Goal: Task Accomplishment & Management: Manage account settings

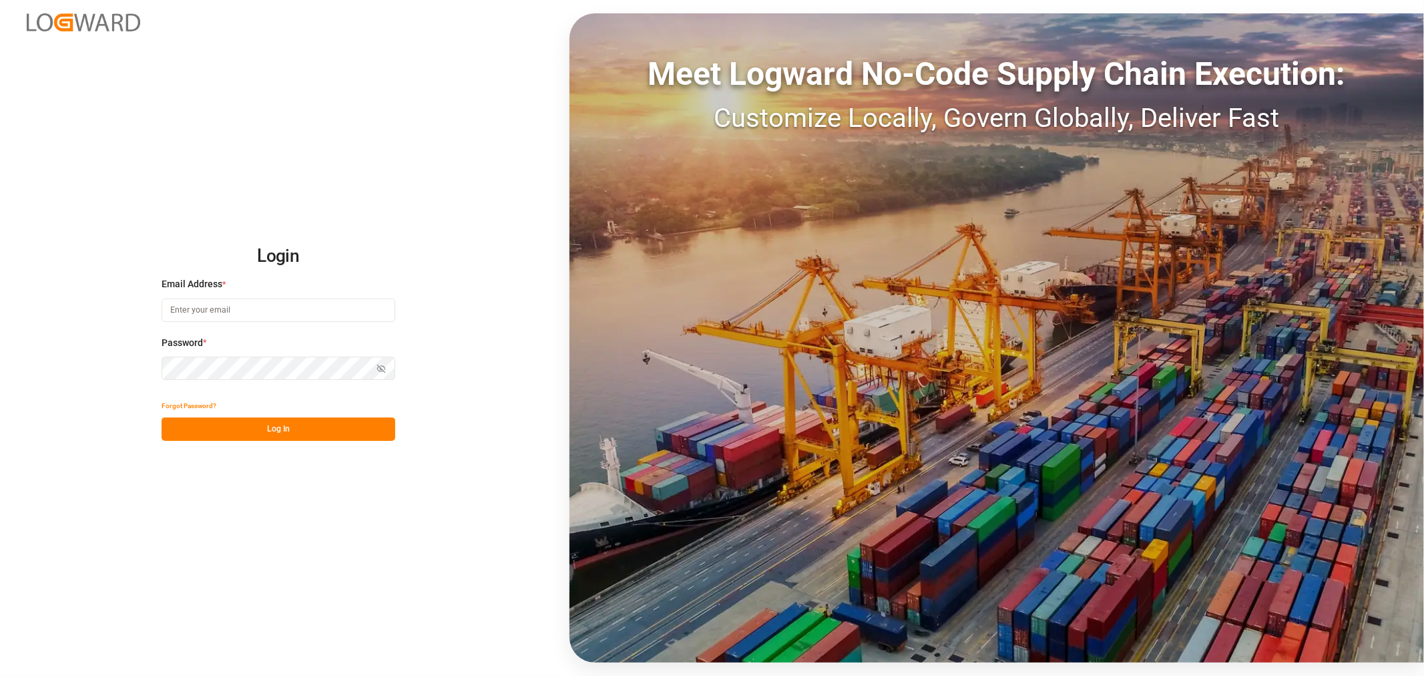
type input "[PERSON_NAME][EMAIL_ADDRESS][PERSON_NAME][DOMAIN_NAME]"
click at [257, 425] on button "Log In" at bounding box center [279, 428] width 234 height 23
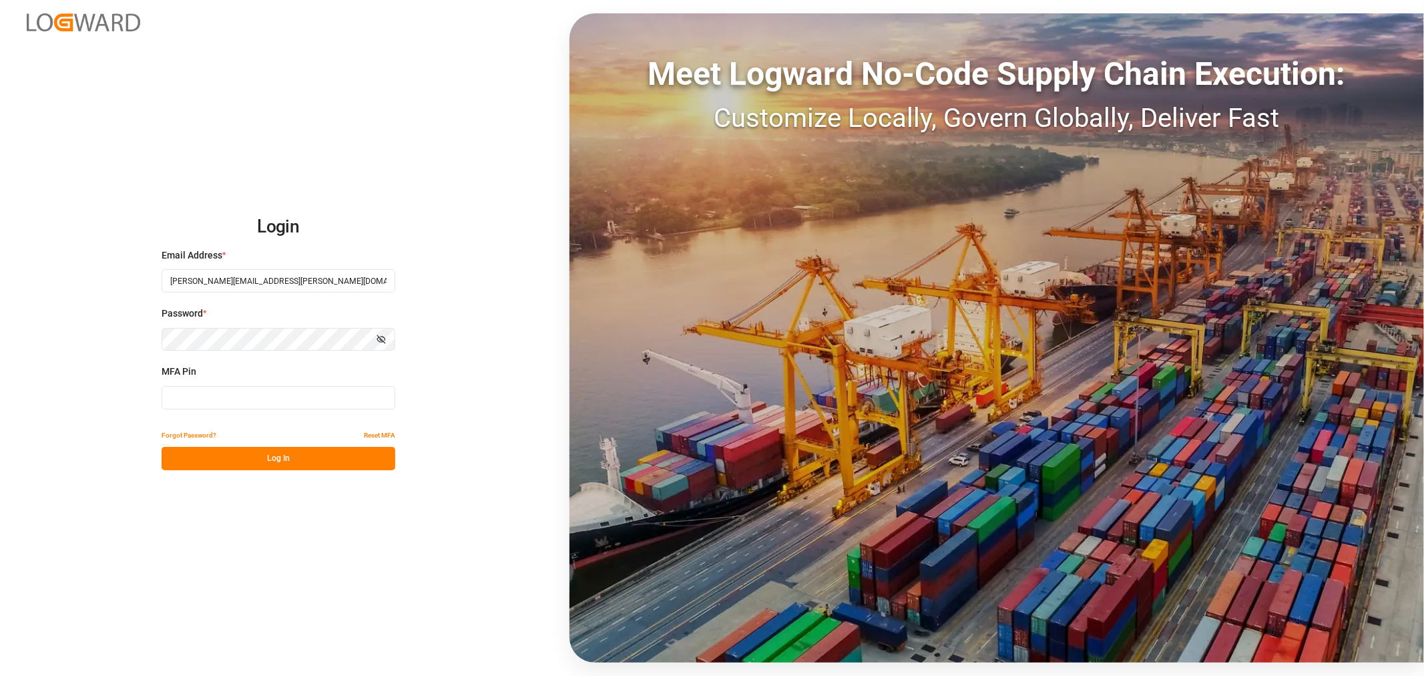
click at [257, 401] on input at bounding box center [279, 397] width 234 height 23
type input "837911"
click at [248, 466] on button "Log In" at bounding box center [279, 458] width 234 height 23
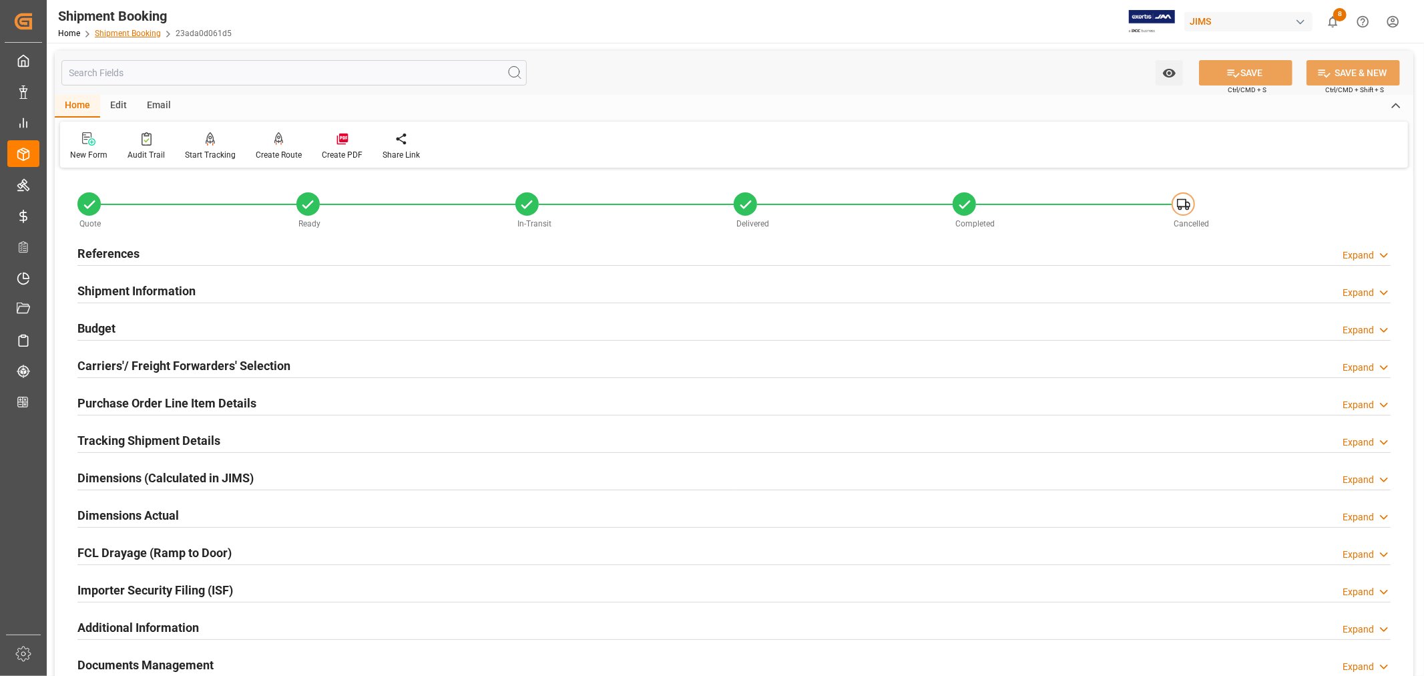
click at [134, 29] on link "Shipment Booking" at bounding box center [128, 33] width 66 height 9
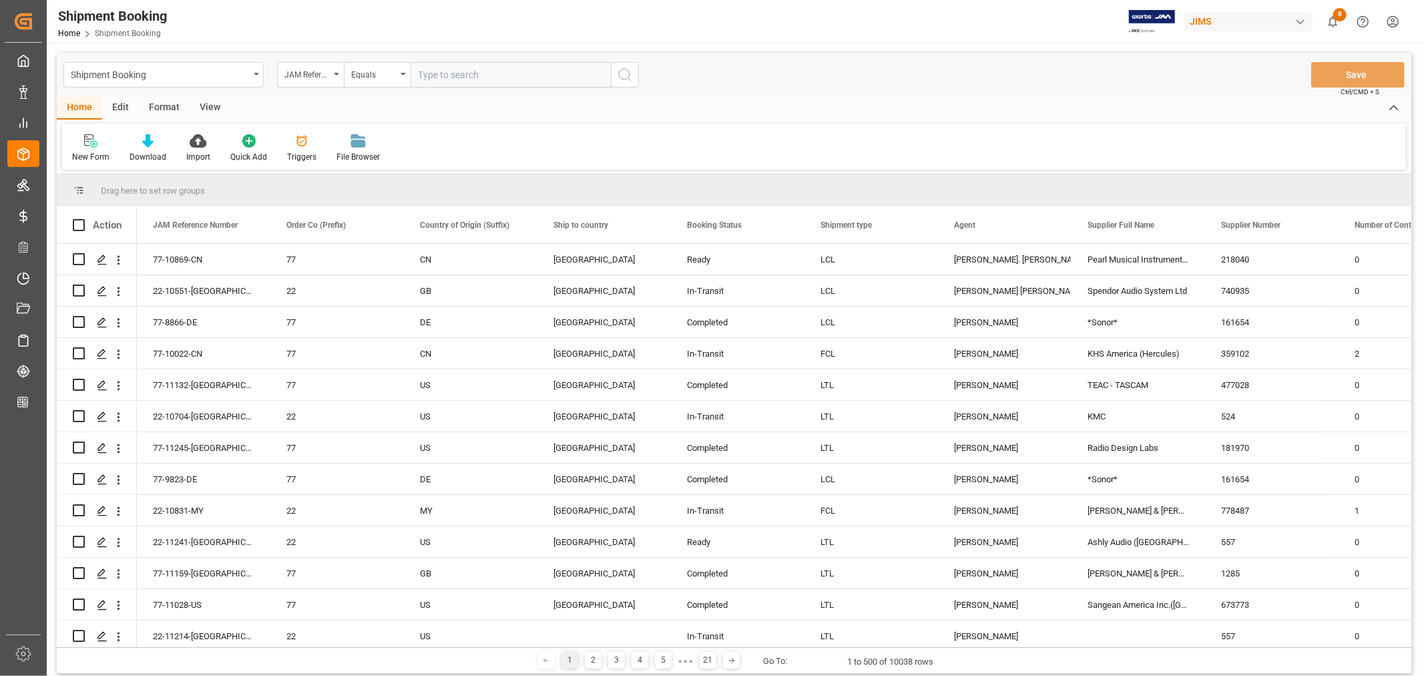
paste input "22-10831-MY"
type input "22-10831-MY"
click at [626, 77] on icon "search button" at bounding box center [625, 75] width 16 height 16
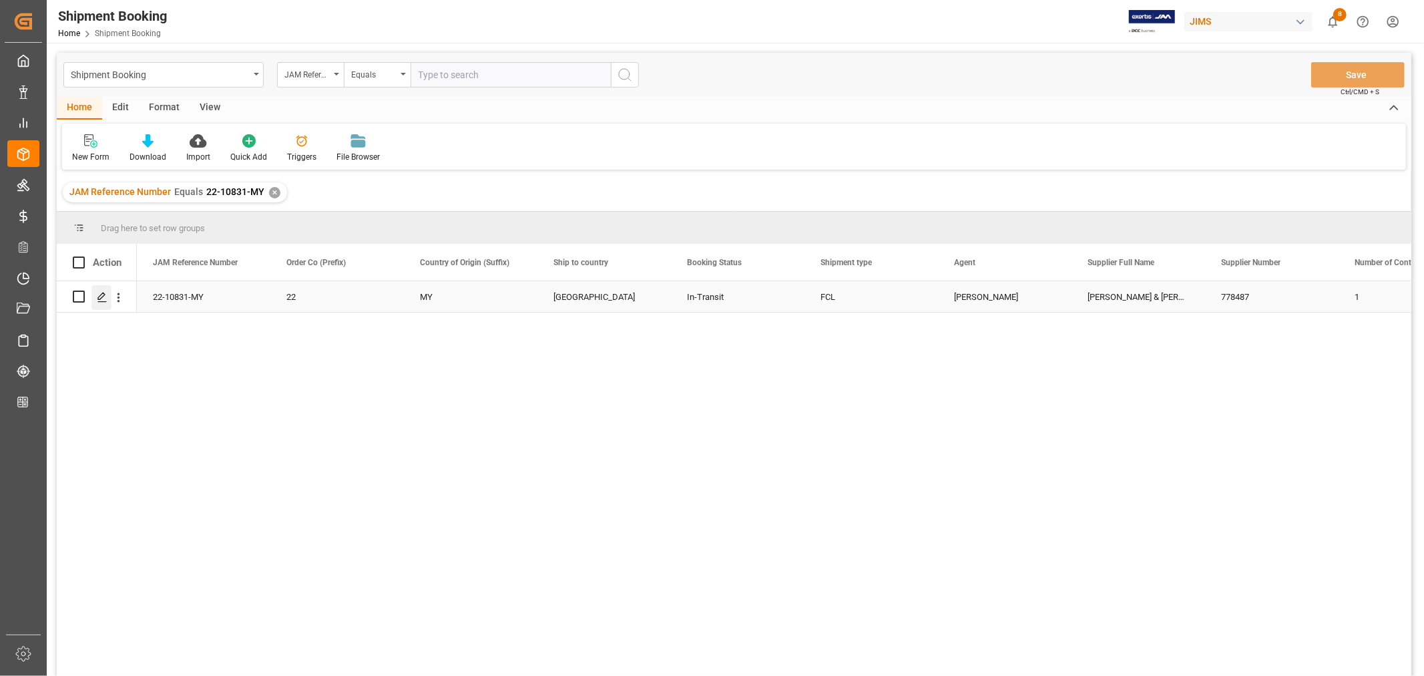
click at [105, 296] on icon "Press SPACE to select this row." at bounding box center [102, 297] width 11 height 11
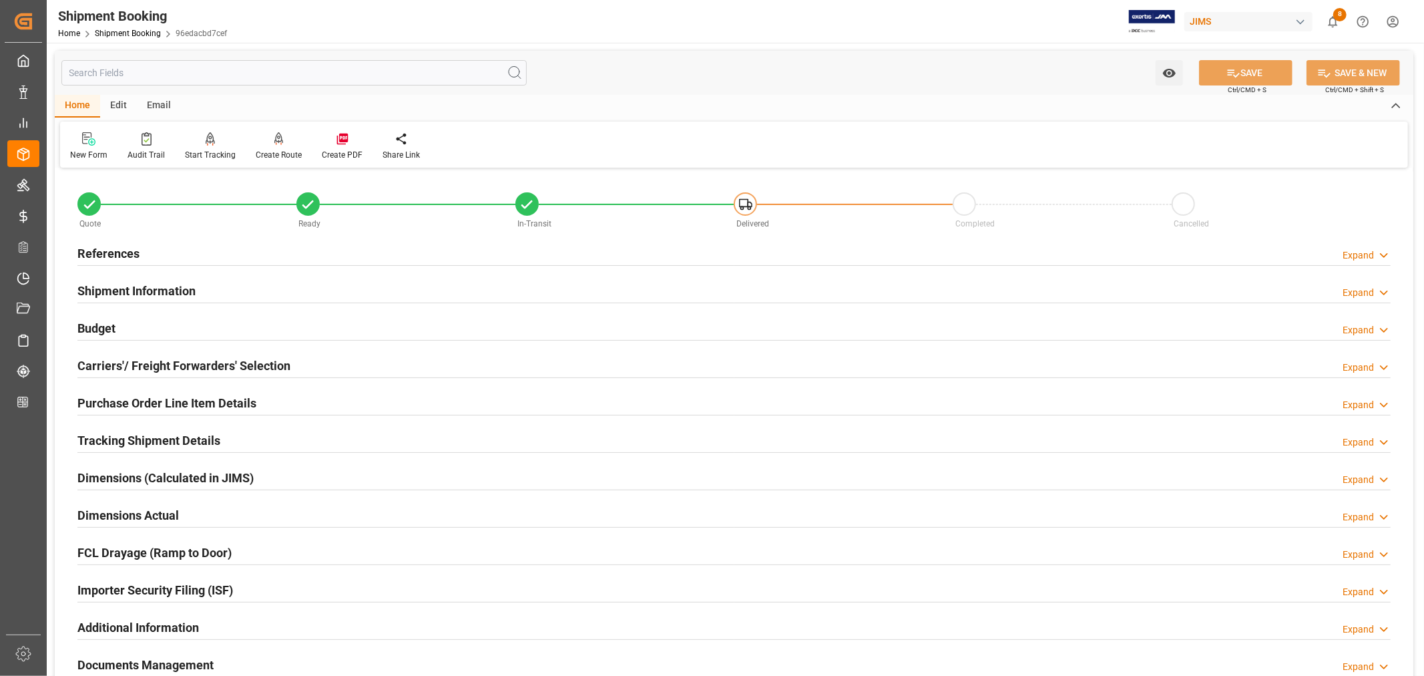
click at [162, 294] on h2 "Shipment Information" at bounding box center [136, 291] width 118 height 18
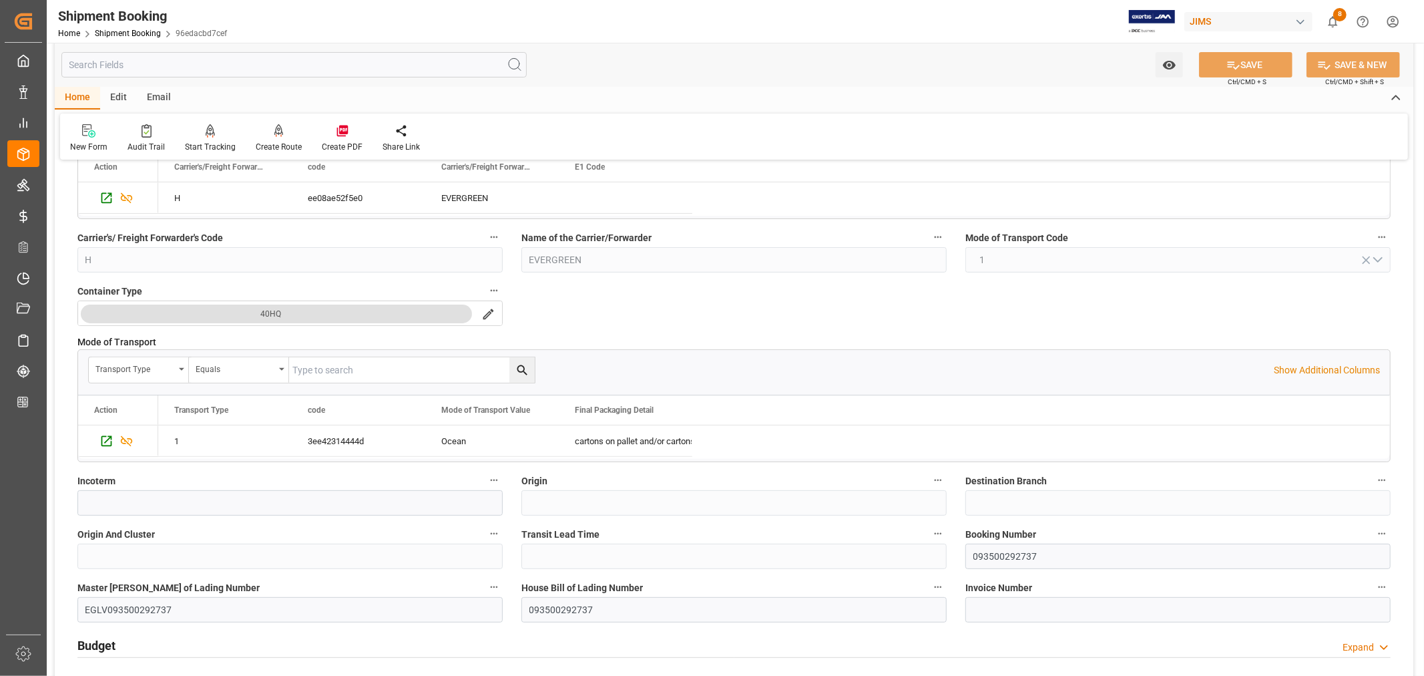
scroll to position [296, 0]
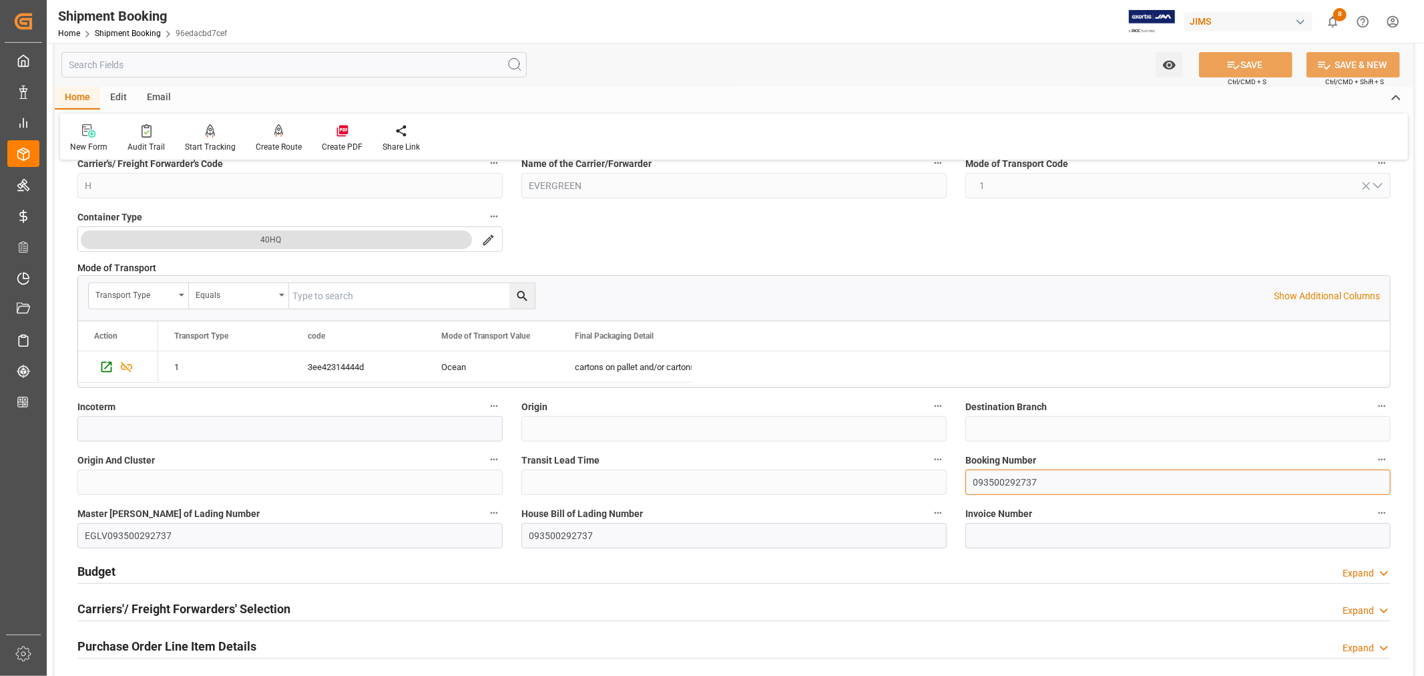
click at [1003, 483] on input "093500292737" at bounding box center [1177, 481] width 425 height 25
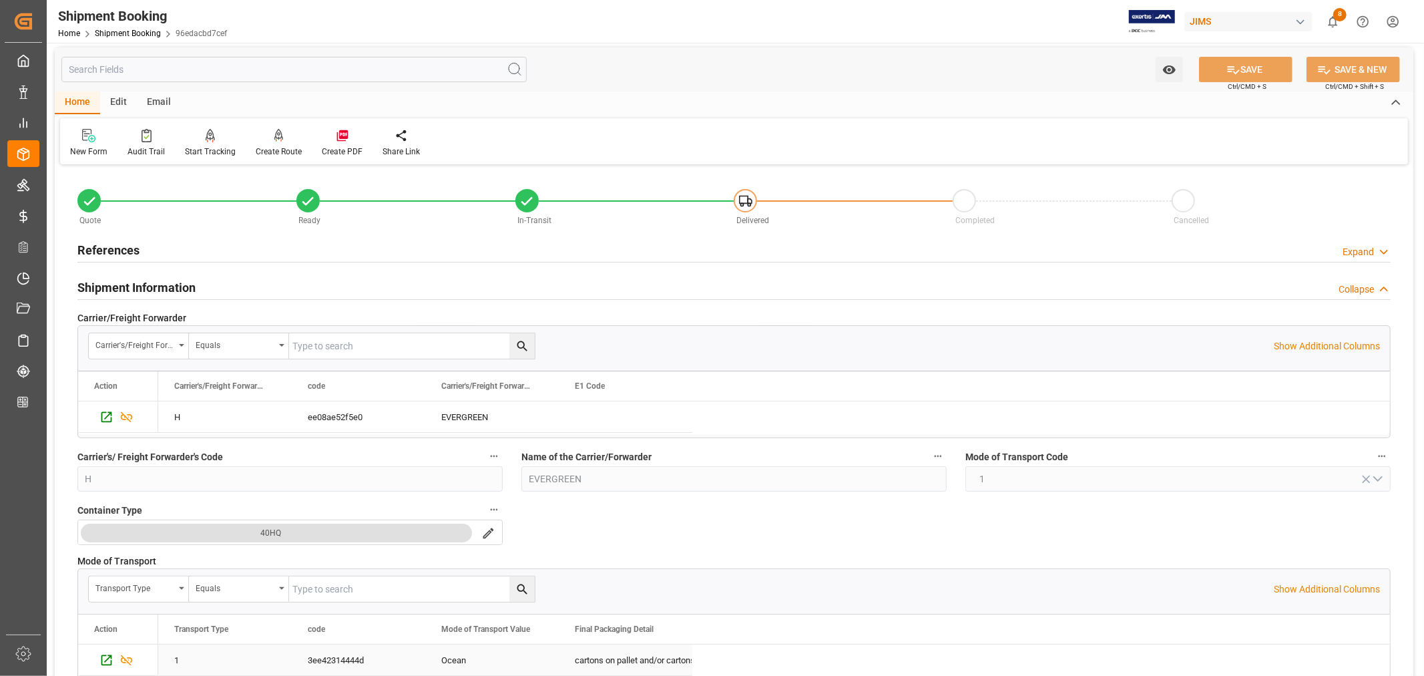
scroll to position [0, 0]
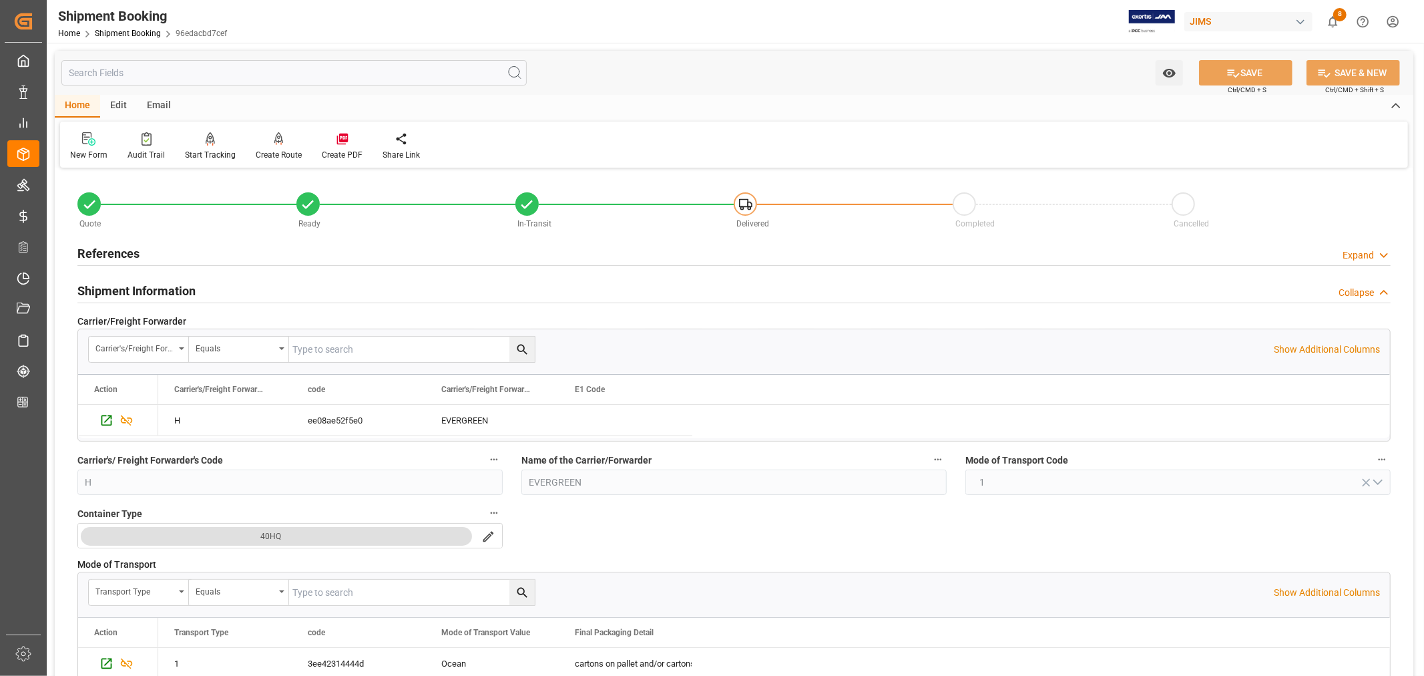
click at [161, 290] on h2 "Shipment Information" at bounding box center [136, 291] width 118 height 18
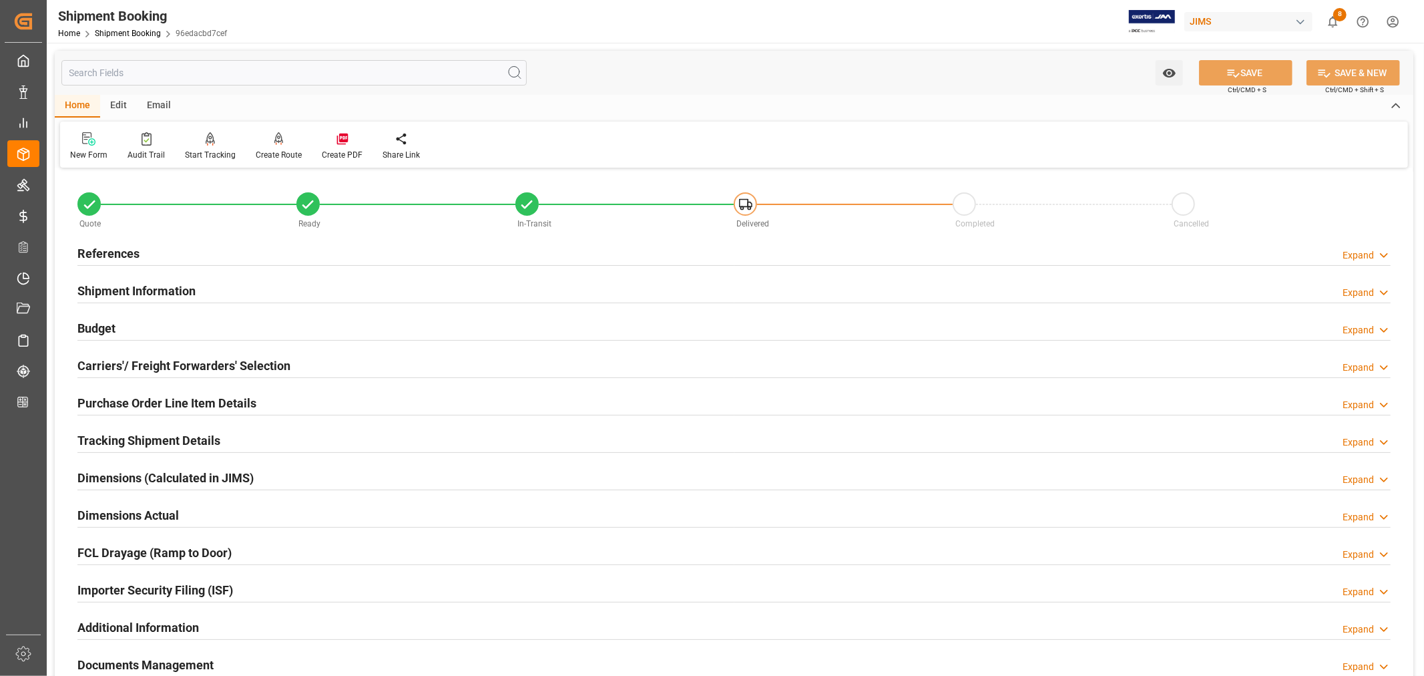
click at [111, 402] on h2 "Purchase Order Line Item Details" at bounding box center [166, 403] width 179 height 18
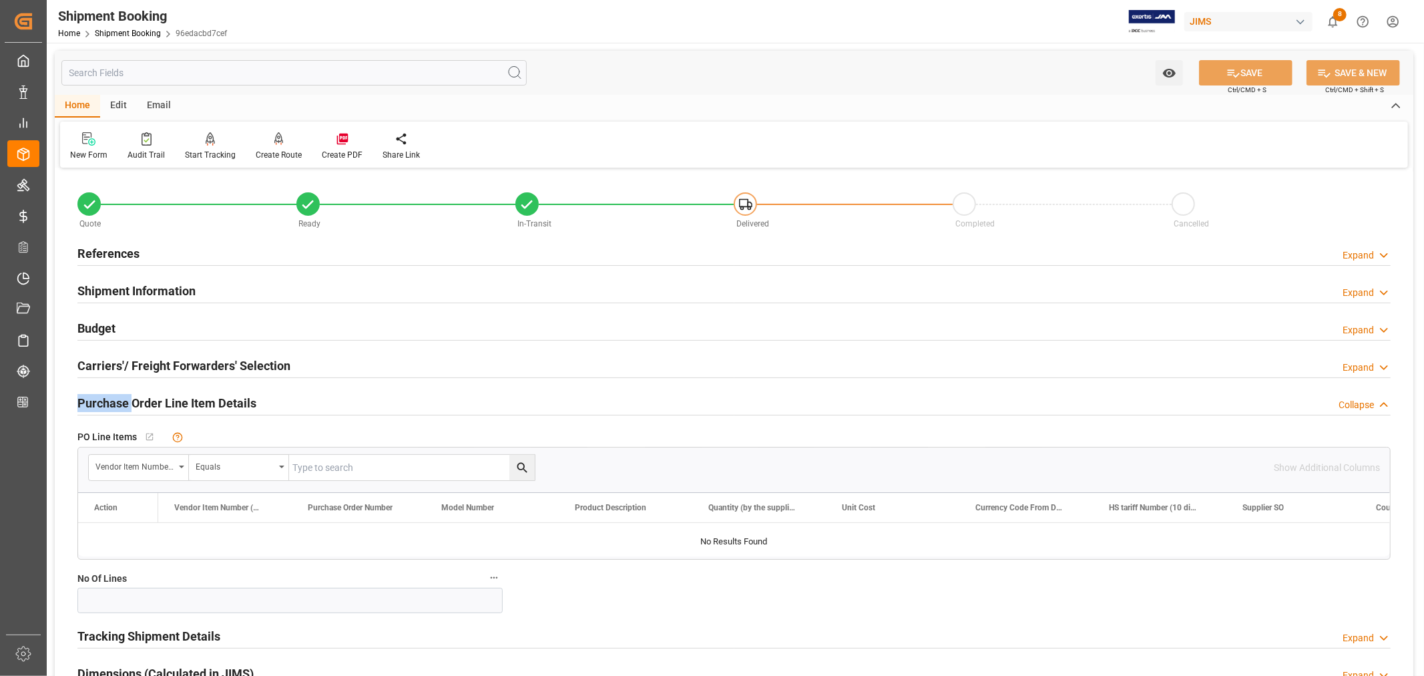
click at [111, 402] on h2 "Purchase Order Line Item Details" at bounding box center [166, 403] width 179 height 18
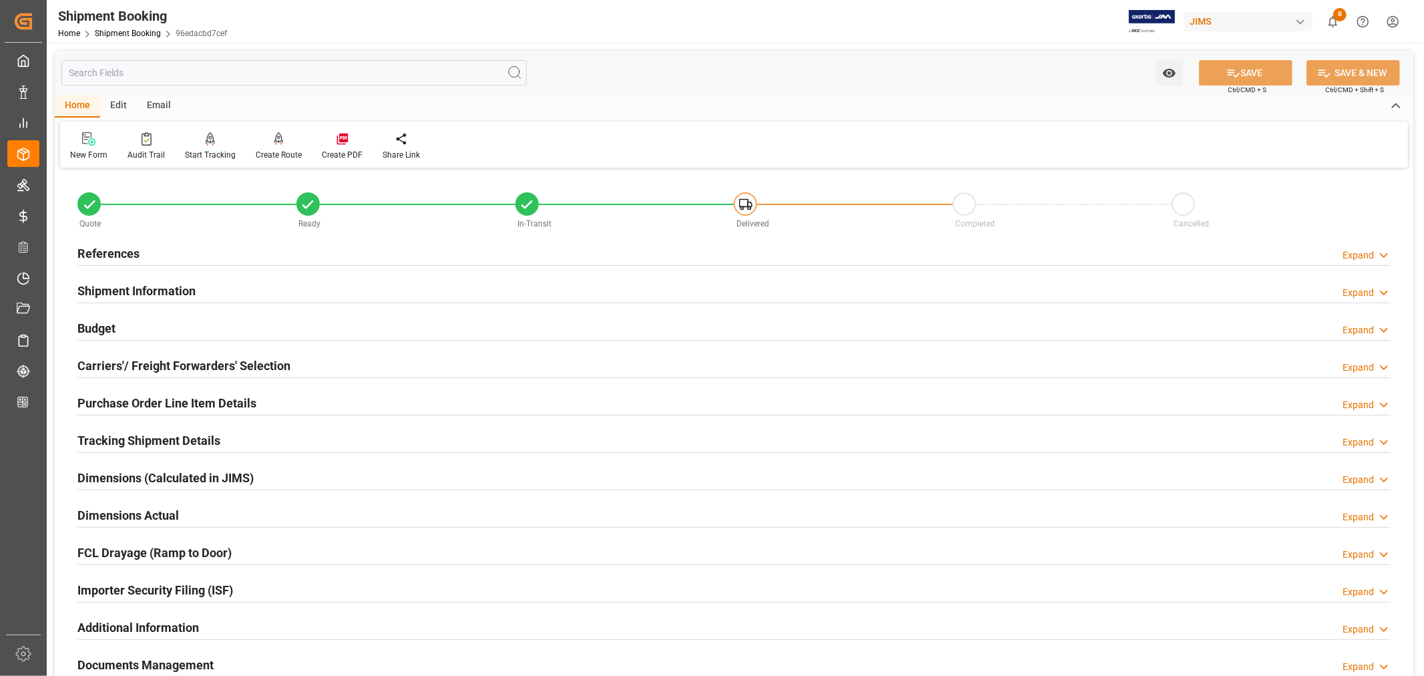
click at [137, 443] on h2 "Tracking Shipment Details" at bounding box center [148, 440] width 143 height 18
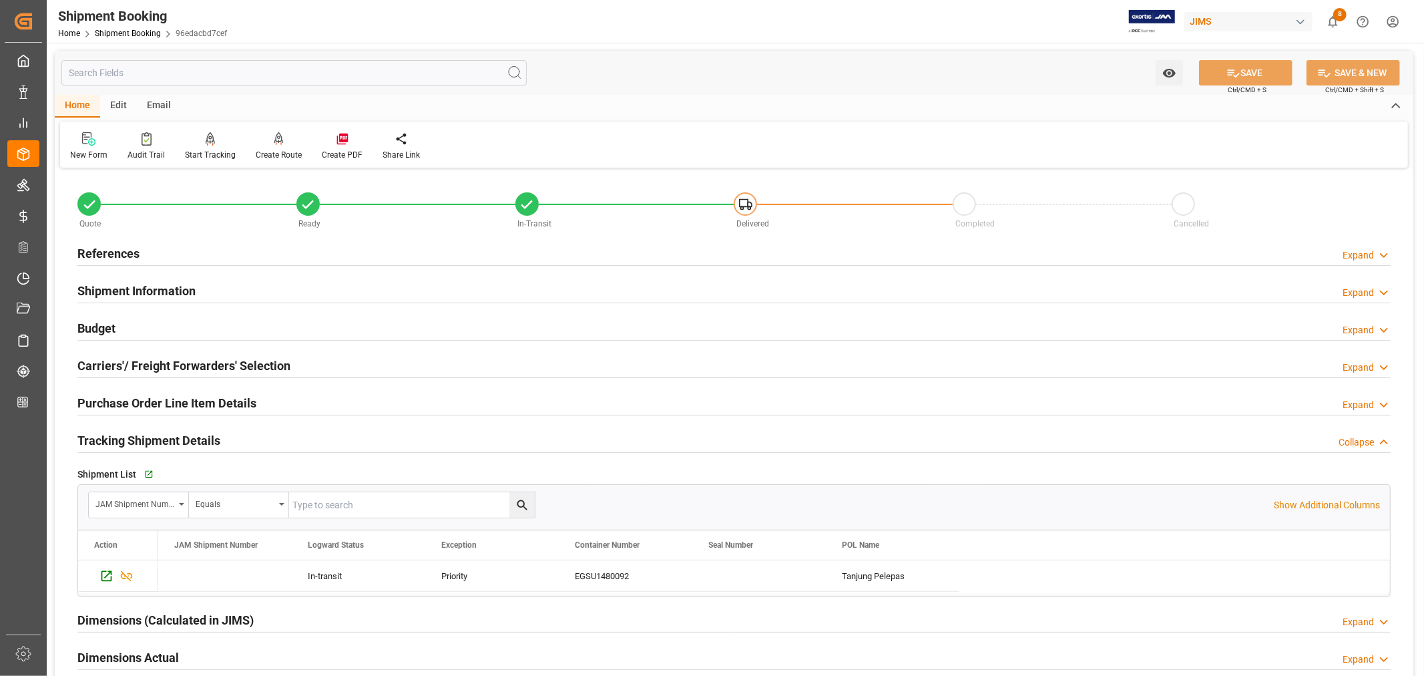
click at [137, 443] on h2 "Tracking Shipment Details" at bounding box center [148, 440] width 143 height 18
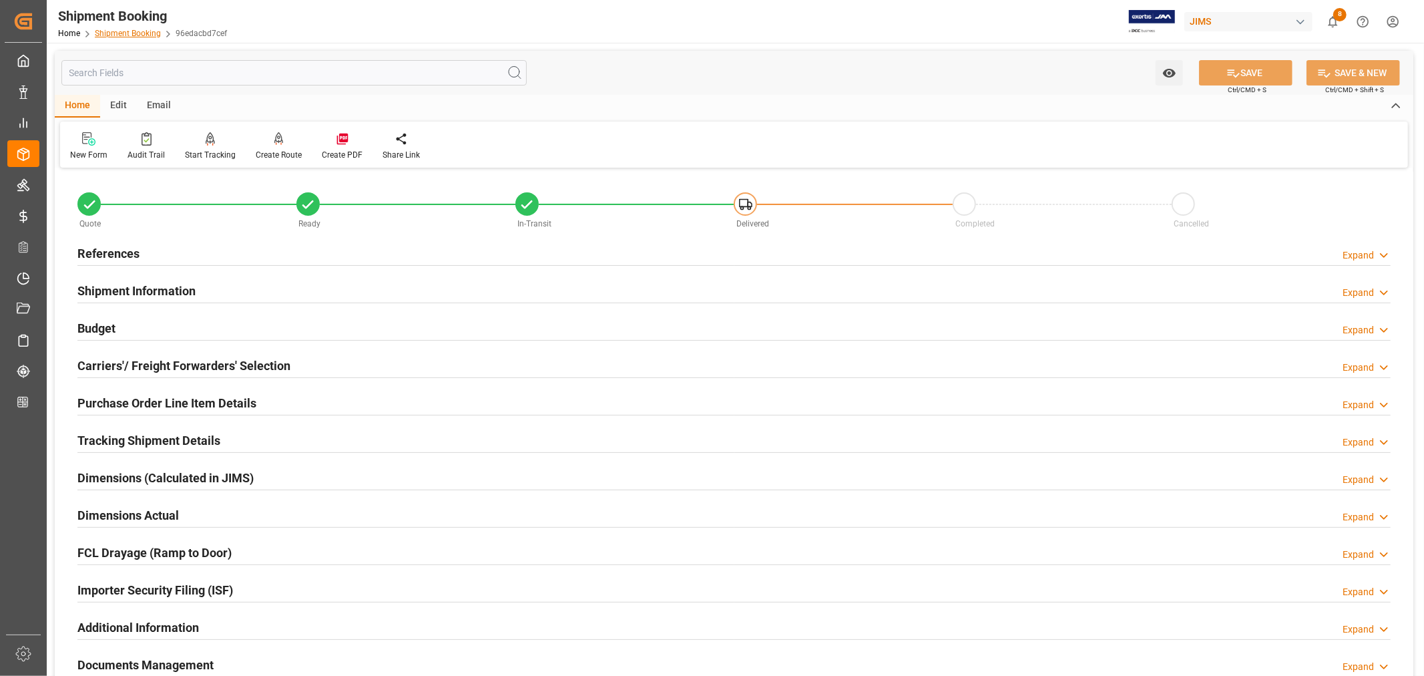
click at [135, 33] on link "Shipment Booking" at bounding box center [128, 33] width 66 height 9
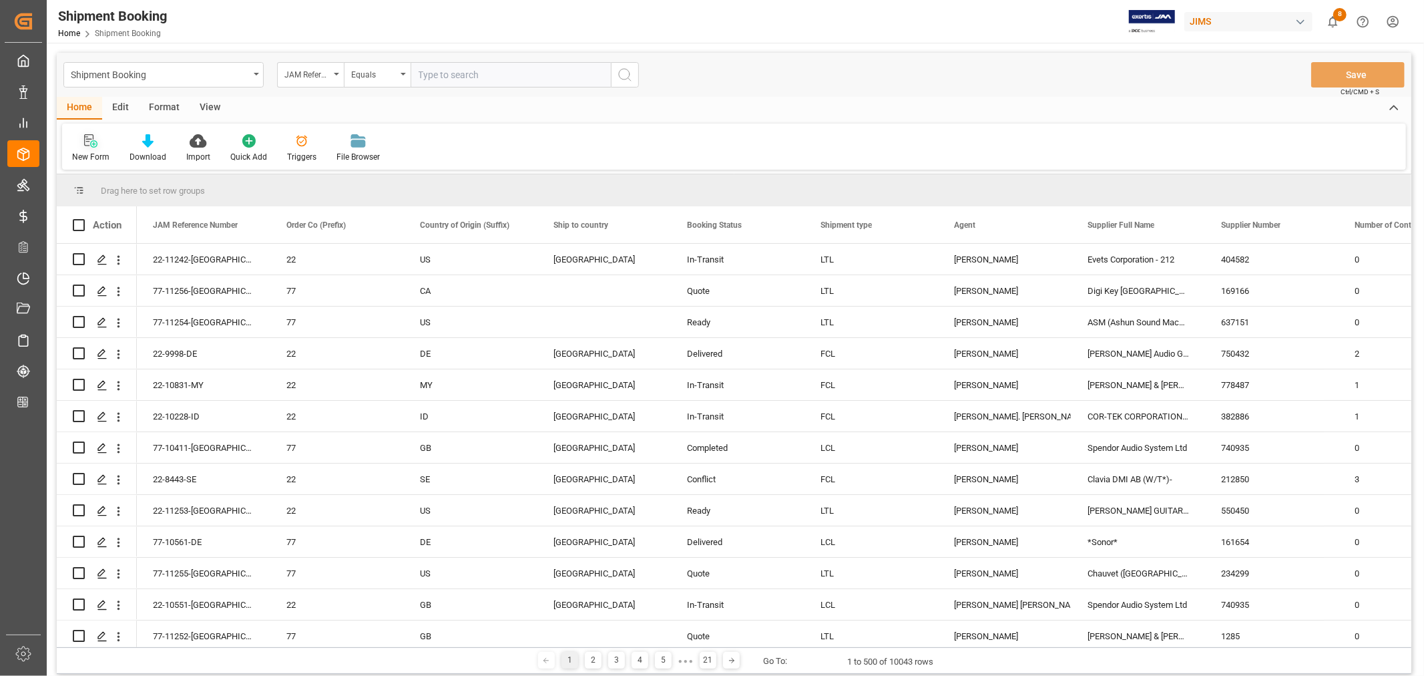
click at [94, 144] on icon at bounding box center [93, 143] width 7 height 7
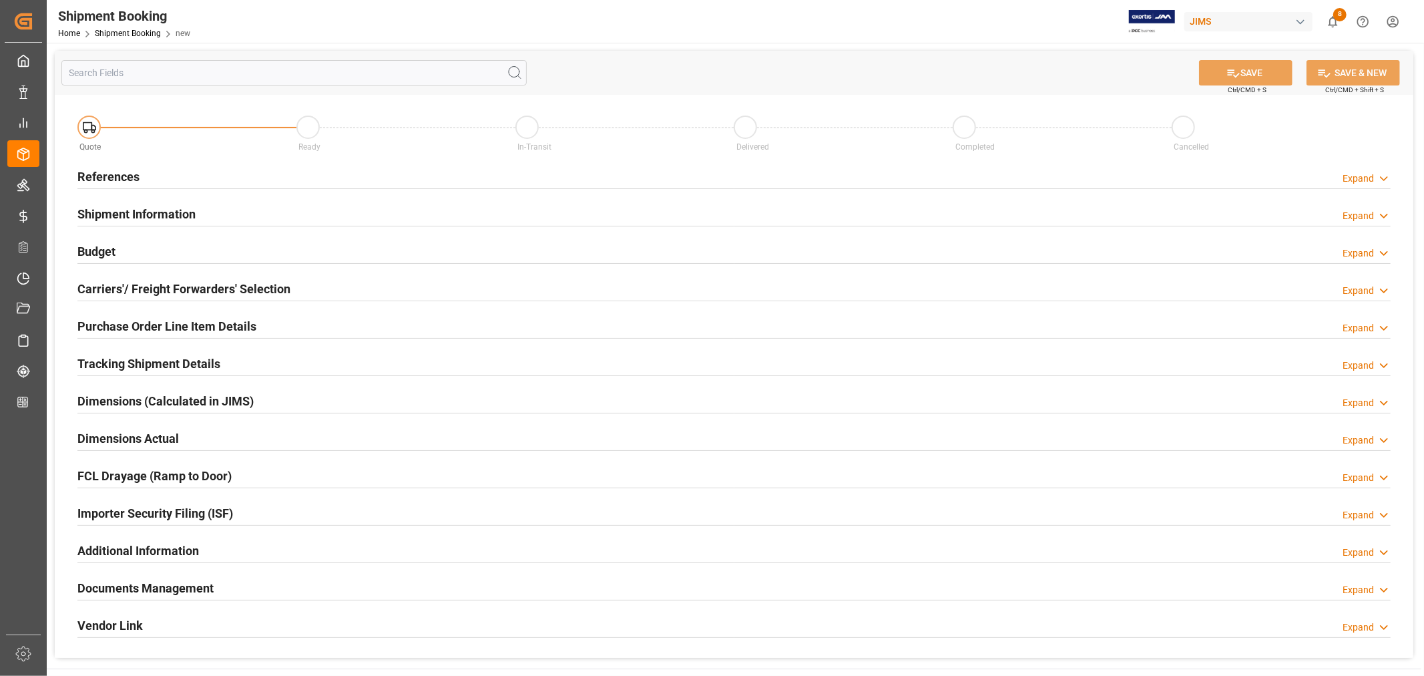
click at [111, 176] on h2 "References" at bounding box center [108, 177] width 62 height 18
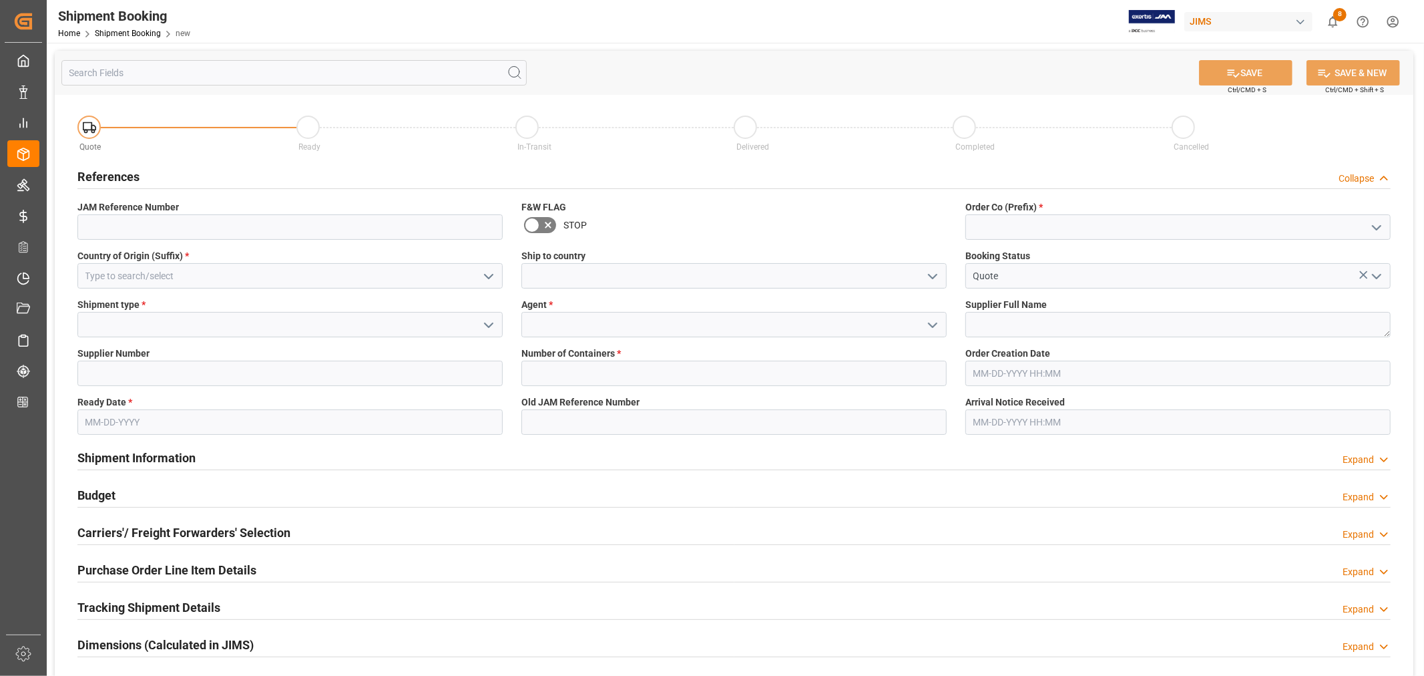
click at [490, 278] on icon "open menu" at bounding box center [489, 276] width 16 height 16
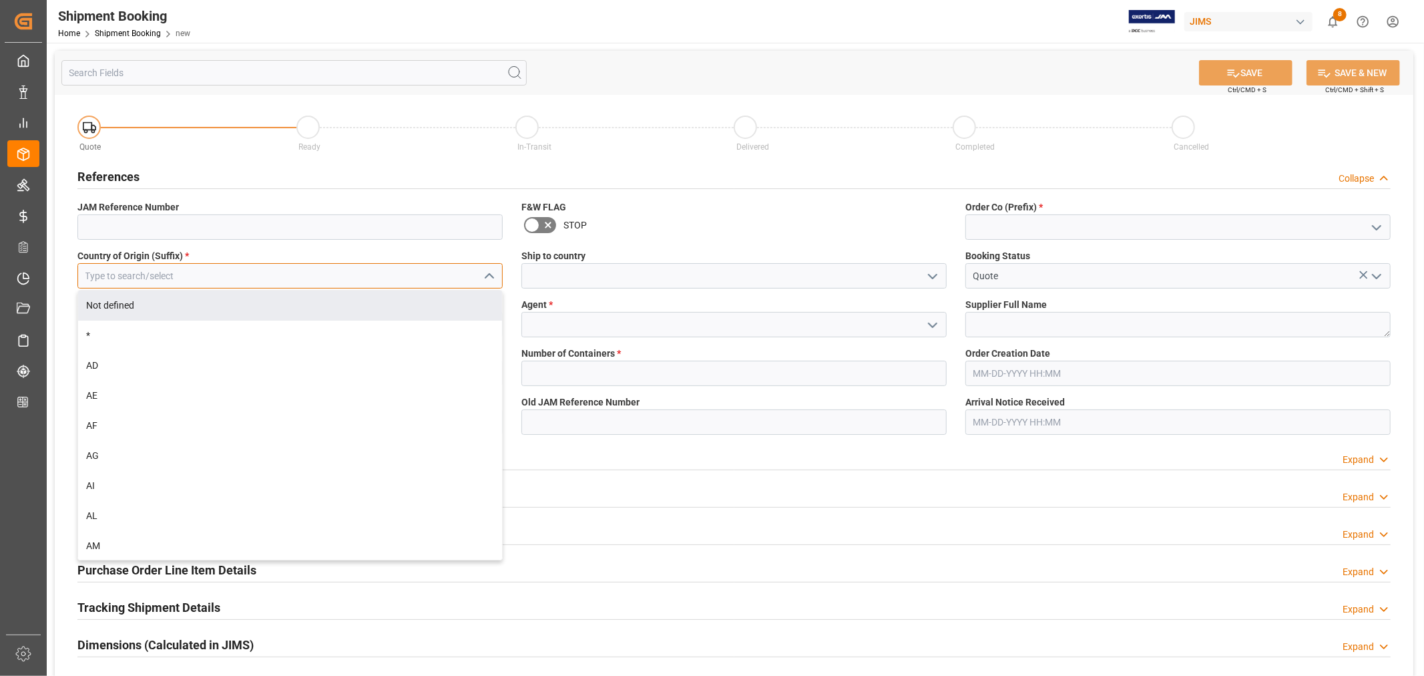
click at [205, 274] on input at bounding box center [289, 275] width 425 height 25
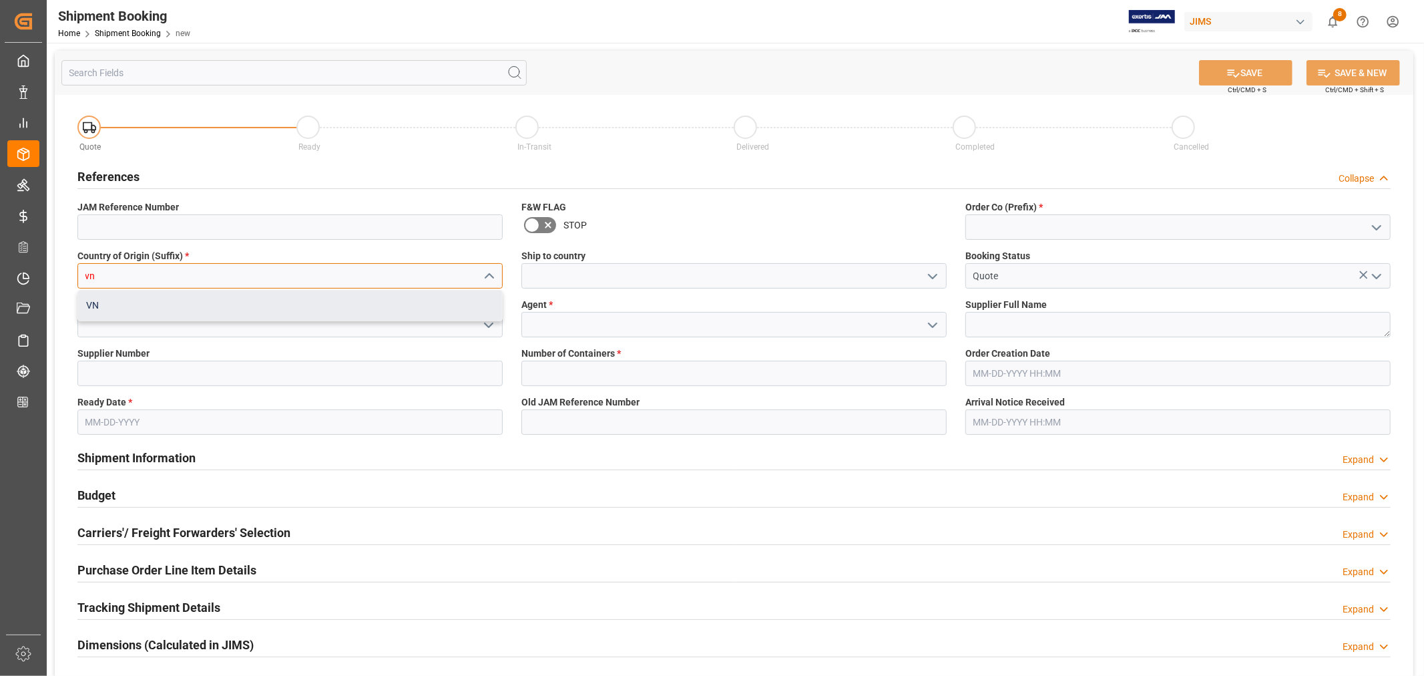
click at [97, 307] on div "VN" at bounding box center [290, 305] width 424 height 30
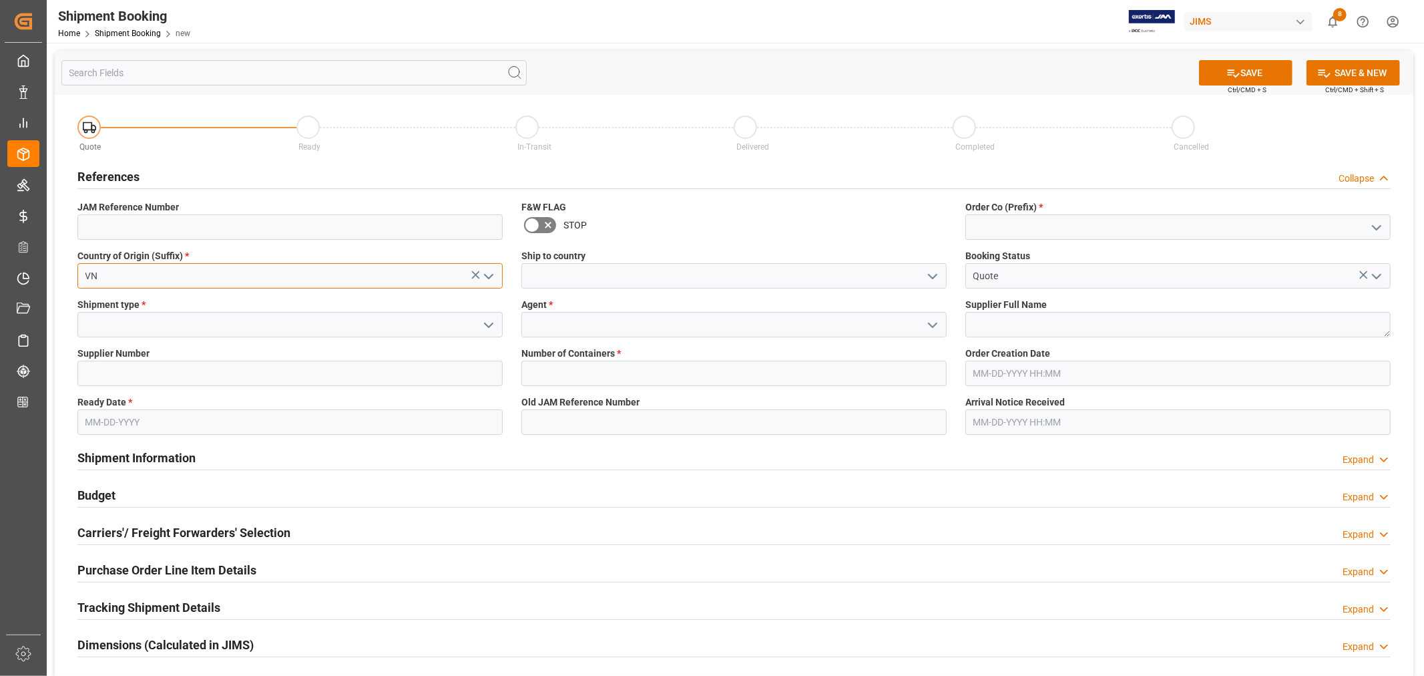
type input "VN"
click at [933, 274] on icon "open menu" at bounding box center [933, 276] width 16 height 16
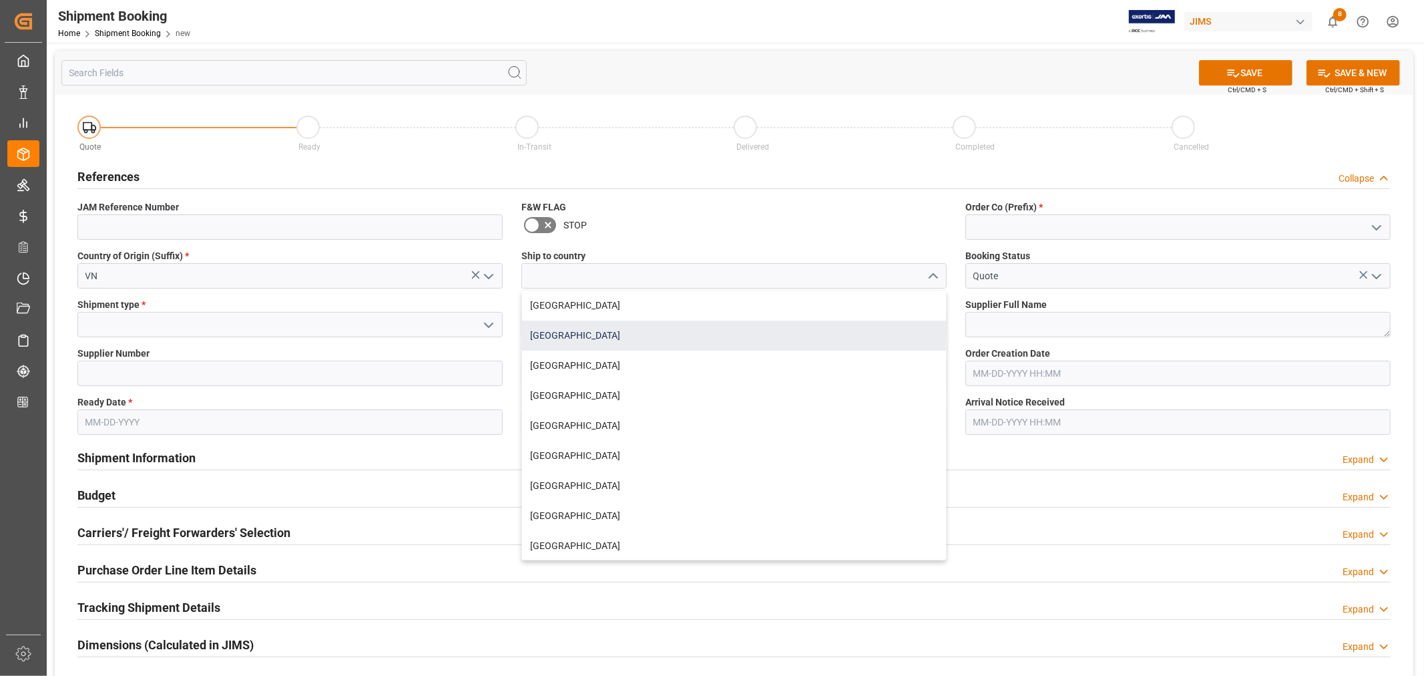
click at [583, 332] on div "United States" at bounding box center [734, 335] width 424 height 30
type input "United States"
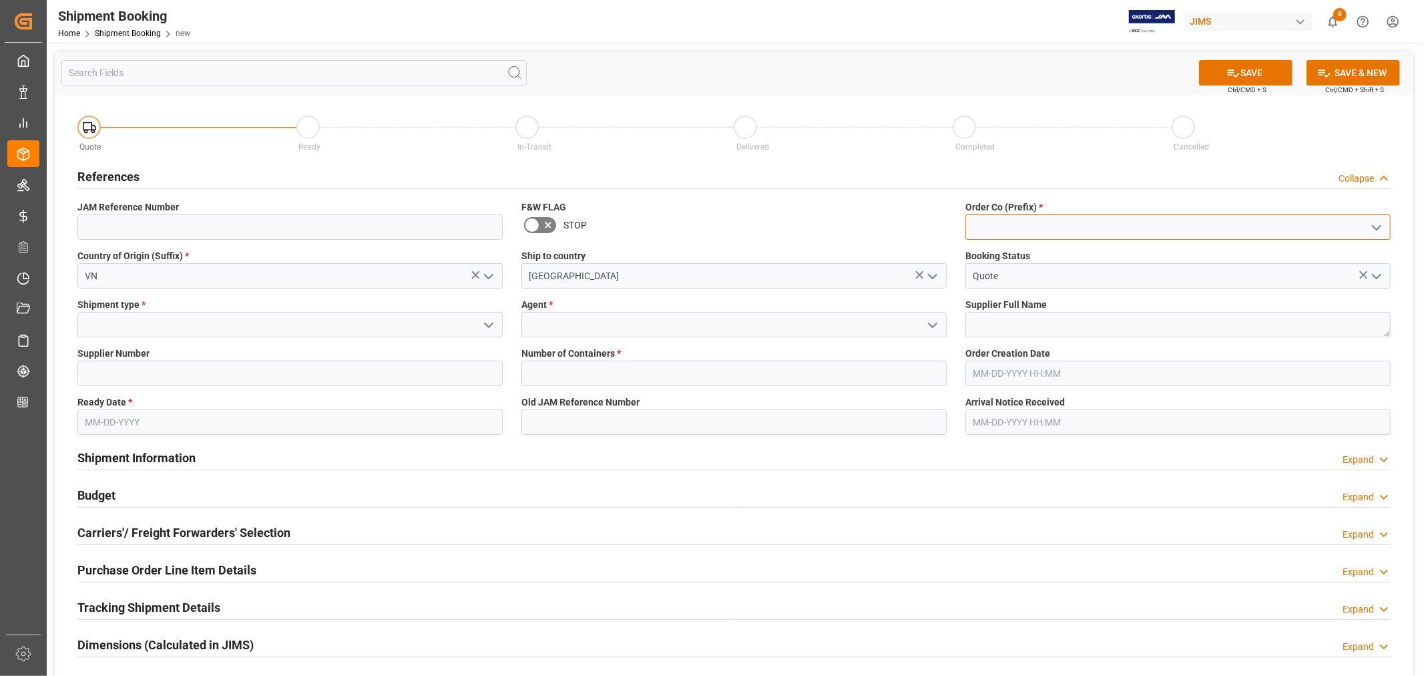
click at [1000, 228] on input at bounding box center [1177, 226] width 425 height 25
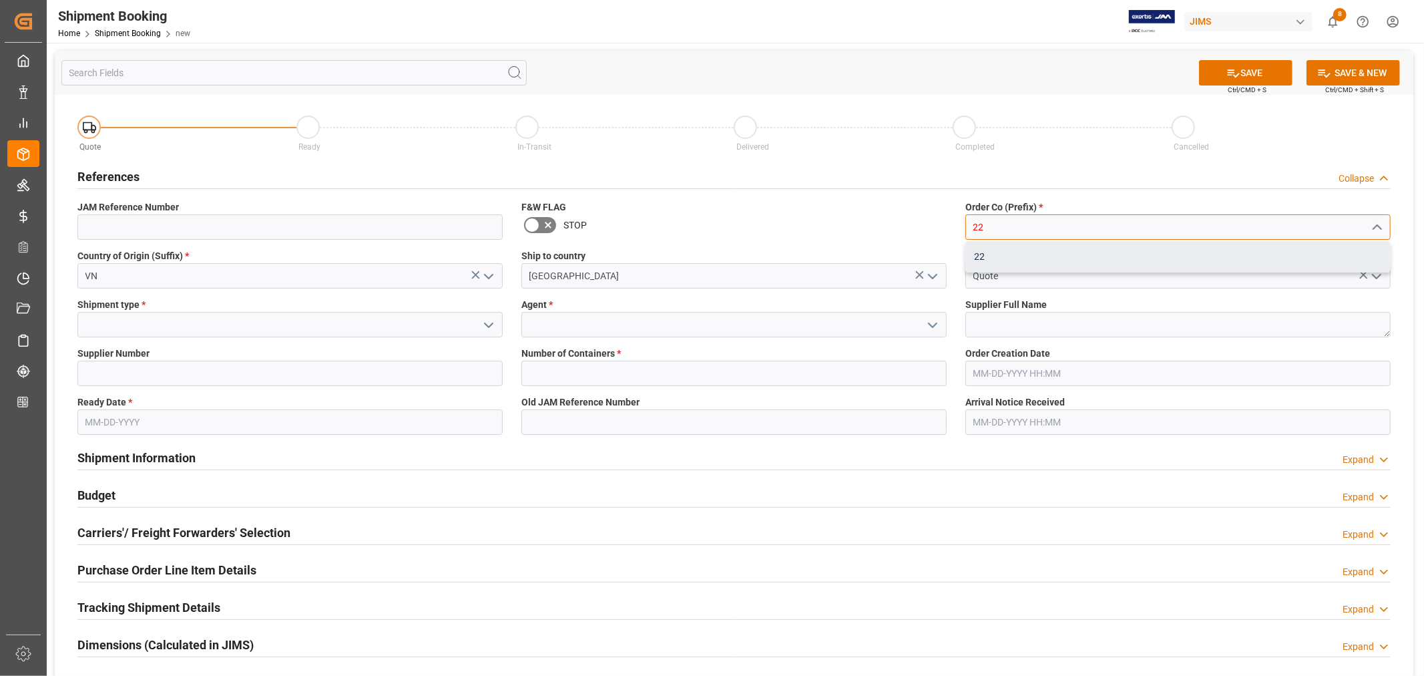
click at [980, 254] on div "22" at bounding box center [1178, 257] width 424 height 30
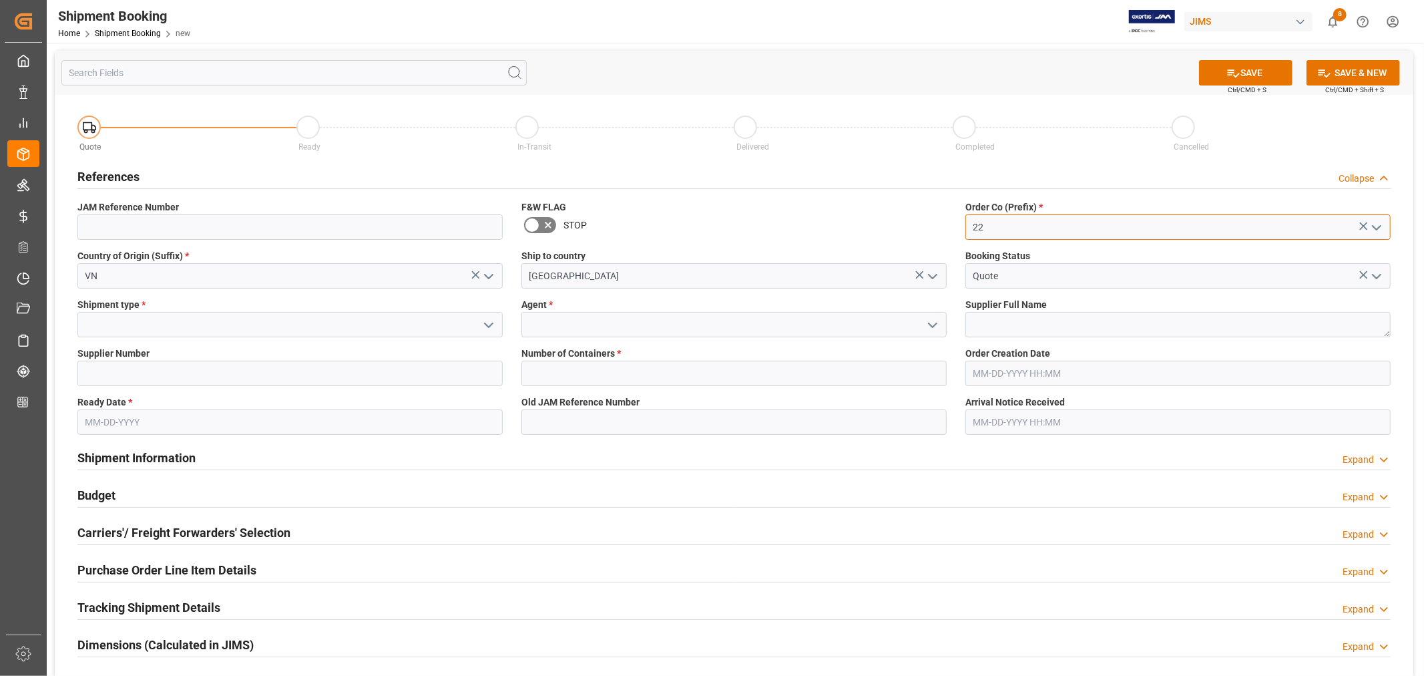
type input "22"
click at [484, 324] on icon "open menu" at bounding box center [489, 325] width 16 height 16
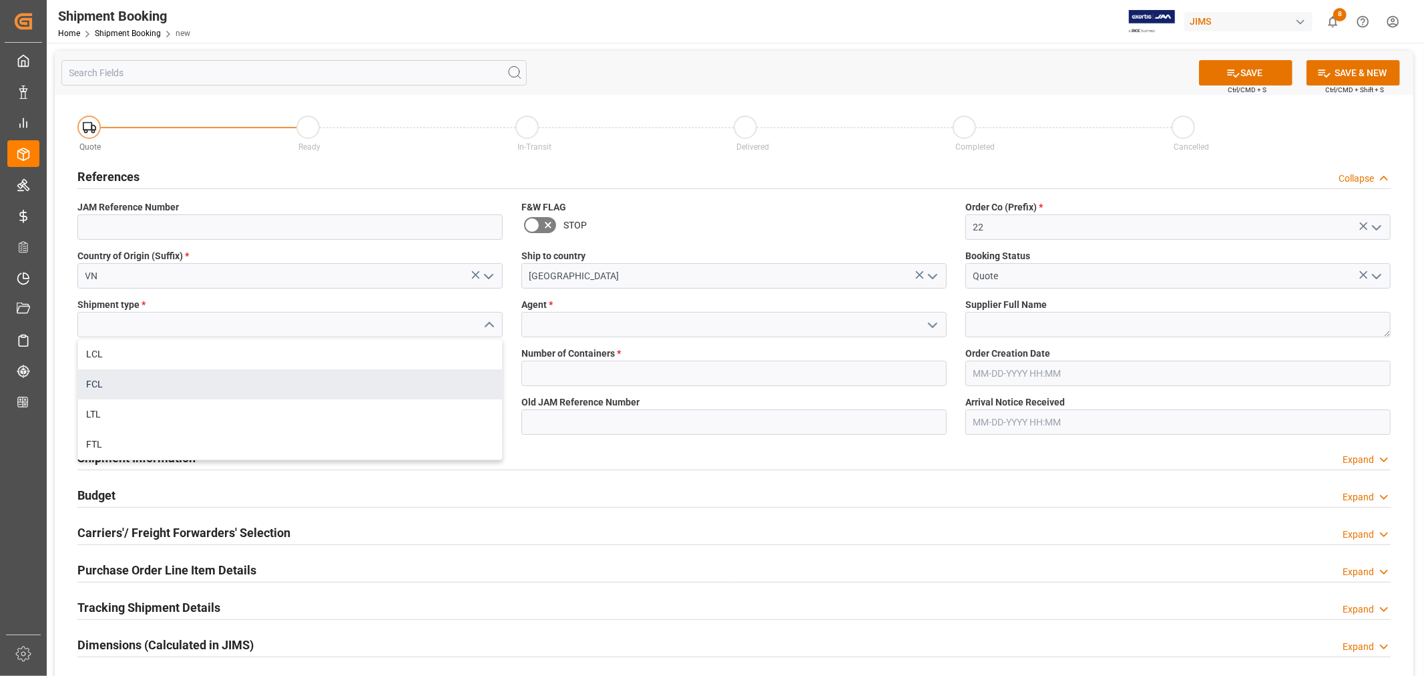
click at [111, 382] on div "FCL" at bounding box center [290, 384] width 424 height 30
type input "FCL"
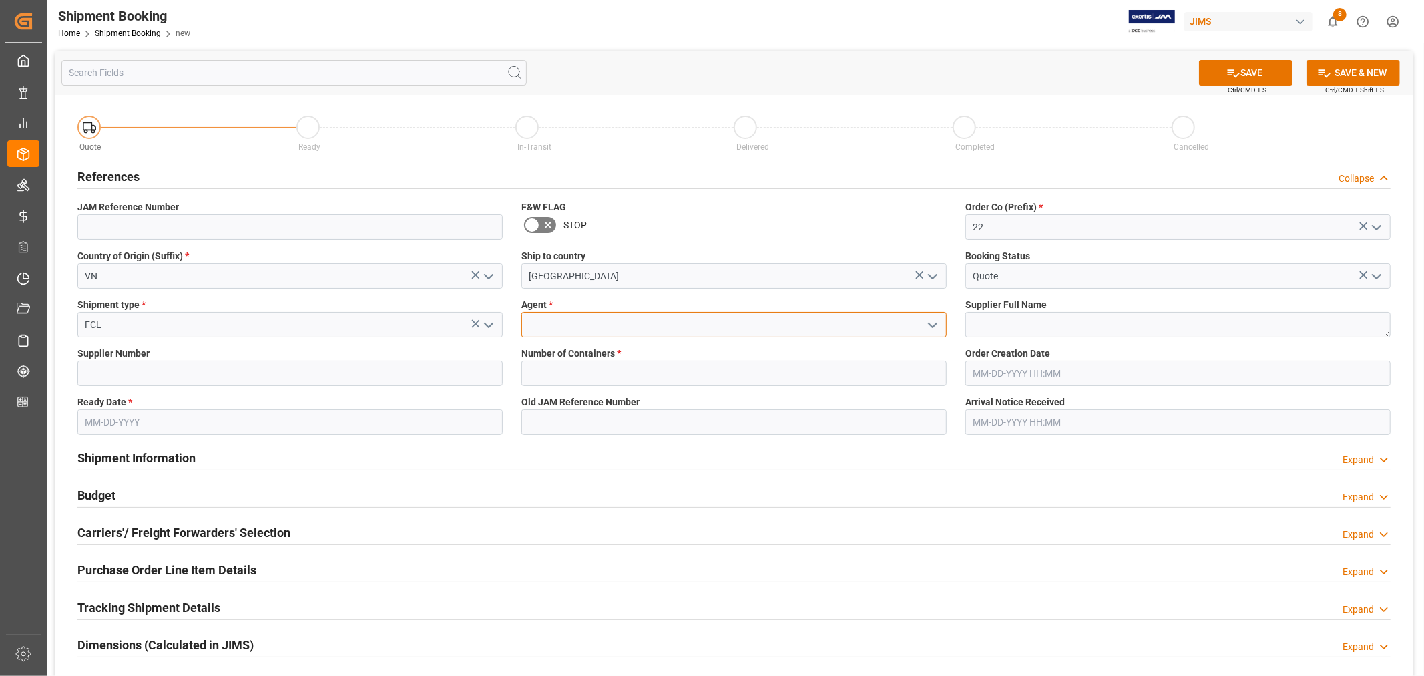
click at [561, 318] on input at bounding box center [733, 324] width 425 height 25
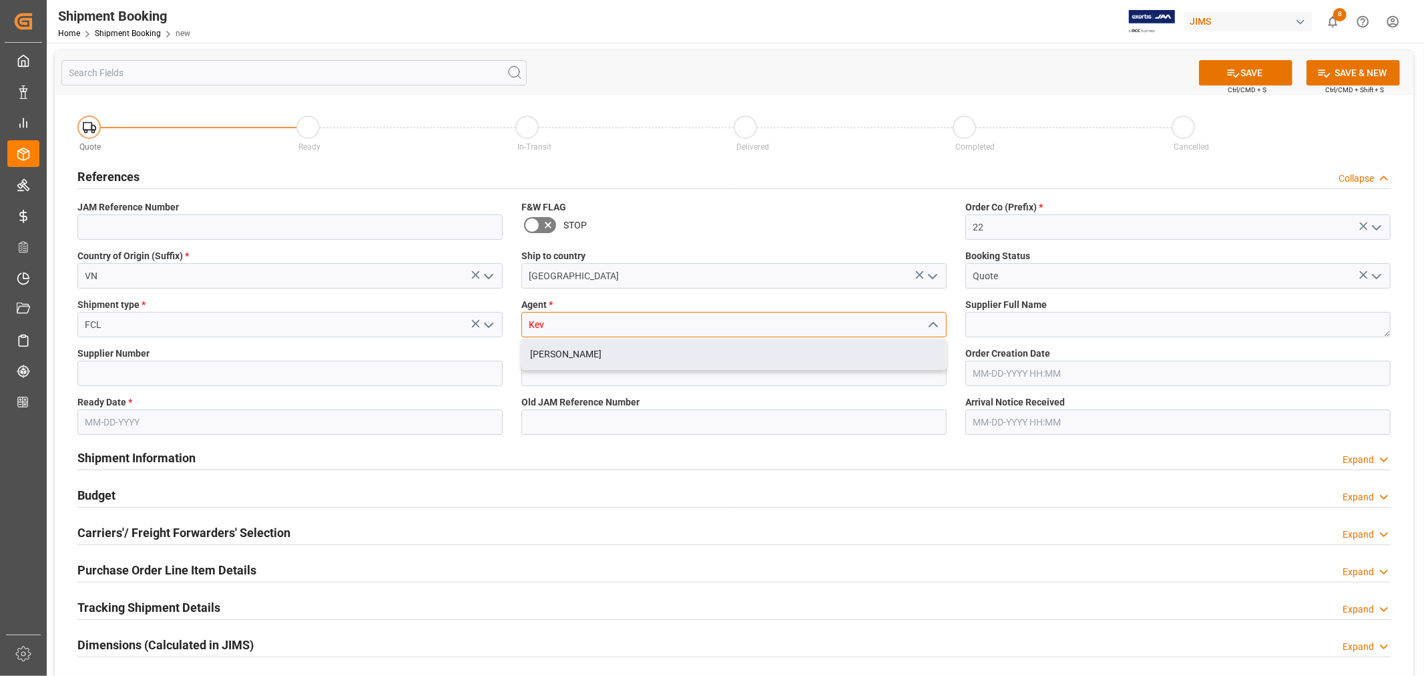
click at [575, 349] on div "[PERSON_NAME]" at bounding box center [734, 354] width 424 height 30
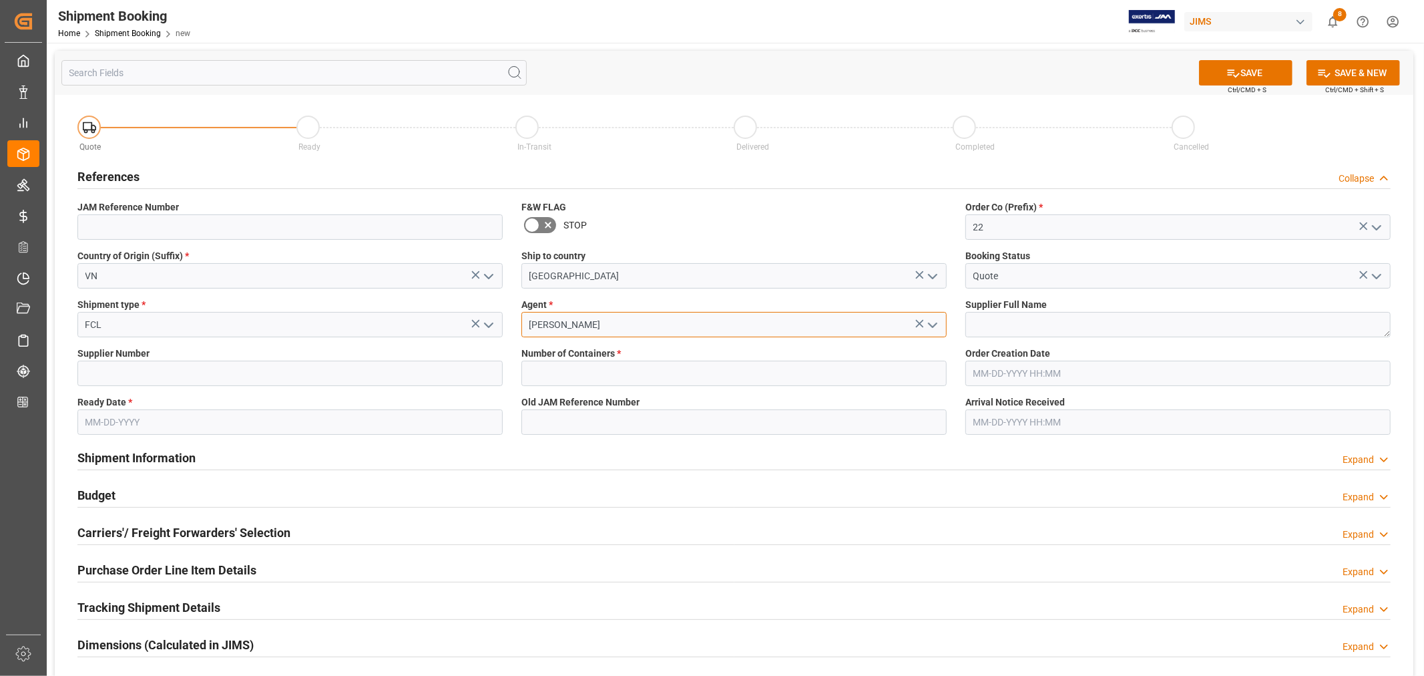
type input "[PERSON_NAME]"
click at [972, 325] on textarea at bounding box center [1177, 324] width 425 height 25
paste textarea "Clavia DMI AB (W/T*)-"
type textarea "Clavia DMI AB (W/T*)-"
click at [229, 371] on input at bounding box center [289, 373] width 425 height 25
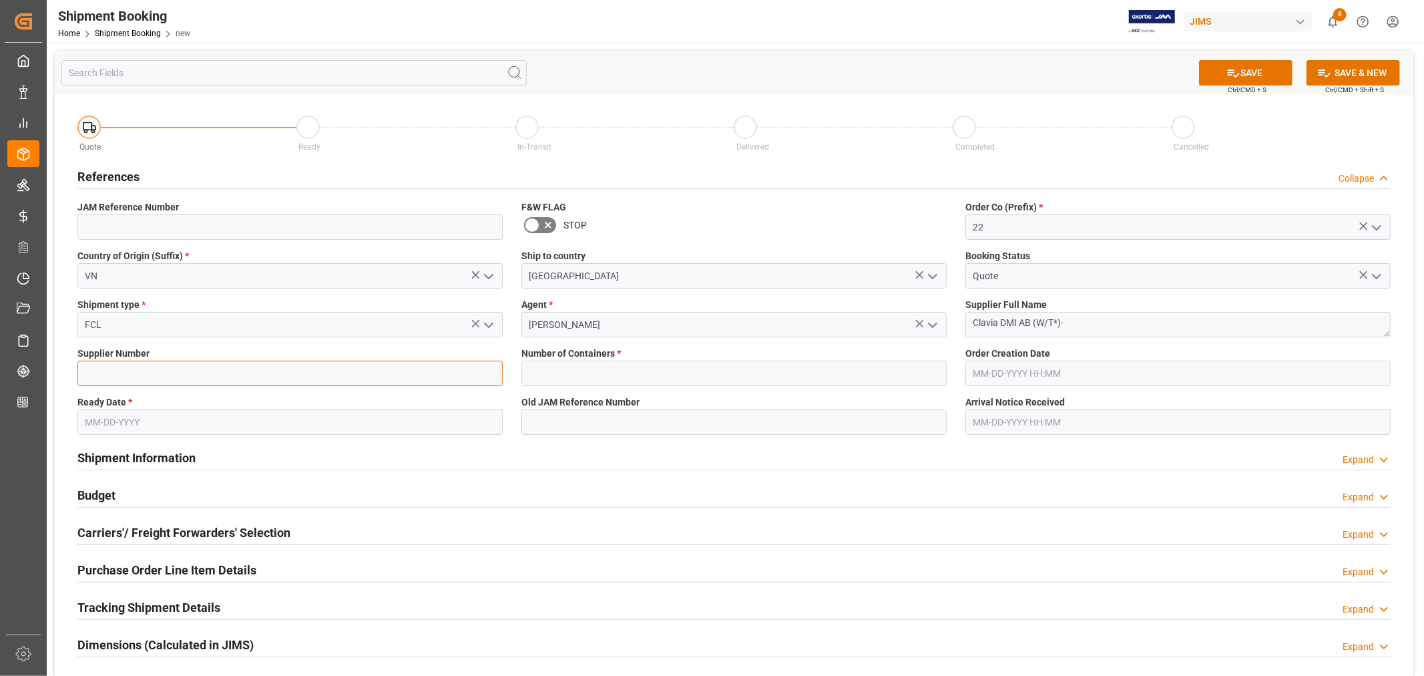
type input "212850"
click at [559, 377] on input "text" at bounding box center [733, 373] width 425 height 25
type input "1"
click at [134, 421] on input "text" at bounding box center [289, 421] width 425 height 25
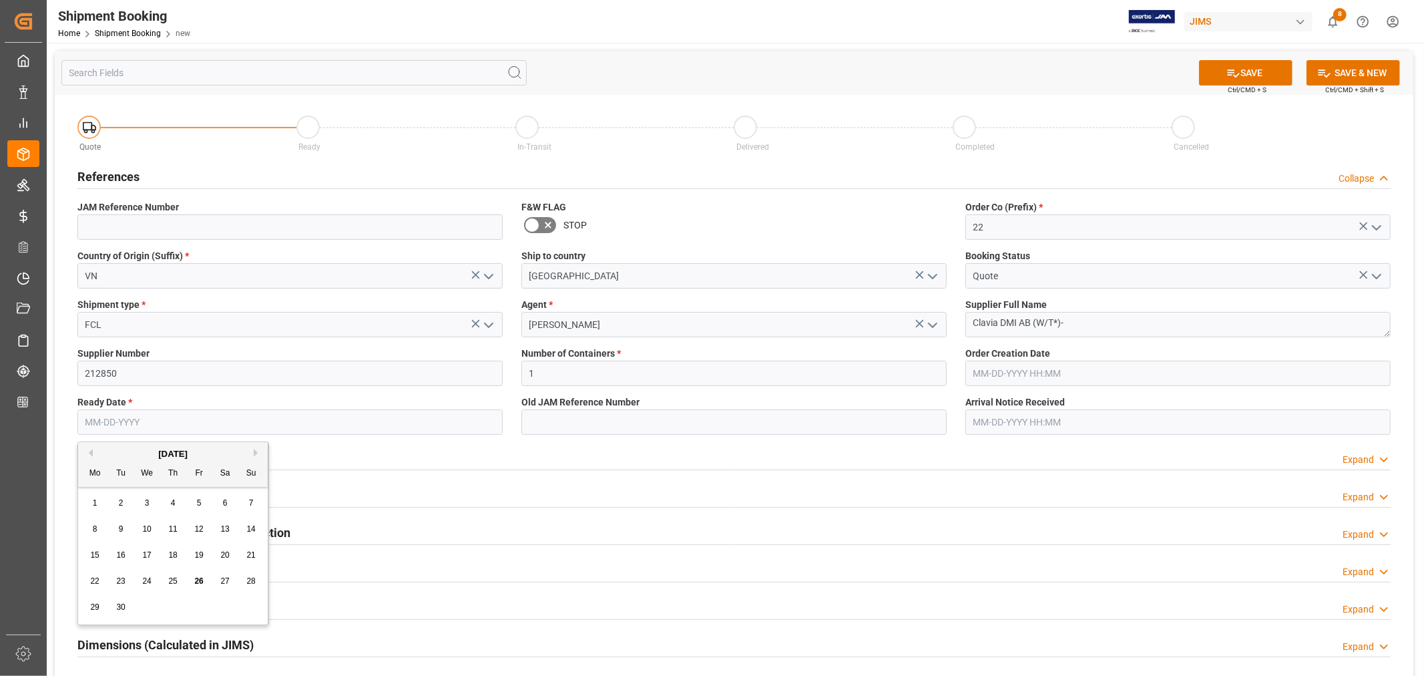
click at [115, 453] on div "September 2025" at bounding box center [173, 453] width 190 height 13
click at [255, 453] on button "Next Month" at bounding box center [258, 453] width 8 height 8
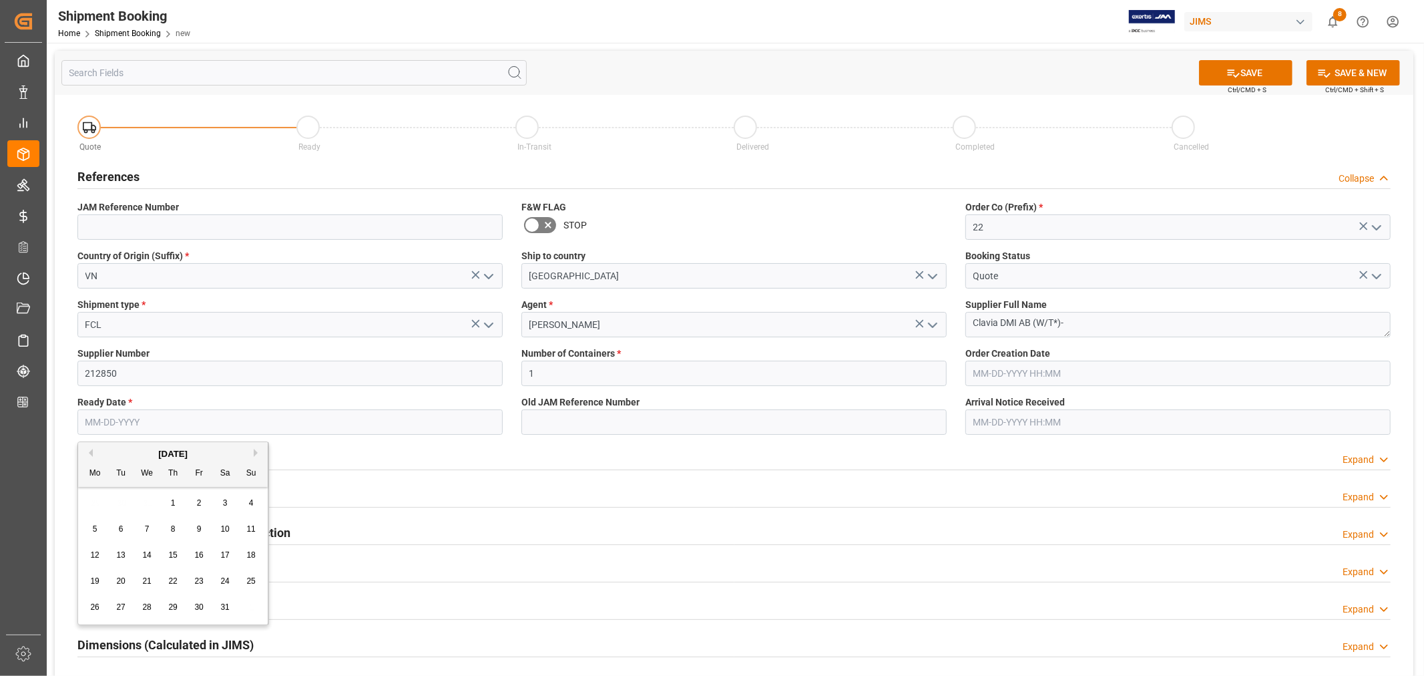
click at [255, 453] on button "Next Month" at bounding box center [258, 453] width 8 height 8
click at [95, 578] on span "16" at bounding box center [94, 580] width 9 height 9
type input "02-16-2026"
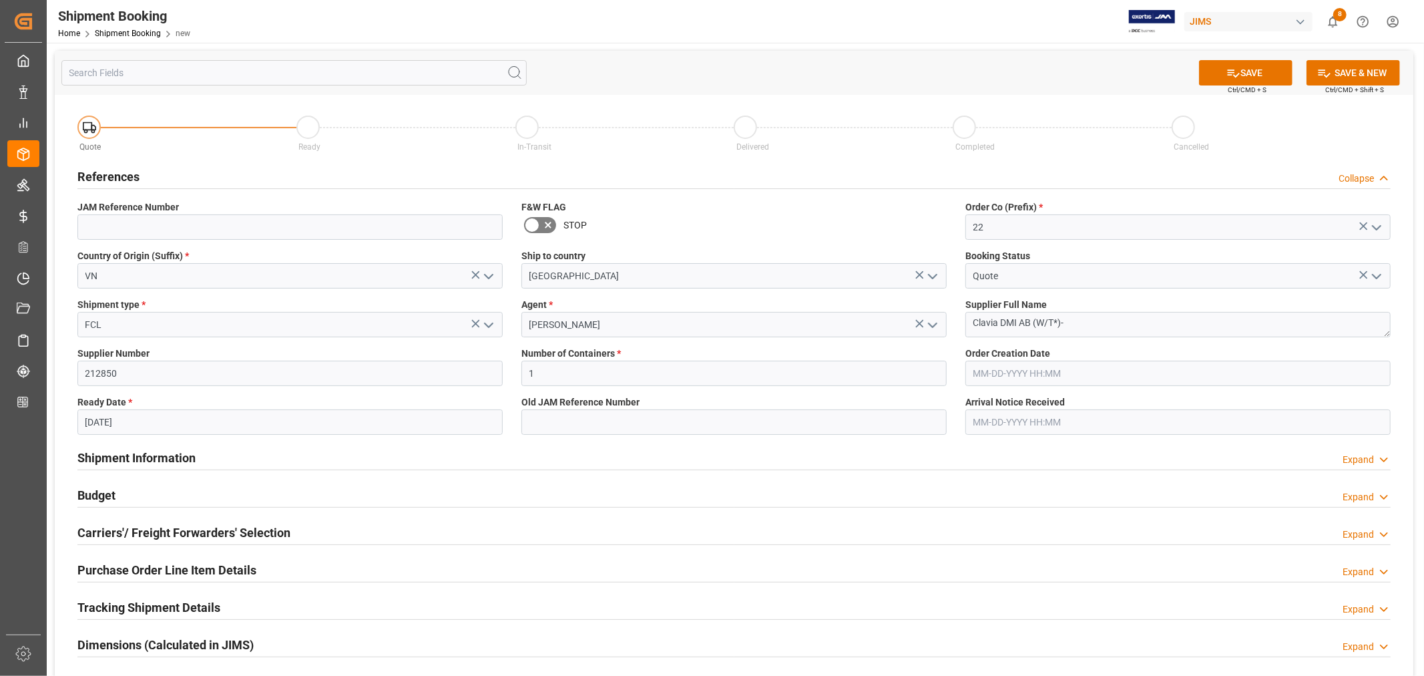
click at [292, 459] on div "Shipment Information Expand" at bounding box center [733, 456] width 1313 height 25
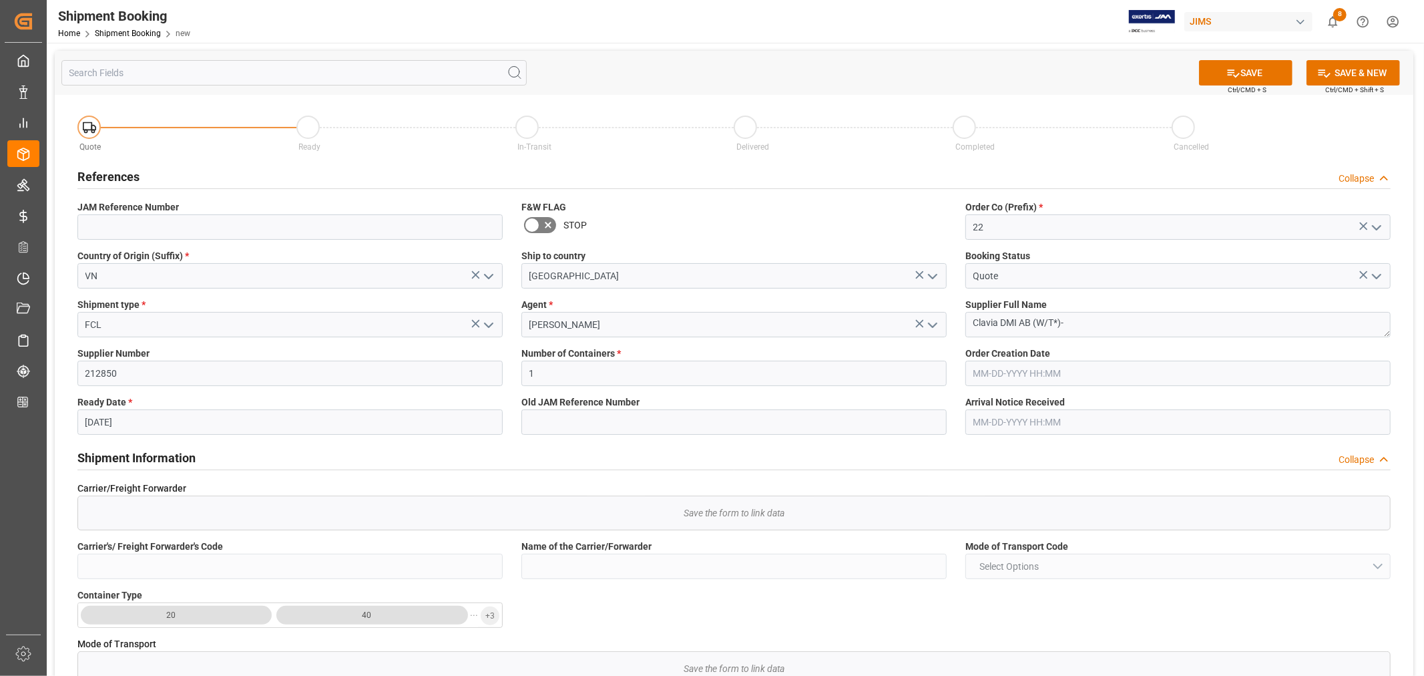
click at [269, 459] on div "Shipment Information Collapse" at bounding box center [733, 456] width 1313 height 25
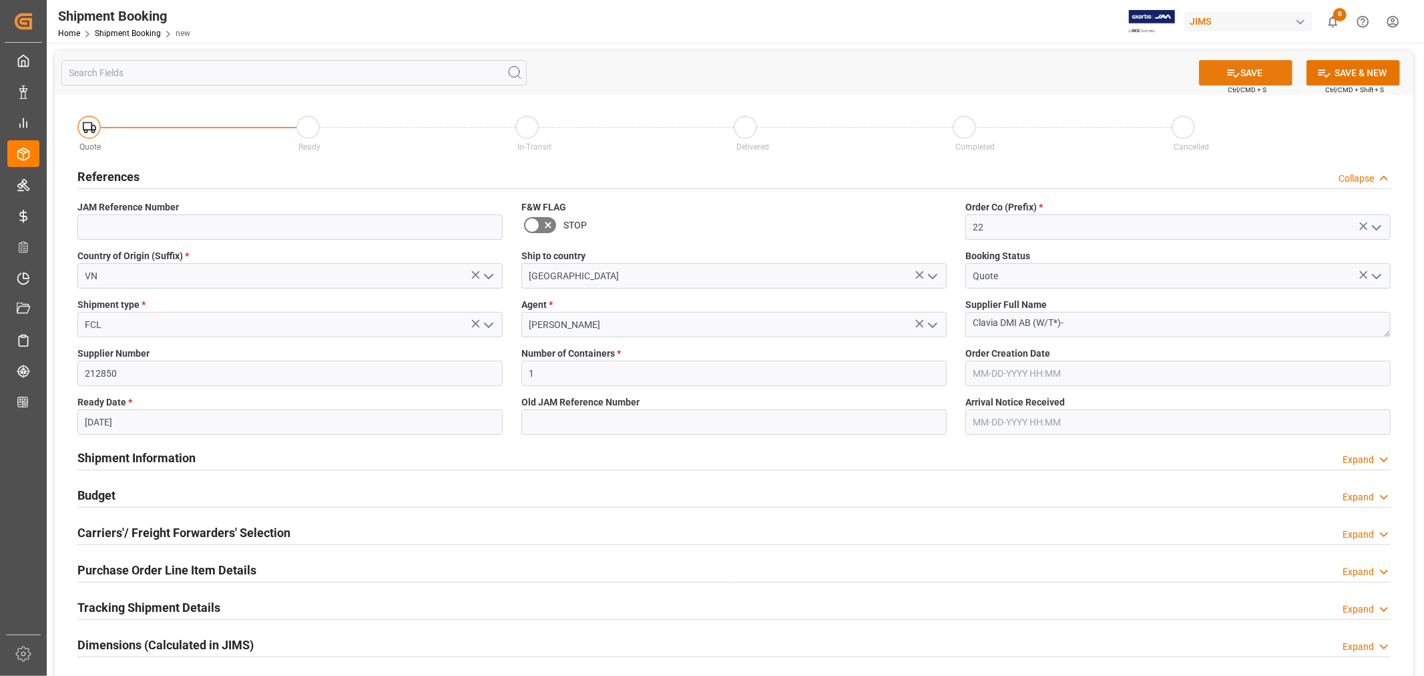
click at [1244, 70] on button "SAVE" at bounding box center [1245, 72] width 93 height 25
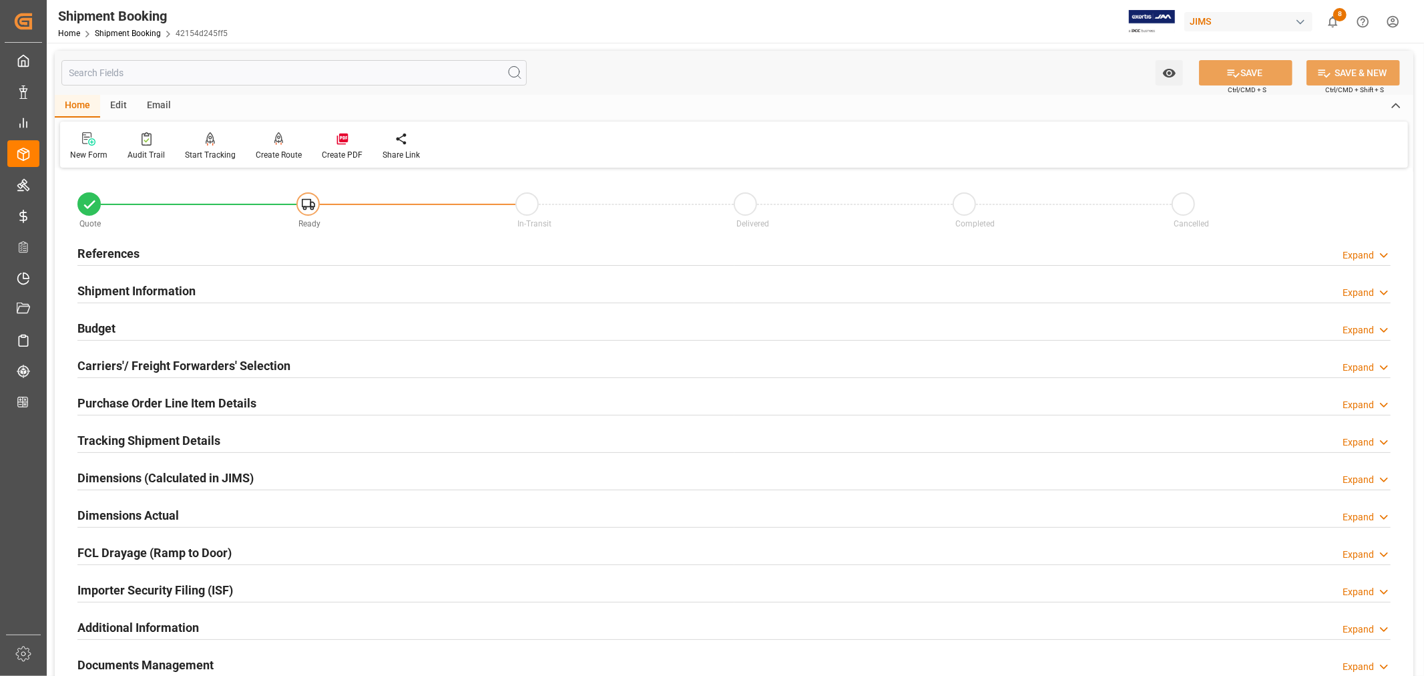
click at [262, 365] on h2 "Carriers'/ Freight Forwarders' Selection" at bounding box center [183, 366] width 213 height 18
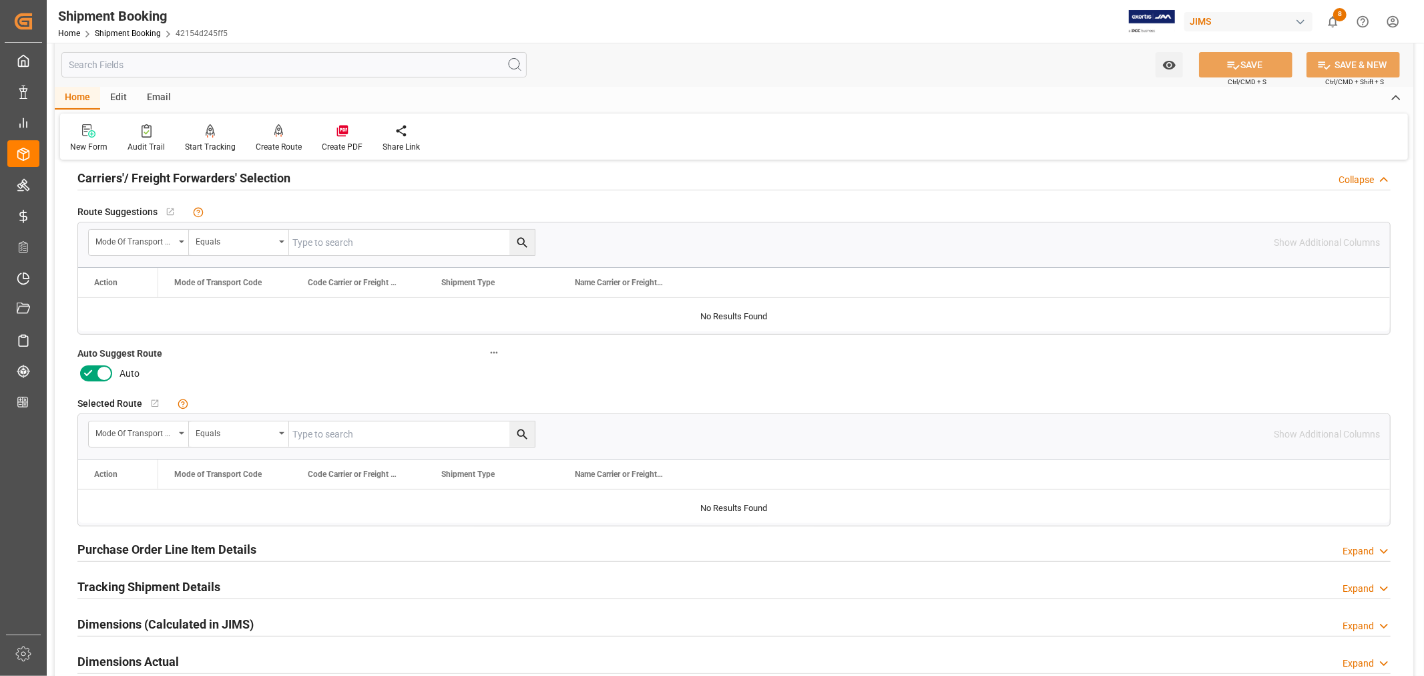
scroll to position [222, 0]
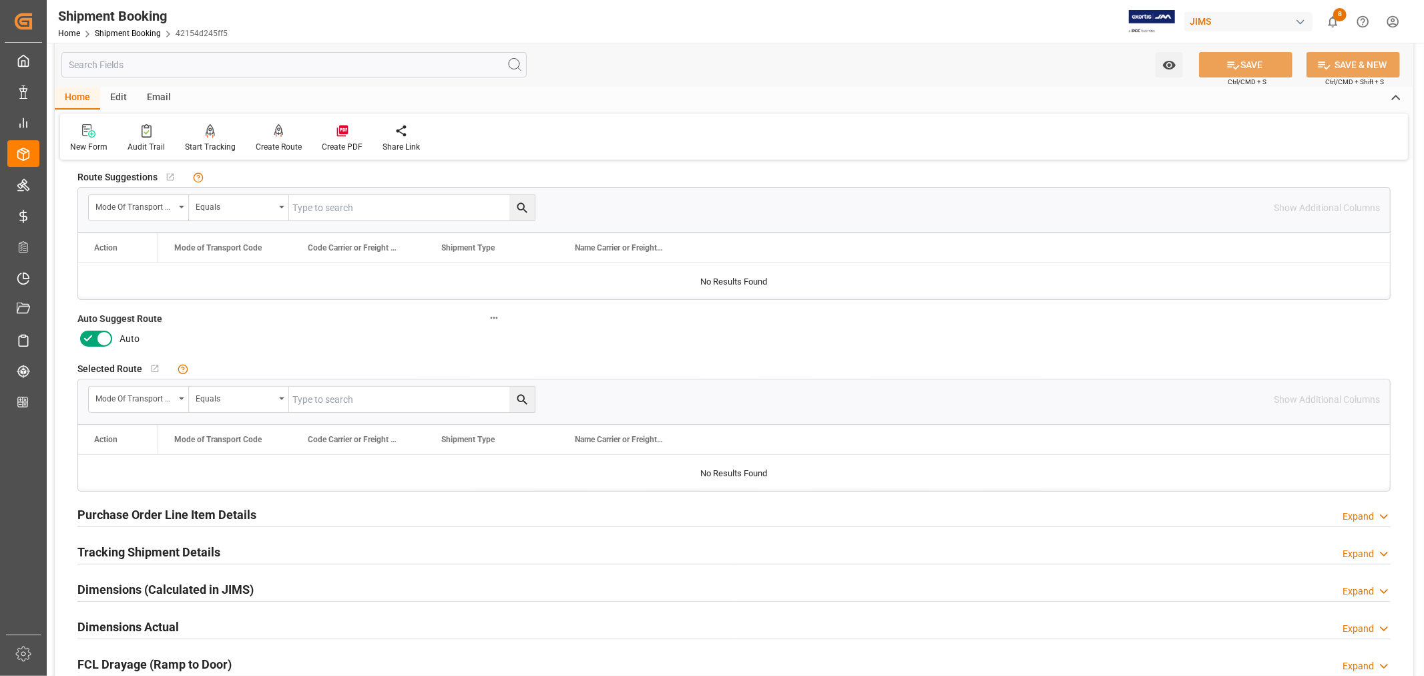
click at [104, 338] on icon at bounding box center [104, 339] width 7 height 7
click at [0, 0] on input "checkbox" at bounding box center [0, 0] width 0 height 0
click at [1237, 65] on icon at bounding box center [1234, 65] width 12 height 8
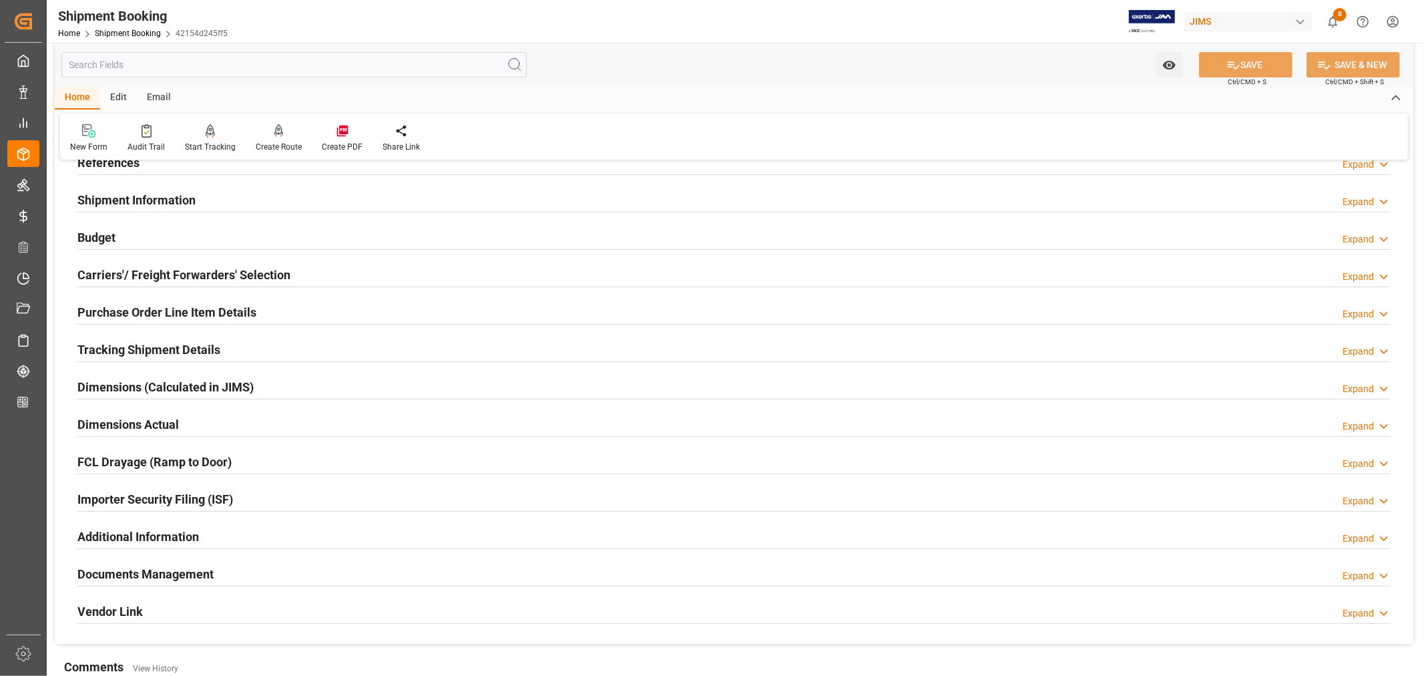
scroll to position [74, 0]
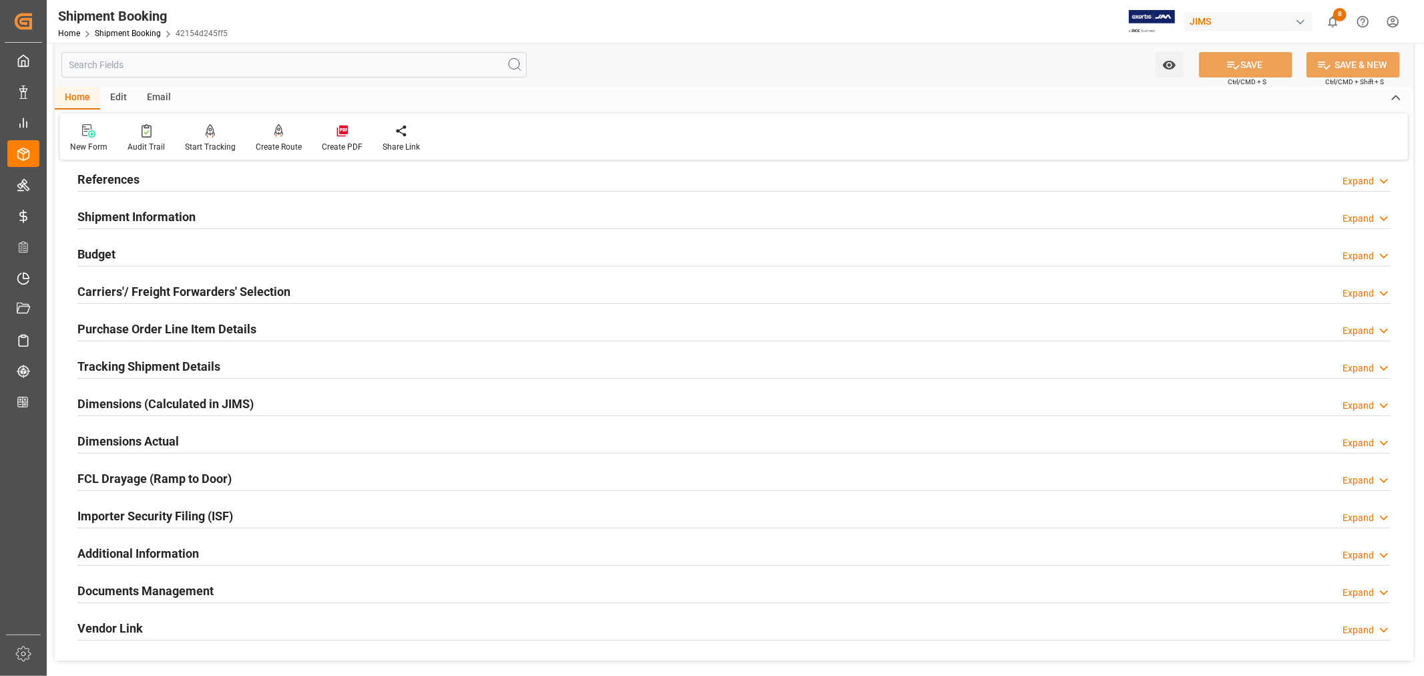
click at [180, 287] on h2 "Carriers'/ Freight Forwarders' Selection" at bounding box center [183, 291] width 213 height 18
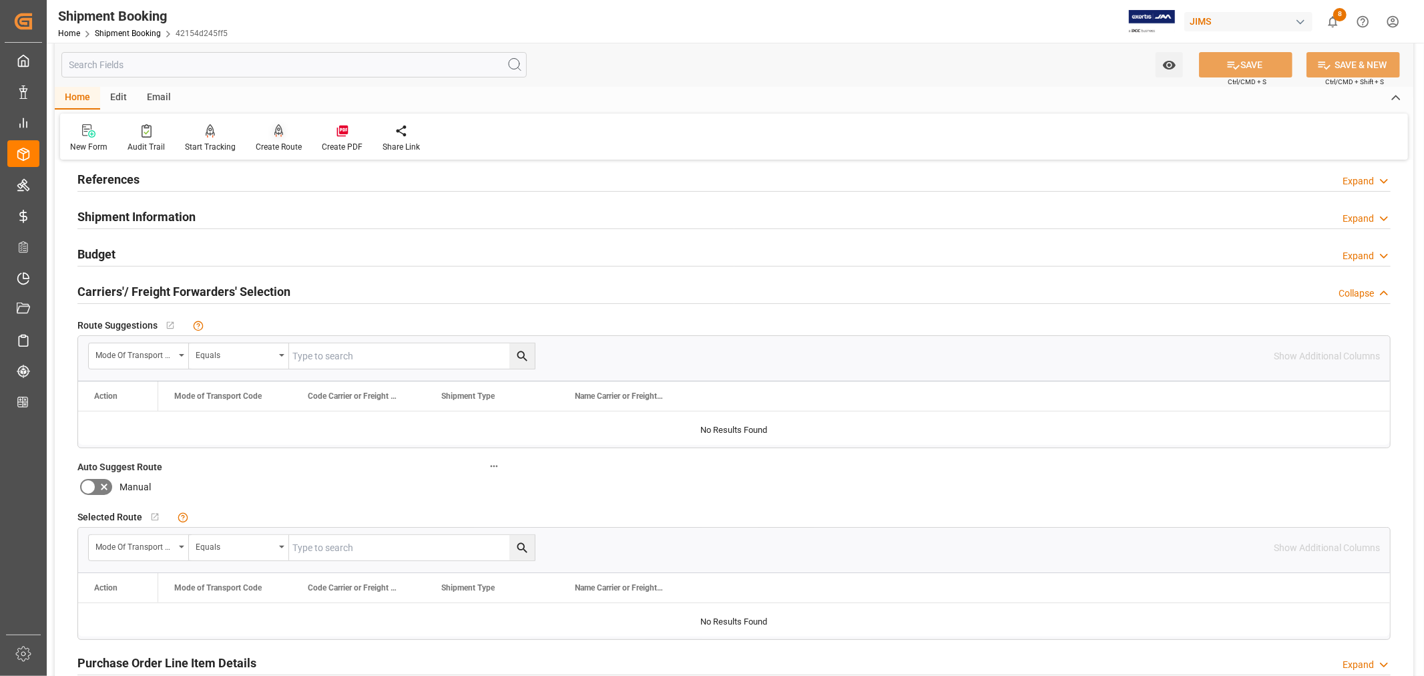
click at [276, 142] on div "Create Route" at bounding box center [279, 147] width 46 height 12
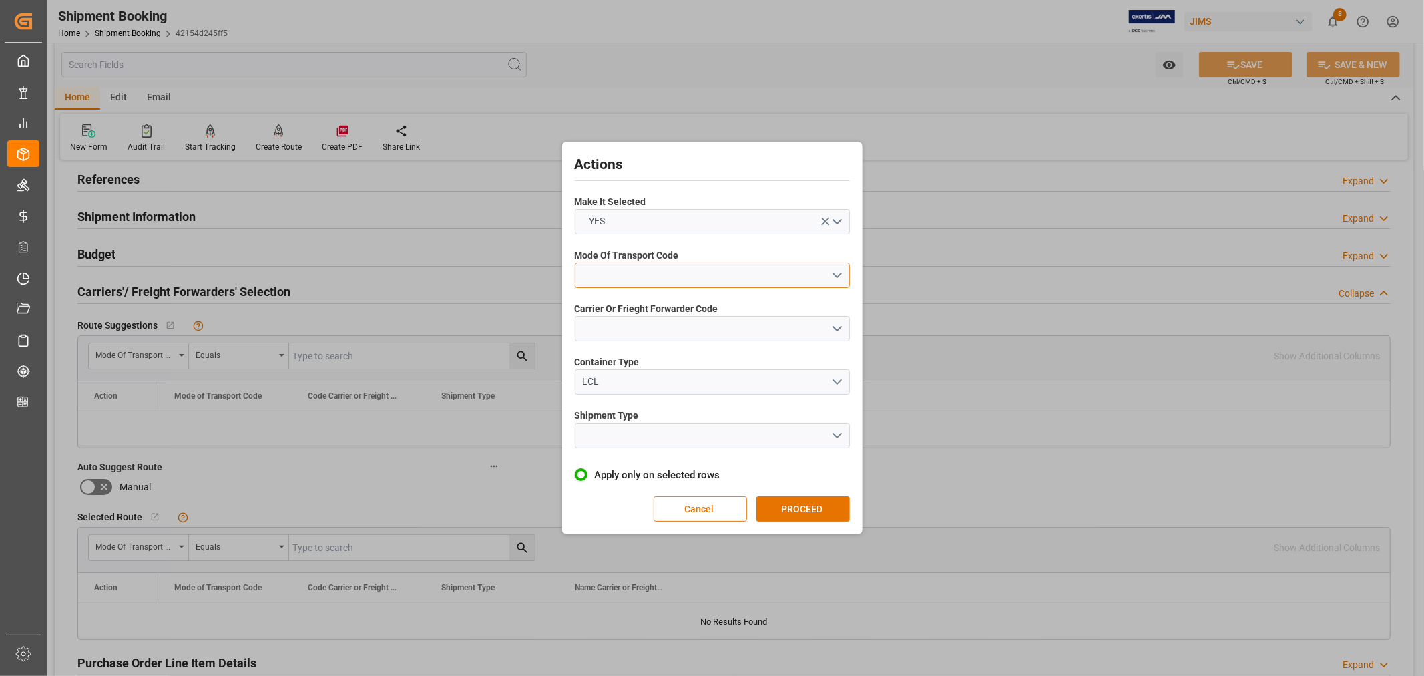
click at [601, 264] on button "open menu" at bounding box center [712, 274] width 275 height 25
click at [604, 276] on div "1- OCEAN" at bounding box center [712, 278] width 274 height 28
click at [598, 322] on button "open menu" at bounding box center [712, 328] width 275 height 25
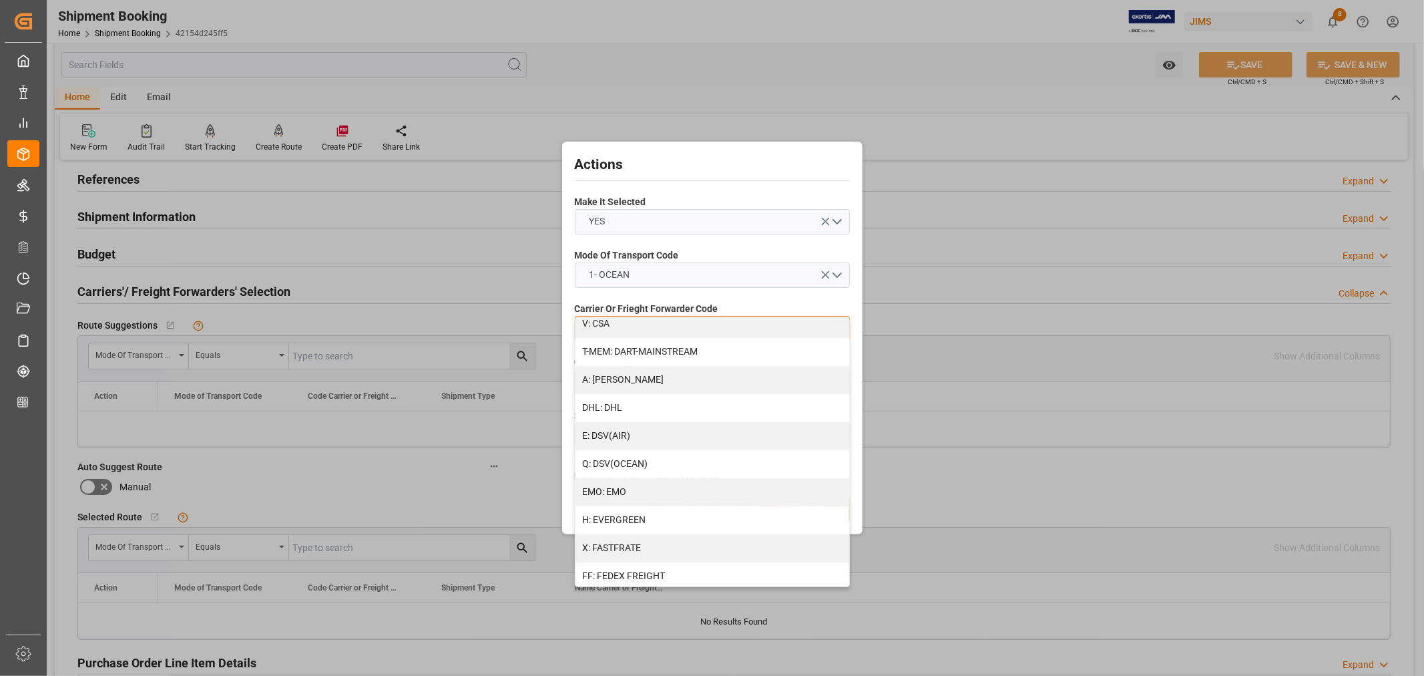
scroll to position [222, 0]
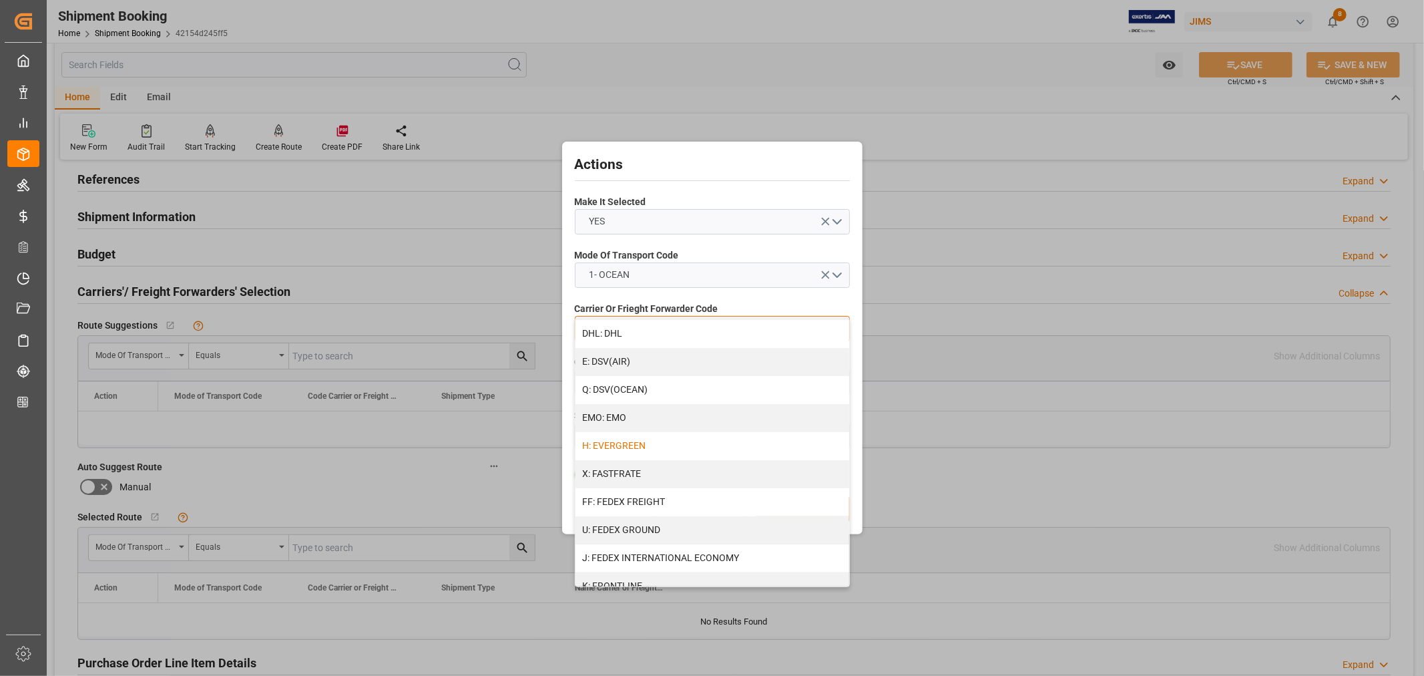
click at [611, 441] on div "H: EVERGREEN" at bounding box center [712, 446] width 274 height 28
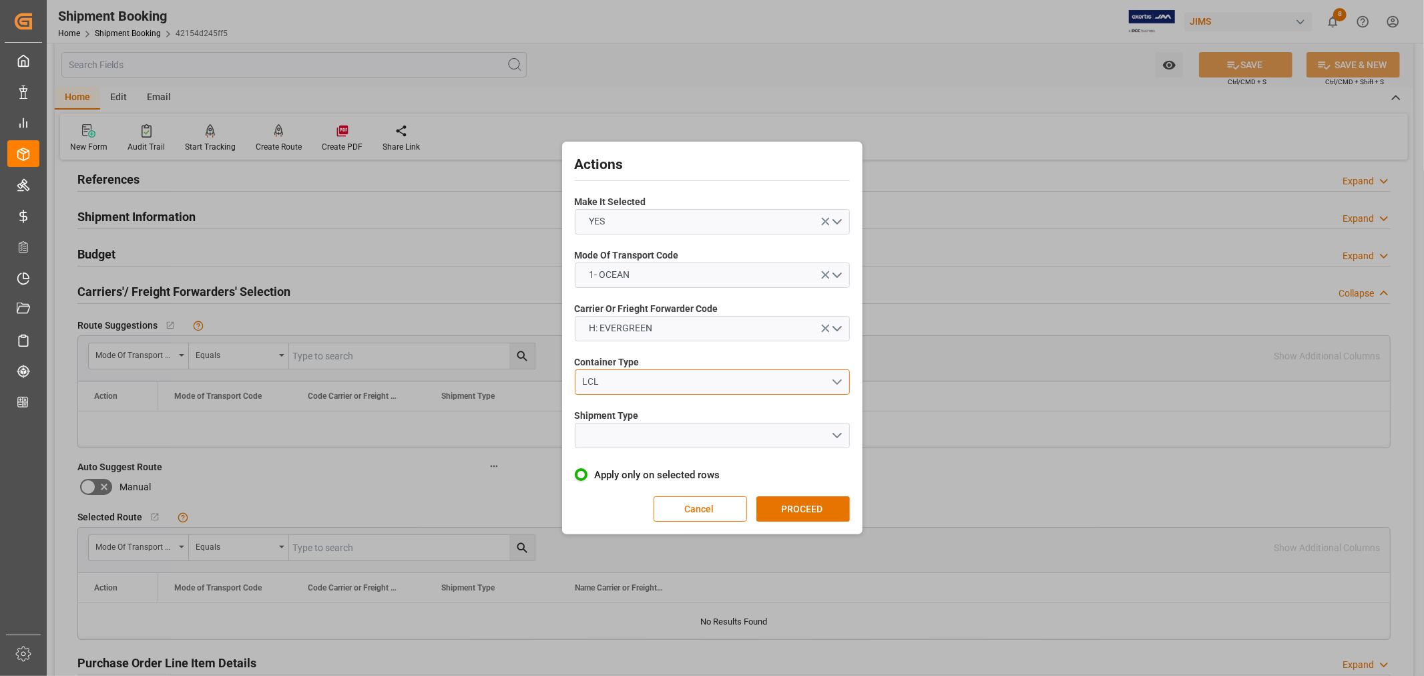
click at [612, 377] on div "LCL" at bounding box center [706, 382] width 248 height 14
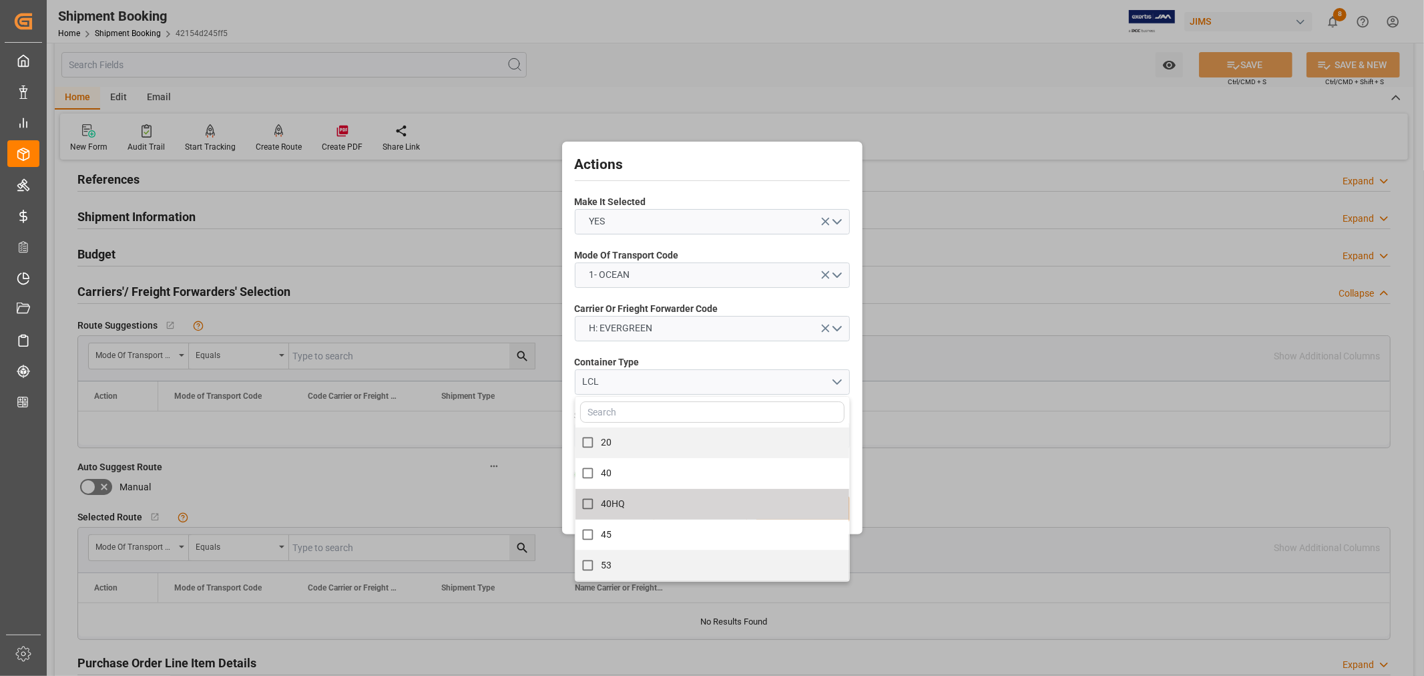
click at [612, 498] on span "40HQ" at bounding box center [613, 503] width 25 height 11
checkbox input "true"
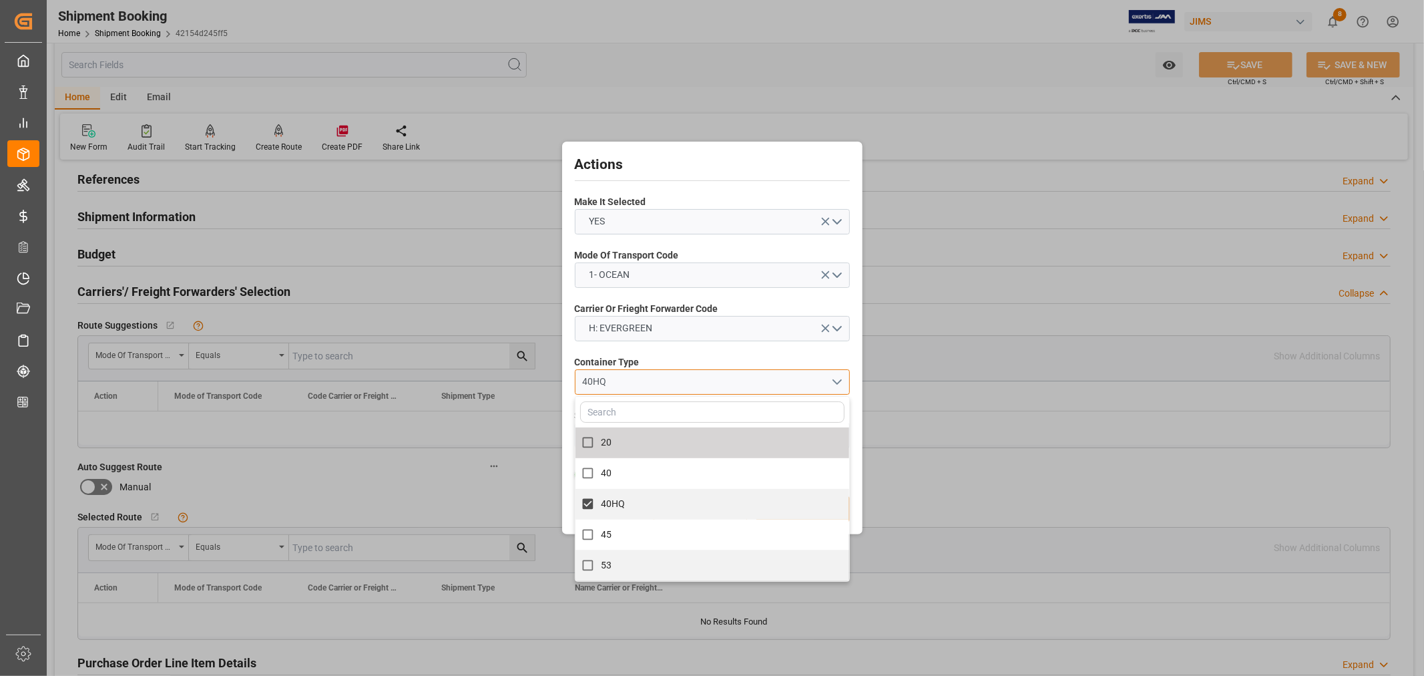
click at [646, 377] on div "40HQ" at bounding box center [706, 382] width 248 height 14
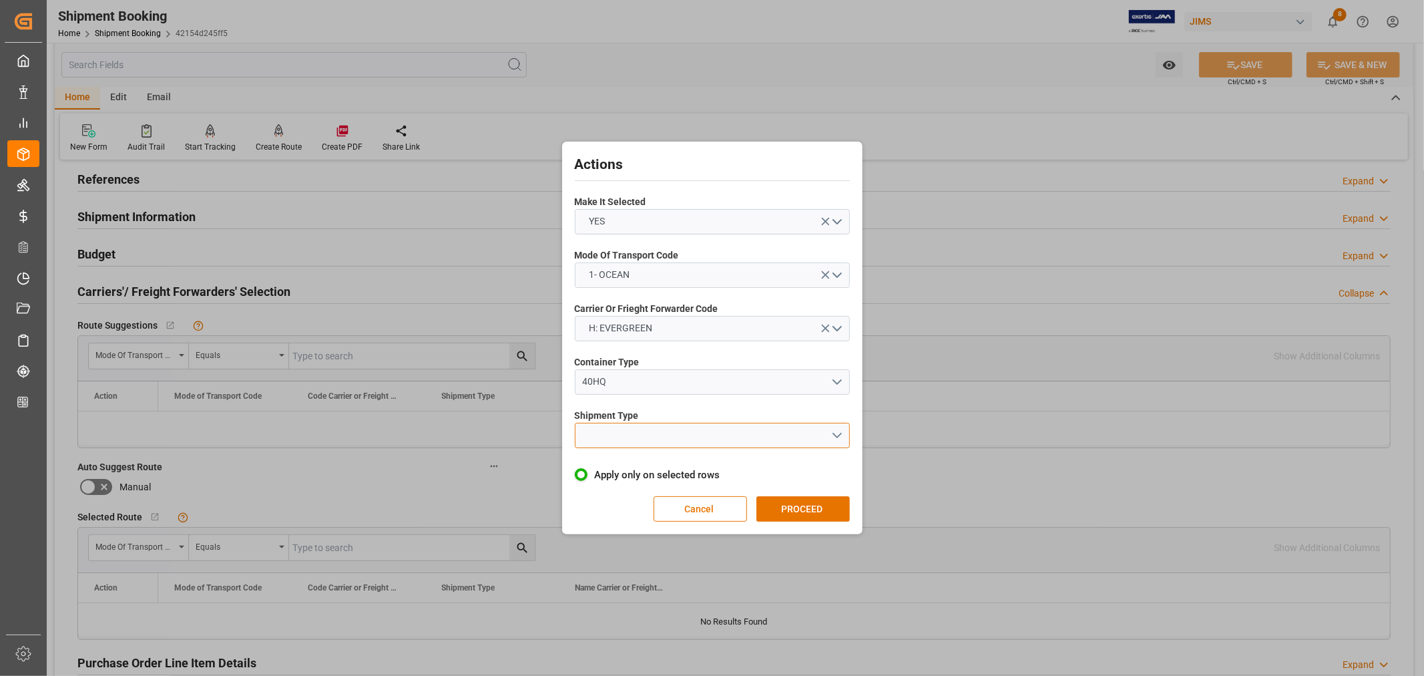
click at [606, 435] on button "open menu" at bounding box center [712, 435] width 275 height 25
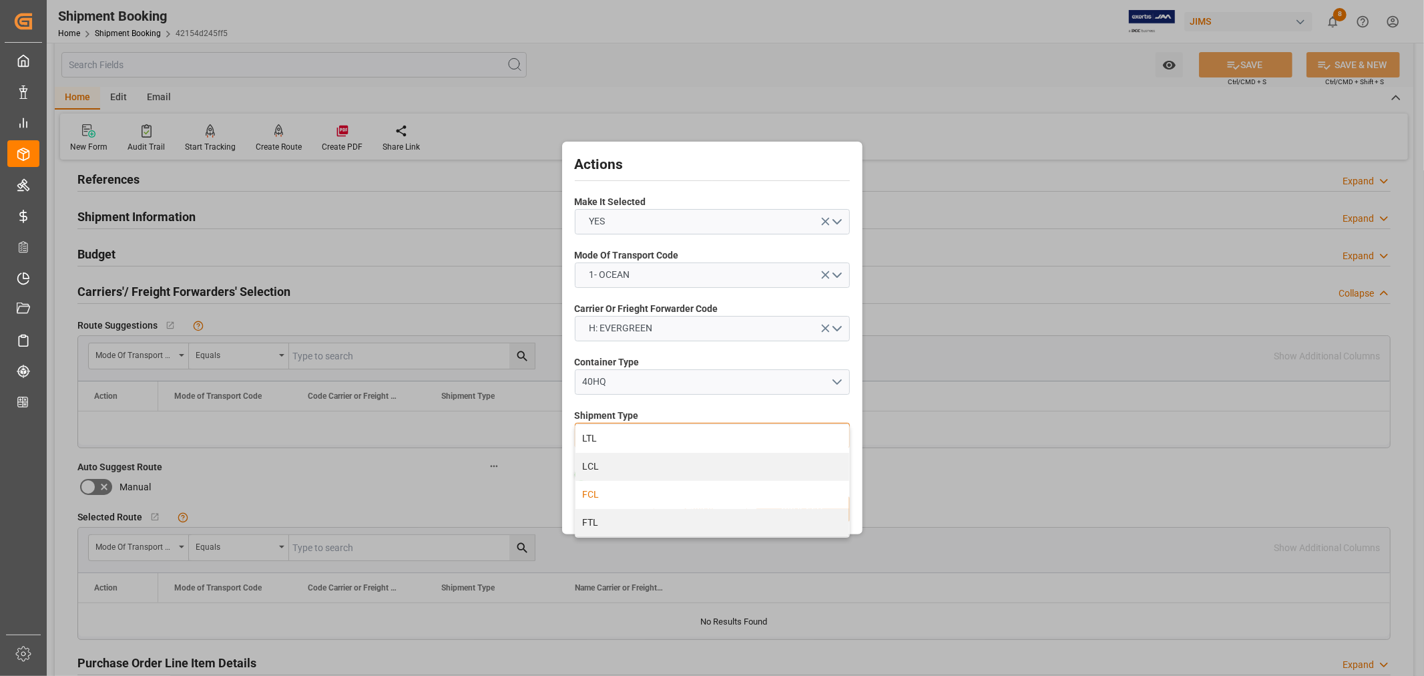
click at [592, 491] on div "FCL" at bounding box center [712, 495] width 274 height 28
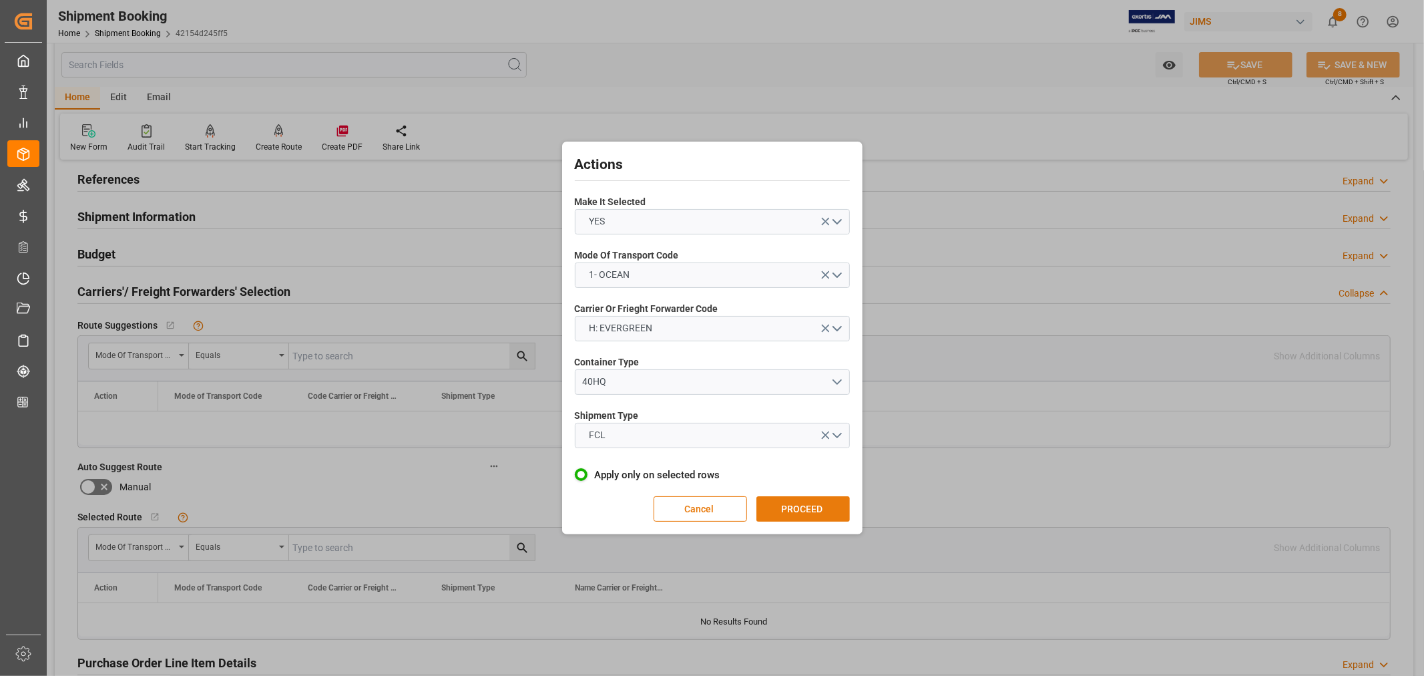
click at [784, 508] on button "PROCEED" at bounding box center [802, 508] width 93 height 25
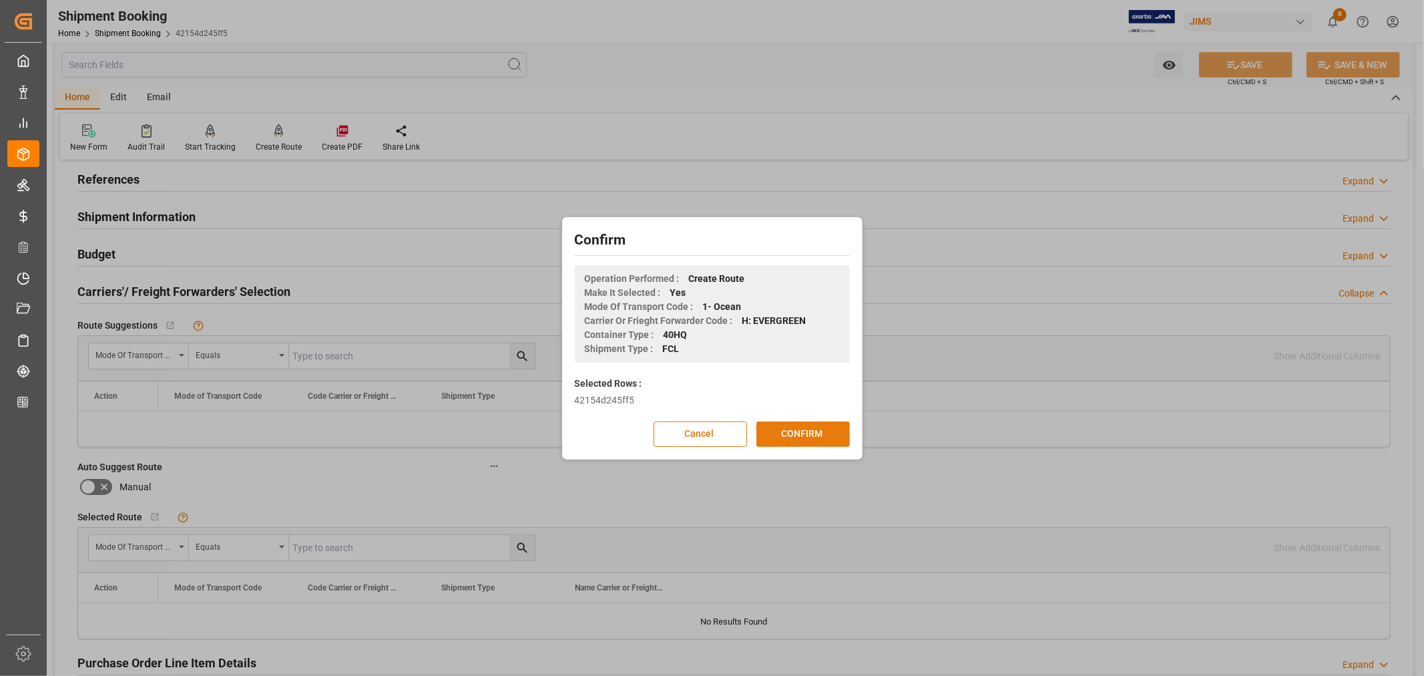
click at [792, 433] on button "CONFIRM" at bounding box center [802, 433] width 93 height 25
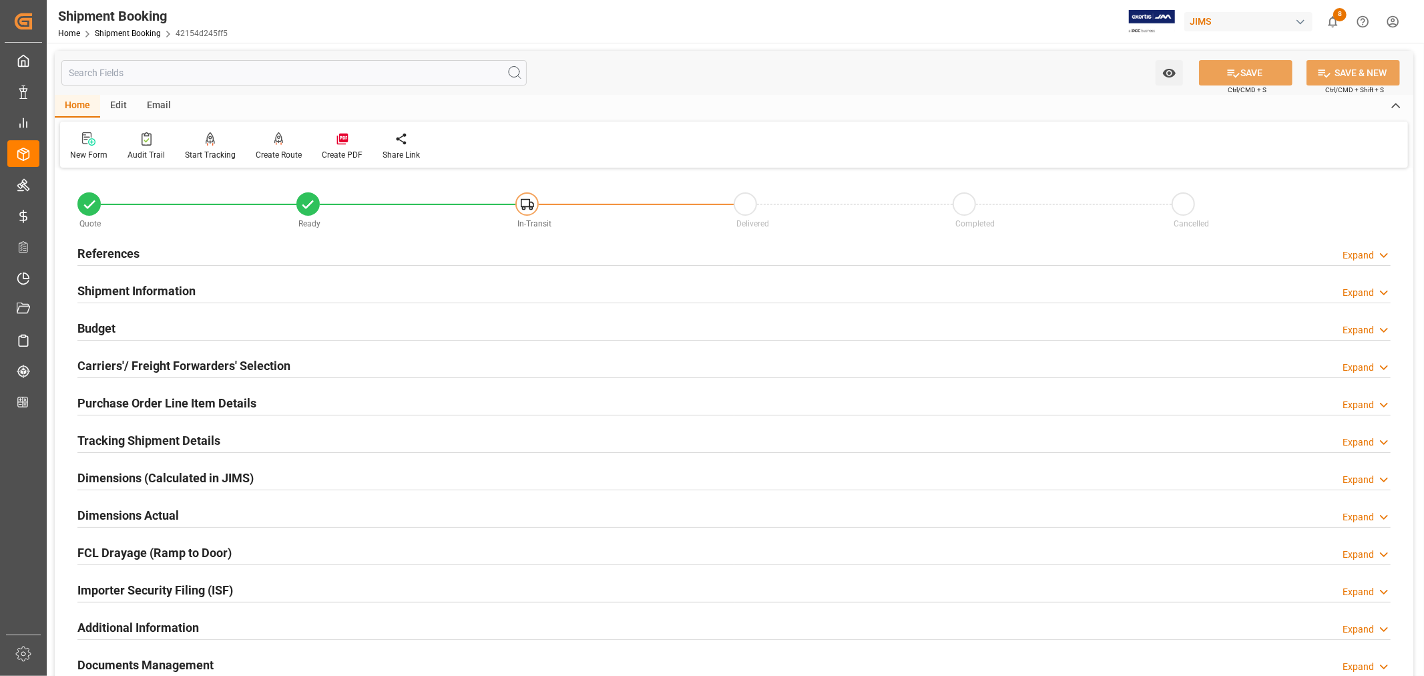
click at [126, 256] on h2 "References" at bounding box center [108, 253] width 62 height 18
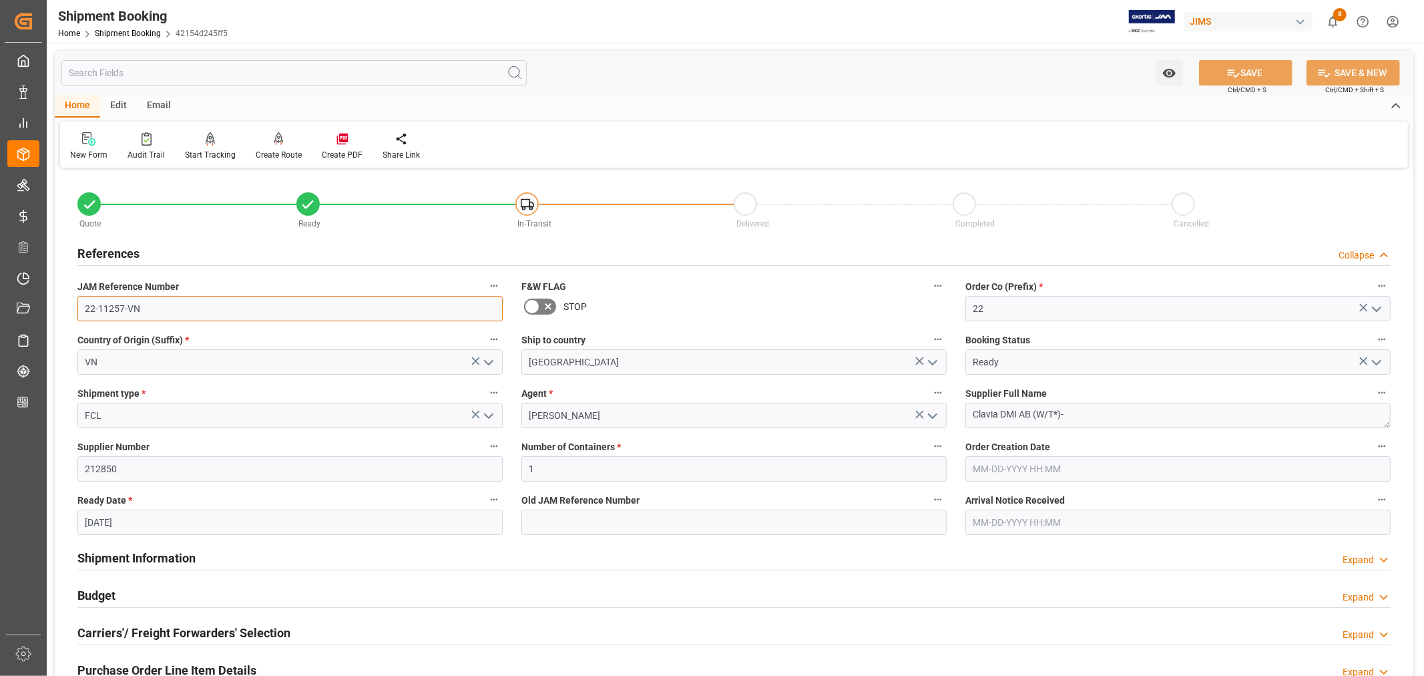
drag, startPoint x: 140, startPoint y: 308, endPoint x: 71, endPoint y: 304, distance: 68.9
click at [71, 304] on div "JAM Reference Number 22-11257-VN" at bounding box center [290, 298] width 444 height 53
click at [159, 308] on input "22-11257-VN" at bounding box center [289, 308] width 425 height 25
drag, startPoint x: 142, startPoint y: 307, endPoint x: 83, endPoint y: 307, distance: 58.1
click at [83, 307] on input "22-11257-VN" at bounding box center [289, 308] width 425 height 25
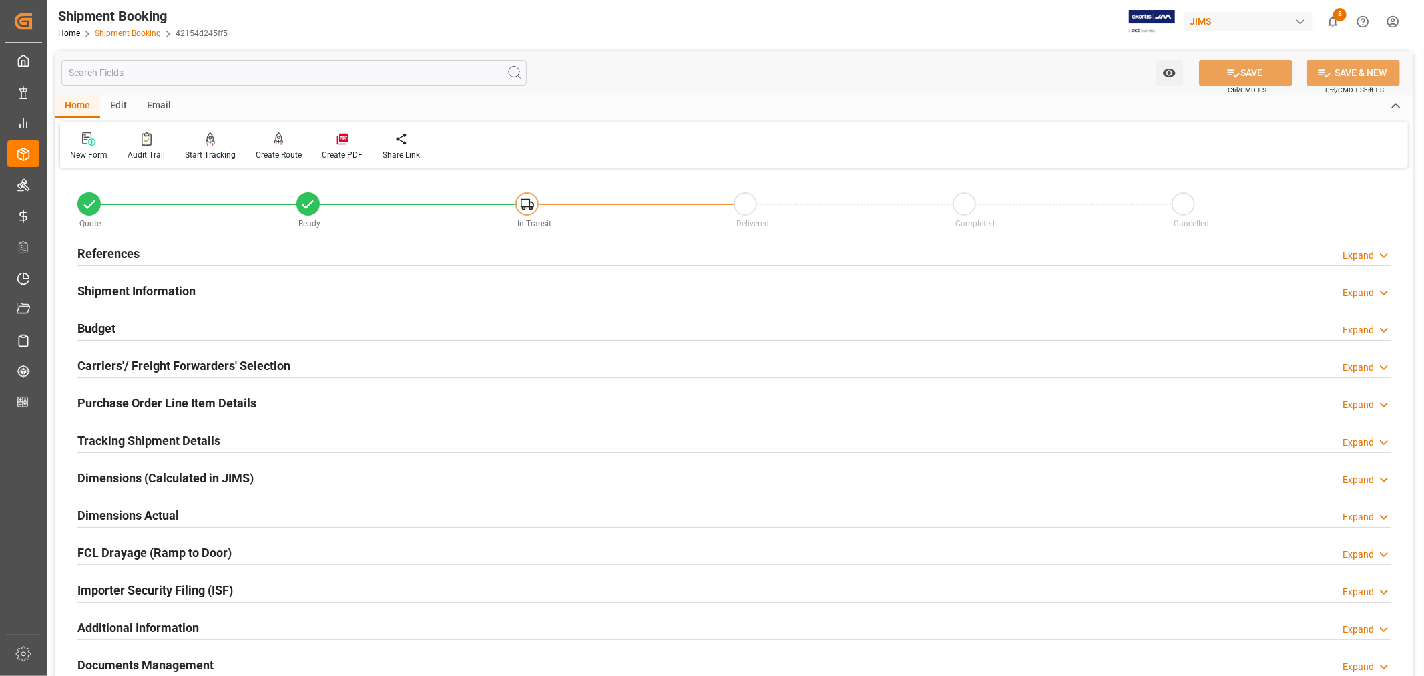
click at [125, 31] on link "Shipment Booking" at bounding box center [128, 33] width 66 height 9
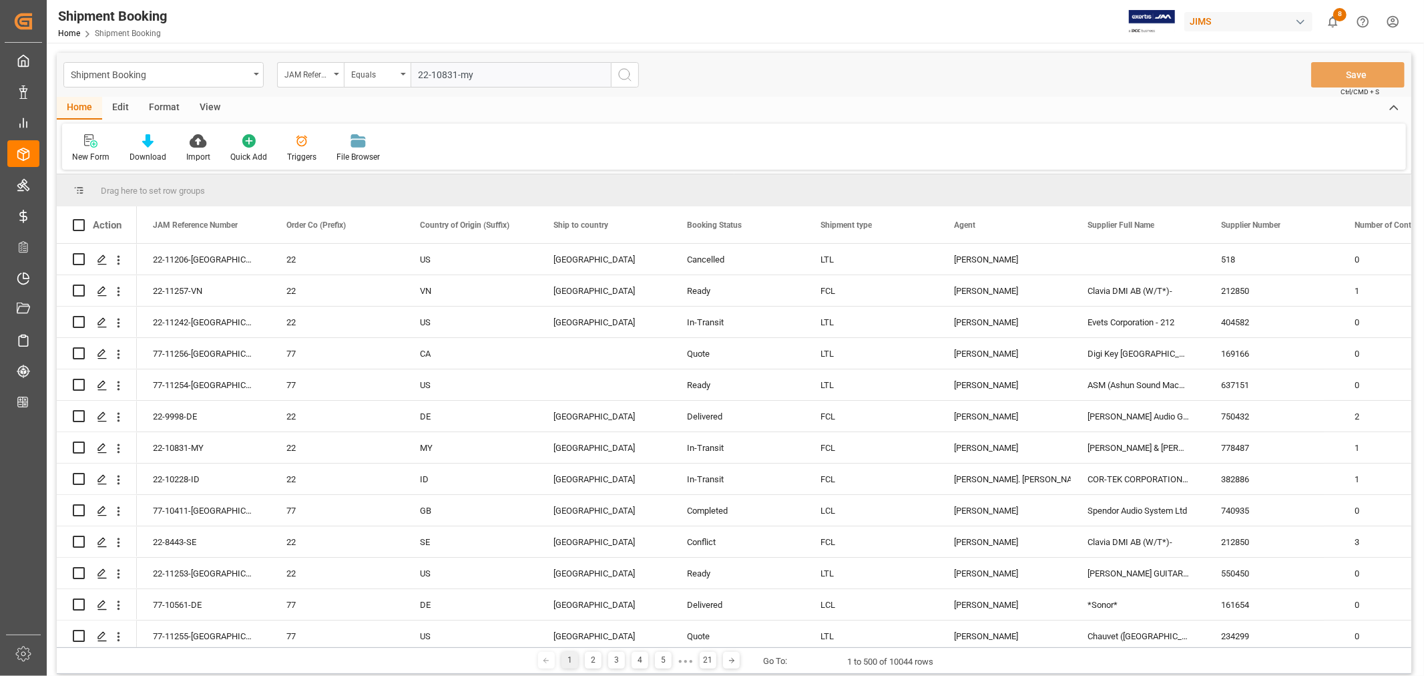
type input "22-10831-my"
click at [628, 77] on icon "search button" at bounding box center [625, 75] width 16 height 16
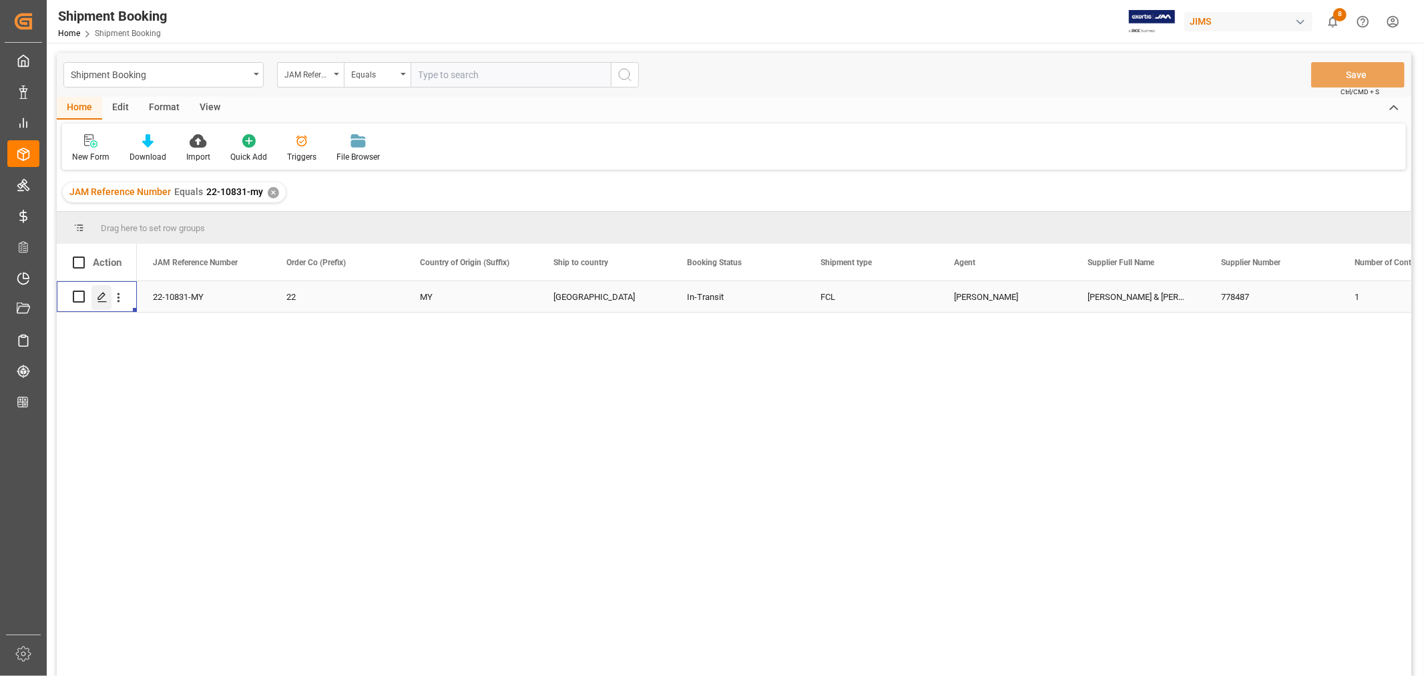
click at [105, 295] on icon "Press SPACE to select this row." at bounding box center [102, 297] width 11 height 11
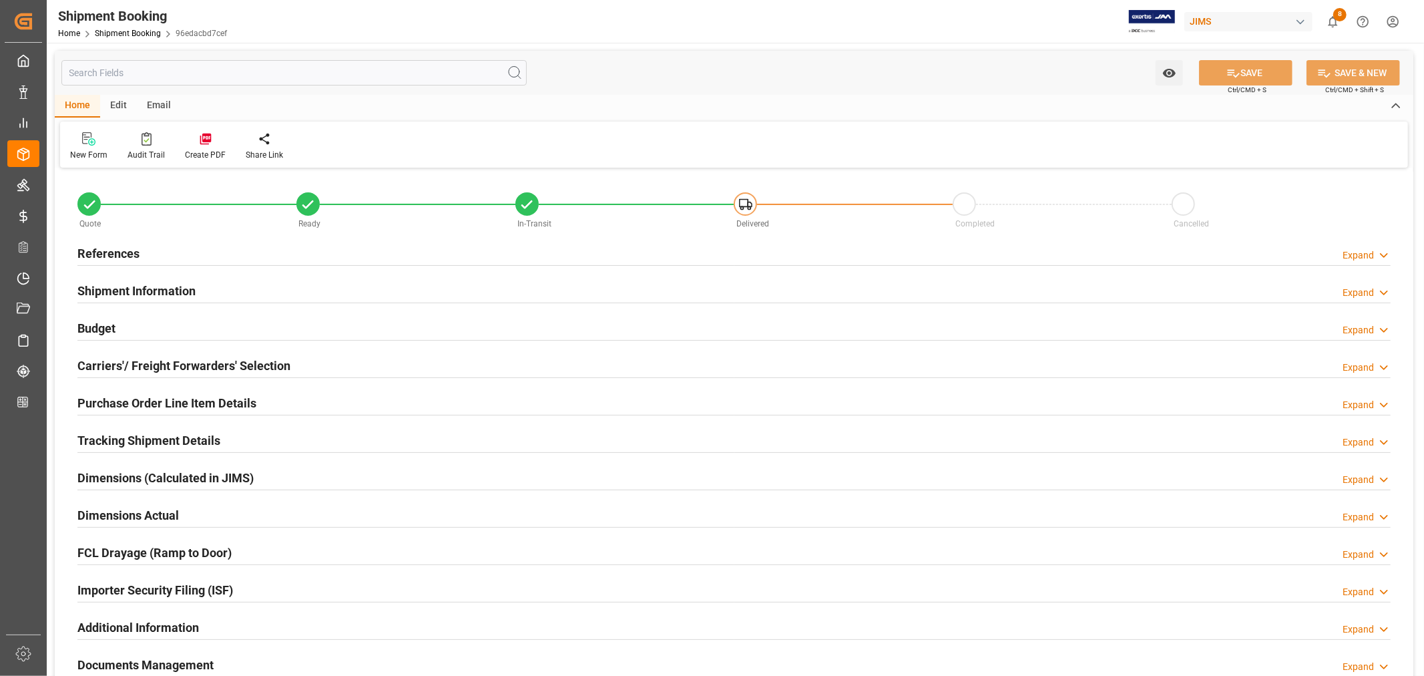
type input "1"
type input "4"
type input "[DATE]"
click at [128, 399] on h2 "Purchase Order Line Item Details" at bounding box center [166, 403] width 179 height 18
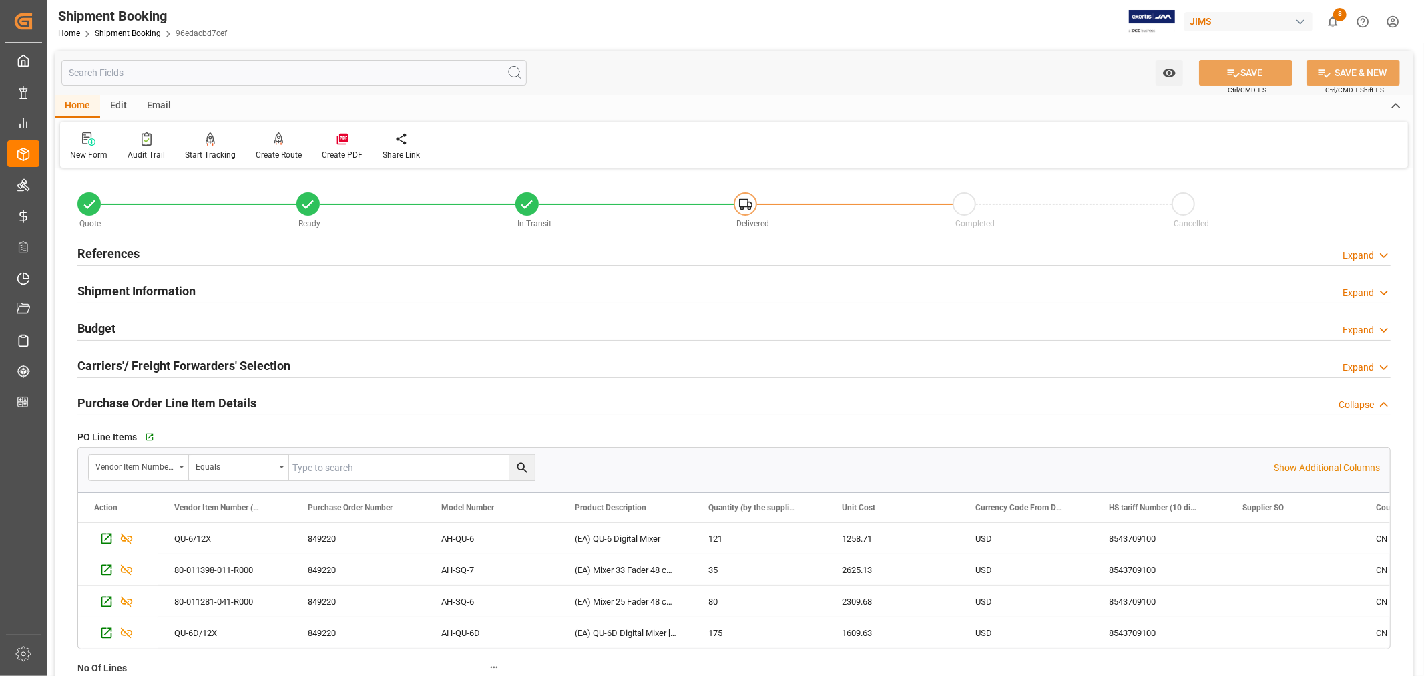
scroll to position [74, 0]
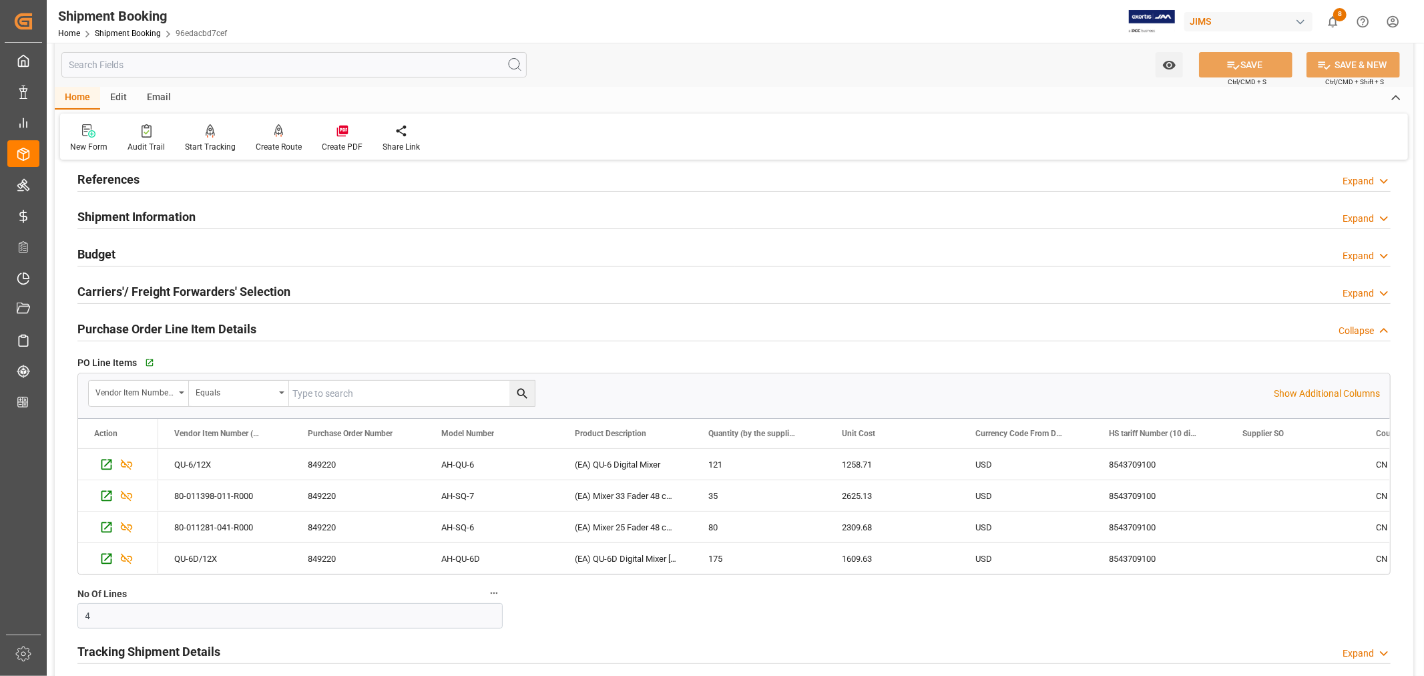
click at [132, 175] on h2 "References" at bounding box center [108, 179] width 62 height 18
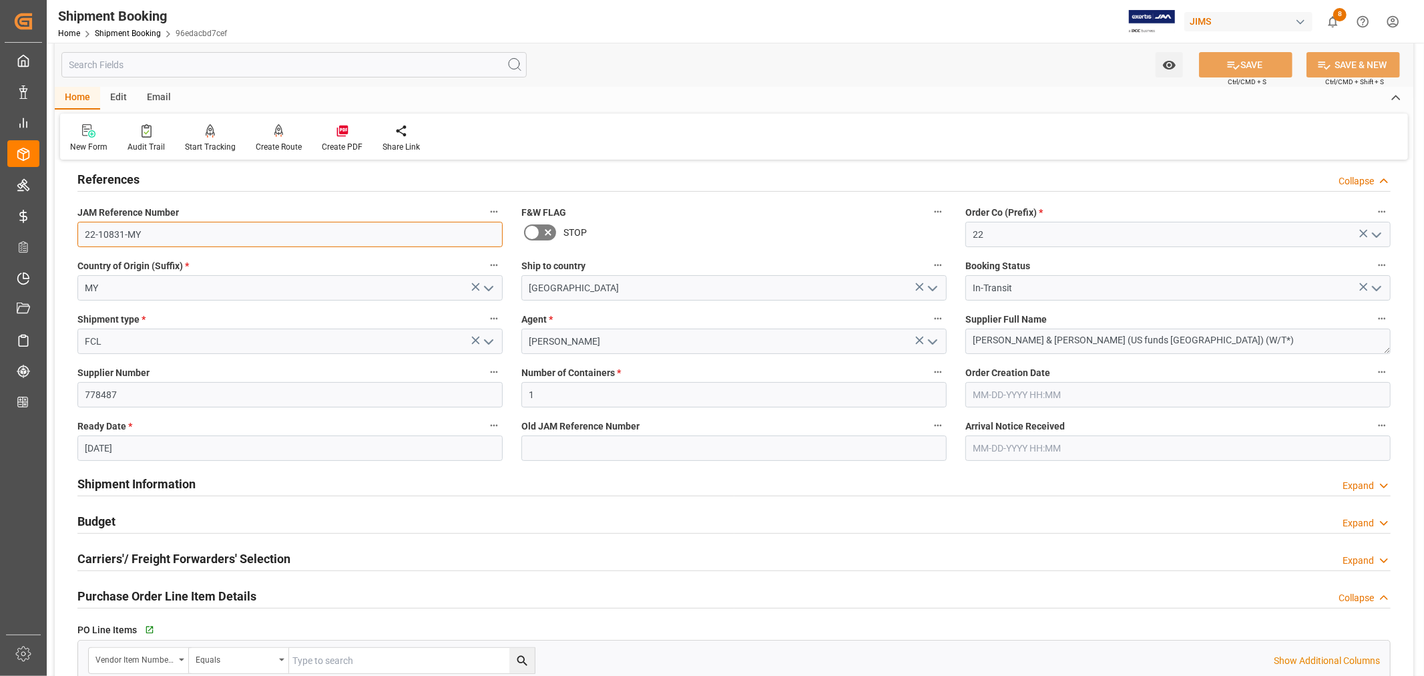
drag, startPoint x: 144, startPoint y: 236, endPoint x: 78, endPoint y: 235, distance: 65.4
click at [78, 235] on input "22-10831-MY" at bounding box center [289, 234] width 425 height 25
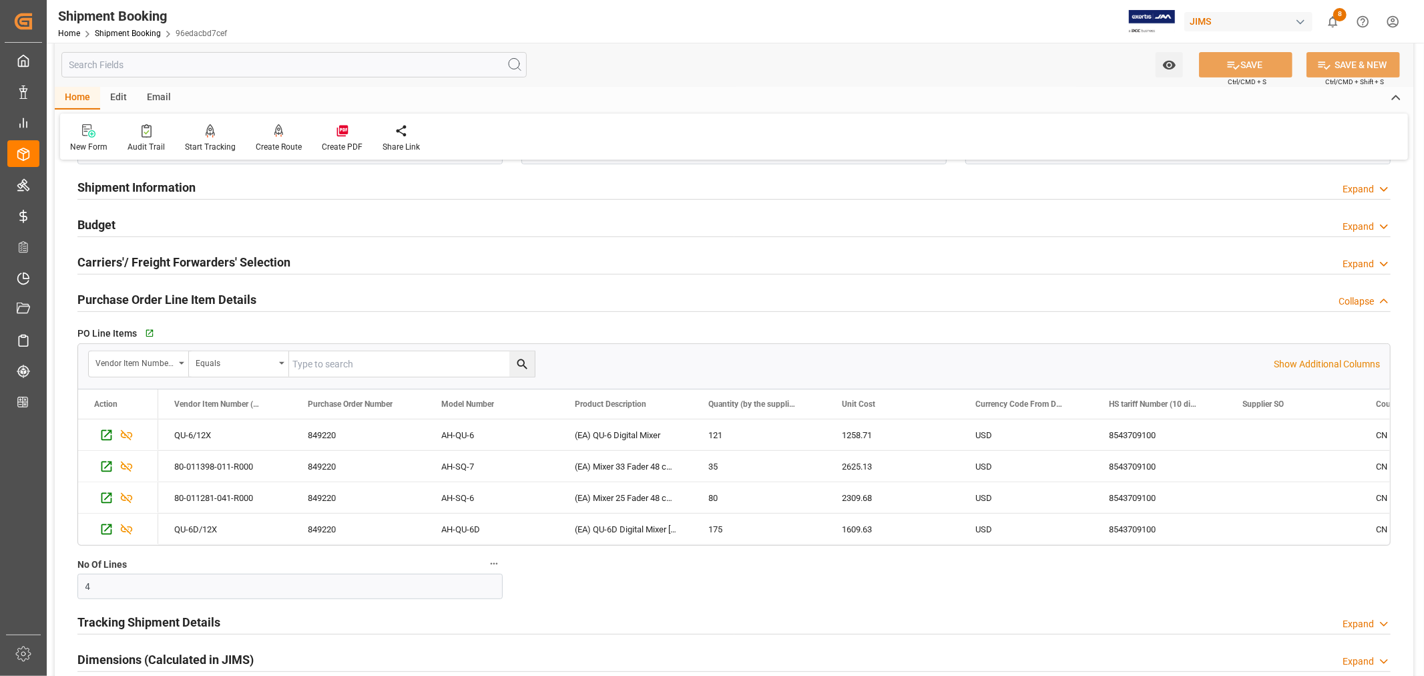
scroll to position [445, 0]
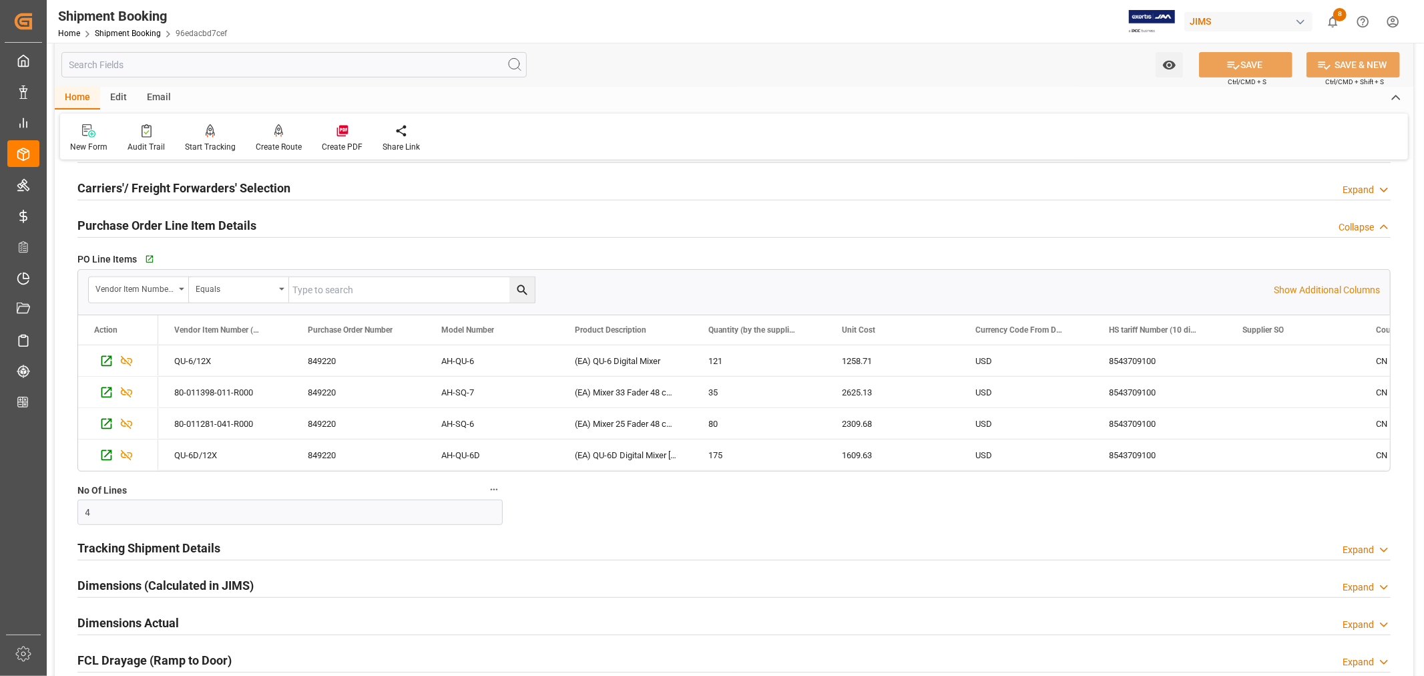
click at [194, 221] on h2 "Purchase Order Line Item Details" at bounding box center [166, 225] width 179 height 18
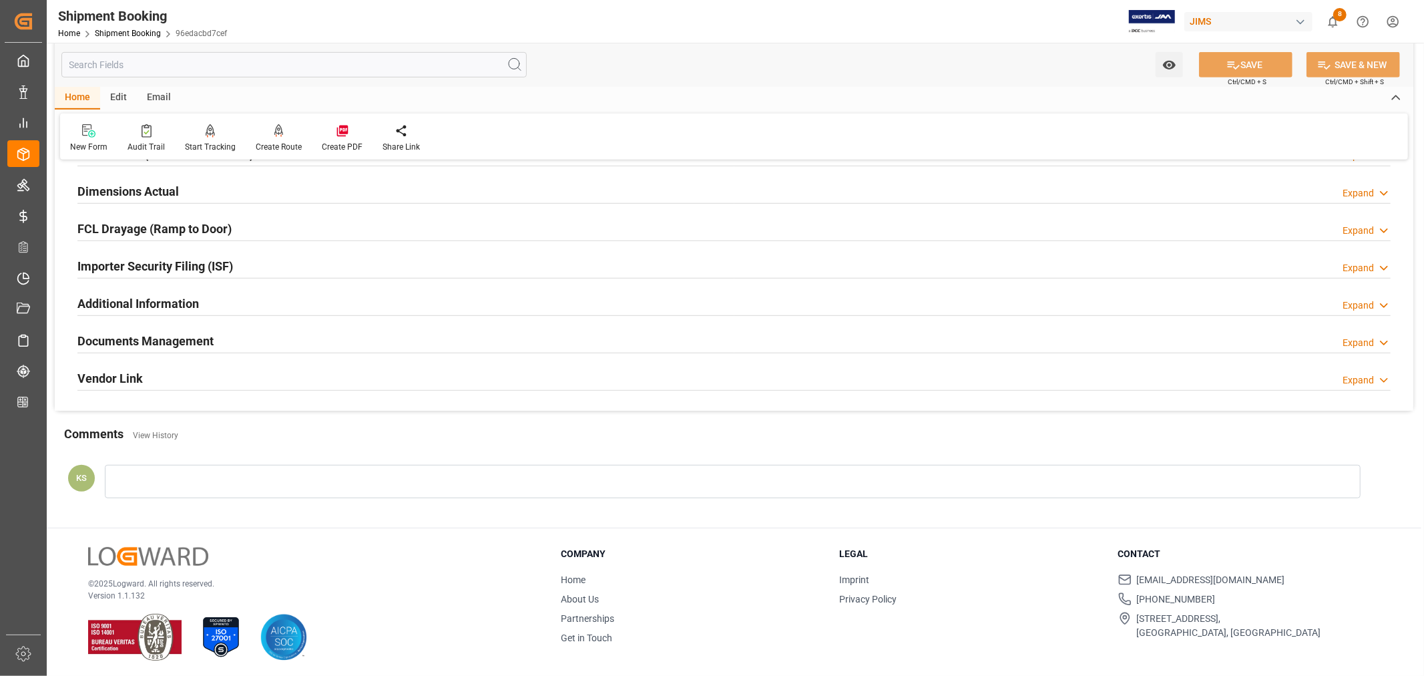
scroll to position [593, 0]
click at [236, 263] on div "Importer Security Filing (ISF) Expand" at bounding box center [733, 262] width 1313 height 25
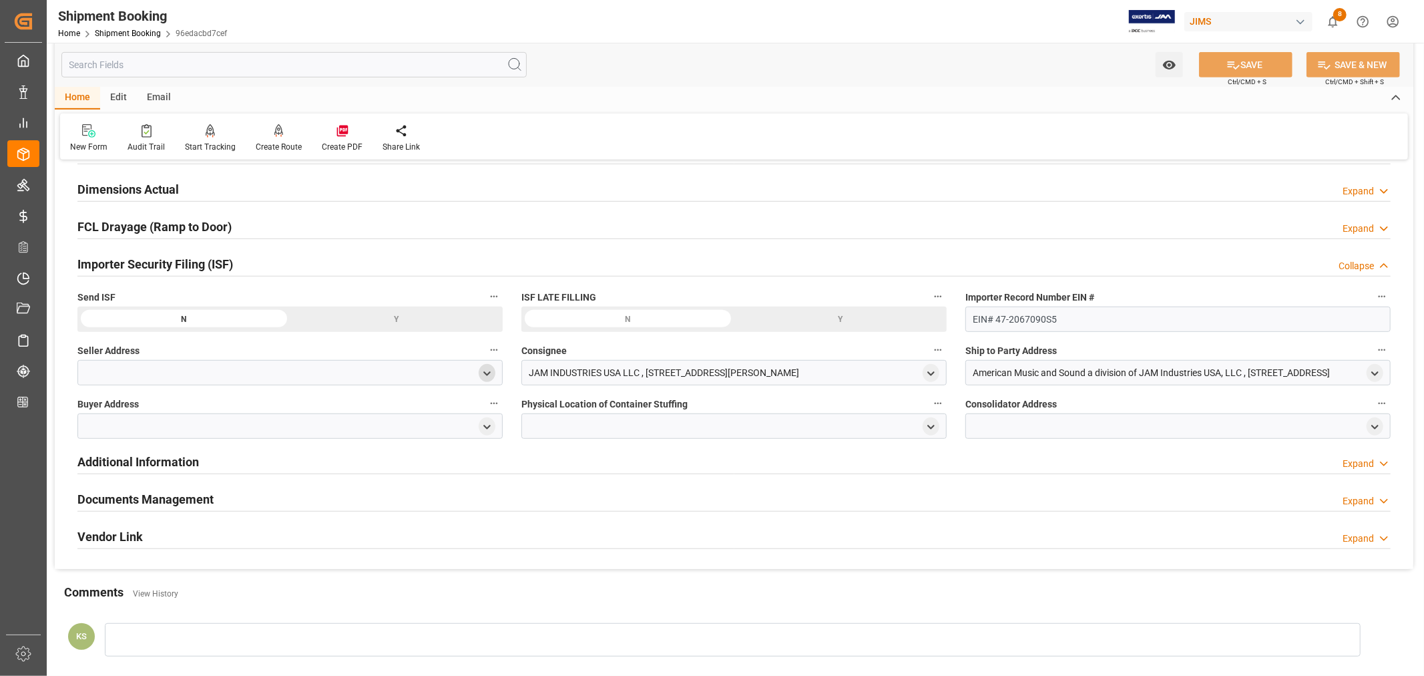
click at [490, 373] on icon "open menu" at bounding box center [486, 373] width 11 height 11
click at [206, 413] on input at bounding box center [270, 411] width 366 height 25
type input "all"
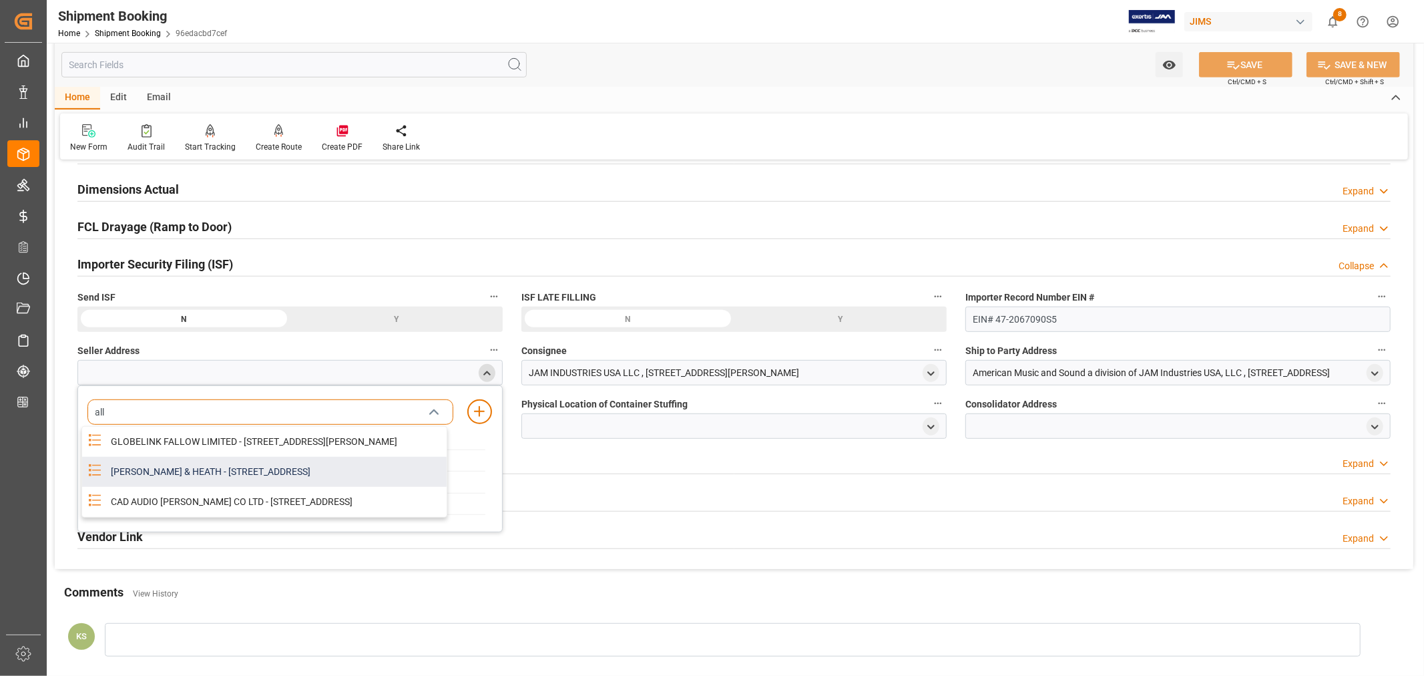
click at [172, 485] on div "ALLEN & HEATH - KERNICK INDUSTRIAL ESTATE, PENYRN, CORNWALL, GB, TR10 9LU" at bounding box center [275, 472] width 344 height 30
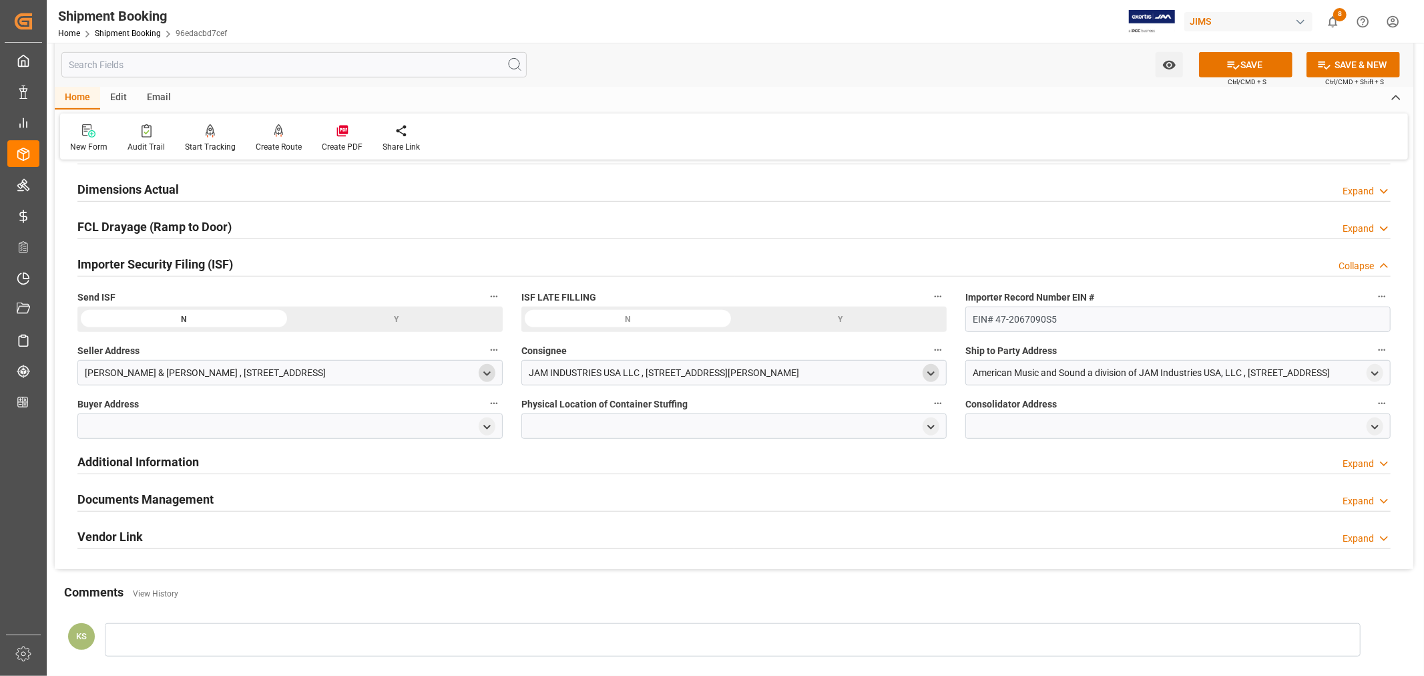
click at [929, 372] on polyline "open menu" at bounding box center [931, 373] width 6 height 3
click at [628, 409] on input at bounding box center [714, 411] width 366 height 25
type input "jam"
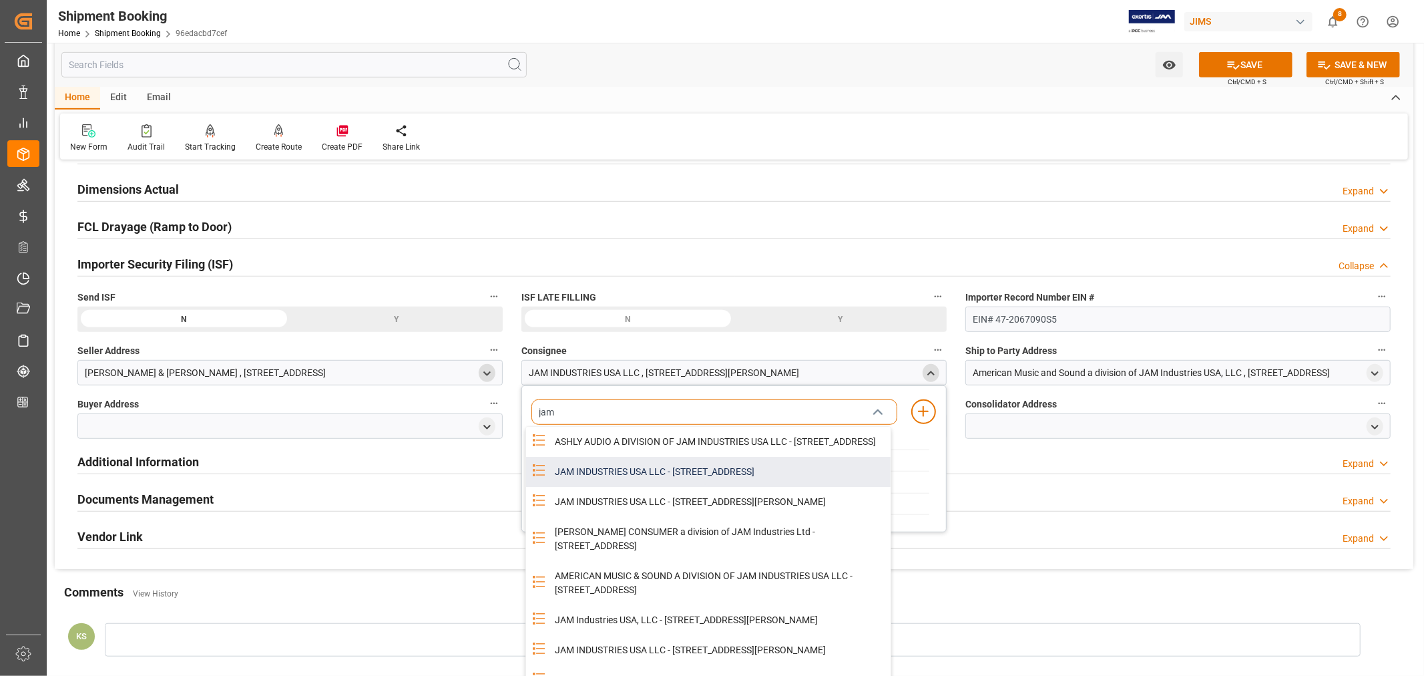
click at [702, 481] on div "JAM INDUSTRIES USA LLC - 154 WOODLAWN RD, BERLIN, CT, US, 06037" at bounding box center [719, 472] width 344 height 30
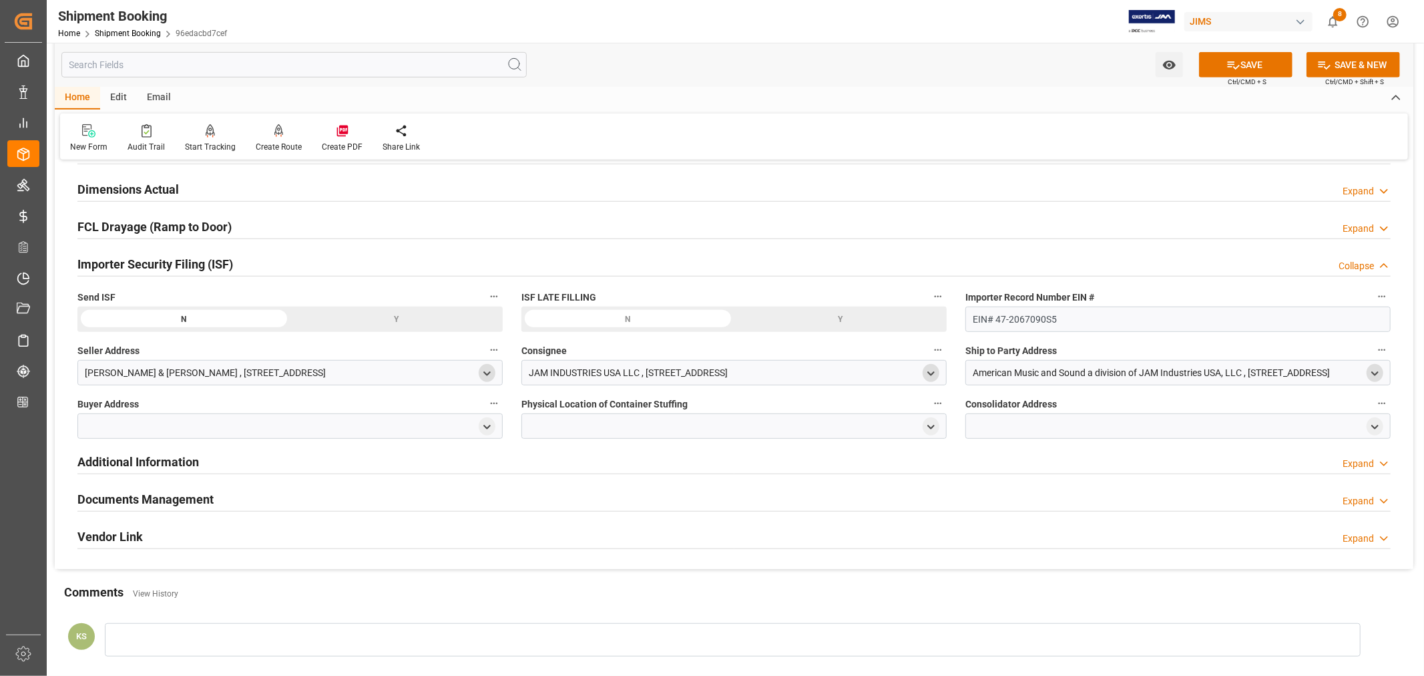
click at [1372, 370] on icon "open menu" at bounding box center [1374, 373] width 11 height 11
click at [1060, 408] on input at bounding box center [1158, 411] width 366 height 25
type input "ameri"
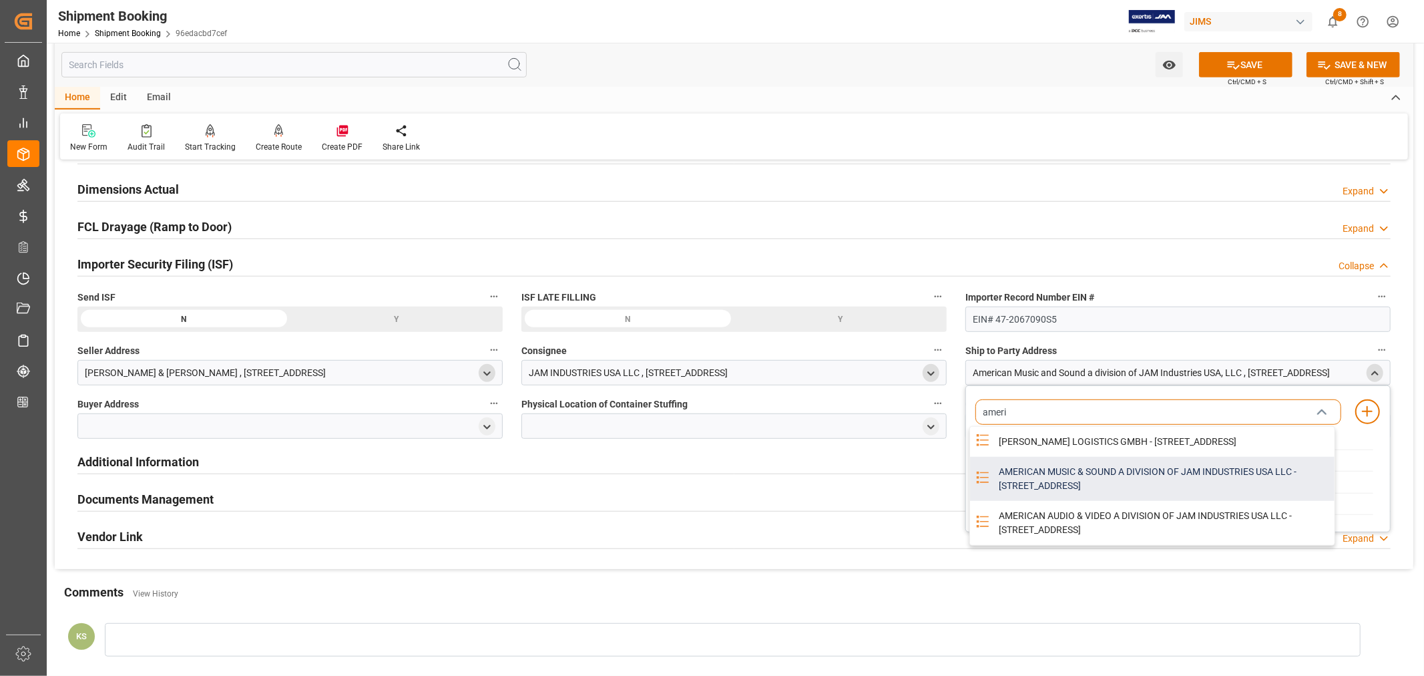
click at [1030, 489] on div "AMERICAN MUSIC & SOUND A DIVISION OF JAM INDUSTRIES USA LLC - 4325 EXECUTIVE DR…" at bounding box center [1163, 479] width 344 height 44
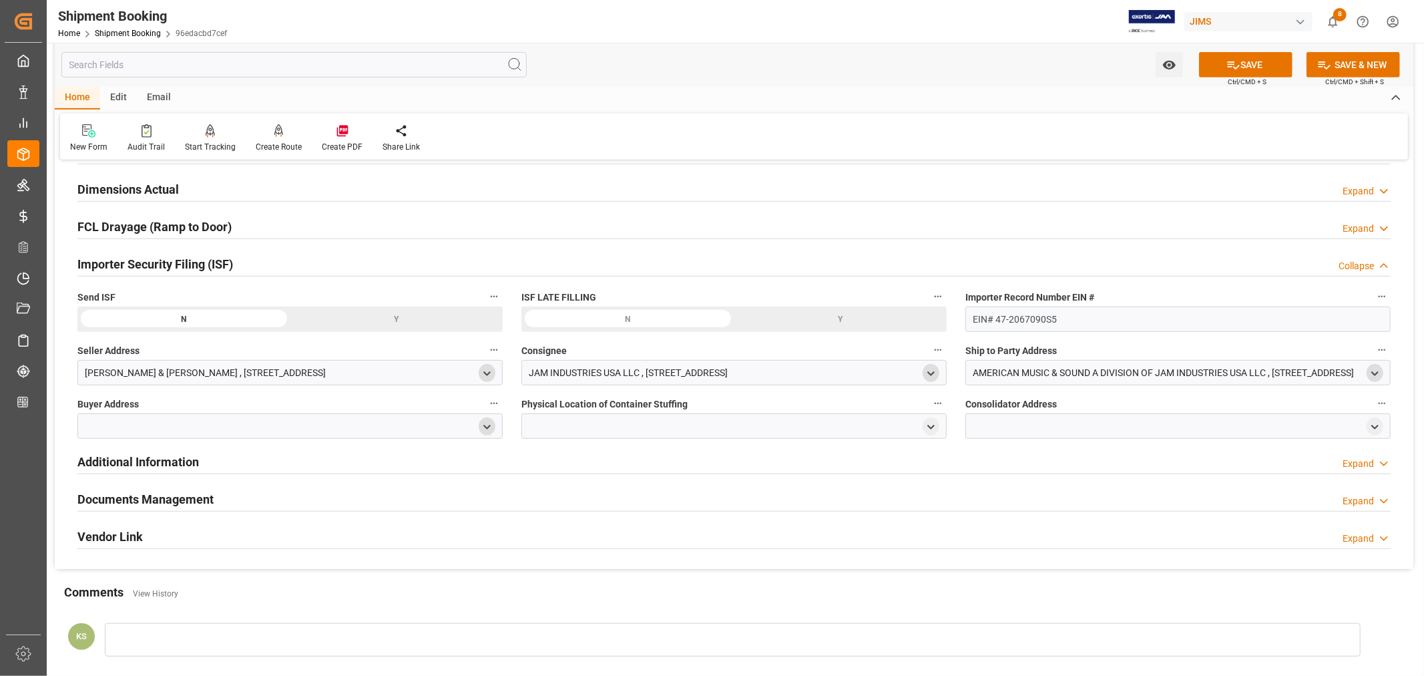
click at [484, 425] on polyline "open menu" at bounding box center [487, 426] width 6 height 3
click at [263, 463] on input at bounding box center [270, 465] width 366 height 25
type input "jam"
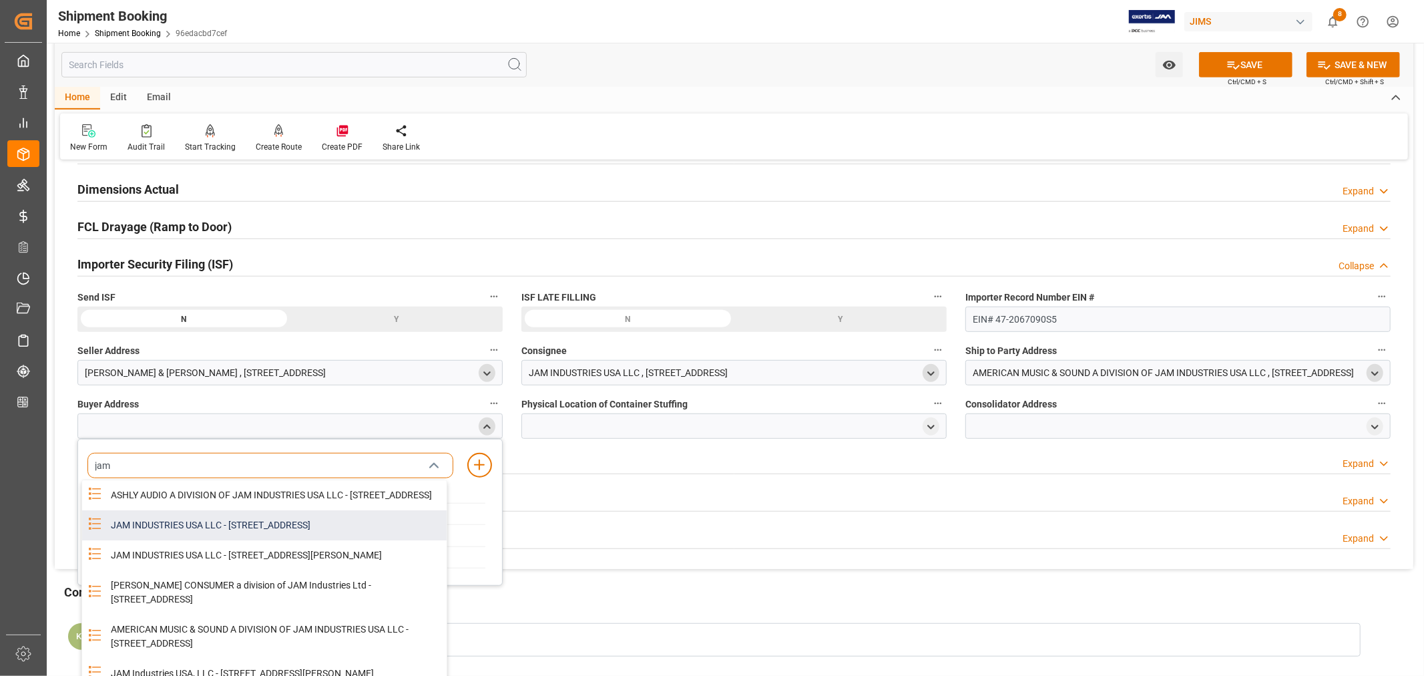
click at [244, 529] on div "JAM INDUSTRIES USA LLC - 154 WOODLAWN RD, BERLIN, CT, US, 06037" at bounding box center [275, 525] width 344 height 30
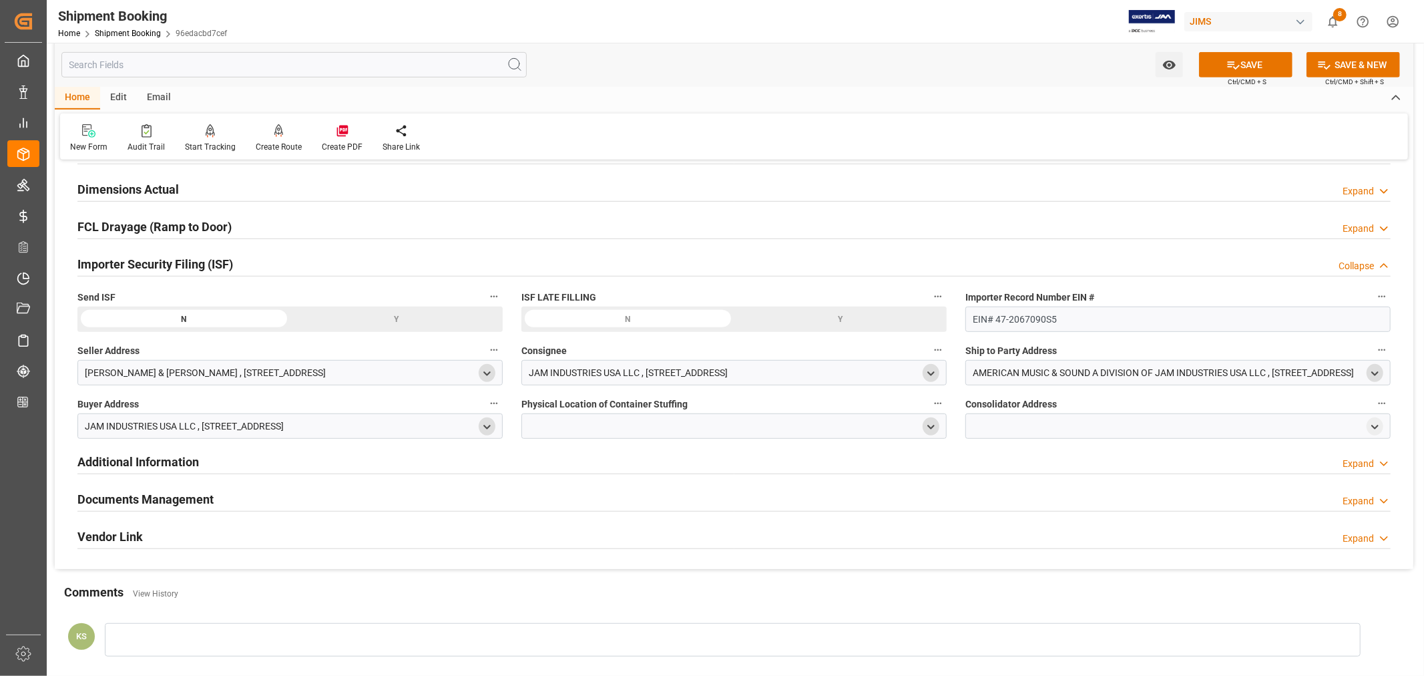
click at [929, 422] on icon "open menu" at bounding box center [930, 426] width 11 height 11
click at [609, 465] on input at bounding box center [714, 465] width 366 height 25
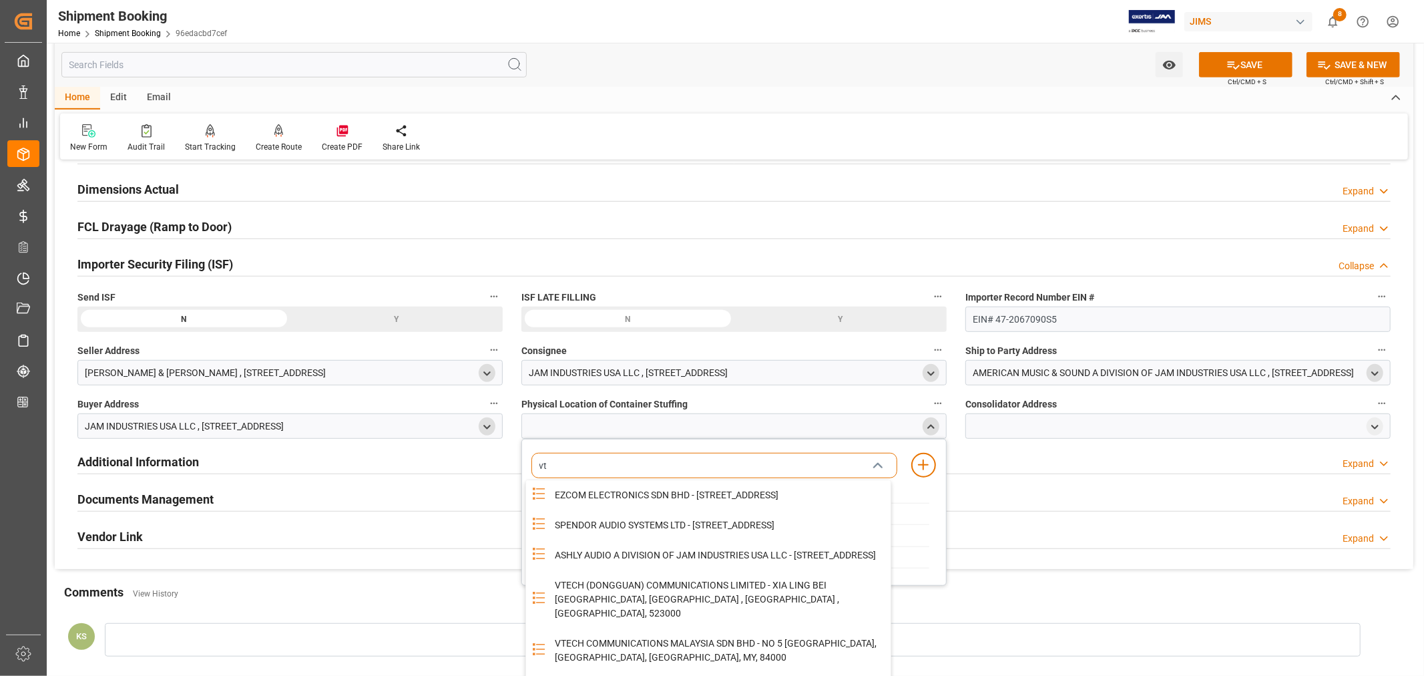
type input "vte"
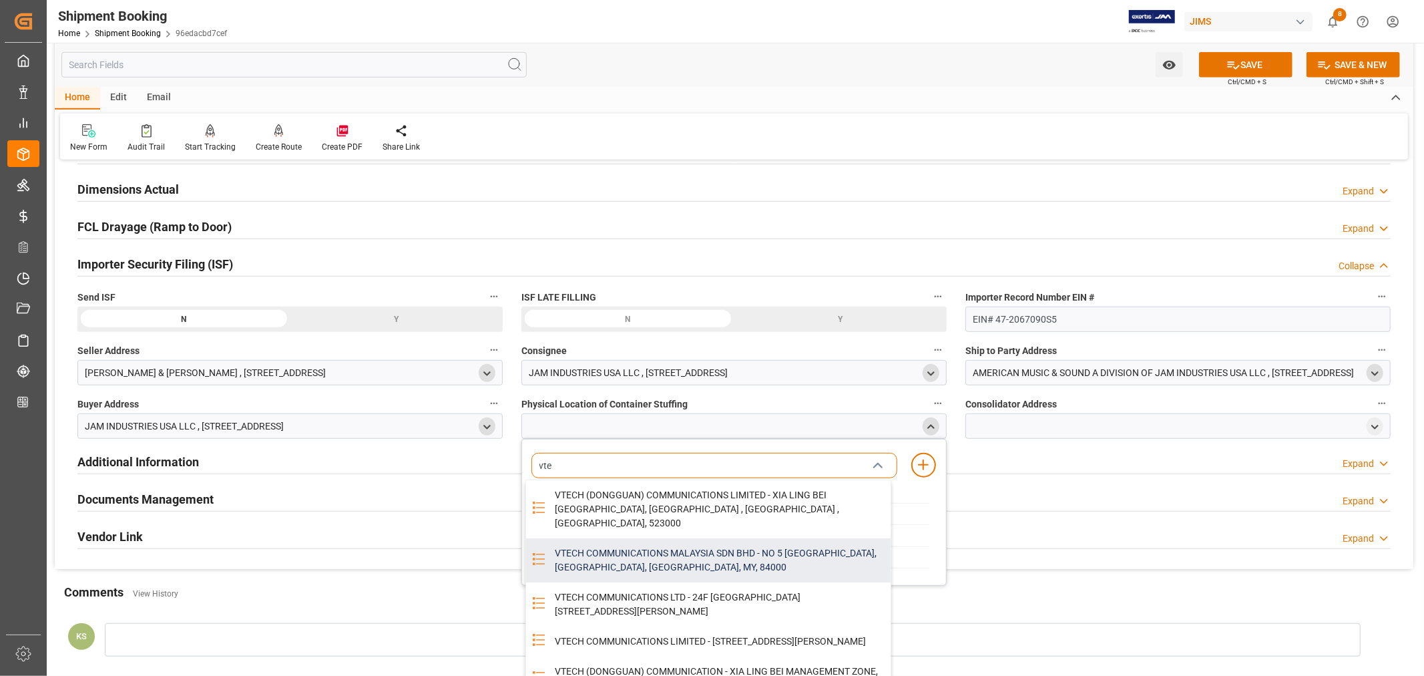
click at [636, 543] on div "VTECH COMMUNICATIONS MALAYSIA SDN BHD - NO 5 TANJUNG AGAS INDUSTRIAL AREA, MUAR…" at bounding box center [719, 560] width 344 height 44
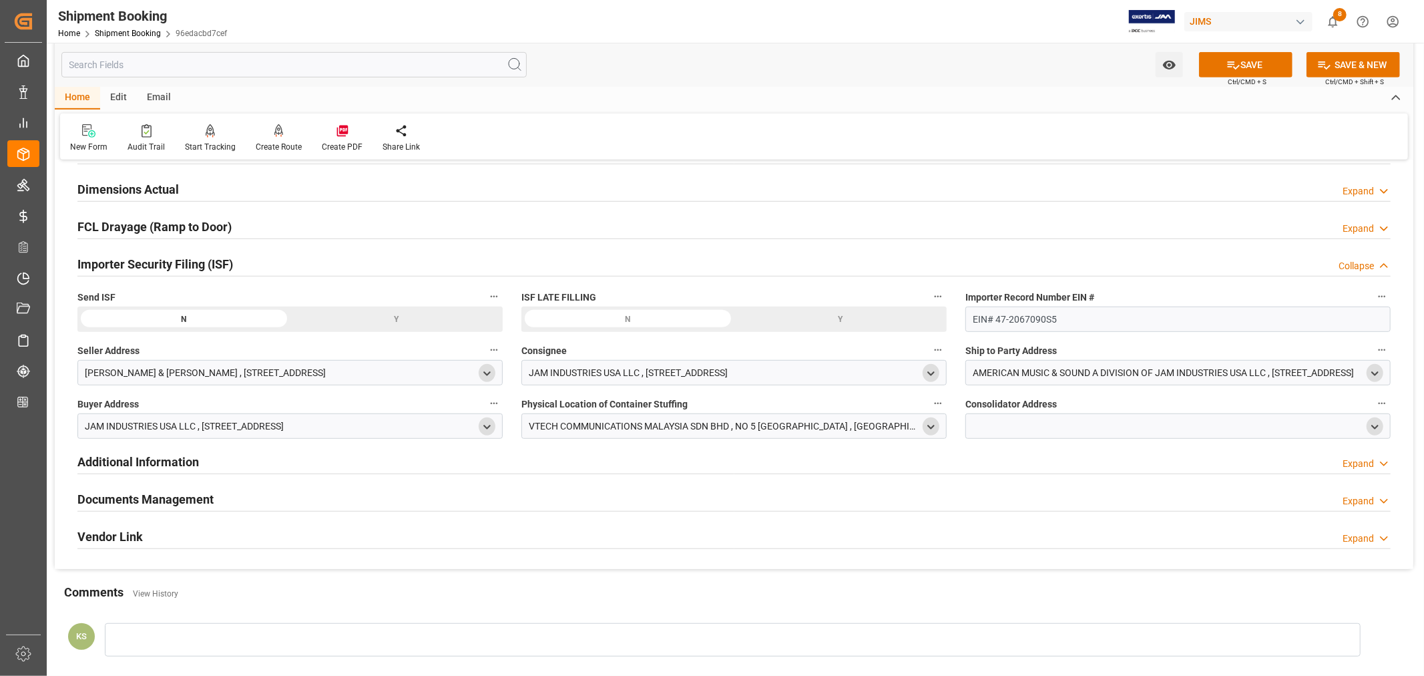
click at [1377, 425] on polyline "open menu" at bounding box center [1375, 426] width 6 height 3
click at [1031, 466] on input at bounding box center [1158, 465] width 366 height 25
type input "vte"
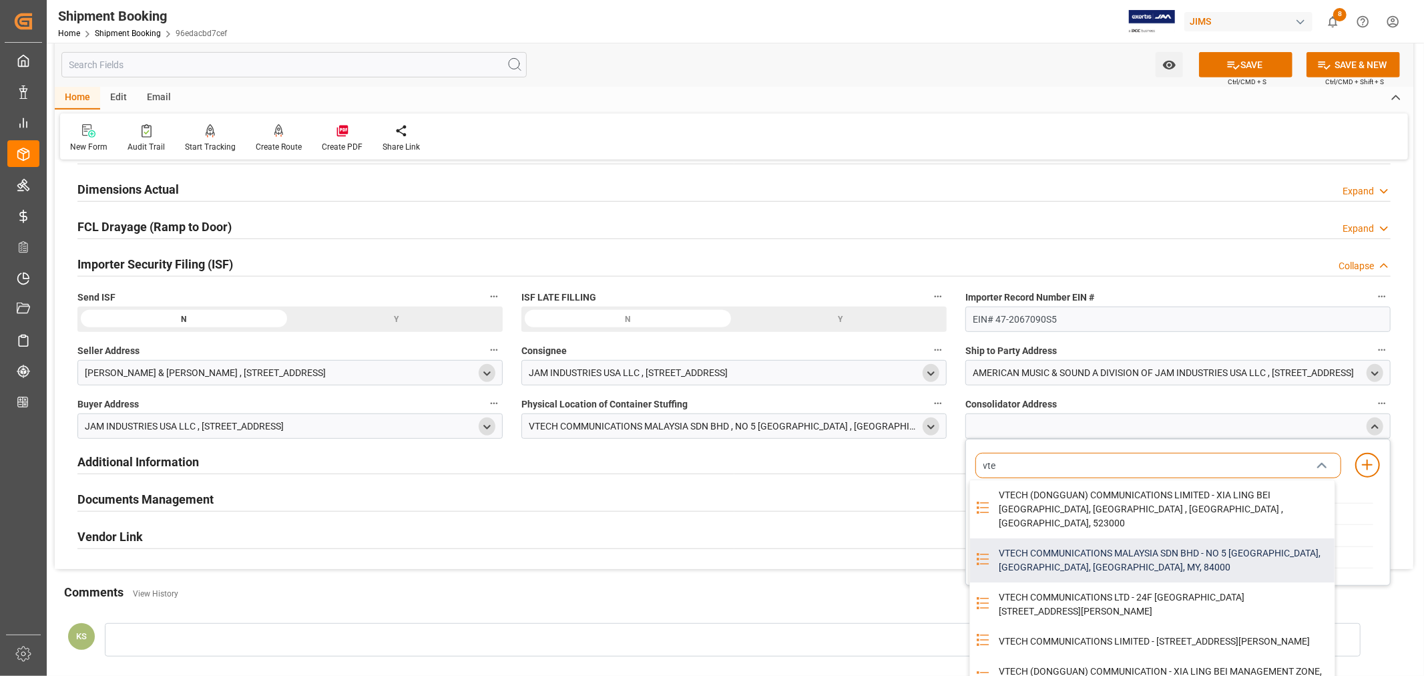
click at [1052, 538] on div "VTECH COMMUNICATIONS MALAYSIA SDN BHD - NO 5 TANJUNG AGAS INDUSTRIAL AREA, MUAR…" at bounding box center [1163, 560] width 344 height 44
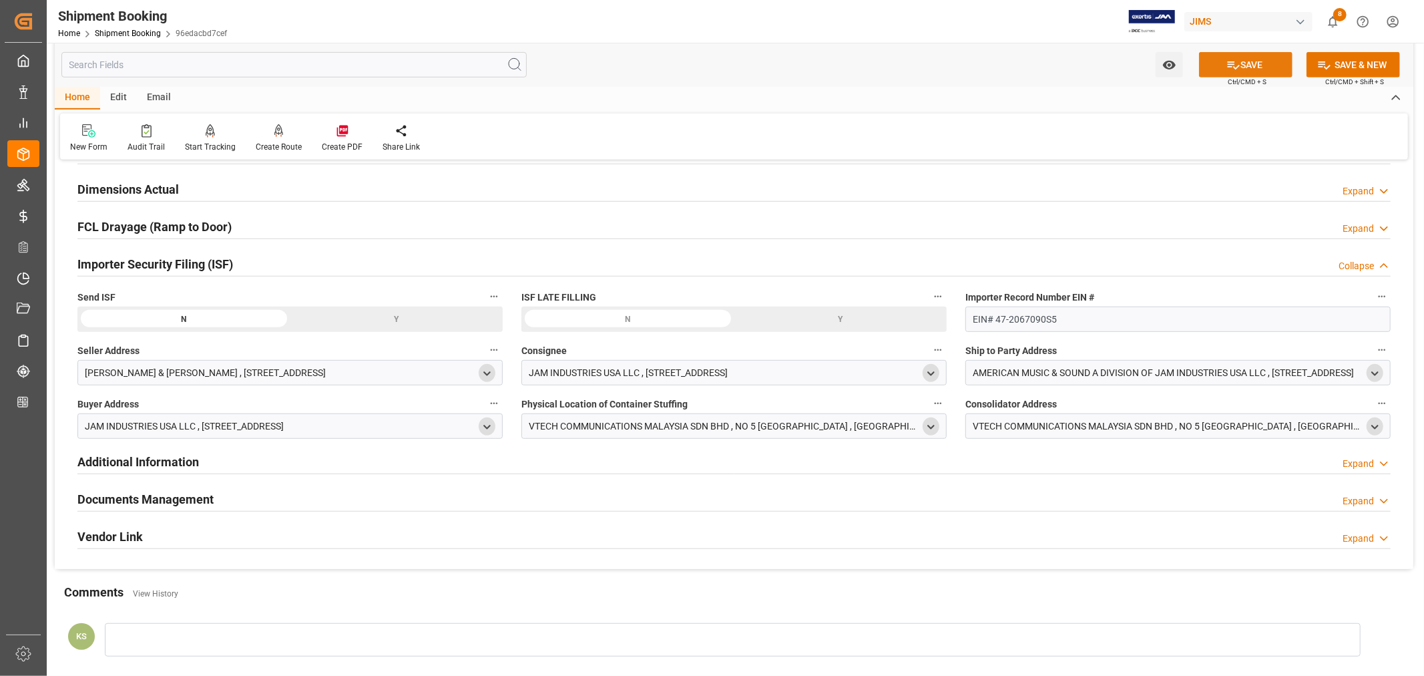
click at [1251, 70] on button "SAVE" at bounding box center [1245, 64] width 93 height 25
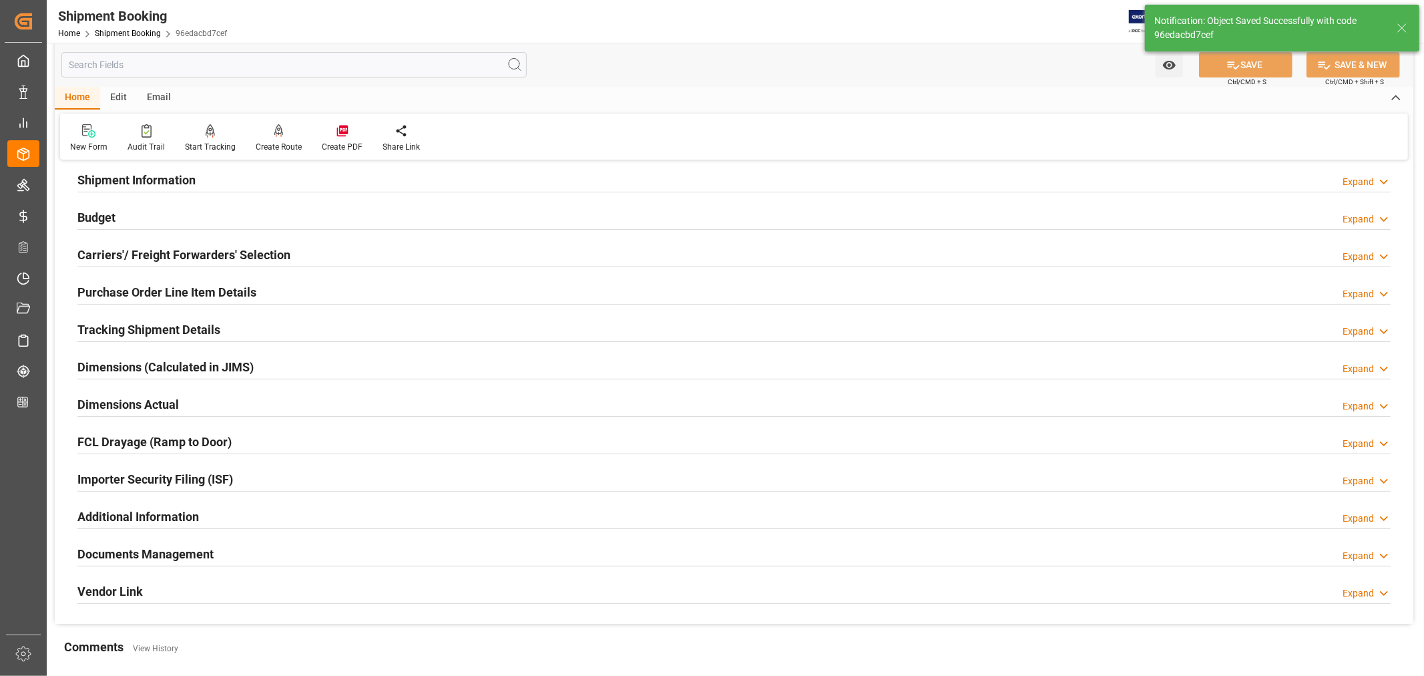
scroll to position [0, 0]
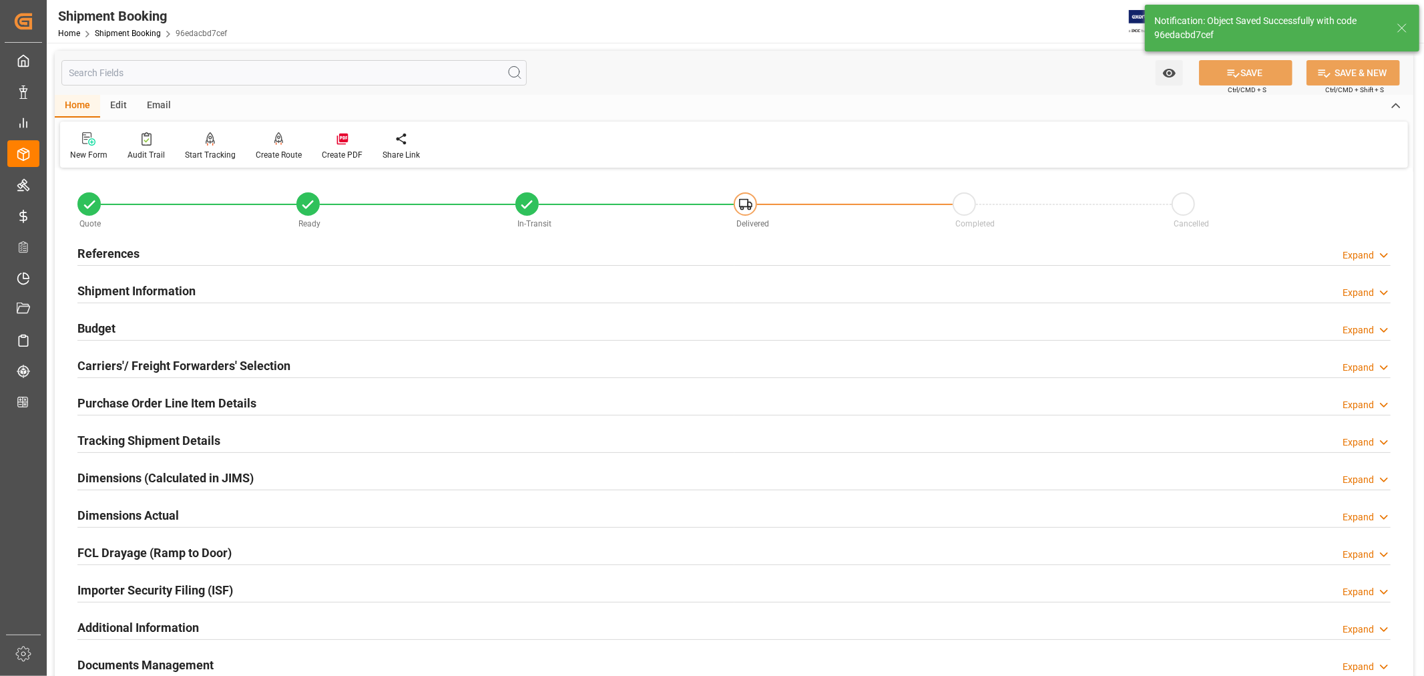
click at [183, 290] on h2 "Shipment Information" at bounding box center [136, 291] width 118 height 18
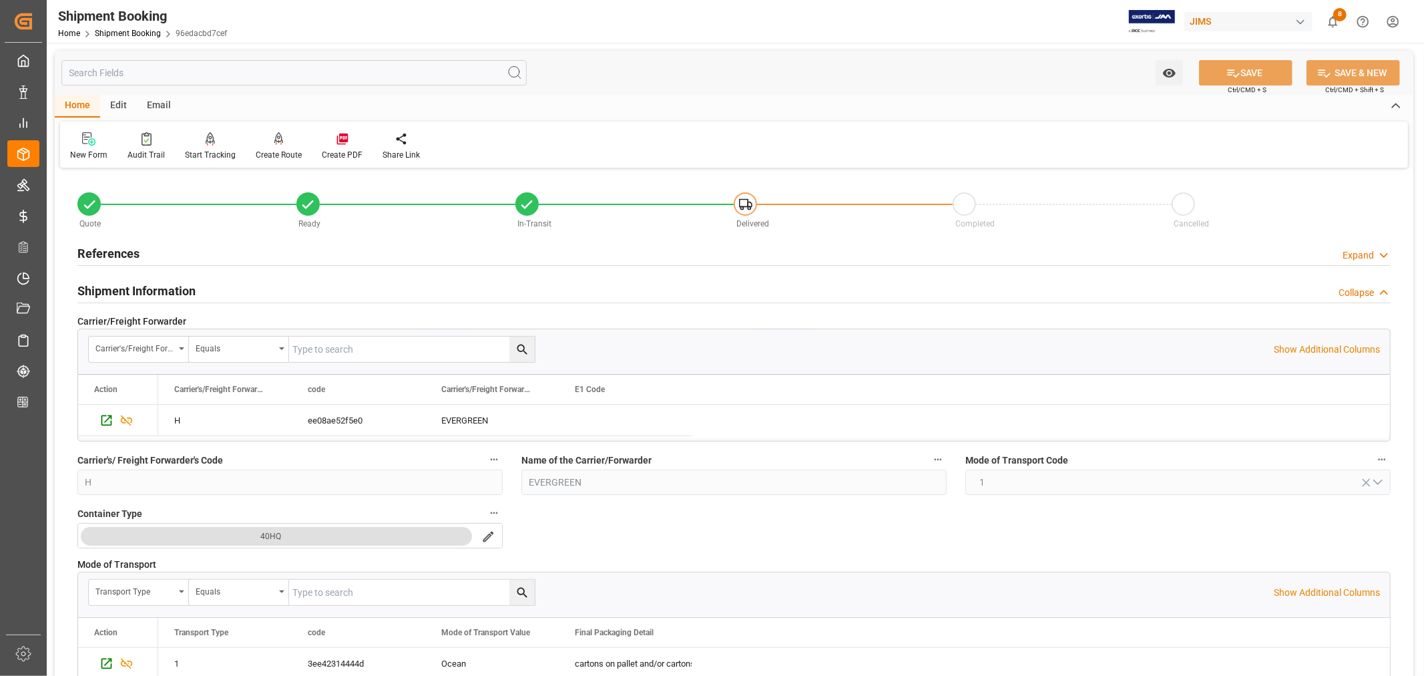
click at [178, 290] on h2 "Shipment Information" at bounding box center [136, 291] width 118 height 18
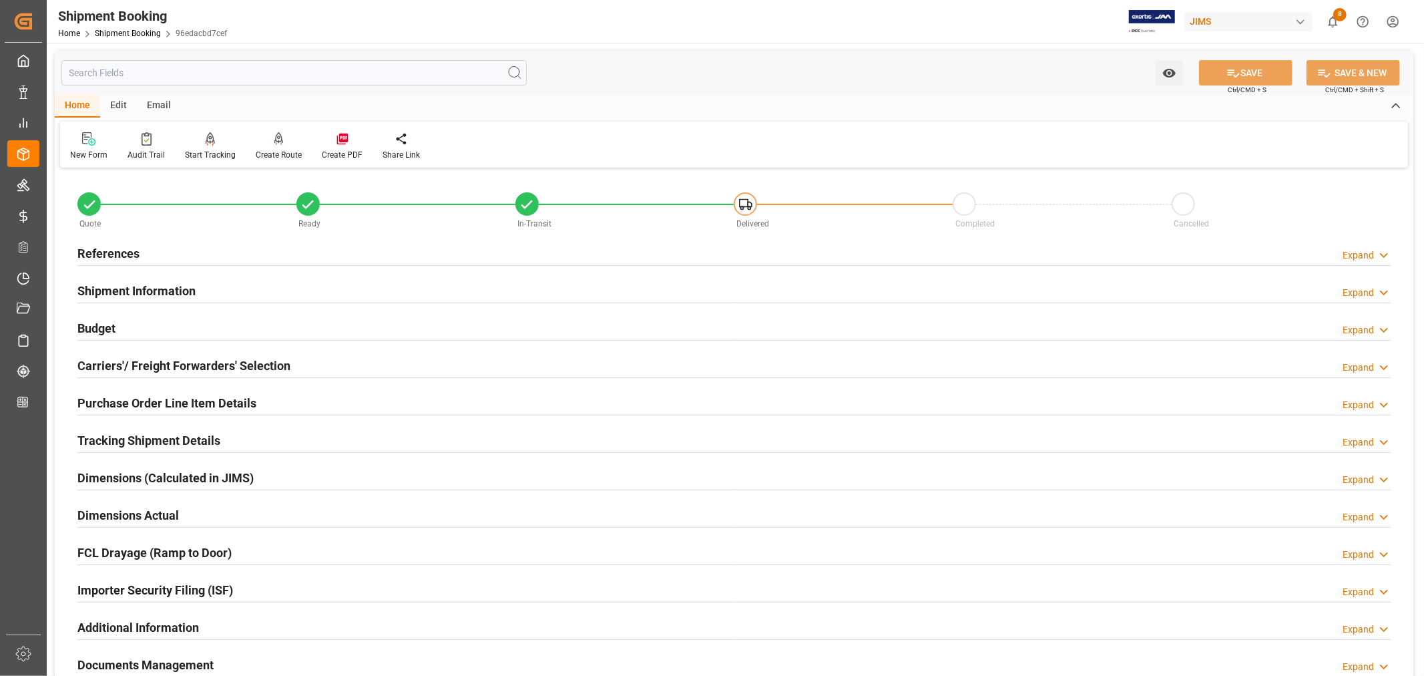
click at [158, 363] on h2 "Carriers'/ Freight Forwarders' Selection" at bounding box center [183, 366] width 213 height 18
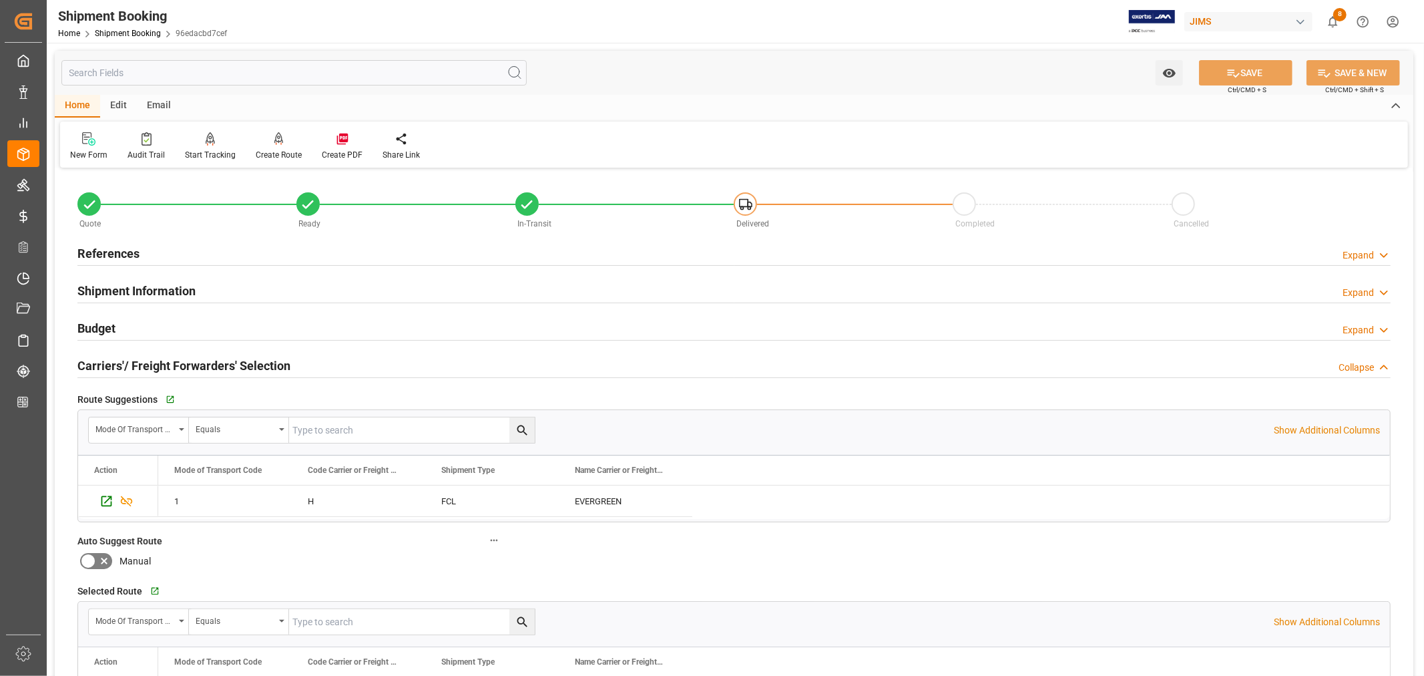
click at [158, 363] on h2 "Carriers'/ Freight Forwarders' Selection" at bounding box center [183, 366] width 213 height 18
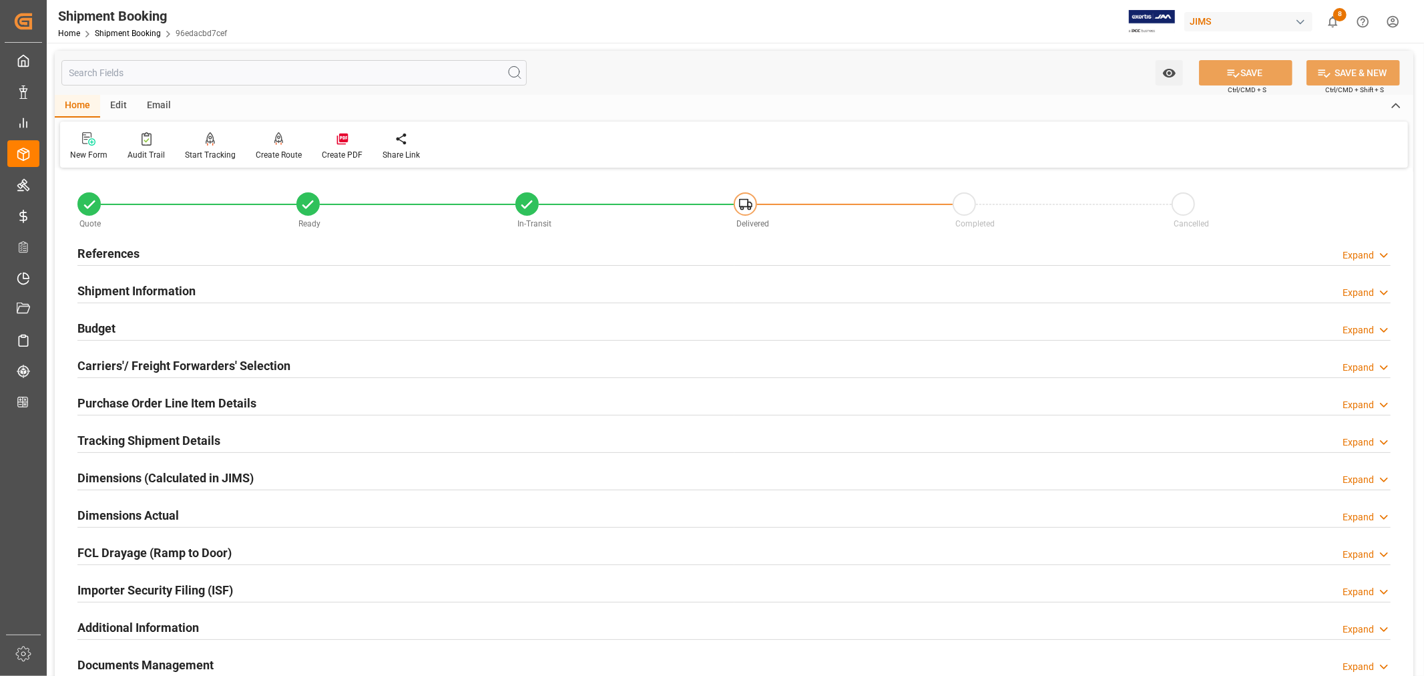
click at [98, 322] on h2 "Budget" at bounding box center [96, 328] width 38 height 18
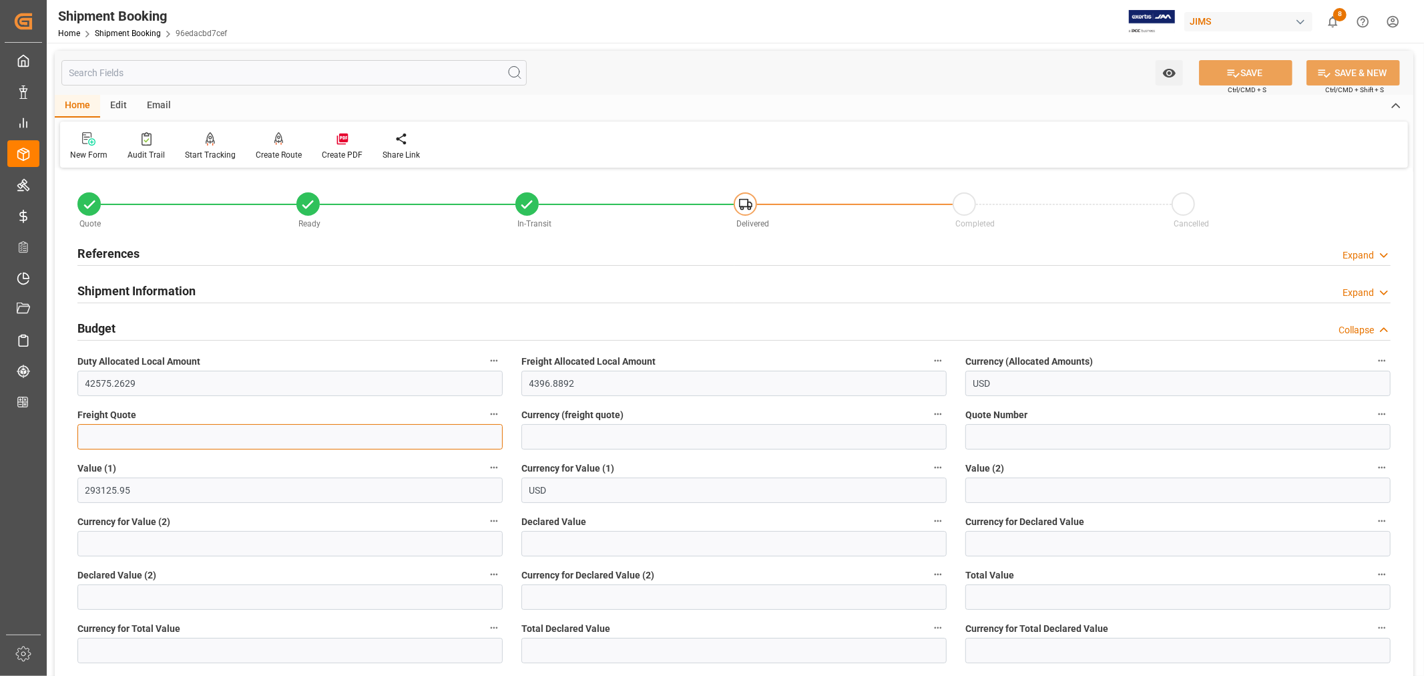
click at [132, 431] on input "text" at bounding box center [289, 436] width 425 height 25
type input "5500"
click at [564, 435] on input at bounding box center [733, 436] width 425 height 25
type input "USD"
click at [1247, 69] on button "SAVE" at bounding box center [1245, 72] width 93 height 25
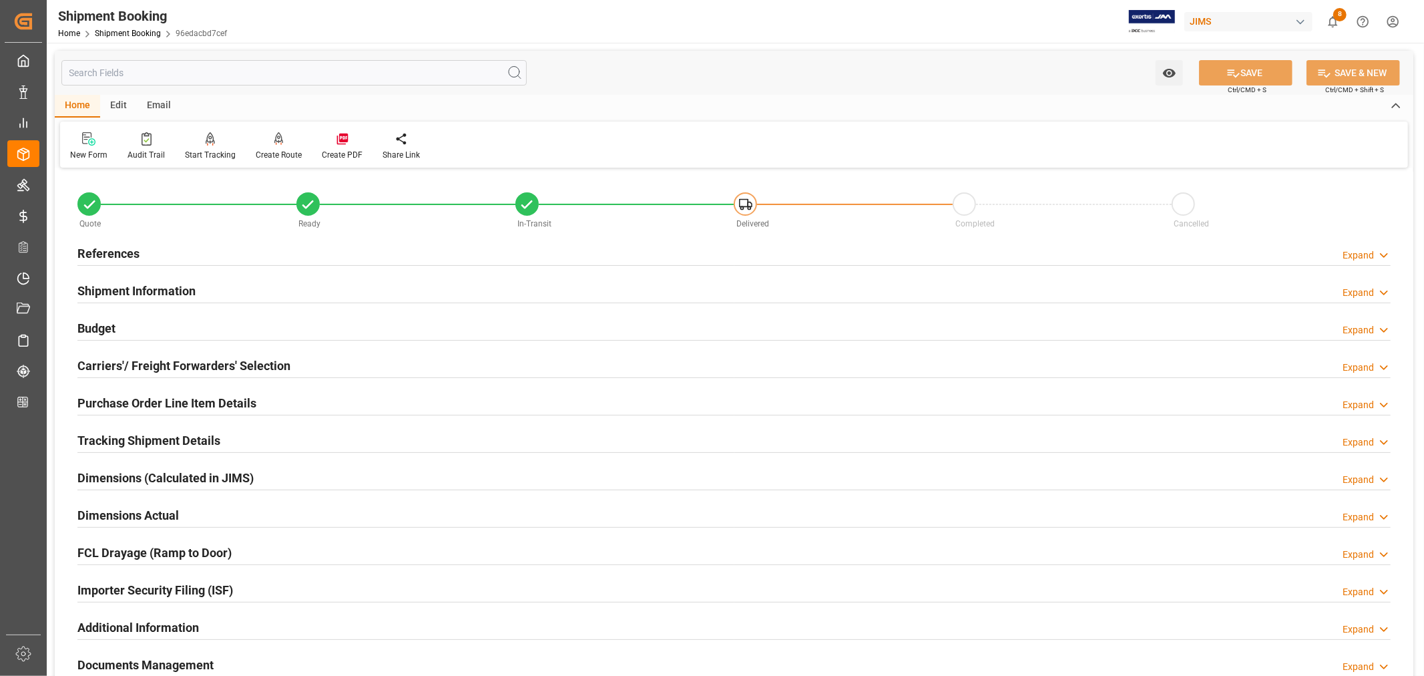
click at [172, 290] on h2 "Shipment Information" at bounding box center [136, 291] width 118 height 18
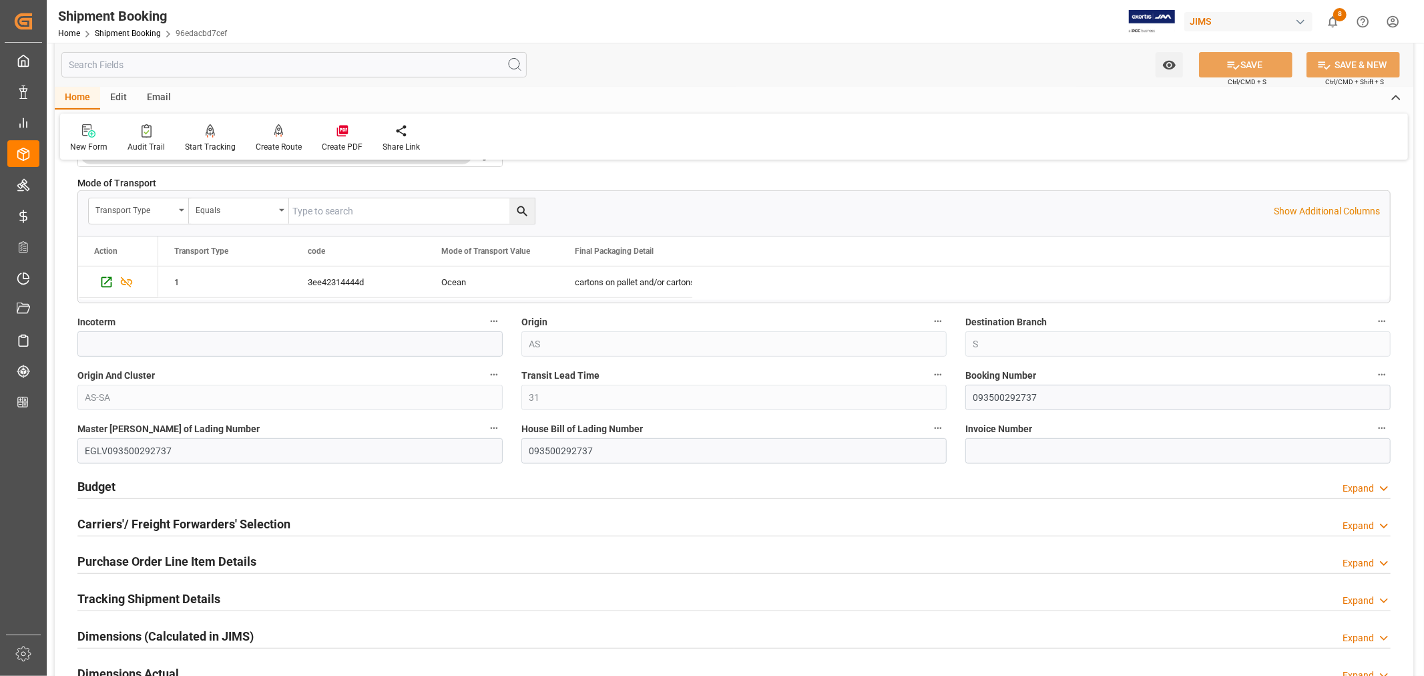
scroll to position [371, 0]
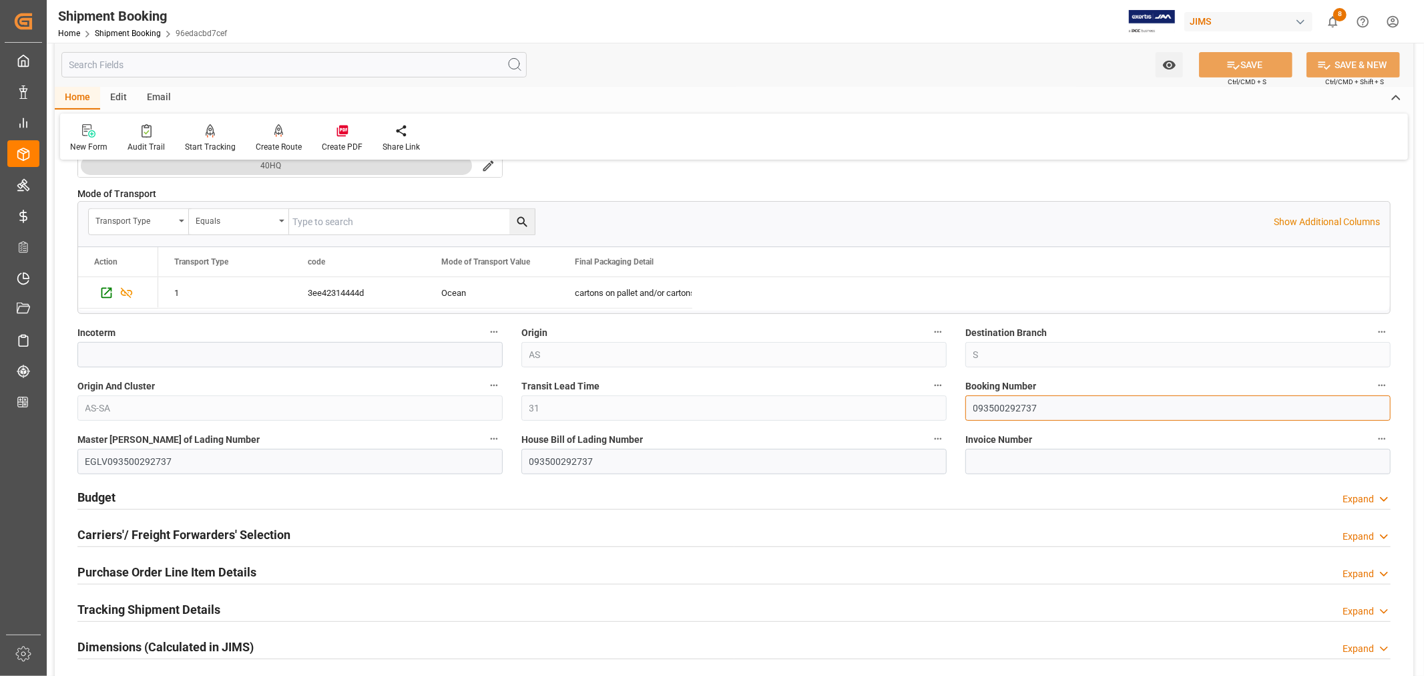
click at [988, 406] on input "093500292737" at bounding box center [1177, 407] width 425 height 25
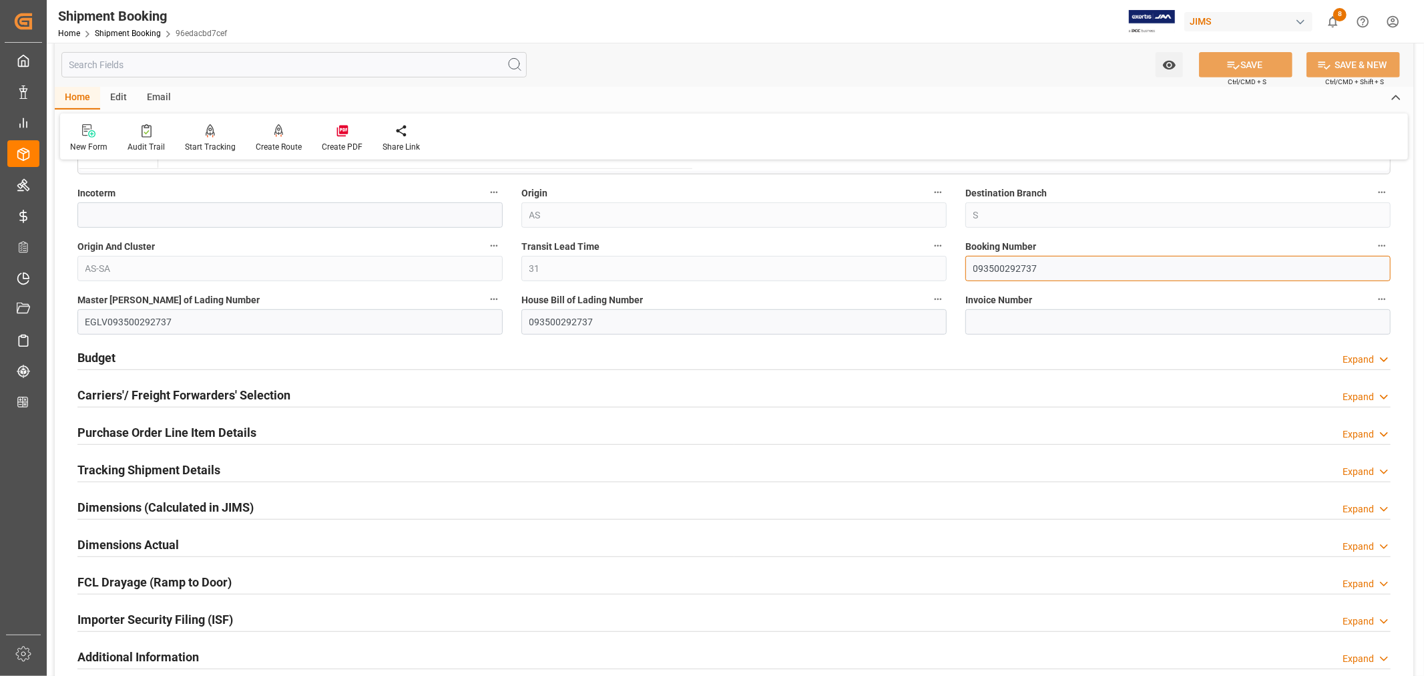
scroll to position [519, 0]
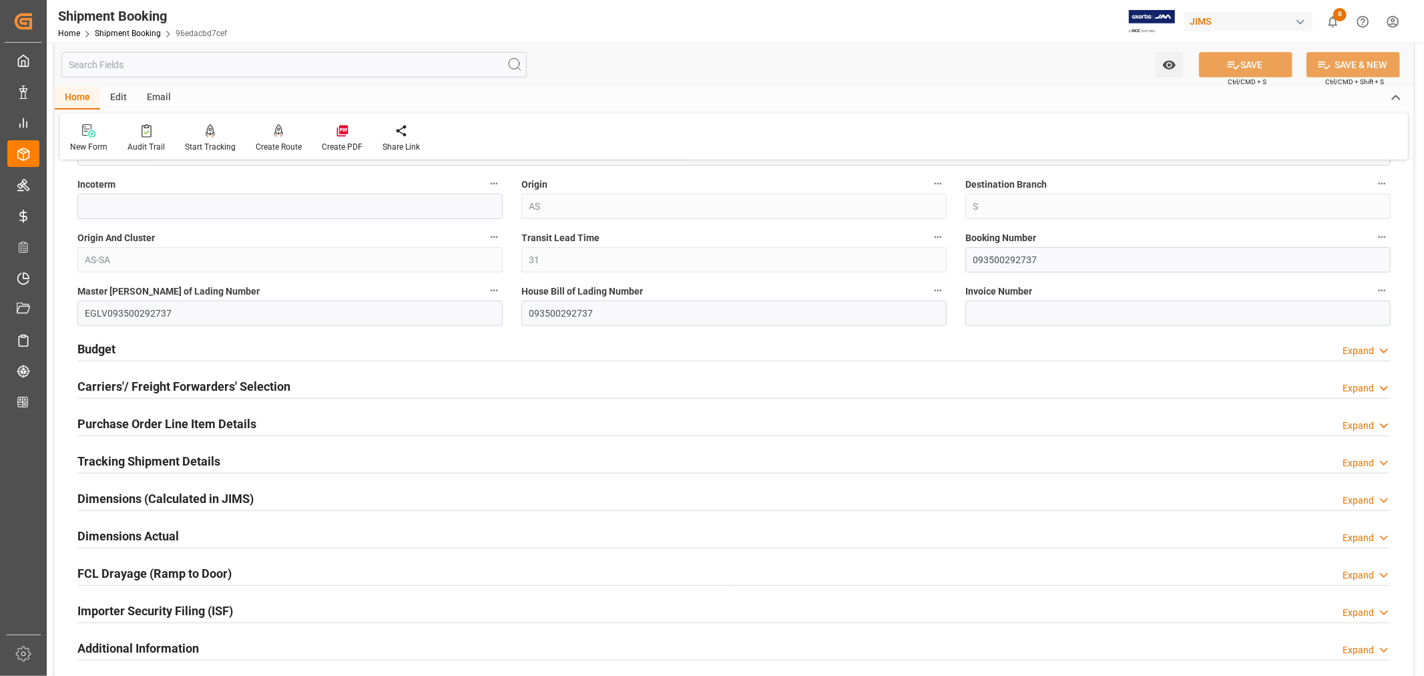
click at [126, 456] on h2 "Tracking Shipment Details" at bounding box center [148, 461] width 143 height 18
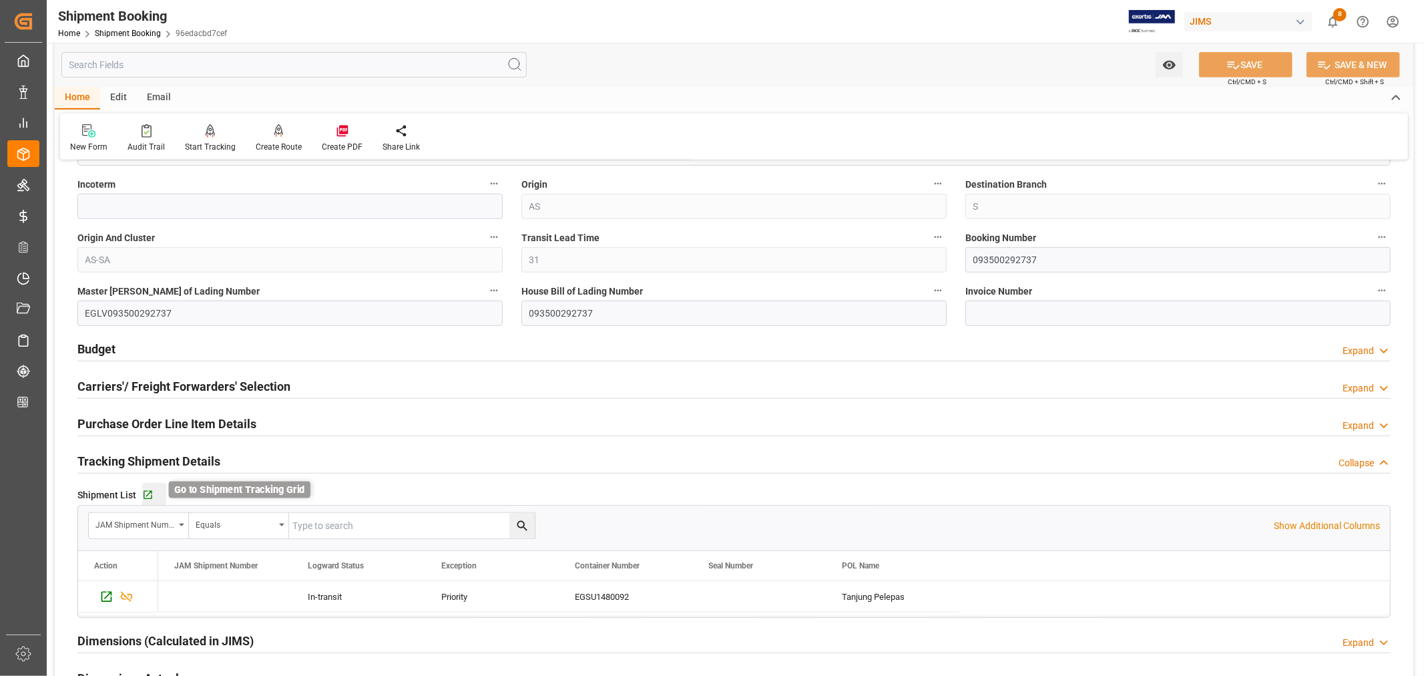
click at [148, 497] on icon "button" at bounding box center [147, 494] width 11 height 11
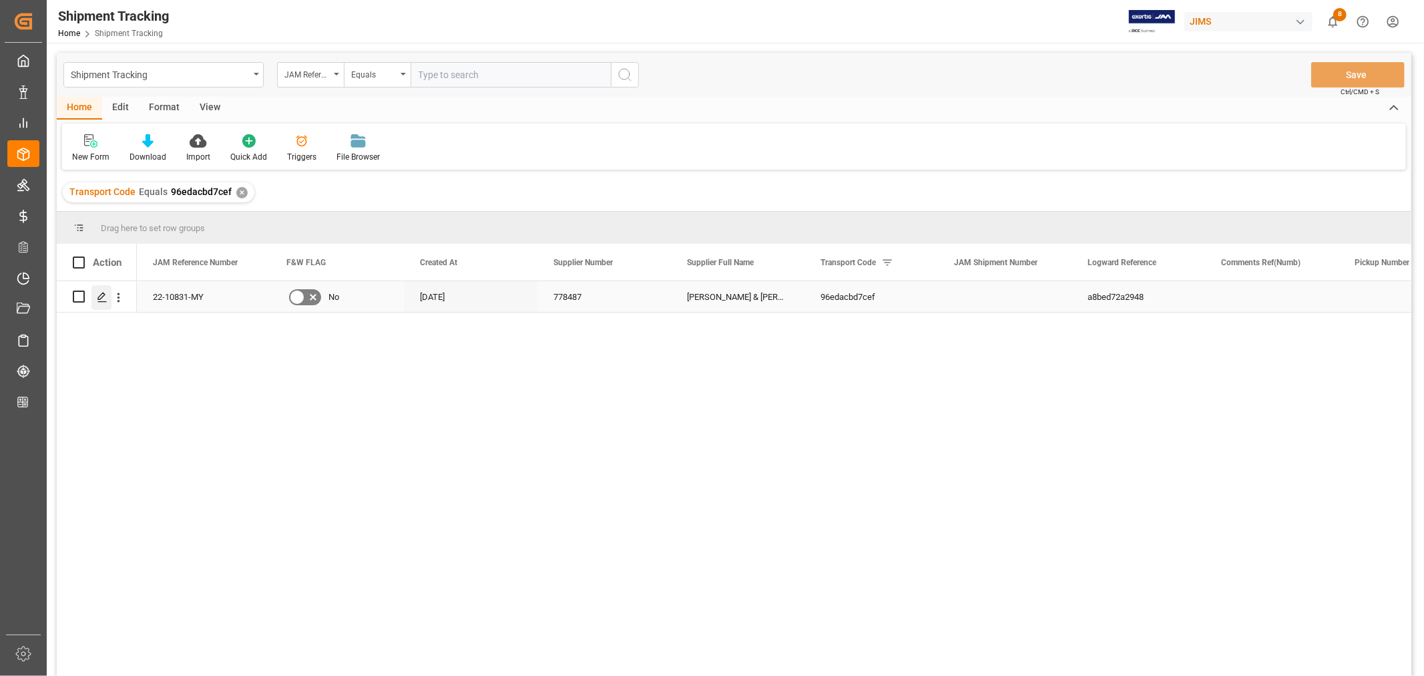
click at [103, 298] on icon "Press SPACE to select this row." at bounding box center [102, 297] width 11 height 11
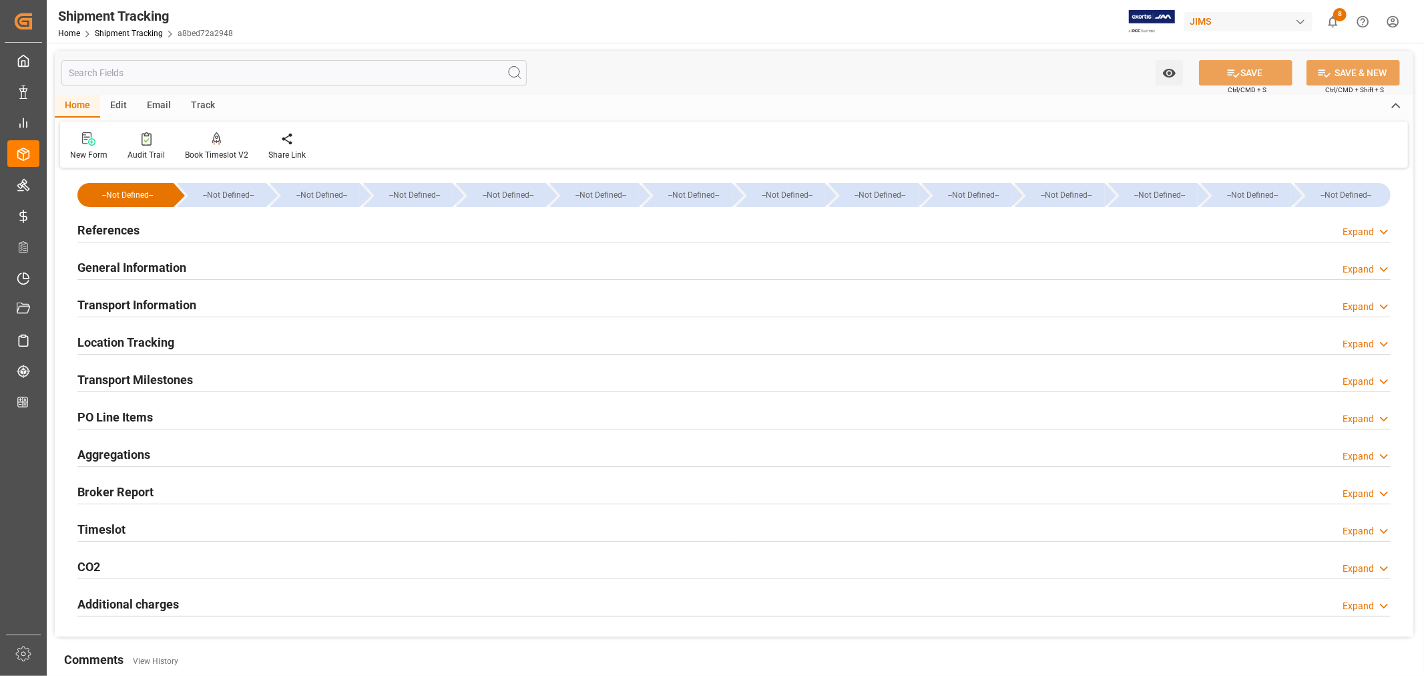
click at [162, 302] on h2 "Transport Information" at bounding box center [136, 305] width 119 height 18
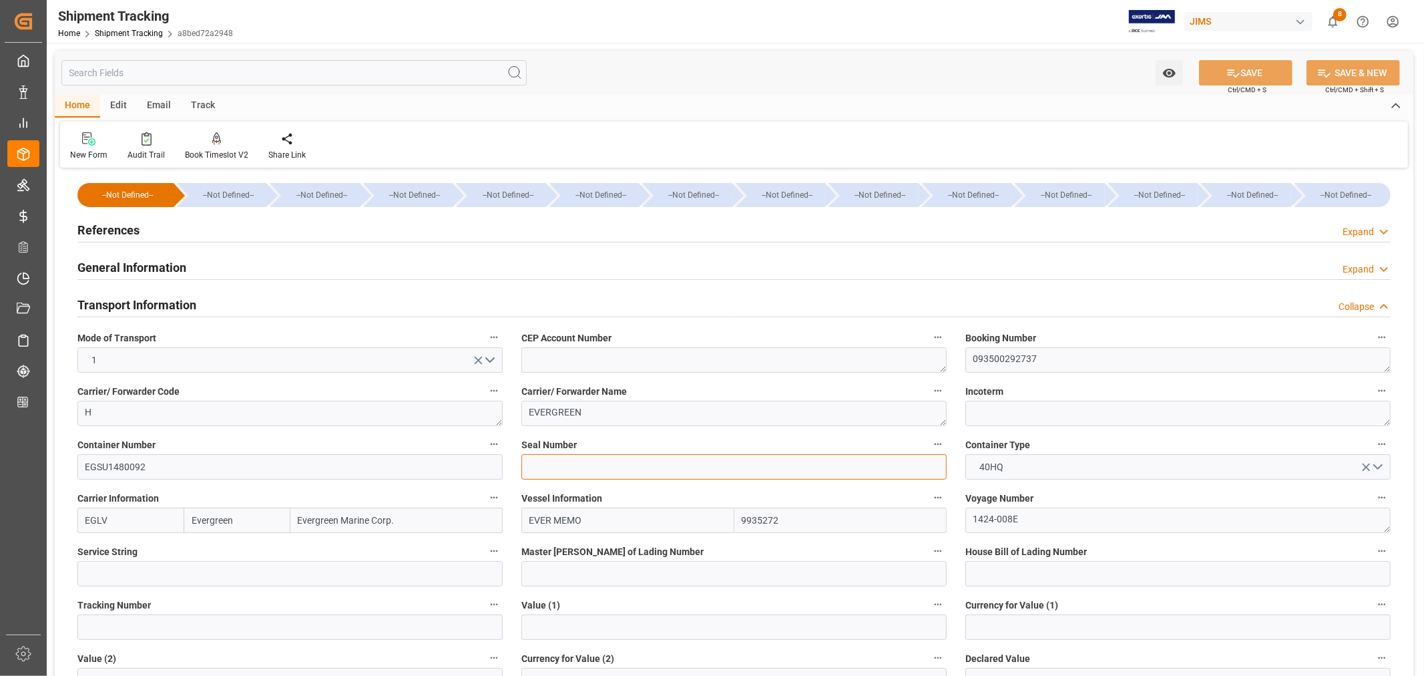
click at [529, 466] on input at bounding box center [733, 466] width 425 height 25
paste input "EMCQQC0304"
type input "EMCQQC0304"
click at [1240, 68] on button "SAVE" at bounding box center [1245, 72] width 93 height 25
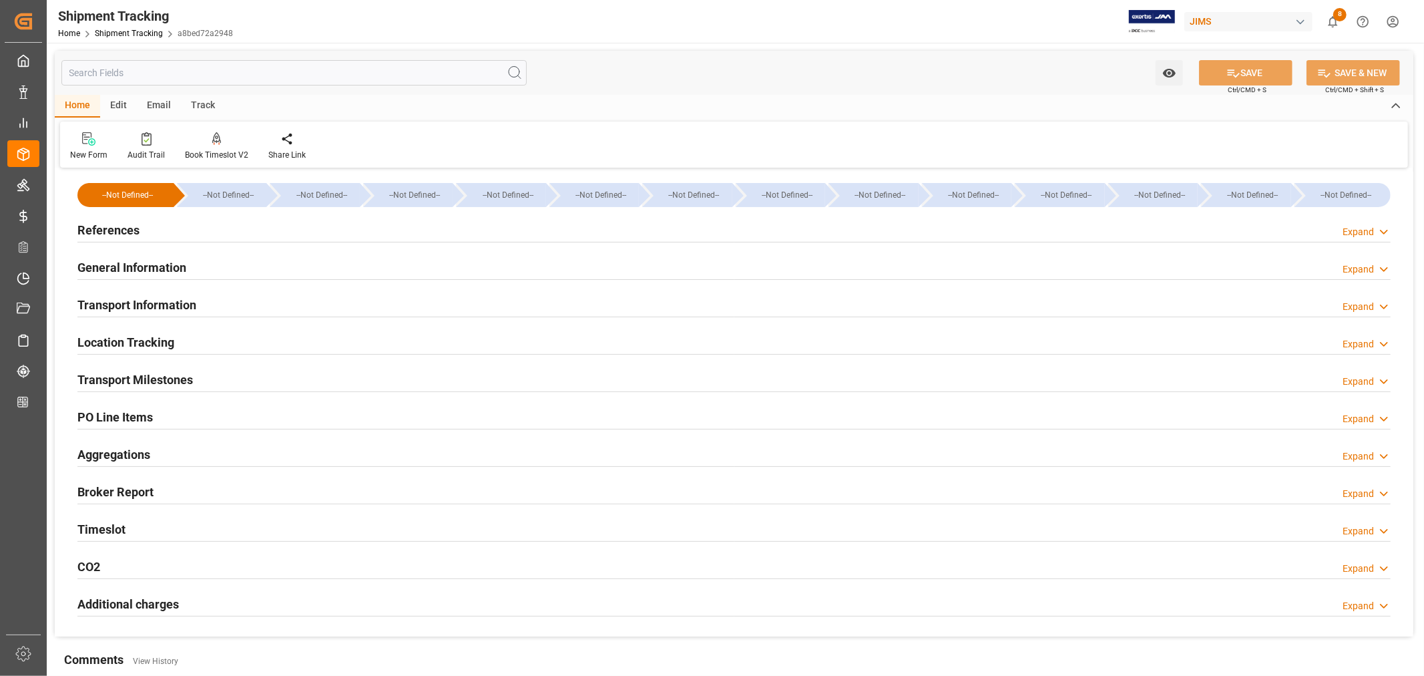
click at [176, 308] on h2 "Transport Information" at bounding box center [136, 305] width 119 height 18
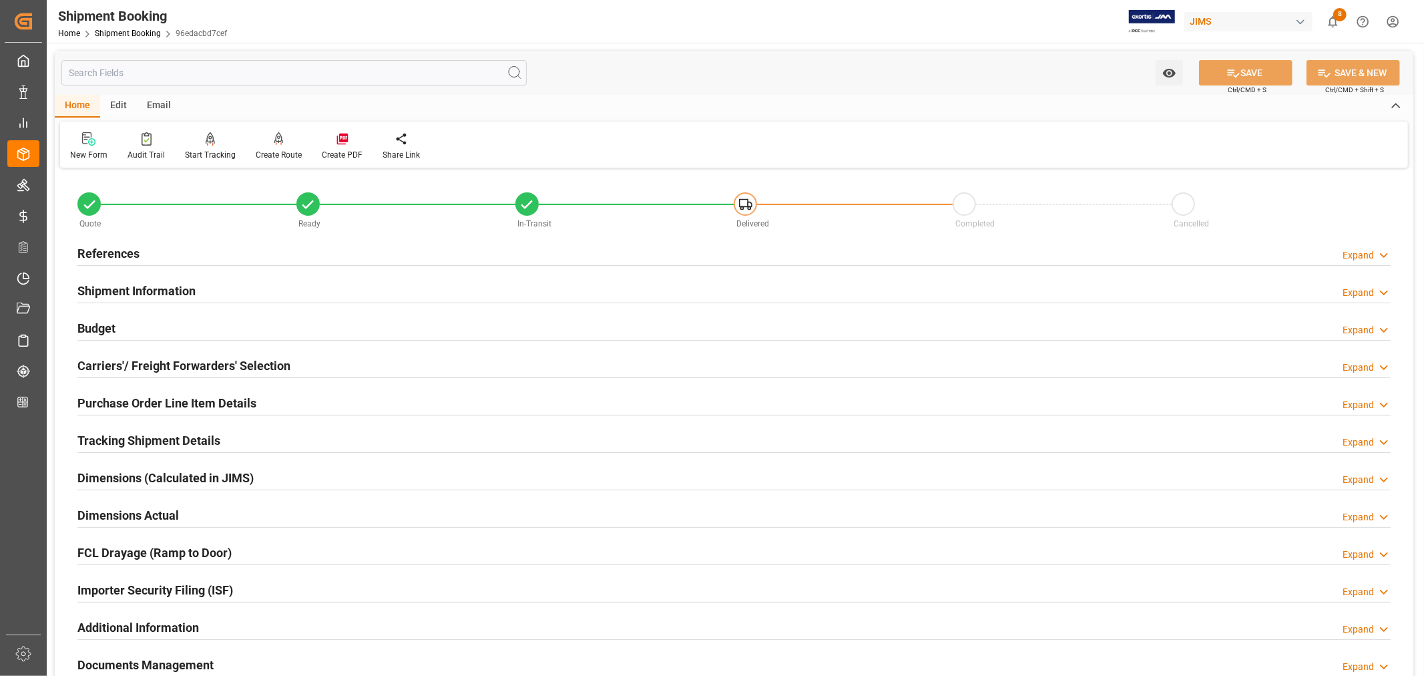
click at [195, 438] on h2 "Tracking Shipment Details" at bounding box center [148, 440] width 143 height 18
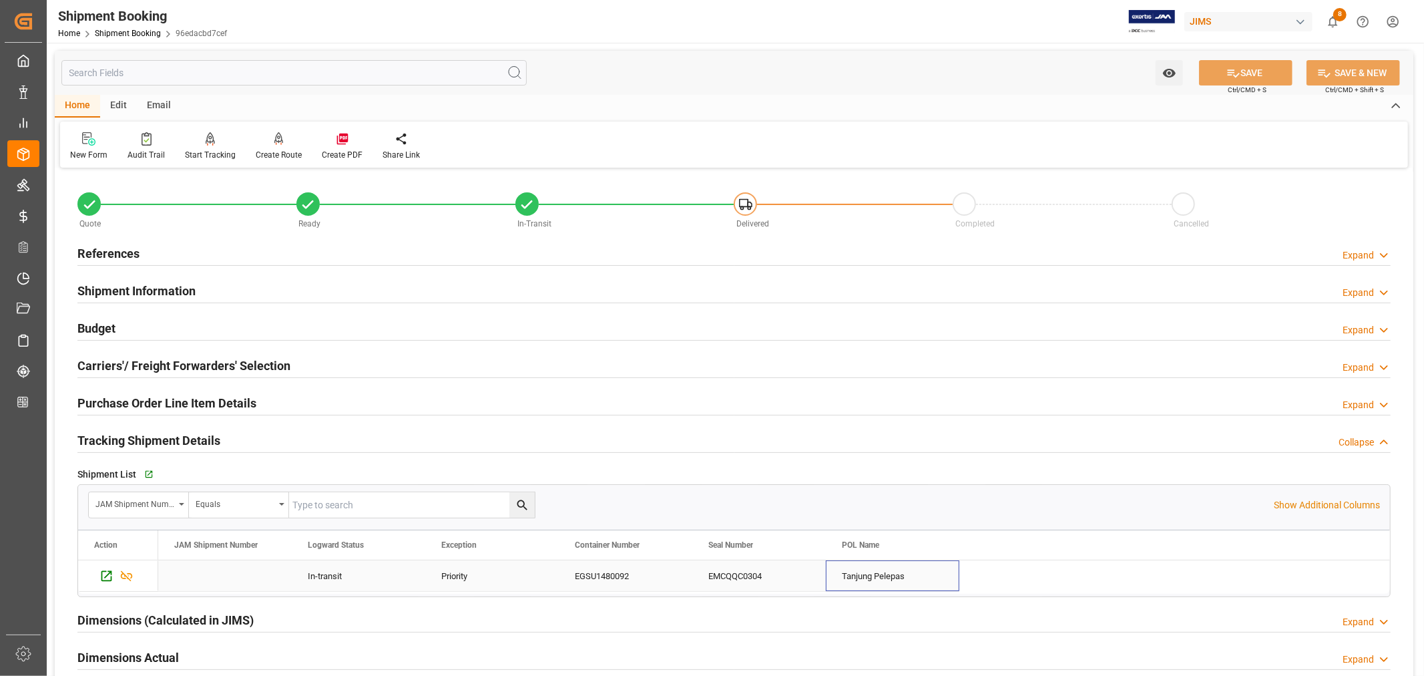
drag, startPoint x: 907, startPoint y: 575, endPoint x: 845, endPoint y: 575, distance: 61.4
click at [845, 575] on div "Tanjung Pelepas" at bounding box center [893, 575] width 134 height 31
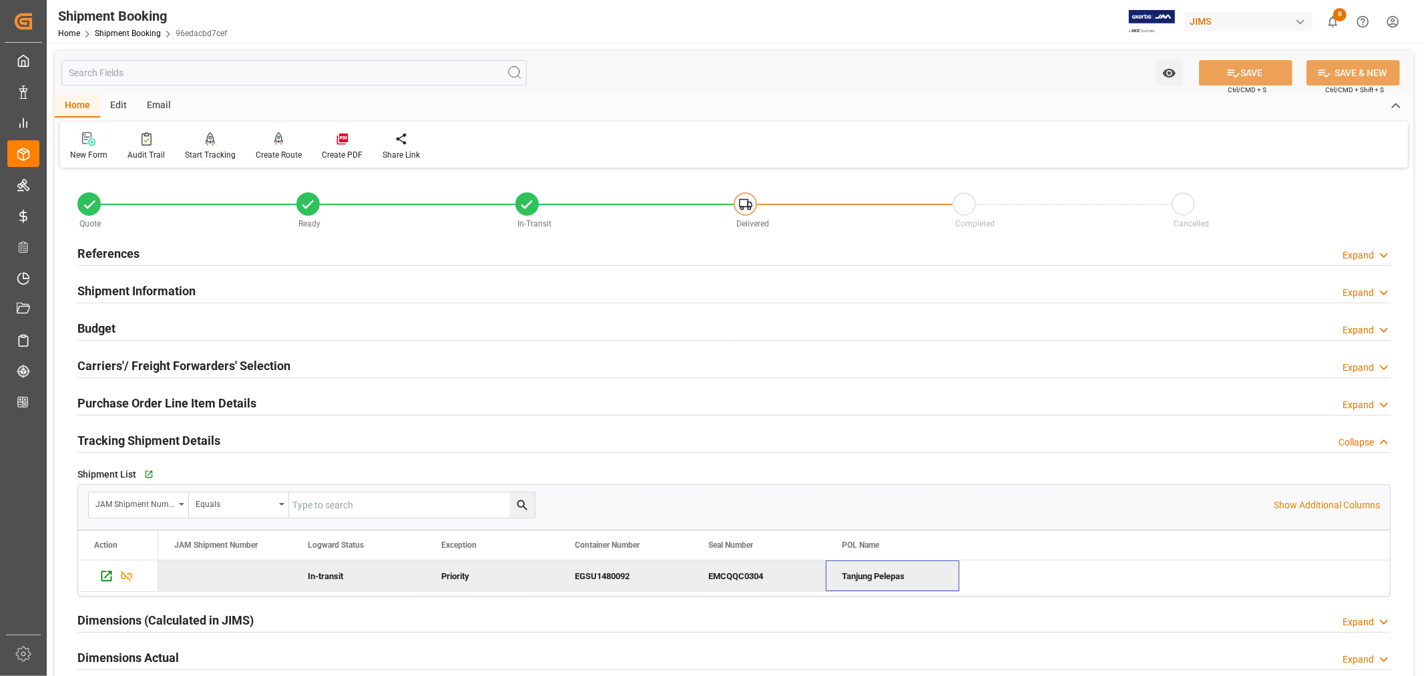
click at [109, 399] on h2 "Purchase Order Line Item Details" at bounding box center [166, 403] width 179 height 18
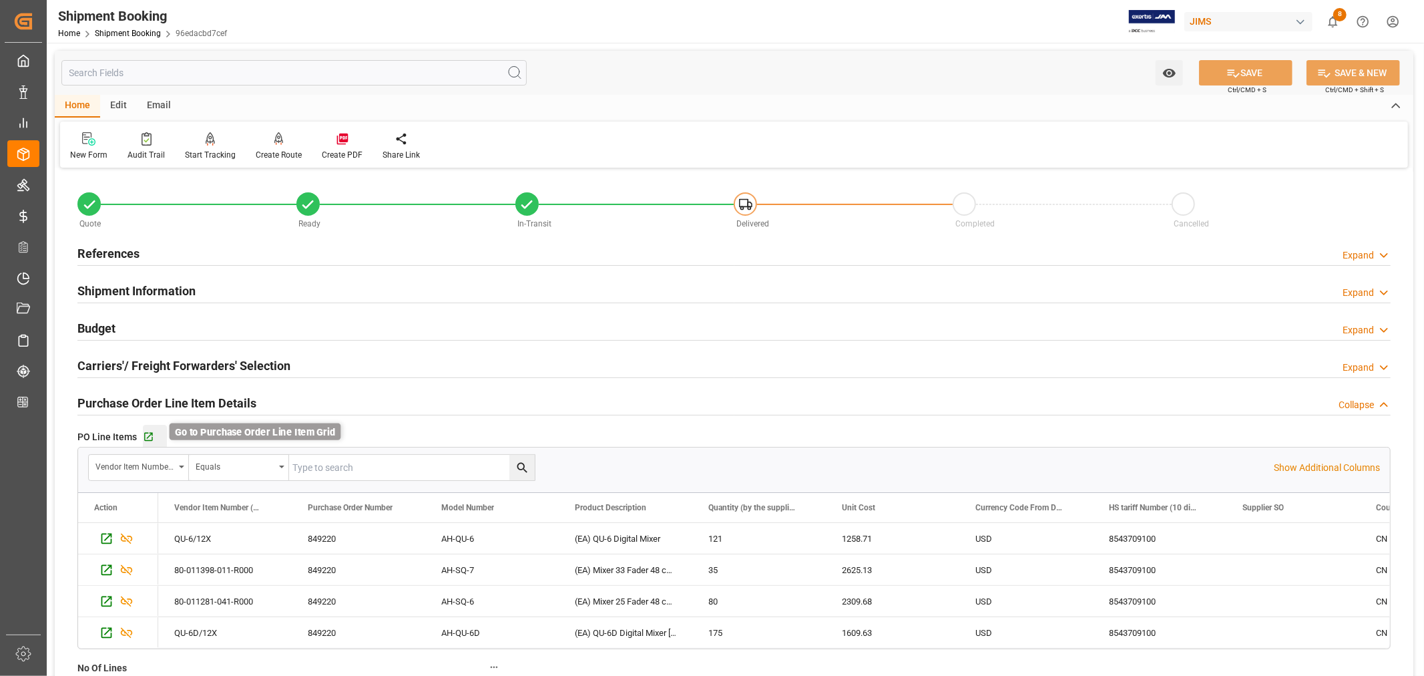
click at [148, 436] on icon "button" at bounding box center [148, 437] width 9 height 9
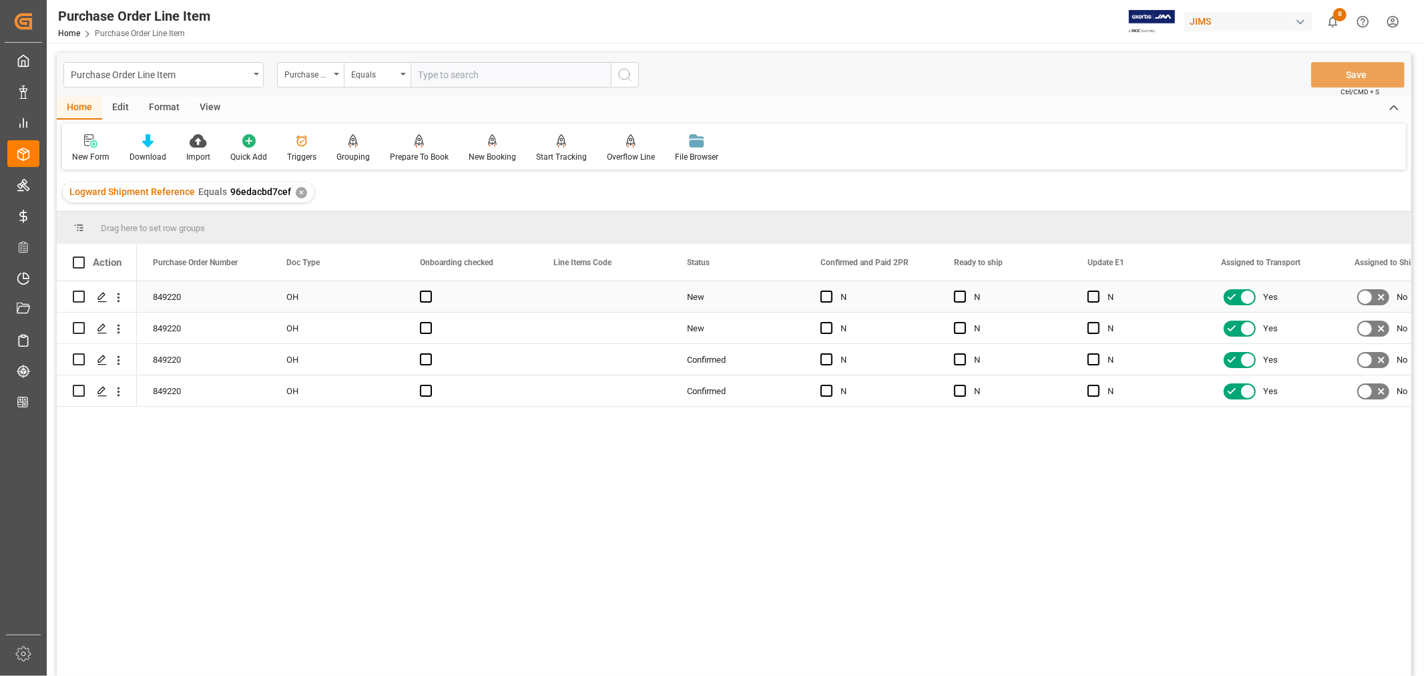
click at [545, 291] on div "Press SPACE to select this row." at bounding box center [604, 296] width 134 height 31
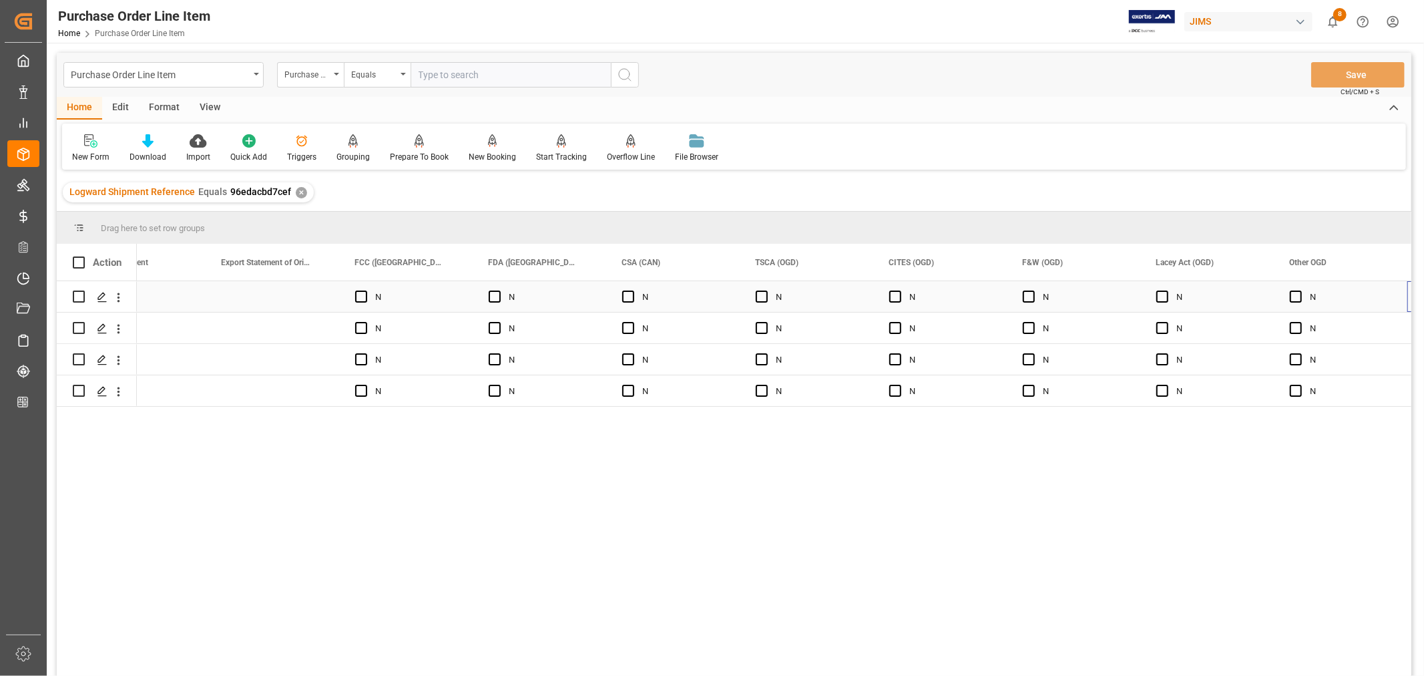
scroll to position [0, 7542]
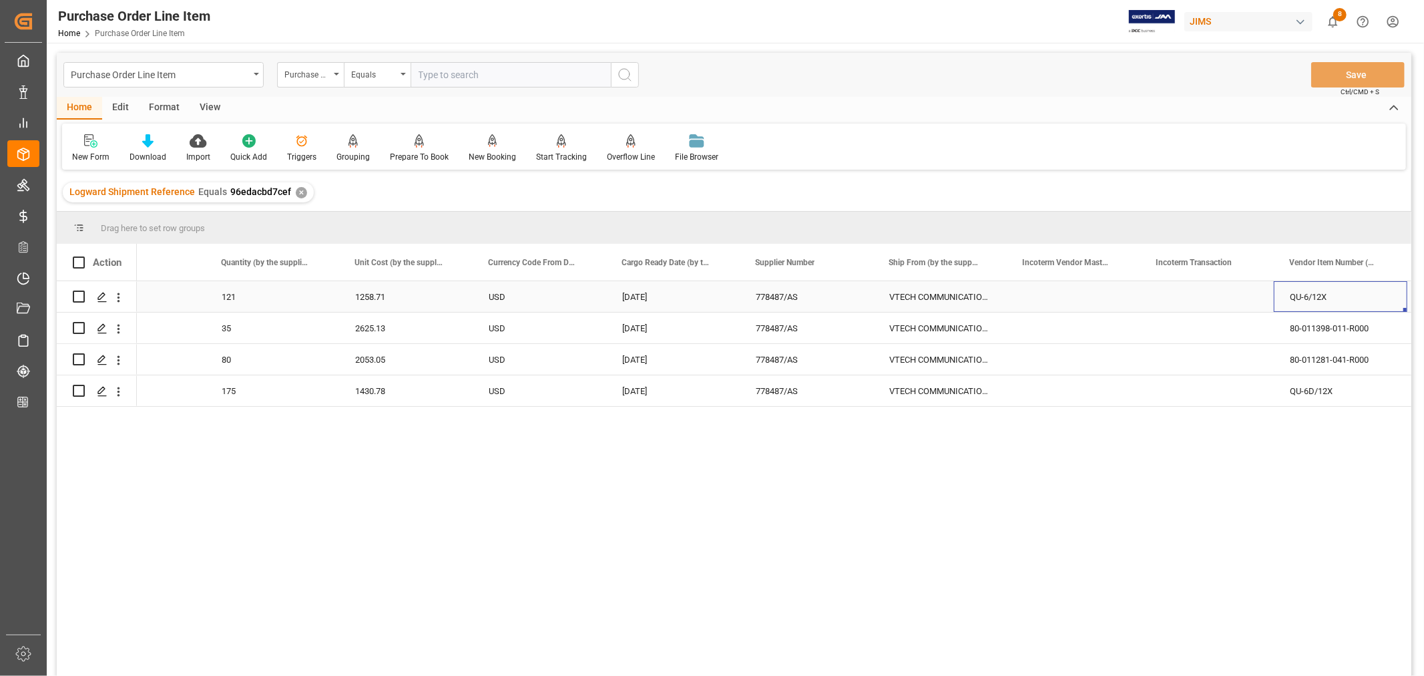
click at [1189, 301] on div "Press SPACE to select this row." at bounding box center [1207, 296] width 134 height 31
click at [1162, 302] on input "Press SPACE to select this row." at bounding box center [1207, 304] width 112 height 25
paste input "Tanjung Pelepas"
click at [1159, 302] on input "Tanjung Pelepas" at bounding box center [1207, 304] width 112 height 25
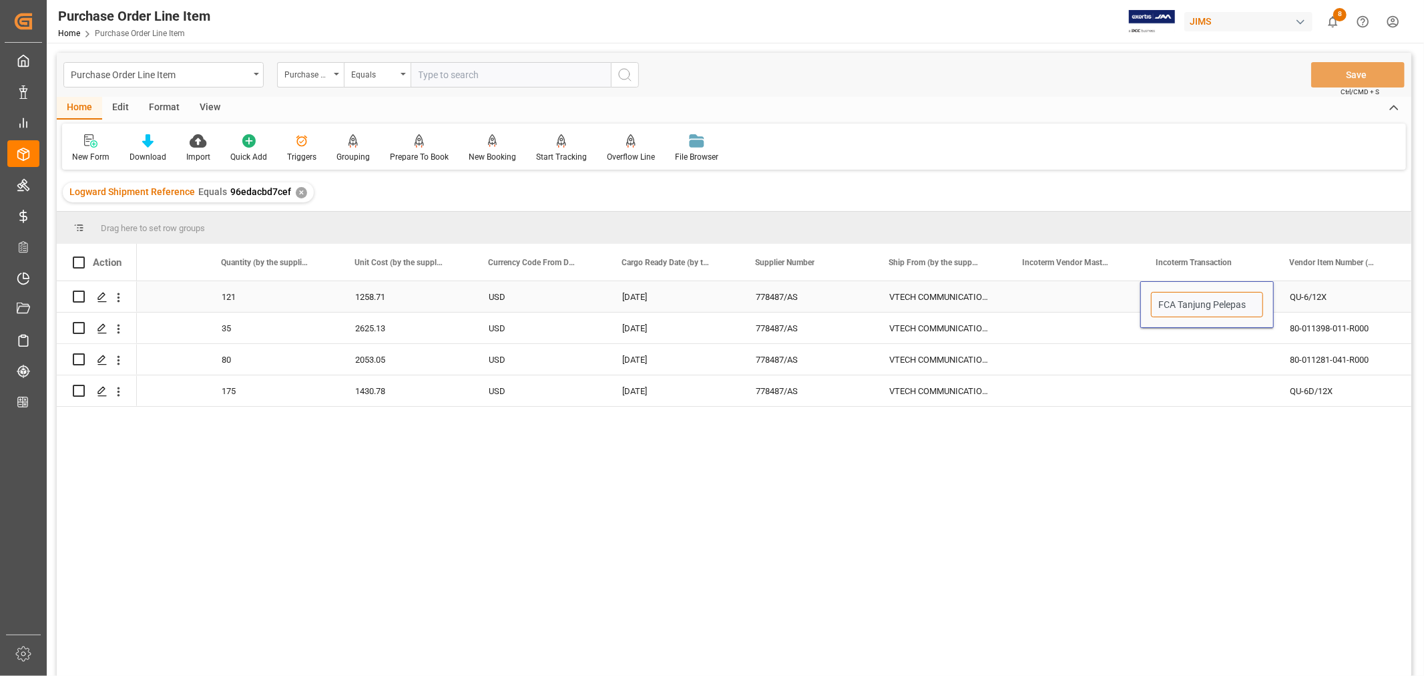
click at [1248, 304] on input "FCA Tanjung Pelepas" at bounding box center [1207, 304] width 112 height 25
type input "FCA Tanjung Pelepas Port"
click at [1210, 354] on div "Press SPACE to select this row." at bounding box center [1207, 359] width 134 height 31
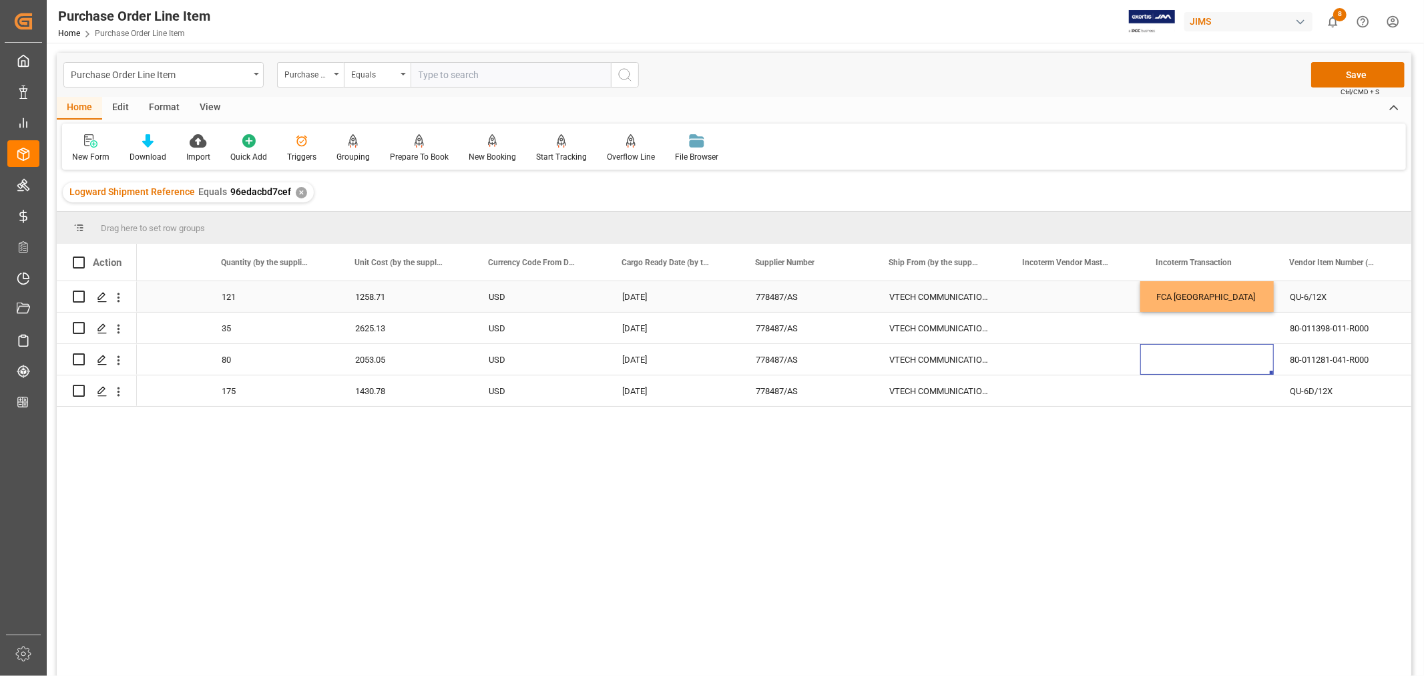
click at [1196, 290] on div "FCA Tanjung Pelepas Port" at bounding box center [1207, 296] width 134 height 31
drag, startPoint x: 1270, startPoint y: 307, endPoint x: 1254, endPoint y: 384, distance: 78.6
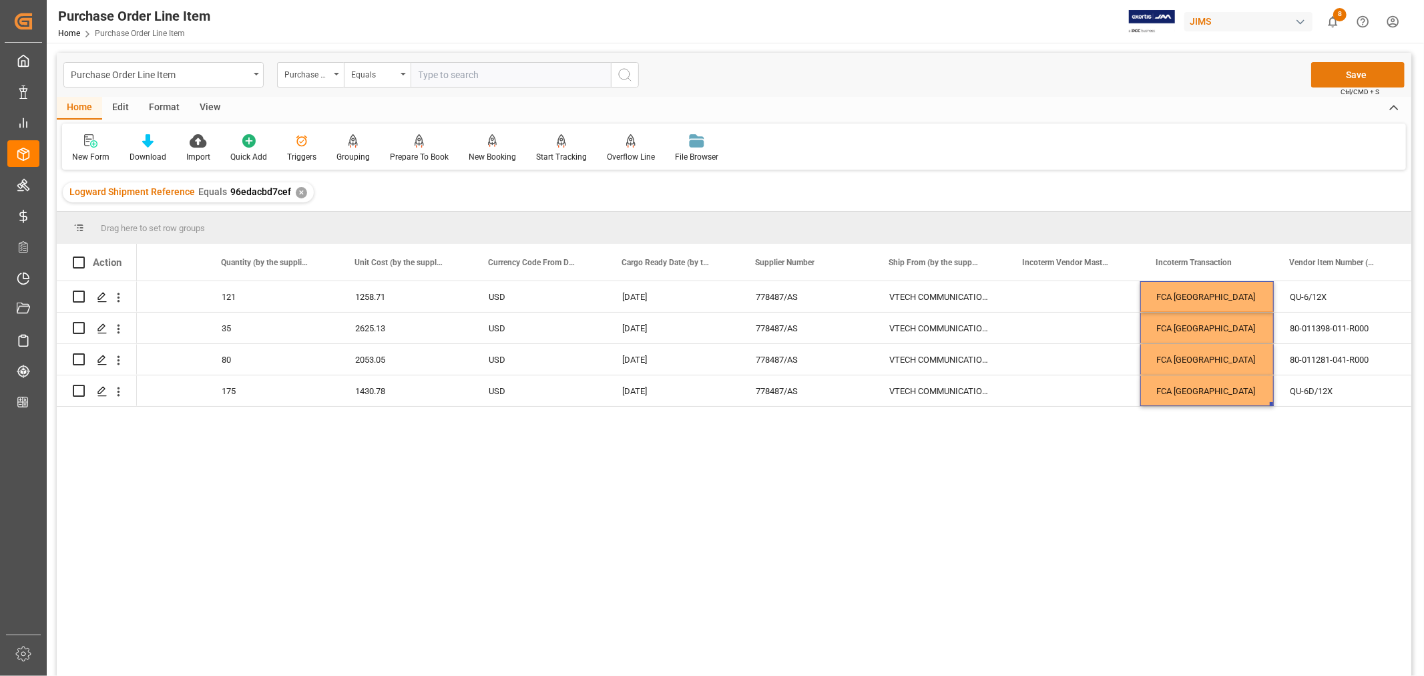
click at [1359, 72] on button "Save" at bounding box center [1357, 74] width 93 height 25
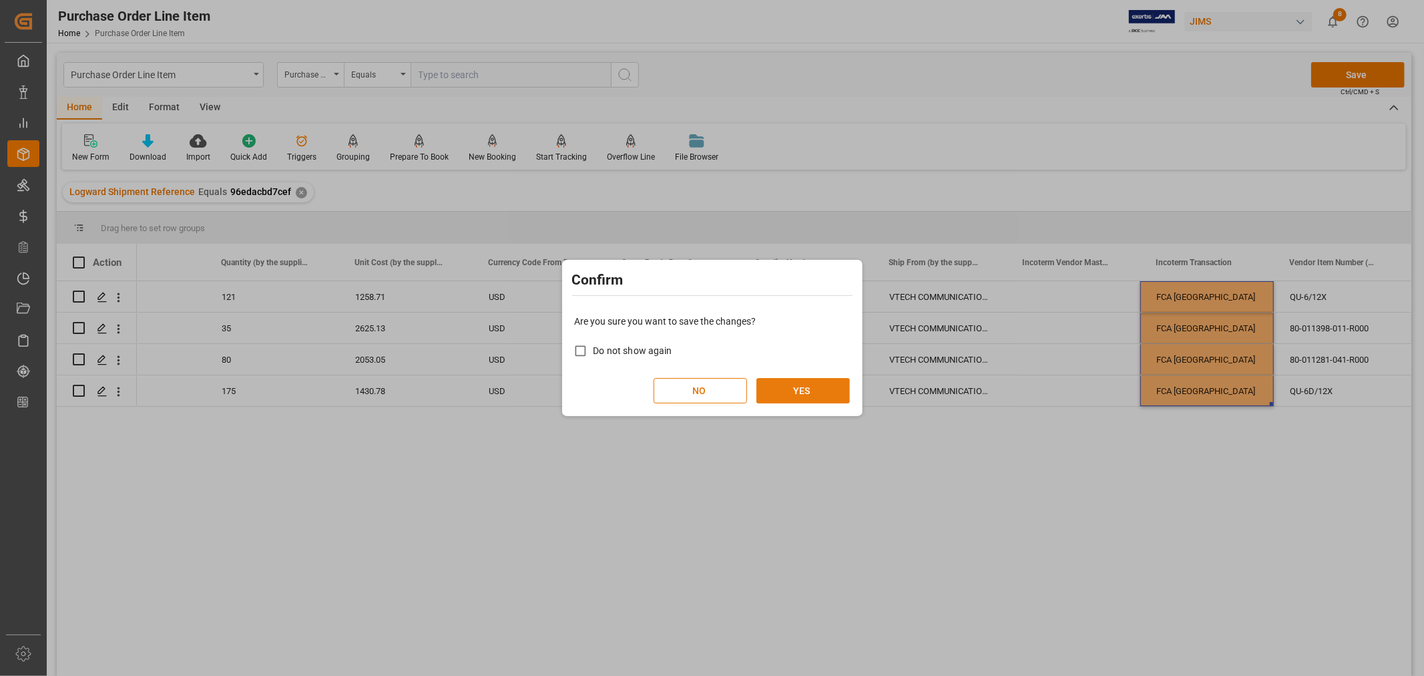
click at [802, 385] on button "YES" at bounding box center [802, 390] width 93 height 25
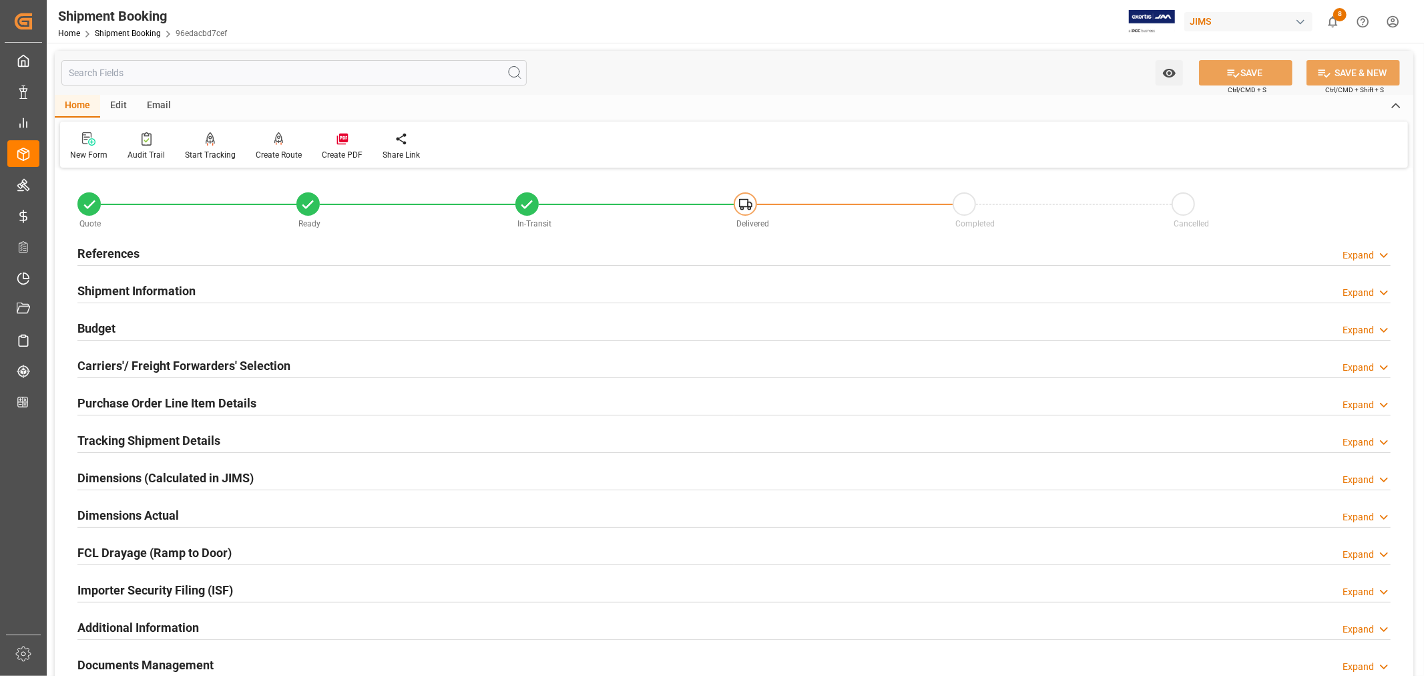
click at [111, 324] on h2 "Budget" at bounding box center [96, 328] width 38 height 18
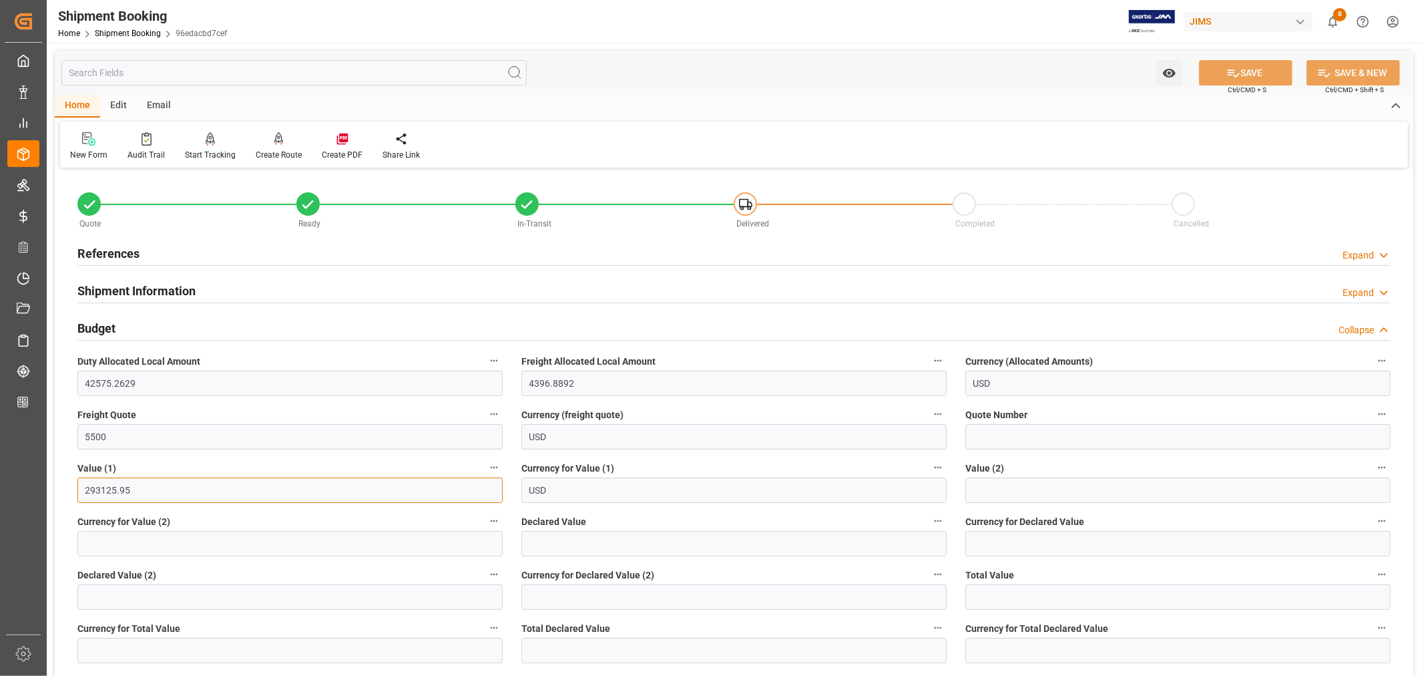
drag, startPoint x: 132, startPoint y: 487, endPoint x: 81, endPoint y: 488, distance: 50.7
click at [81, 488] on input "293125.95" at bounding box center [289, 489] width 425 height 25
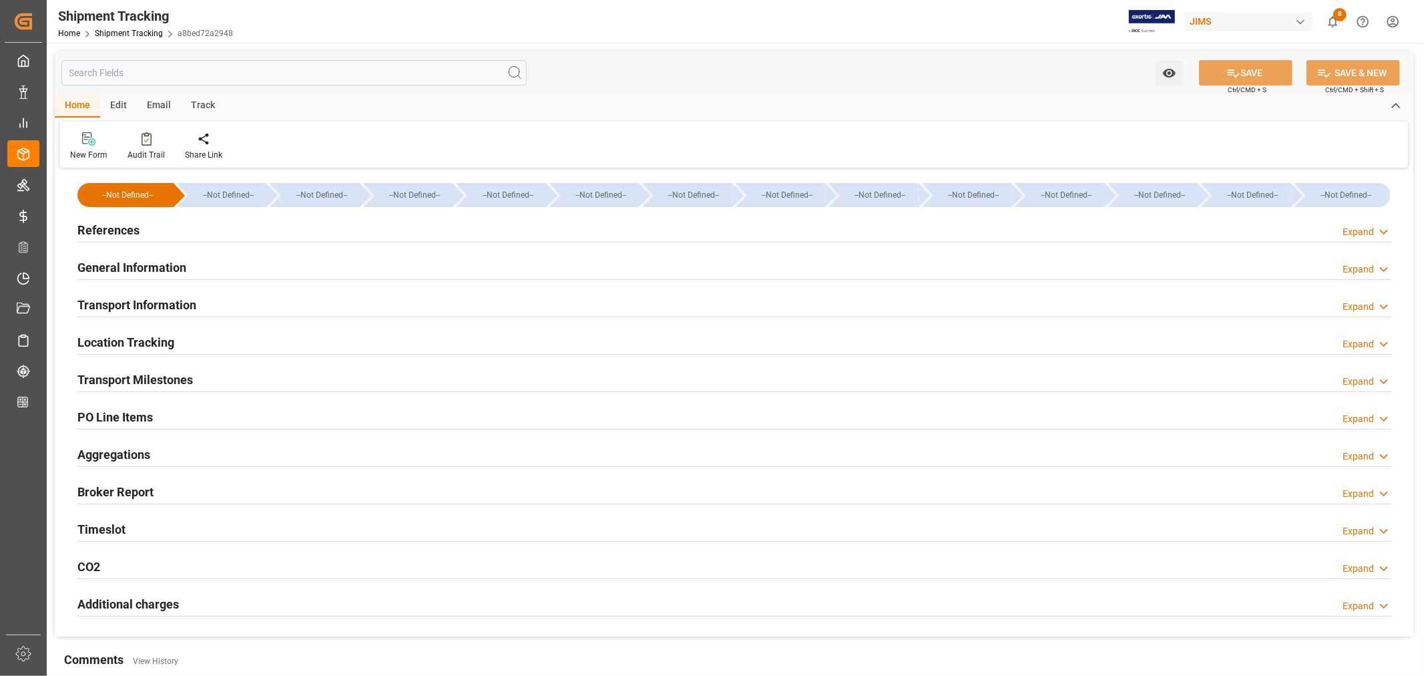
type input "Evergreen"
type input "Evergreen Marine Corp."
type input "9935272"
click at [162, 302] on h2 "Transport Information" at bounding box center [136, 305] width 119 height 18
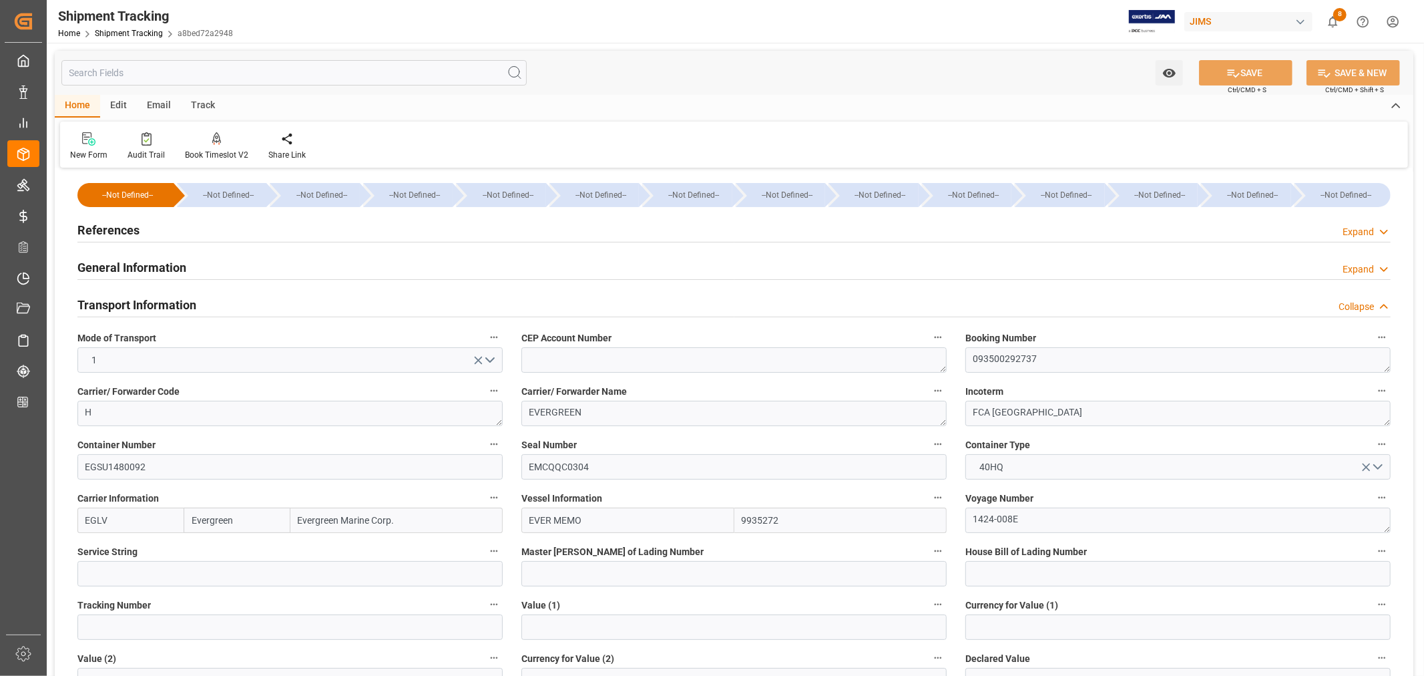
click at [162, 302] on h2 "Transport Information" at bounding box center [136, 305] width 119 height 18
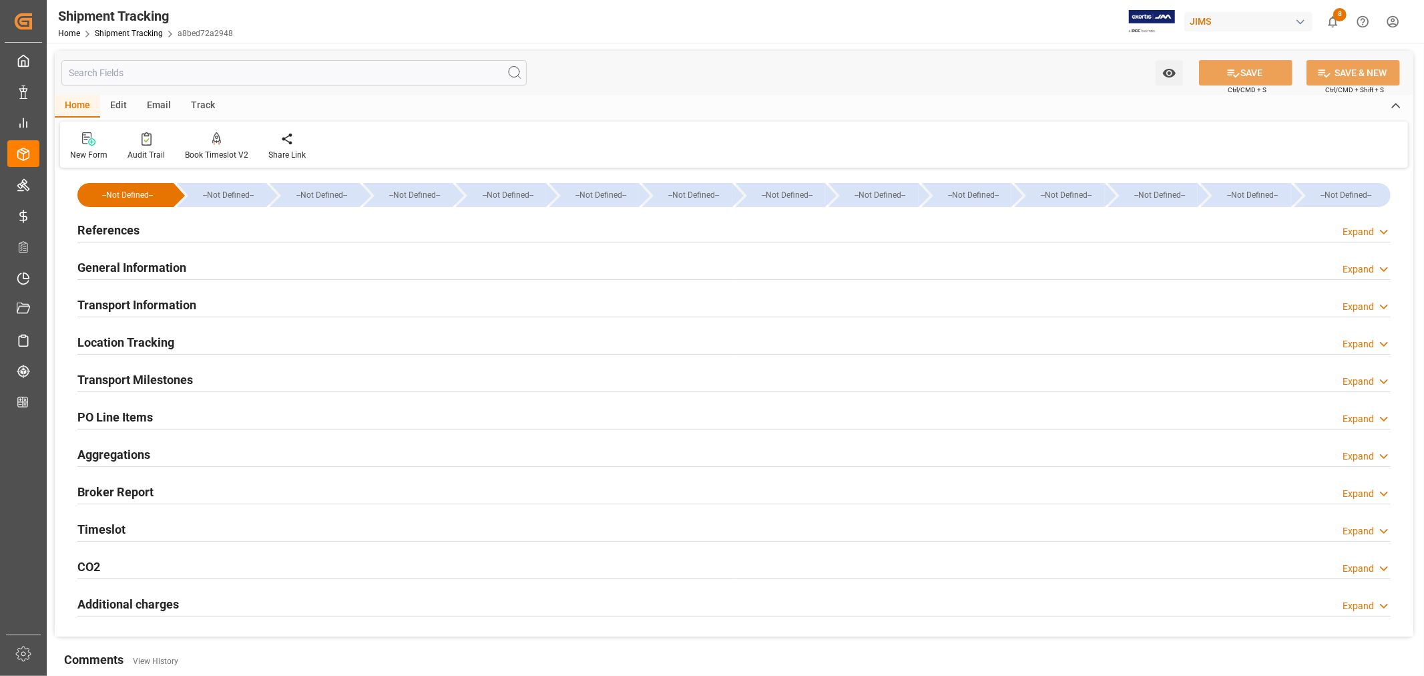
click at [156, 373] on h2 "Transport Milestones" at bounding box center [134, 380] width 115 height 18
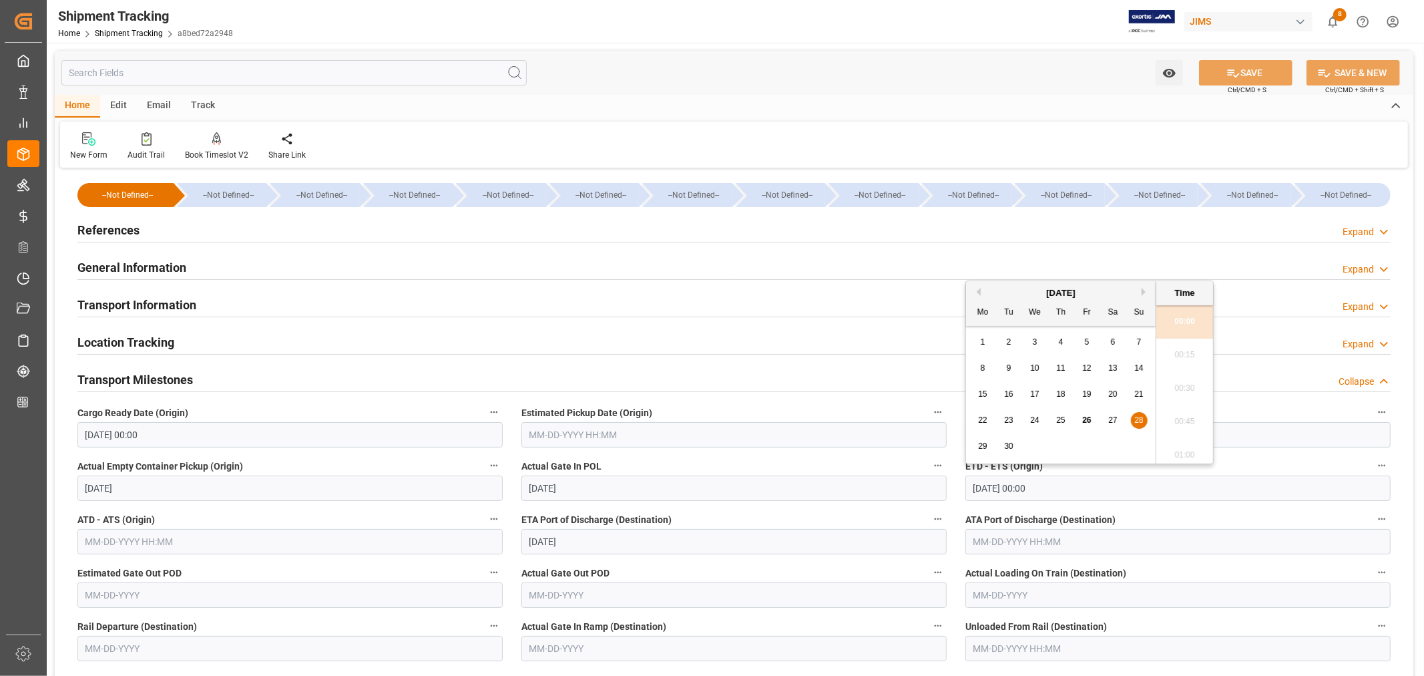
click at [1064, 488] on input "[DATE] 00:00" at bounding box center [1177, 487] width 425 height 25
click at [1144, 288] on button "Next Month" at bounding box center [1146, 292] width 8 height 8
click at [1036, 344] on span "1" at bounding box center [1035, 341] width 5 height 9
type input "[DATE] 00:00"
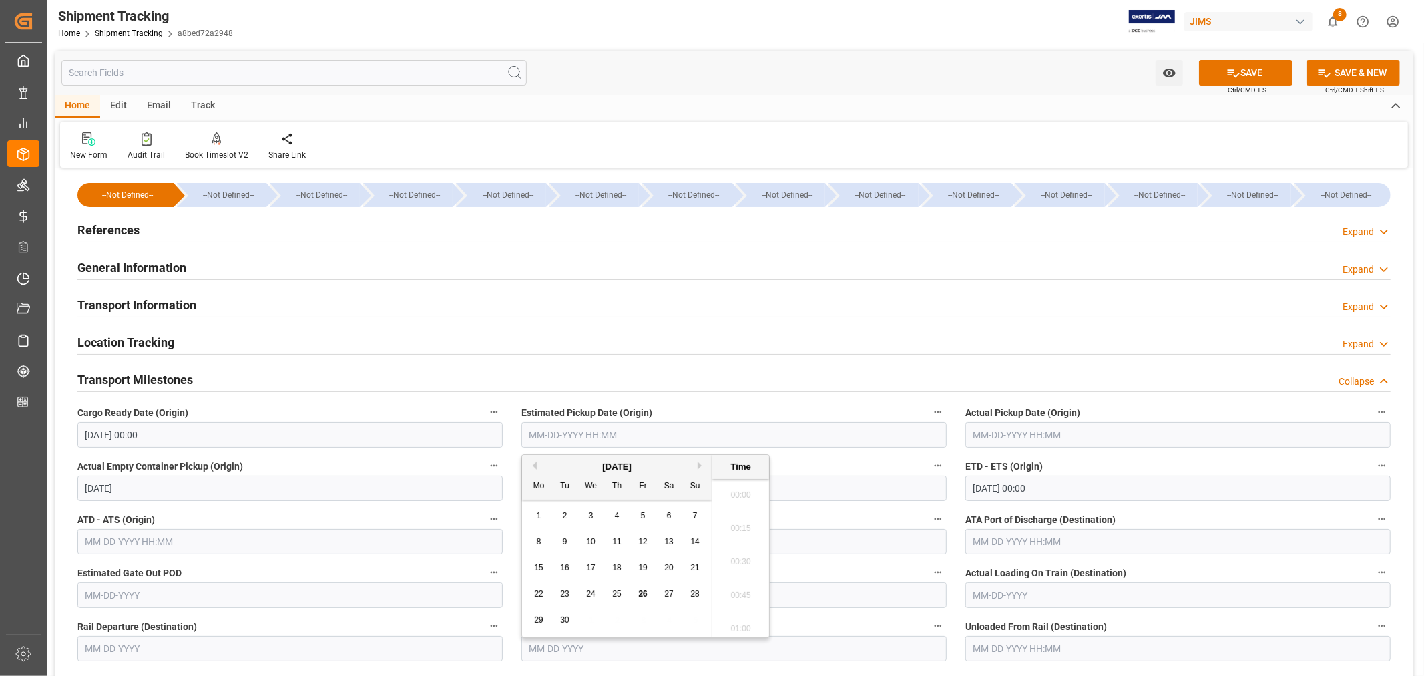
click at [546, 430] on input "text" at bounding box center [733, 434] width 425 height 25
click at [555, 469] on div "[DATE]" at bounding box center [617, 466] width 190 height 13
click at [565, 596] on span "23" at bounding box center [564, 593] width 9 height 9
type input "[DATE] 00:00"
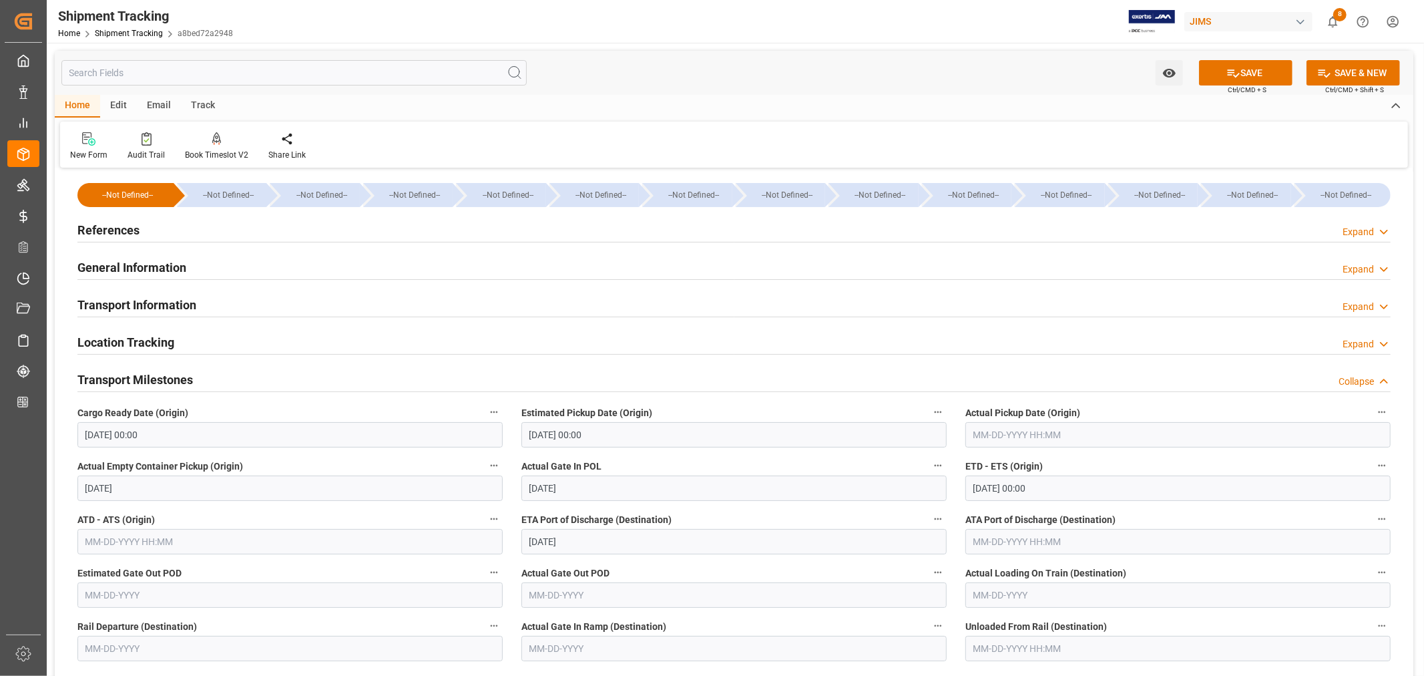
click at [829, 454] on div "Actual Gate In POL [DATE]" at bounding box center [734, 478] width 444 height 53
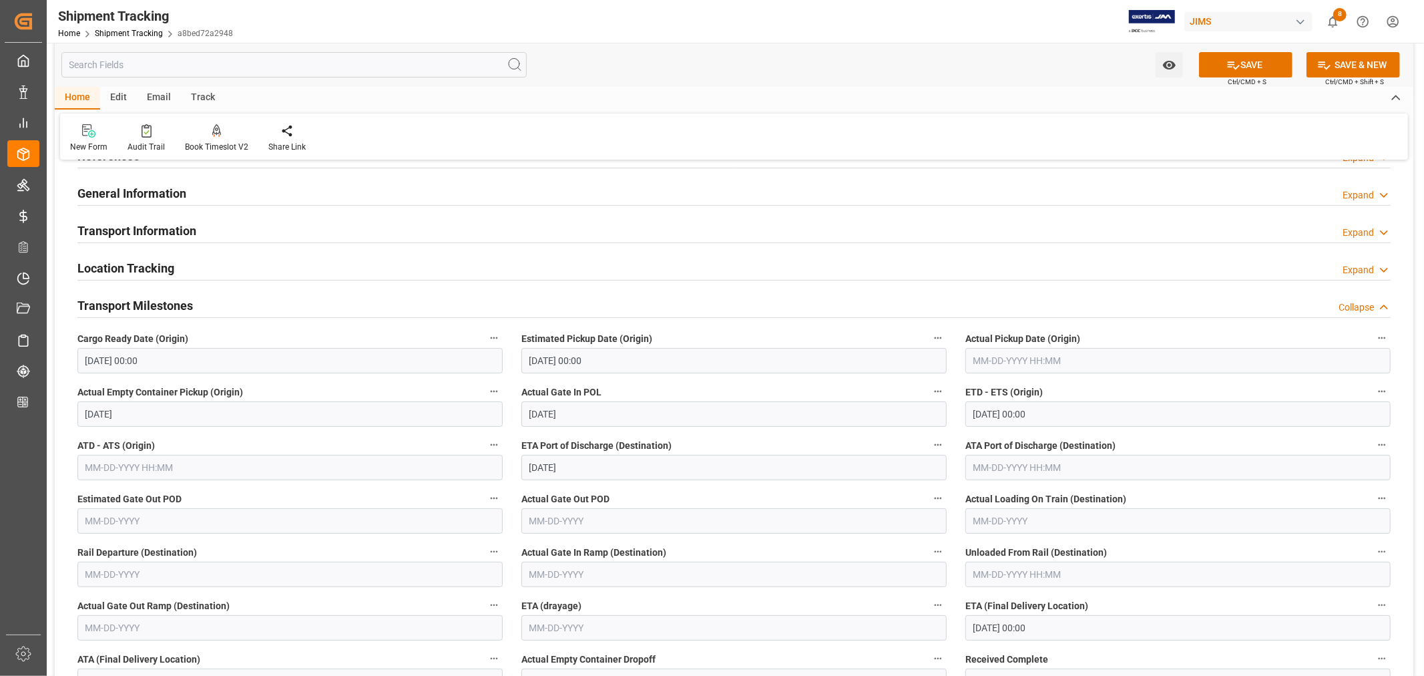
scroll to position [148, 0]
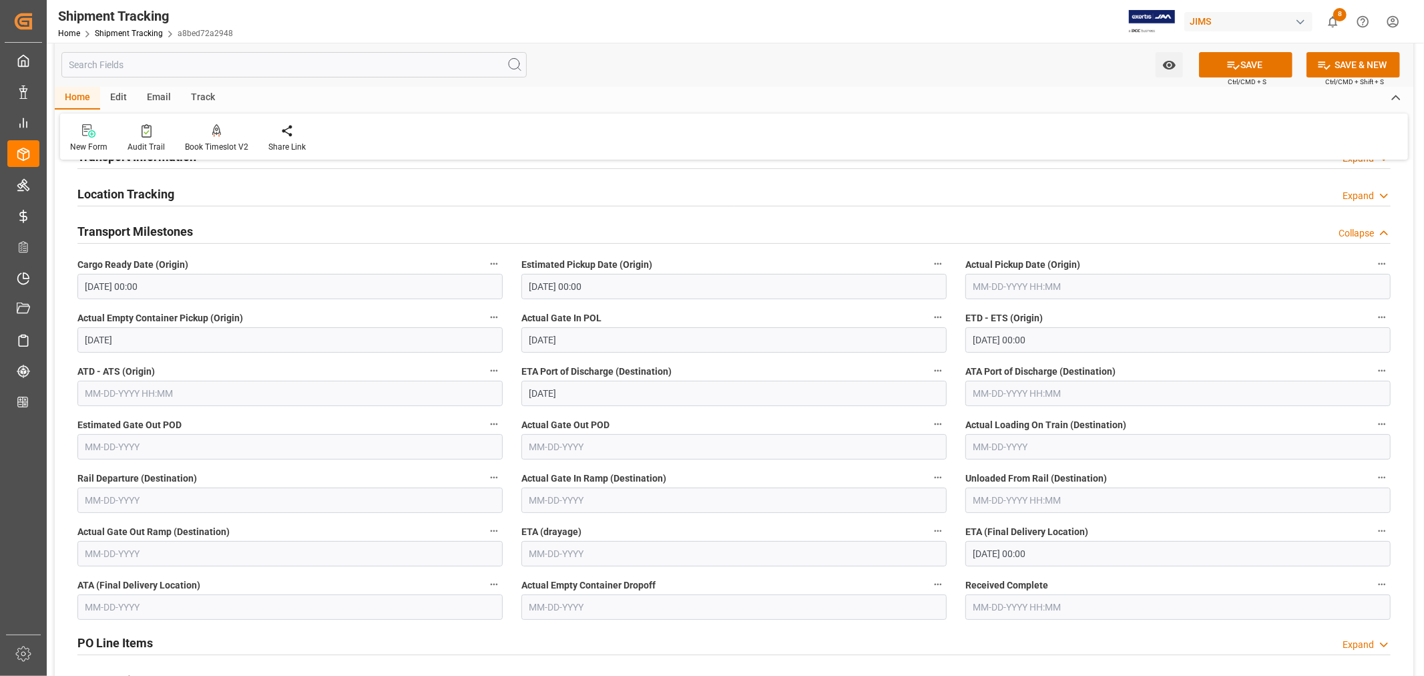
click at [1051, 551] on input "[DATE] 00:00" at bounding box center [1177, 553] width 425 height 25
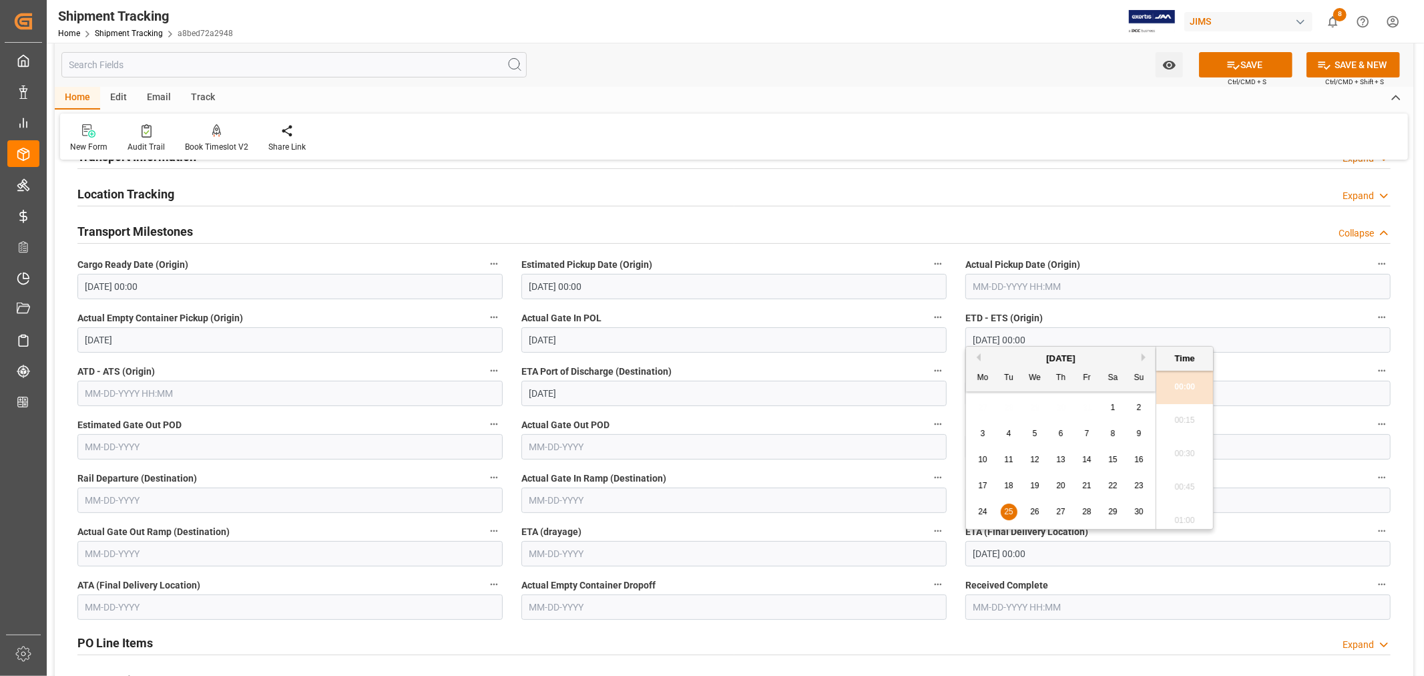
click at [688, 312] on label "Actual Gate In POL" at bounding box center [733, 317] width 425 height 19
click at [929, 312] on button "Actual Gate In POL" at bounding box center [937, 316] width 17 height 17
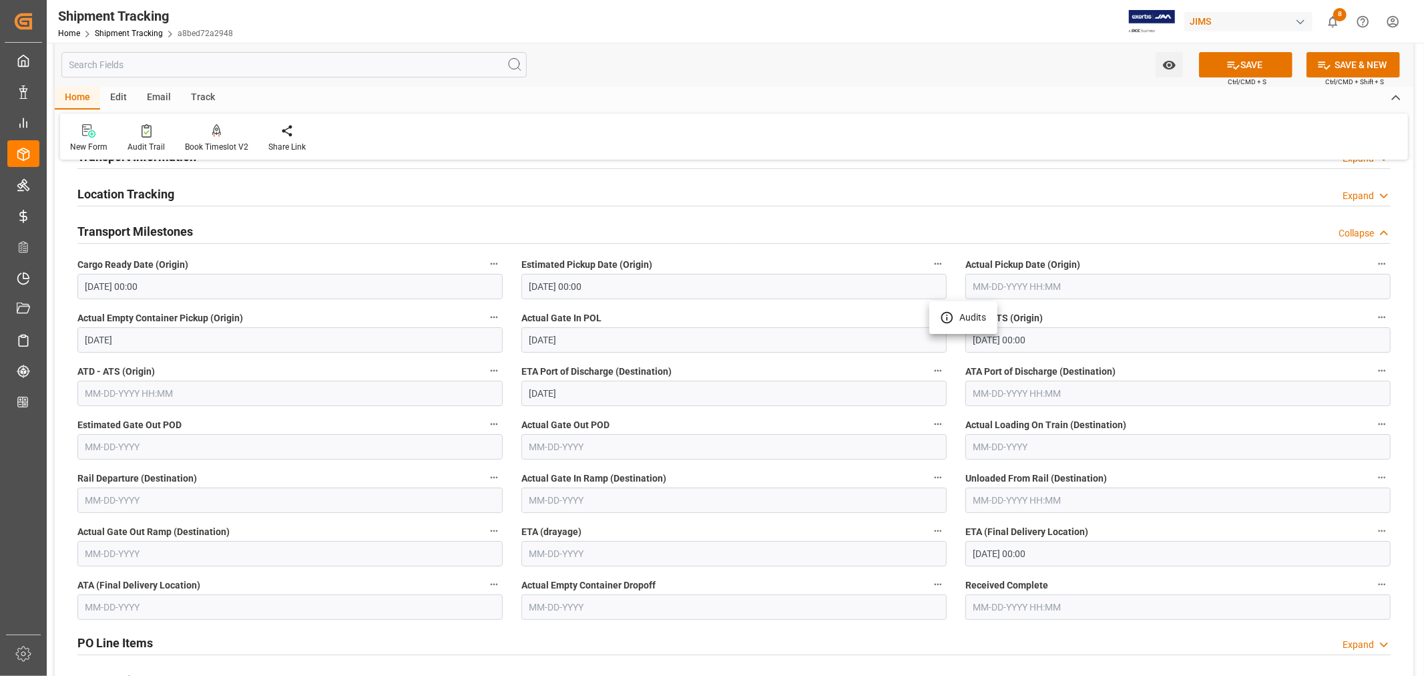
click at [1253, 67] on div at bounding box center [712, 338] width 1424 height 676
click at [1246, 63] on button "SAVE" at bounding box center [1245, 64] width 93 height 25
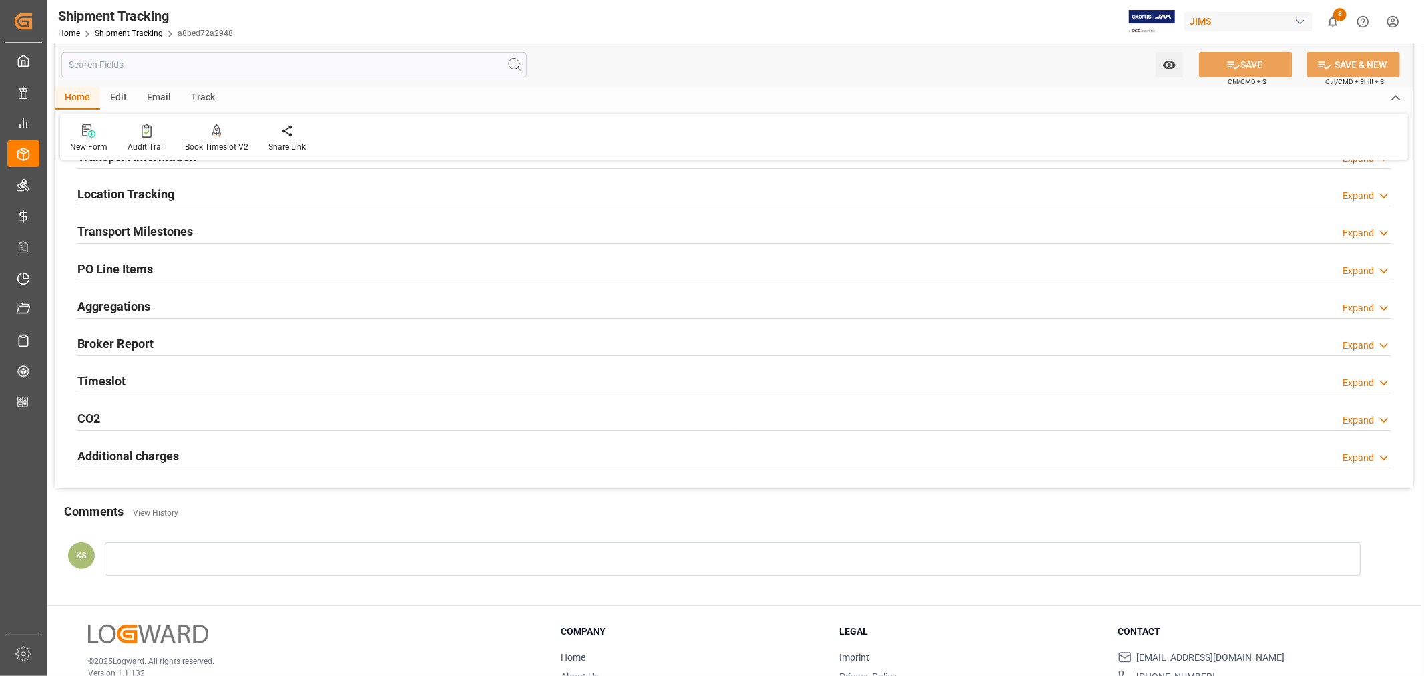
scroll to position [74, 0]
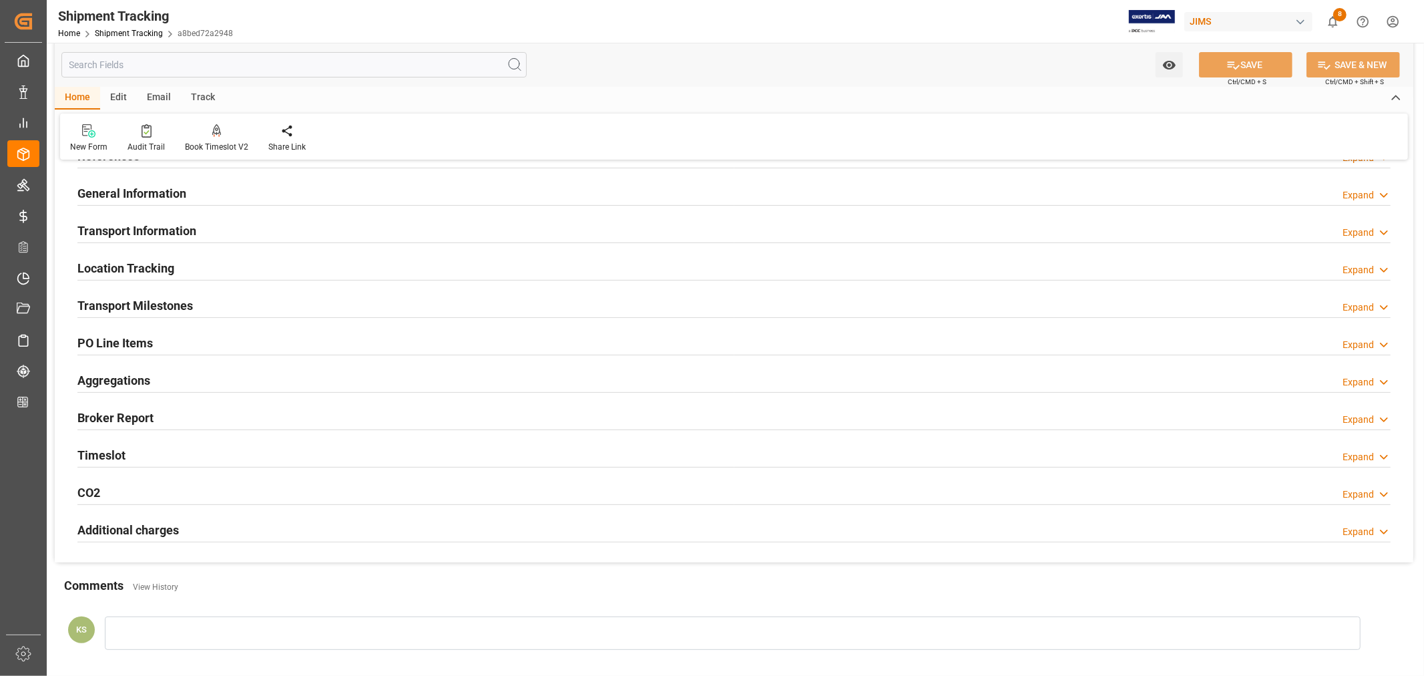
click at [205, 228] on div "Transport Information Expand" at bounding box center [733, 229] width 1313 height 25
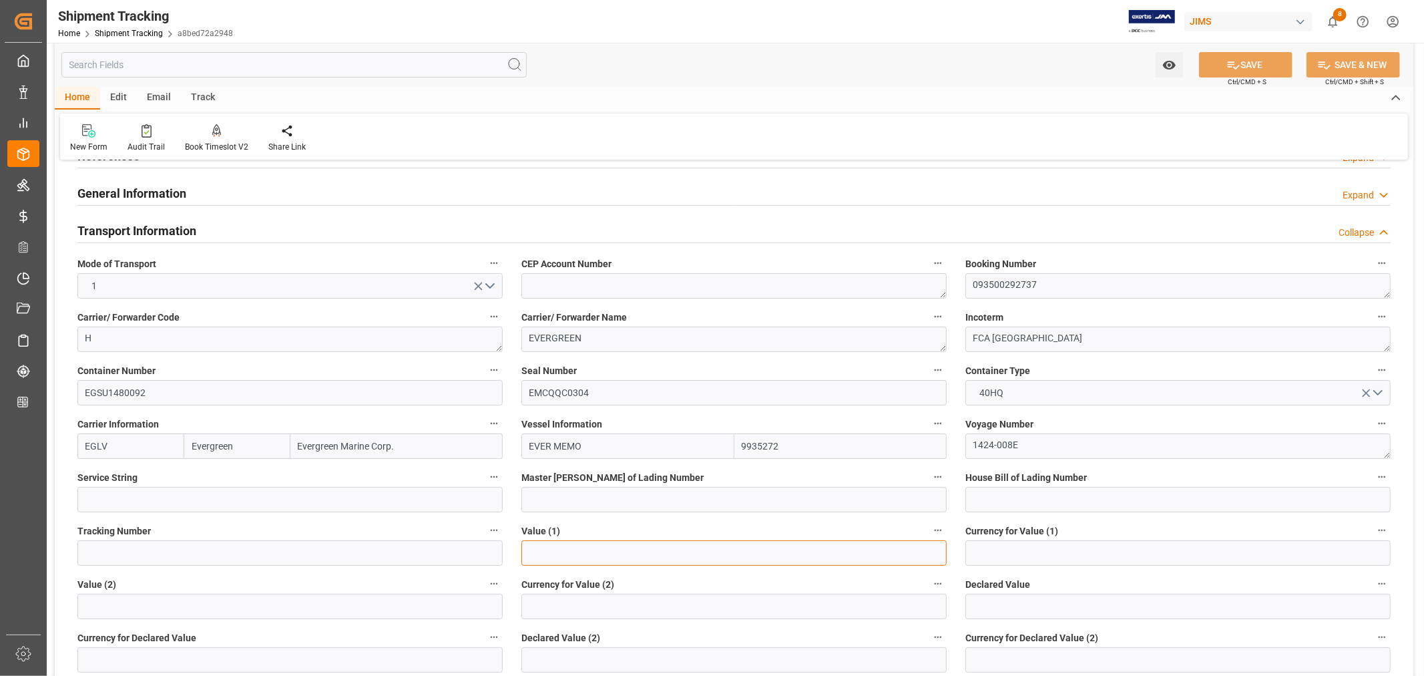
click at [527, 553] on input "text" at bounding box center [733, 552] width 425 height 25
paste input "293125.95"
type input "293125.95"
click at [985, 550] on input at bounding box center [1177, 552] width 425 height 25
type input "USD"
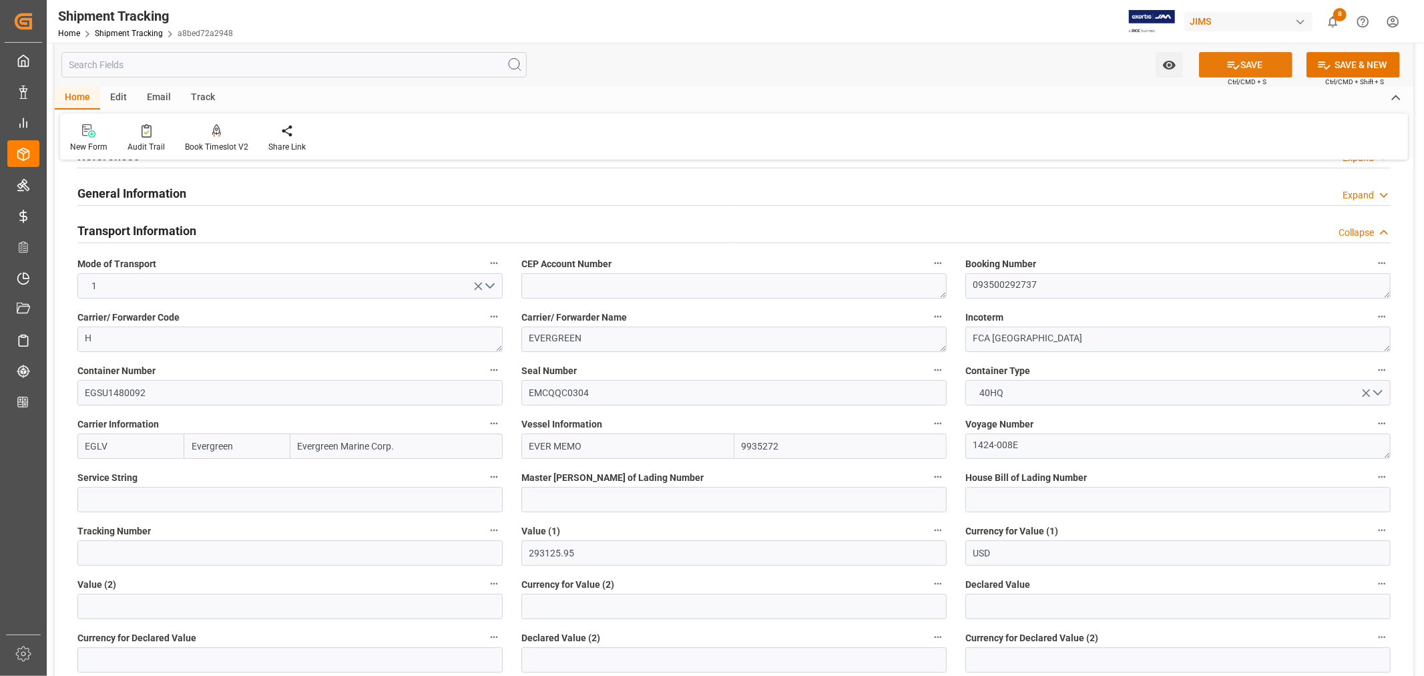
click at [1250, 59] on button "SAVE" at bounding box center [1245, 64] width 93 height 25
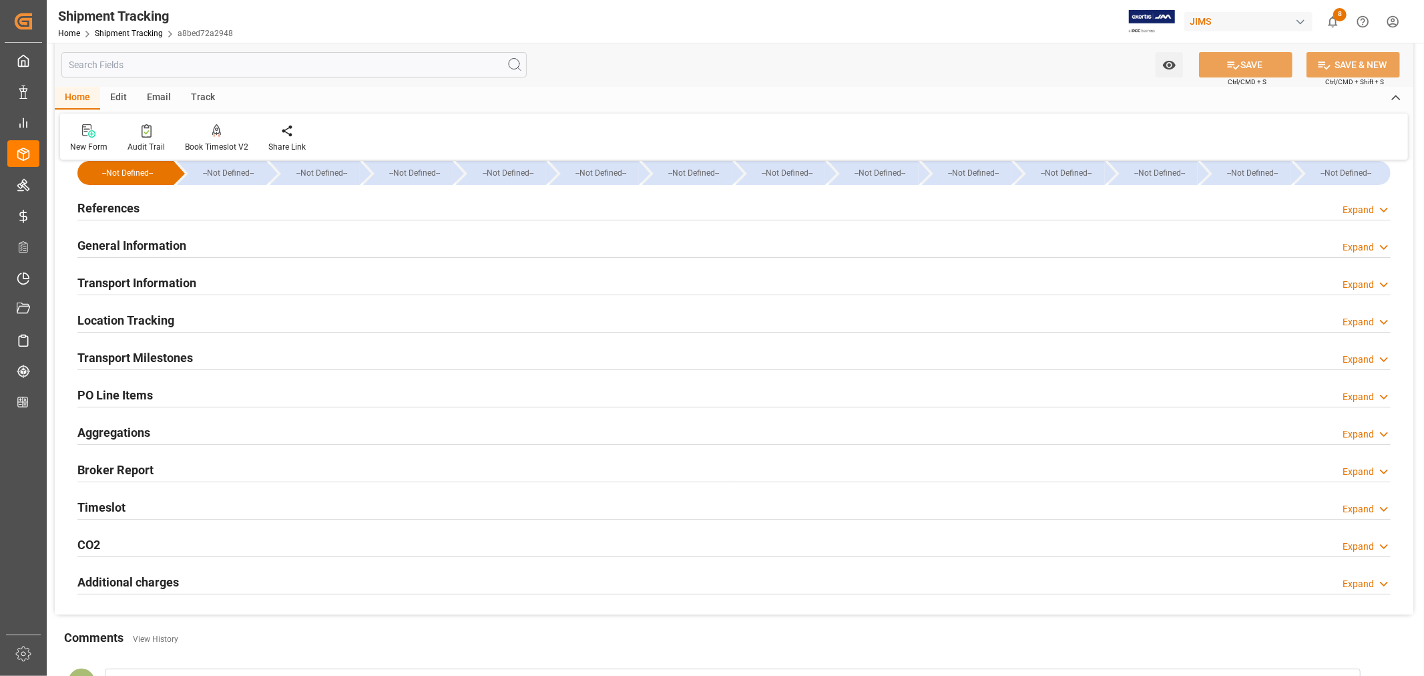
scroll to position [0, 0]
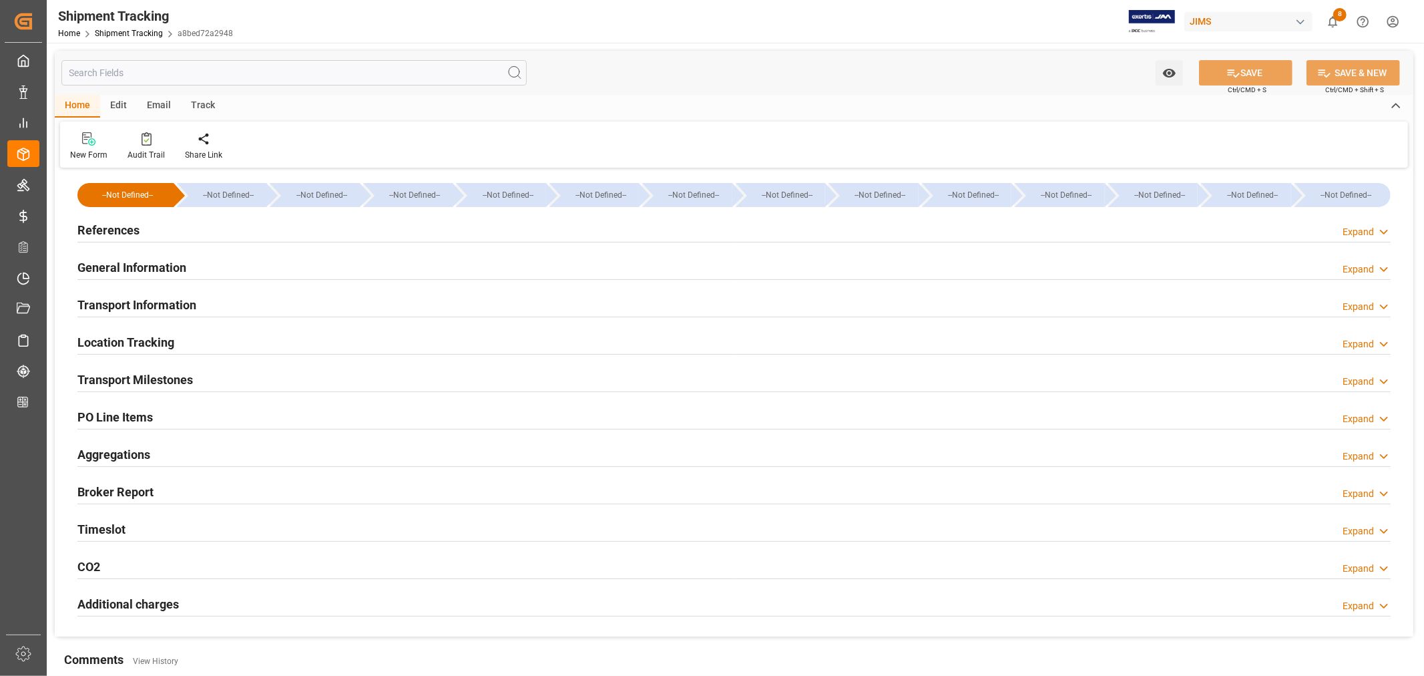
type input "Evergreen"
type input "Evergreen Marine Corp."
type input "9935272"
type input "293125.95"
click at [174, 307] on h2 "Transport Information" at bounding box center [136, 305] width 119 height 18
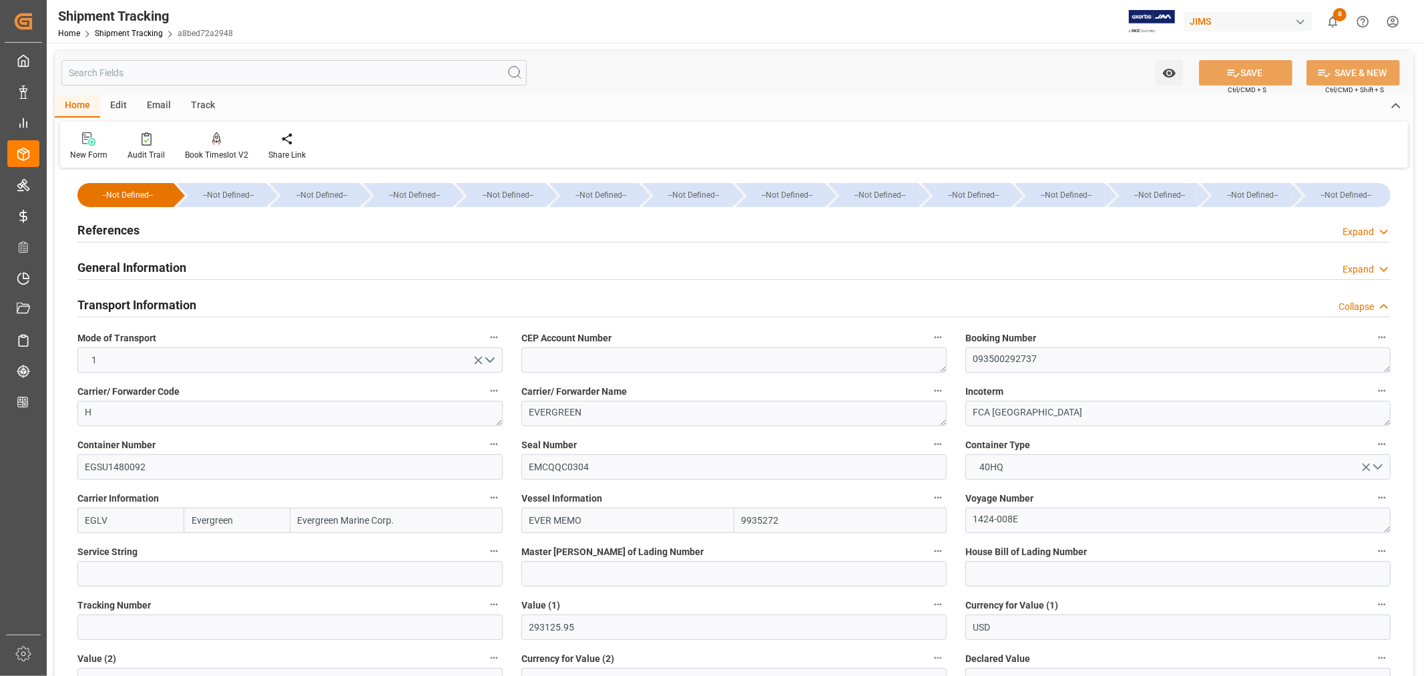
click at [174, 307] on h2 "Transport Information" at bounding box center [136, 305] width 119 height 18
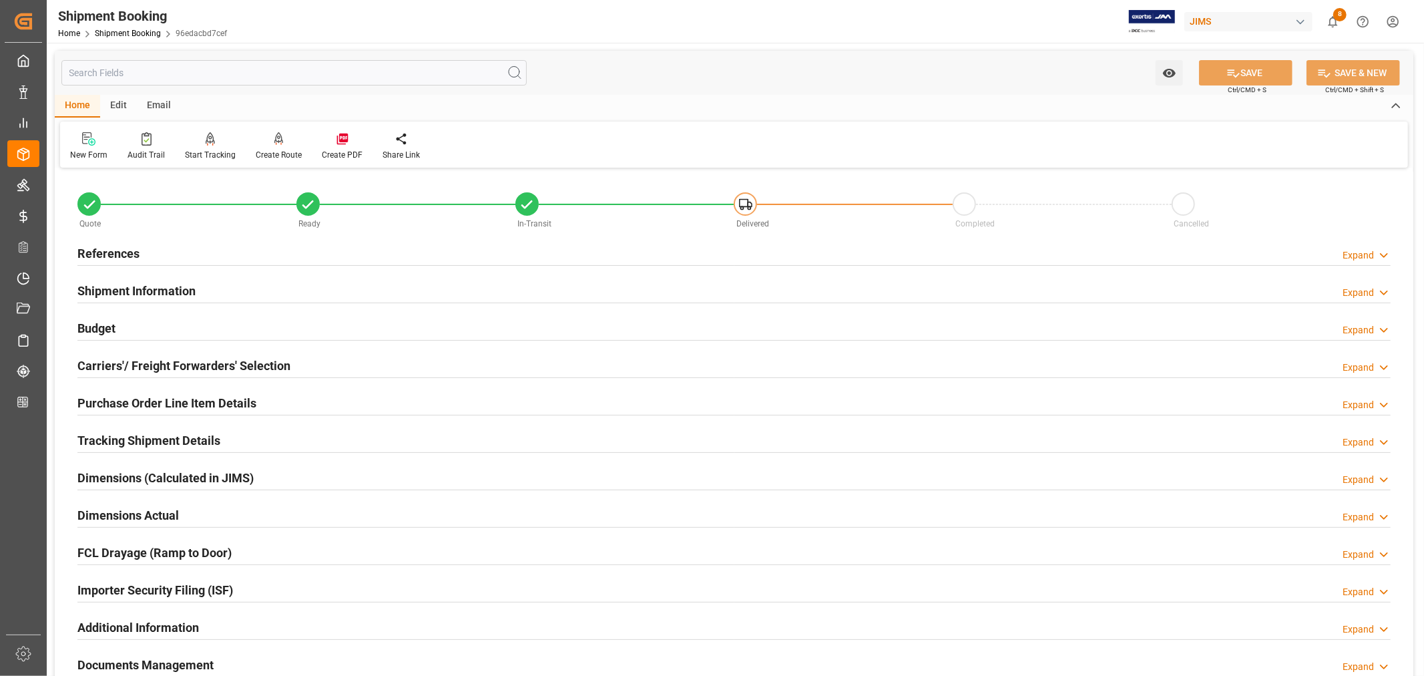
click at [134, 252] on h2 "References" at bounding box center [108, 253] width 62 height 18
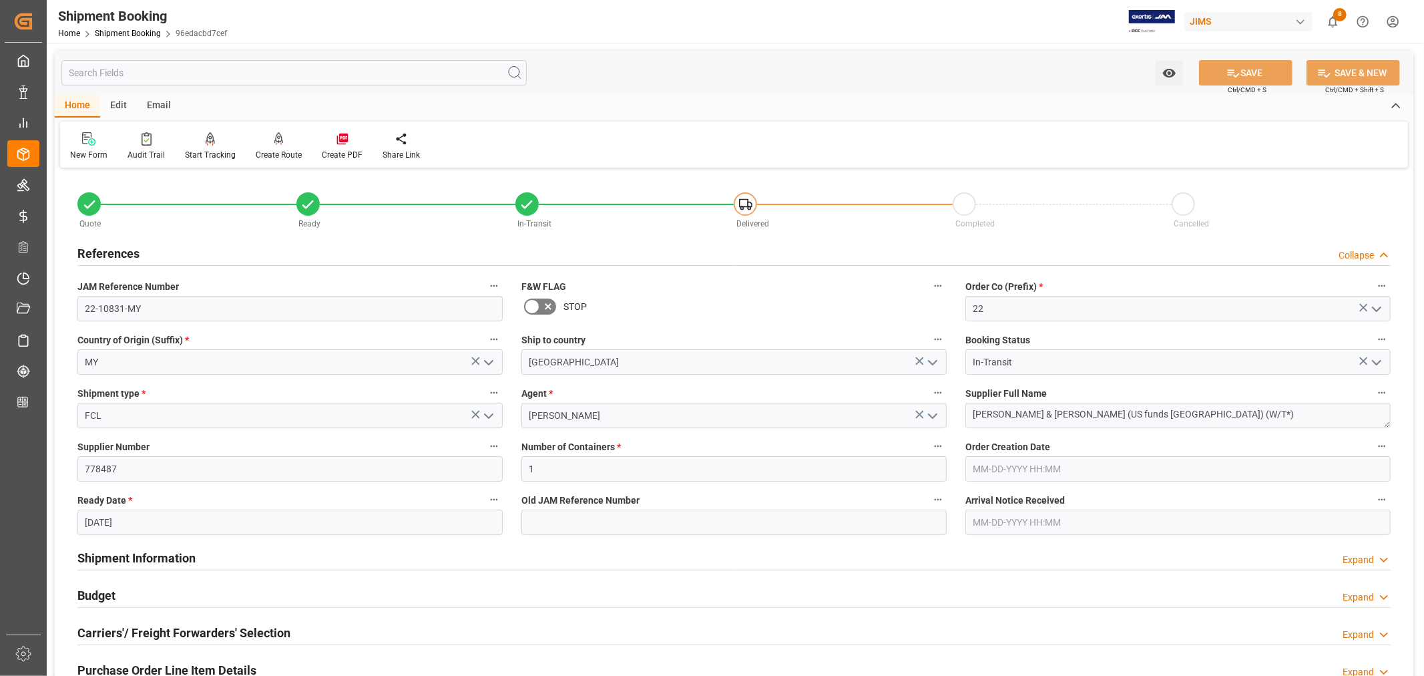
click at [134, 252] on h2 "References" at bounding box center [108, 253] width 62 height 18
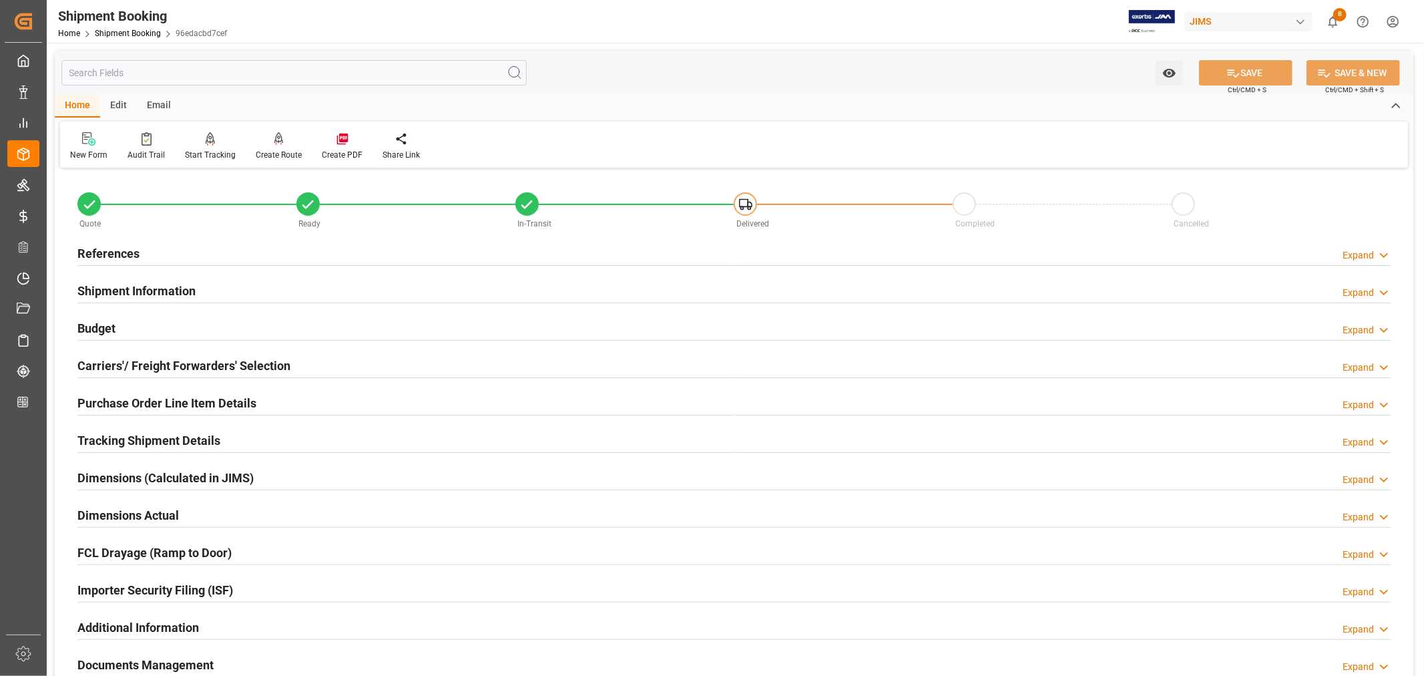
click at [230, 401] on h2 "Purchase Order Line Item Details" at bounding box center [166, 403] width 179 height 18
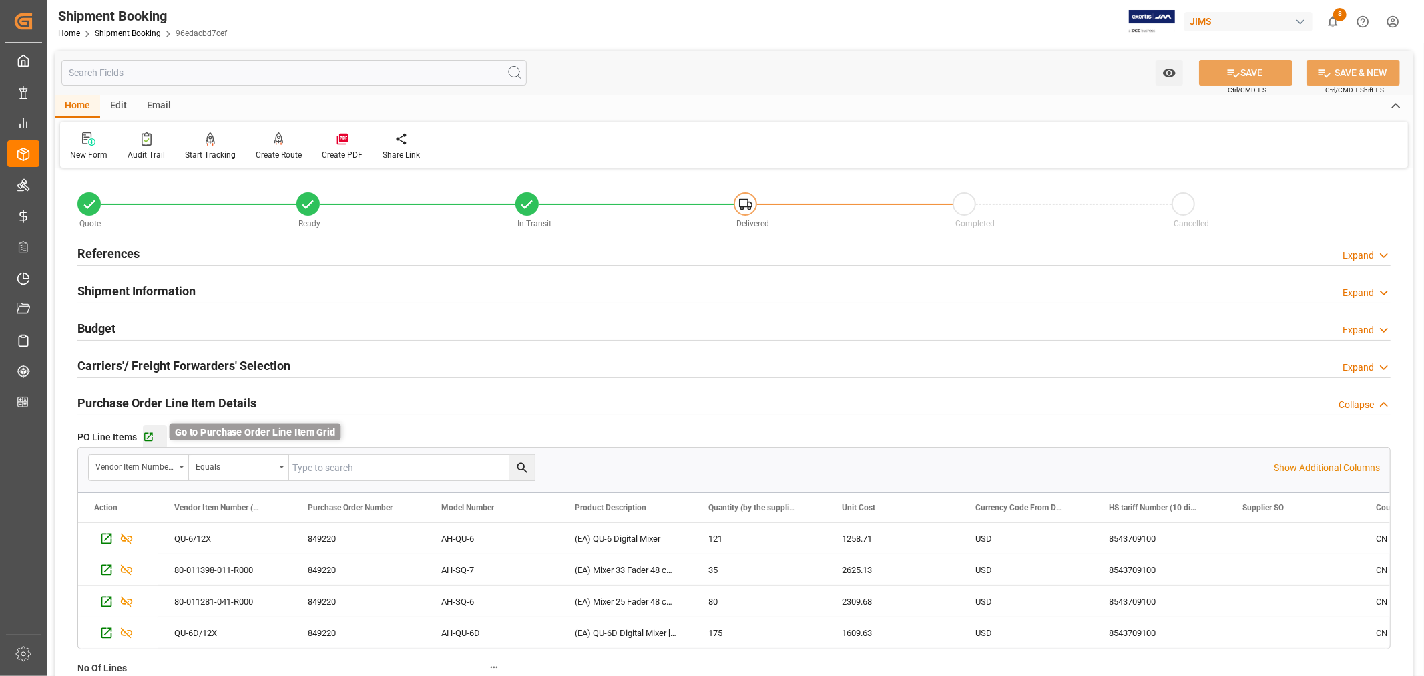
click at [148, 437] on icon "button" at bounding box center [148, 436] width 11 height 11
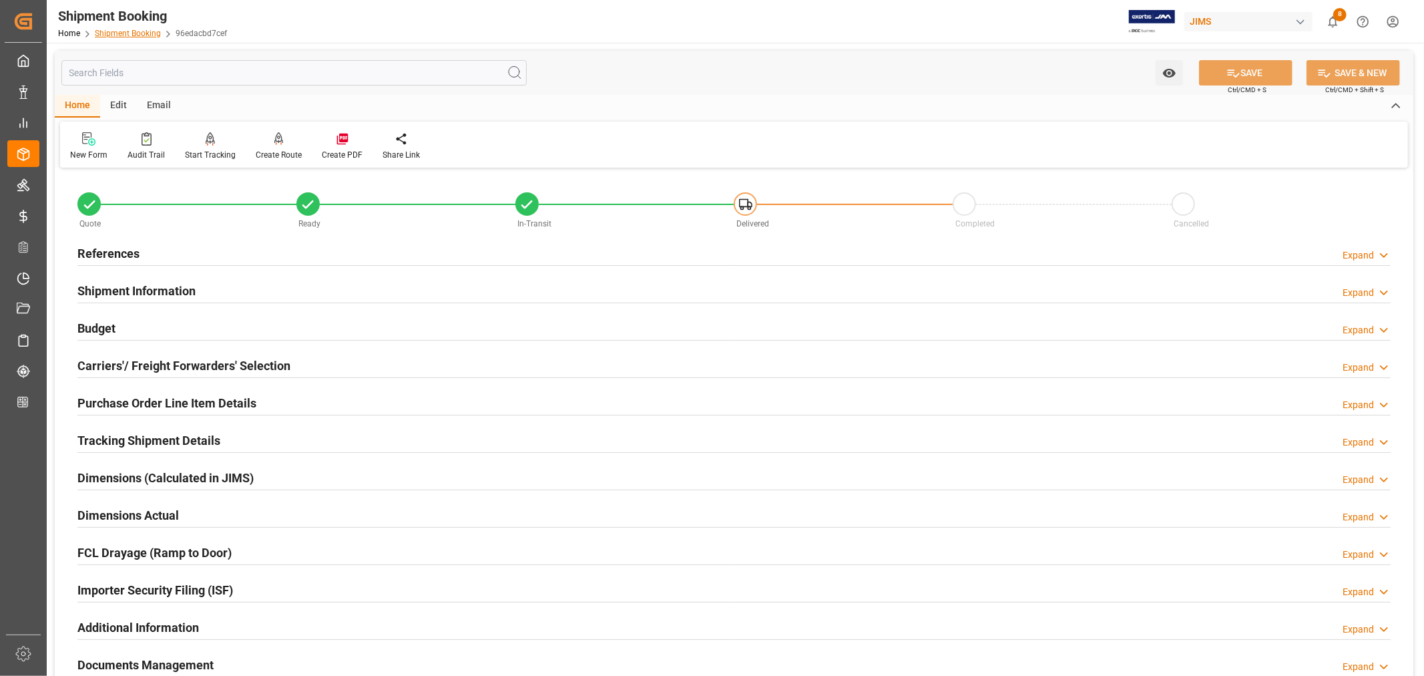
click at [124, 31] on link "Shipment Booking" at bounding box center [128, 33] width 66 height 9
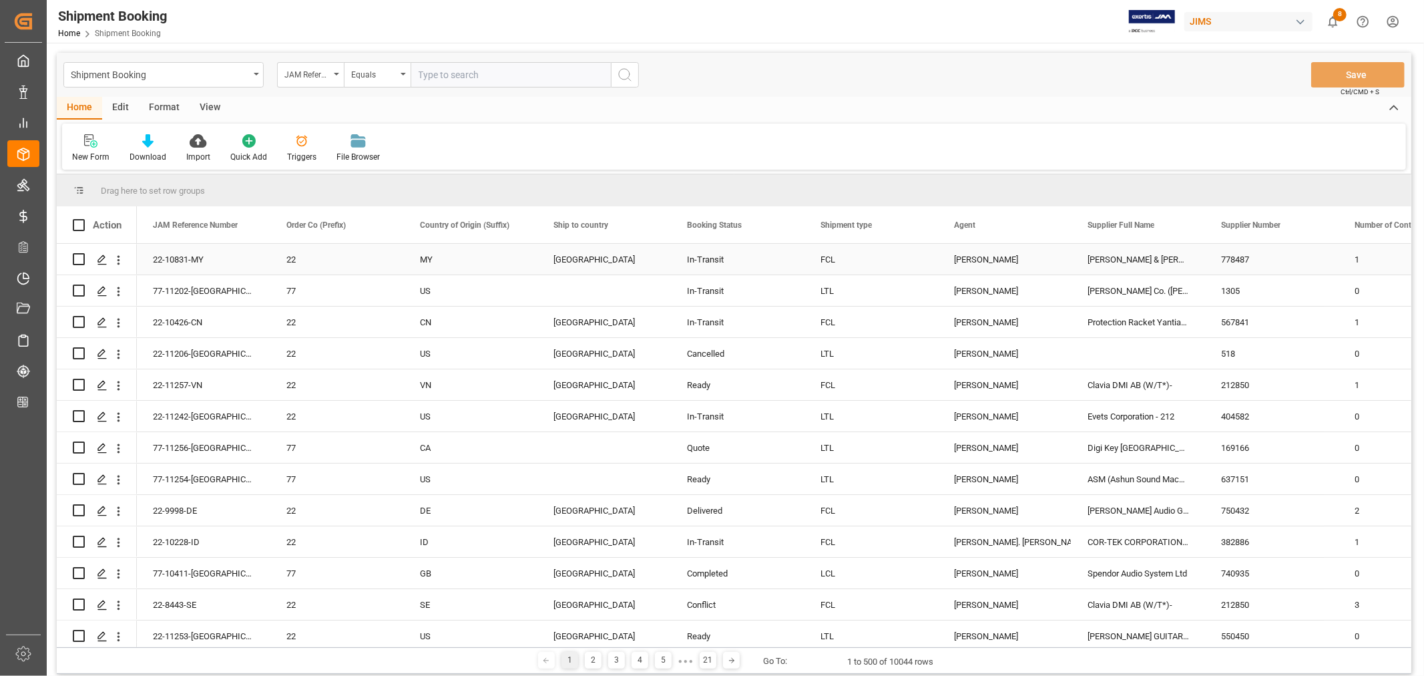
click at [1122, 250] on div "Allen & Heath (US funds Malaysia) (W/T*)" at bounding box center [1139, 259] width 134 height 31
click at [1180, 224] on span at bounding box center [1183, 225] width 12 height 12
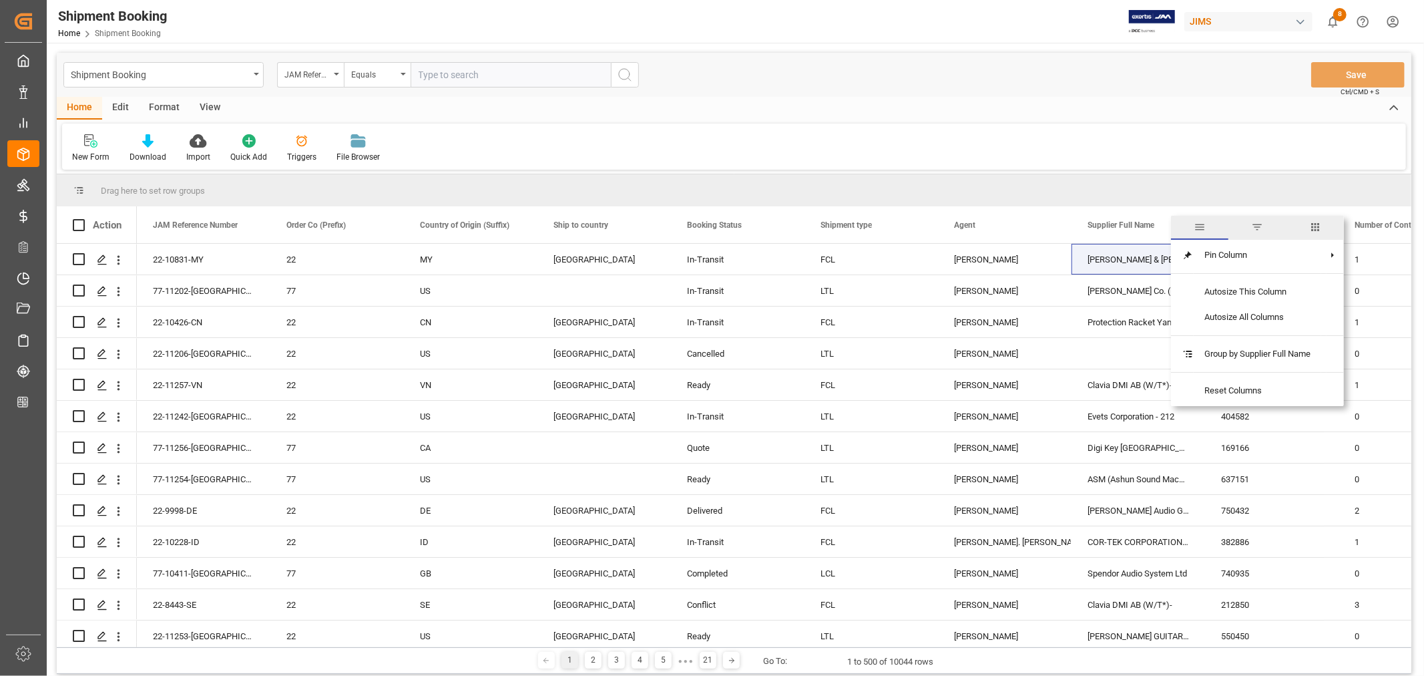
click at [1259, 228] on span "filter" at bounding box center [1257, 227] width 12 height 12
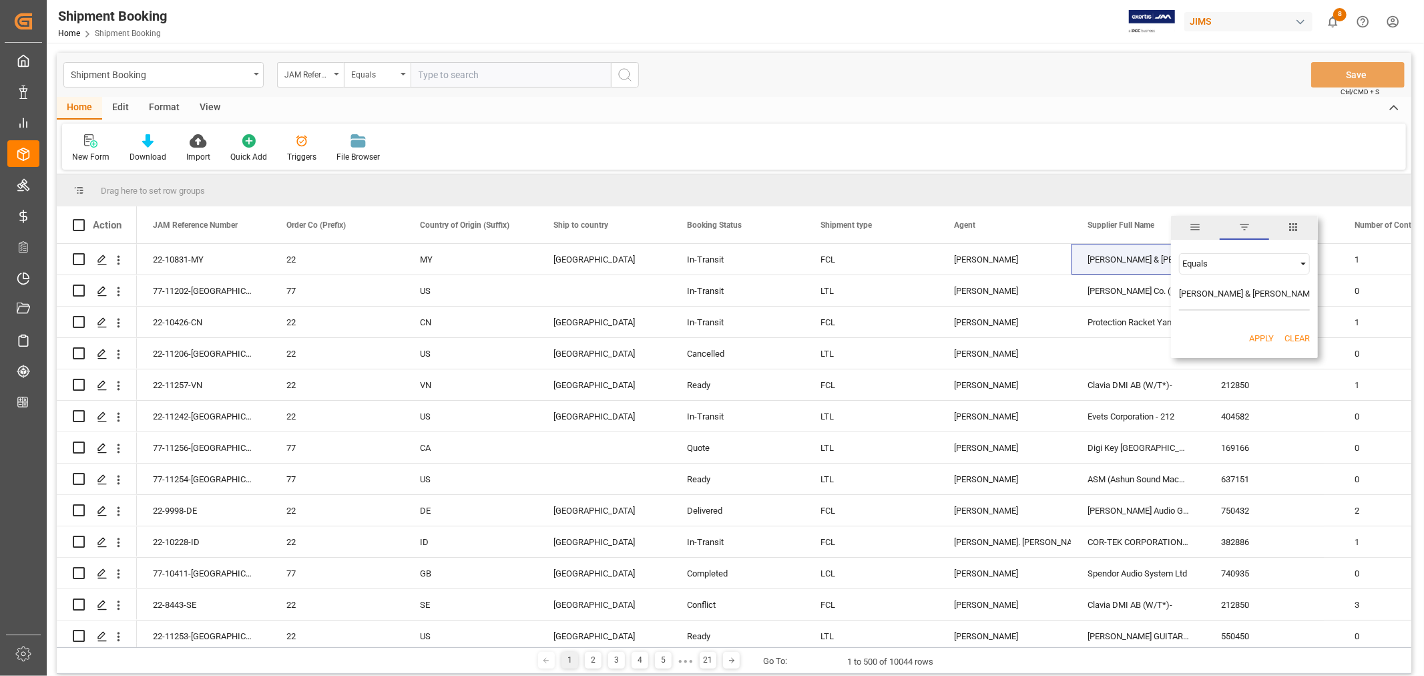
scroll to position [0, 29]
type input "[PERSON_NAME] & [PERSON_NAME] (US funds [GEOGRAPHIC_DATA]) (W/T*)"
click at [1260, 337] on button "Apply" at bounding box center [1261, 338] width 25 height 13
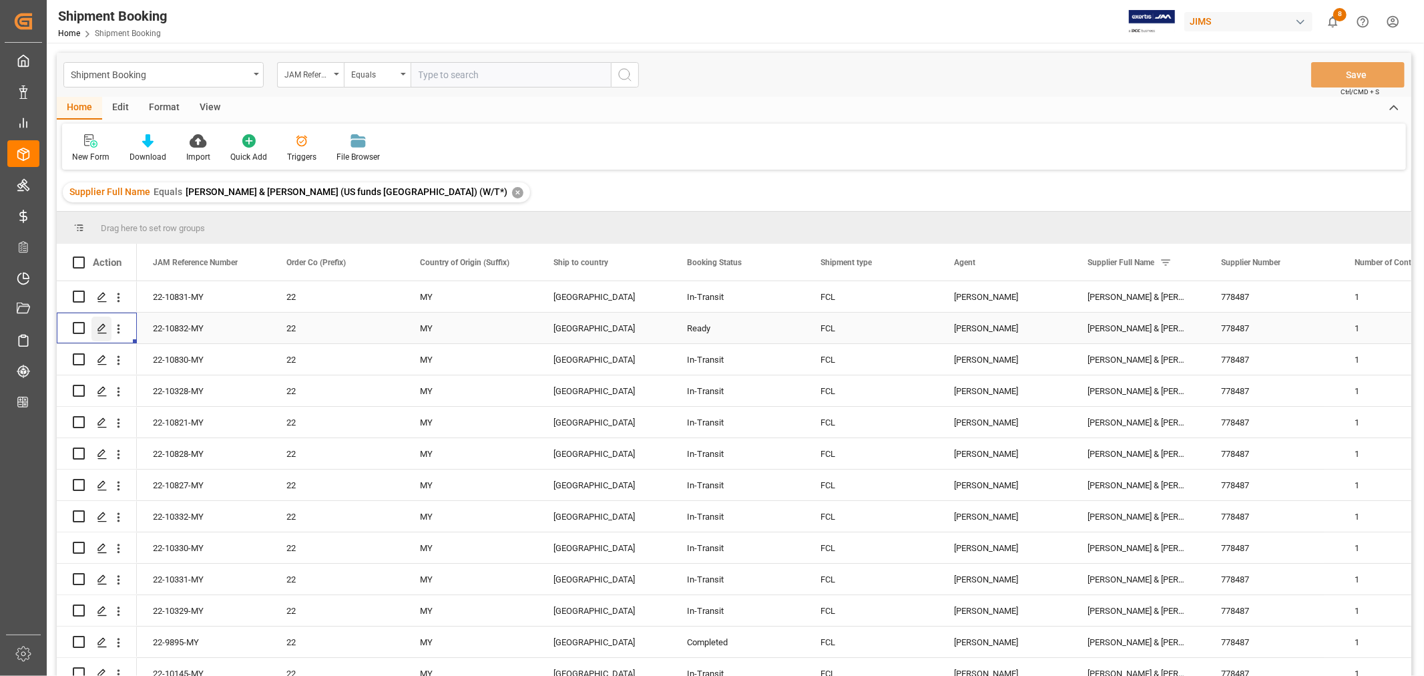
click at [102, 329] on icon "Press SPACE to select this row." at bounding box center [102, 328] width 11 height 11
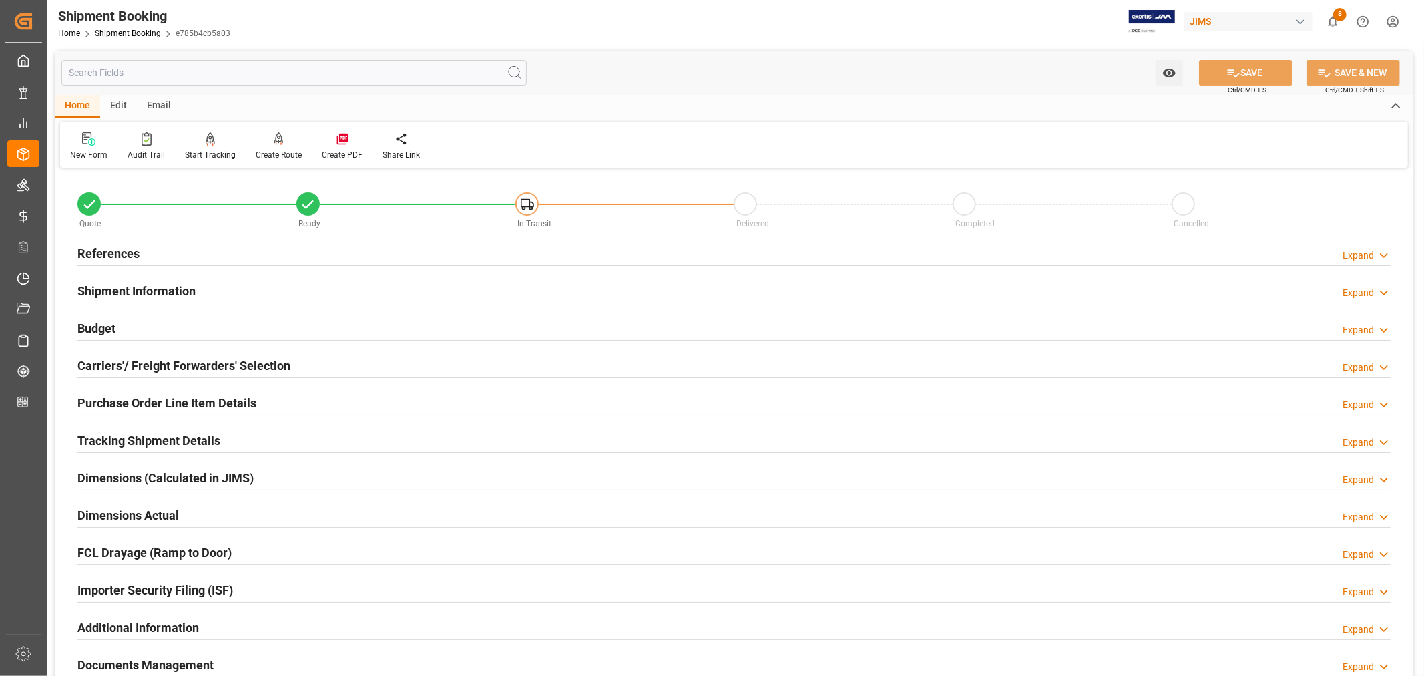
click at [258, 582] on div "Importer Security Filing (ISF) Expand" at bounding box center [733, 588] width 1313 height 25
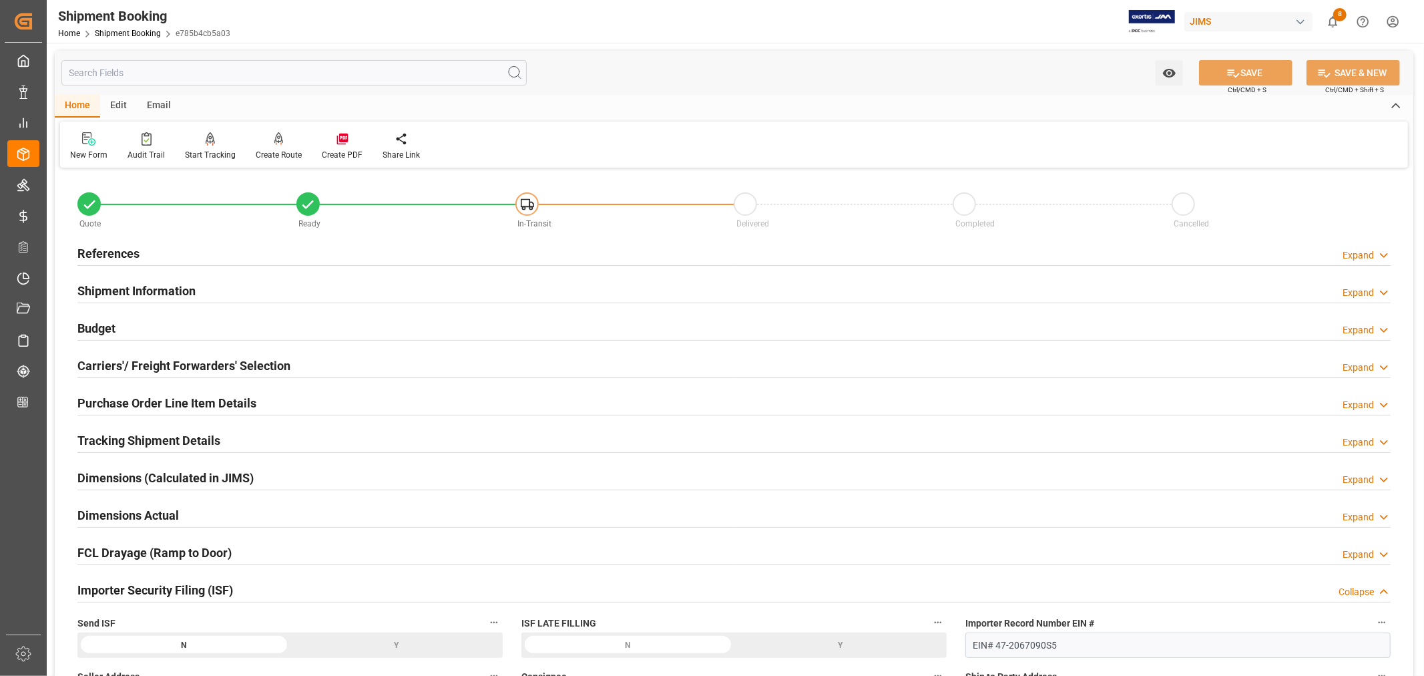
click at [258, 582] on div "Importer Security Filing (ISF) Collapse" at bounding box center [733, 588] width 1313 height 25
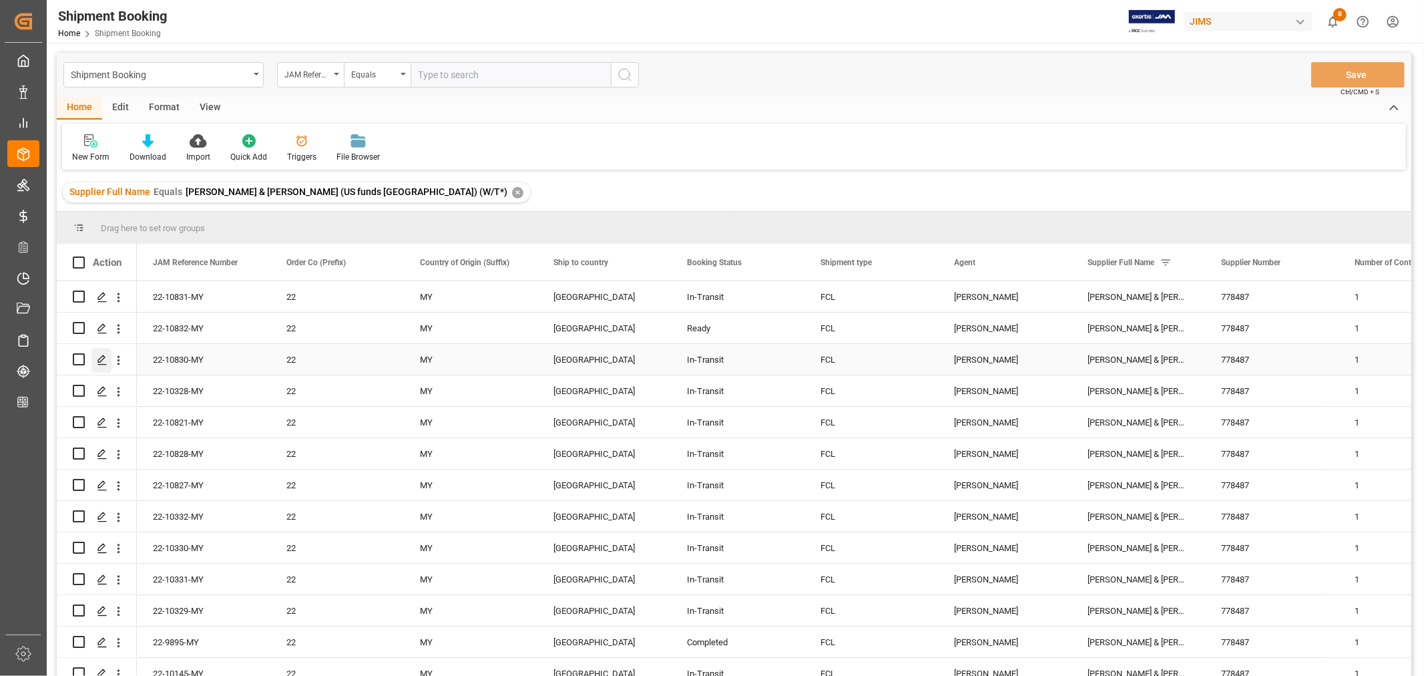
click at [101, 359] on polygon "Press SPACE to select this row." at bounding box center [101, 358] width 7 height 7
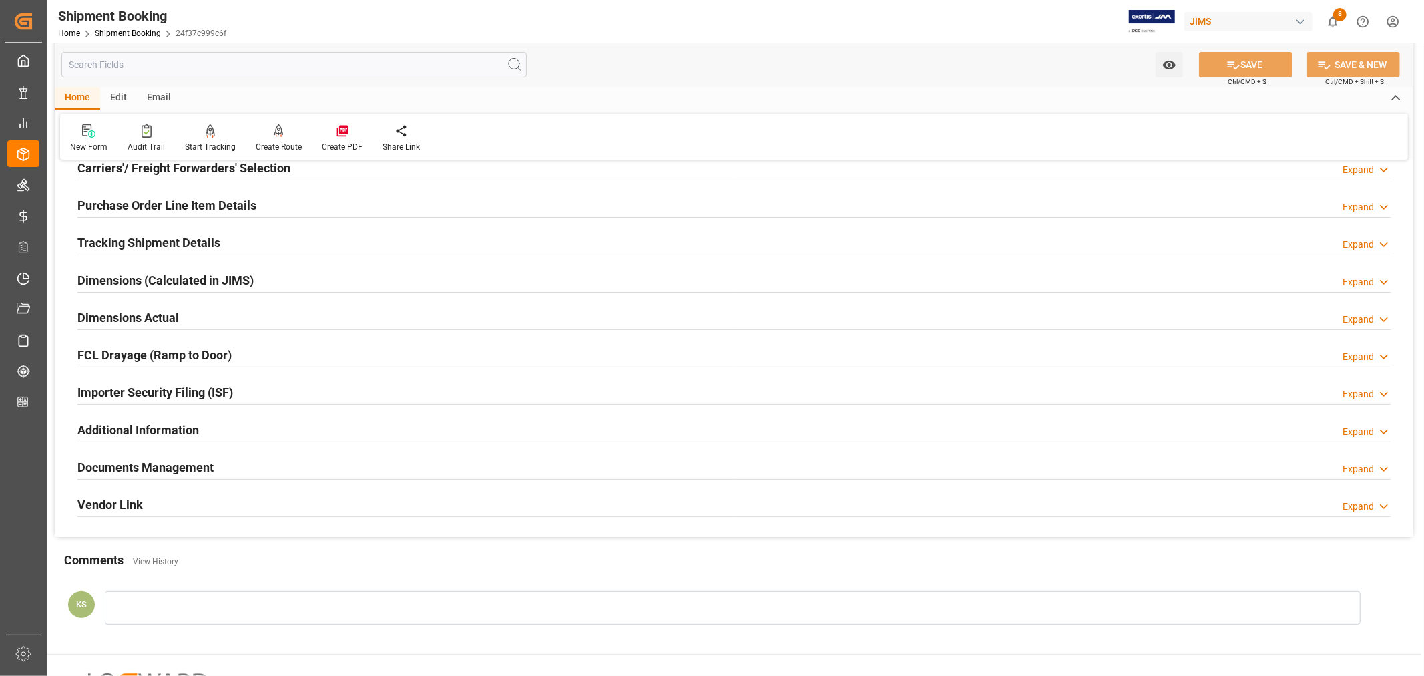
scroll to position [222, 0]
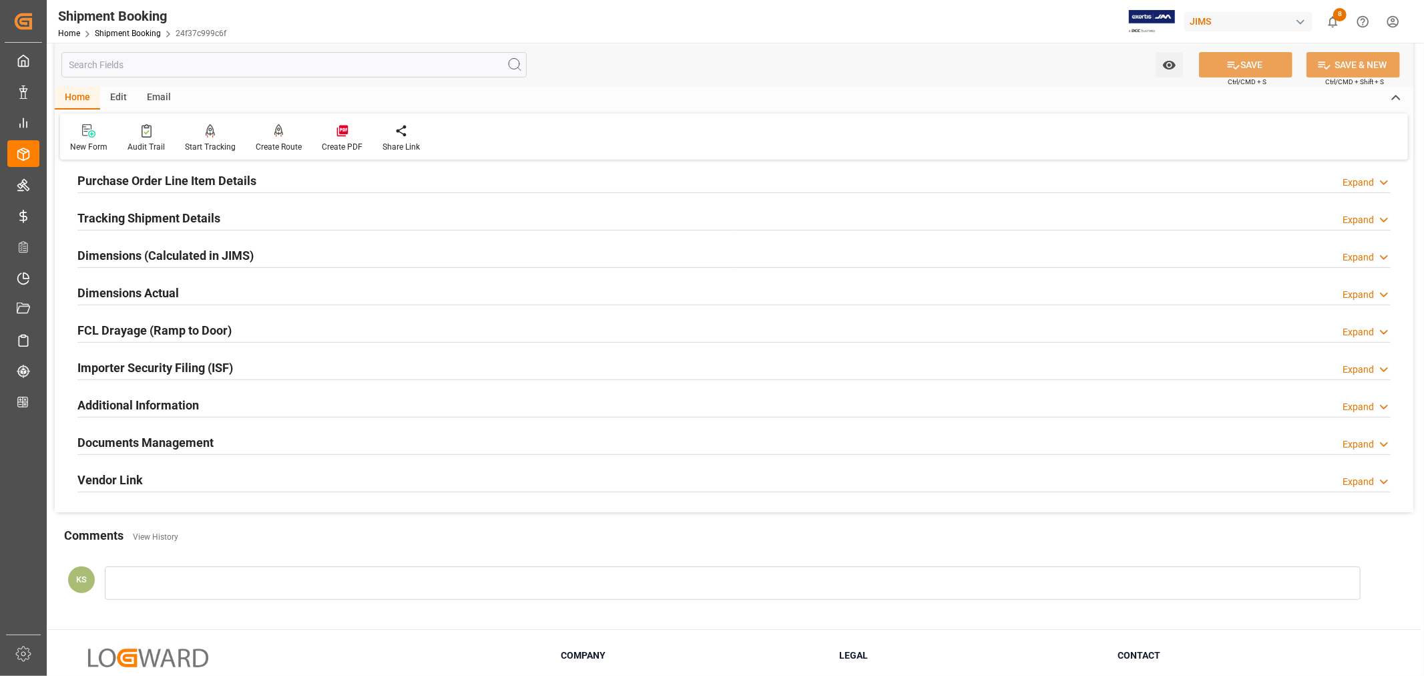
click at [256, 372] on div "Importer Security Filing (ISF) Expand" at bounding box center [733, 366] width 1313 height 25
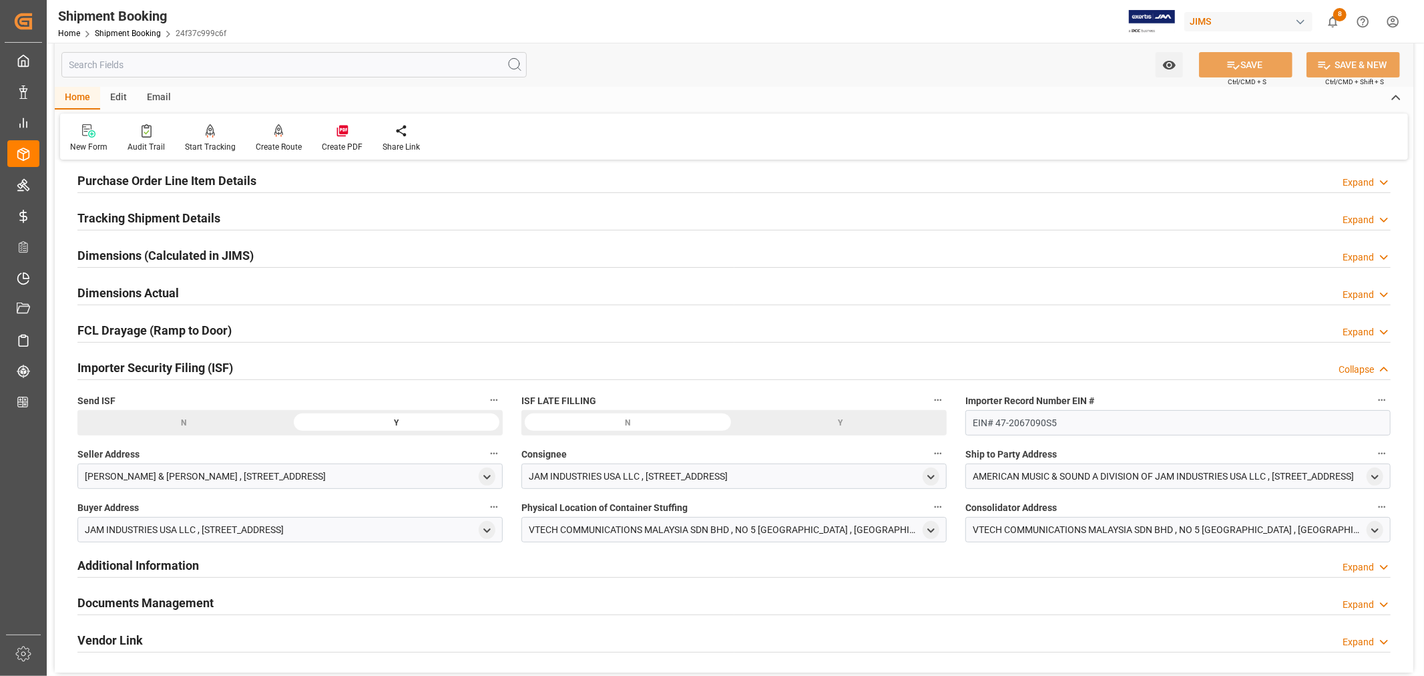
click at [256, 372] on div "Importer Security Filing (ISF) Collapse" at bounding box center [733, 366] width 1313 height 25
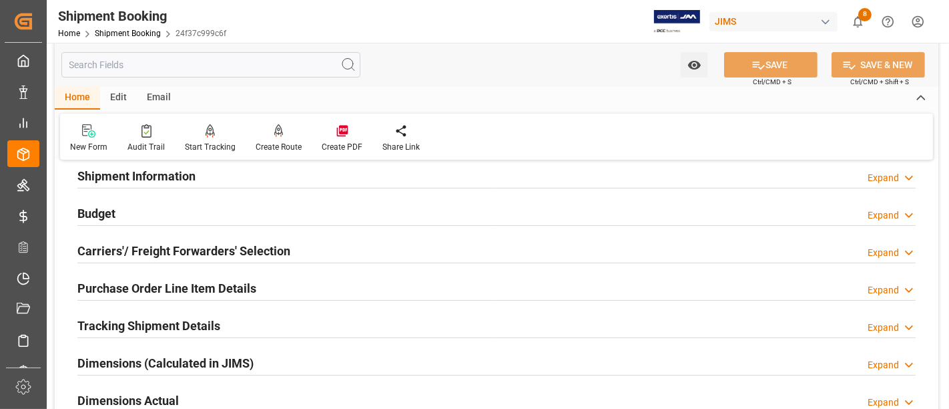
scroll to position [148, 0]
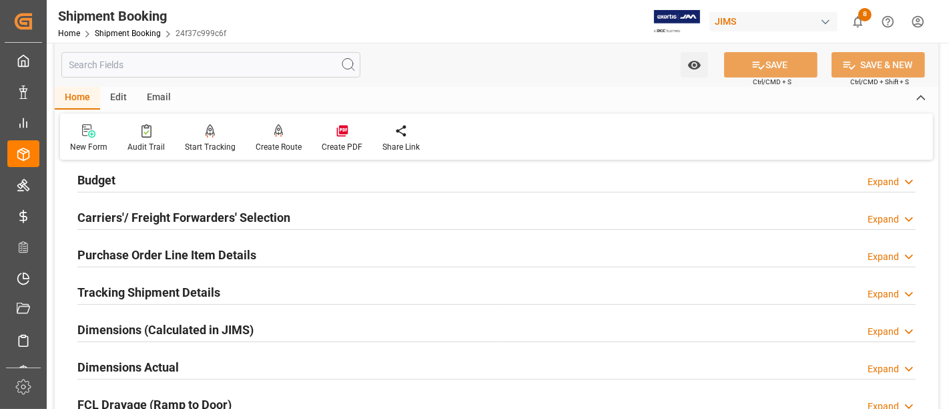
click at [156, 252] on h2 "Purchase Order Line Item Details" at bounding box center [166, 255] width 179 height 18
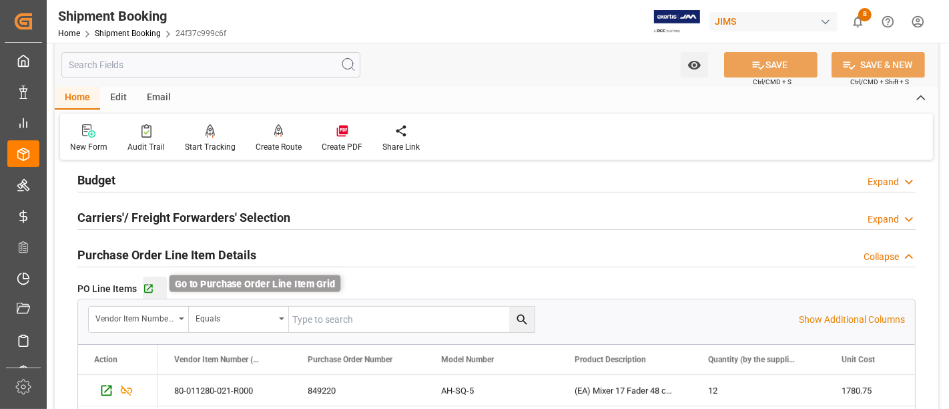
click at [150, 290] on icon "button" at bounding box center [148, 288] width 9 height 9
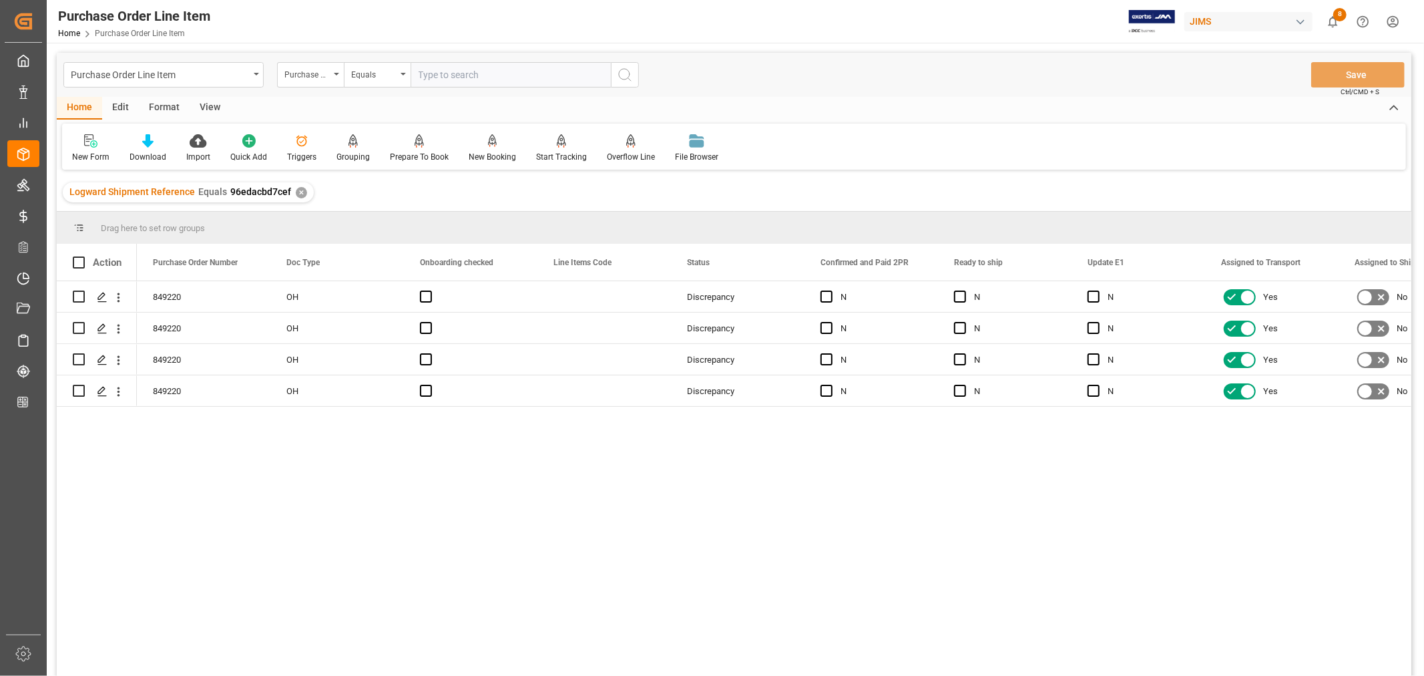
click at [210, 105] on div "View" at bounding box center [210, 108] width 41 height 23
click at [83, 142] on icon at bounding box center [85, 140] width 13 height 13
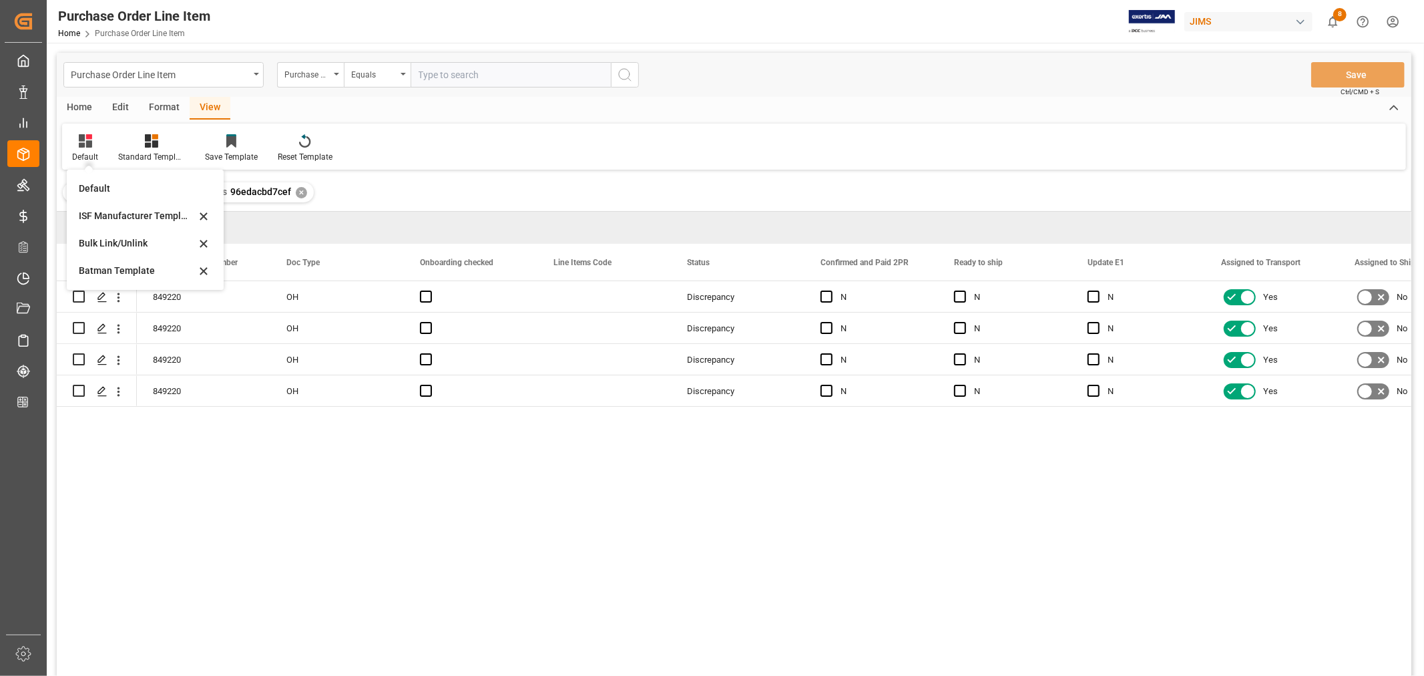
click at [107, 212] on div "ISF Manufacturer Template" at bounding box center [137, 216] width 117 height 14
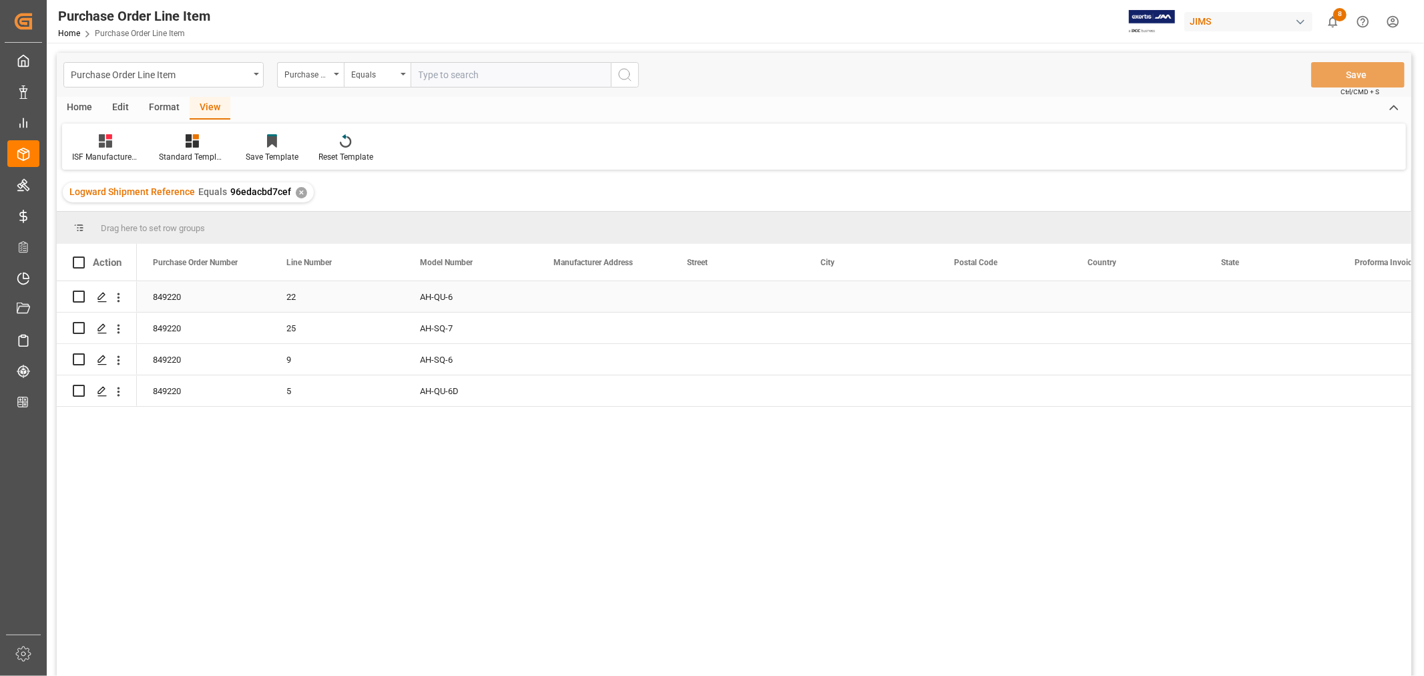
click at [577, 294] on div "Press SPACE to select this row." at bounding box center [604, 296] width 134 height 31
click at [577, 294] on input "Press SPACE to select this row." at bounding box center [604, 304] width 112 height 25
paste input "Vtech Communications Malaysia SDN BHD"
type input "Vtech Communications Malaysia SDN BHD"
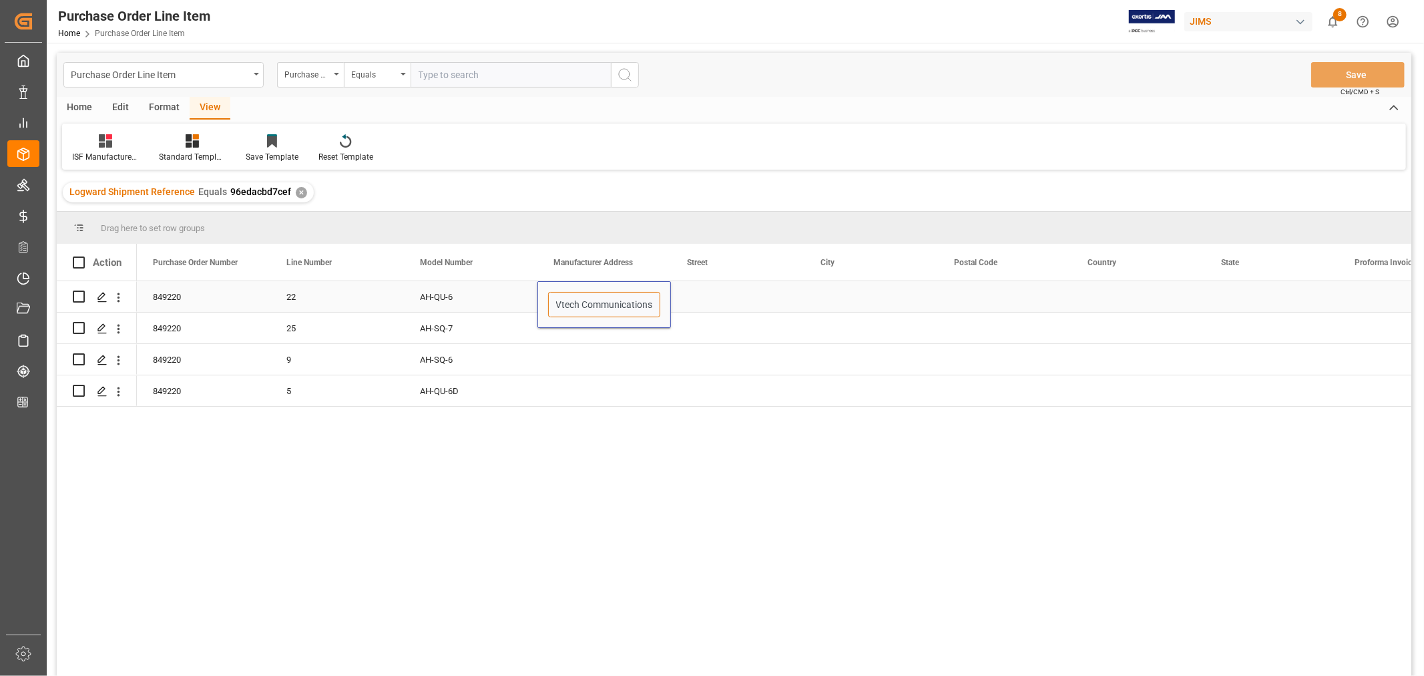
scroll to position [0, 81]
click at [676, 298] on div "Press SPACE to select this row." at bounding box center [738, 296] width 134 height 31
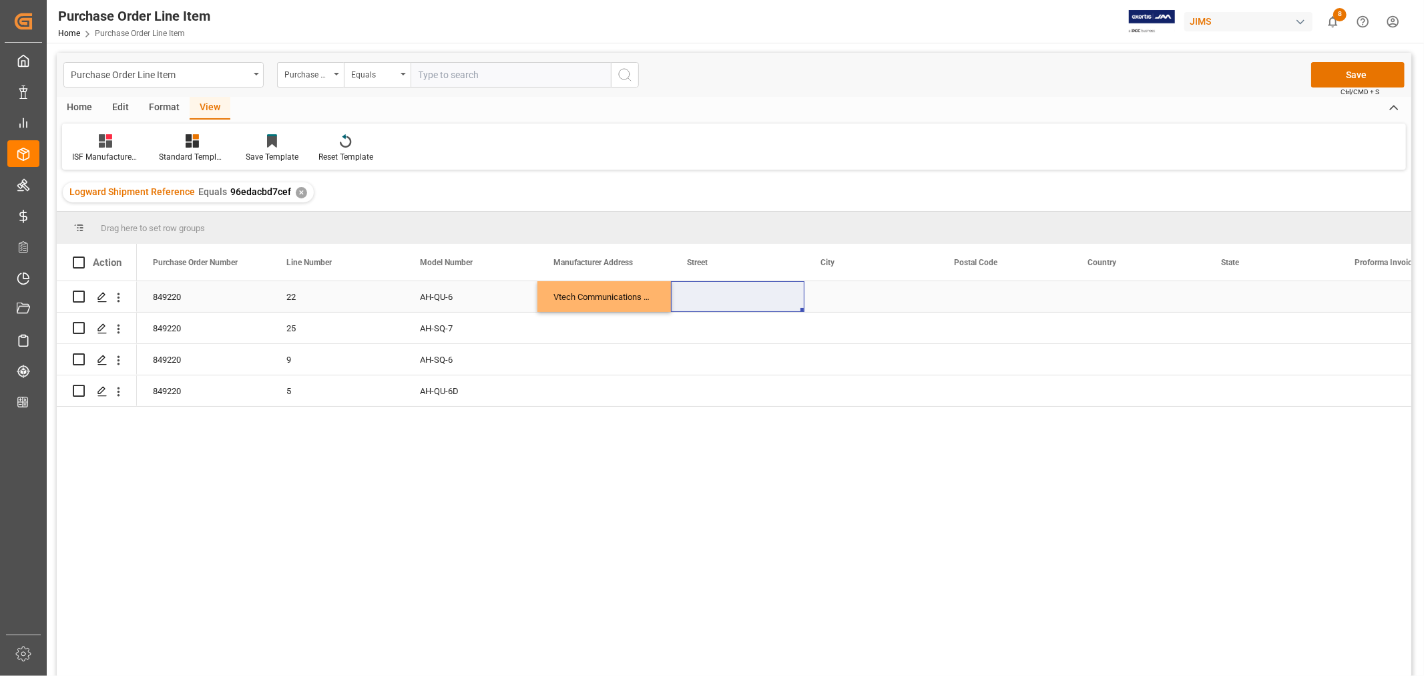
click at [690, 295] on div "Press SPACE to select this row." at bounding box center [738, 296] width 134 height 31
click at [689, 304] on input "Press SPACE to select this row." at bounding box center [738, 304] width 112 height 25
paste input "No.5 [GEOGRAPHIC_DATA]"
type input "No.5 [GEOGRAPHIC_DATA]"
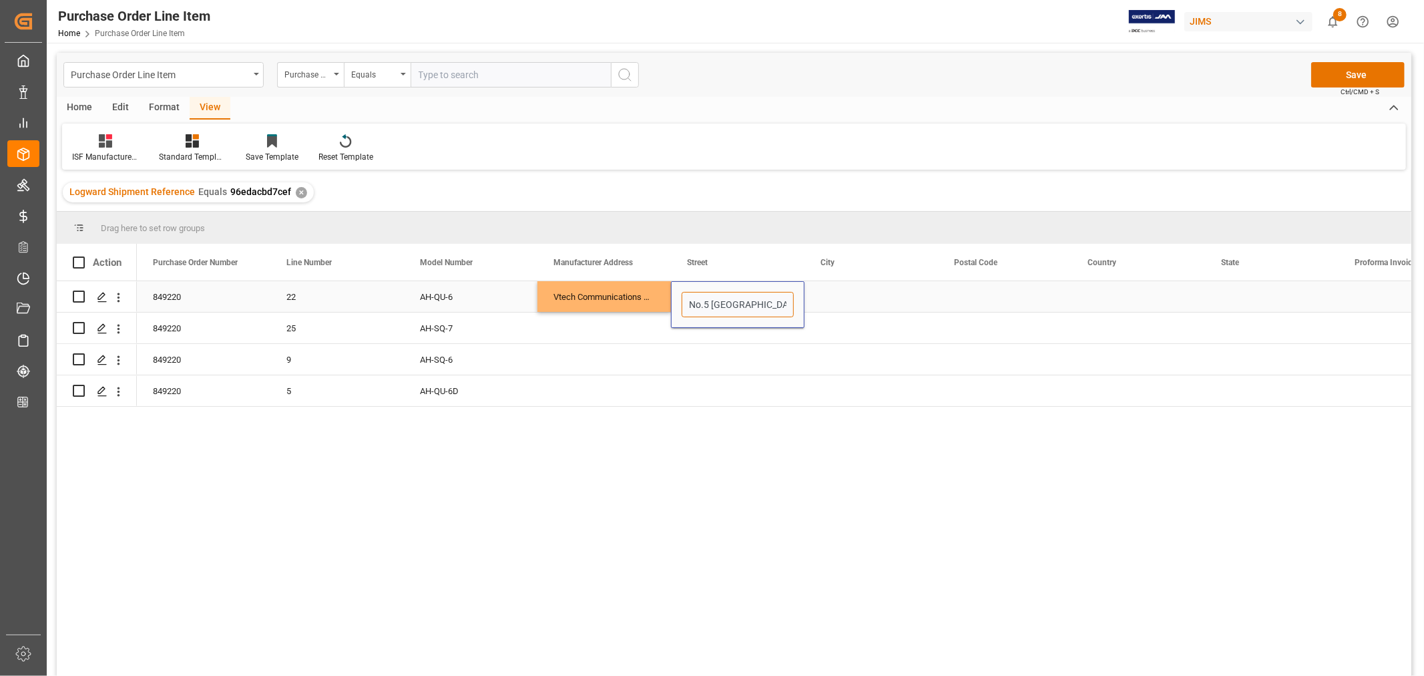
scroll to position [0, 44]
click at [846, 291] on div "Press SPACE to select this row." at bounding box center [871, 296] width 134 height 31
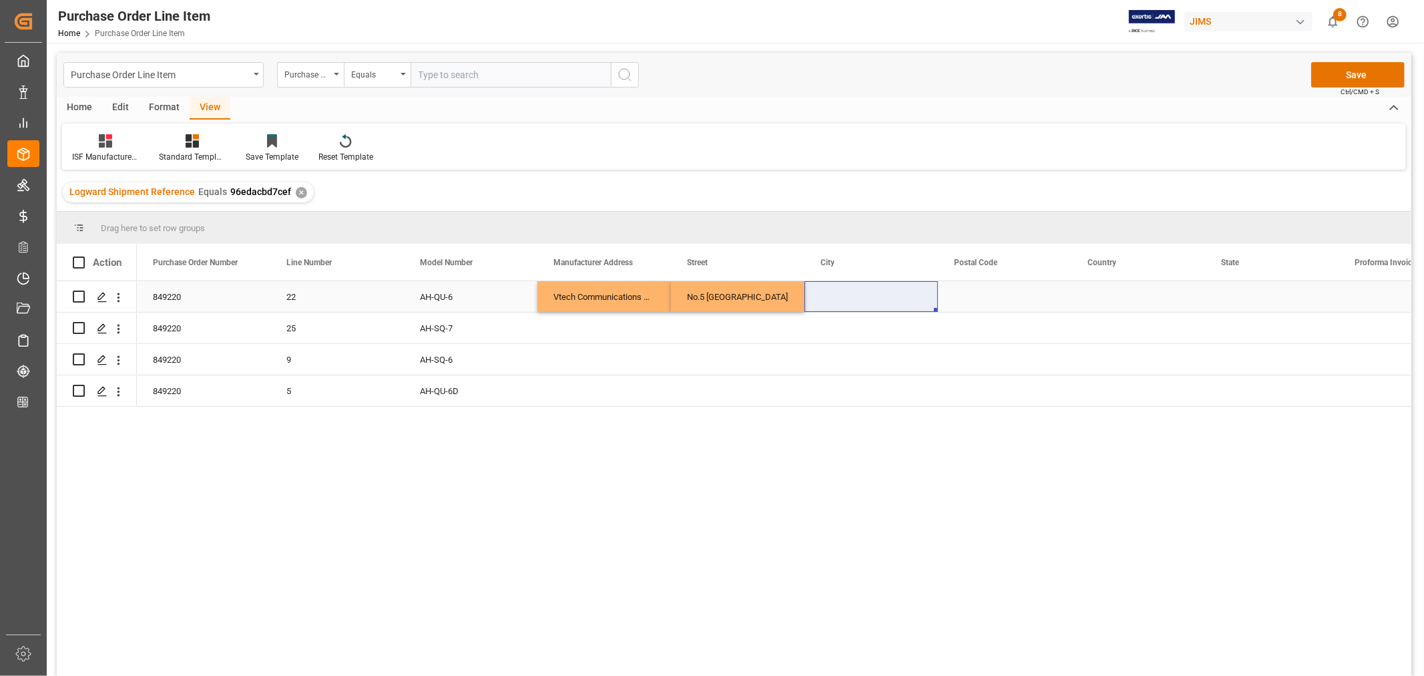
click at [830, 292] on div "Press SPACE to select this row." at bounding box center [871, 296] width 134 height 31
click at [819, 298] on input "Press SPACE to select this row." at bounding box center [871, 304] width 112 height 25
paste input "MUAR"
type input "MUAR"
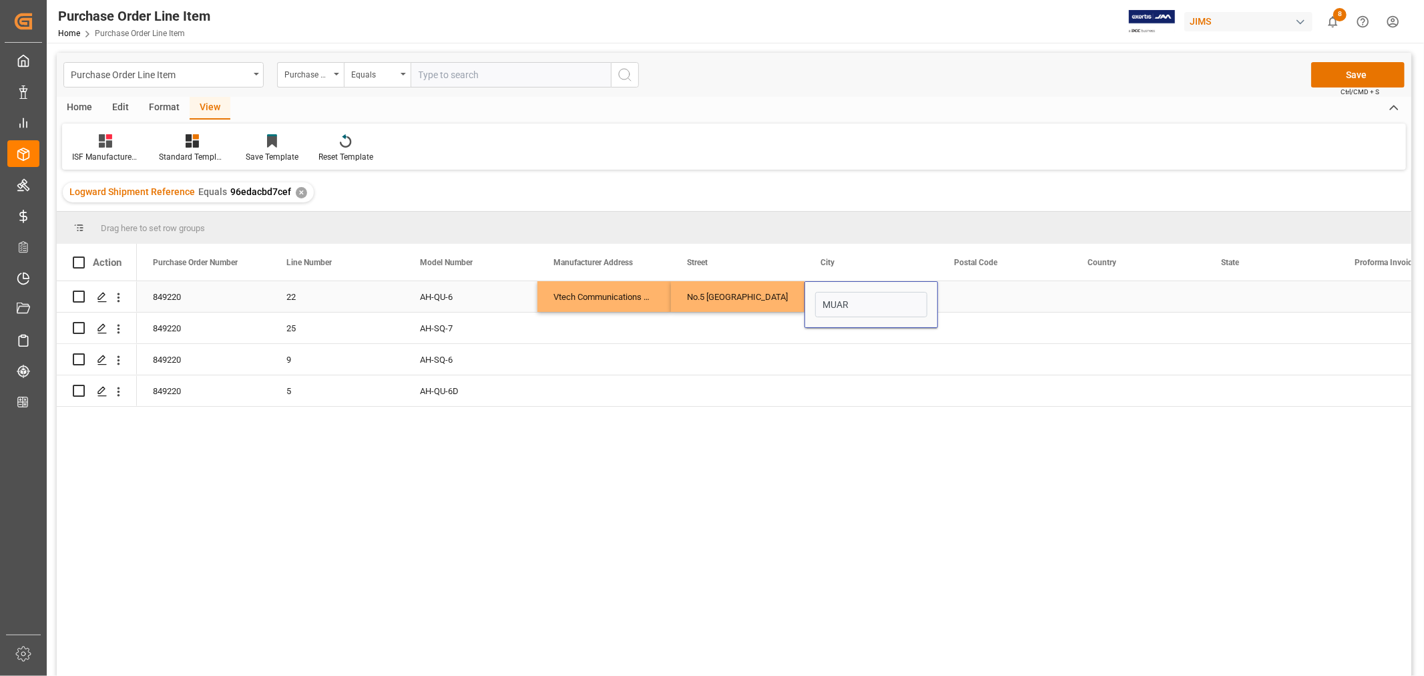
click at [962, 290] on div "Press SPACE to select this row." at bounding box center [1005, 296] width 134 height 31
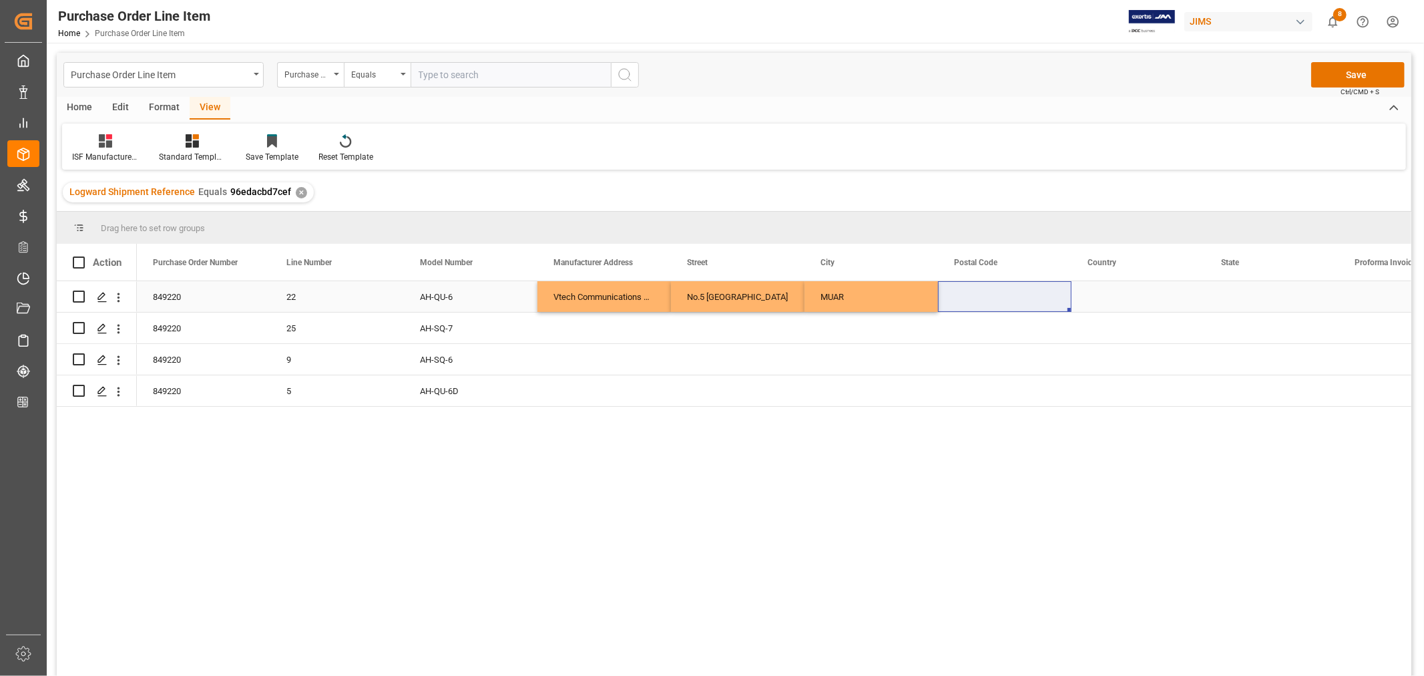
click at [973, 294] on div "Press SPACE to select this row." at bounding box center [1005, 296] width 134 height 31
click at [963, 301] on input "Press SPACE to select this row." at bounding box center [1005, 304] width 112 height 25
paste input "84000"
type input "84000"
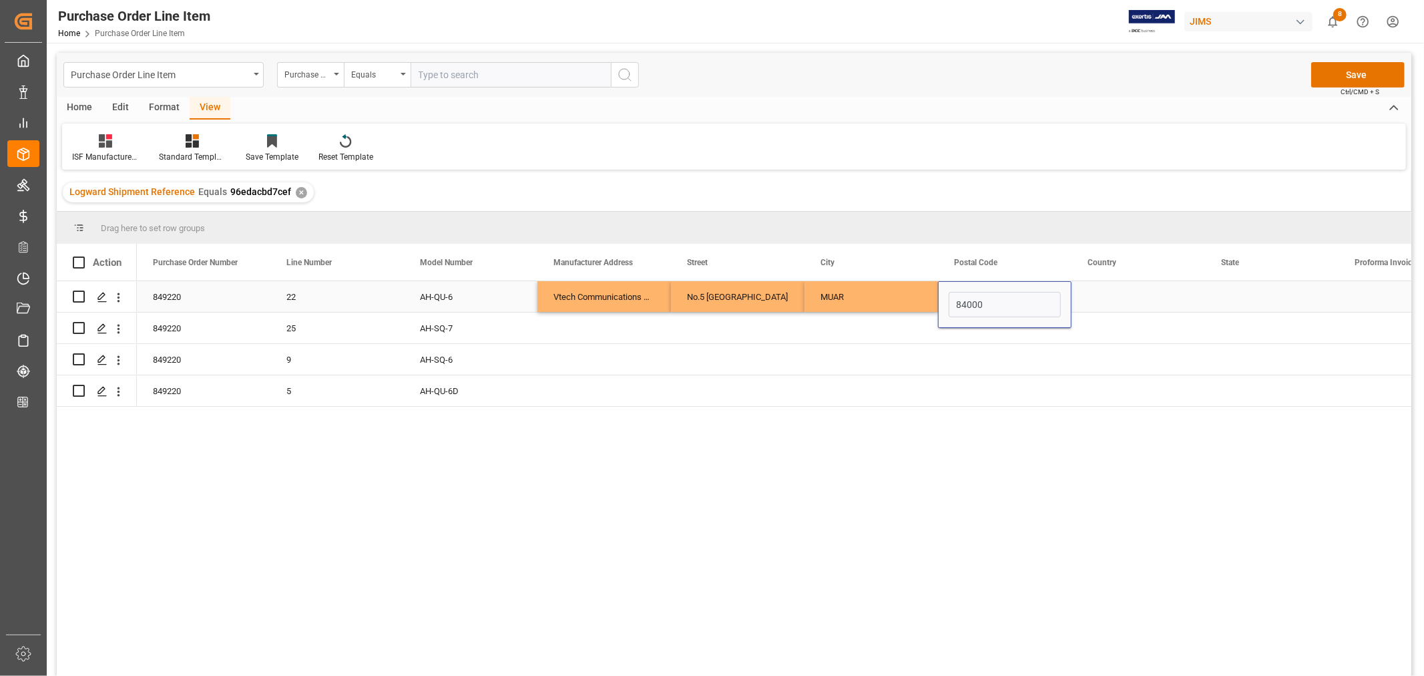
click at [1071, 292] on div "84000" at bounding box center [1005, 304] width 134 height 47
click at [1090, 290] on div "Press SPACE to select this row." at bounding box center [1139, 296] width 134 height 31
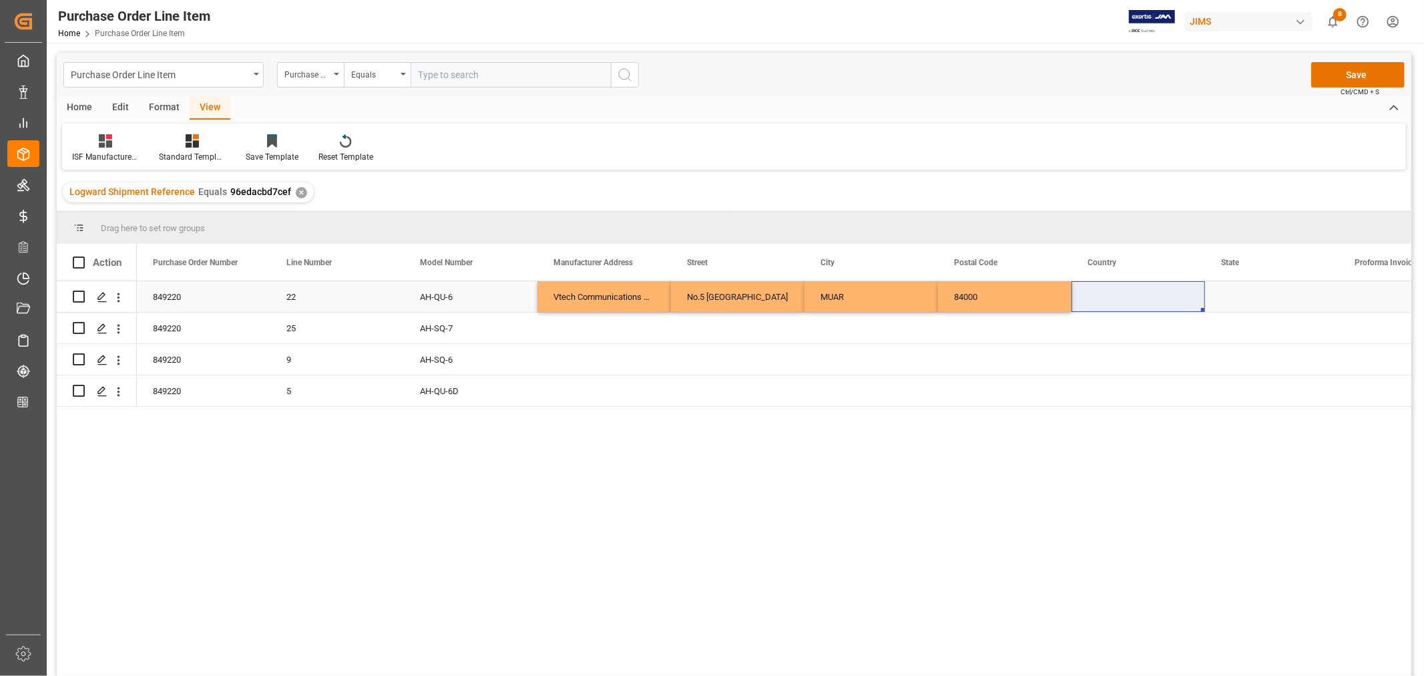
click at [1113, 294] on div "Press SPACE to select this row." at bounding box center [1139, 296] width 134 height 31
click at [1100, 299] on input "Press SPACE to select this row." at bounding box center [1138, 304] width 112 height 25
paste input "MY"
type input "MY"
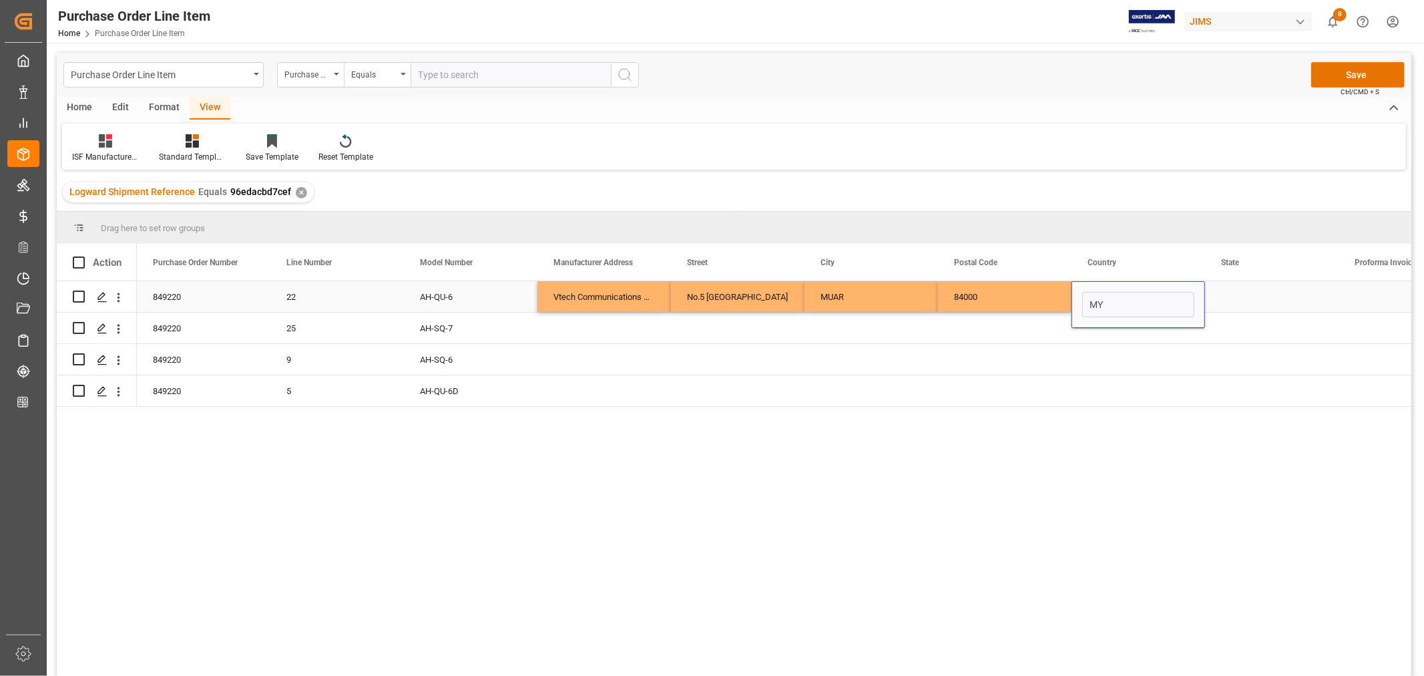
click at [1244, 297] on div "Press SPACE to select this row." at bounding box center [1272, 296] width 134 height 31
click at [1222, 298] on div "Press SPACE to select this row." at bounding box center [1272, 296] width 134 height 31
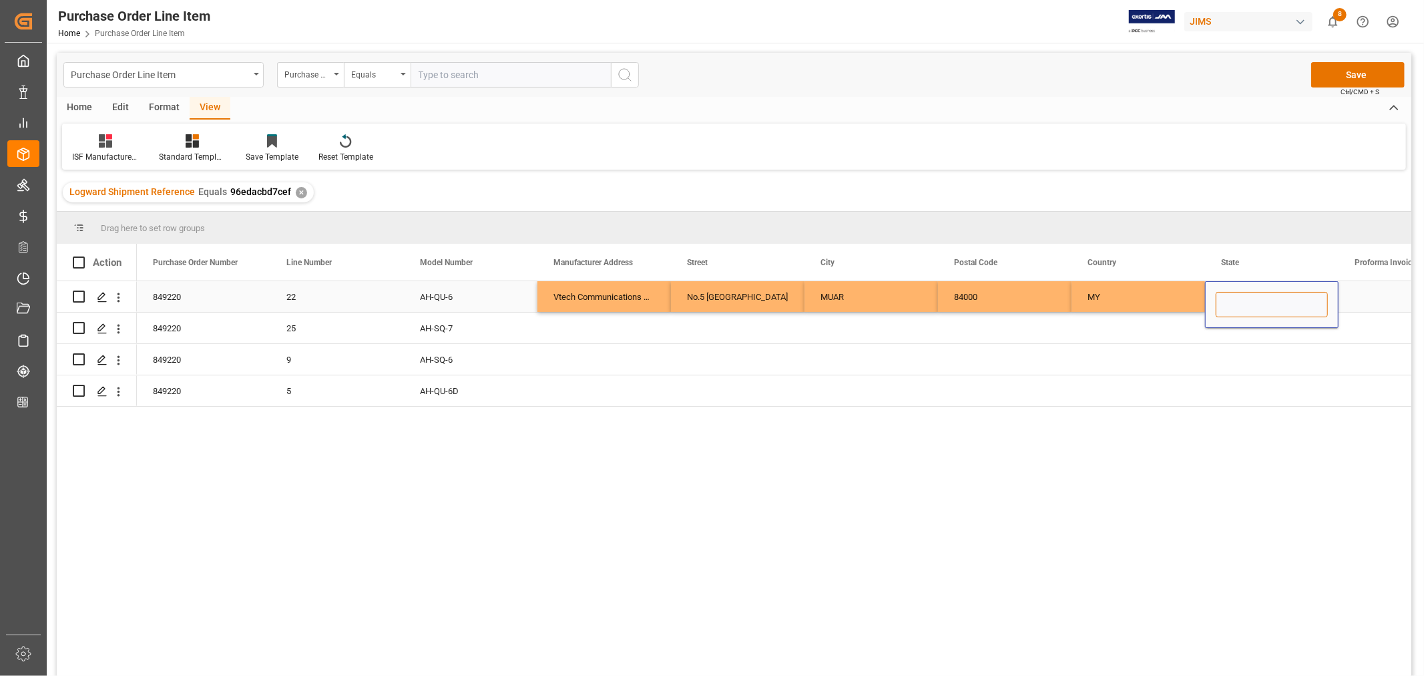
click at [1226, 304] on input "Press SPACE to select this row." at bounding box center [1272, 304] width 112 height 25
paste input "[GEOGRAPHIC_DATA]"
type input "[GEOGRAPHIC_DATA]"
click at [582, 294] on div "Vtech Communications Malaysia SDN BHD" at bounding box center [604, 296] width 134 height 31
drag, startPoint x: 577, startPoint y: 290, endPoint x: 1240, endPoint y: 288, distance: 662.3
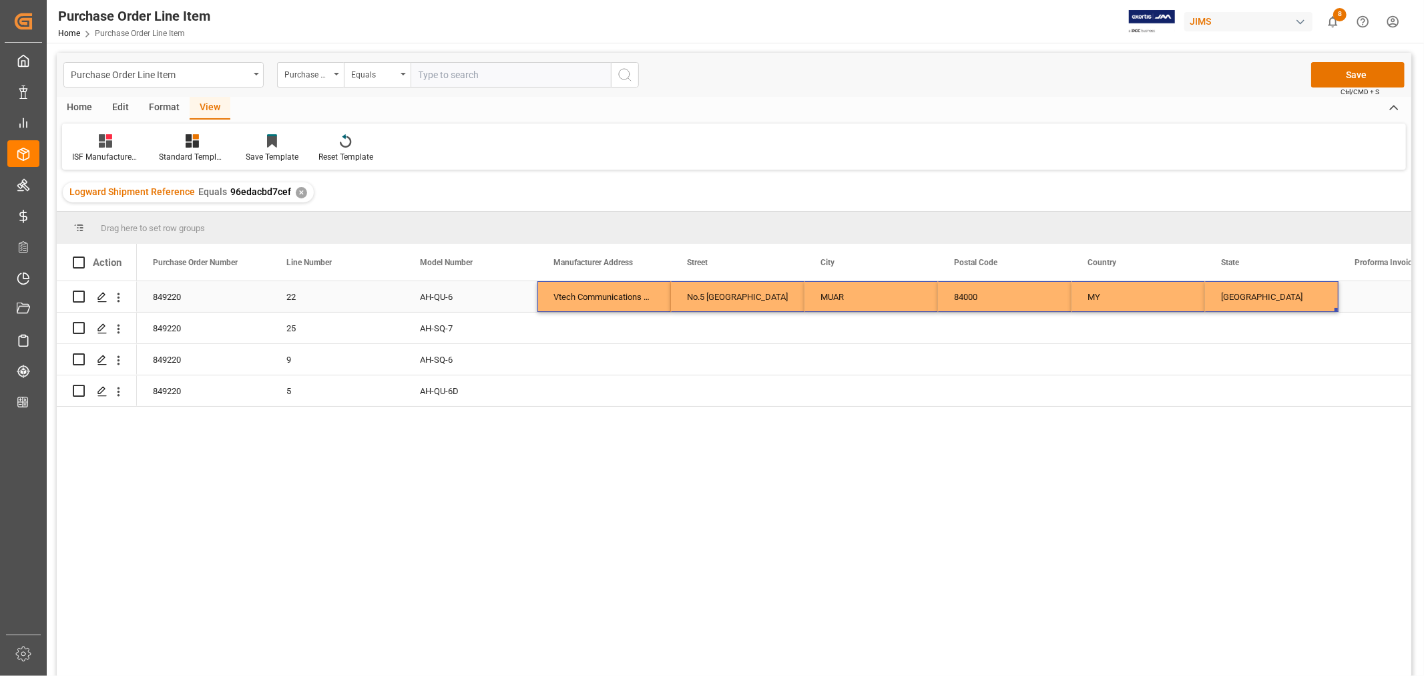
click at [1240, 288] on div "849220 22 AH-QU-6 Vtech Communications Malaysia SDN BHD No.5 [GEOGRAPHIC_DATA] …" at bounding box center [1205, 296] width 2136 height 31
drag, startPoint x: 1336, startPoint y: 308, endPoint x: 1324, endPoint y: 385, distance: 77.1
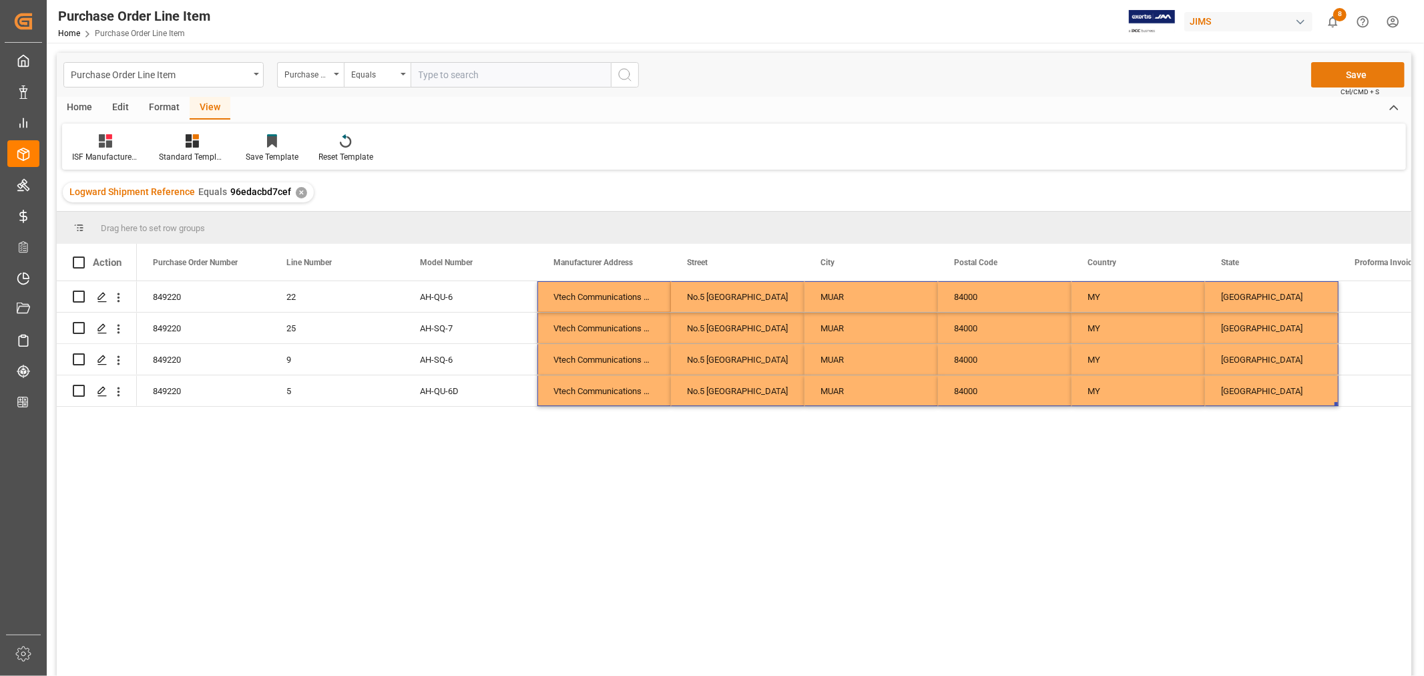
click at [1351, 75] on button "Save" at bounding box center [1357, 74] width 93 height 25
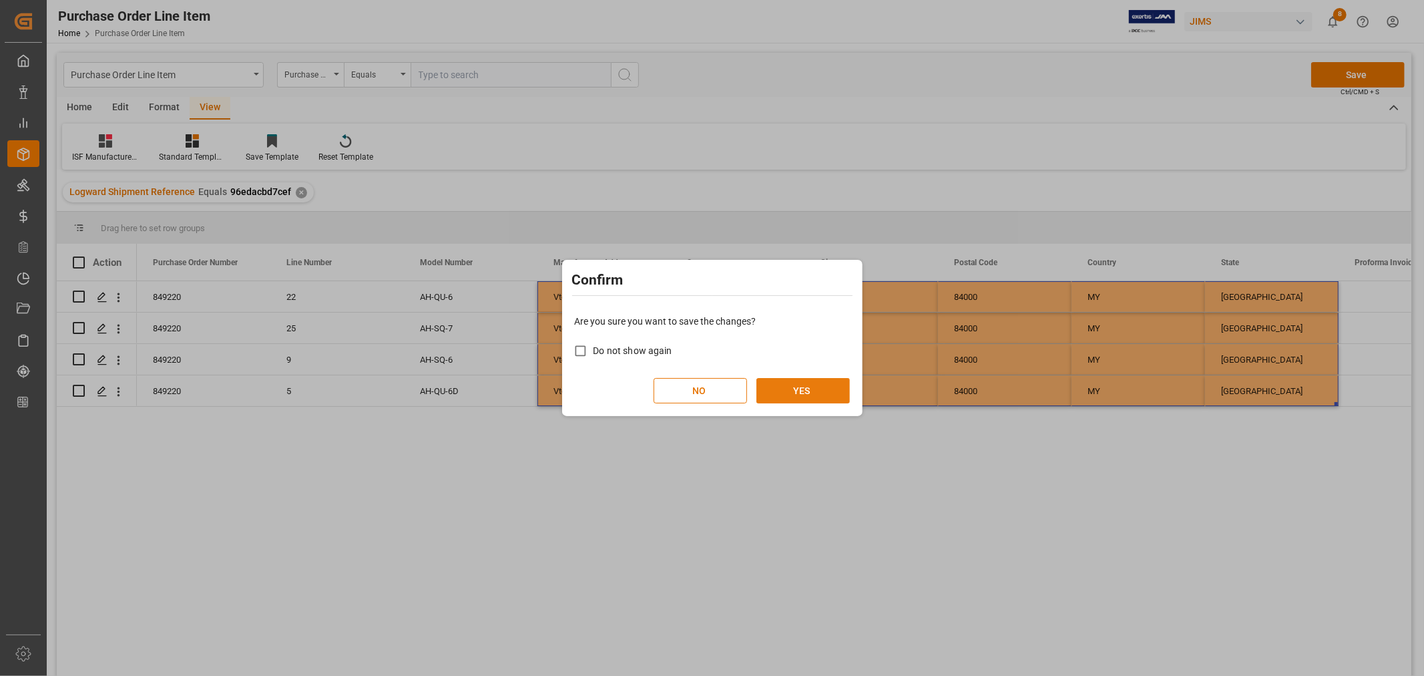
click at [811, 386] on button "YES" at bounding box center [802, 390] width 93 height 25
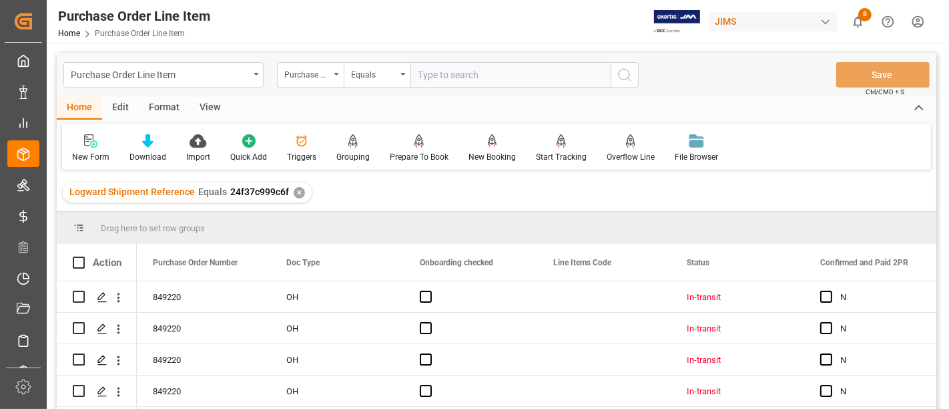
click at [202, 109] on div "View" at bounding box center [210, 108] width 41 height 23
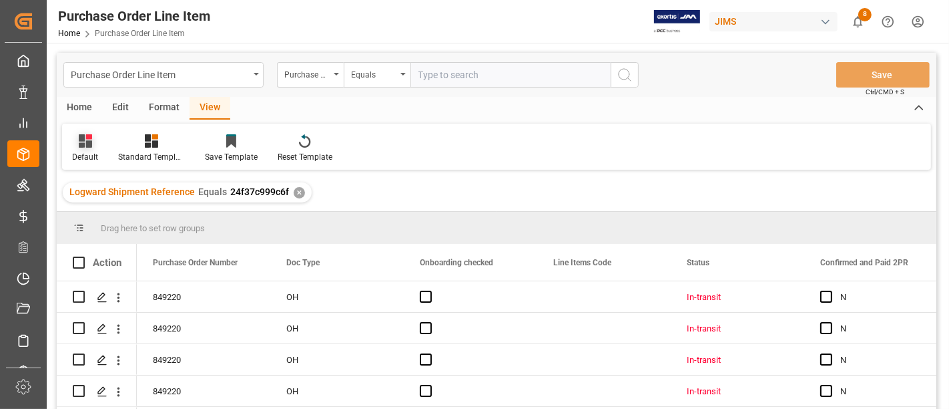
click at [89, 148] on div "Default" at bounding box center [85, 148] width 46 height 29
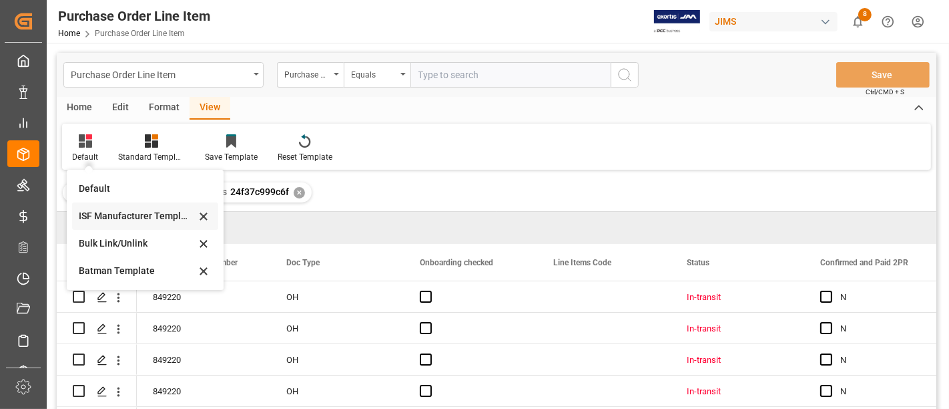
click at [108, 210] on div "ISF Manufacturer Template" at bounding box center [137, 216] width 117 height 14
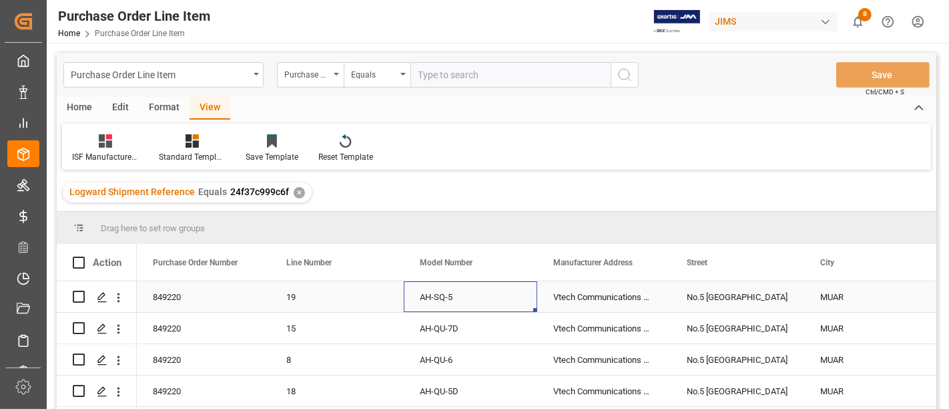
click at [466, 299] on div "AH-SQ-5" at bounding box center [471, 296] width 134 height 31
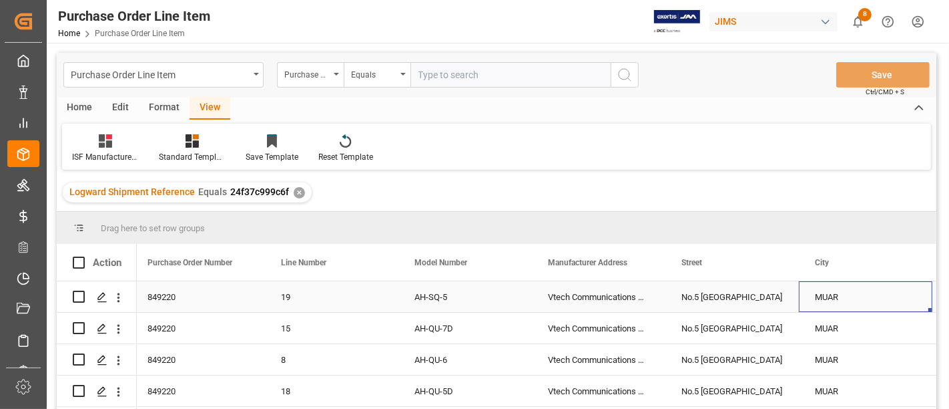
scroll to position [0, 139]
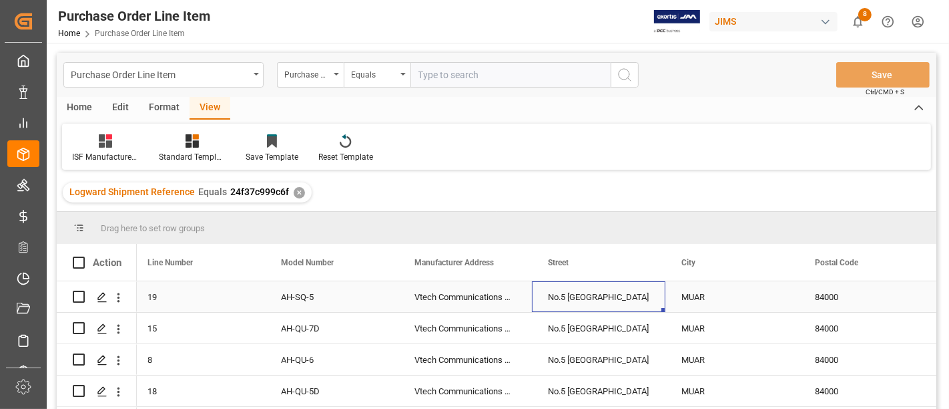
click at [582, 294] on div "No.5 Tanjung Agas Industrial Area" at bounding box center [599, 296] width 134 height 31
click at [698, 294] on div "MUAR" at bounding box center [733, 296] width 134 height 31
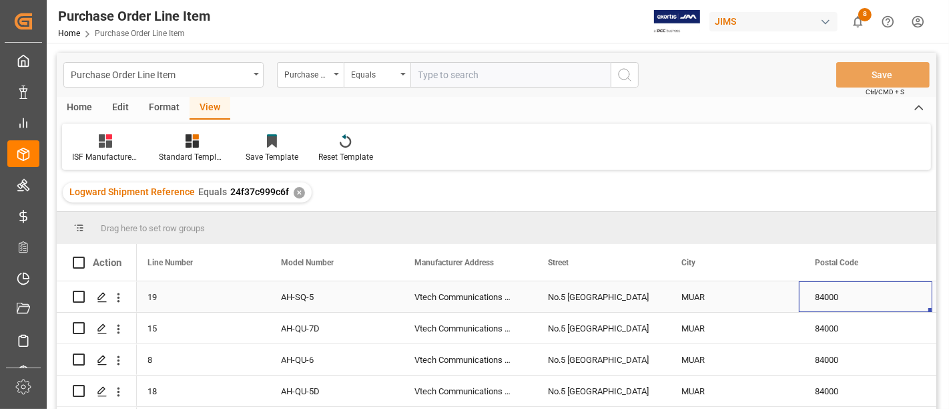
click at [832, 290] on div "84000" at bounding box center [866, 296] width 134 height 31
click at [722, 292] on div "MUAR" at bounding box center [733, 296] width 134 height 31
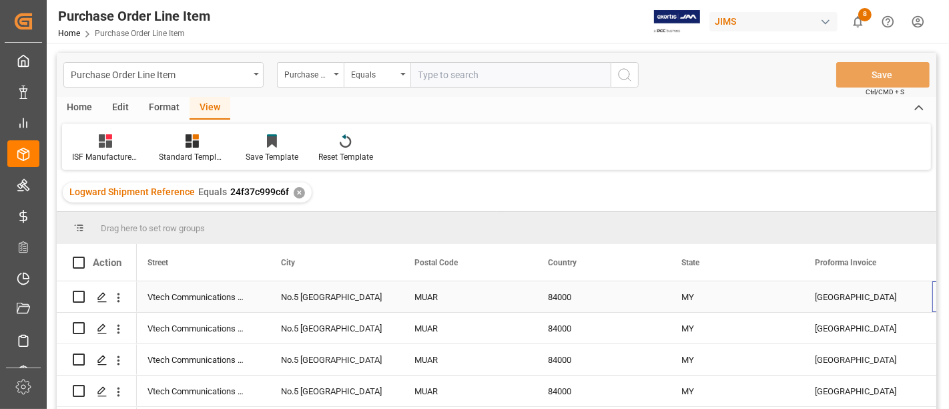
scroll to position [0, 539]
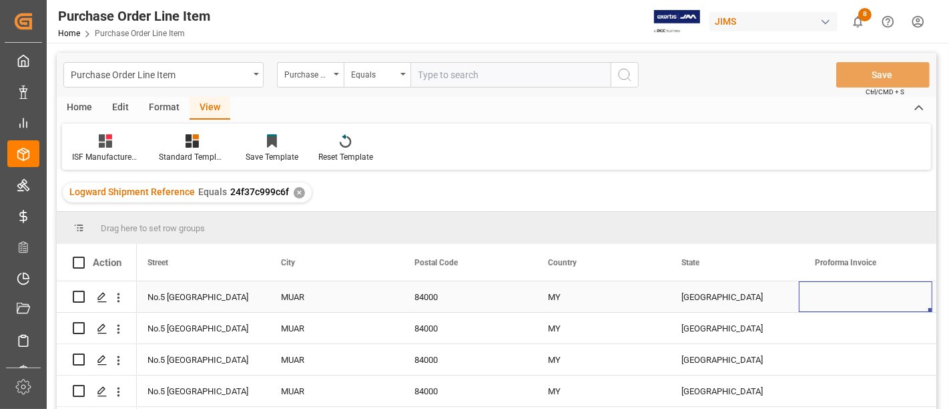
click at [564, 296] on div "MY" at bounding box center [599, 296] width 134 height 31
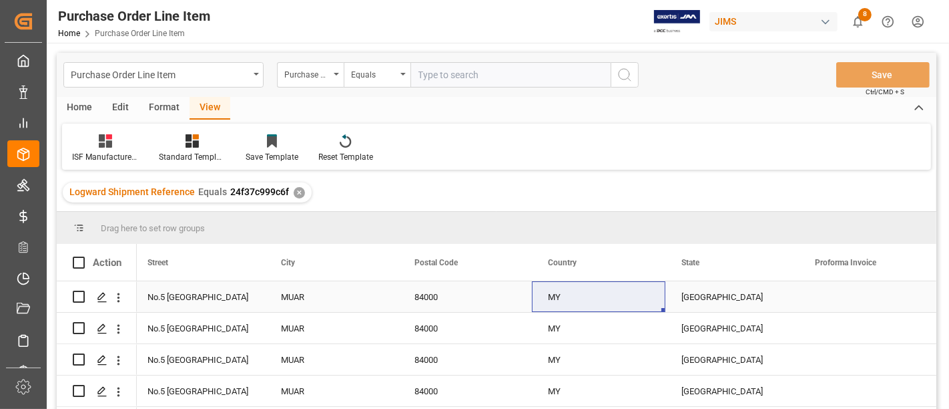
click at [699, 296] on div "JOHOR" at bounding box center [733, 296] width 134 height 31
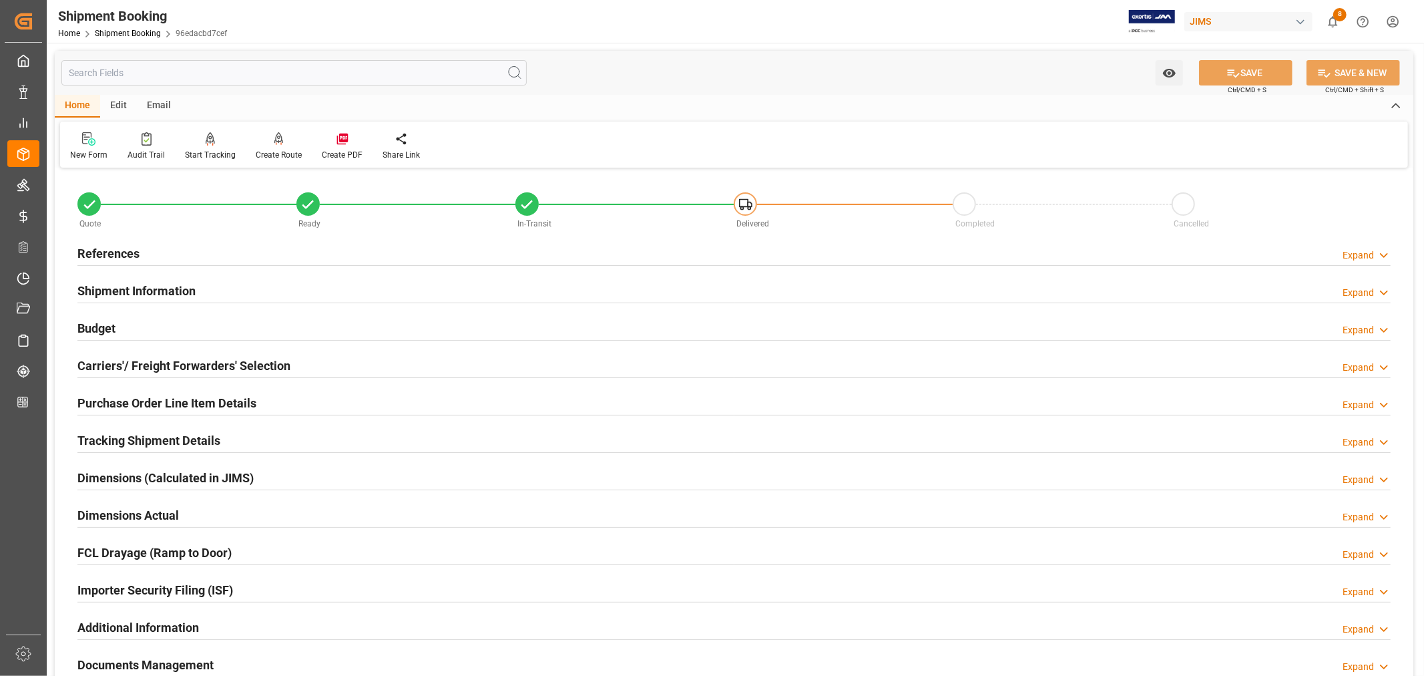
click at [162, 289] on h2 "Shipment Information" at bounding box center [136, 291] width 118 height 18
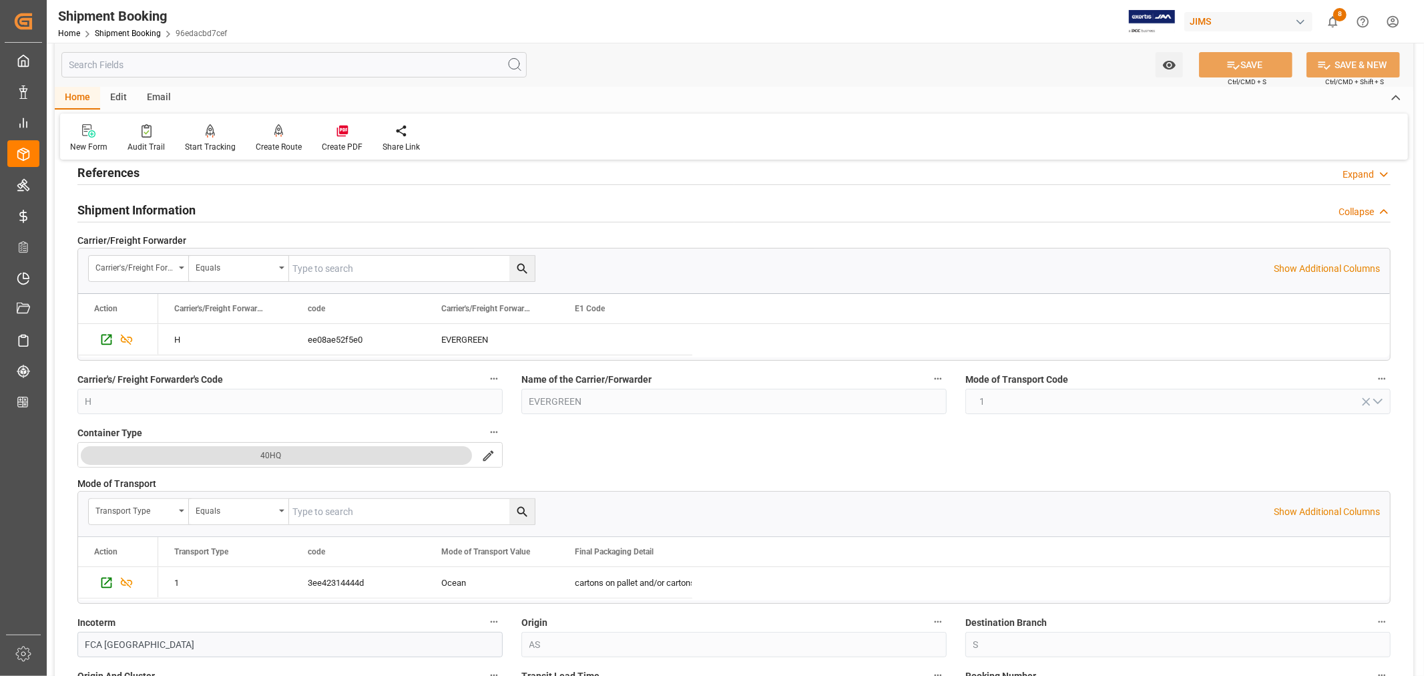
scroll to position [74, 0]
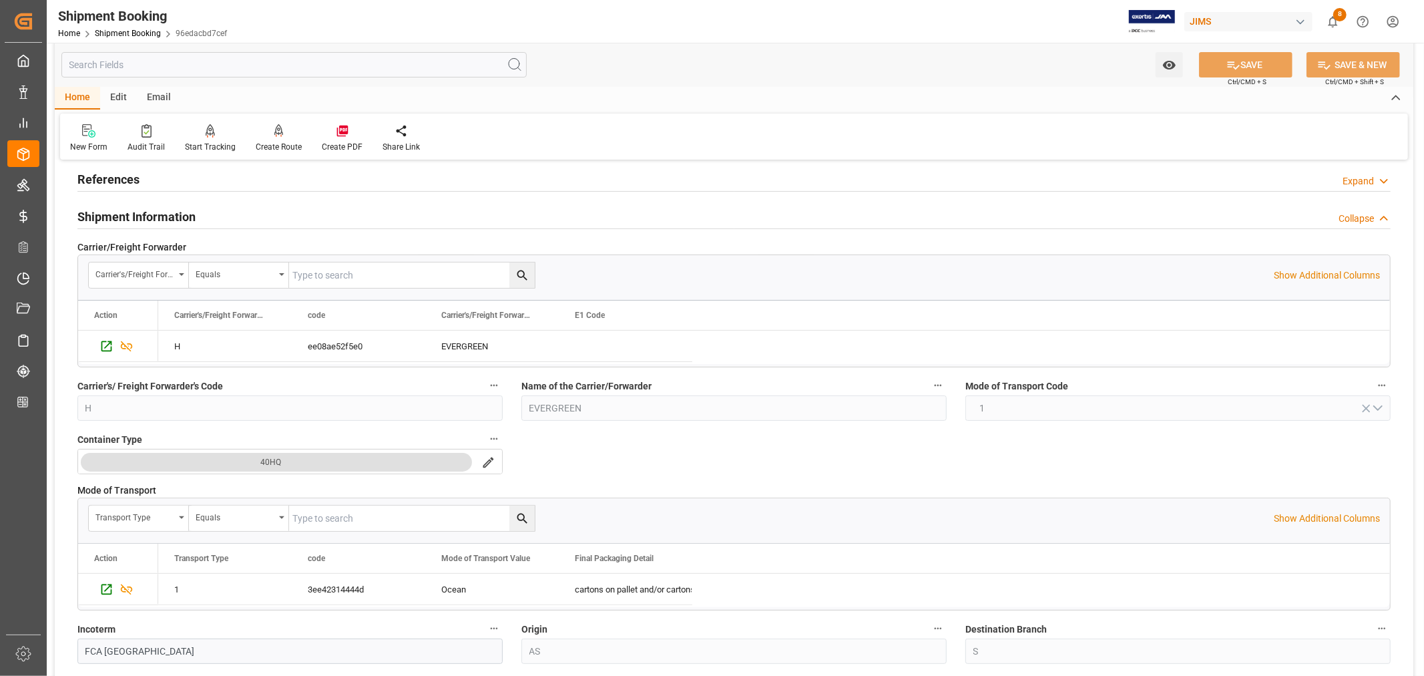
click at [163, 211] on h2 "Shipment Information" at bounding box center [136, 217] width 118 height 18
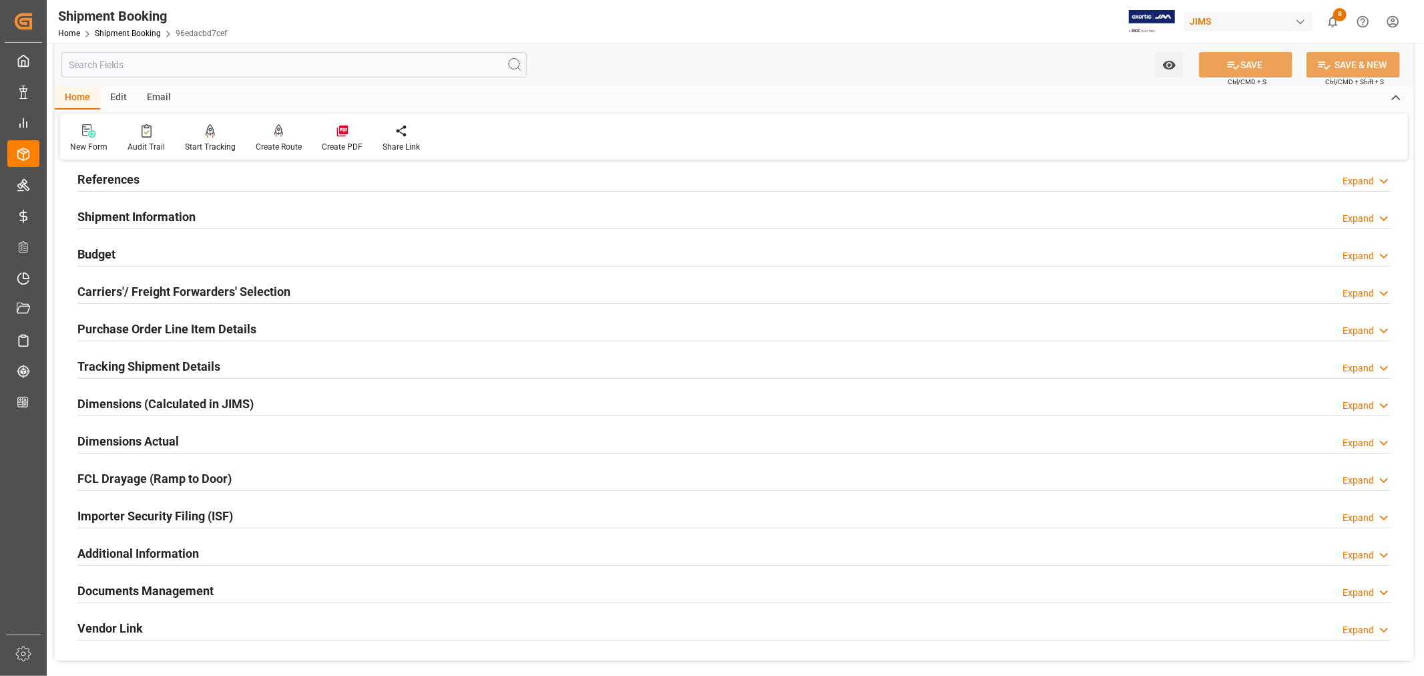
click at [107, 251] on h2 "Budget" at bounding box center [96, 254] width 38 height 18
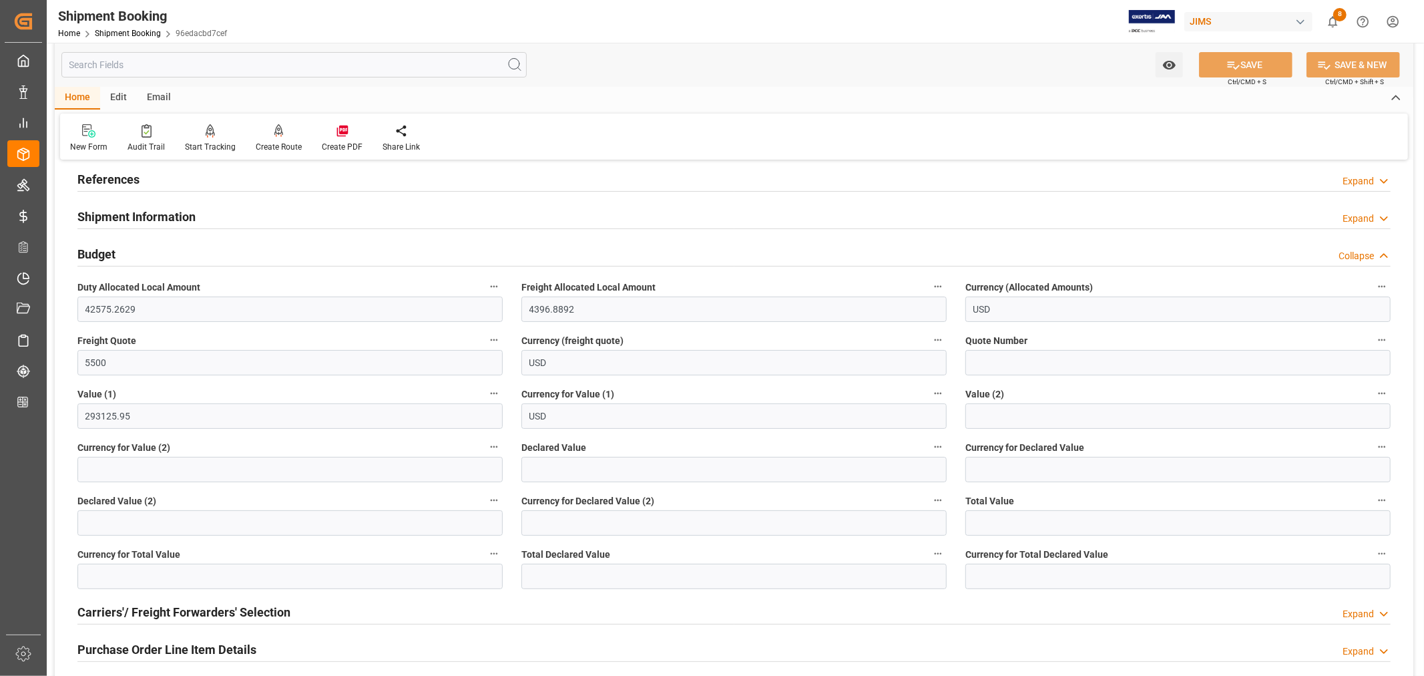
click at [107, 251] on h2 "Budget" at bounding box center [96, 254] width 38 height 18
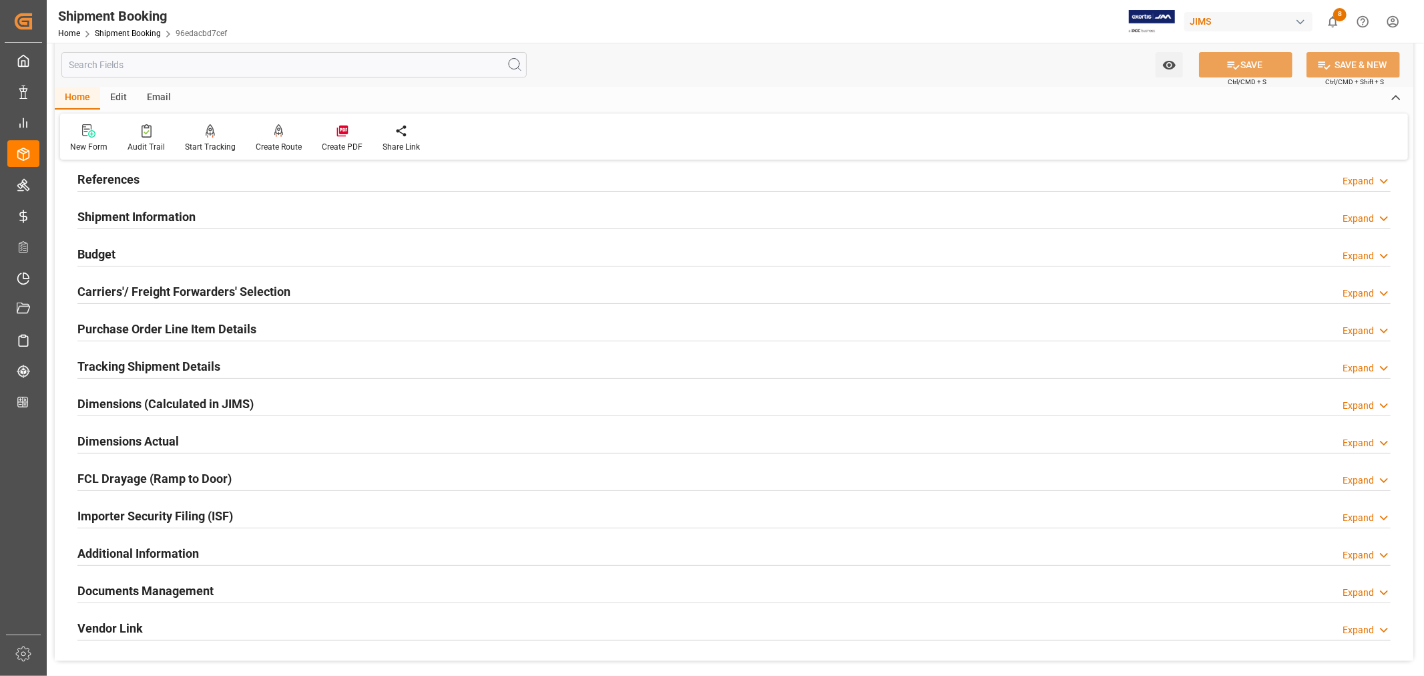
click at [179, 288] on h2 "Carriers'/ Freight Forwarders' Selection" at bounding box center [183, 291] width 213 height 18
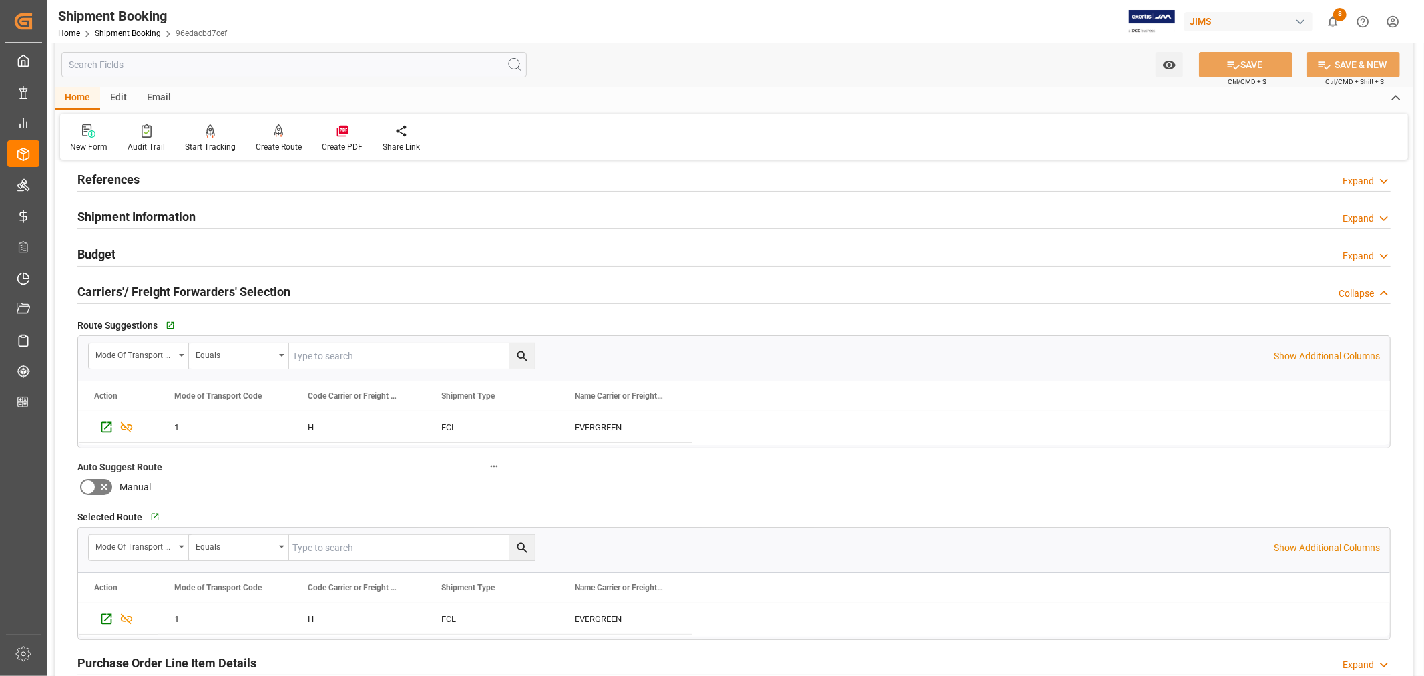
click at [179, 288] on h2 "Carriers'/ Freight Forwarders' Selection" at bounding box center [183, 291] width 213 height 18
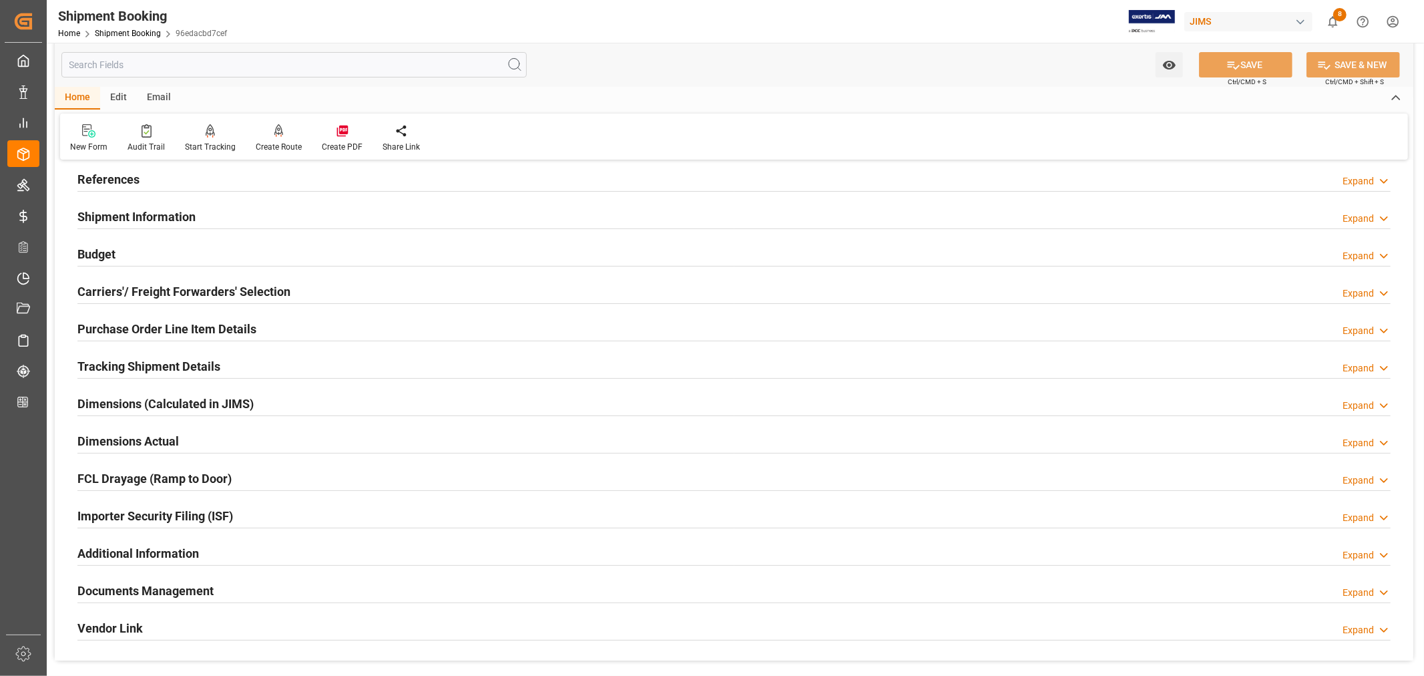
click at [181, 324] on h2 "Purchase Order Line Item Details" at bounding box center [166, 329] width 179 height 18
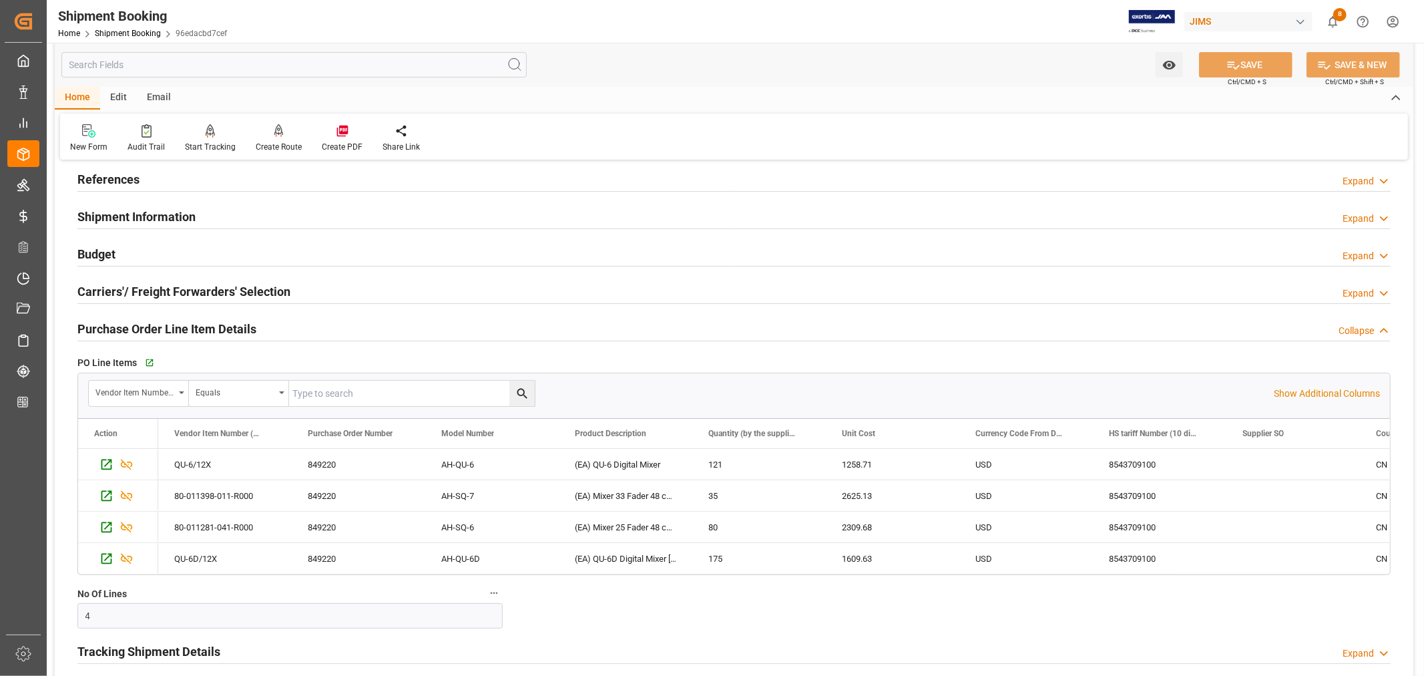
click at [181, 324] on h2 "Purchase Order Line Item Details" at bounding box center [166, 329] width 179 height 18
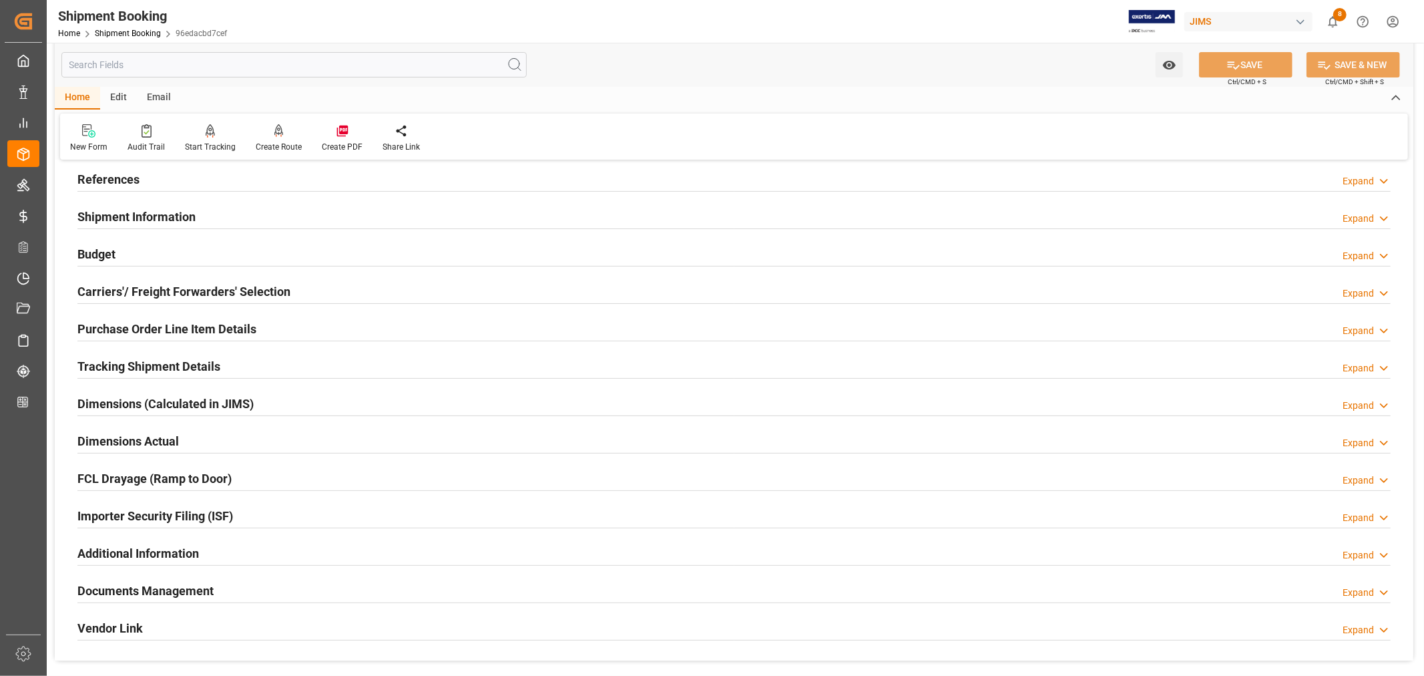
click at [179, 366] on h2 "Tracking Shipment Details" at bounding box center [148, 366] width 143 height 18
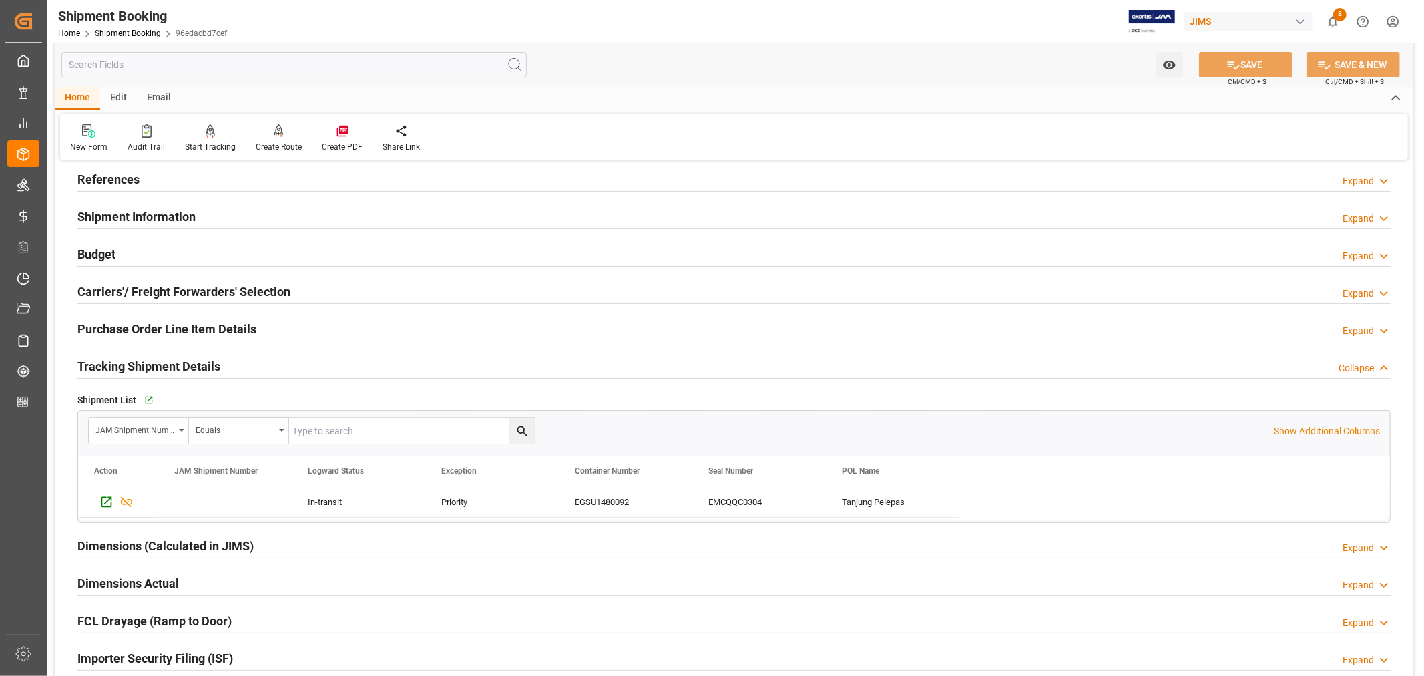
click at [179, 366] on h2 "Tracking Shipment Details" at bounding box center [148, 366] width 143 height 18
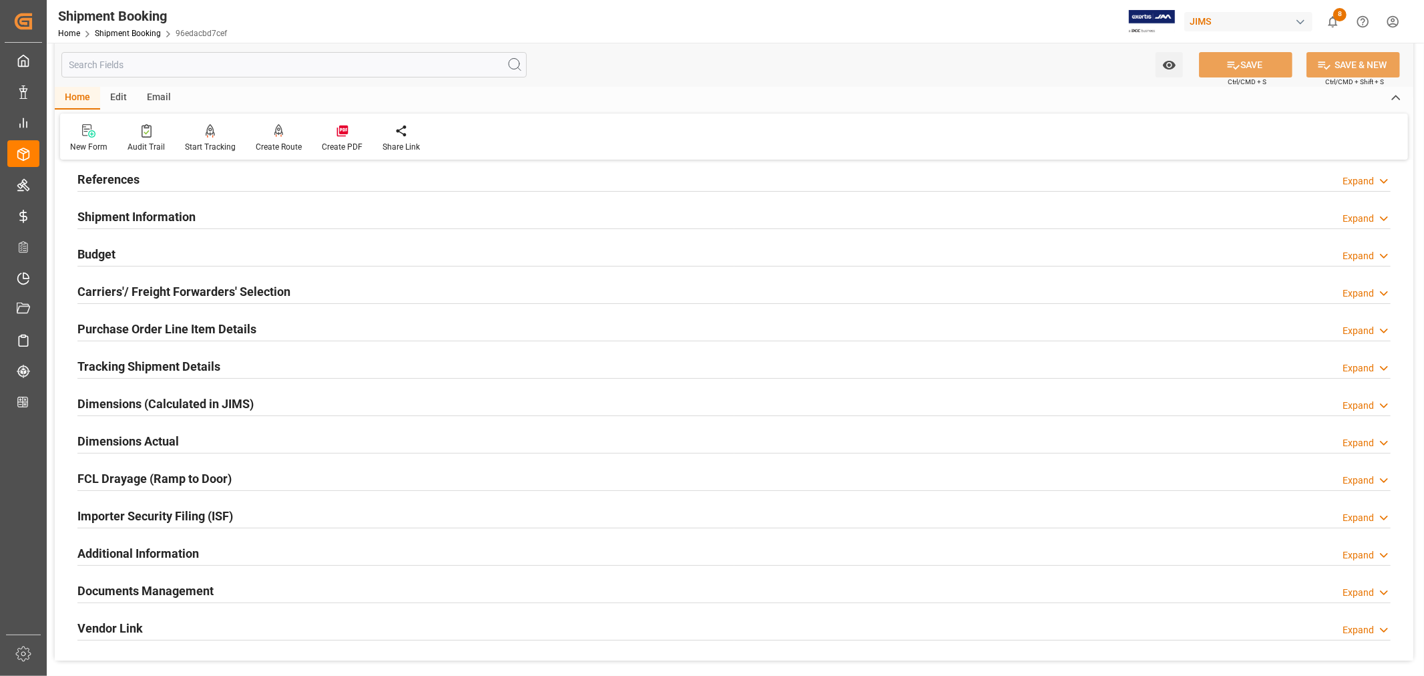
click at [264, 510] on div "Importer Security Filing (ISF) Expand" at bounding box center [733, 514] width 1313 height 25
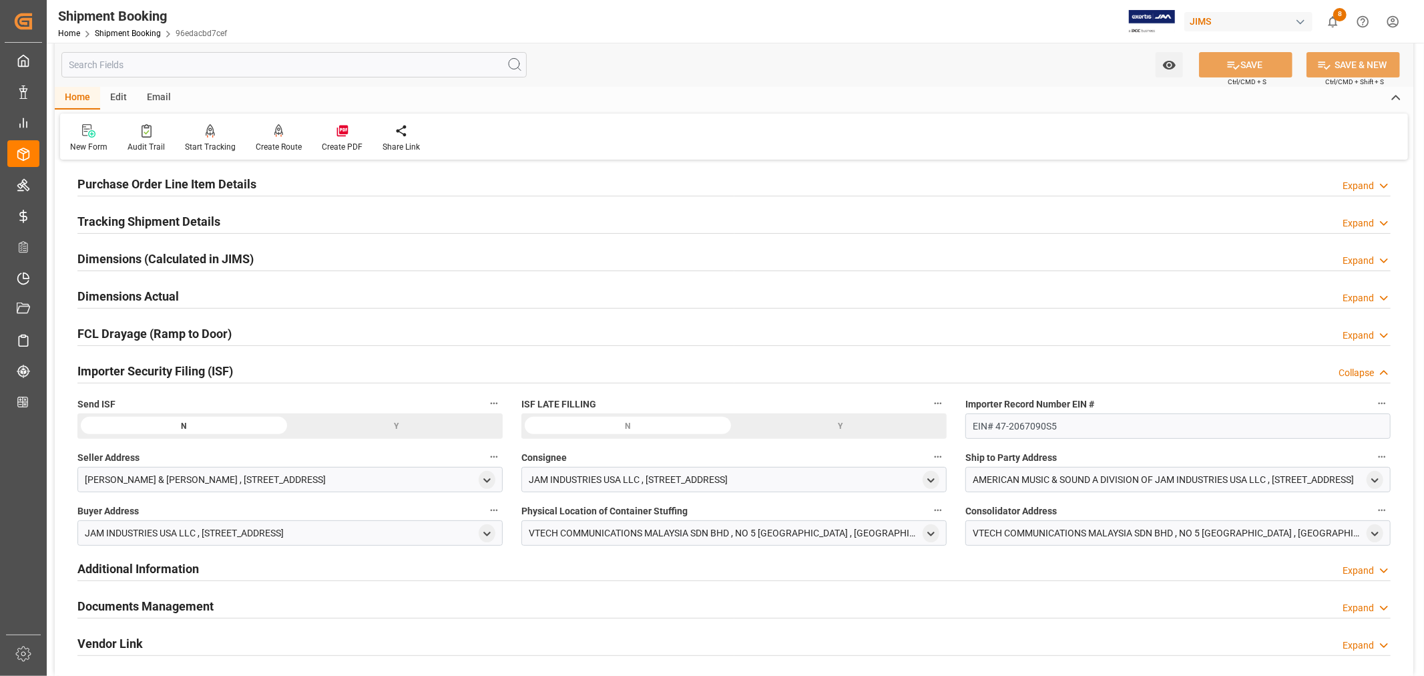
scroll to position [222, 0]
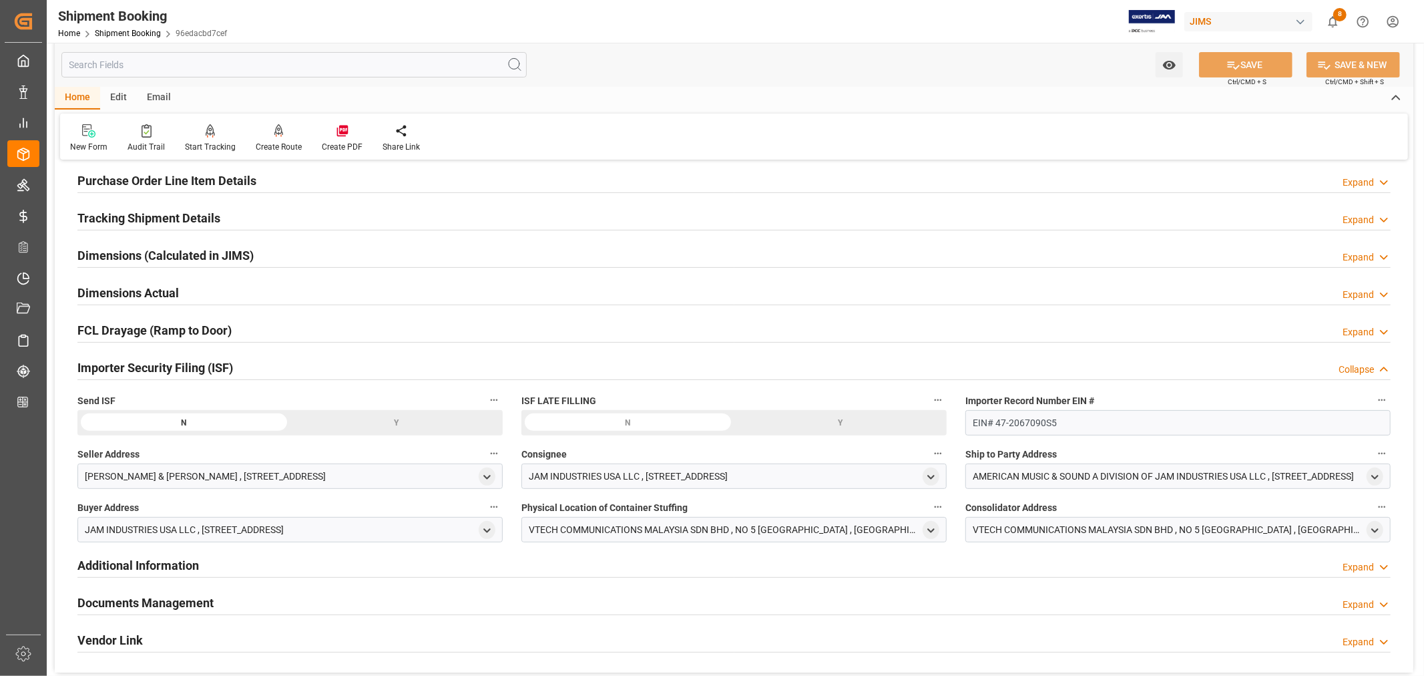
click at [397, 421] on div "Y" at bounding box center [396, 422] width 213 height 25
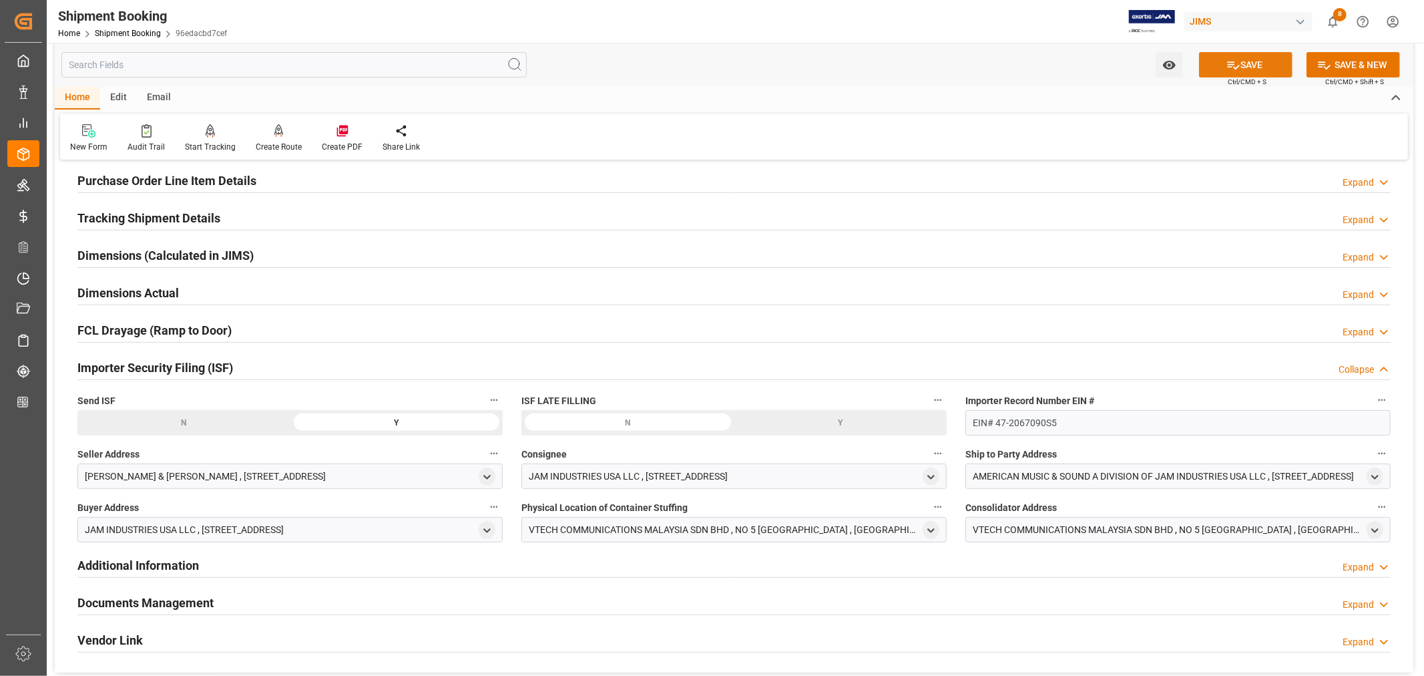
click at [1245, 62] on button "SAVE" at bounding box center [1245, 64] width 93 height 25
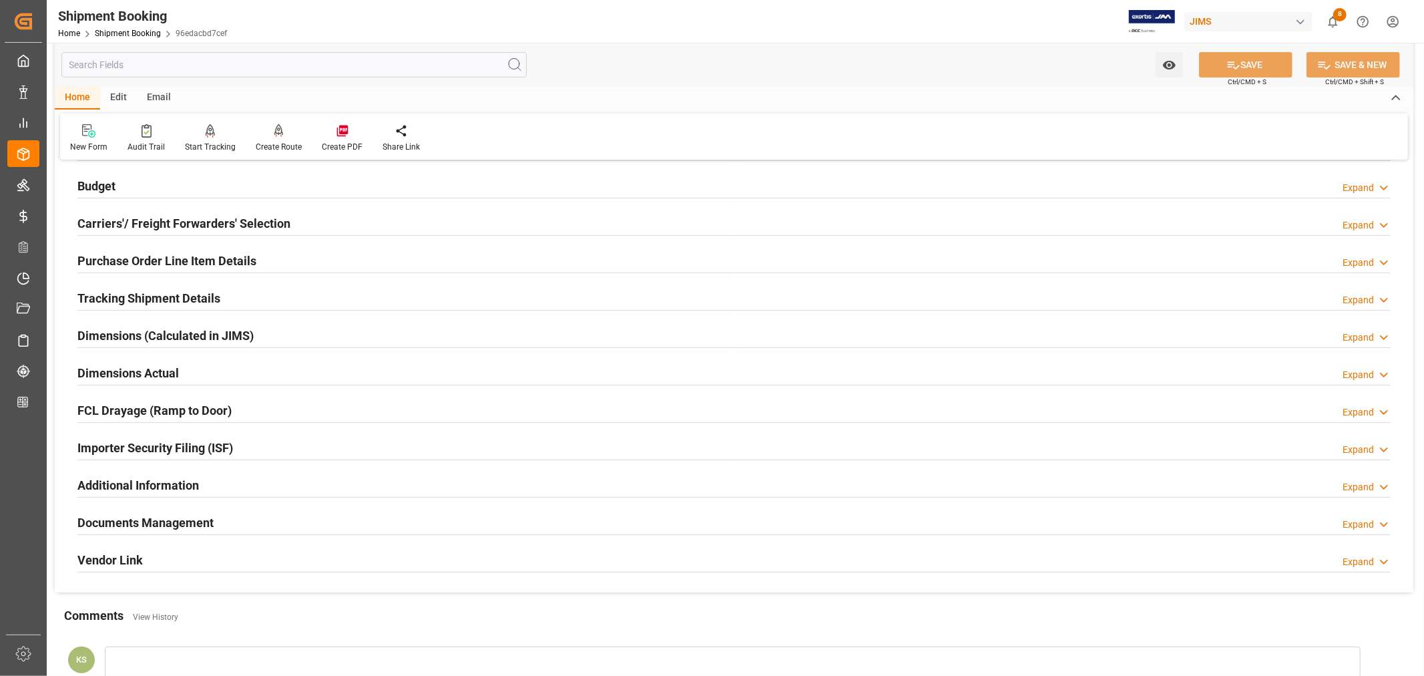
scroll to position [148, 0]
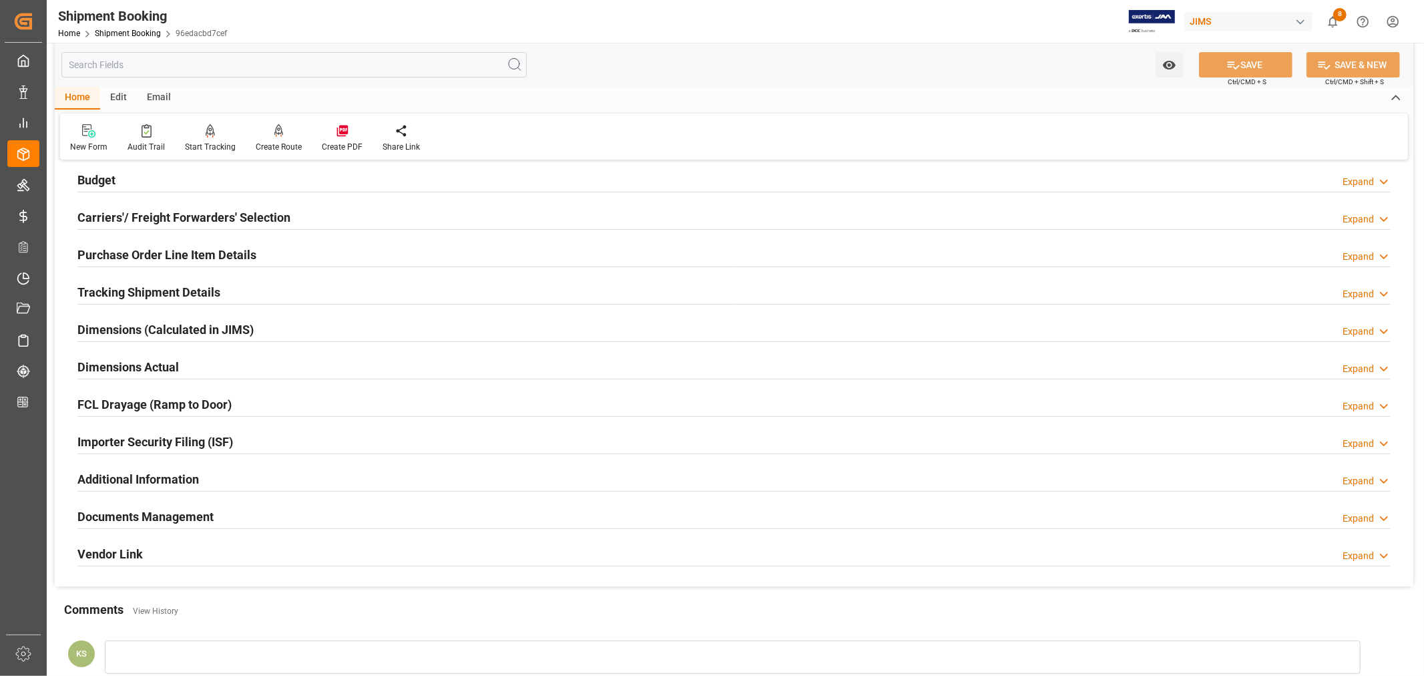
click at [254, 442] on div "Importer Security Filing (ISF) Expand" at bounding box center [733, 440] width 1313 height 25
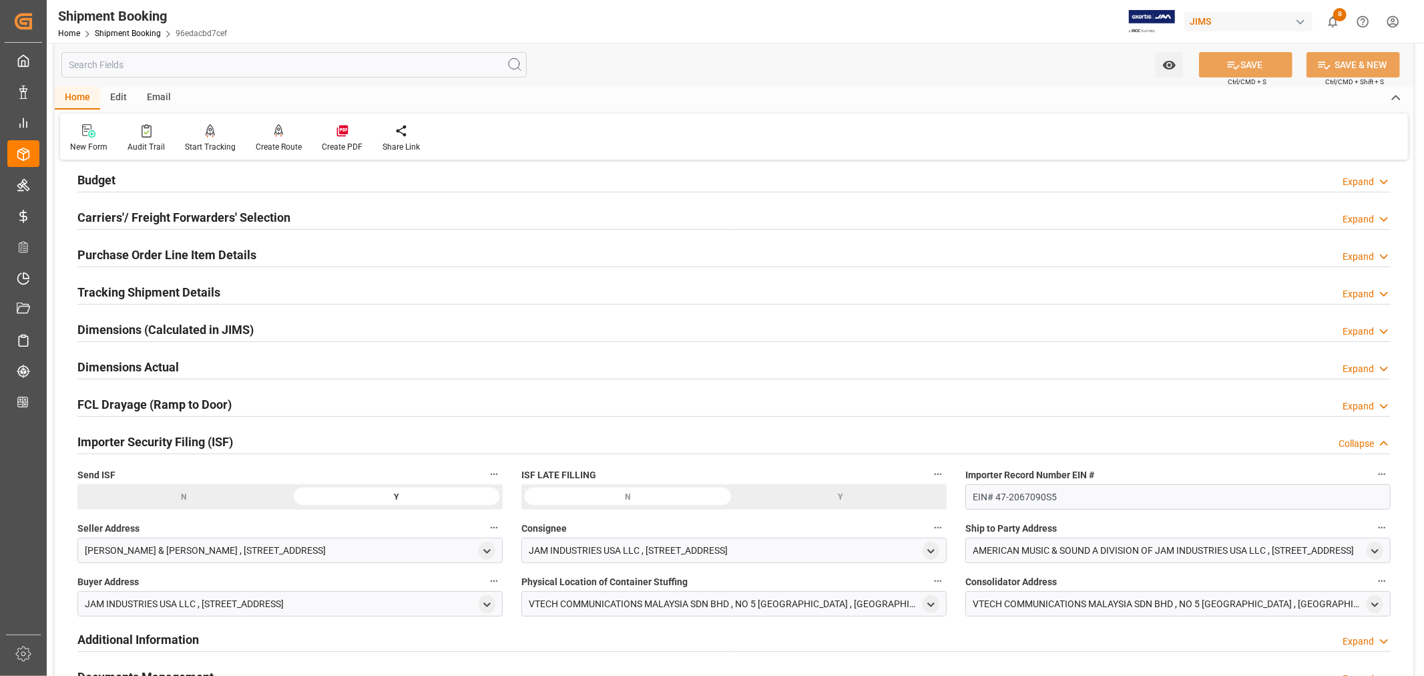
click at [254, 442] on div "Importer Security Filing (ISF) Collapse" at bounding box center [733, 440] width 1313 height 25
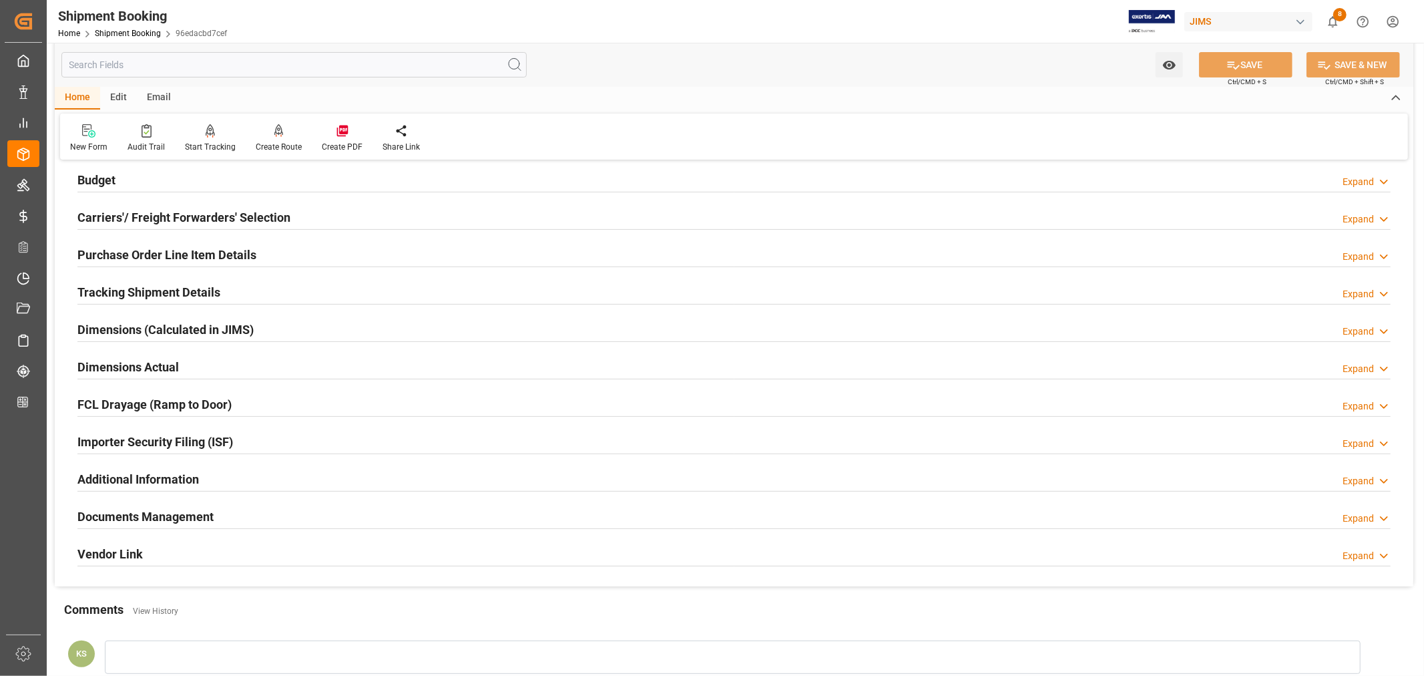
scroll to position [0, 0]
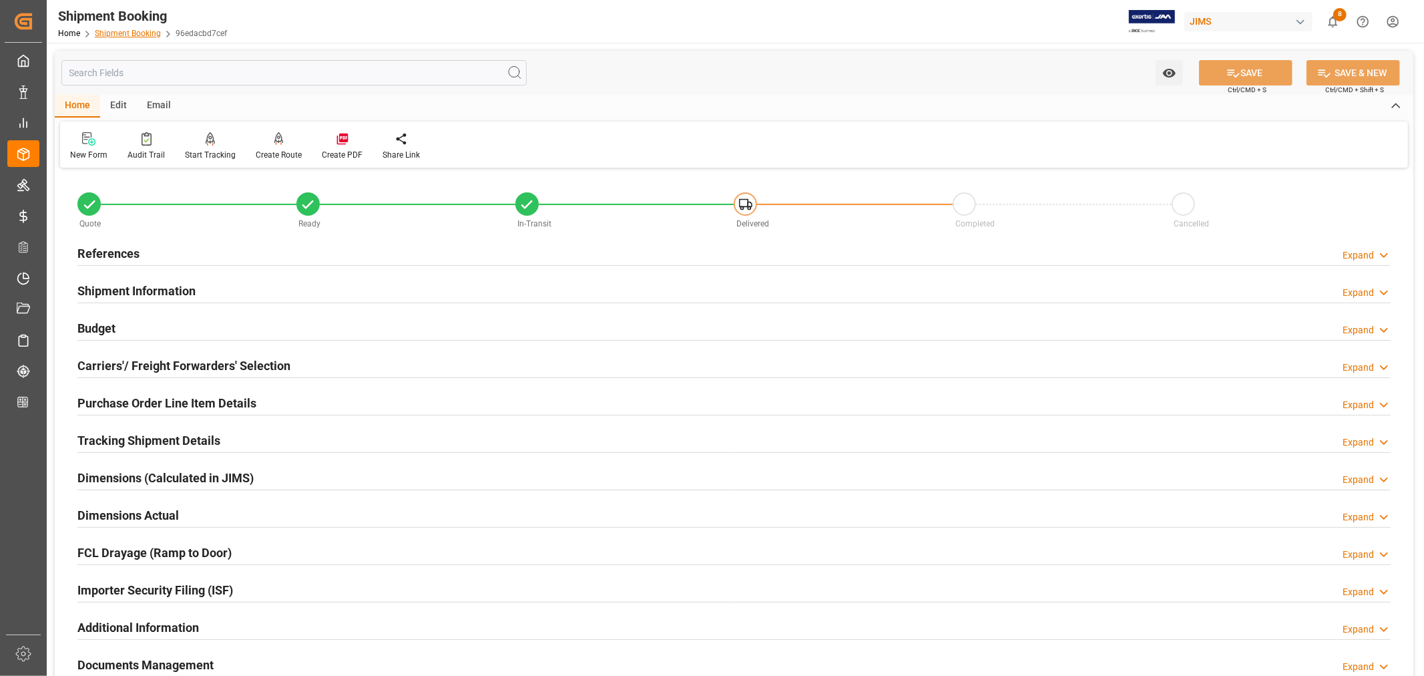
click at [118, 31] on link "Shipment Booking" at bounding box center [128, 33] width 66 height 9
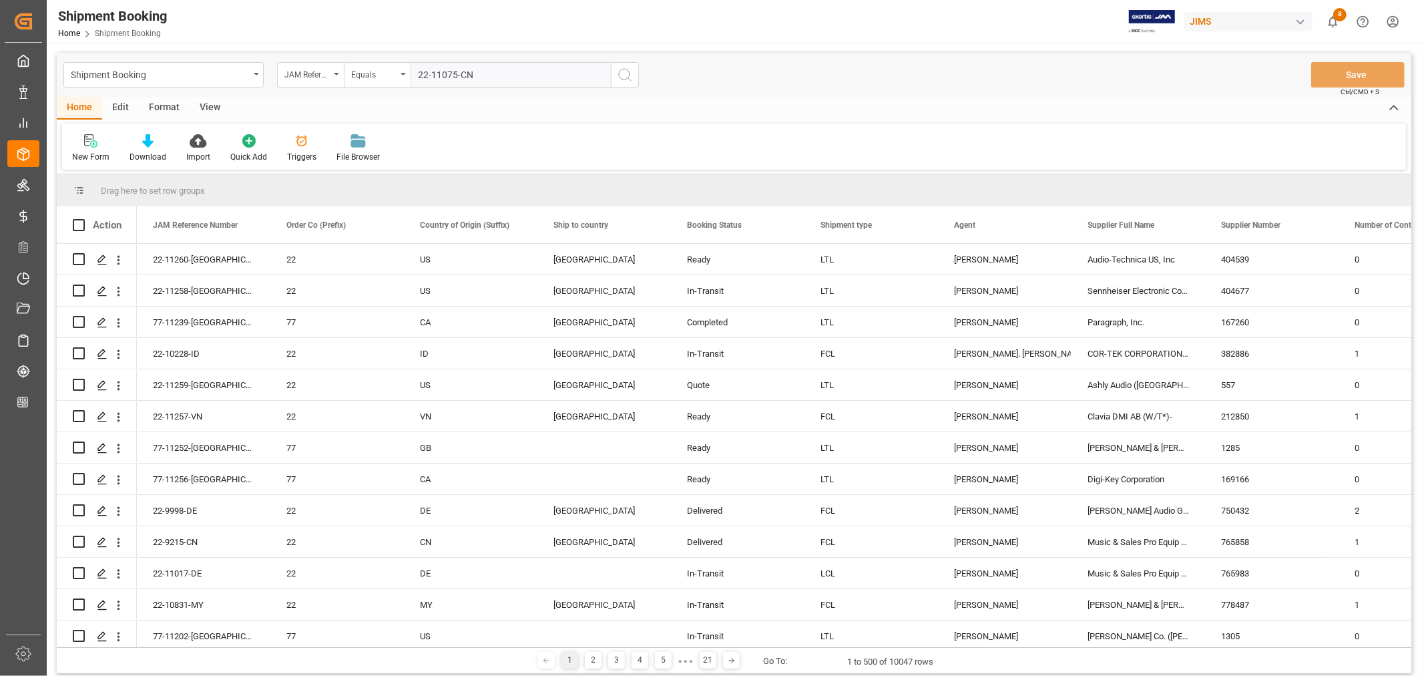
type input "22-11075-CN"
click at [622, 74] on icon "search button" at bounding box center [625, 75] width 16 height 16
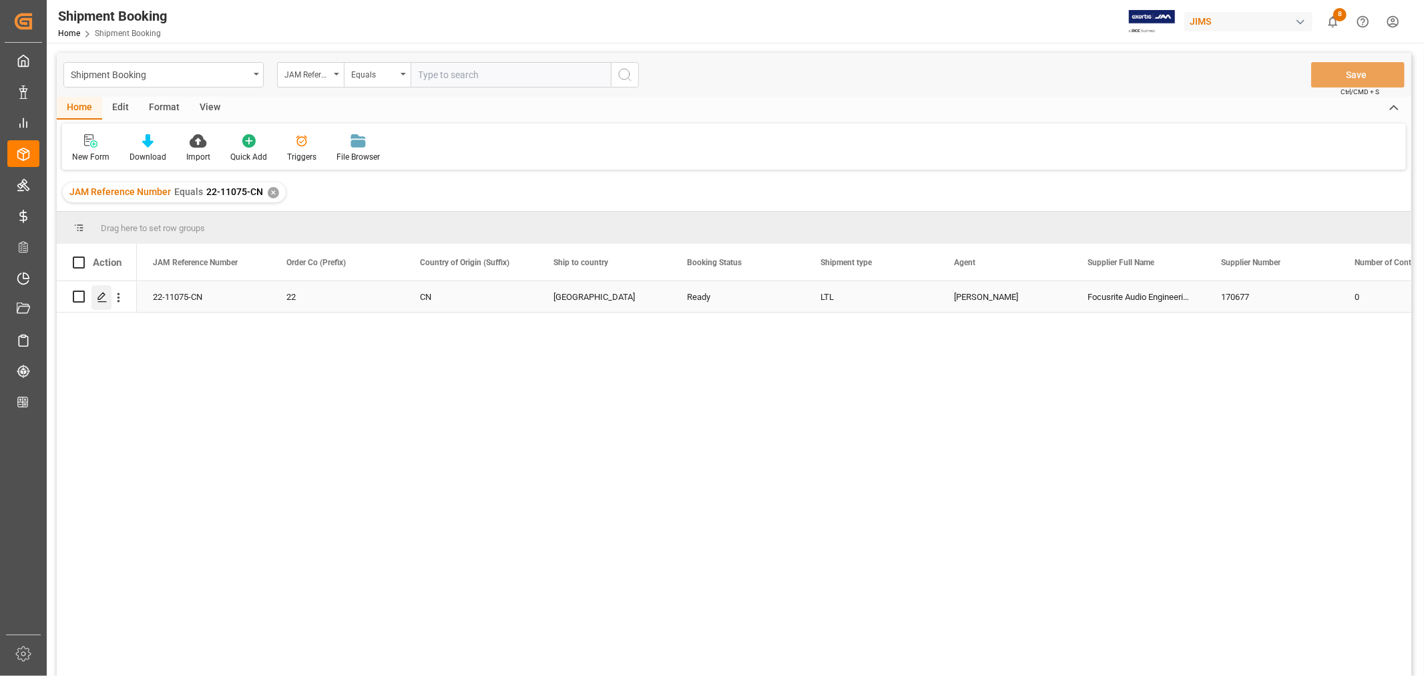
click at [101, 292] on icon "Press SPACE to select this row." at bounding box center [102, 297] width 11 height 11
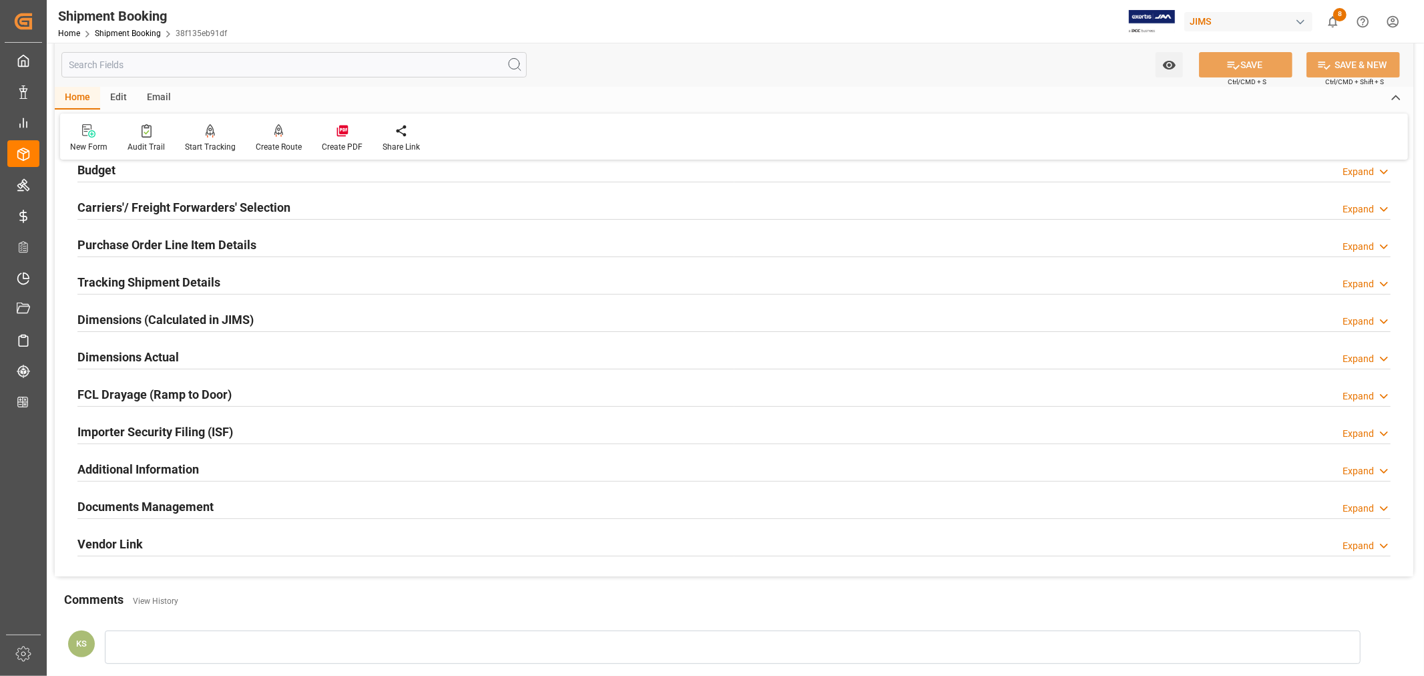
scroll to position [222, 0]
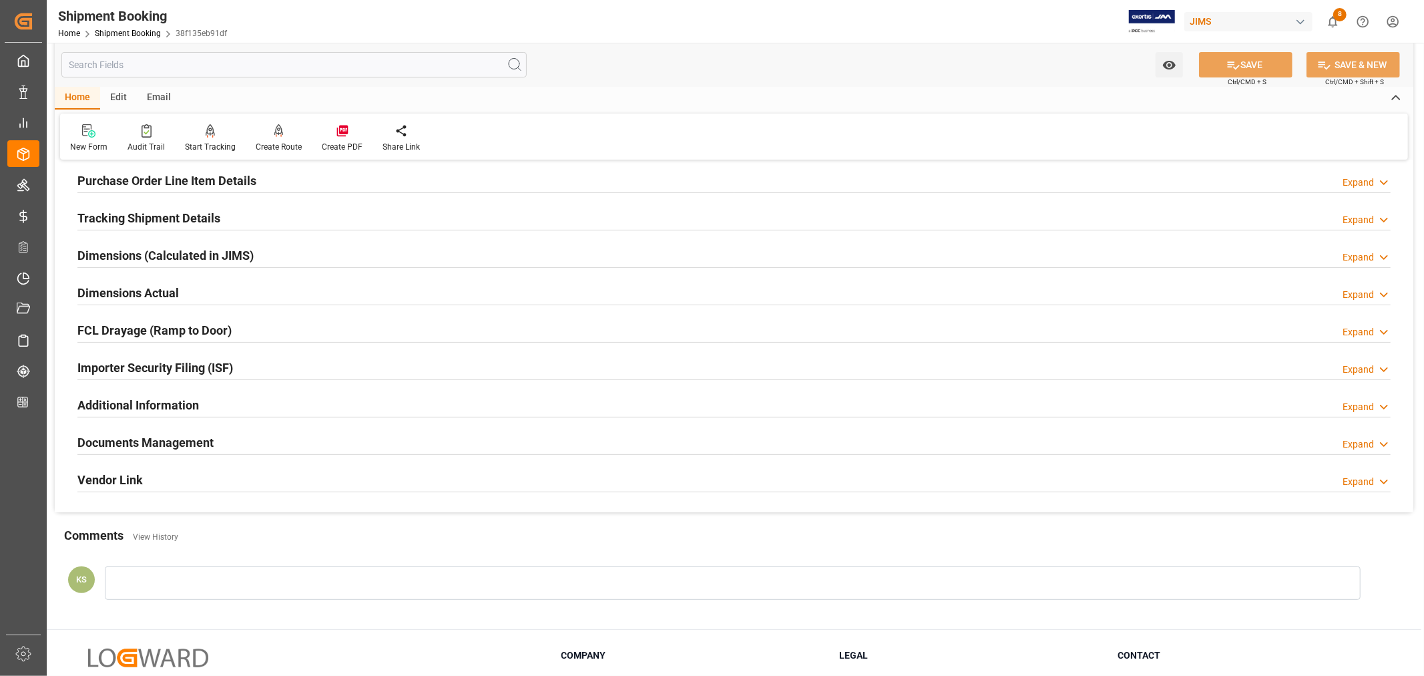
click at [196, 441] on h2 "Documents Management" at bounding box center [145, 442] width 136 height 18
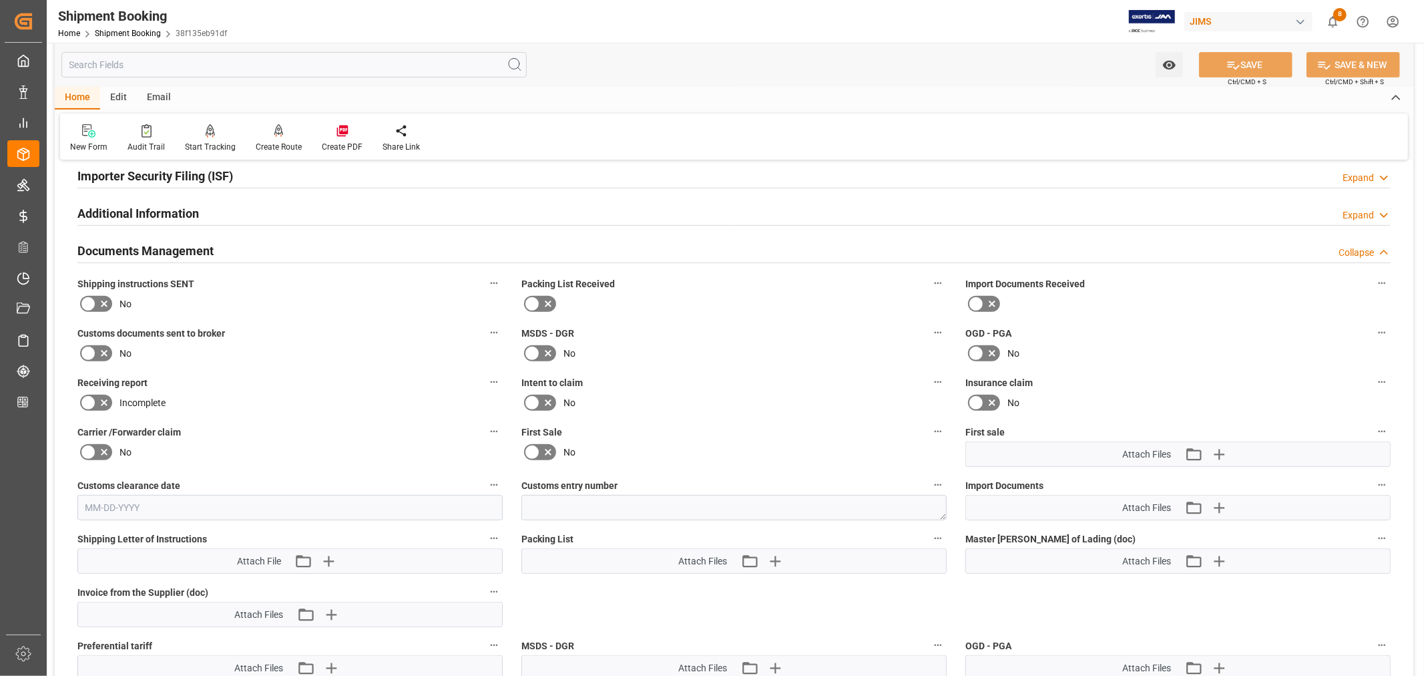
scroll to position [519, 0]
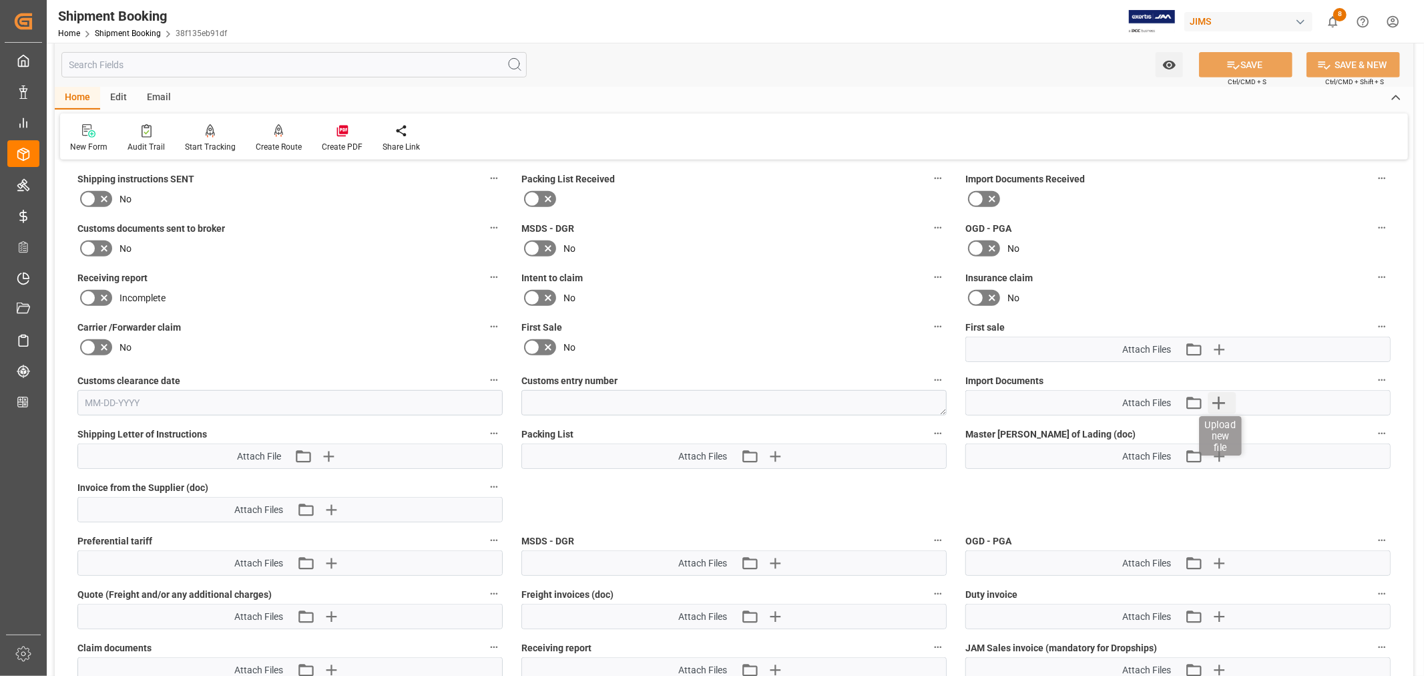
click at [1220, 395] on icon "button" at bounding box center [1218, 402] width 21 height 21
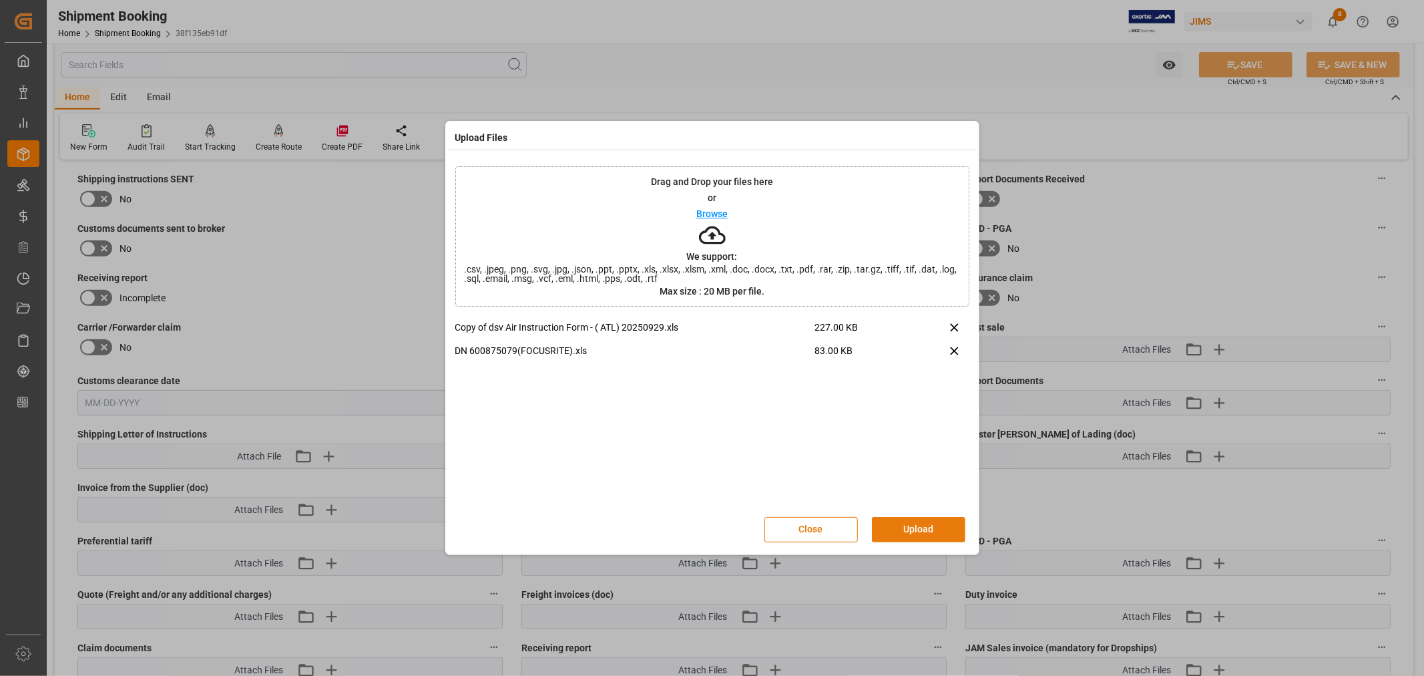
click at [912, 530] on button "Upload" at bounding box center [918, 529] width 93 height 25
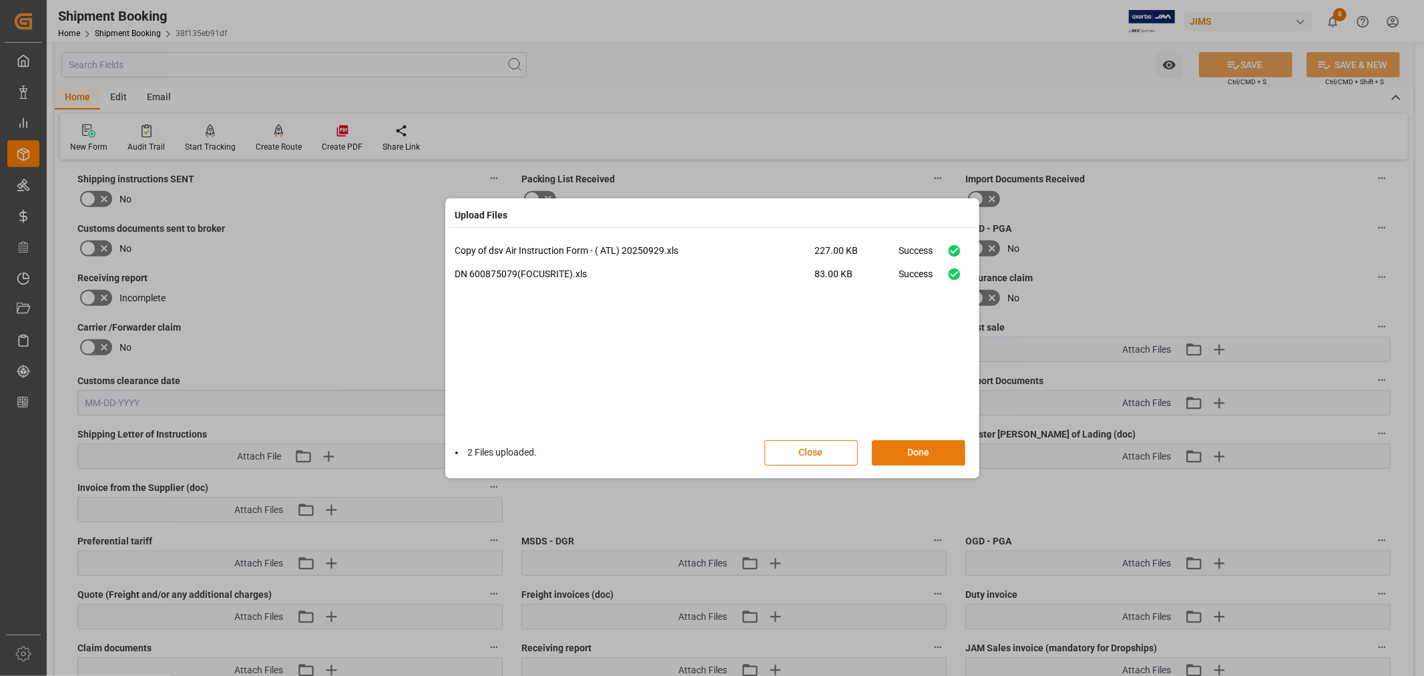
click at [908, 454] on button "Done" at bounding box center [918, 452] width 93 height 25
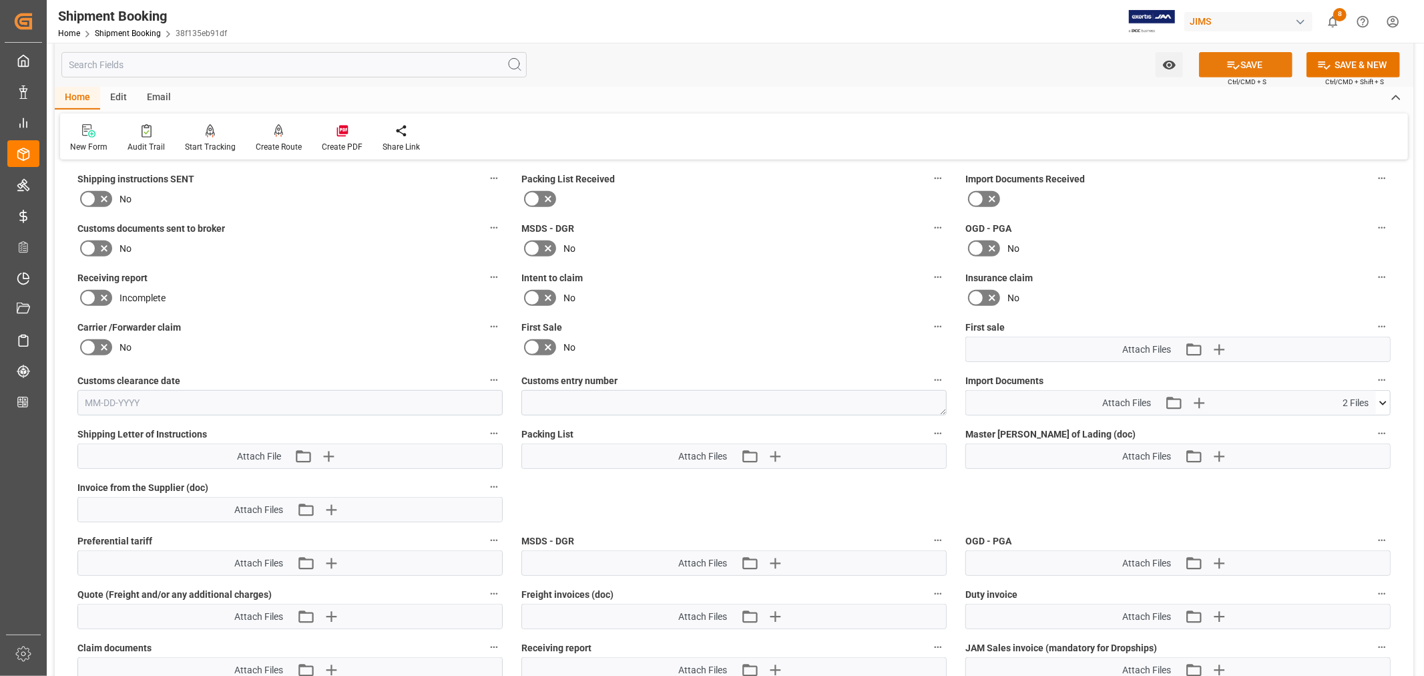
click at [1240, 65] on button "SAVE" at bounding box center [1245, 64] width 93 height 25
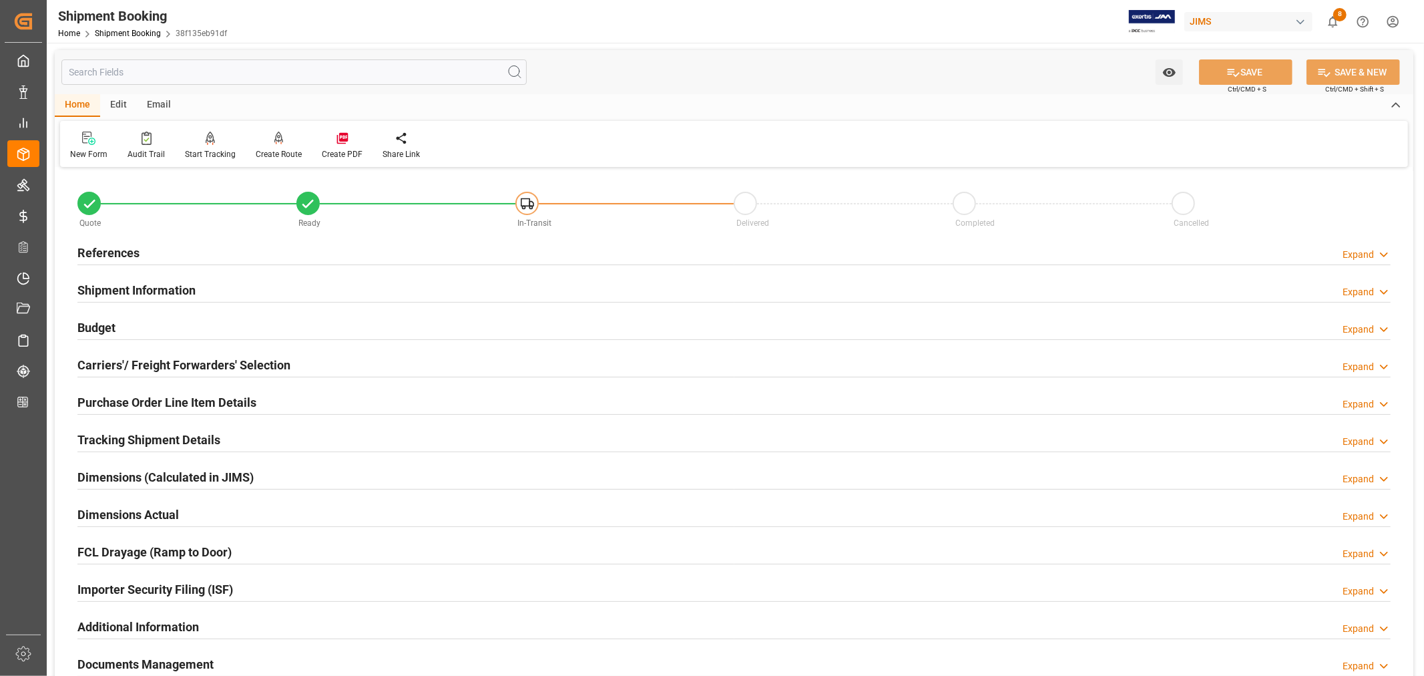
scroll to position [0, 0]
click at [124, 251] on h2 "References" at bounding box center [108, 253] width 62 height 18
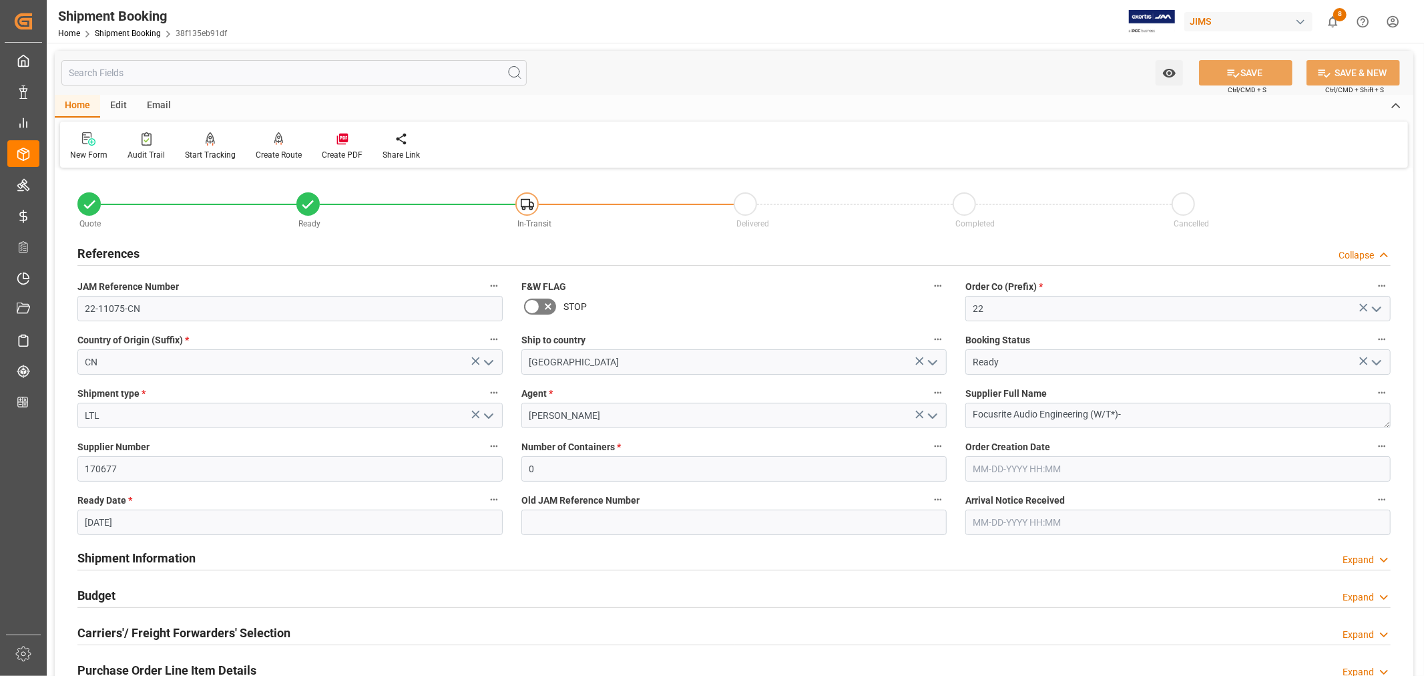
click at [115, 254] on h2 "References" at bounding box center [108, 253] width 62 height 18
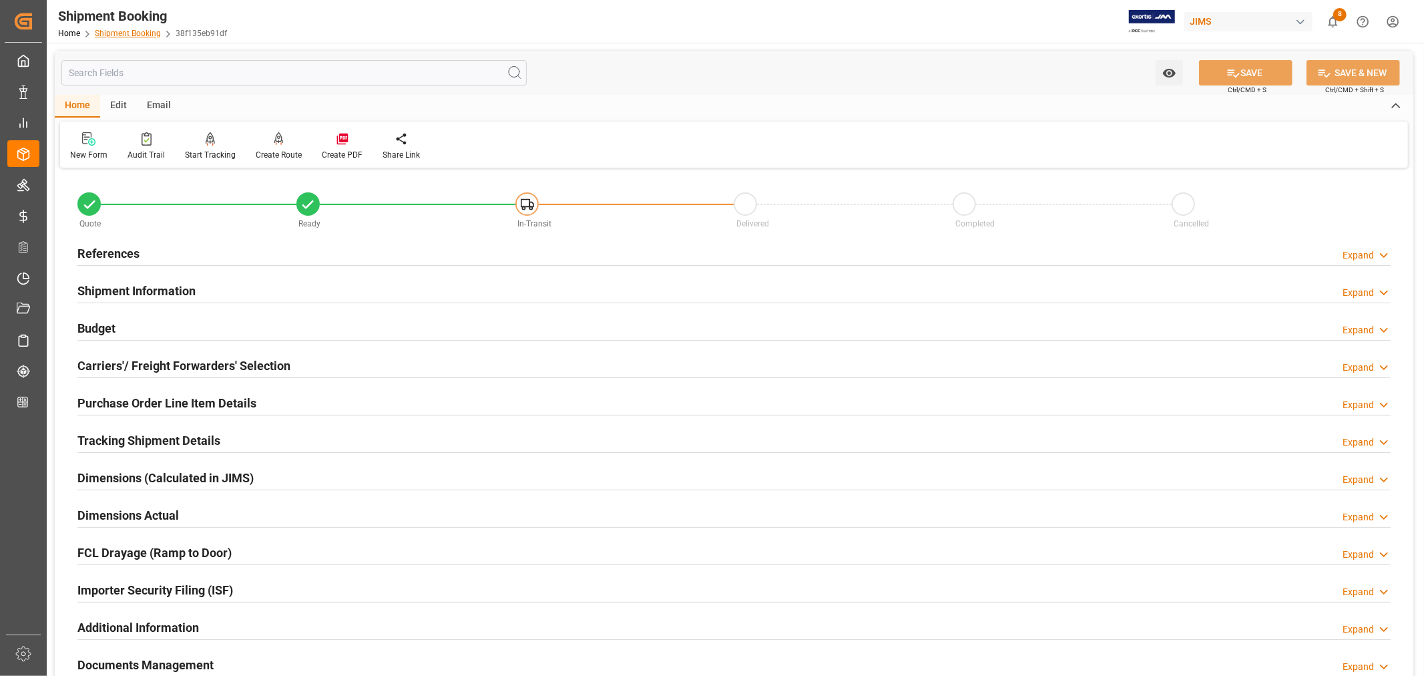
click at [121, 35] on link "Shipment Booking" at bounding box center [128, 33] width 66 height 9
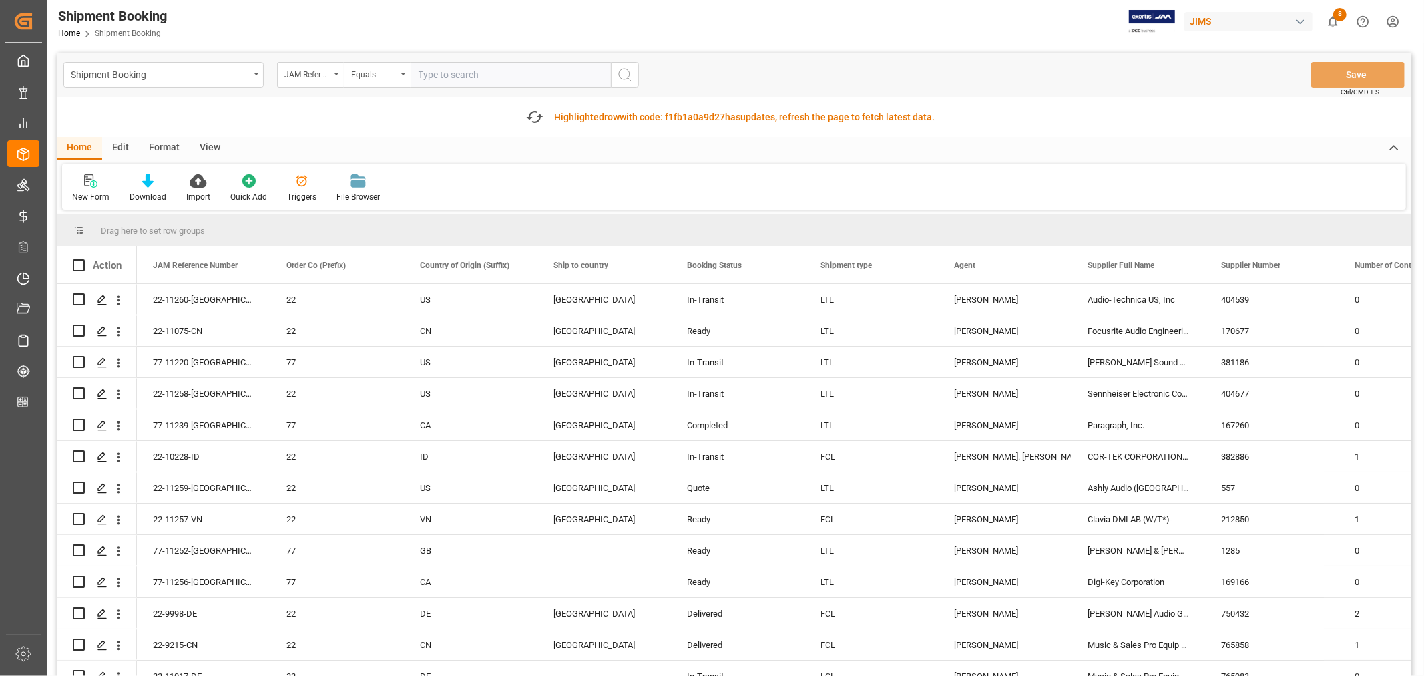
paste input "22-10827-MY"
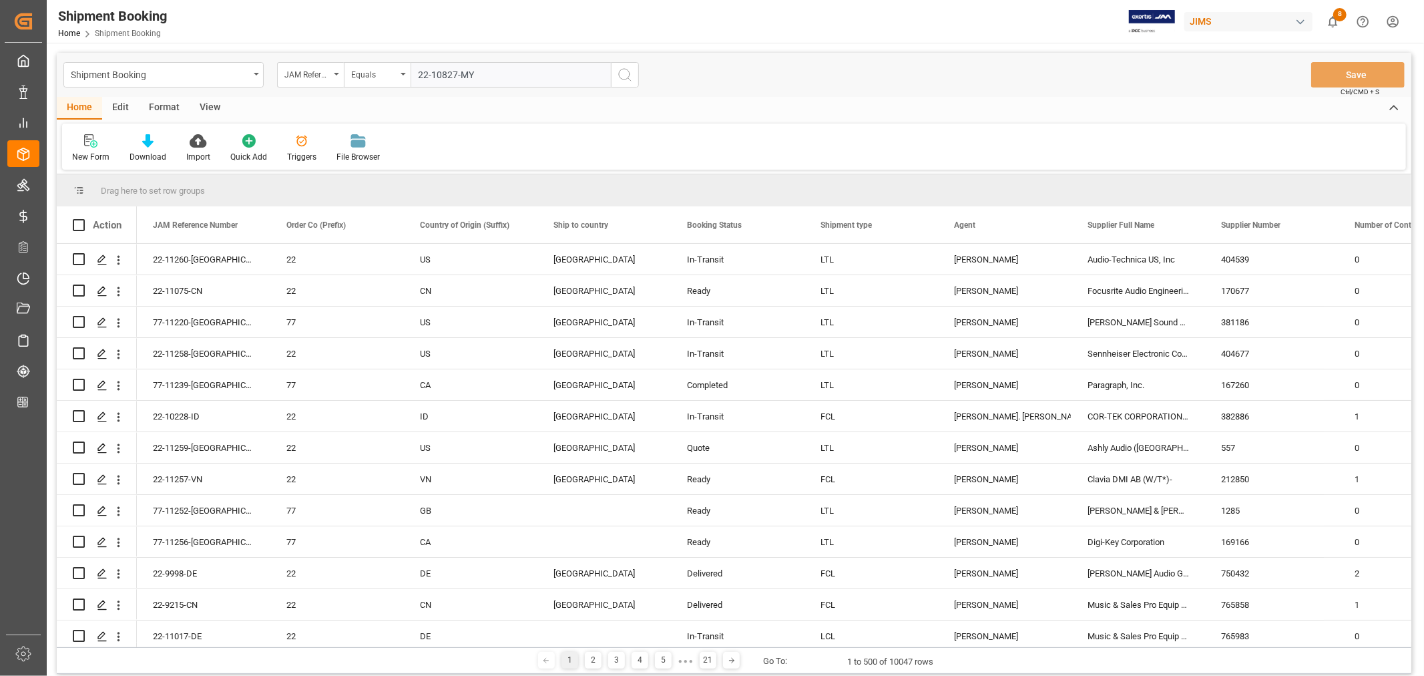
type input "22-10827-MY"
click at [622, 75] on icon "search button" at bounding box center [625, 75] width 16 height 16
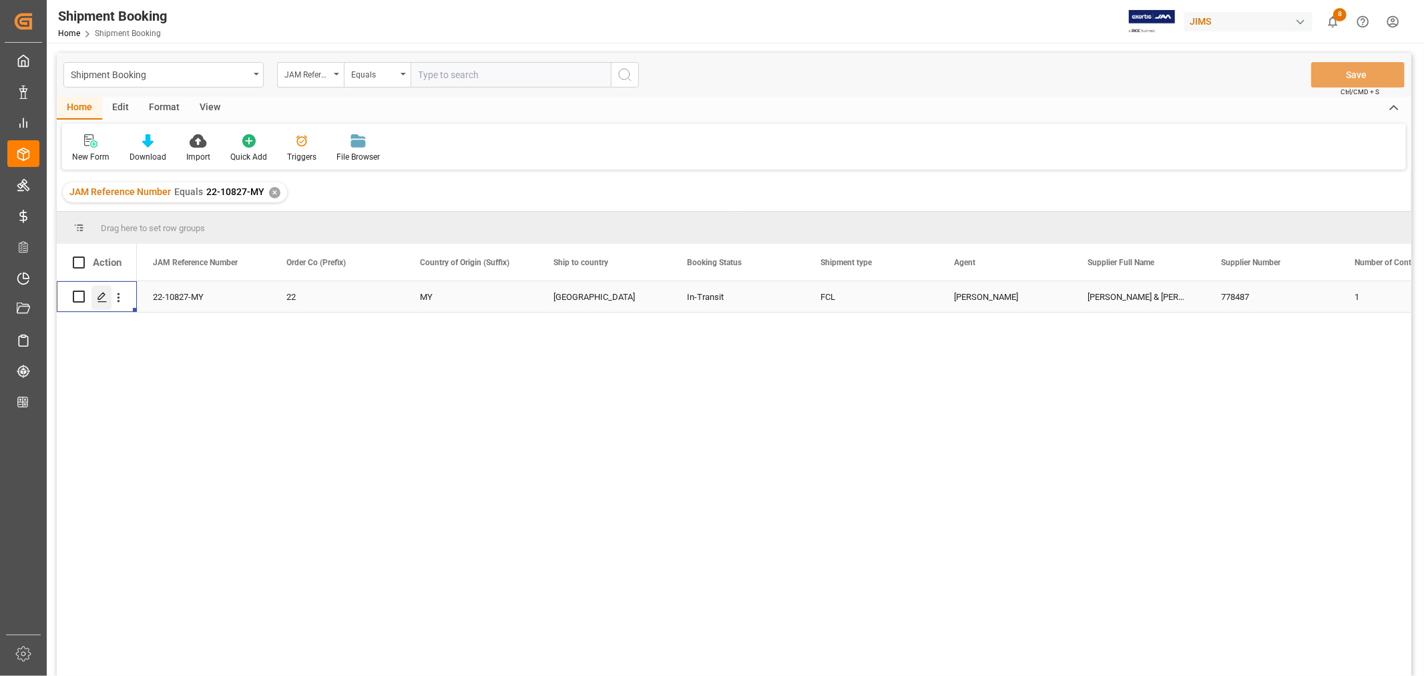
click at [104, 294] on polygon "Press SPACE to select this row." at bounding box center [101, 295] width 7 height 7
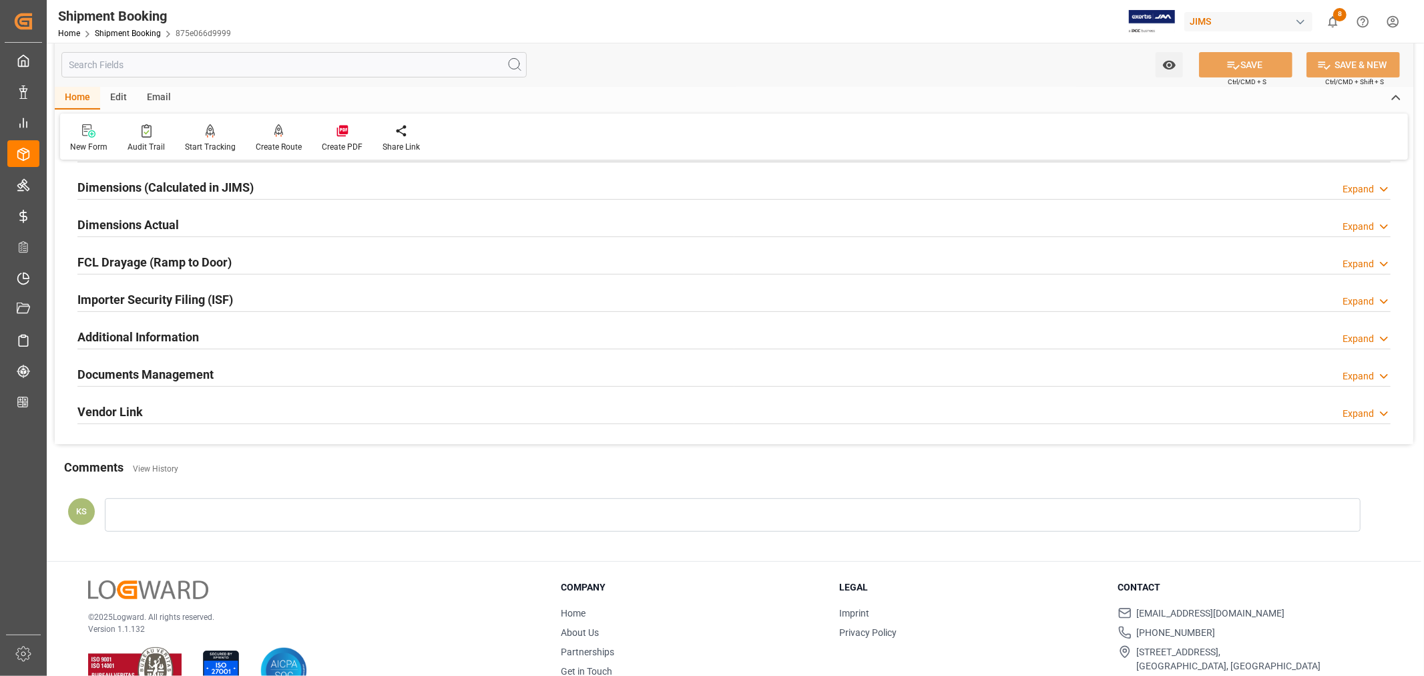
scroll to position [328, 0]
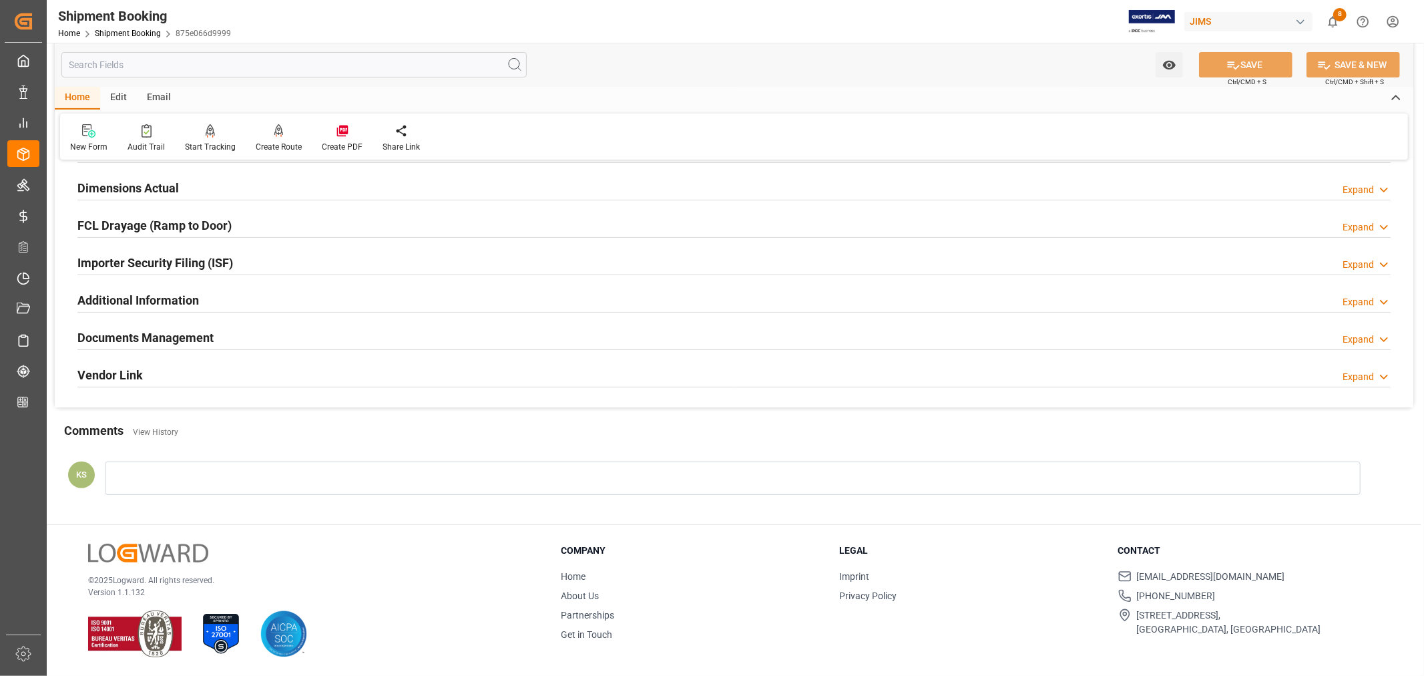
click at [206, 336] on h2 "Documents Management" at bounding box center [145, 337] width 136 height 18
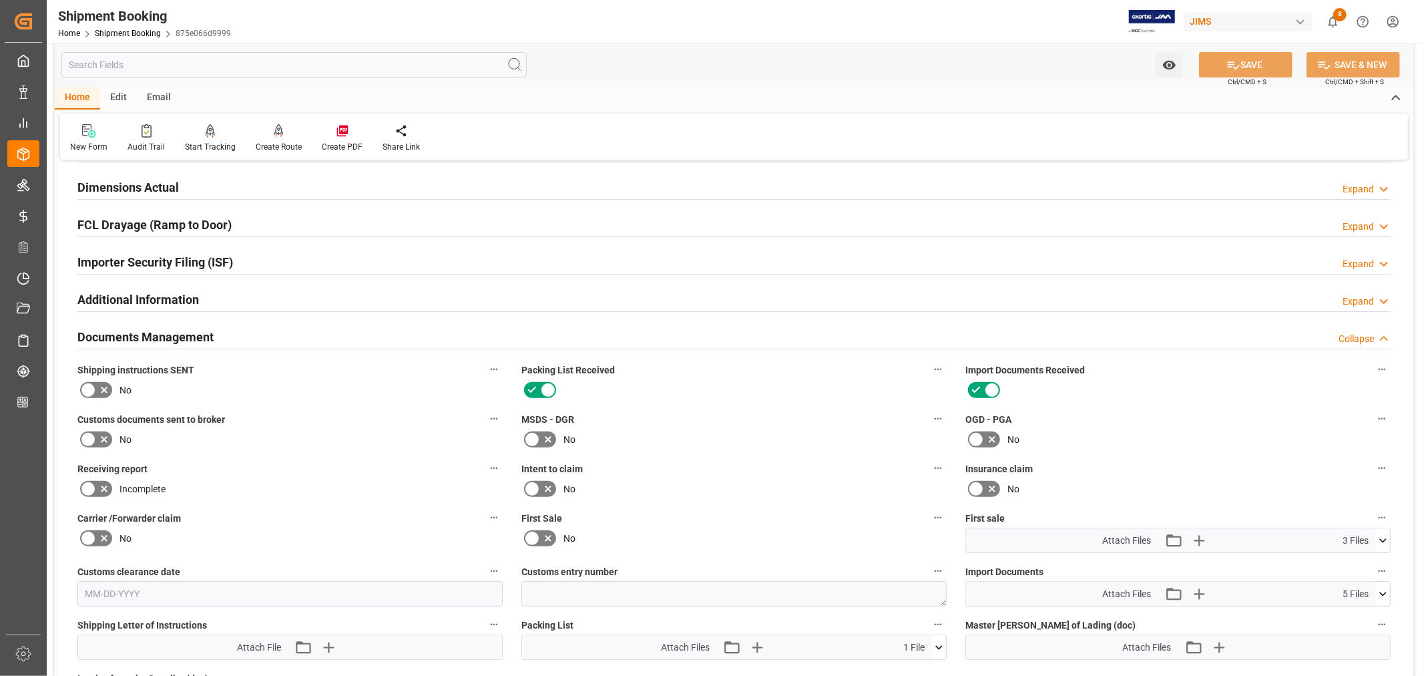
click at [206, 336] on h2 "Documents Management" at bounding box center [145, 337] width 136 height 18
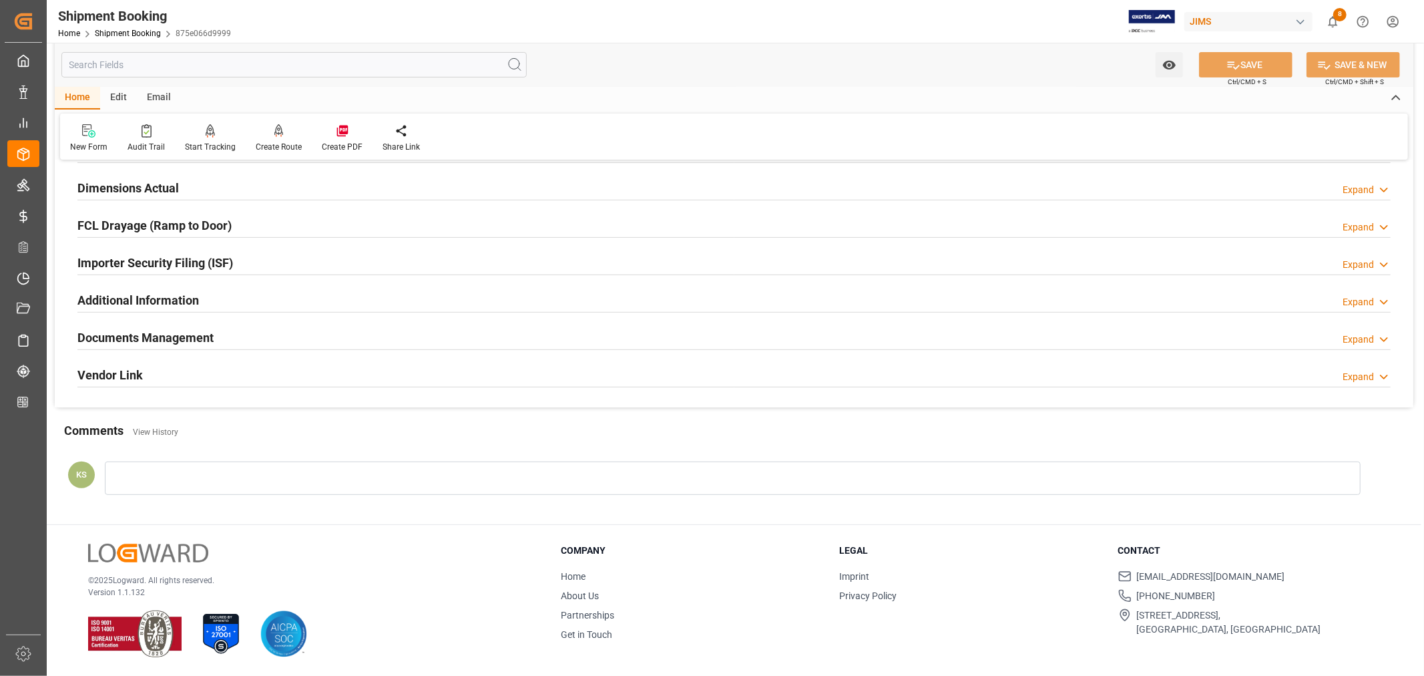
click at [338, 340] on div "Documents Management Expand" at bounding box center [733, 336] width 1313 height 25
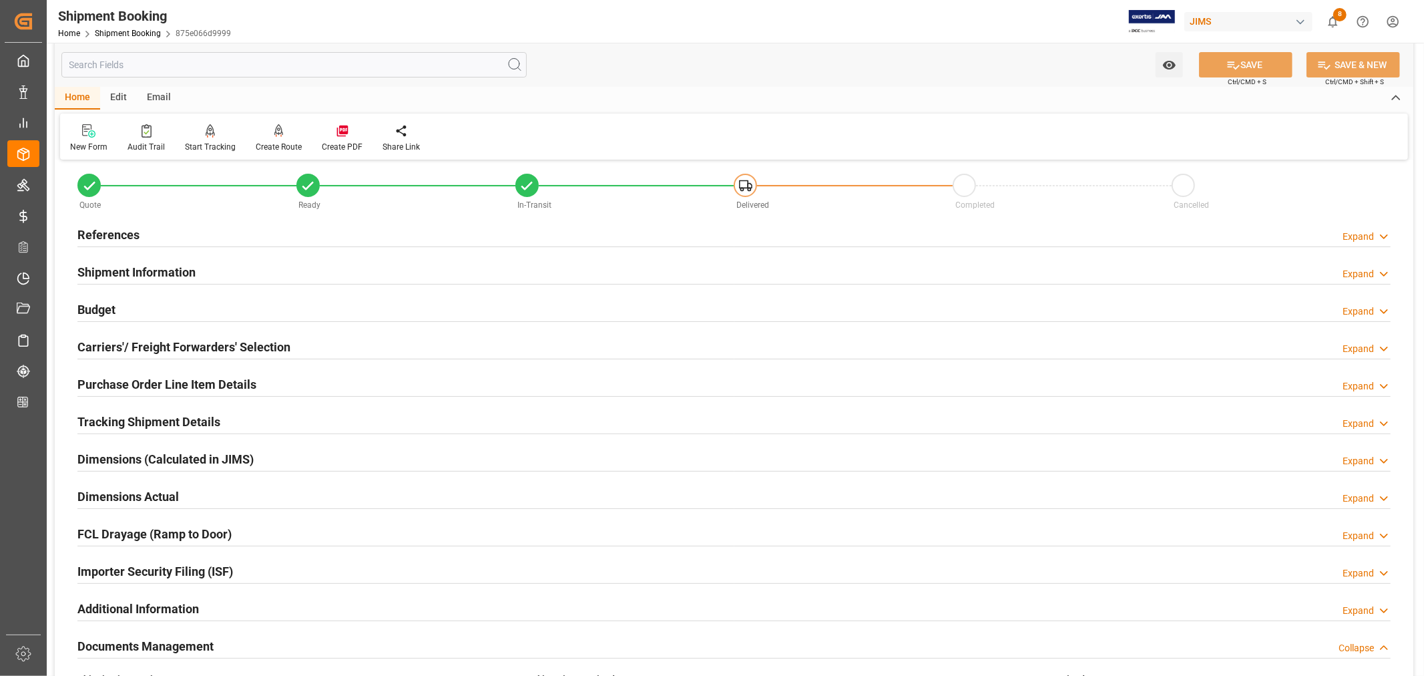
scroll to position [0, 0]
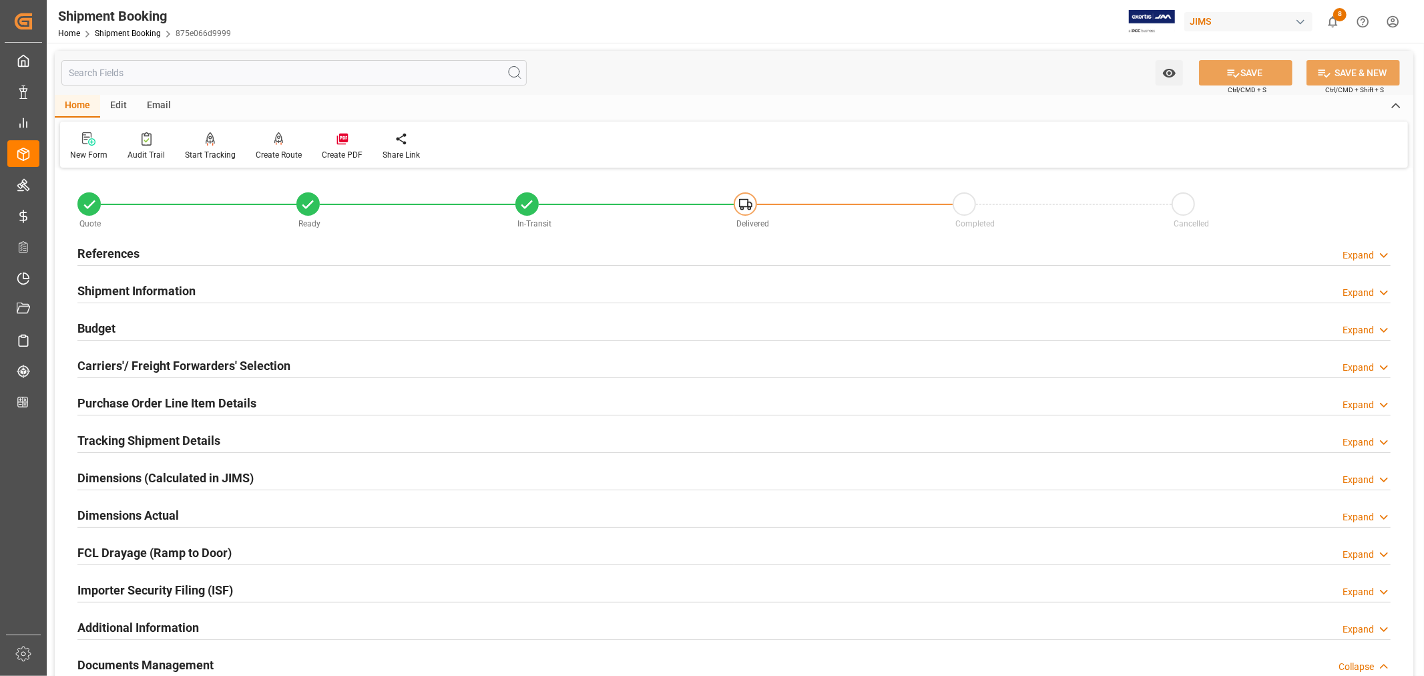
click at [174, 283] on h2 "Shipment Information" at bounding box center [136, 291] width 118 height 18
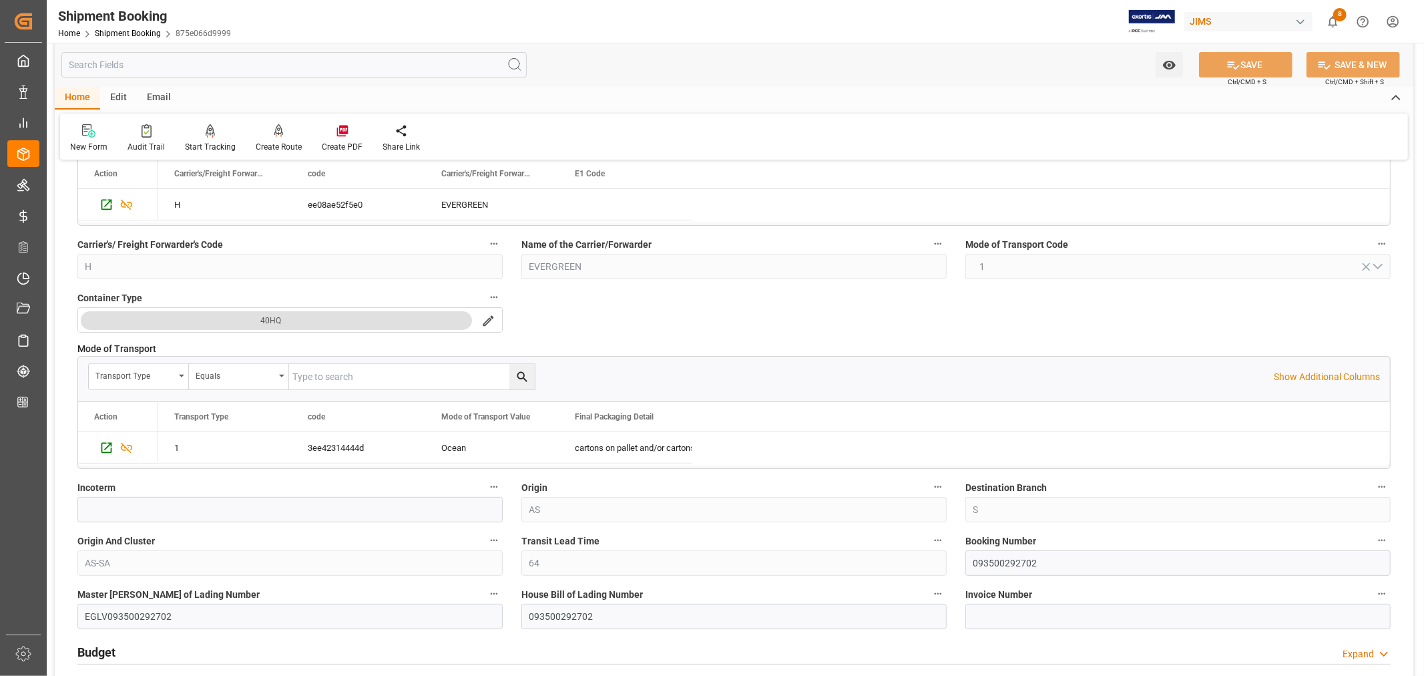
scroll to position [296, 0]
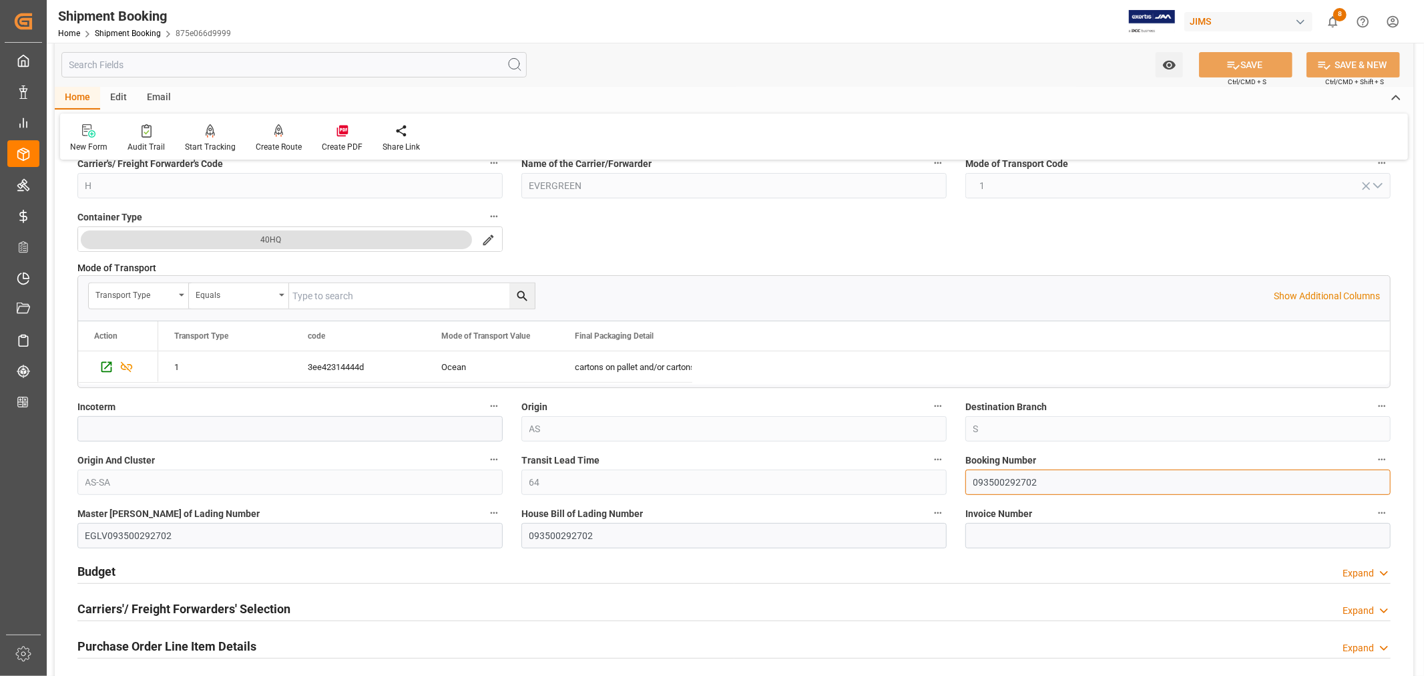
click at [983, 481] on input "093500292702" at bounding box center [1177, 481] width 425 height 25
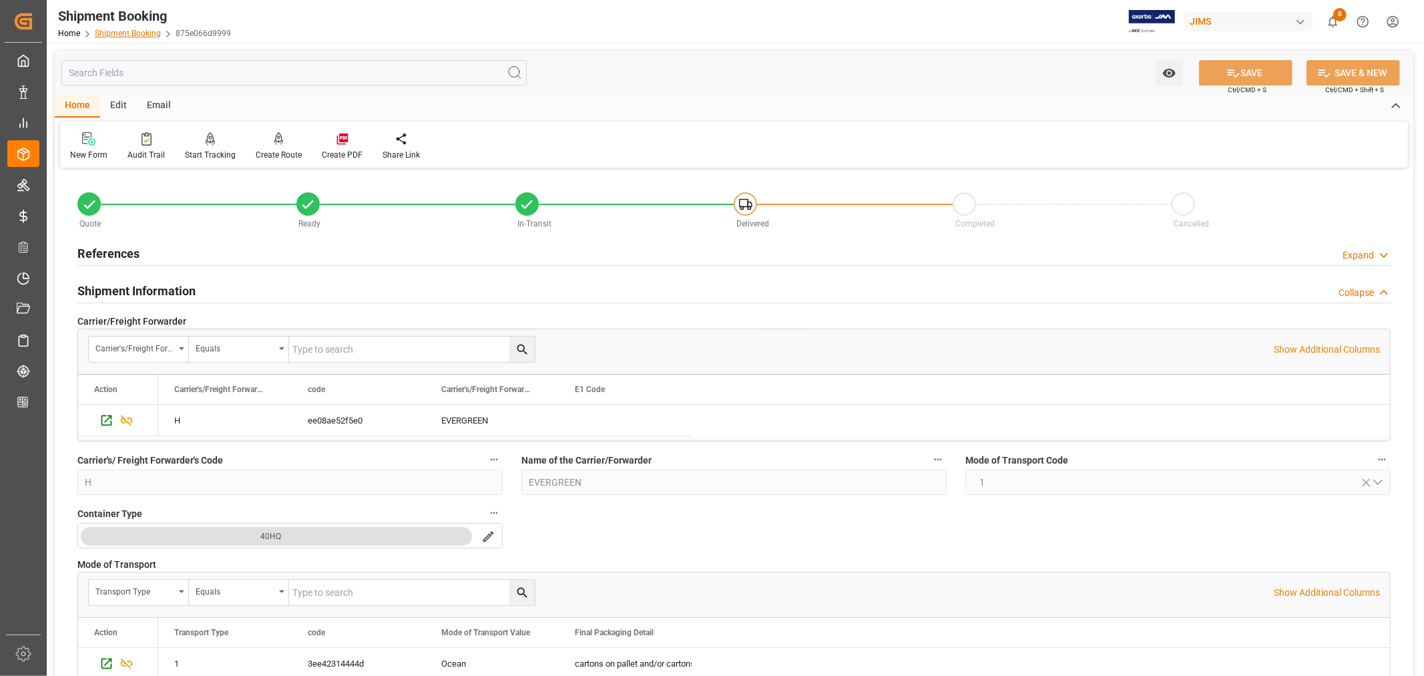
click at [118, 31] on link "Shipment Booking" at bounding box center [128, 33] width 66 height 9
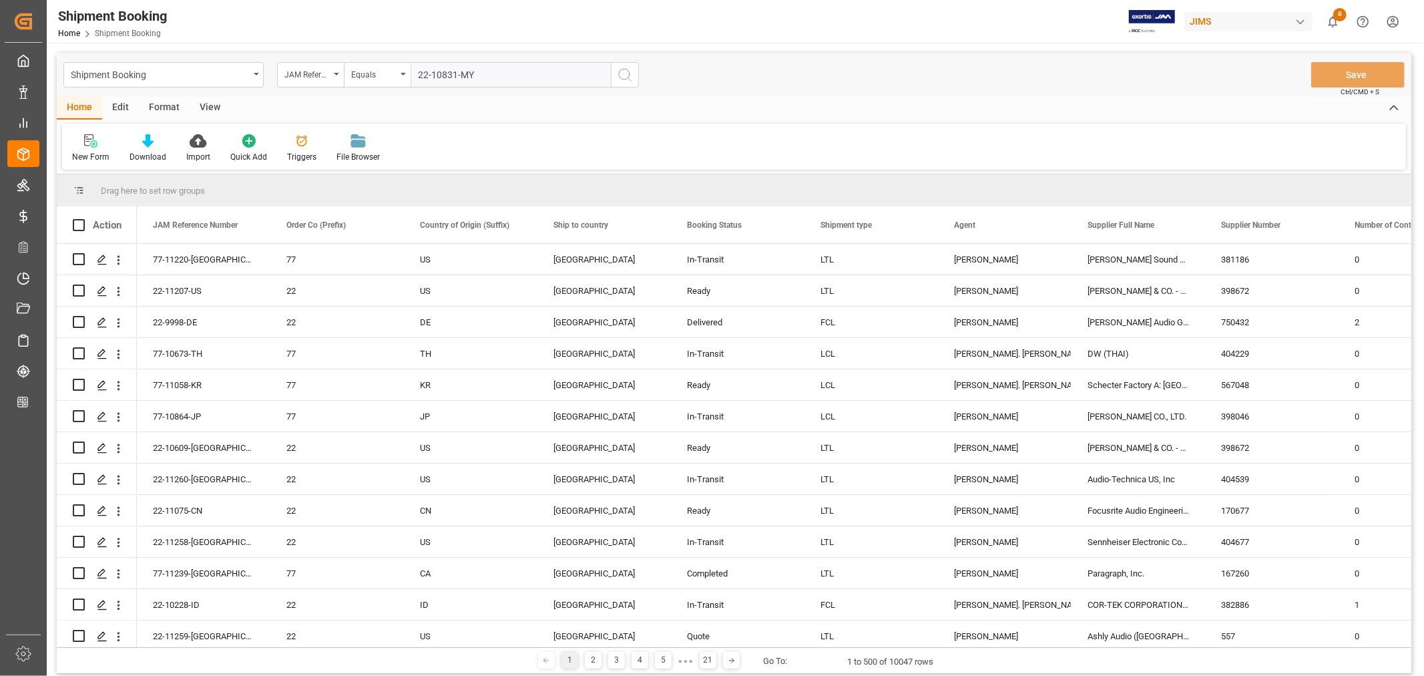
type input "22-10831-MY"
click at [625, 74] on icon "search button" at bounding box center [625, 75] width 16 height 16
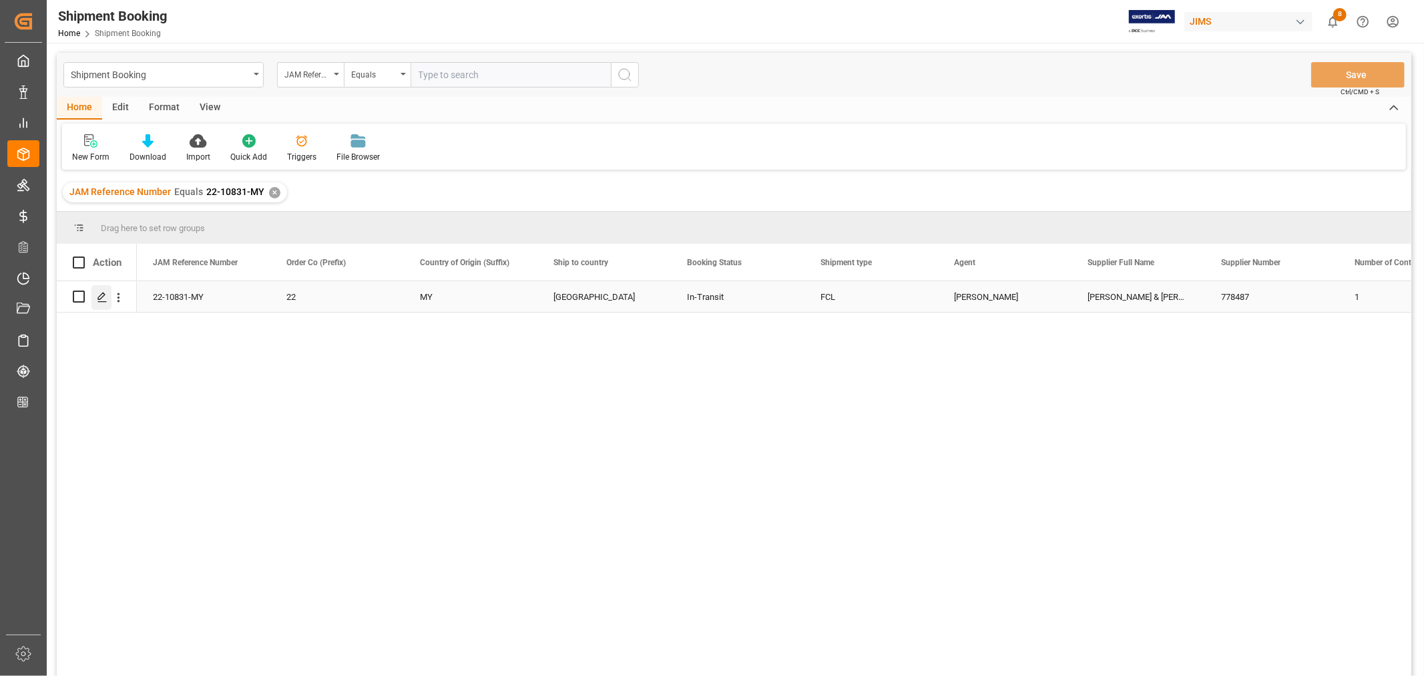
click at [103, 296] on icon "Press SPACE to select this row." at bounding box center [102, 297] width 11 height 11
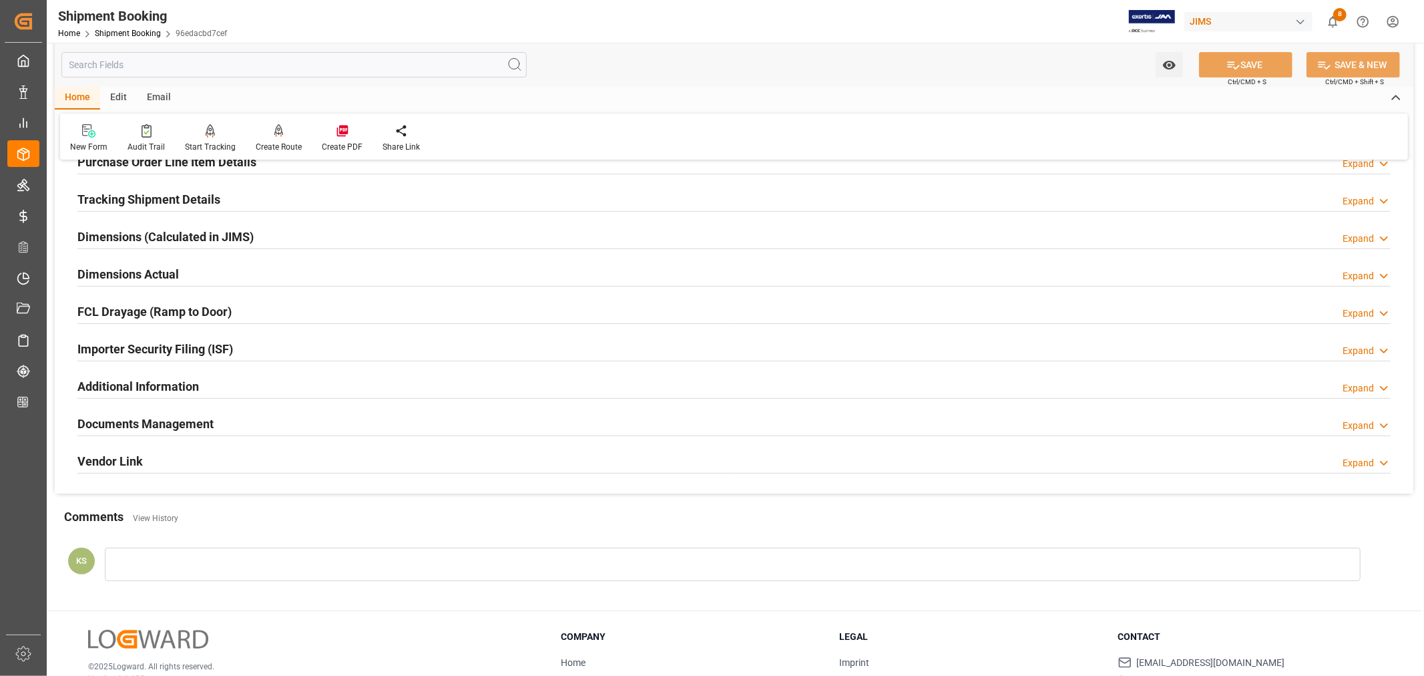
scroll to position [328, 0]
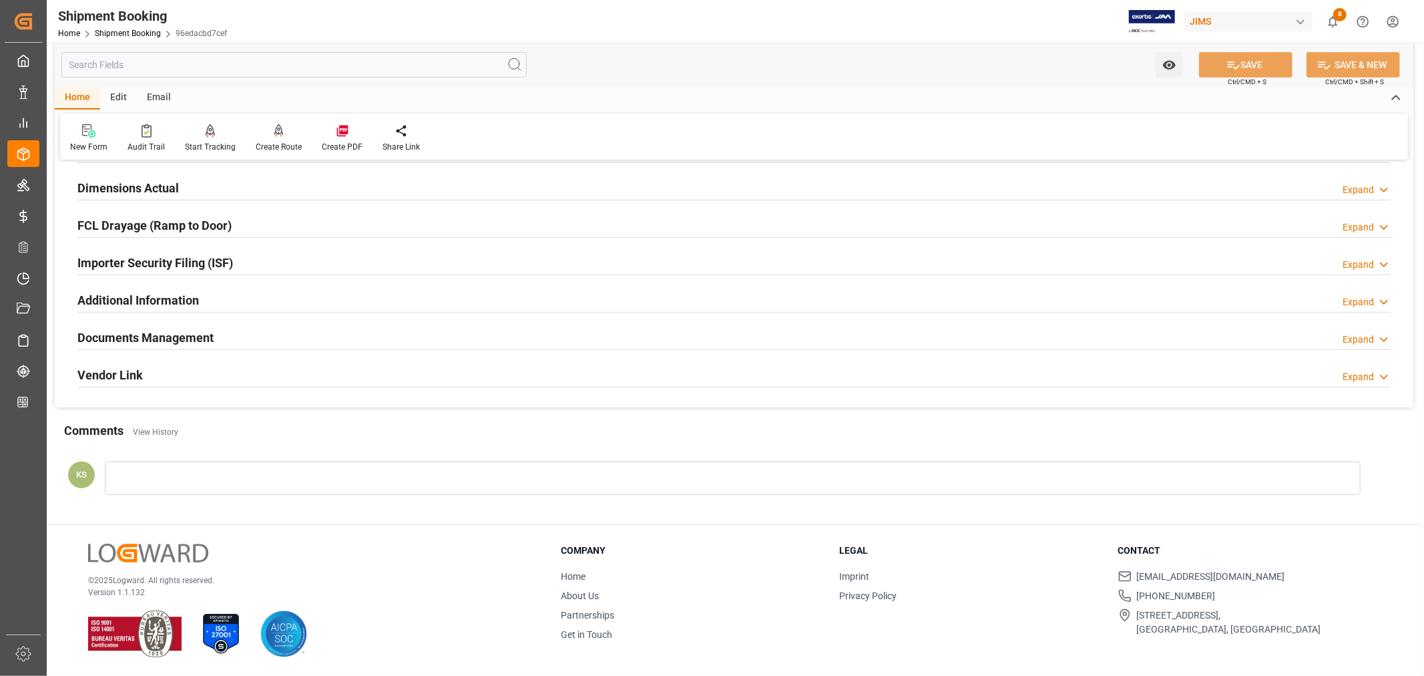
click at [234, 332] on div "Documents Management Expand" at bounding box center [733, 336] width 1313 height 25
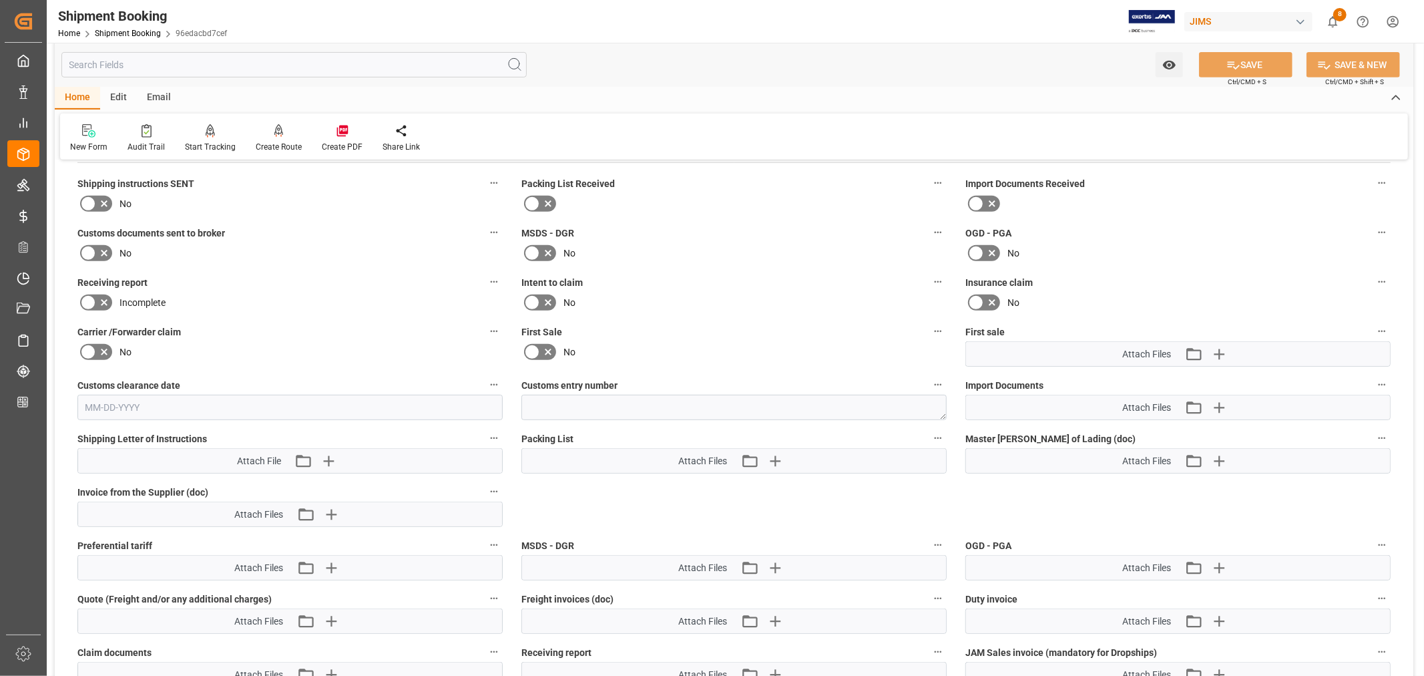
scroll to position [550, 0]
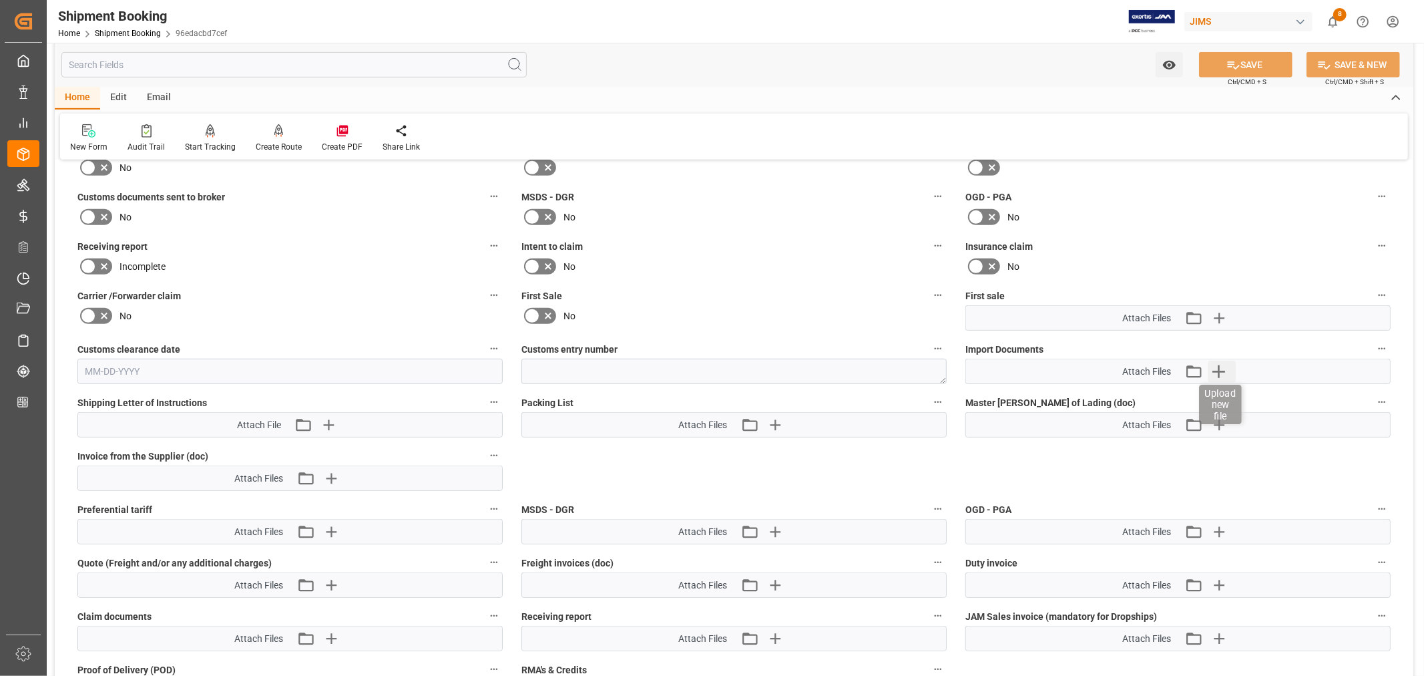
click at [1217, 369] on icon "button" at bounding box center [1218, 371] width 13 height 13
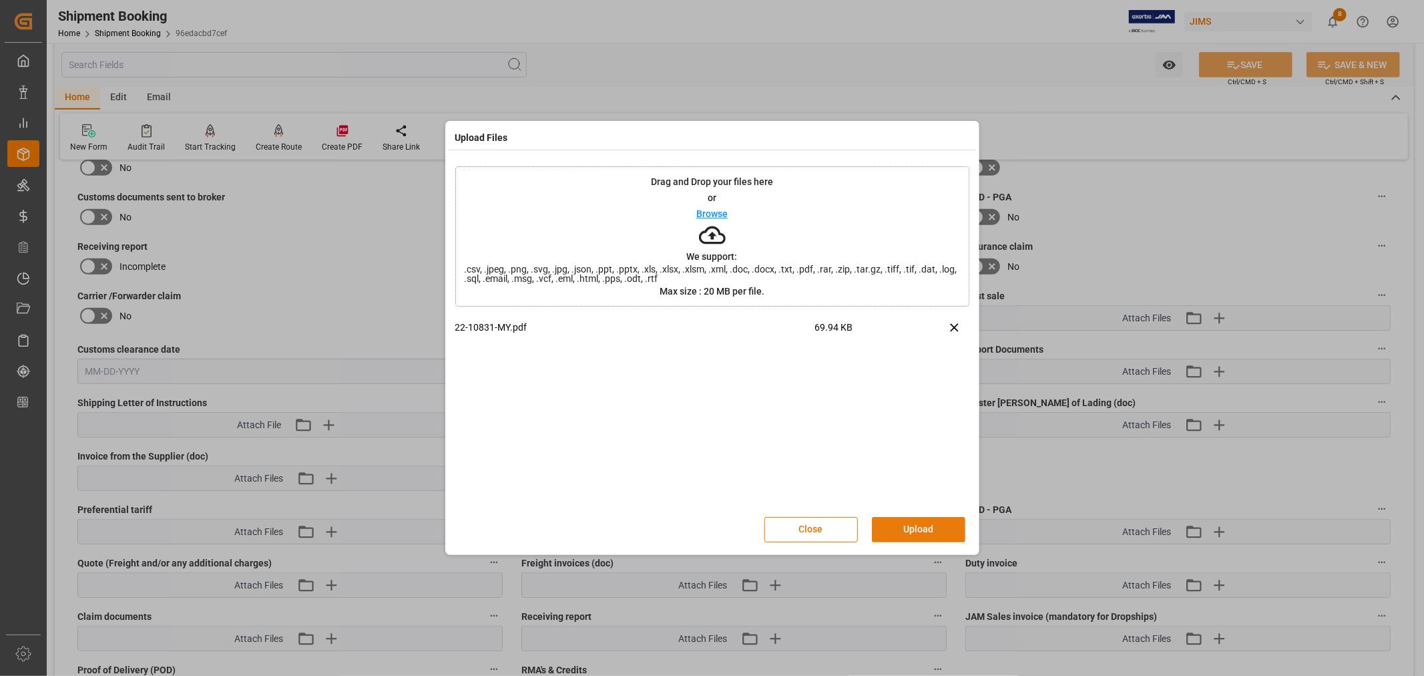
click at [928, 529] on button "Upload" at bounding box center [918, 529] width 93 height 25
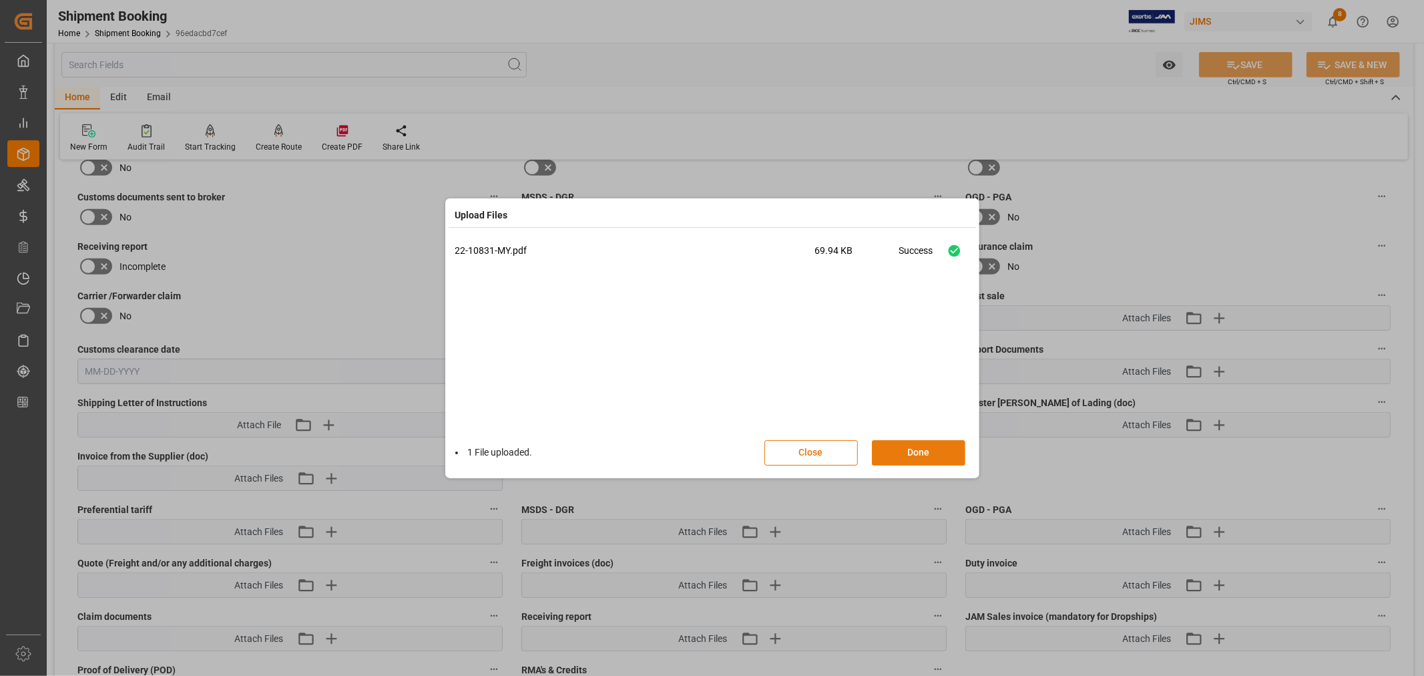
click at [917, 455] on button "Done" at bounding box center [918, 452] width 93 height 25
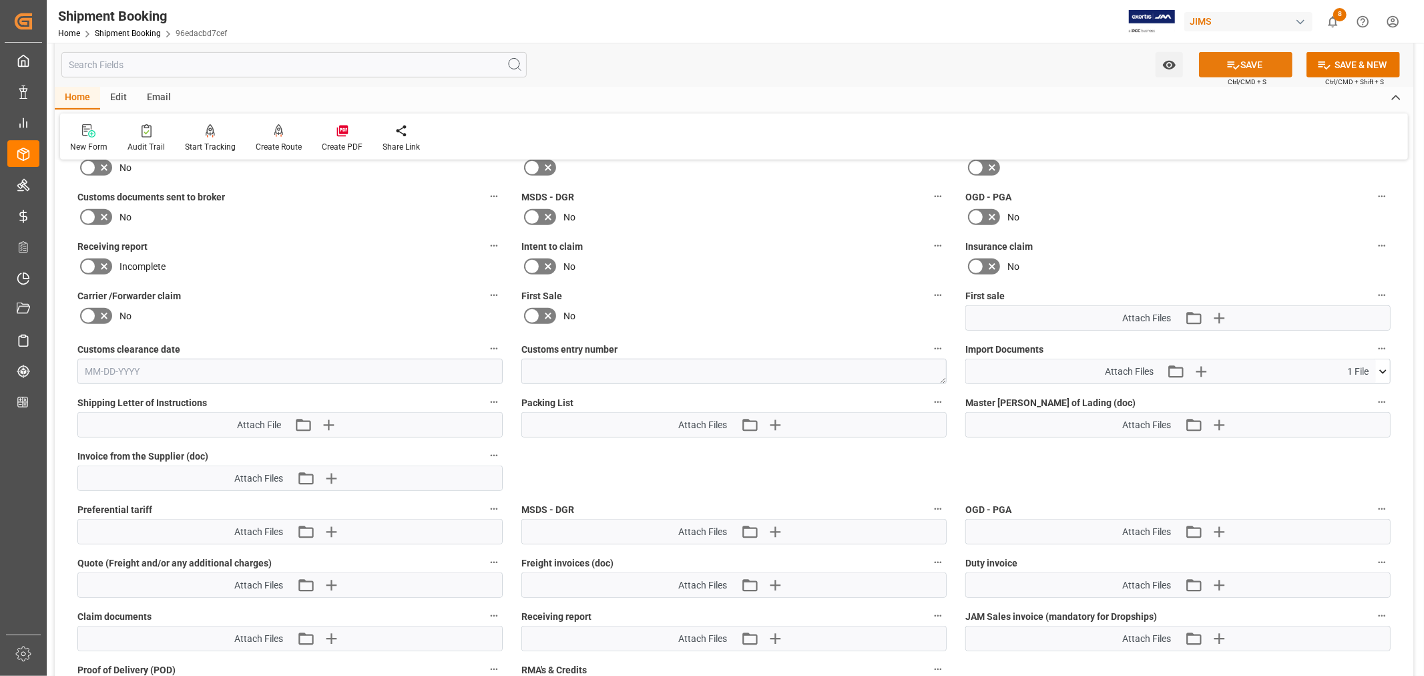
click at [1244, 64] on button "SAVE" at bounding box center [1245, 64] width 93 height 25
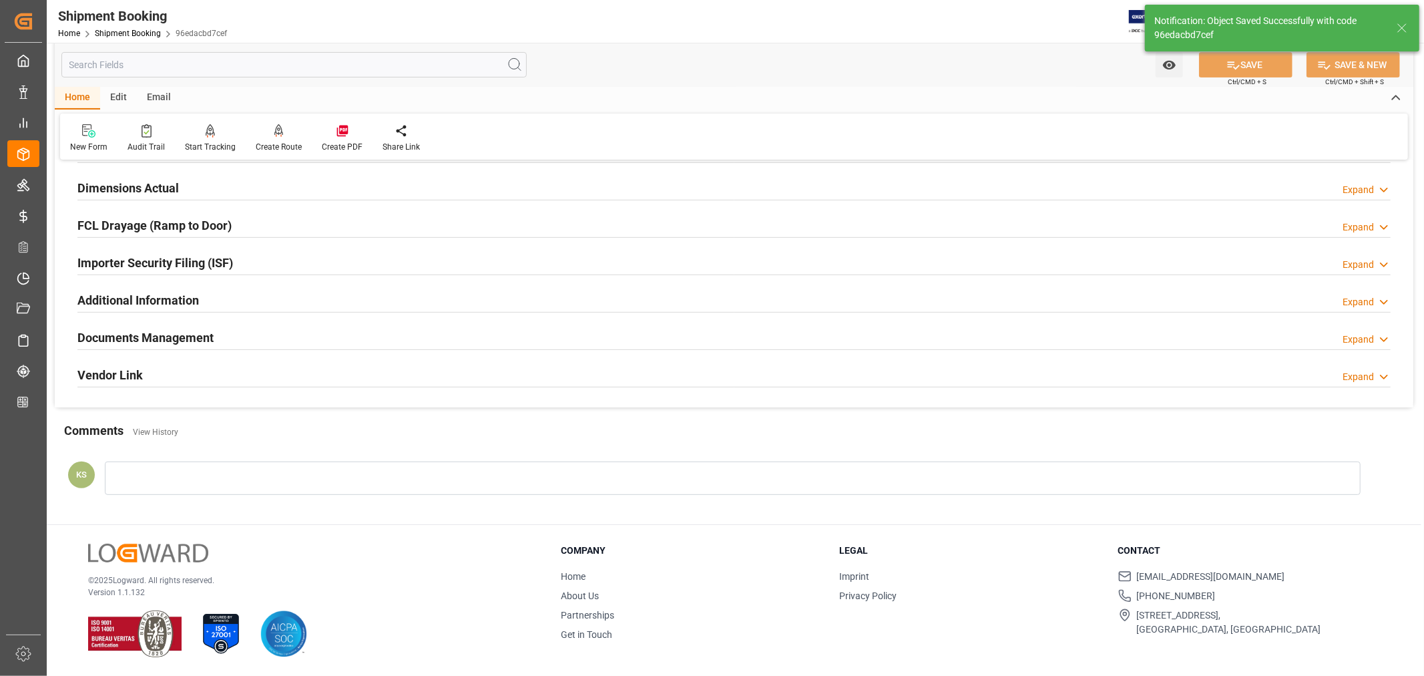
scroll to position [328, 0]
click at [136, 31] on link "Shipment Booking" at bounding box center [128, 33] width 66 height 9
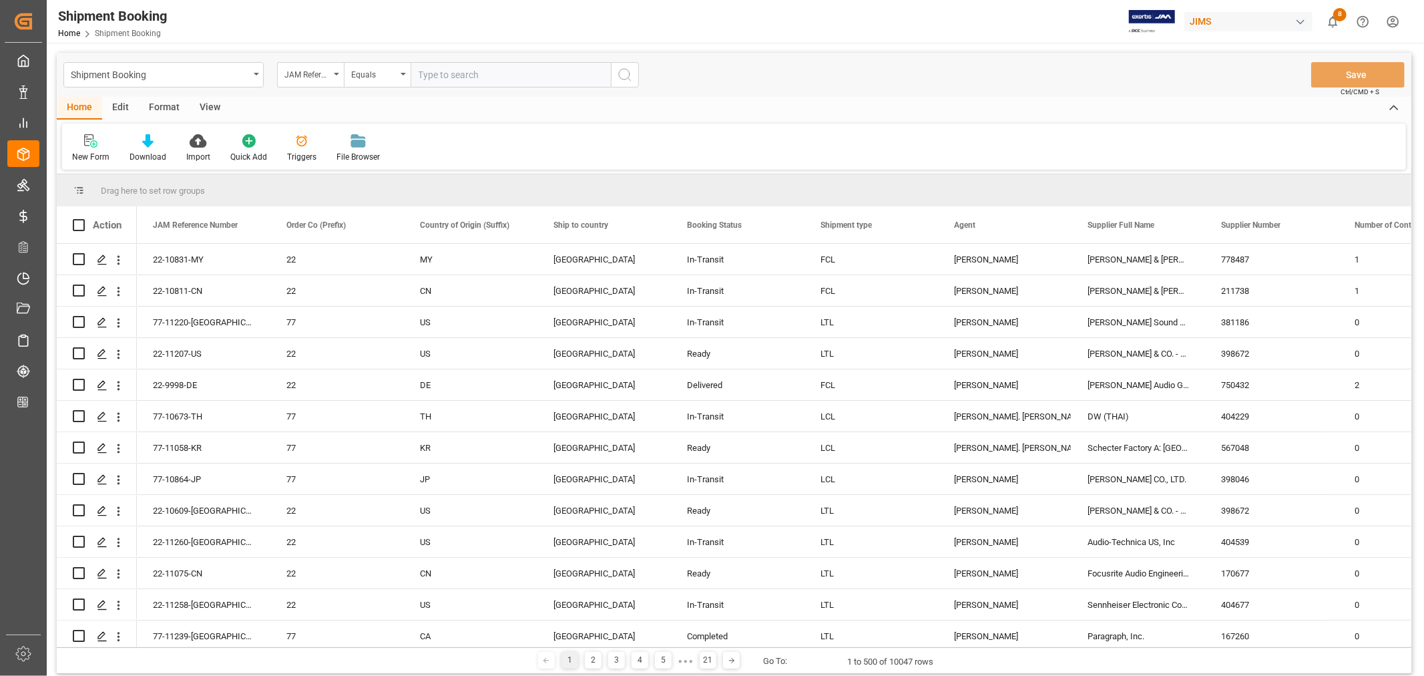
paste input "22-10827-MY"
type input "22-10827-MY"
click at [623, 75] on icon "search button" at bounding box center [625, 75] width 16 height 16
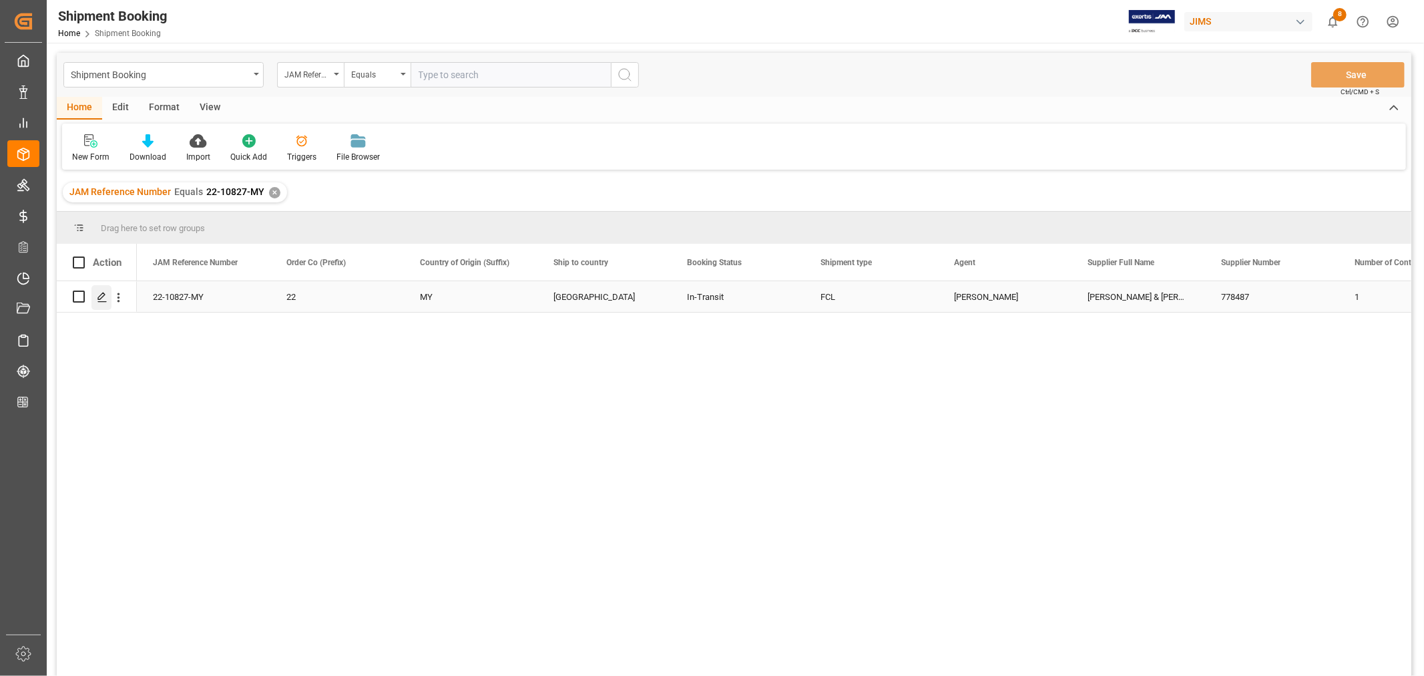
click at [103, 294] on icon "Press SPACE to select this row." at bounding box center [102, 297] width 11 height 11
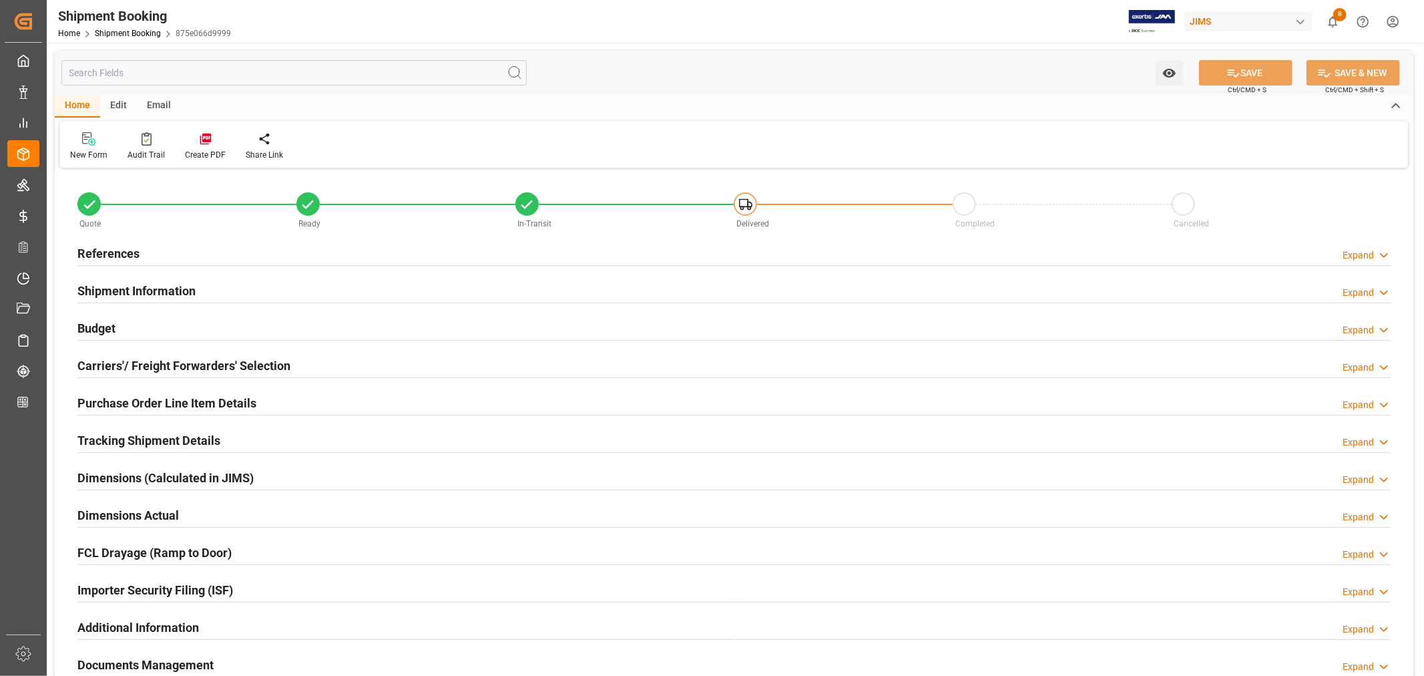
type input "64"
click at [194, 295] on h2 "Shipment Information" at bounding box center [136, 291] width 118 height 18
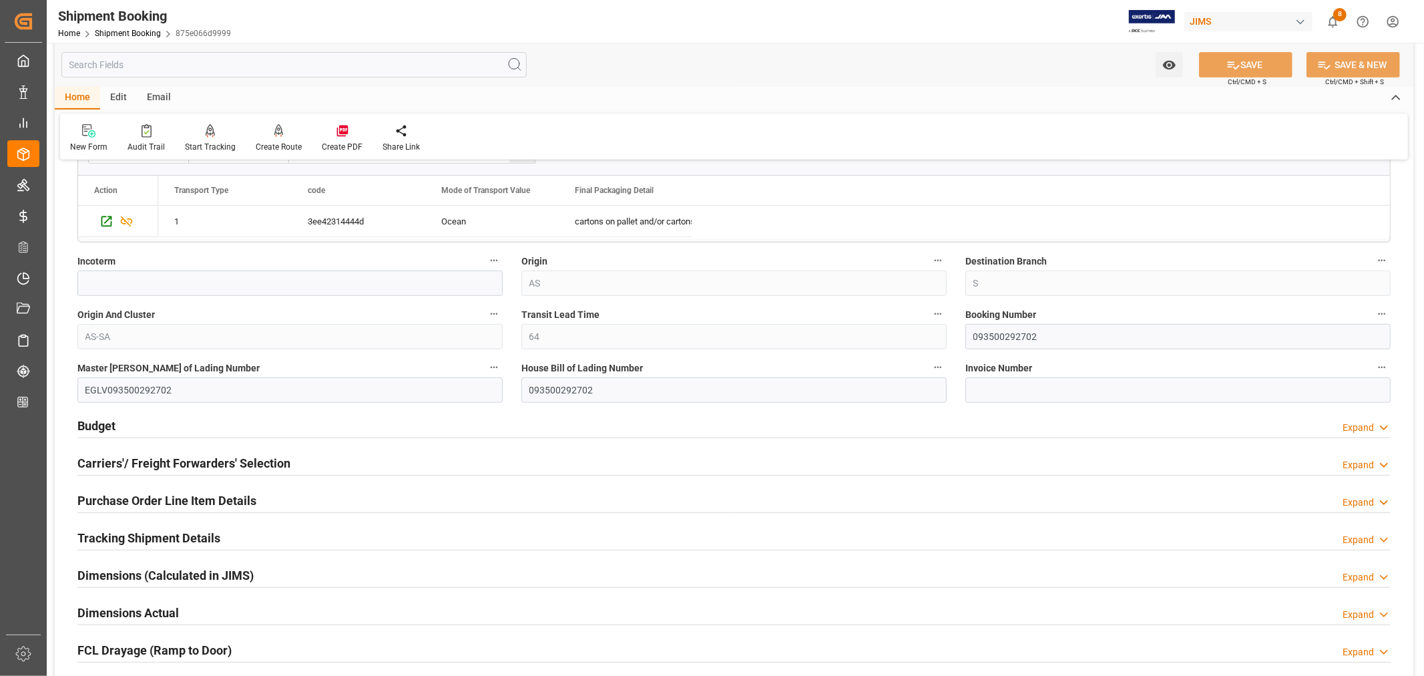
scroll to position [445, 0]
click at [990, 332] on input "093500292702" at bounding box center [1177, 333] width 425 height 25
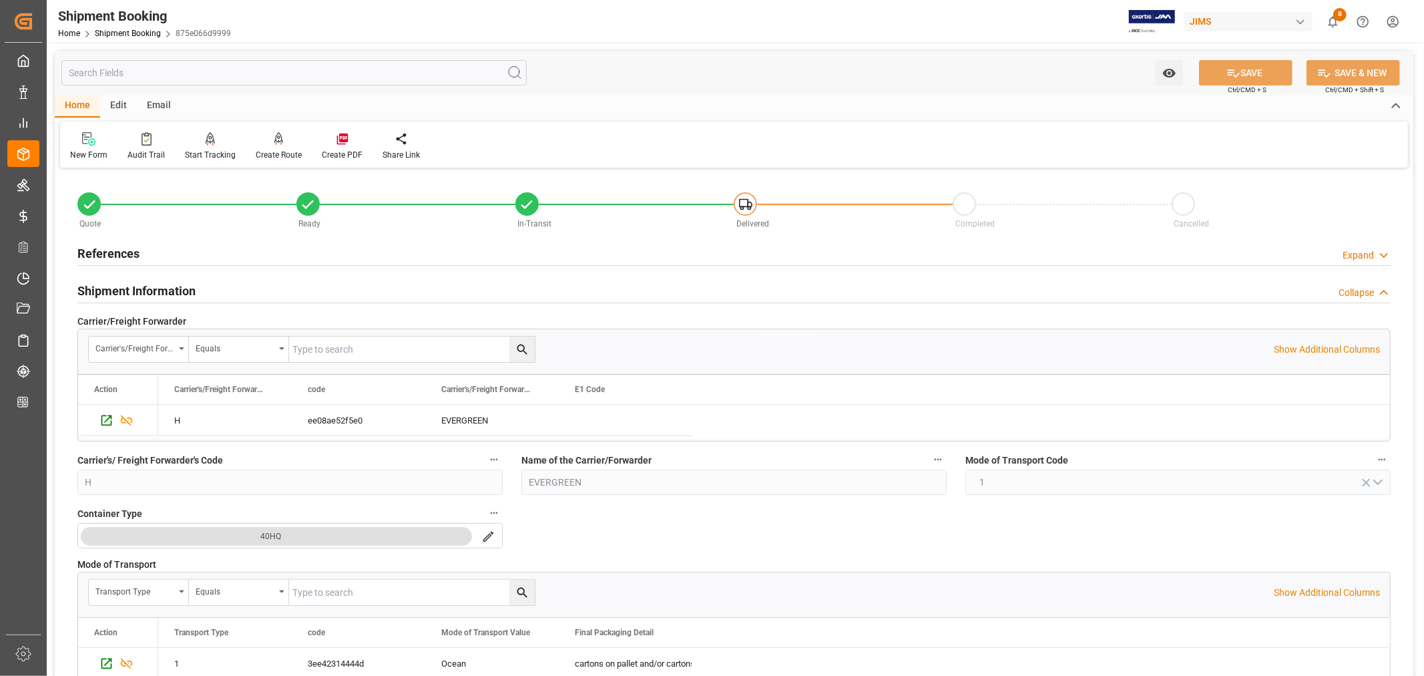
click at [122, 251] on h2 "References" at bounding box center [108, 253] width 62 height 18
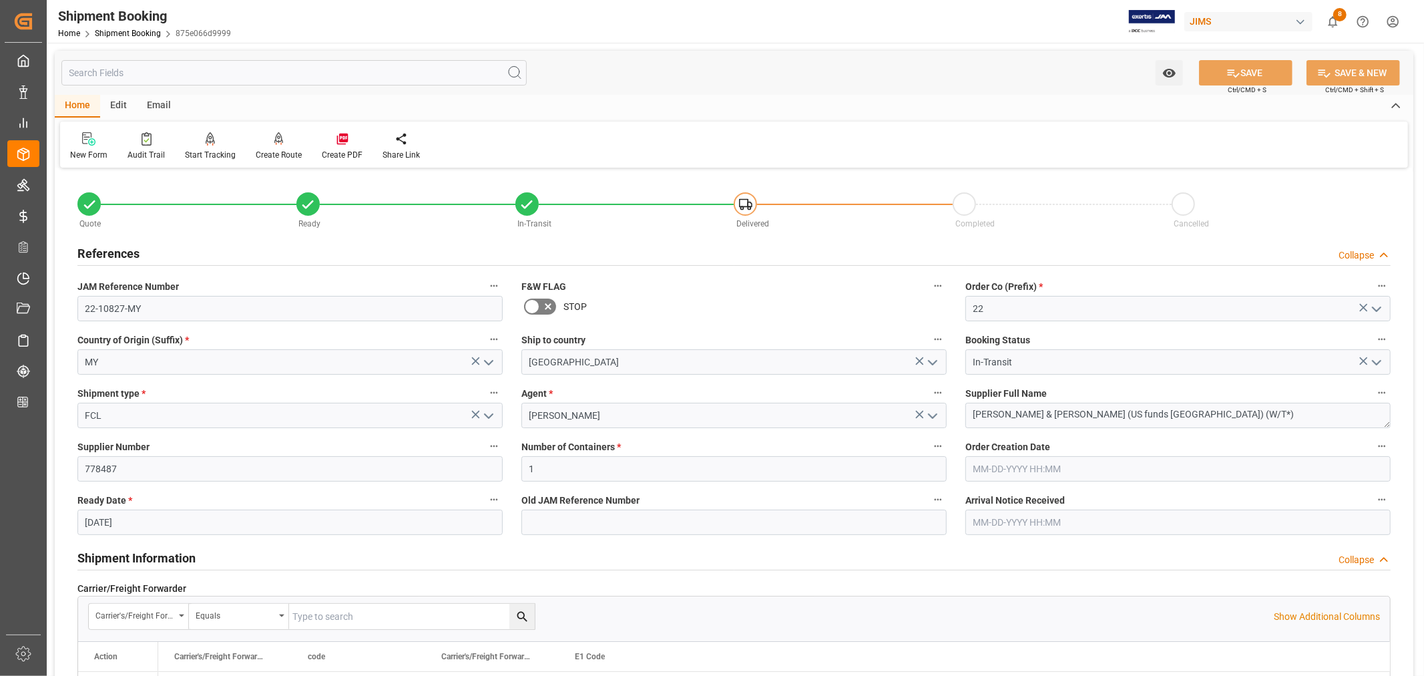
click at [122, 251] on h2 "References" at bounding box center [108, 253] width 62 height 18
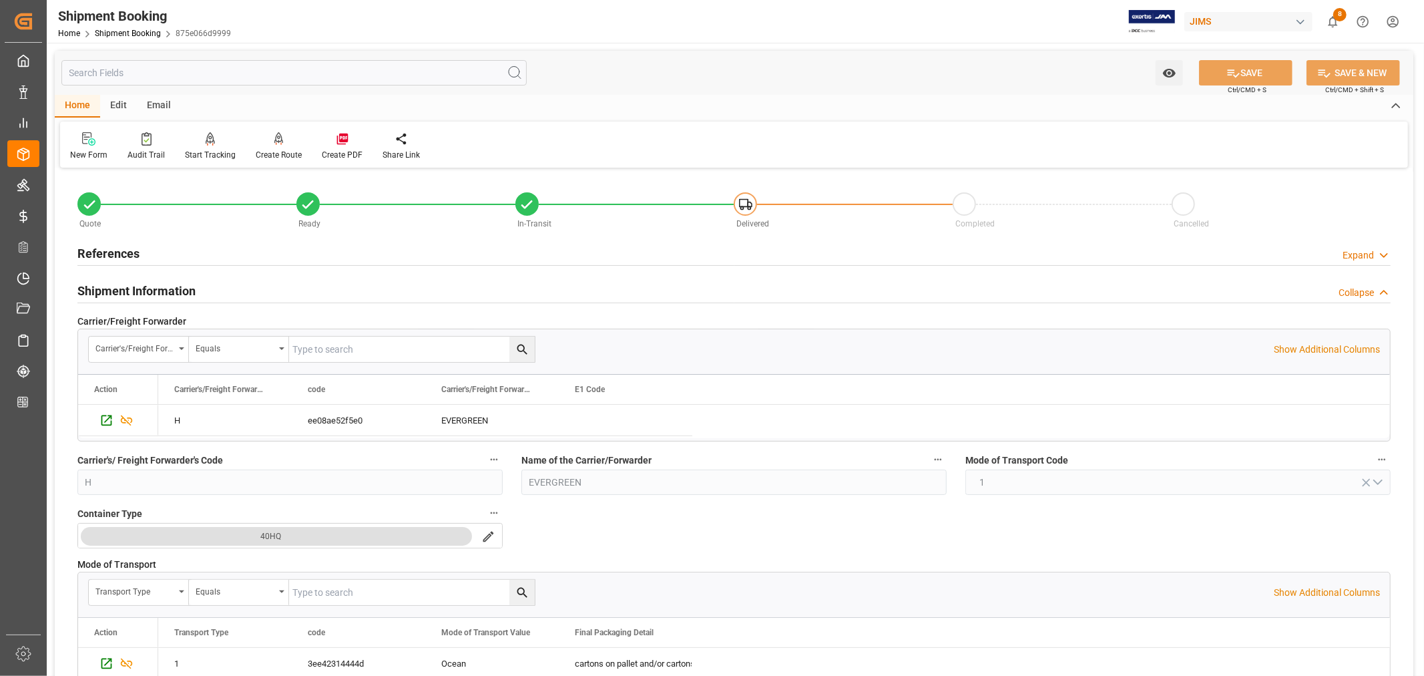
click at [182, 290] on h2 "Shipment Information" at bounding box center [136, 291] width 118 height 18
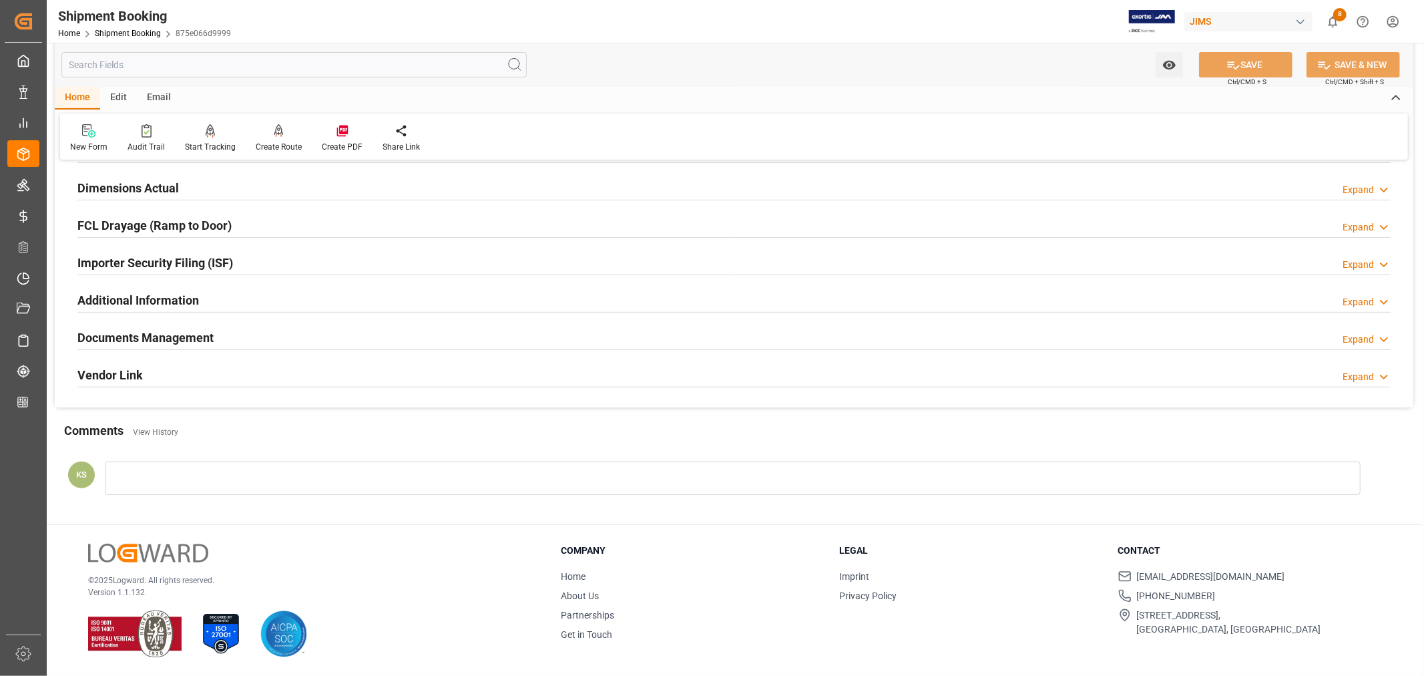
scroll to position [328, 0]
click at [256, 339] on div "Documents Management Expand" at bounding box center [733, 336] width 1313 height 25
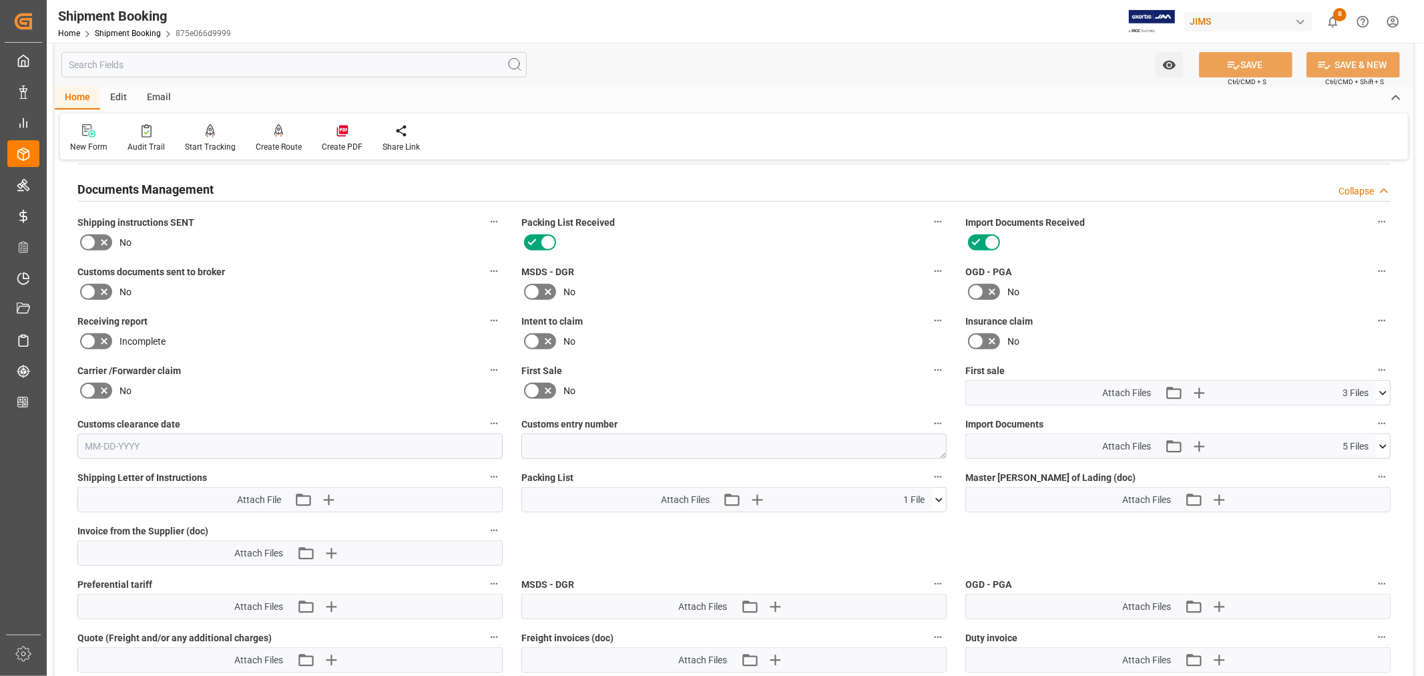
scroll to position [476, 0]
click at [1198, 445] on icon "button" at bounding box center [1198, 445] width 13 height 13
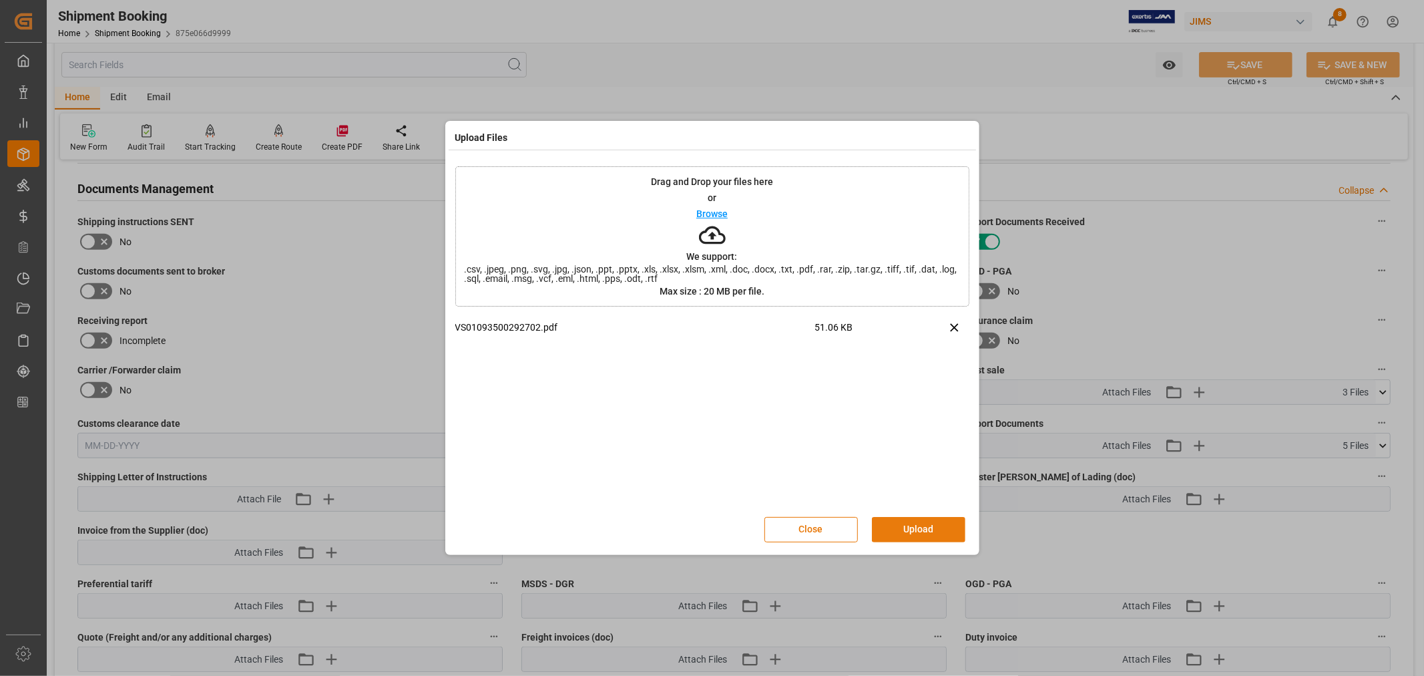
click at [921, 525] on button "Upload" at bounding box center [918, 529] width 93 height 25
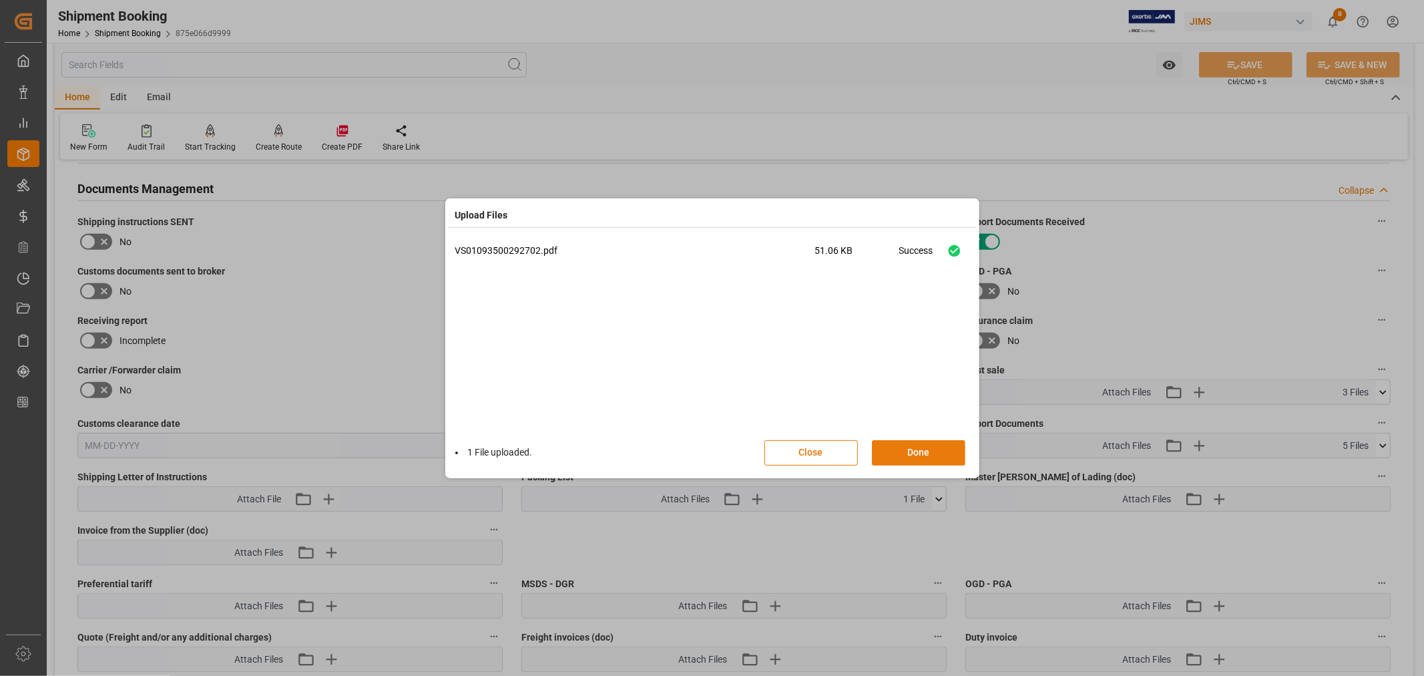
click at [923, 448] on button "Done" at bounding box center [918, 452] width 93 height 25
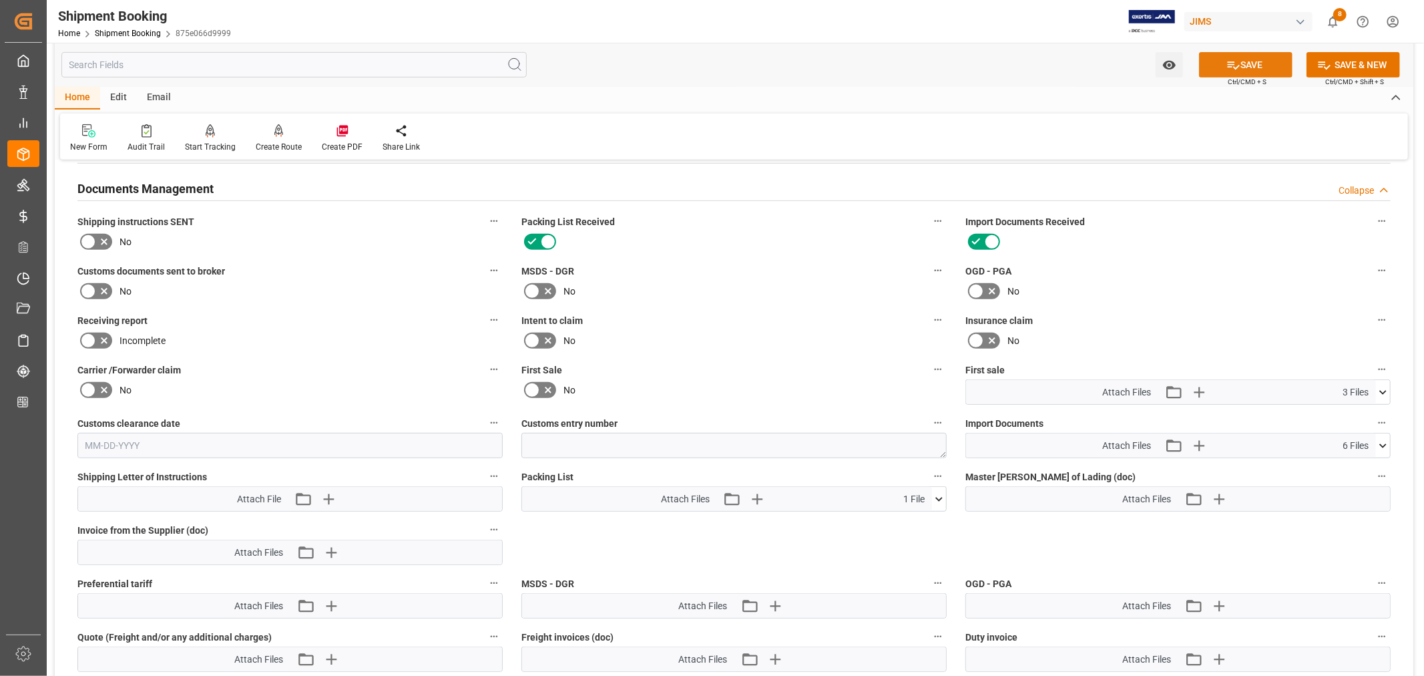
click at [1251, 62] on button "SAVE" at bounding box center [1245, 64] width 93 height 25
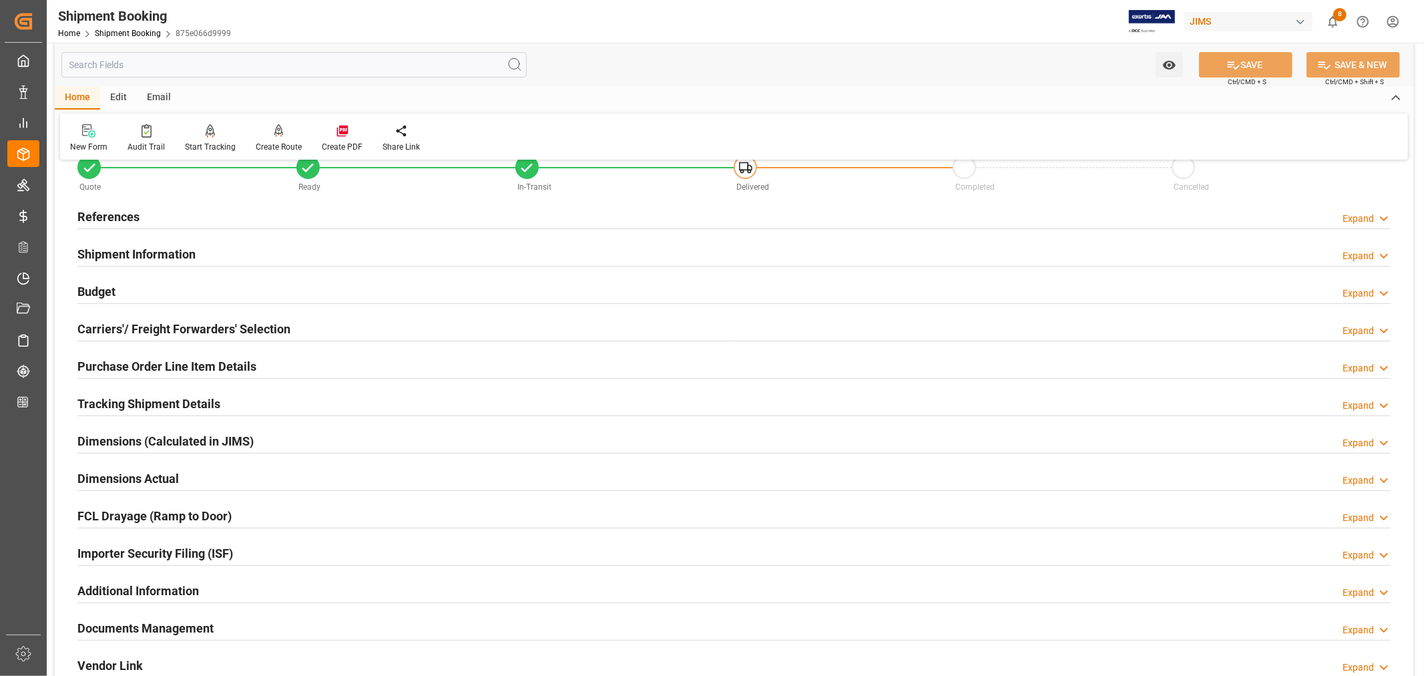
scroll to position [31, 0]
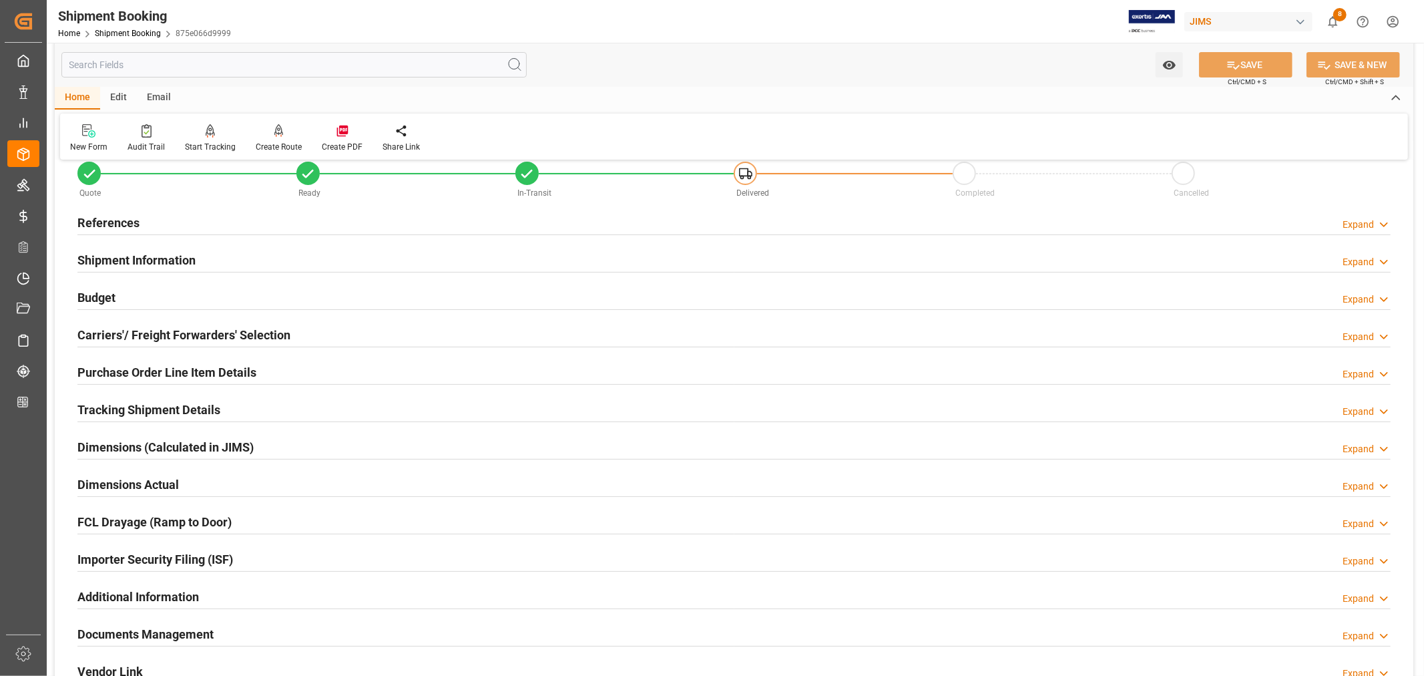
click at [208, 259] on div "Shipment Information Expand" at bounding box center [733, 258] width 1313 height 25
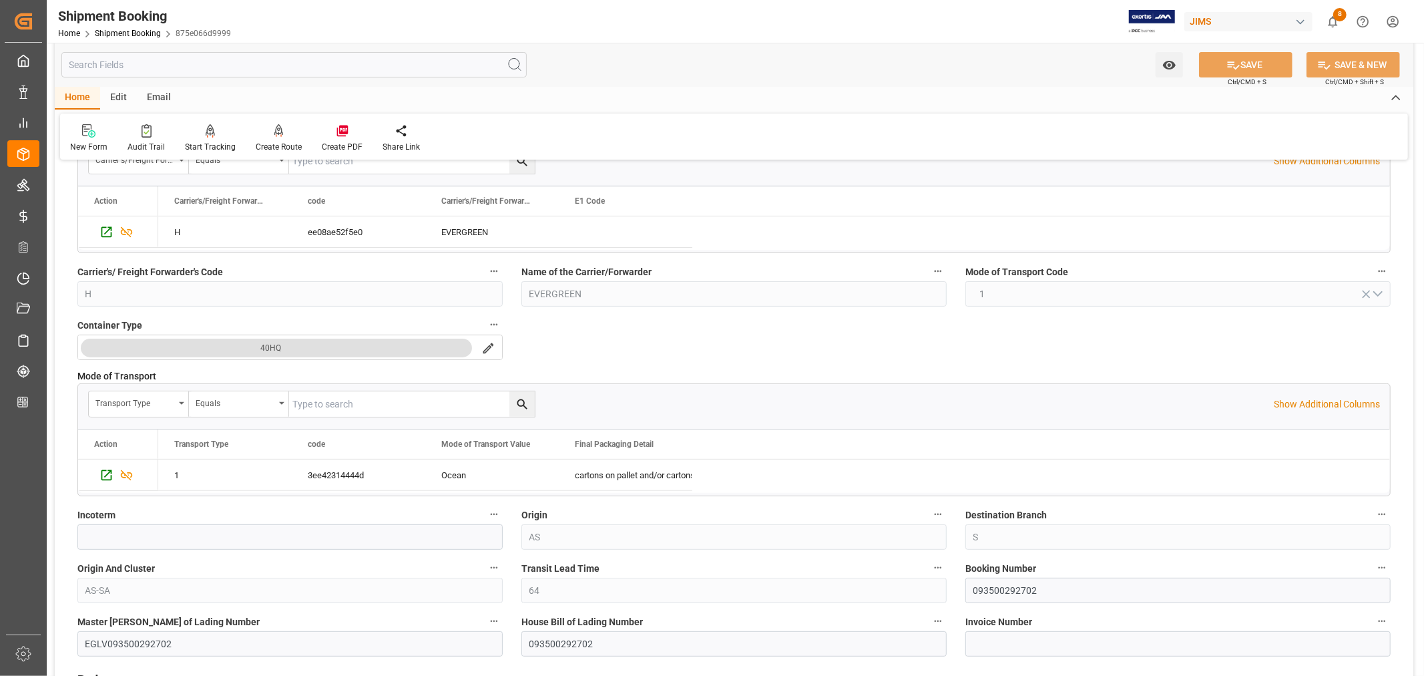
scroll to position [328, 0]
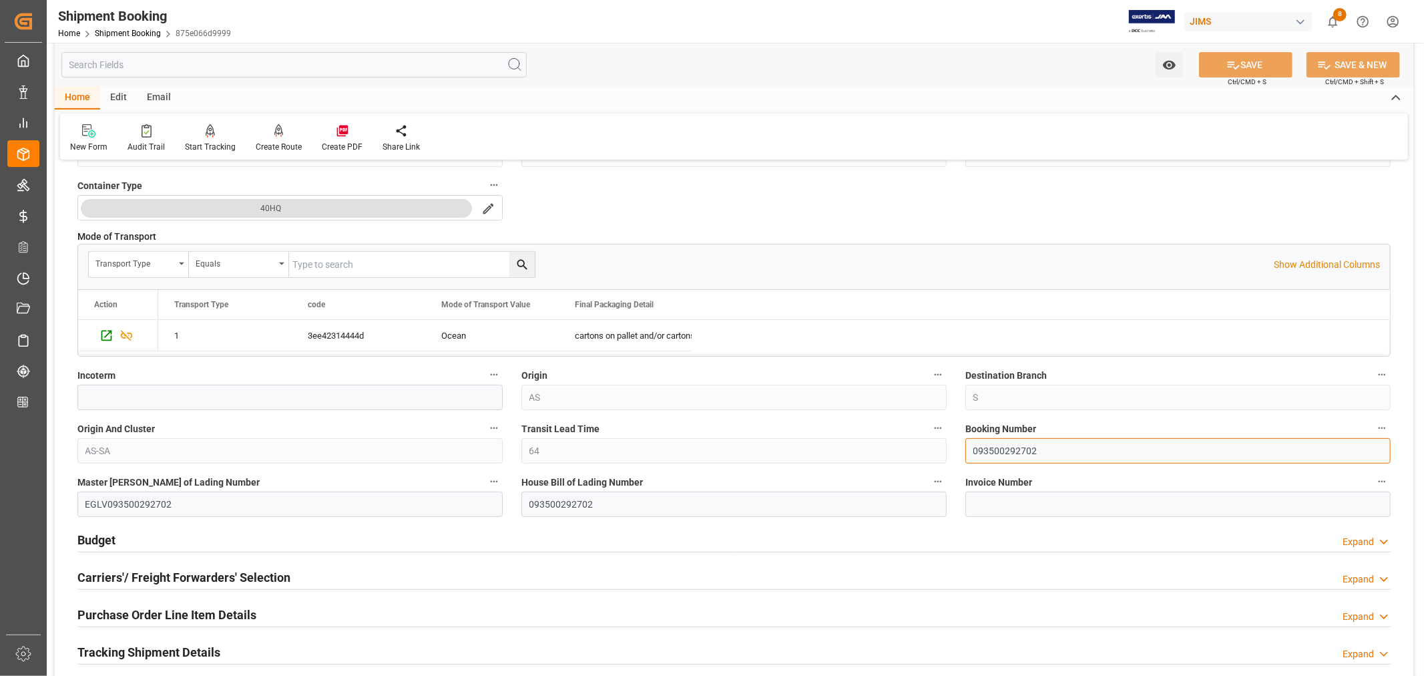
click at [990, 453] on input "093500292702" at bounding box center [1177, 450] width 425 height 25
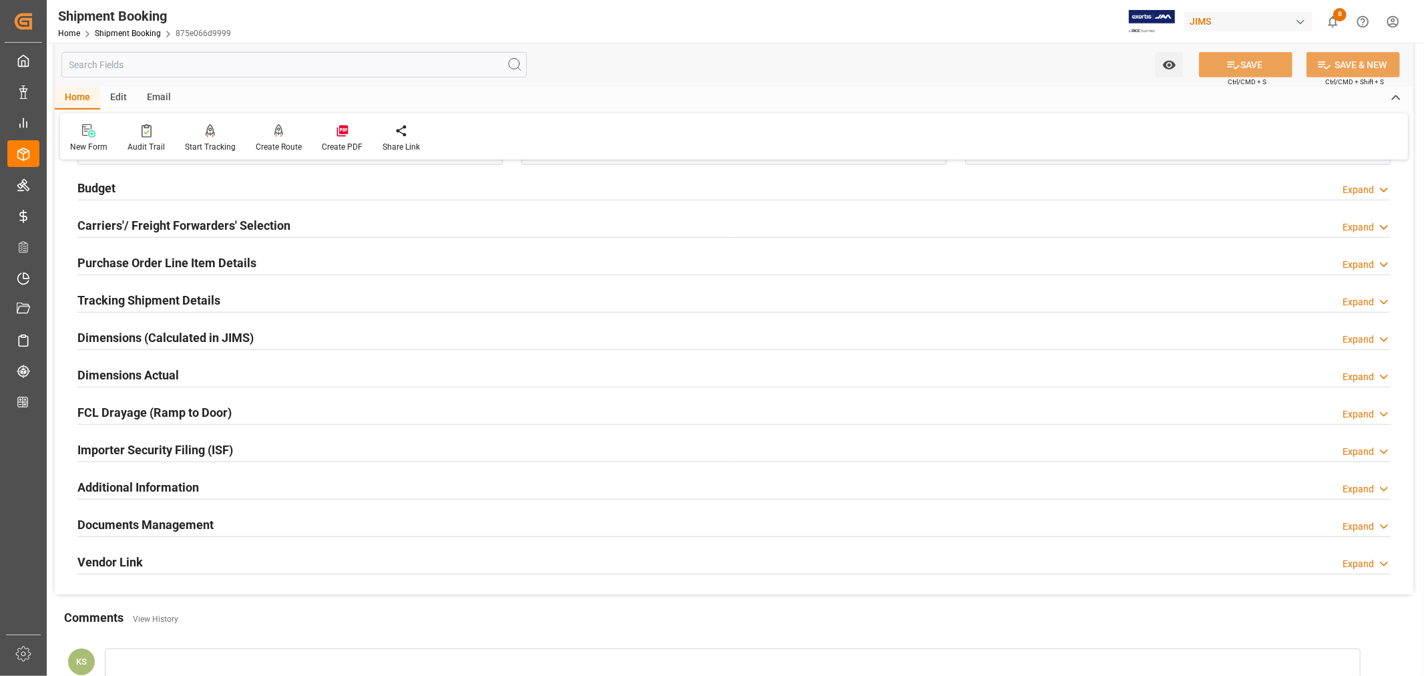
scroll to position [698, 0]
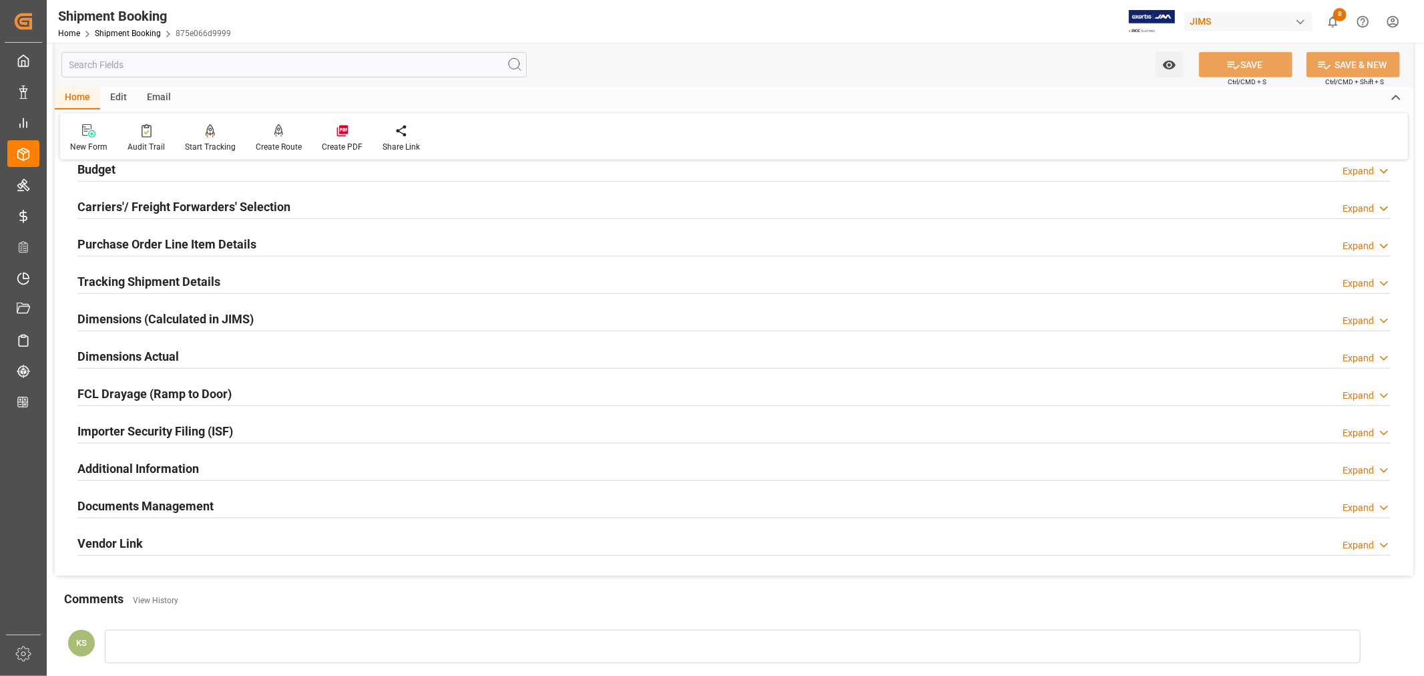
click at [251, 505] on div "Documents Management Expand" at bounding box center [733, 504] width 1313 height 25
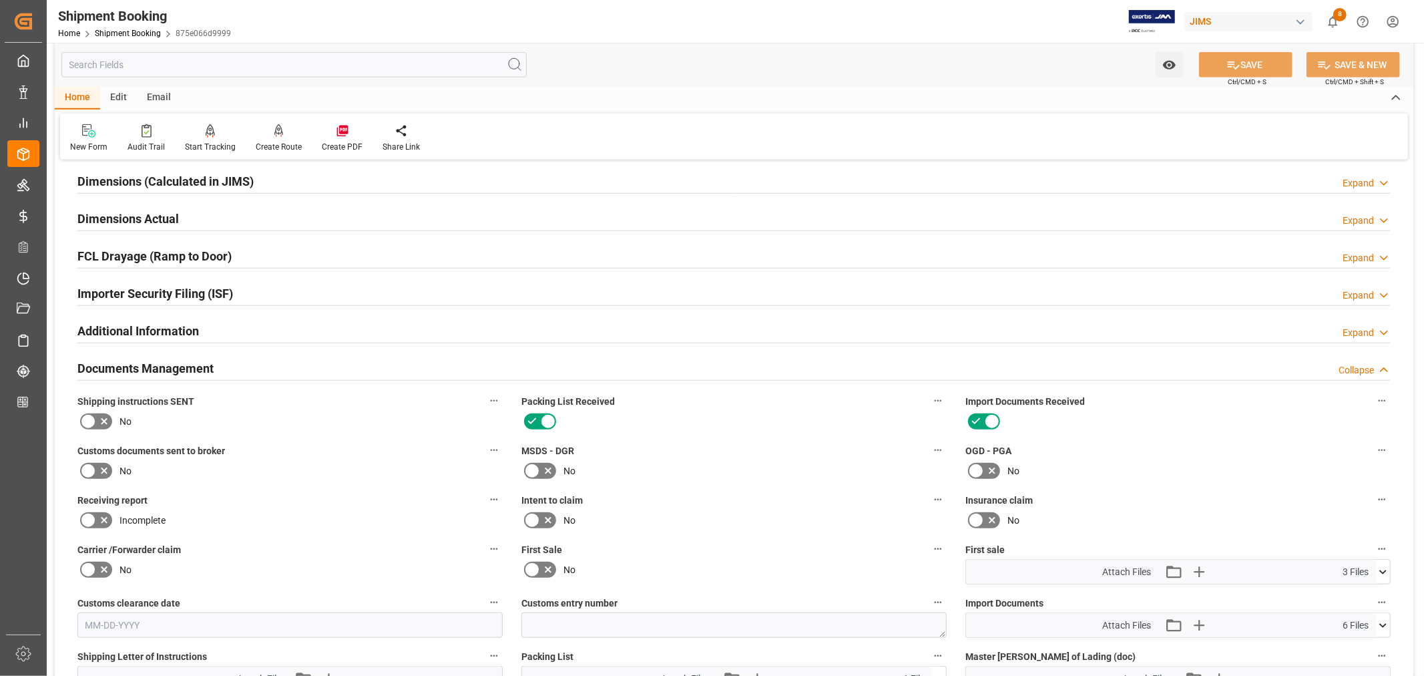
scroll to position [847, 0]
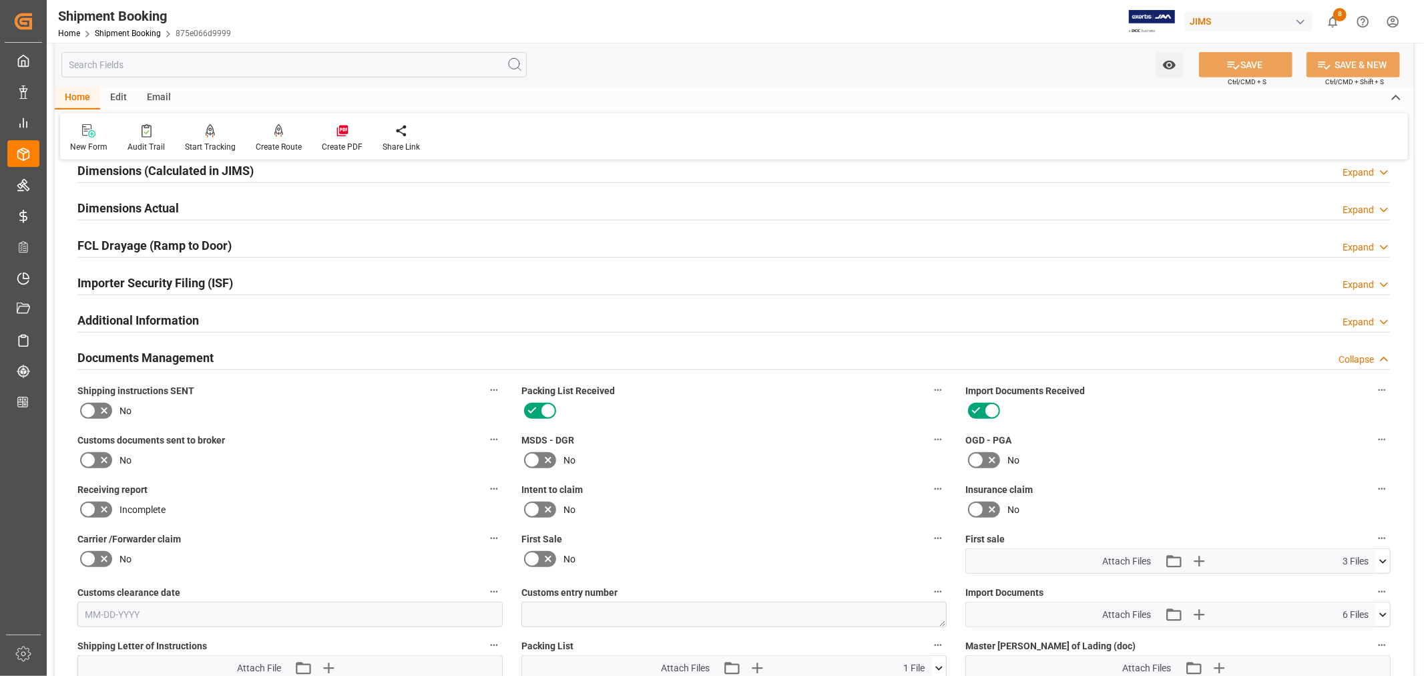
click at [535, 557] on icon at bounding box center [532, 559] width 16 height 16
click at [0, 0] on input "checkbox" at bounding box center [0, 0] width 0 height 0
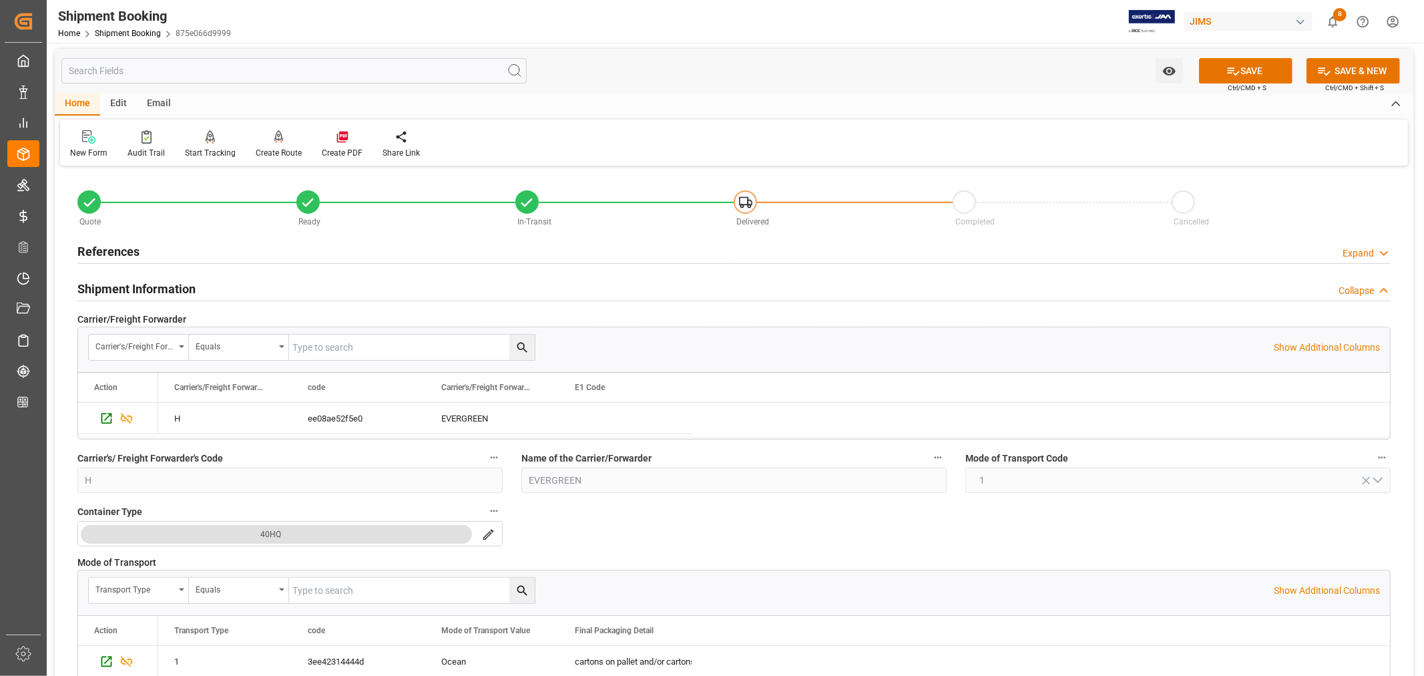
scroll to position [0, 0]
click at [128, 286] on h2 "Shipment Information" at bounding box center [136, 291] width 118 height 18
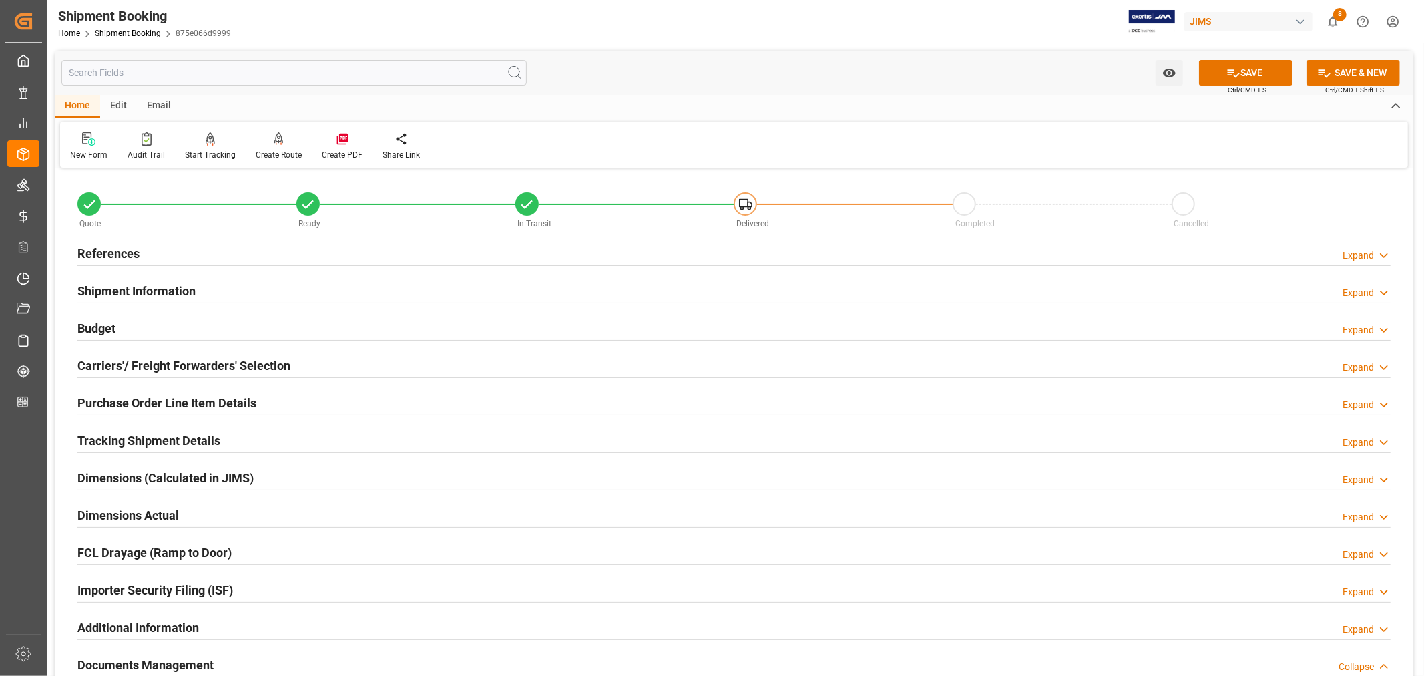
click at [124, 252] on h2 "References" at bounding box center [108, 253] width 62 height 18
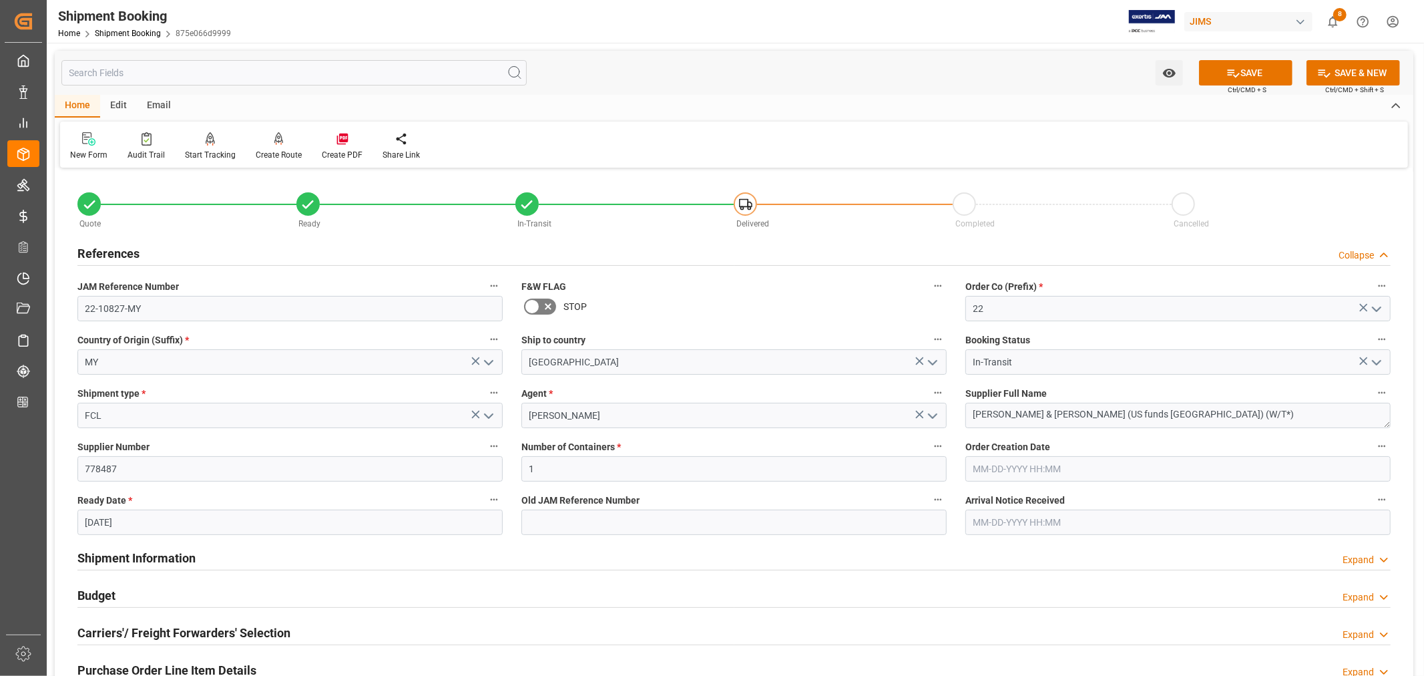
click at [124, 252] on h2 "References" at bounding box center [108, 253] width 62 height 18
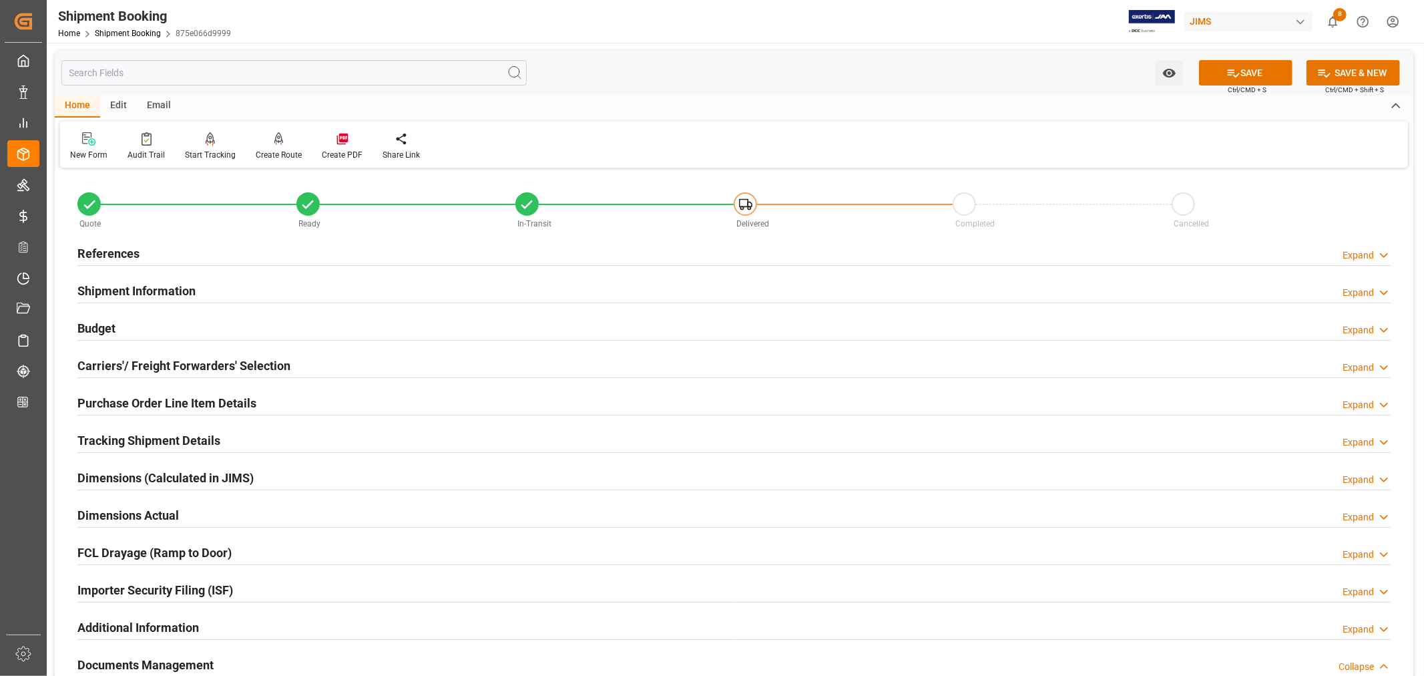
click at [124, 252] on h2 "References" at bounding box center [108, 253] width 62 height 18
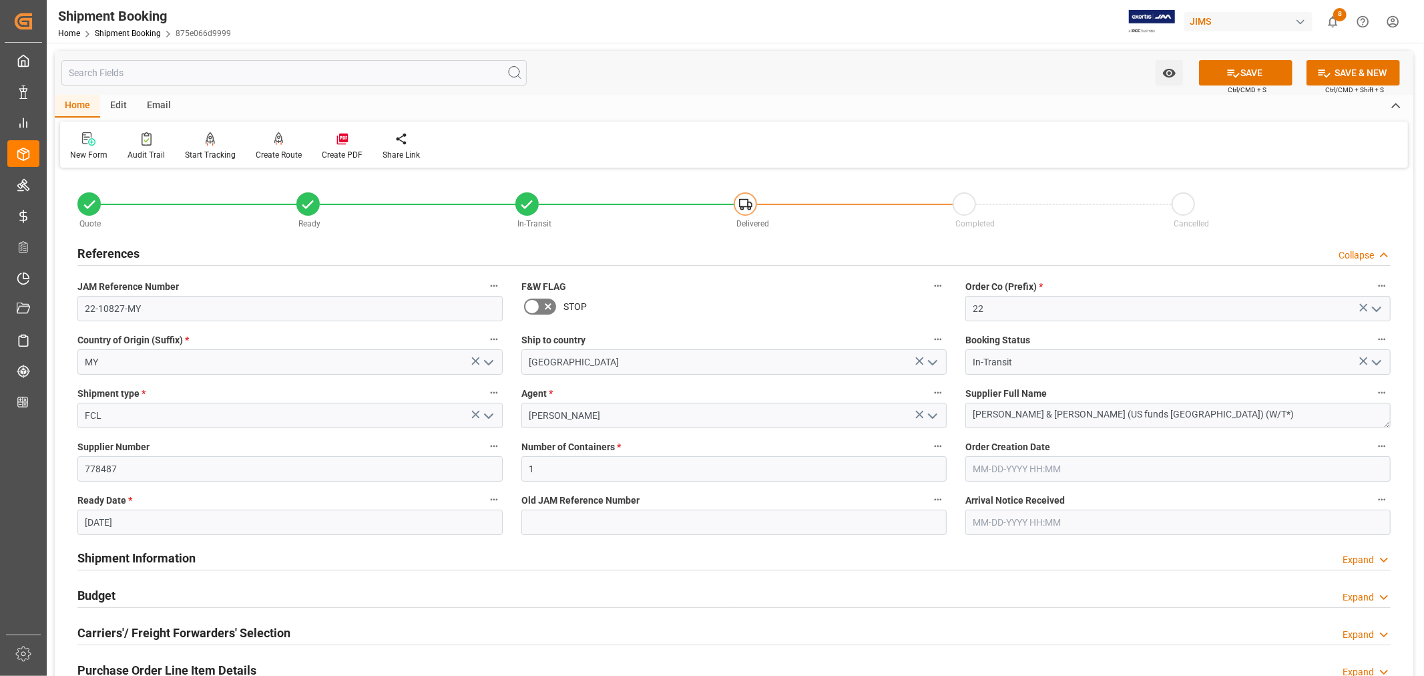
click at [124, 252] on h2 "References" at bounding box center [108, 253] width 62 height 18
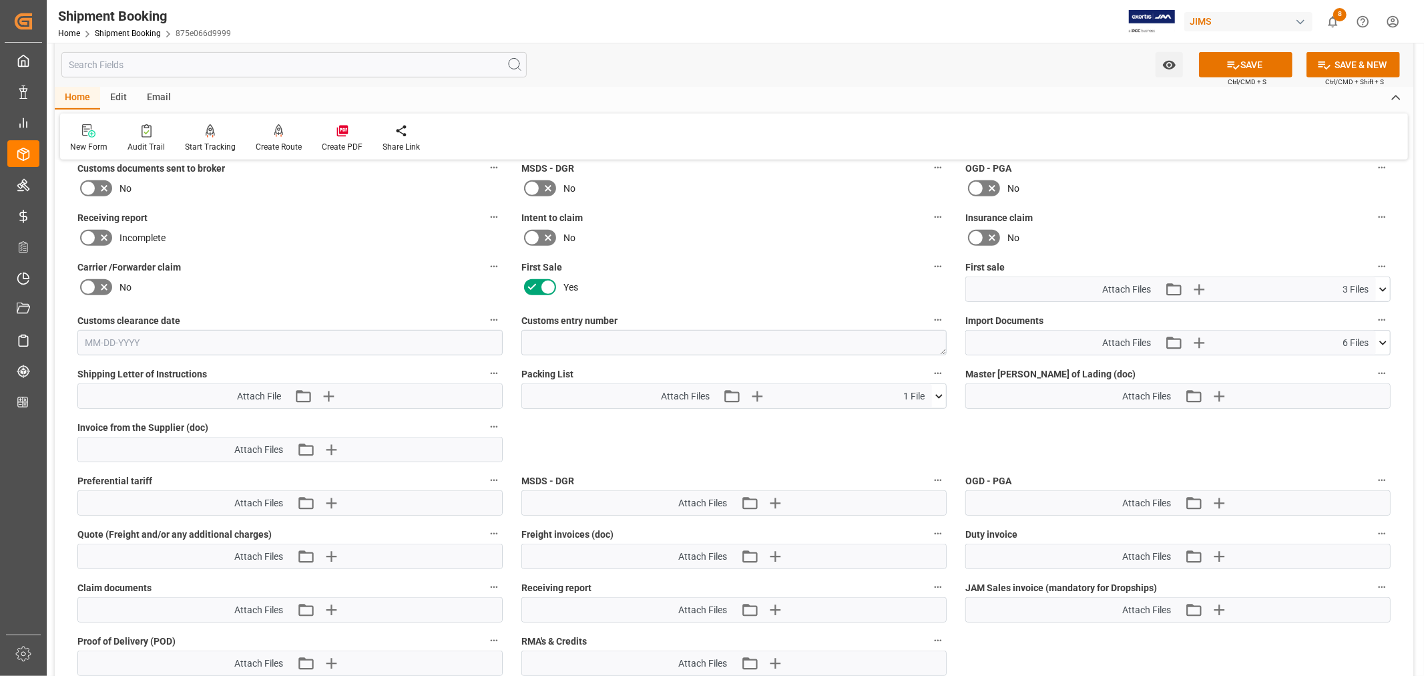
scroll to position [593, 0]
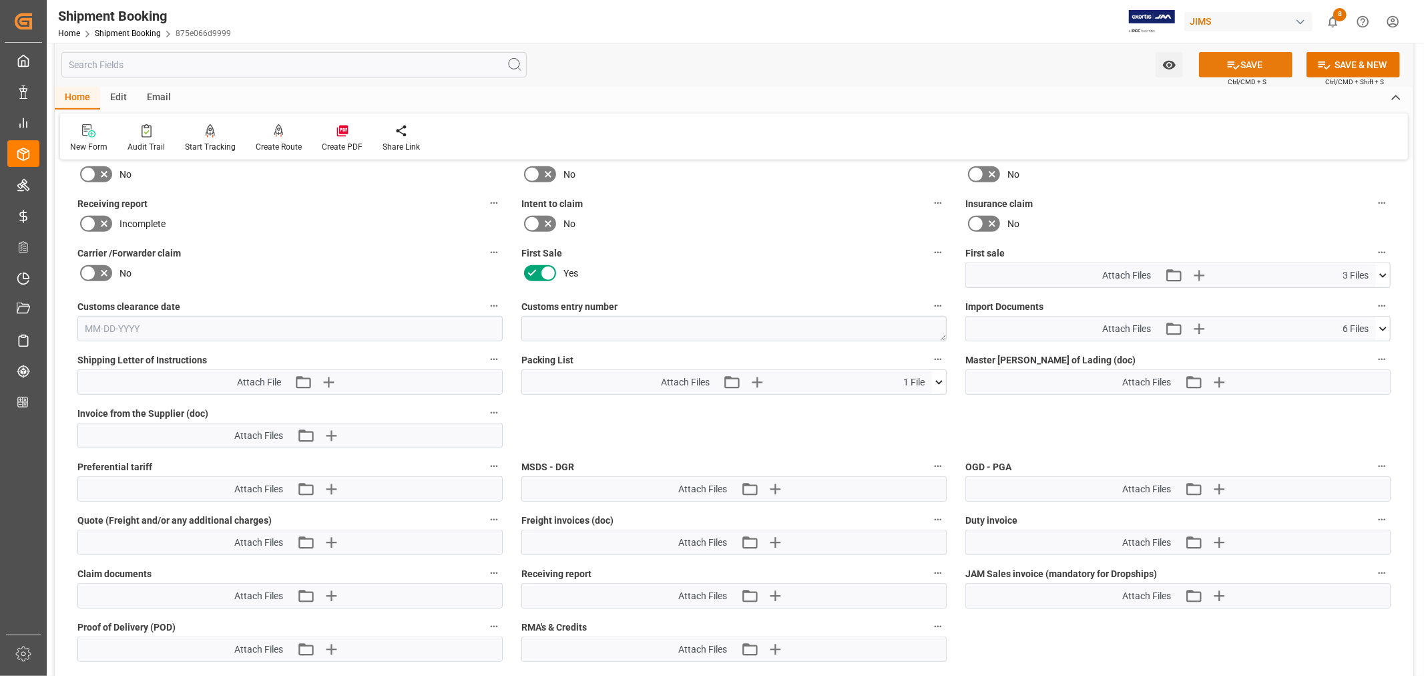
click at [1236, 62] on icon at bounding box center [1233, 65] width 14 height 14
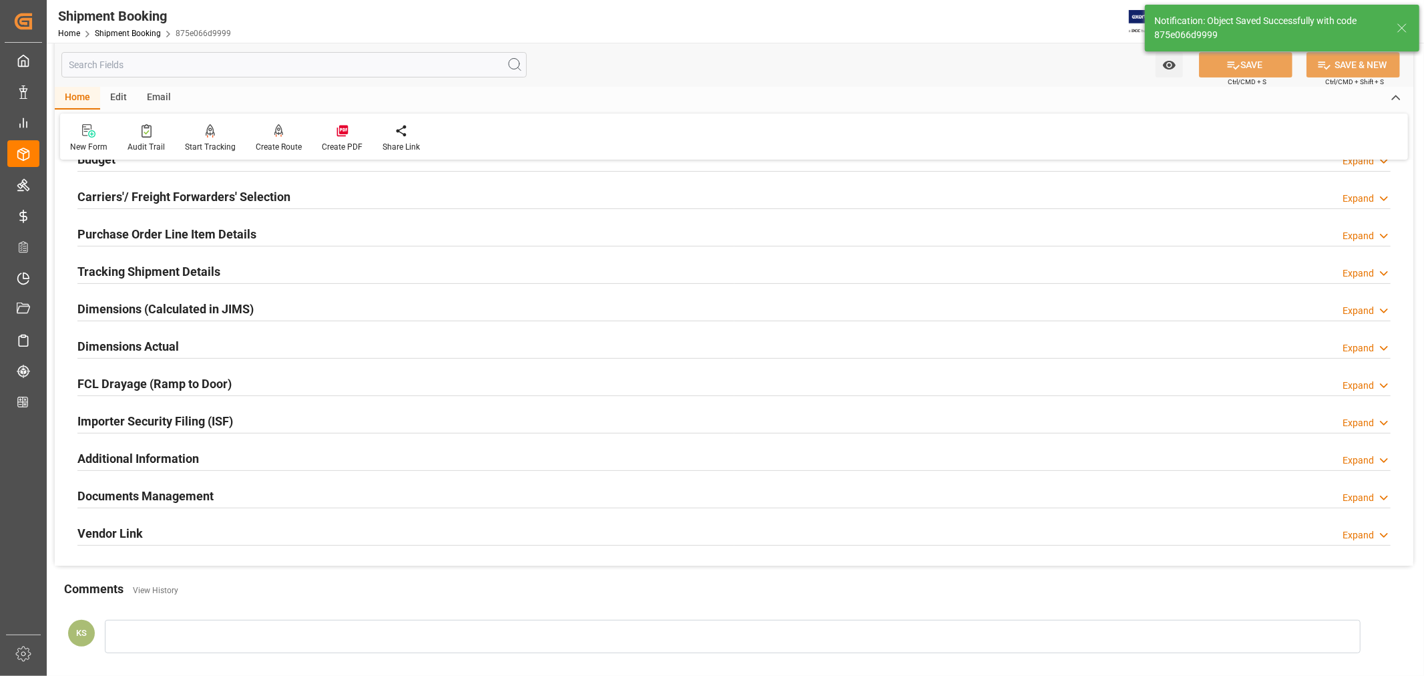
scroll to position [105, 0]
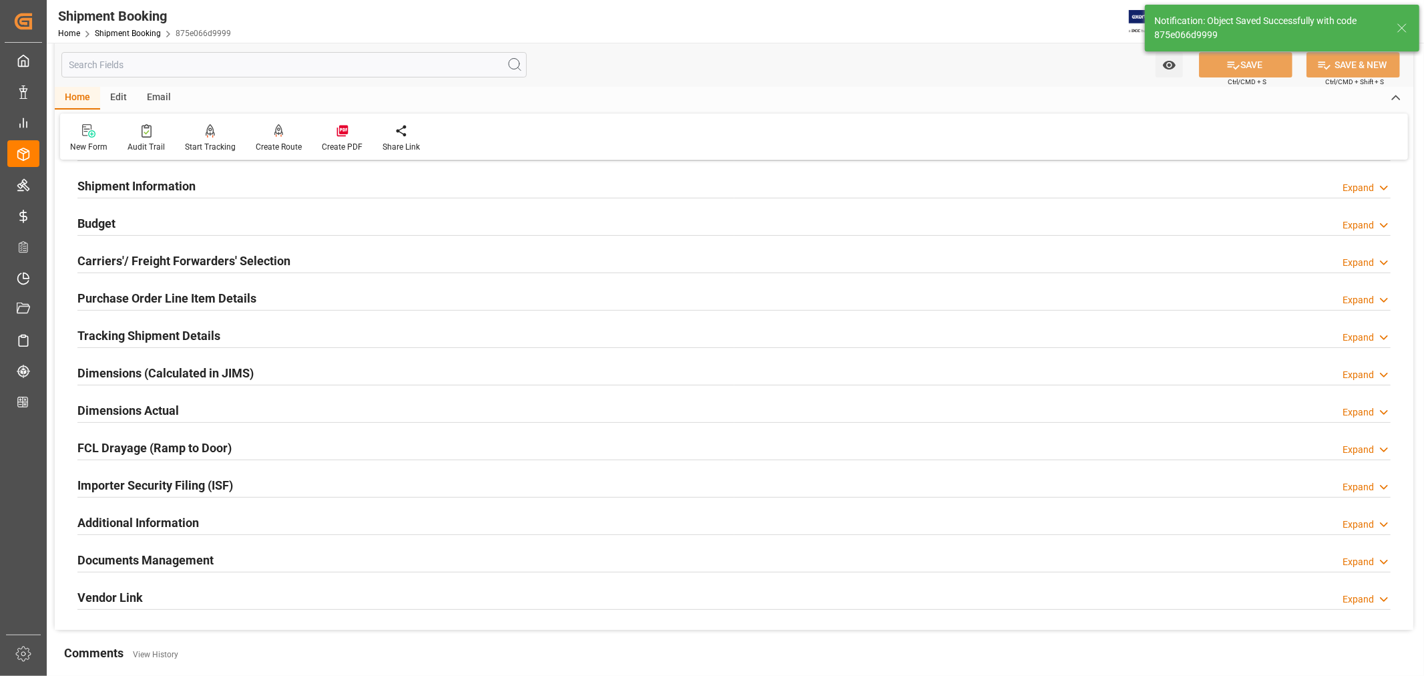
click at [128, 331] on h2 "Tracking Shipment Details" at bounding box center [148, 335] width 143 height 18
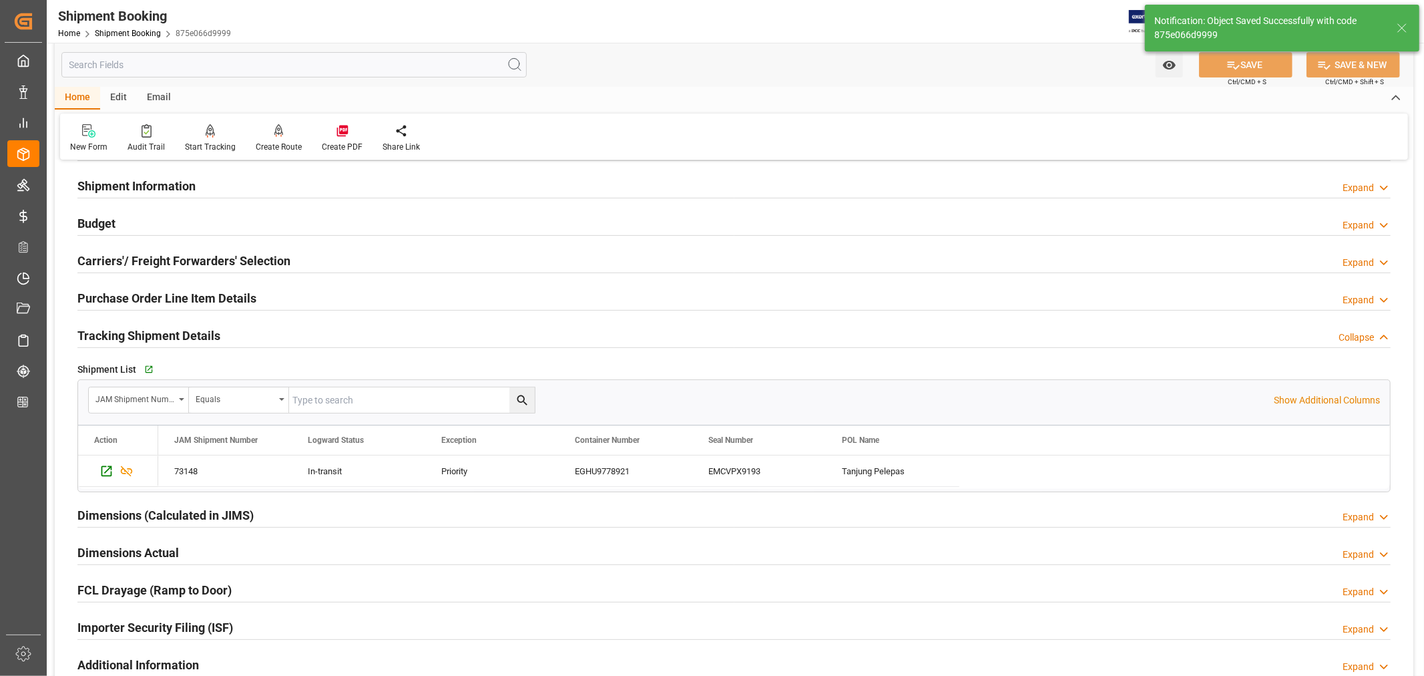
click at [128, 331] on h2 "Tracking Shipment Details" at bounding box center [148, 335] width 143 height 18
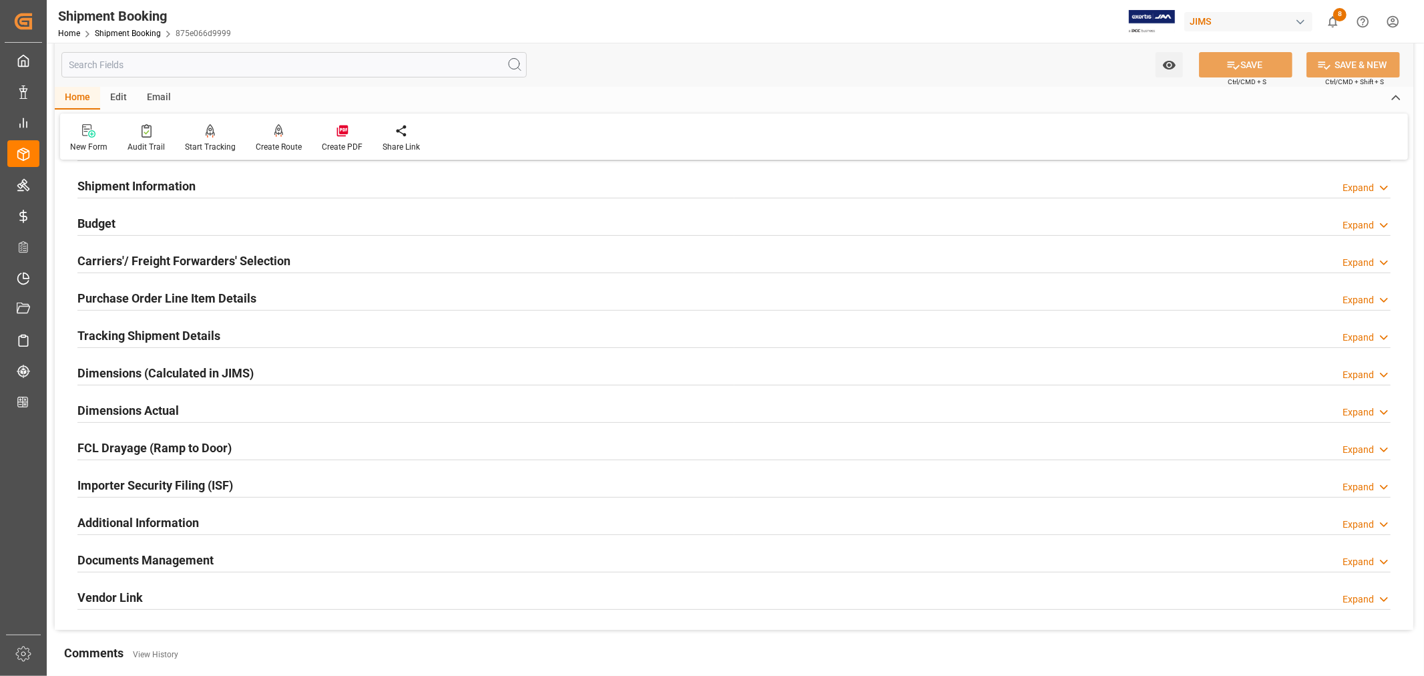
click at [136, 295] on h2 "Purchase Order Line Item Details" at bounding box center [166, 298] width 179 height 18
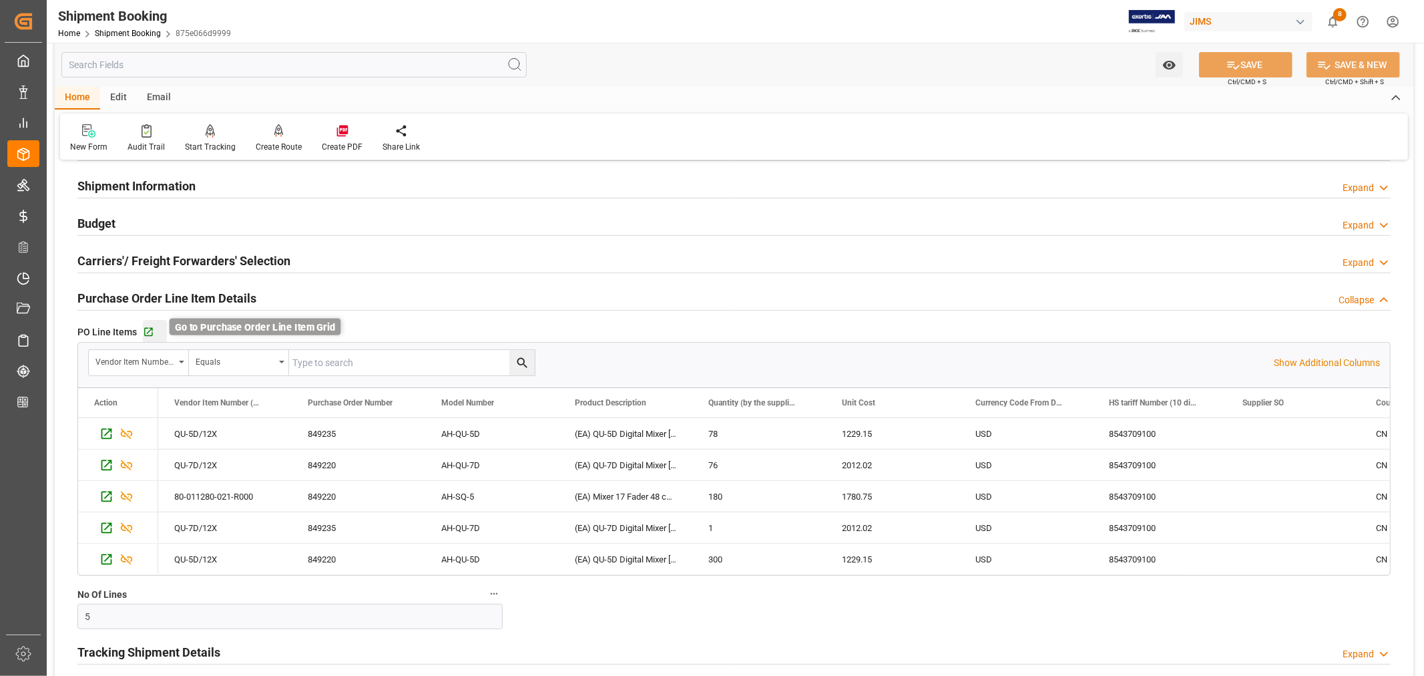
click at [149, 328] on icon "button" at bounding box center [148, 331] width 11 height 11
click at [154, 294] on h2 "Purchase Order Line Item Details" at bounding box center [166, 298] width 179 height 18
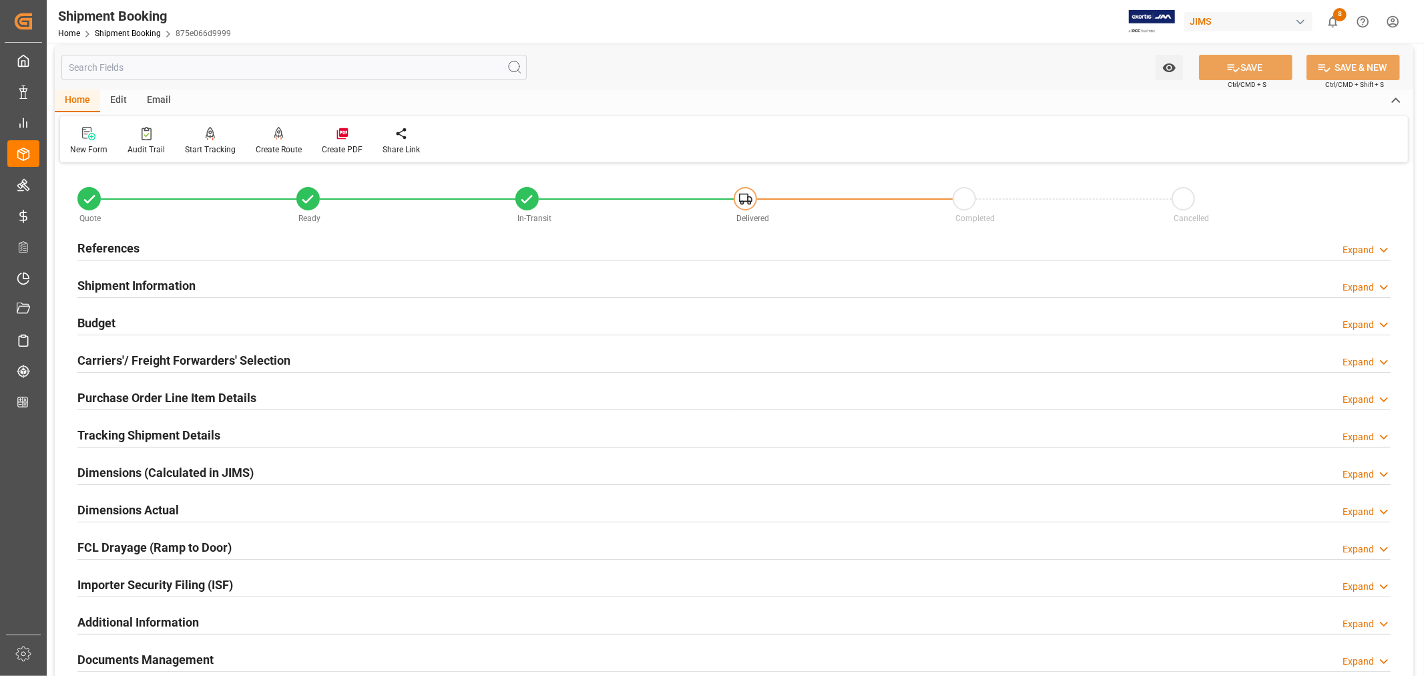
scroll to position [0, 0]
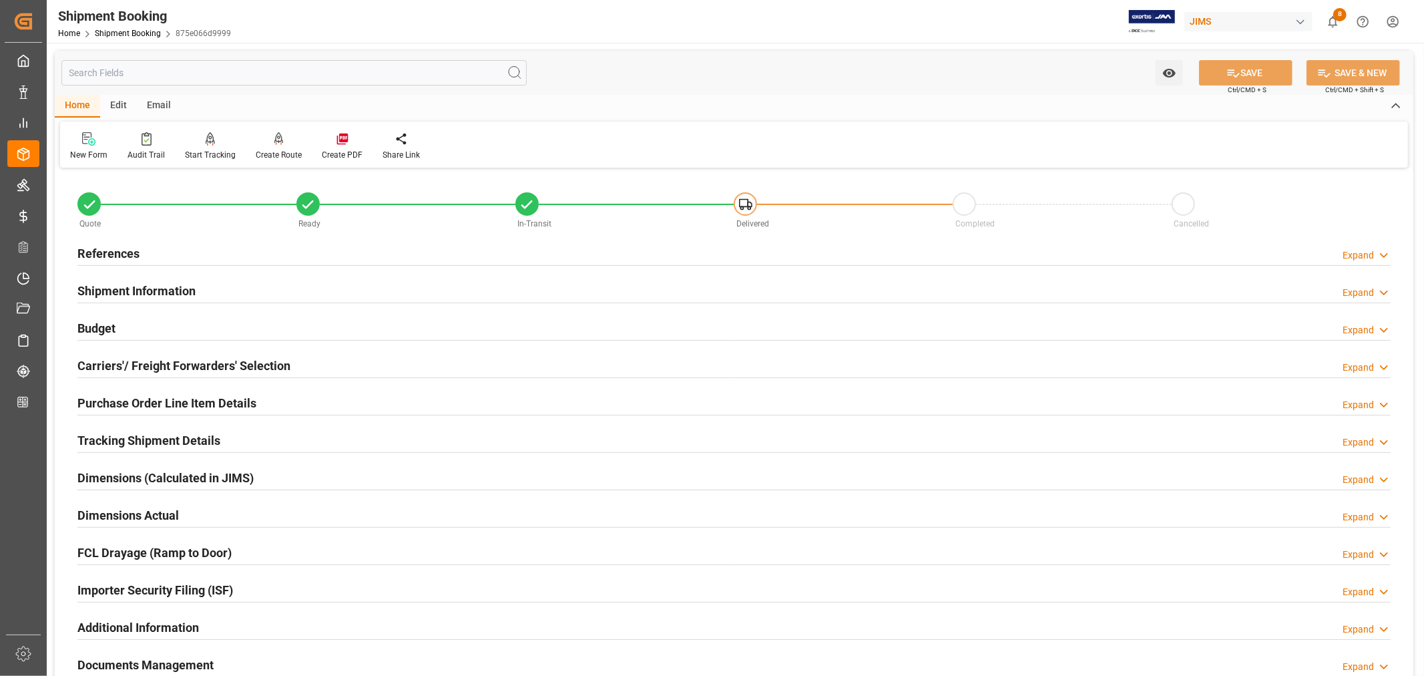
click at [119, 249] on h2 "References" at bounding box center [108, 253] width 62 height 18
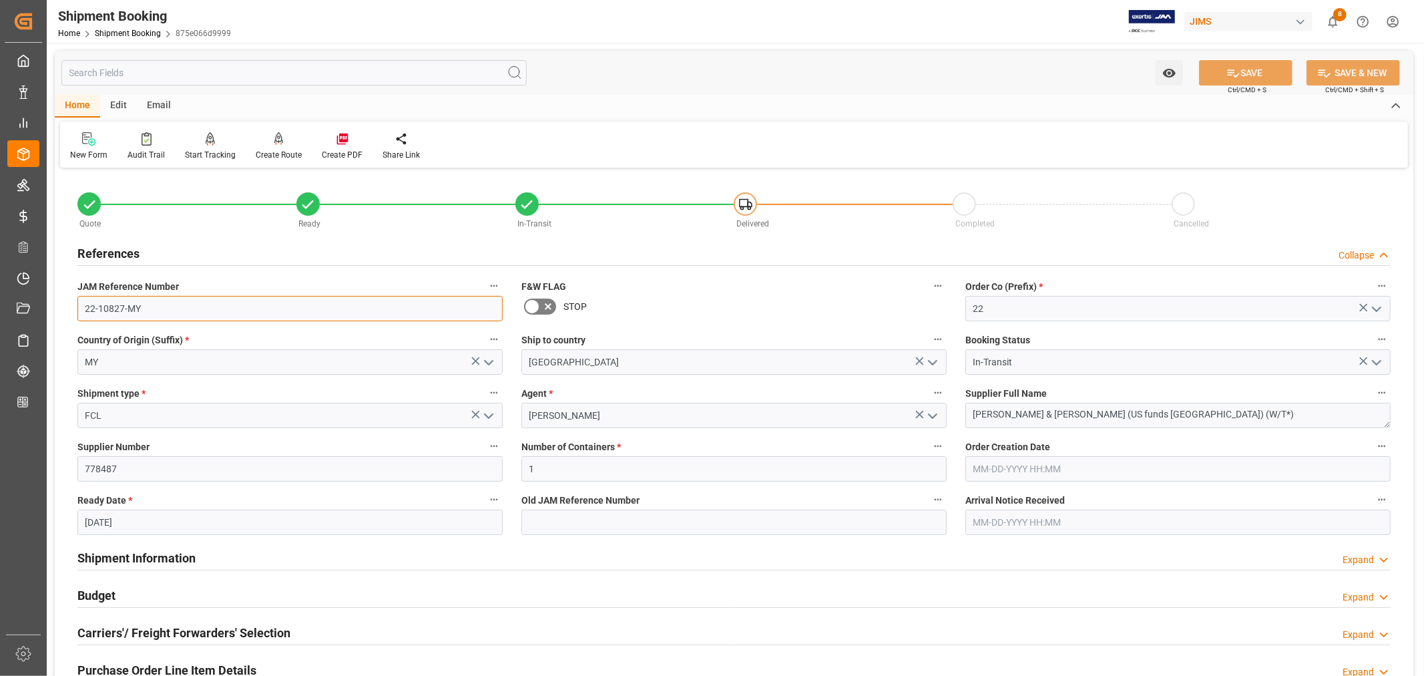
drag, startPoint x: 143, startPoint y: 306, endPoint x: 80, endPoint y: 310, distance: 62.9
click at [80, 310] on input "22-10827-MY" at bounding box center [289, 308] width 425 height 25
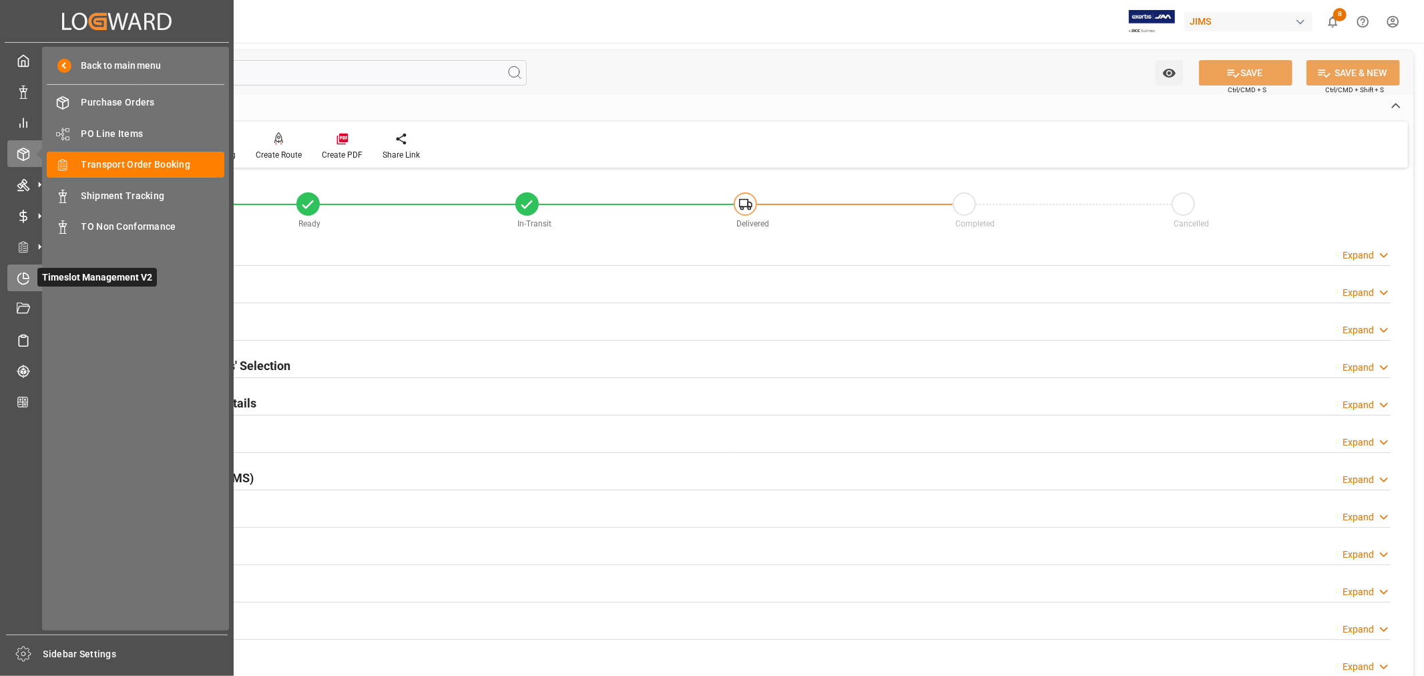
click at [23, 274] on icon at bounding box center [25, 274] width 5 height 5
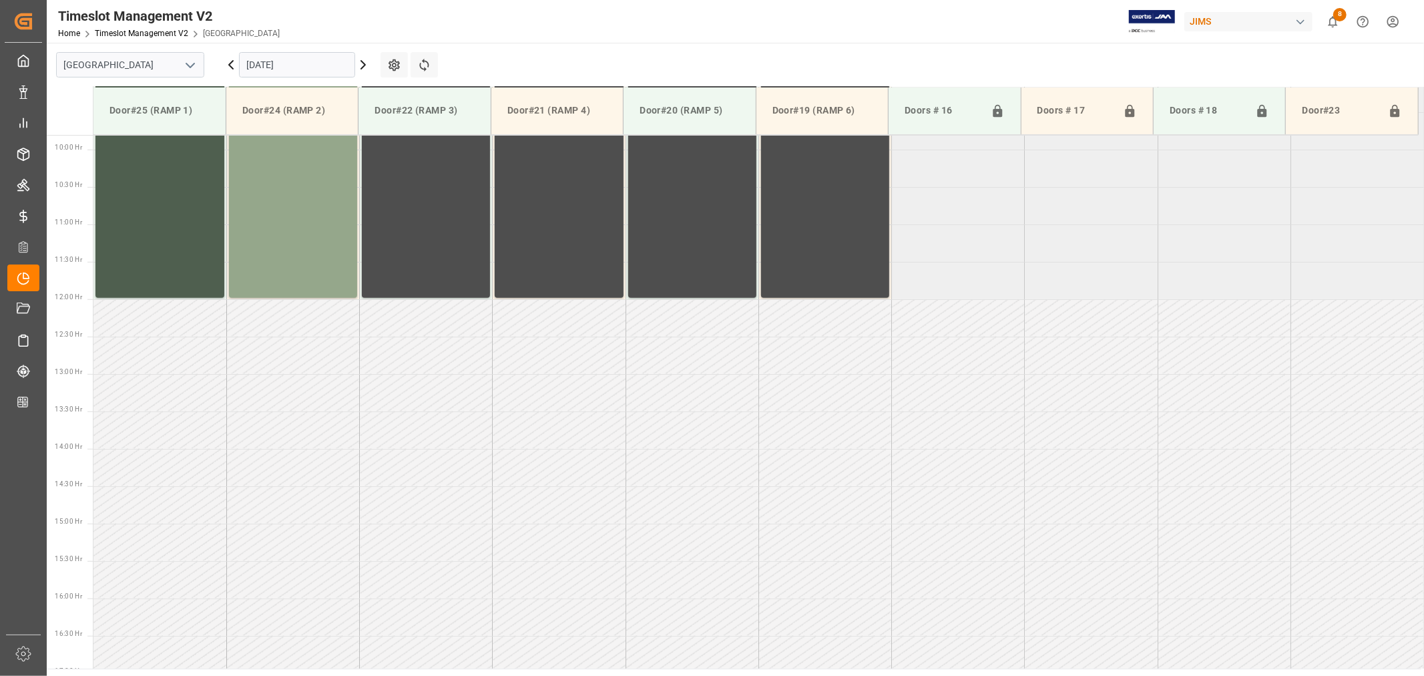
scroll to position [738, 0]
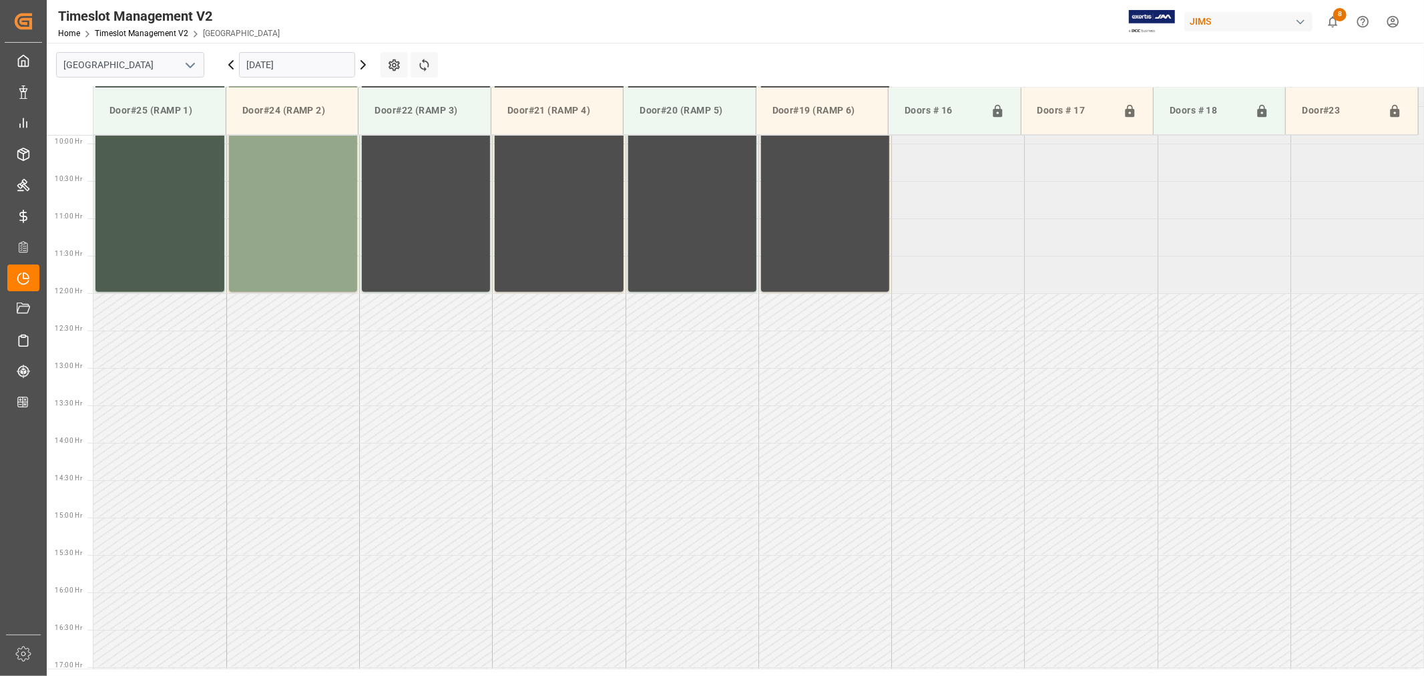
click at [194, 65] on icon "open menu" at bounding box center [190, 65] width 16 height 16
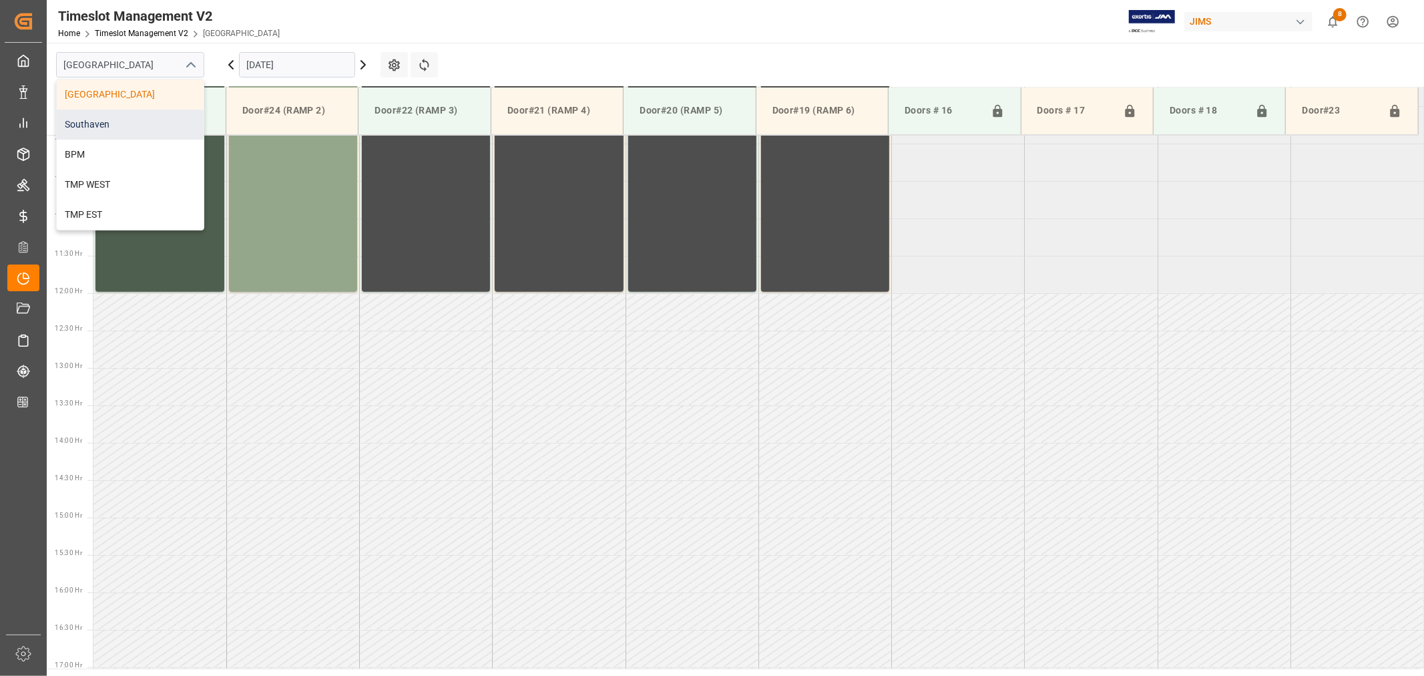
click at [107, 122] on div "Southaven" at bounding box center [130, 124] width 147 height 30
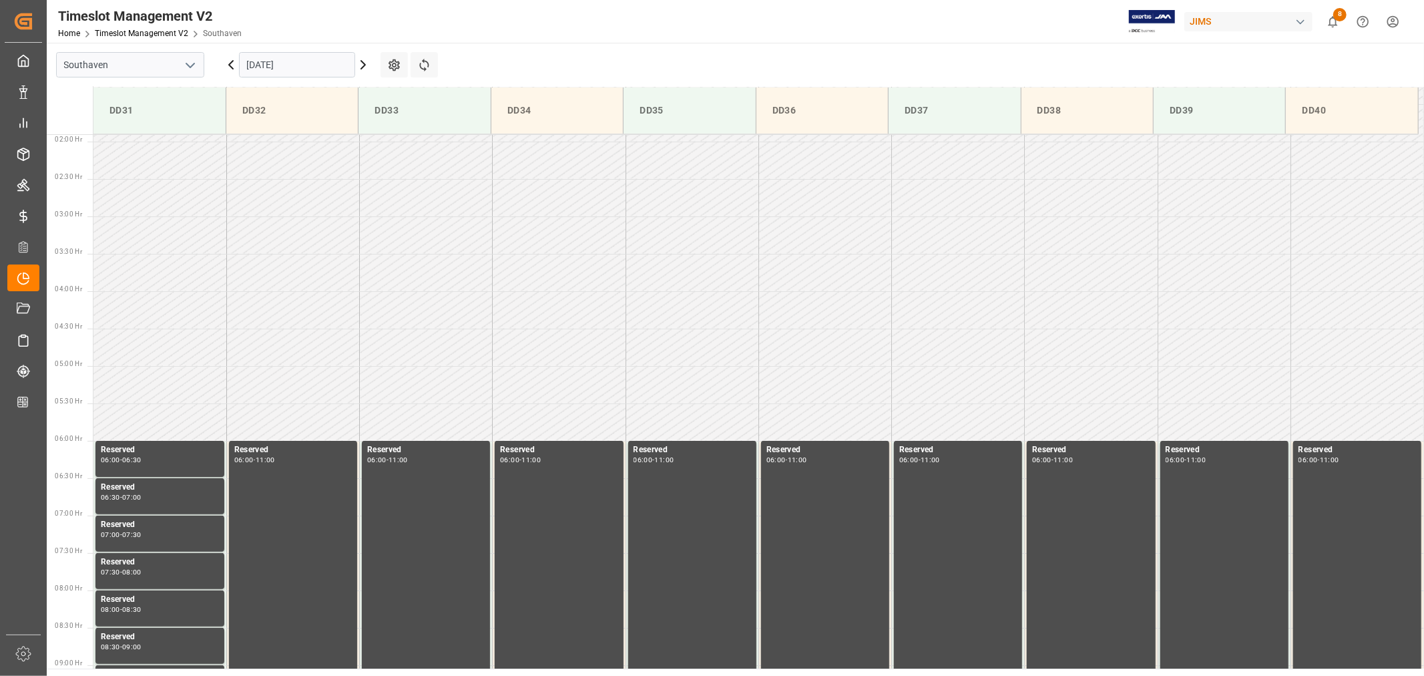
scroll to position [74, 0]
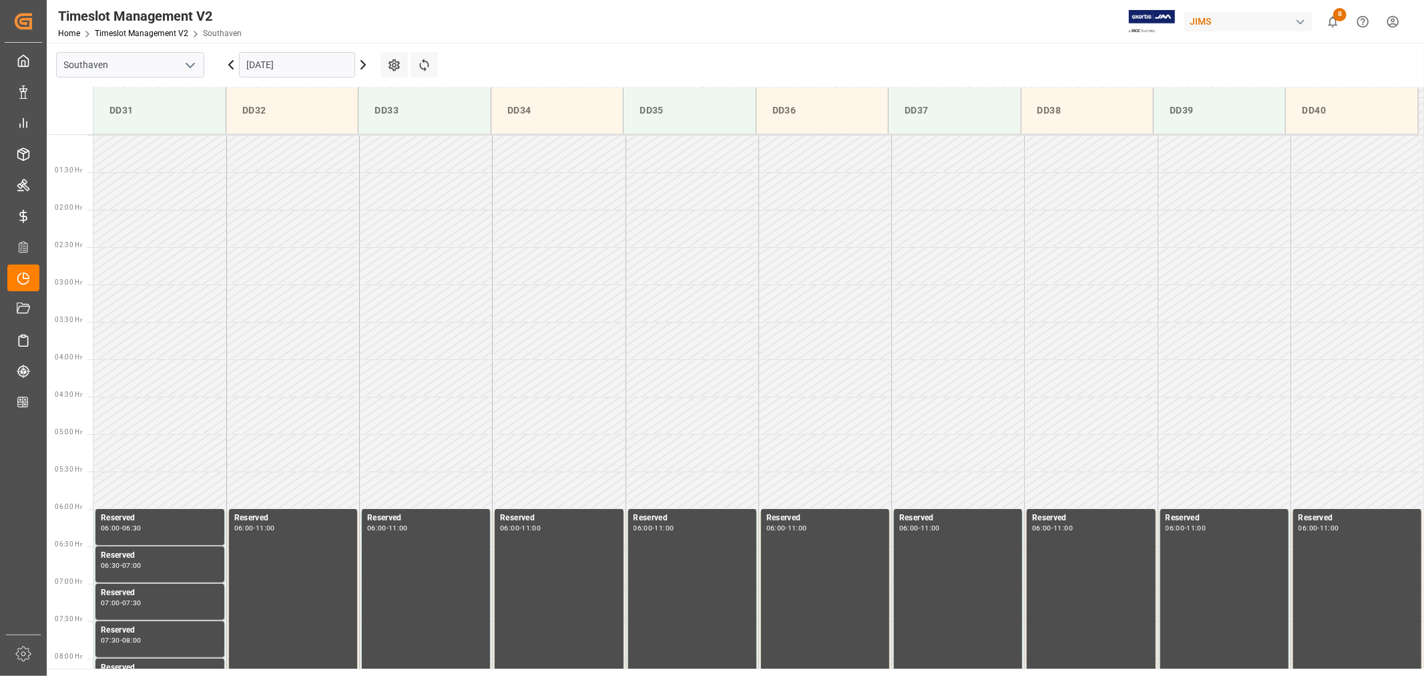
click at [290, 63] on input "09-26-2025" at bounding box center [297, 64] width 116 height 25
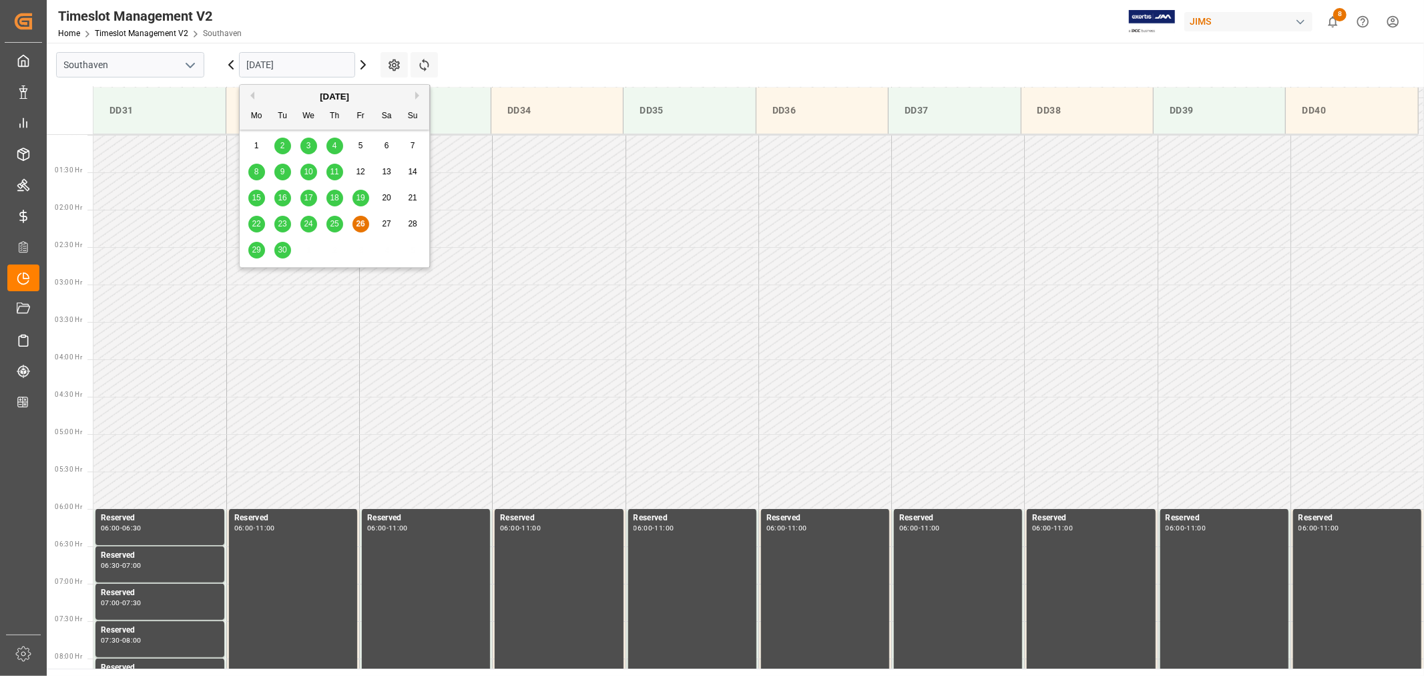
click at [255, 251] on span "29" at bounding box center [256, 249] width 9 height 9
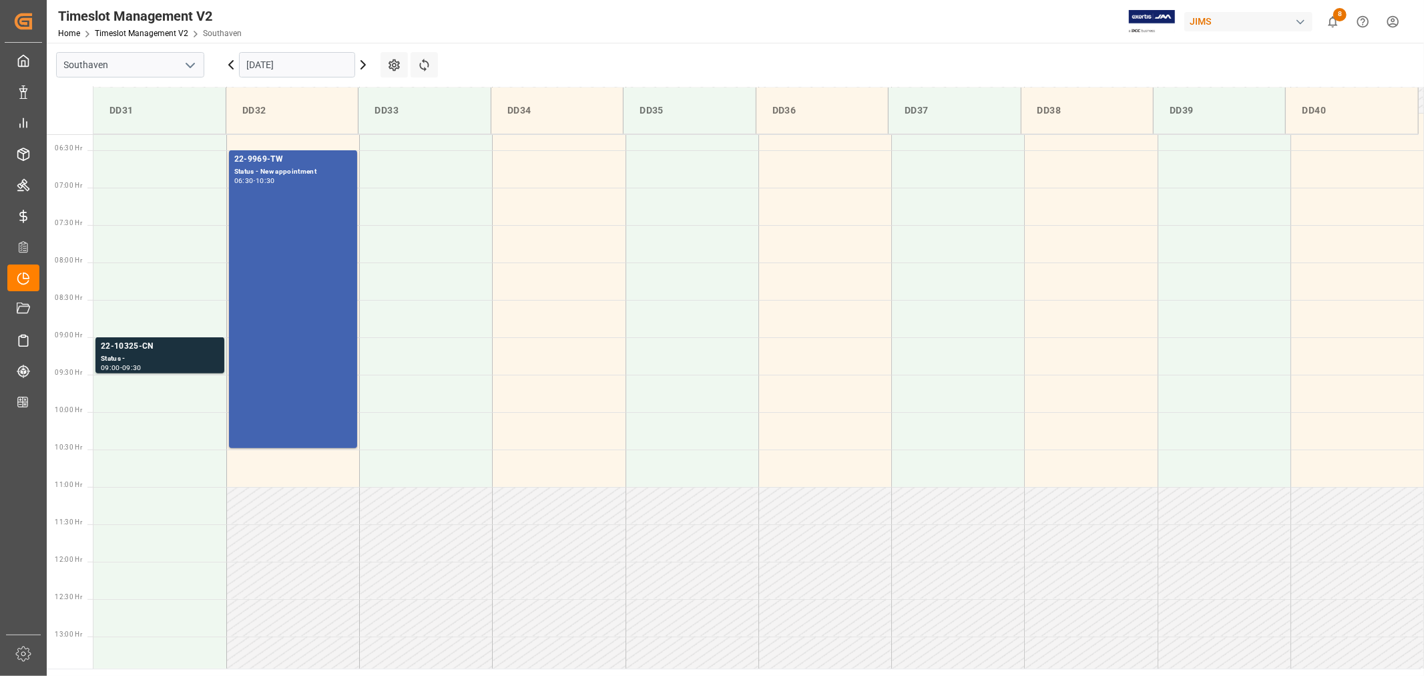
scroll to position [442, 0]
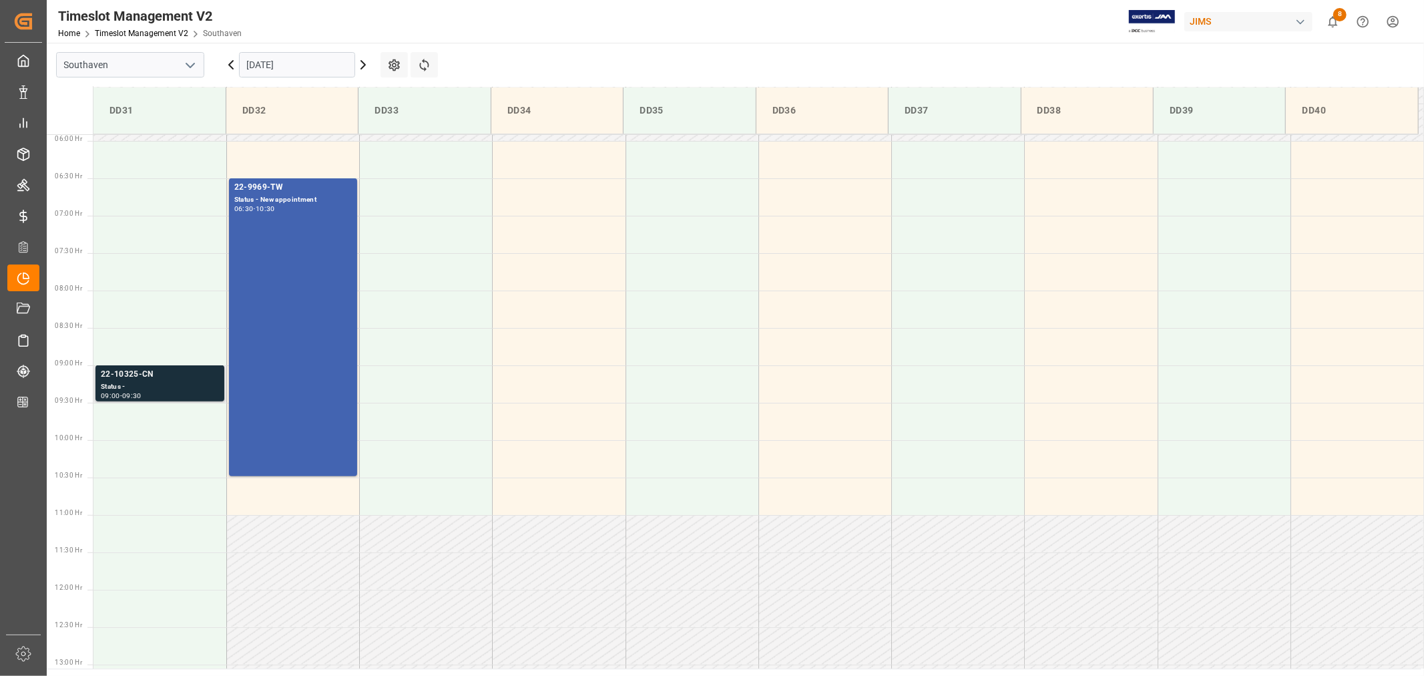
click at [131, 371] on div "22-10325-CN" at bounding box center [160, 374] width 118 height 13
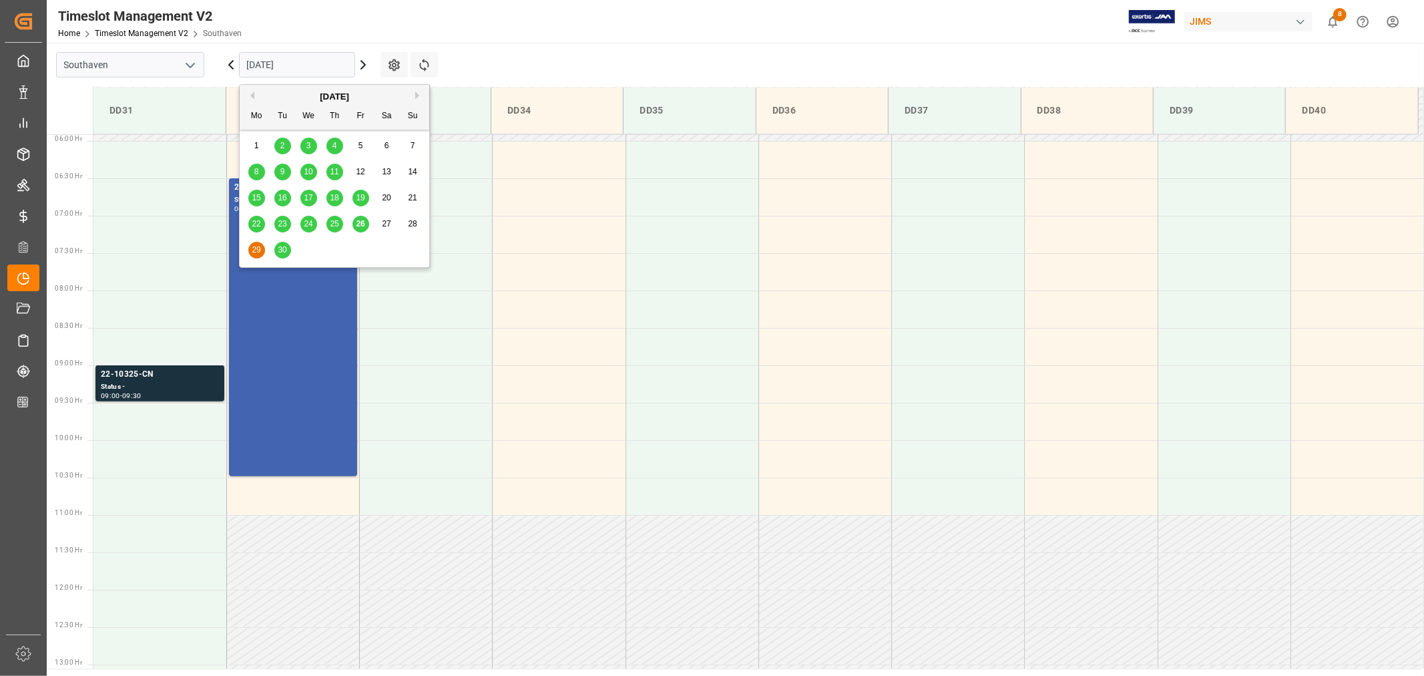
click at [304, 69] on input "09-29-2025" at bounding box center [297, 64] width 116 height 25
click at [282, 250] on span "30" at bounding box center [282, 249] width 9 height 9
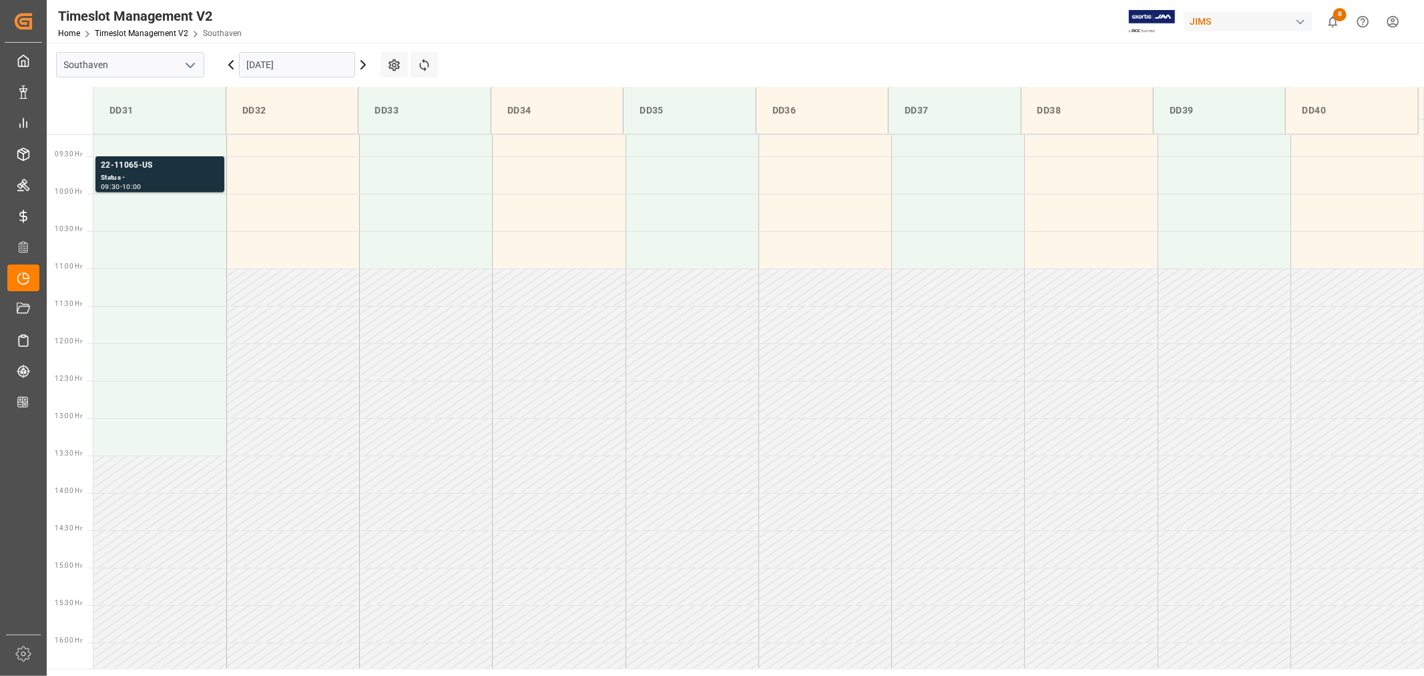
scroll to position [516, 0]
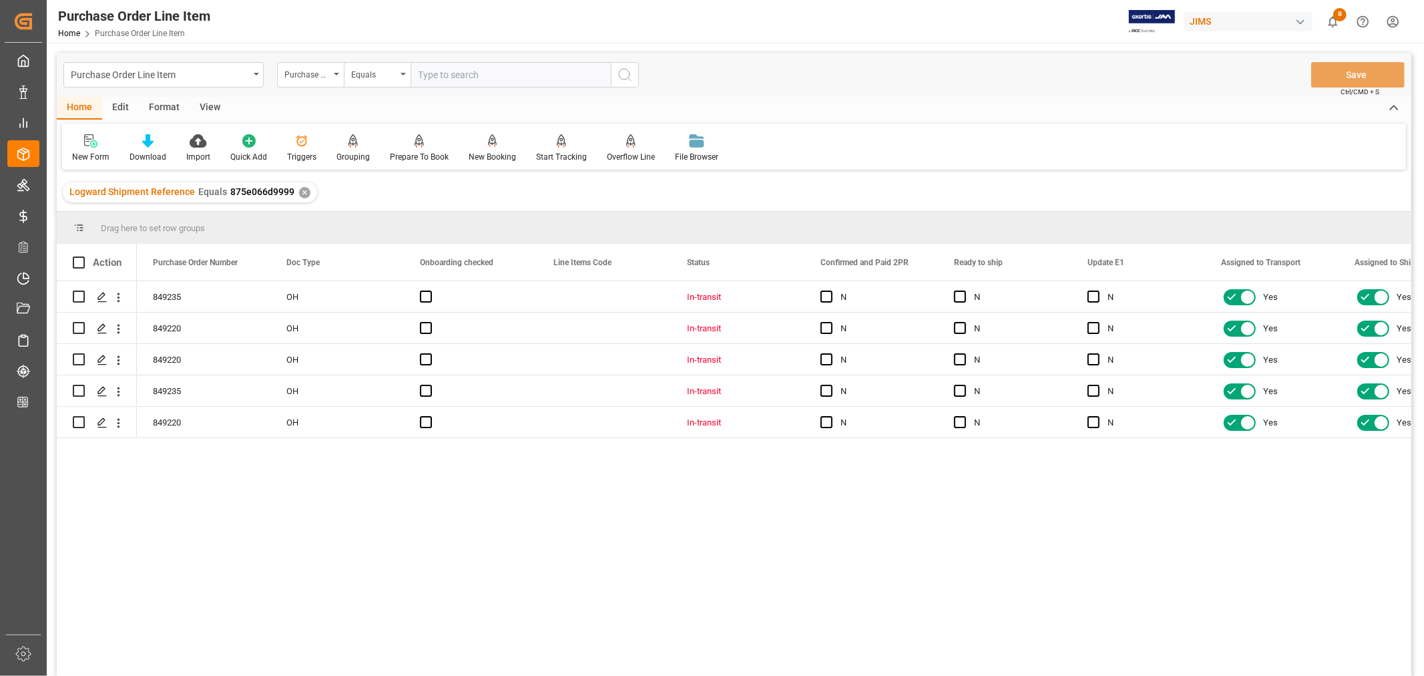
click at [205, 105] on div "View" at bounding box center [210, 108] width 41 height 23
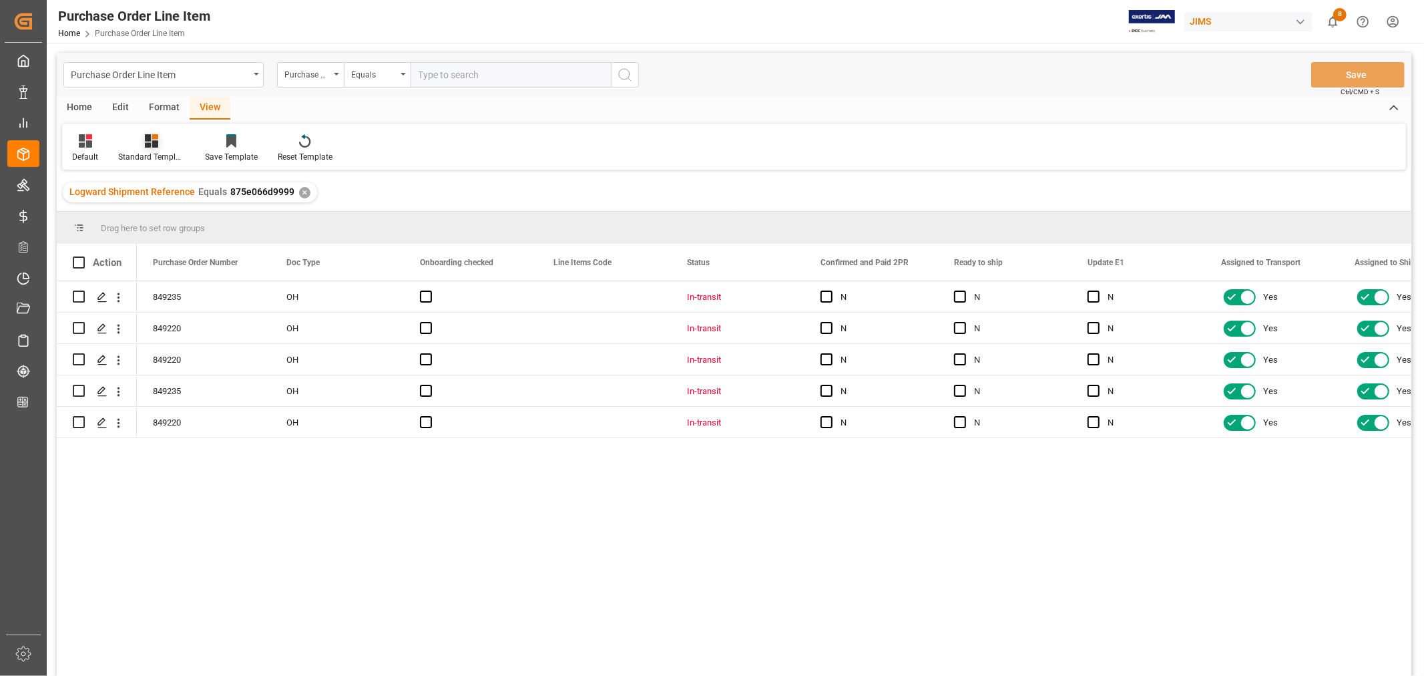
click at [155, 152] on div "Standard Templates" at bounding box center [151, 157] width 67 height 12
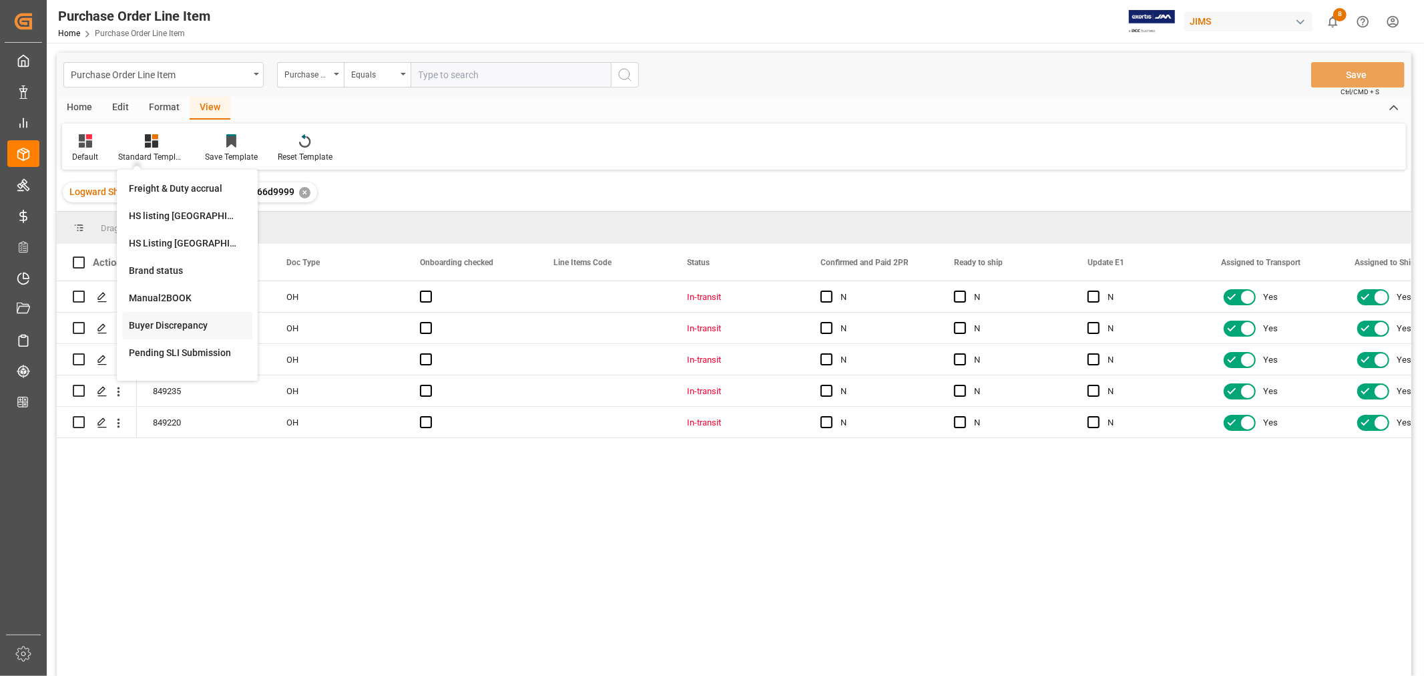
click at [166, 322] on div "Buyer Discrepancy" at bounding box center [187, 325] width 117 height 14
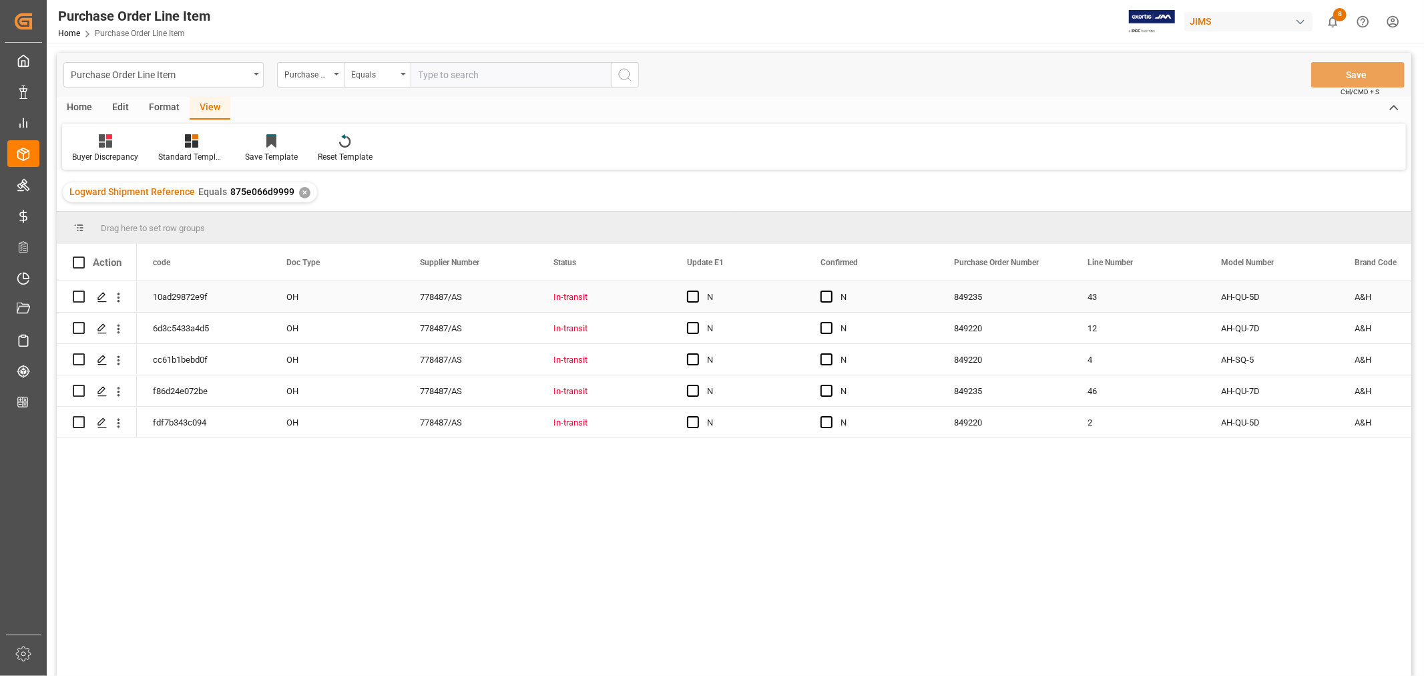
click at [764, 296] on div "N" at bounding box center [747, 297] width 81 height 31
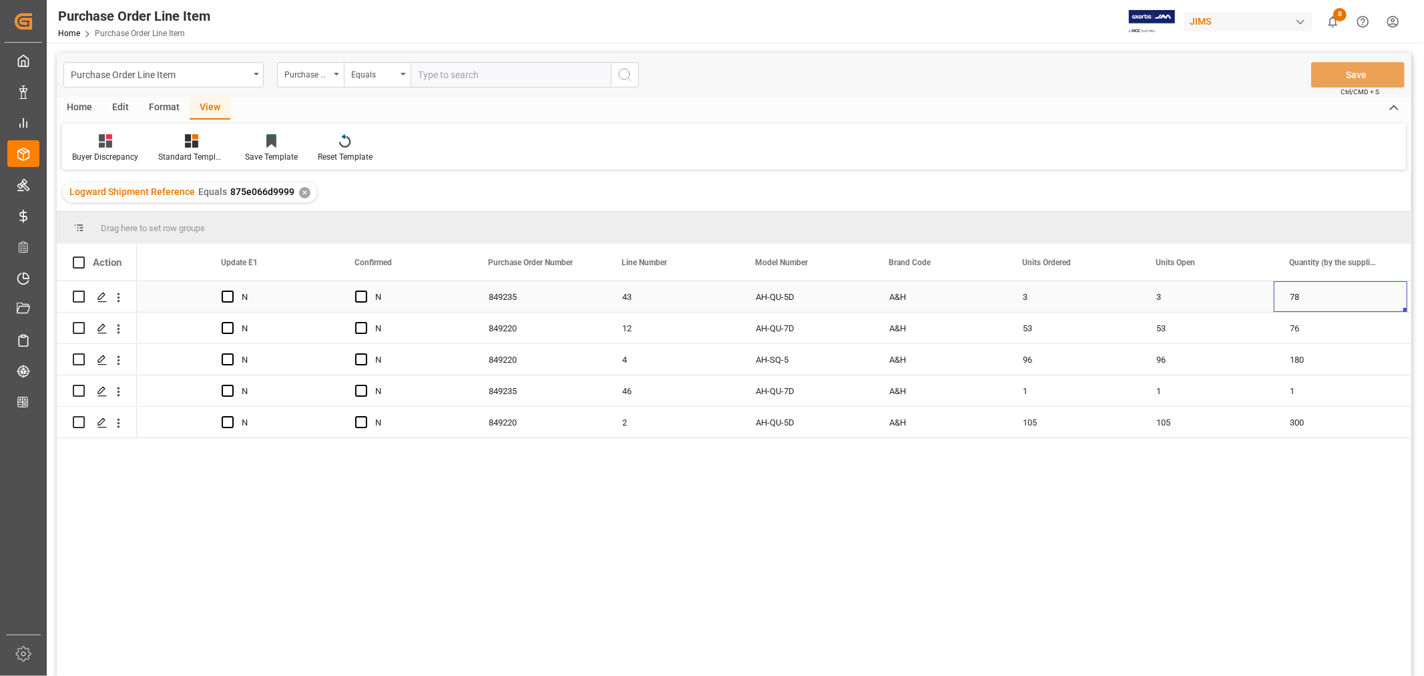
scroll to position [0, 599]
click at [1027, 294] on div "3" at bounding box center [1074, 296] width 134 height 31
drag, startPoint x: 1137, startPoint y: 308, endPoint x: 1186, endPoint y: 303, distance: 49.6
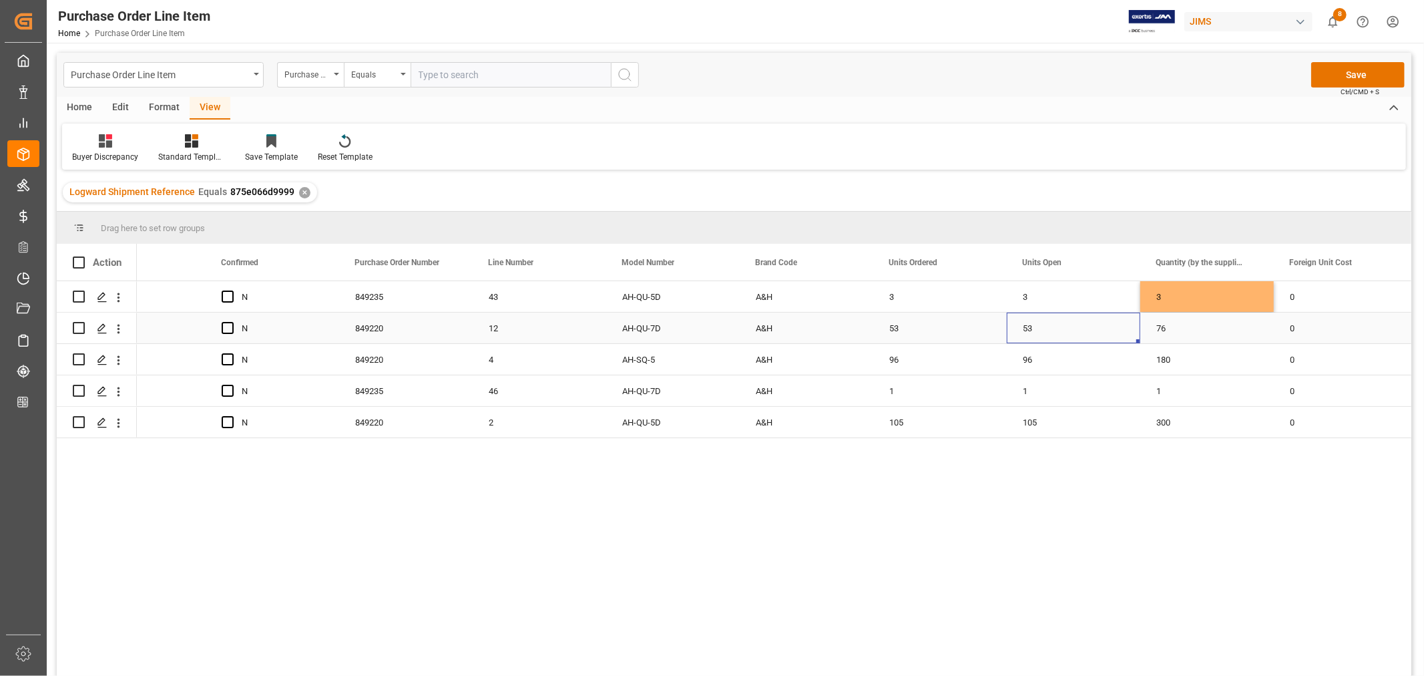
click at [1031, 328] on div "53" at bounding box center [1074, 327] width 134 height 31
drag, startPoint x: 1137, startPoint y: 338, endPoint x: 1172, endPoint y: 336, distance: 35.5
click at [1027, 359] on div "96" at bounding box center [1074, 359] width 134 height 31
drag, startPoint x: 1137, startPoint y: 371, endPoint x: 1175, endPoint y: 366, distance: 38.3
click at [1035, 421] on div "105" at bounding box center [1074, 422] width 134 height 31
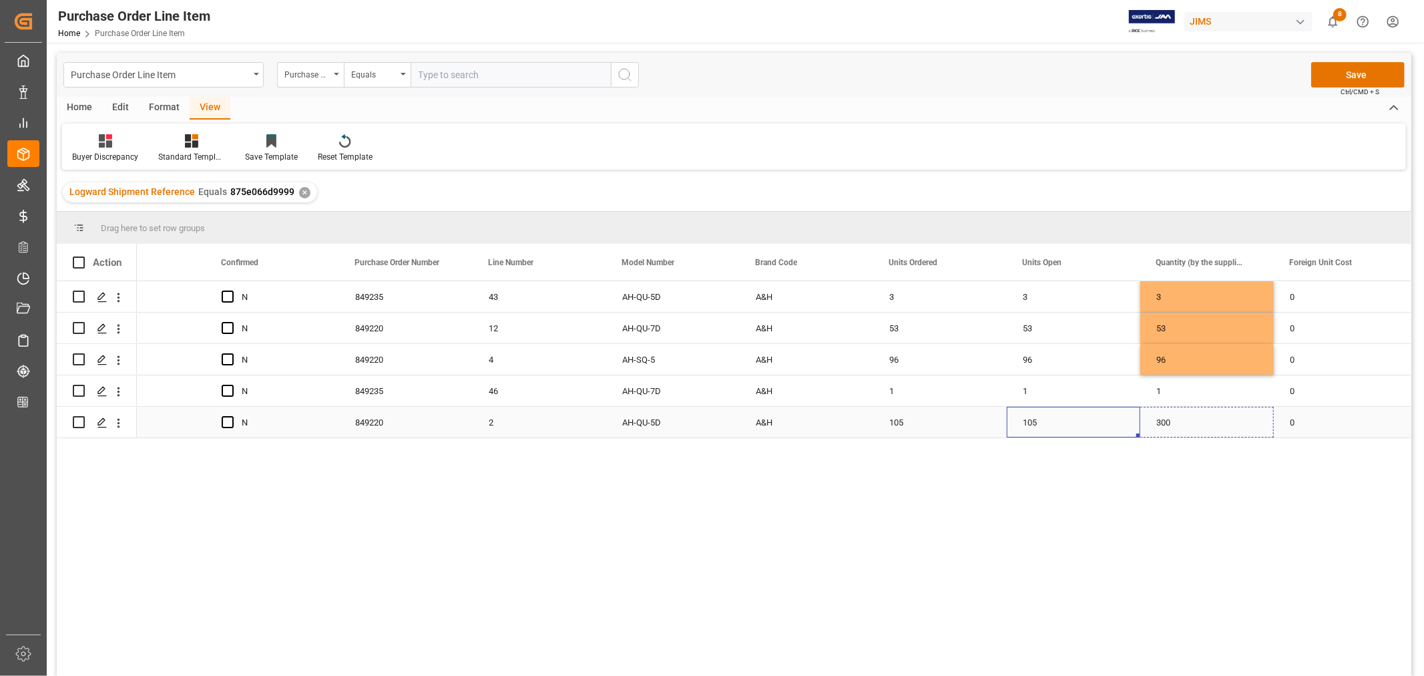
drag, startPoint x: 1137, startPoint y: 434, endPoint x: 1195, endPoint y: 428, distance: 58.4
click at [1105, 317] on div "53" at bounding box center [1074, 327] width 134 height 31
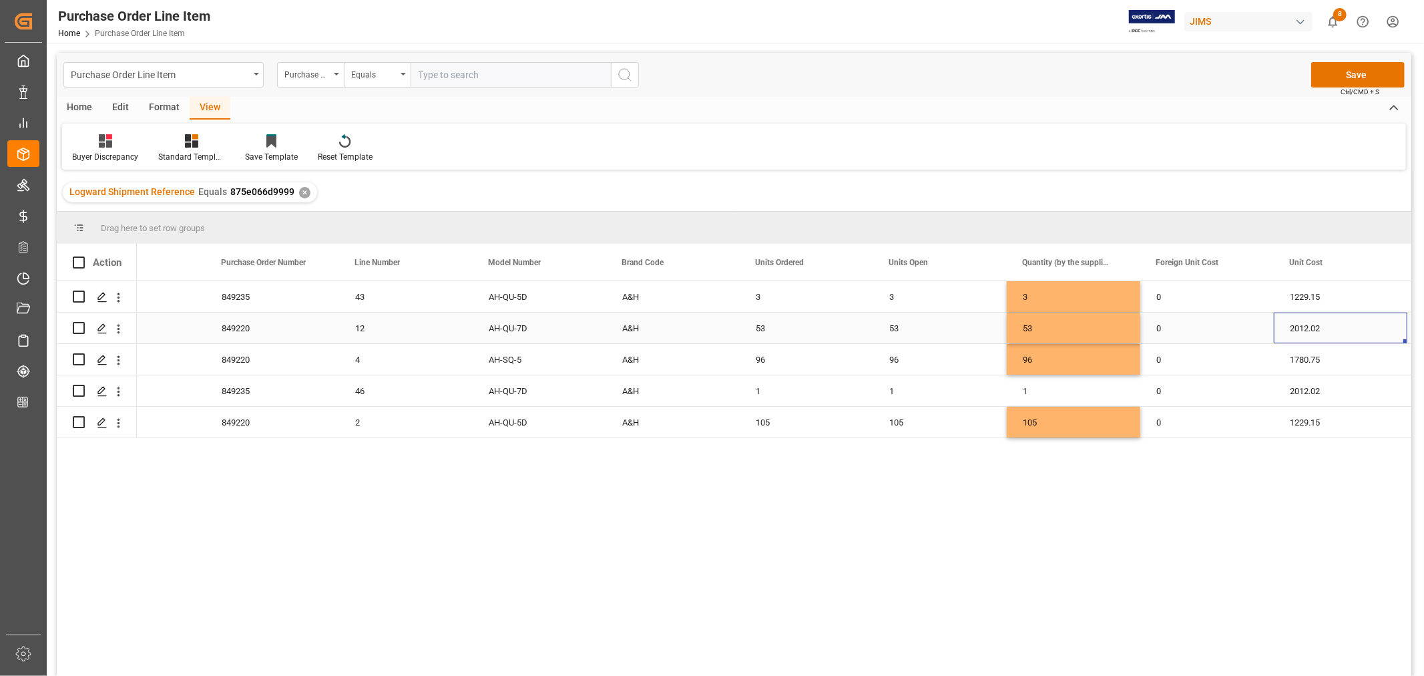
scroll to position [0, 866]
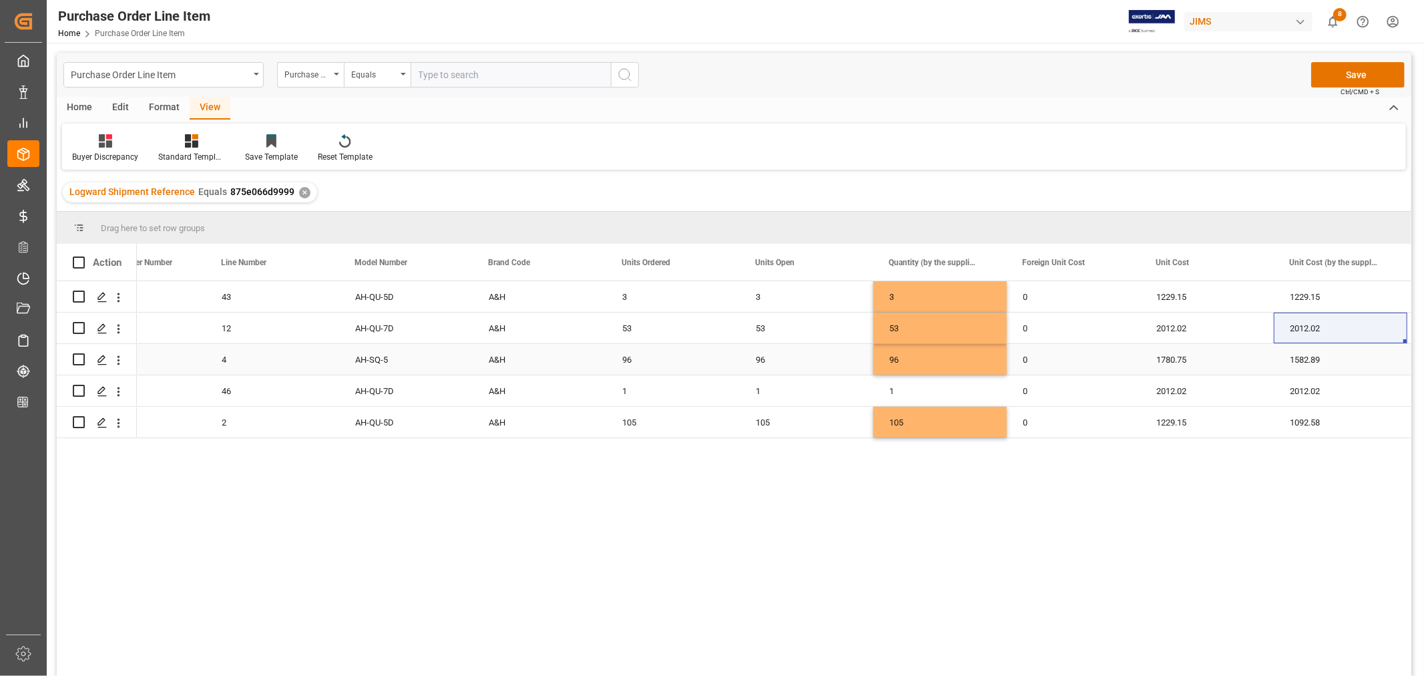
click at [1172, 358] on div "1780.75" at bounding box center [1207, 359] width 134 height 31
drag, startPoint x: 1269, startPoint y: 373, endPoint x: 1343, endPoint y: 368, distance: 74.3
click at [1169, 419] on div "1229.15" at bounding box center [1207, 422] width 134 height 31
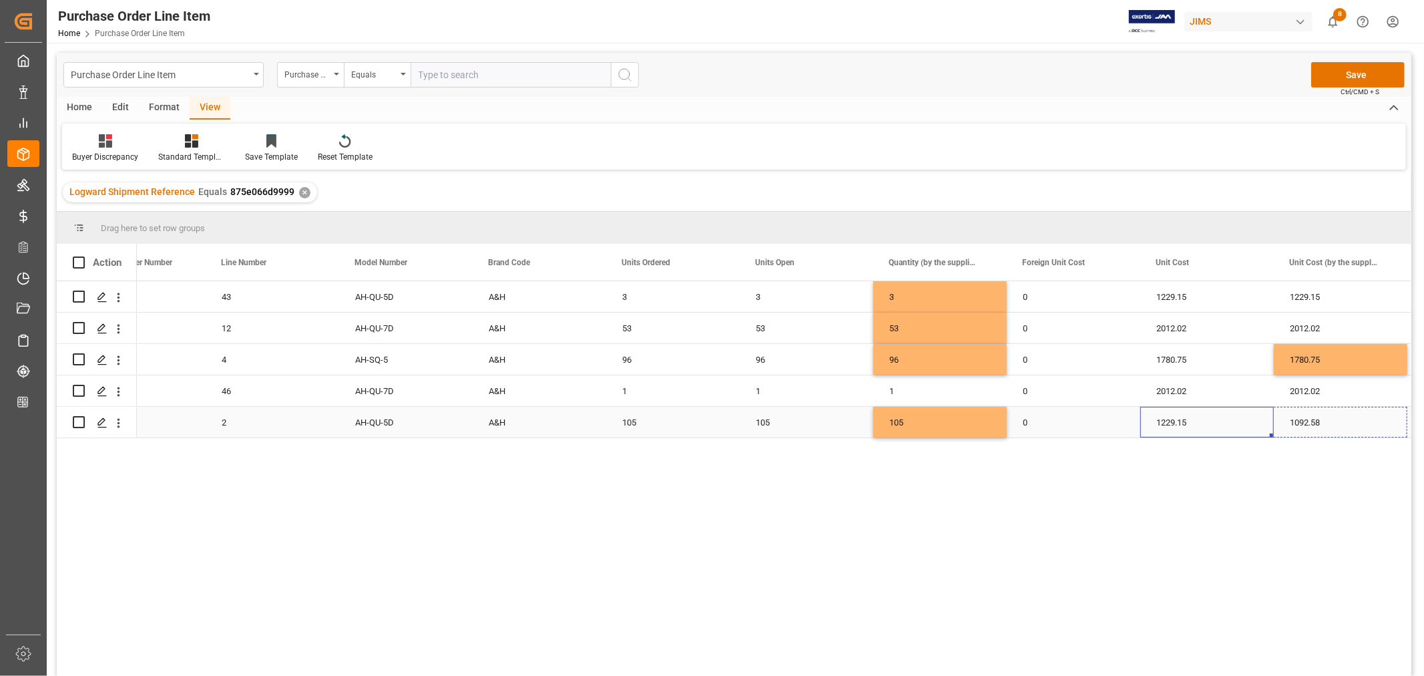
drag, startPoint x: 1270, startPoint y: 435, endPoint x: 1338, endPoint y: 435, distance: 67.4
click at [1371, 84] on button "Save" at bounding box center [1357, 74] width 93 height 25
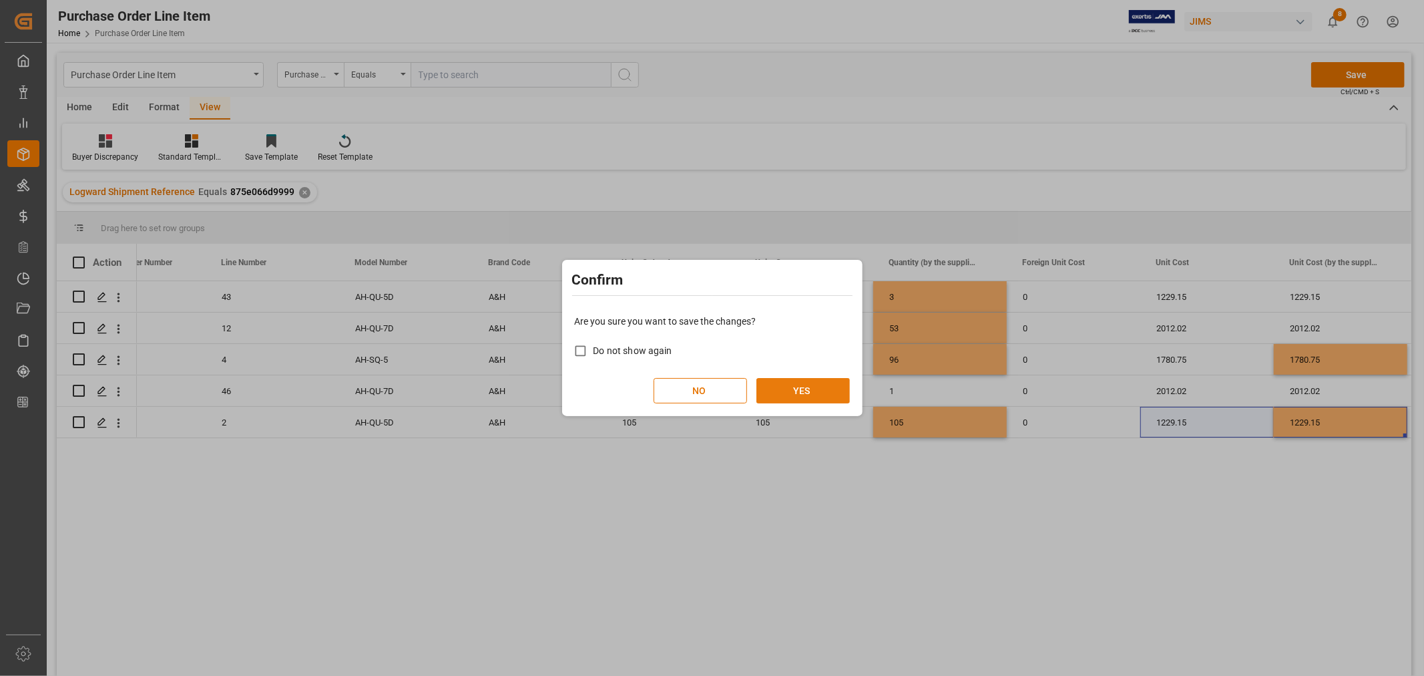
click at [798, 389] on button "YES" at bounding box center [802, 390] width 93 height 25
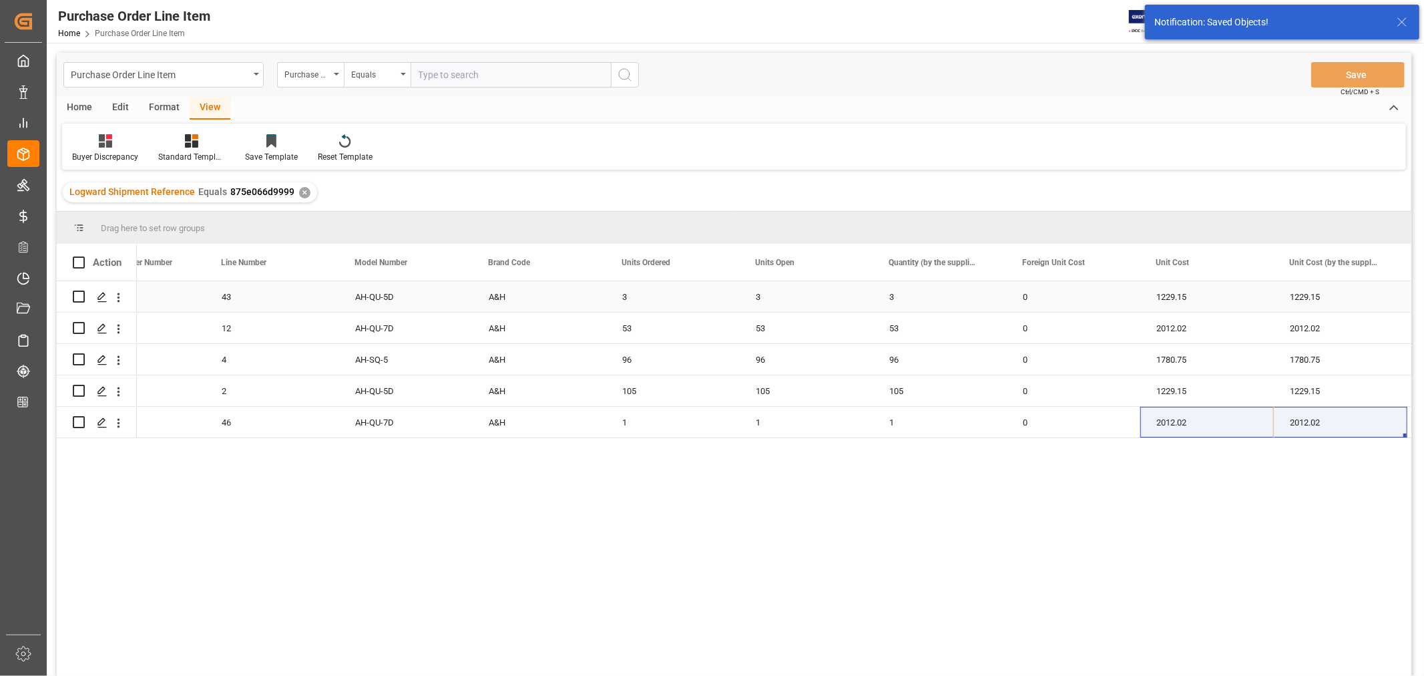
click at [585, 296] on div "A&H" at bounding box center [540, 296] width 134 height 31
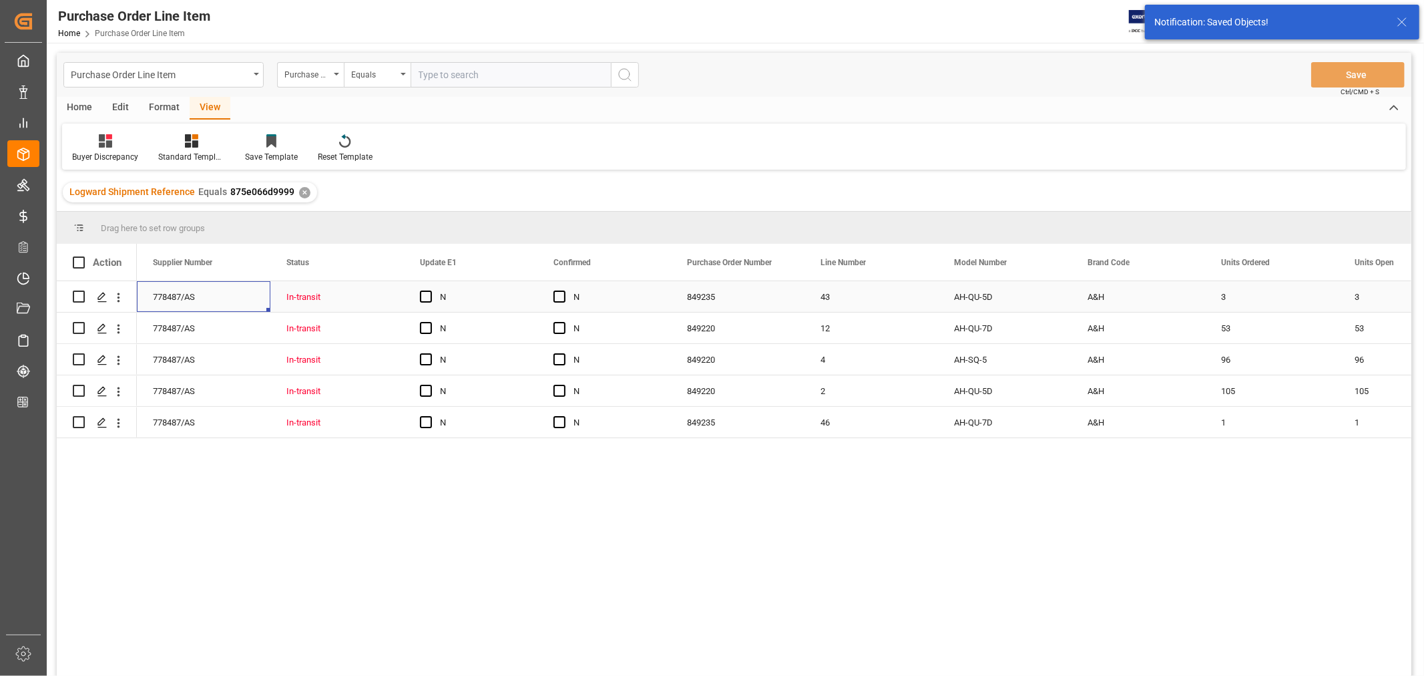
scroll to position [0, 0]
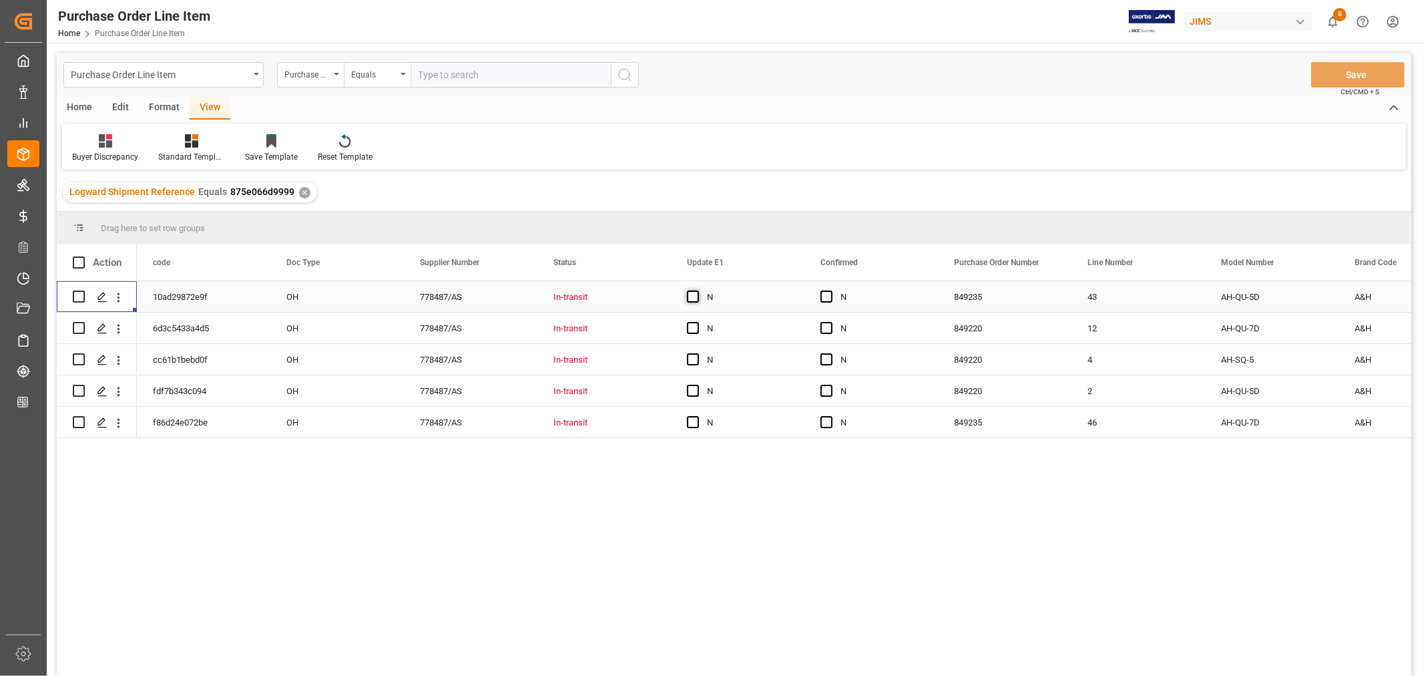
click at [693, 297] on span "Press SPACE to select this row." at bounding box center [693, 296] width 12 height 12
click at [697, 290] on input "Press SPACE to select this row." at bounding box center [697, 290] width 0 height 0
drag, startPoint x: 802, startPoint y: 310, endPoint x: 792, endPoint y: 417, distance: 107.4
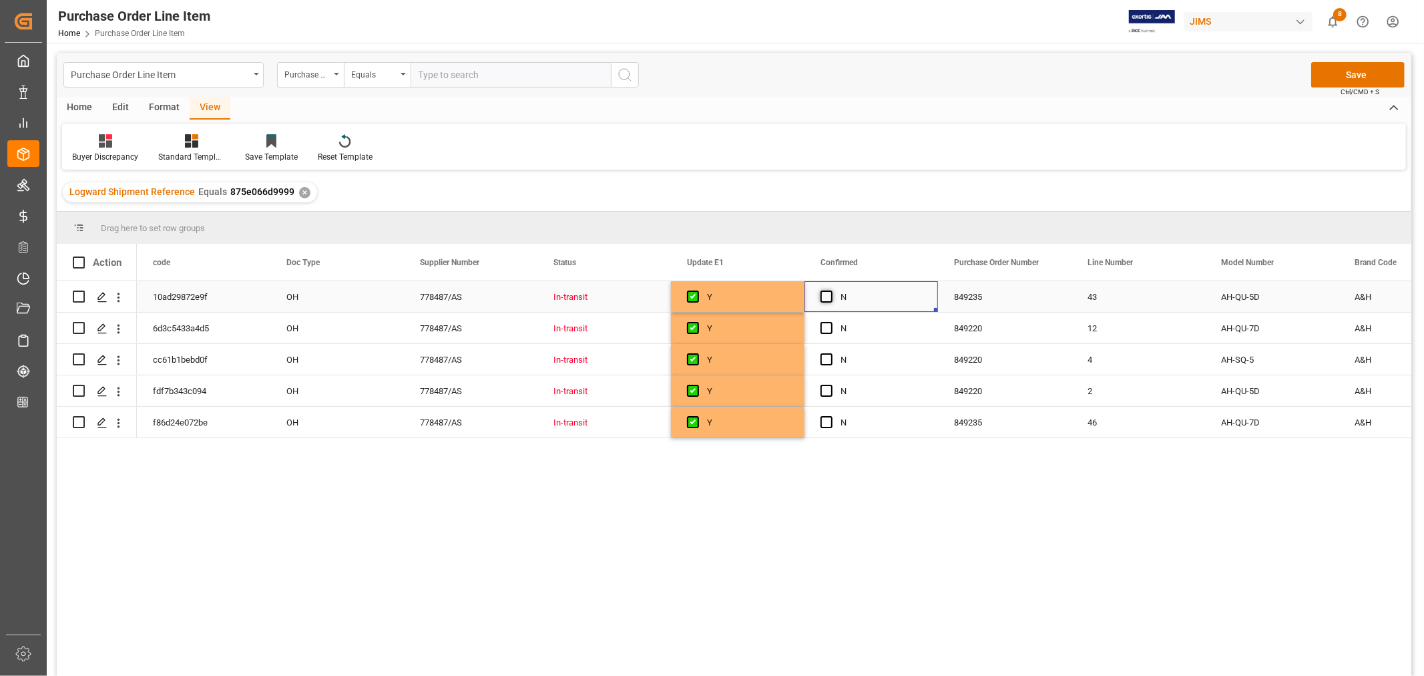
click at [829, 298] on span "Press SPACE to select this row." at bounding box center [827, 296] width 12 height 12
click at [831, 290] on input "Press SPACE to select this row." at bounding box center [831, 290] width 0 height 0
drag, startPoint x: 935, startPoint y: 310, endPoint x: 912, endPoint y: 417, distance: 109.2
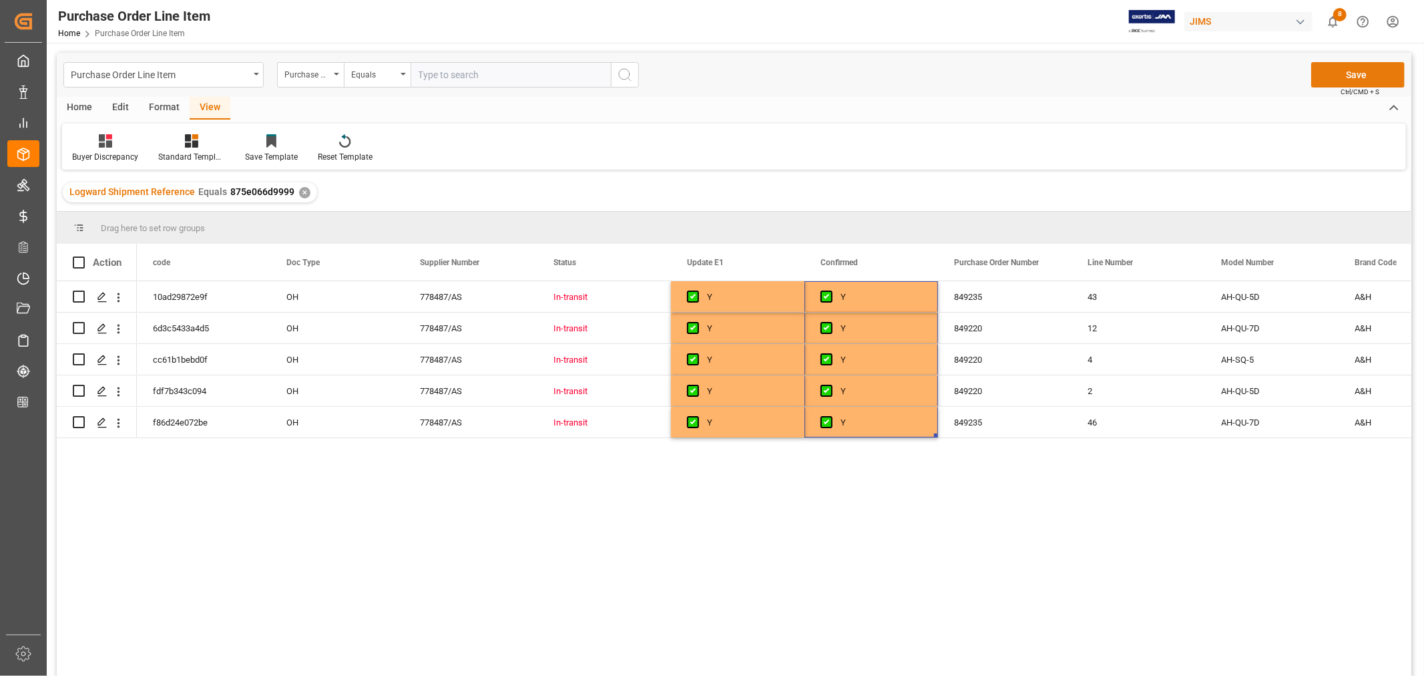
click at [1353, 71] on button "Save" at bounding box center [1357, 74] width 93 height 25
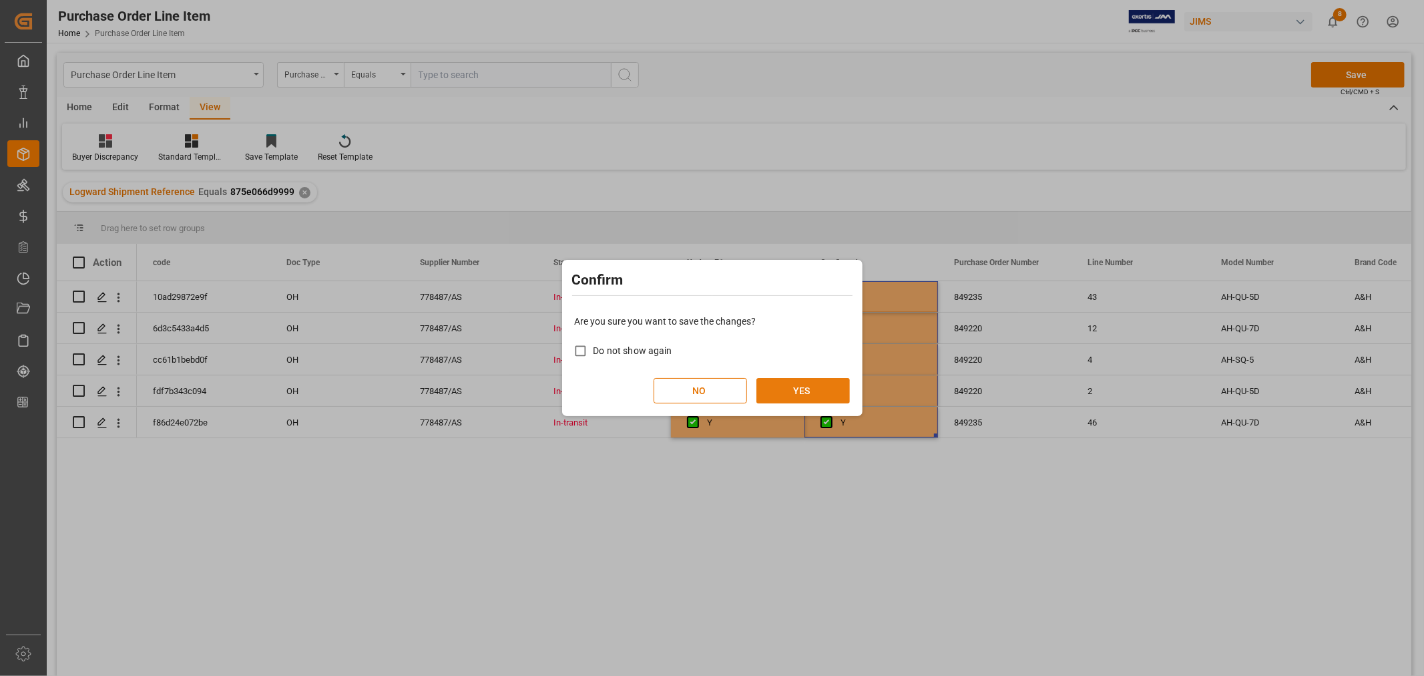
click at [790, 395] on button "YES" at bounding box center [802, 390] width 93 height 25
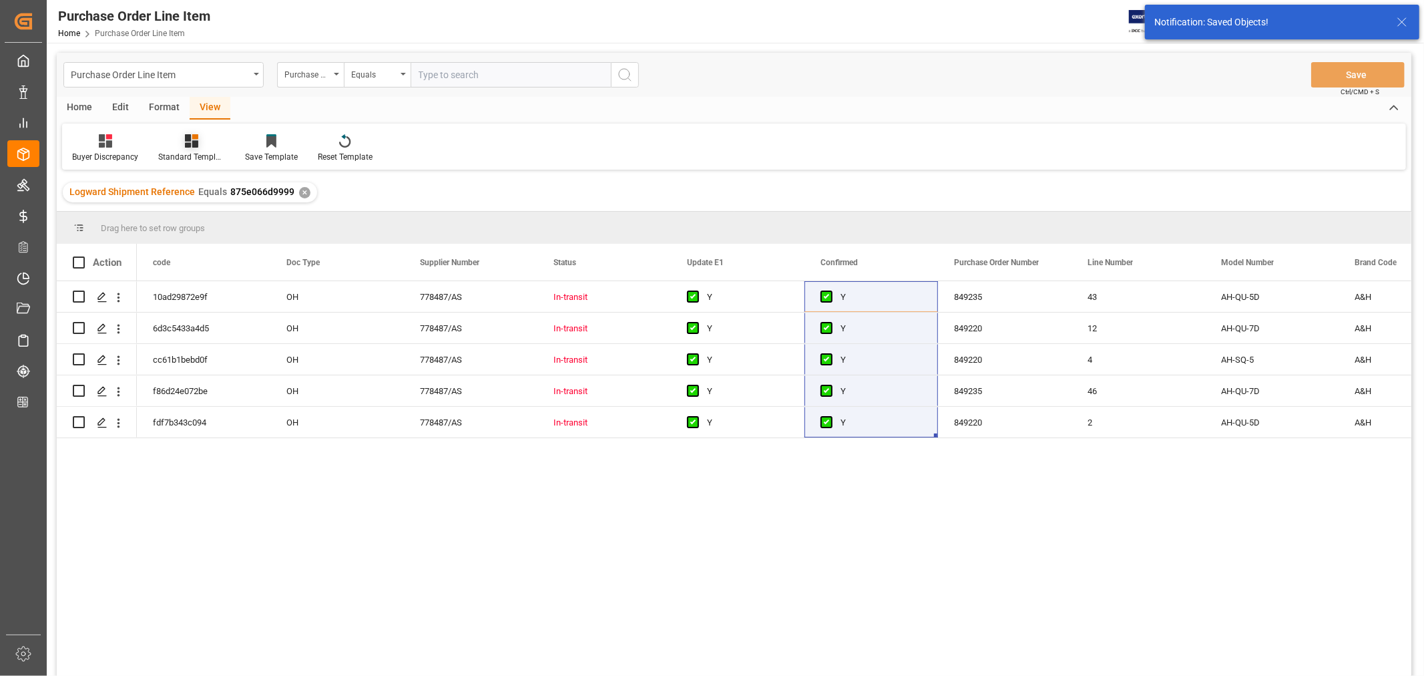
click at [190, 145] on icon at bounding box center [191, 140] width 13 height 13
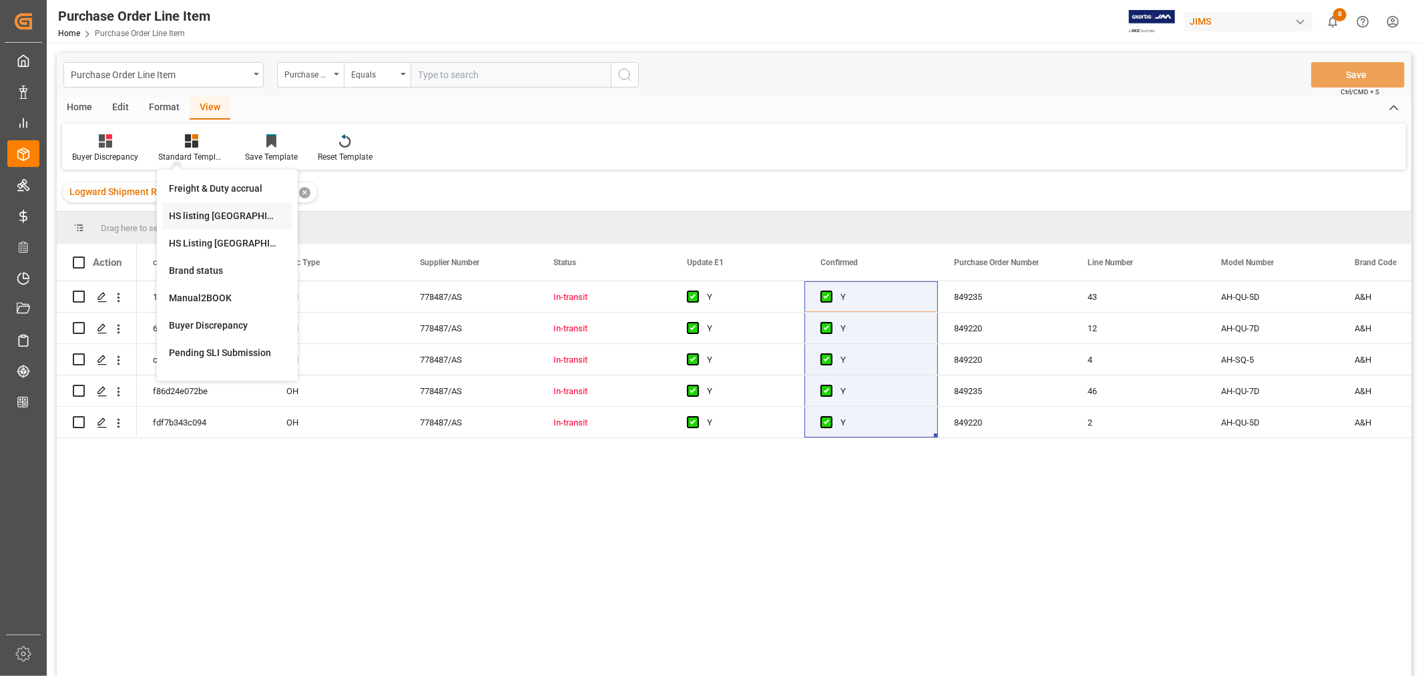
click at [198, 210] on div "HS listing USA" at bounding box center [227, 216] width 117 height 14
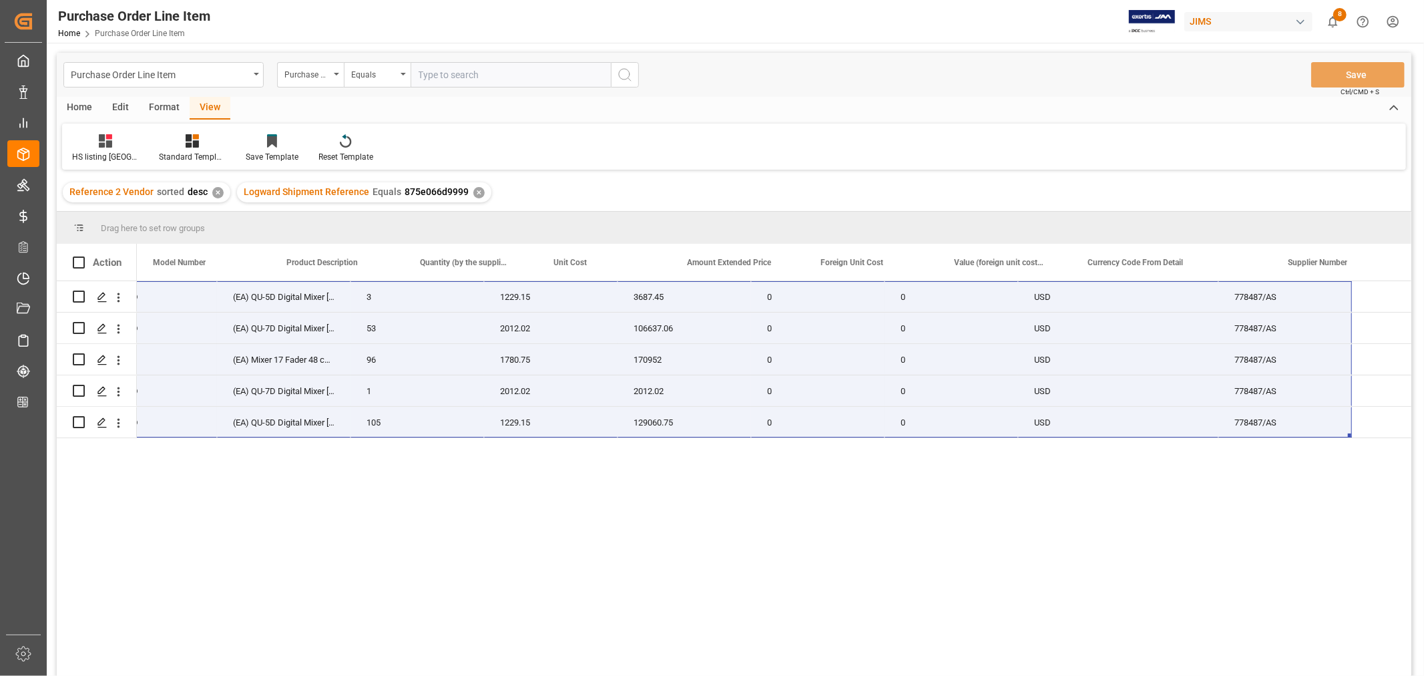
scroll to position [0, 588]
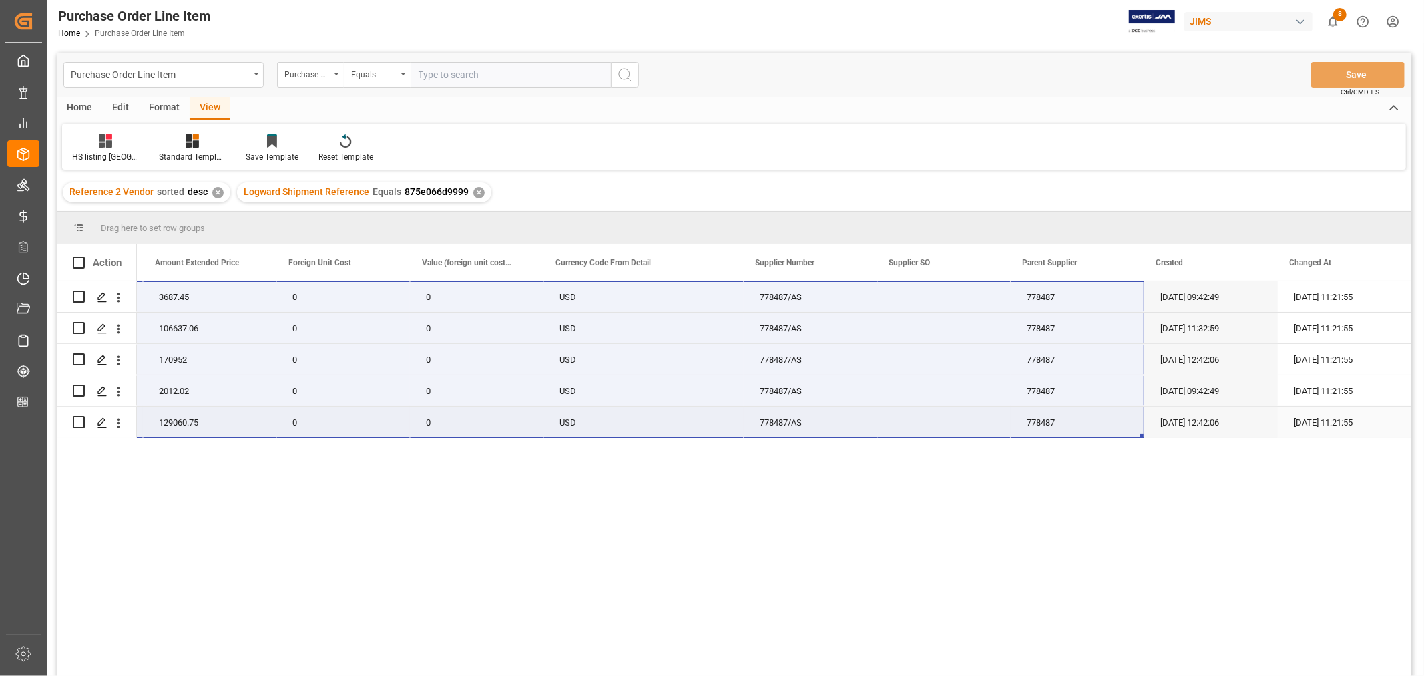
drag, startPoint x: 170, startPoint y: 288, endPoint x: 1077, endPoint y: 429, distance: 917.6
click at [1077, 429] on div "22-10827-MY 3 1229.15 3687.45 0 0 USD 778487/AS 778487 09-02-2025 09:42:49 09-2…" at bounding box center [243, 359] width 2337 height 157
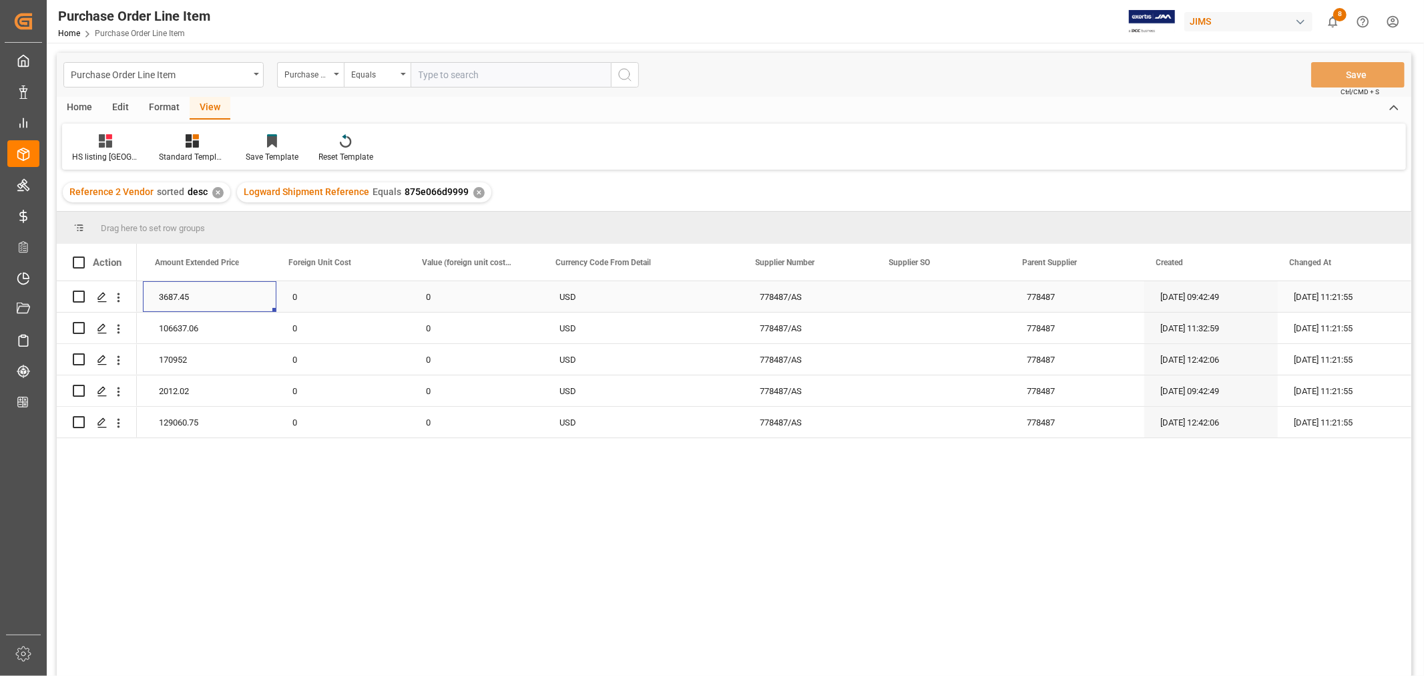
click at [231, 294] on div "3687.45" at bounding box center [210, 296] width 134 height 31
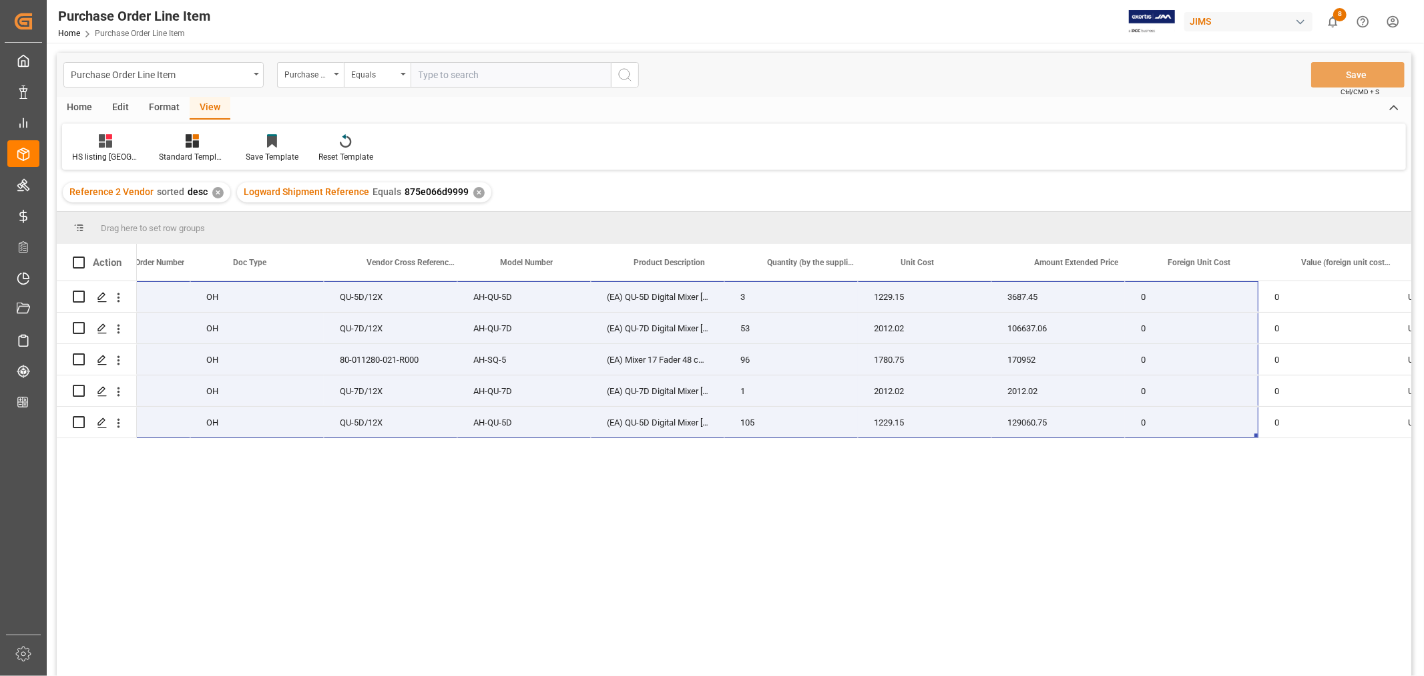
scroll to position [0, 240]
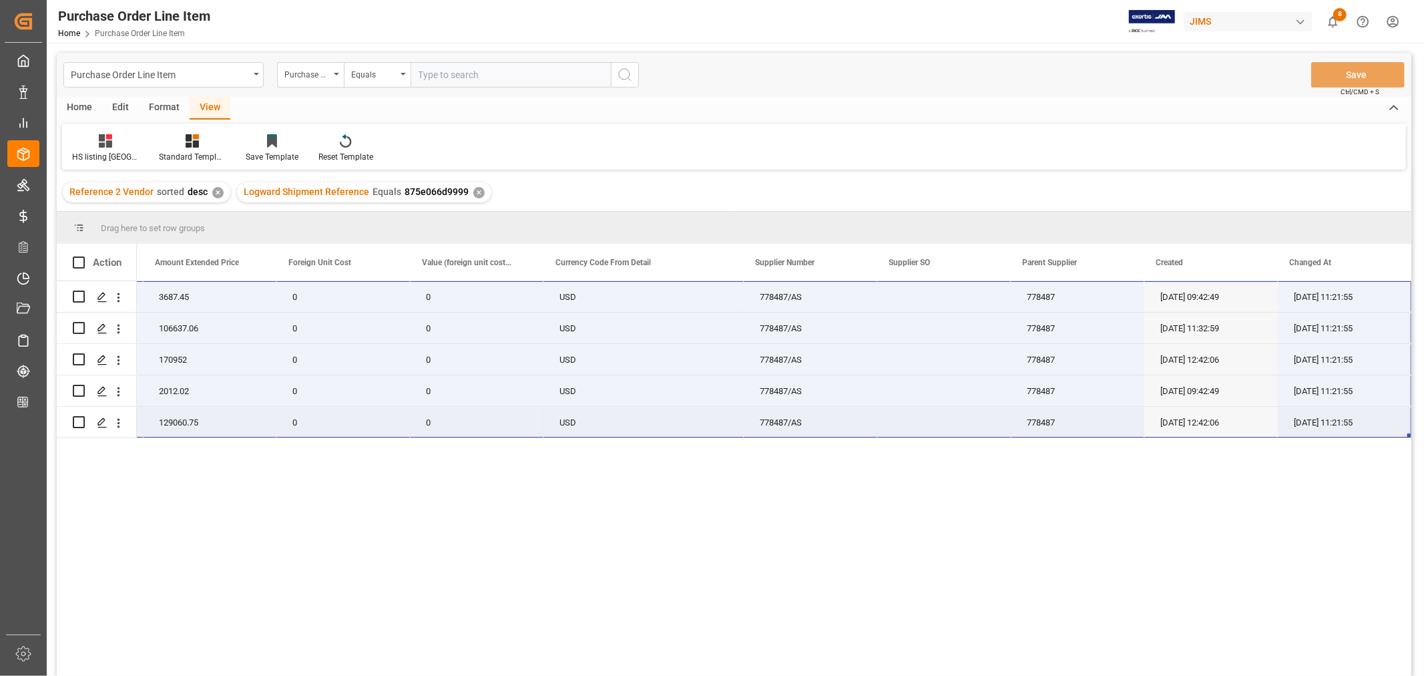
drag, startPoint x: 174, startPoint y: 289, endPoint x: 1327, endPoint y: 431, distance: 1162.3
click at [1327, 431] on div "3 1229.15 3687.45 0 0 22-10827-MY USD 778487/AS 778487 09-02-2025 09:42:49 09-2…" at bounding box center [243, 359] width 2337 height 157
click at [198, 298] on div "3687.45" at bounding box center [210, 296] width 134 height 31
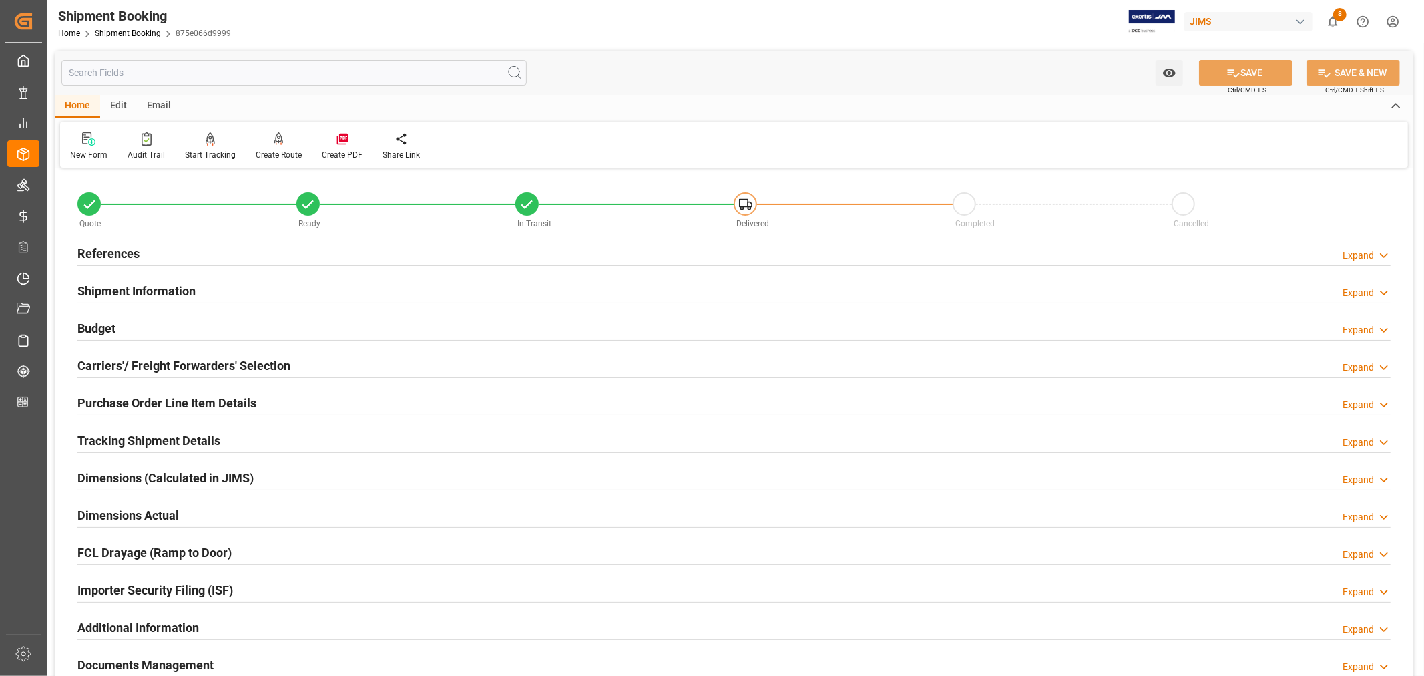
click at [222, 401] on h2 "Purchase Order Line Item Details" at bounding box center [166, 403] width 179 height 18
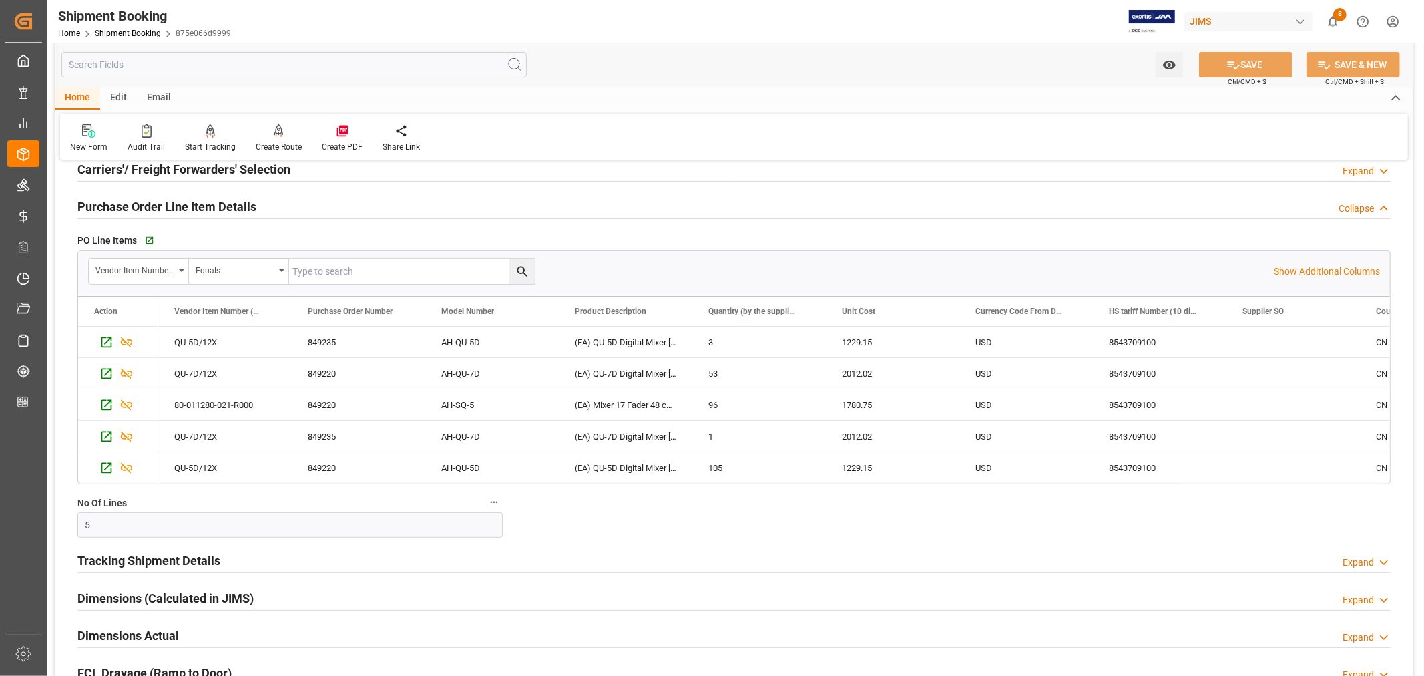
scroll to position [222, 0]
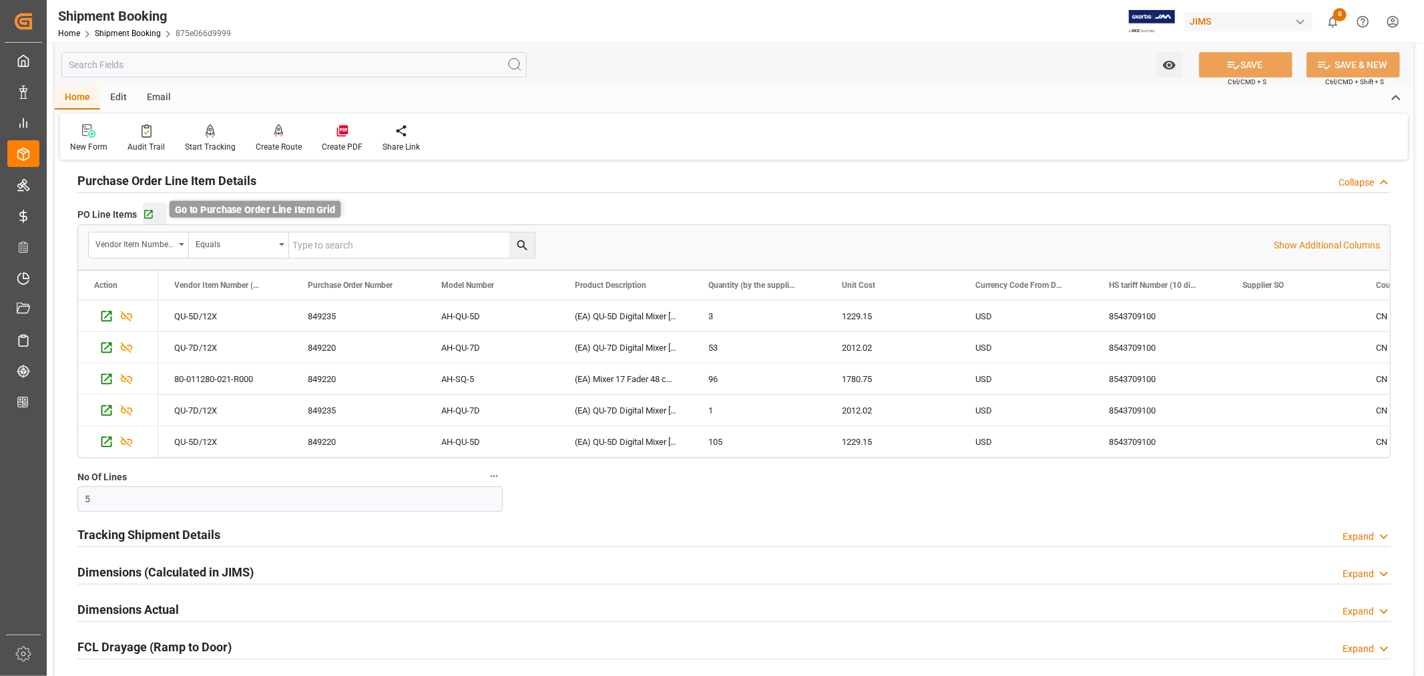
click at [151, 216] on icon "button" at bounding box center [148, 214] width 9 height 9
click at [216, 180] on h2 "Purchase Order Line Item Details" at bounding box center [166, 181] width 179 height 18
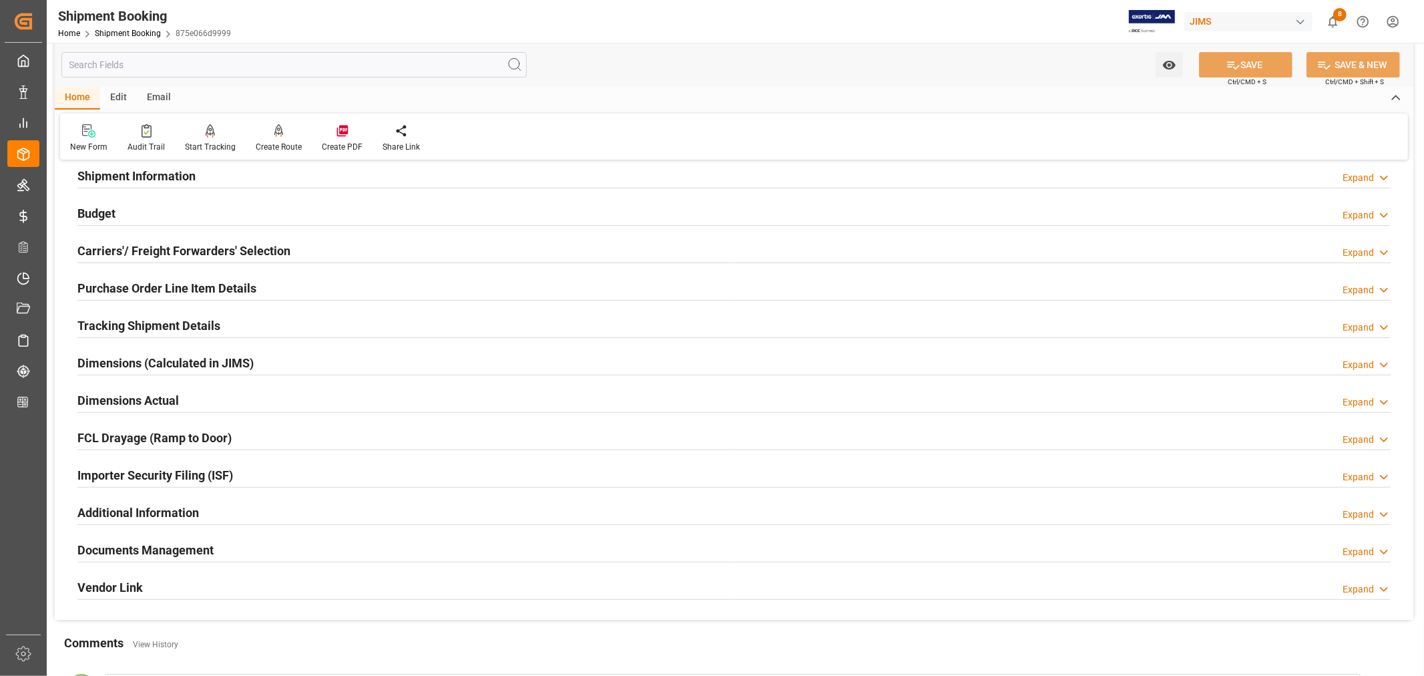
scroll to position [0, 0]
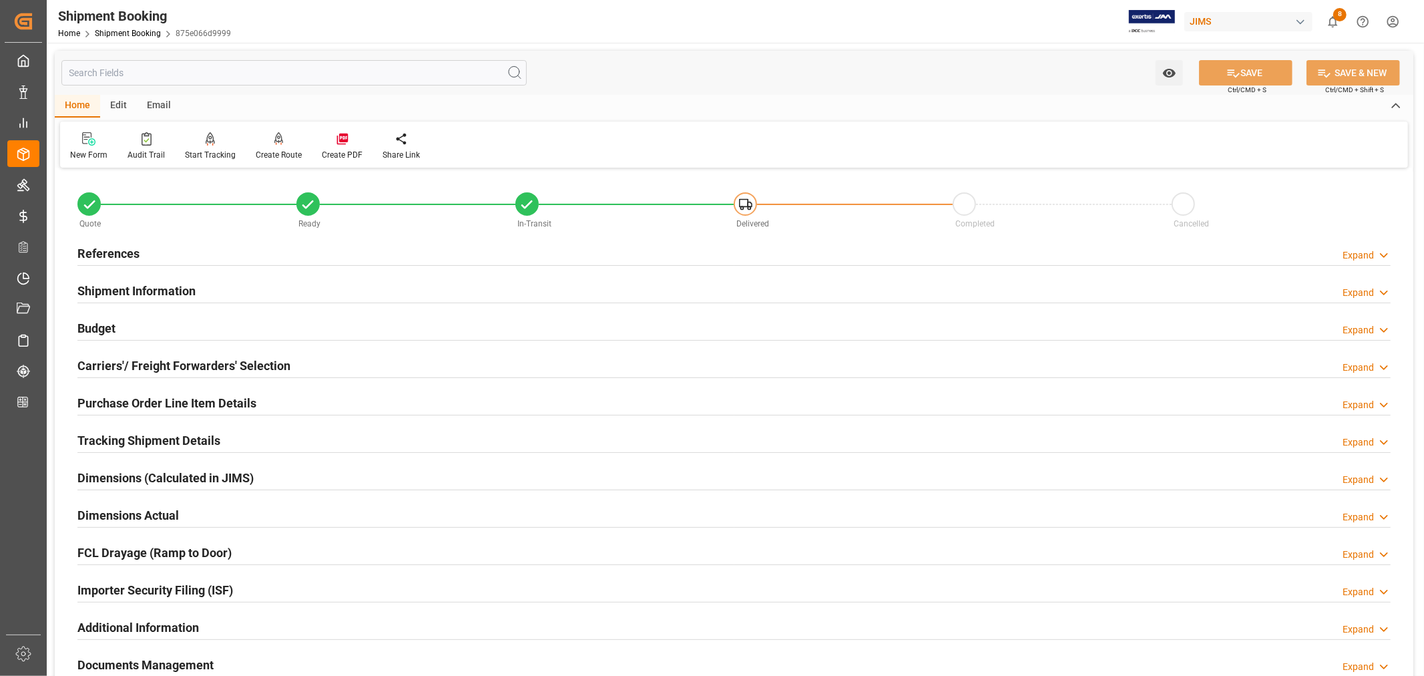
click at [132, 248] on h2 "References" at bounding box center [108, 253] width 62 height 18
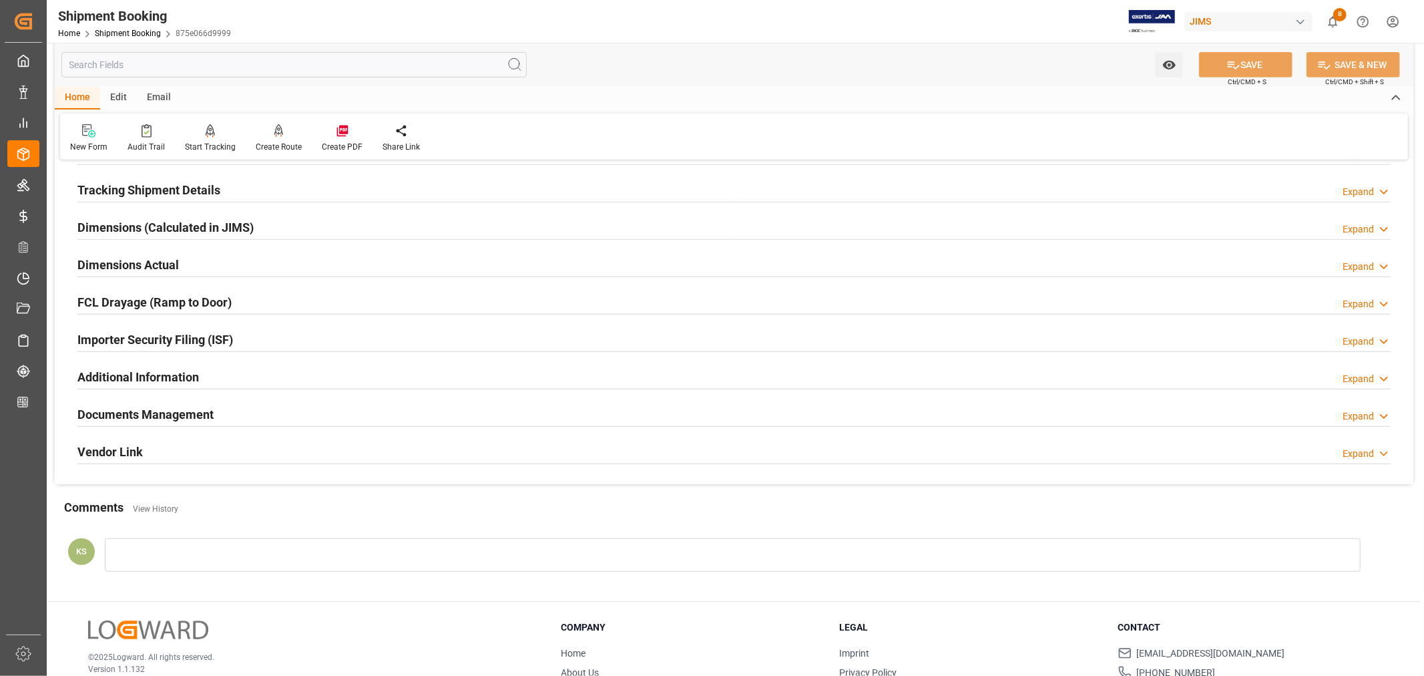
scroll to position [595, 0]
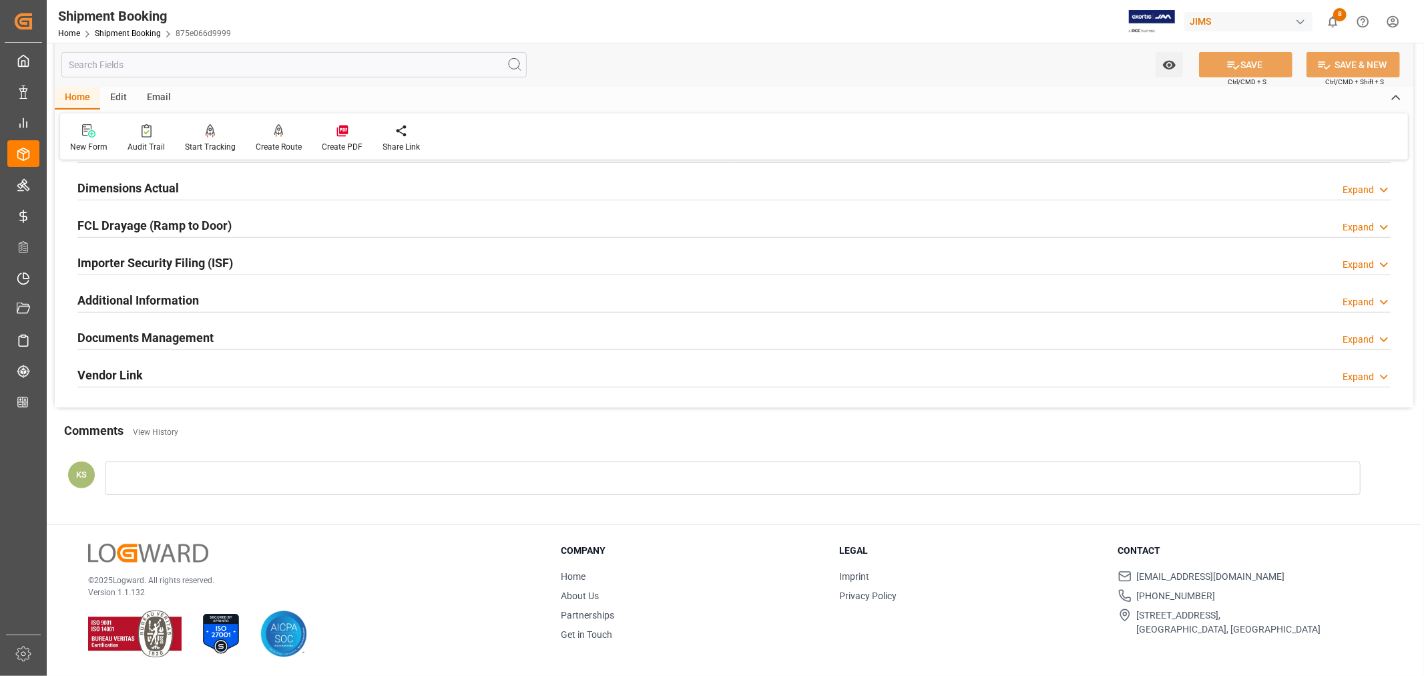
click at [270, 336] on div "Documents Management Expand" at bounding box center [733, 336] width 1313 height 25
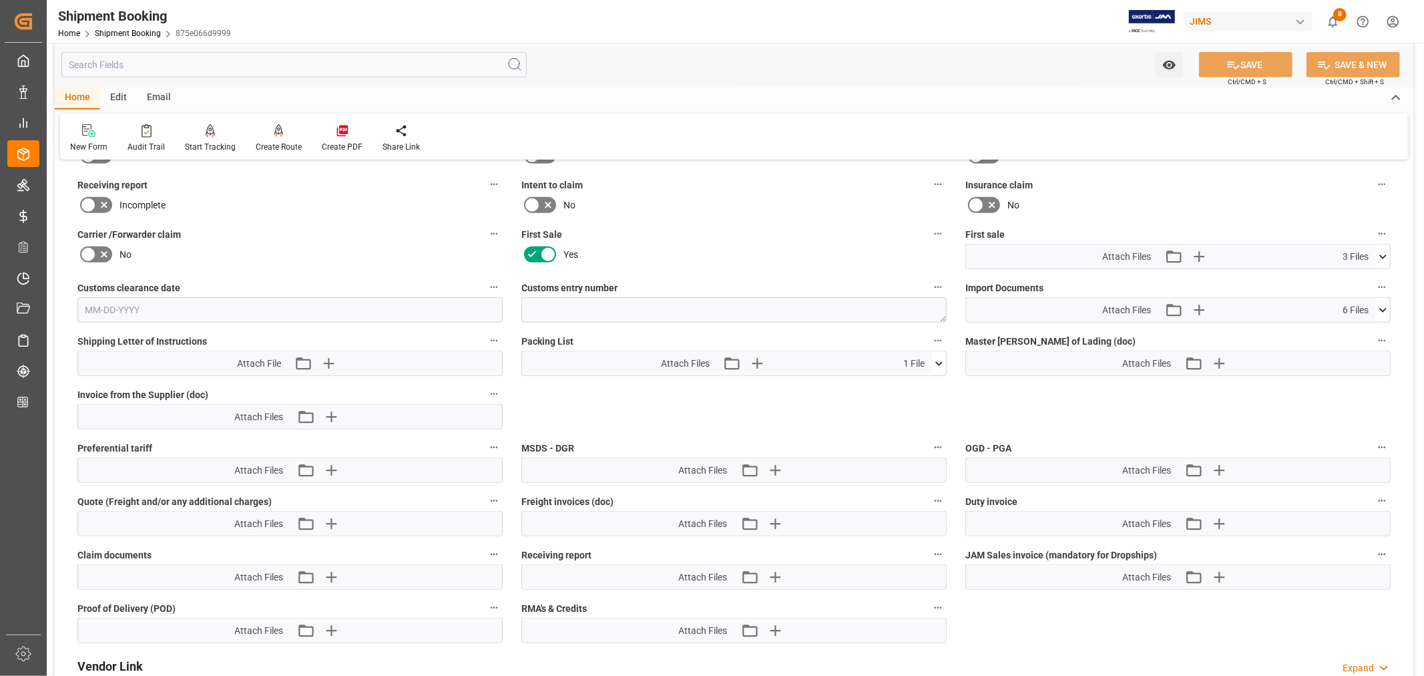
scroll to position [891, 0]
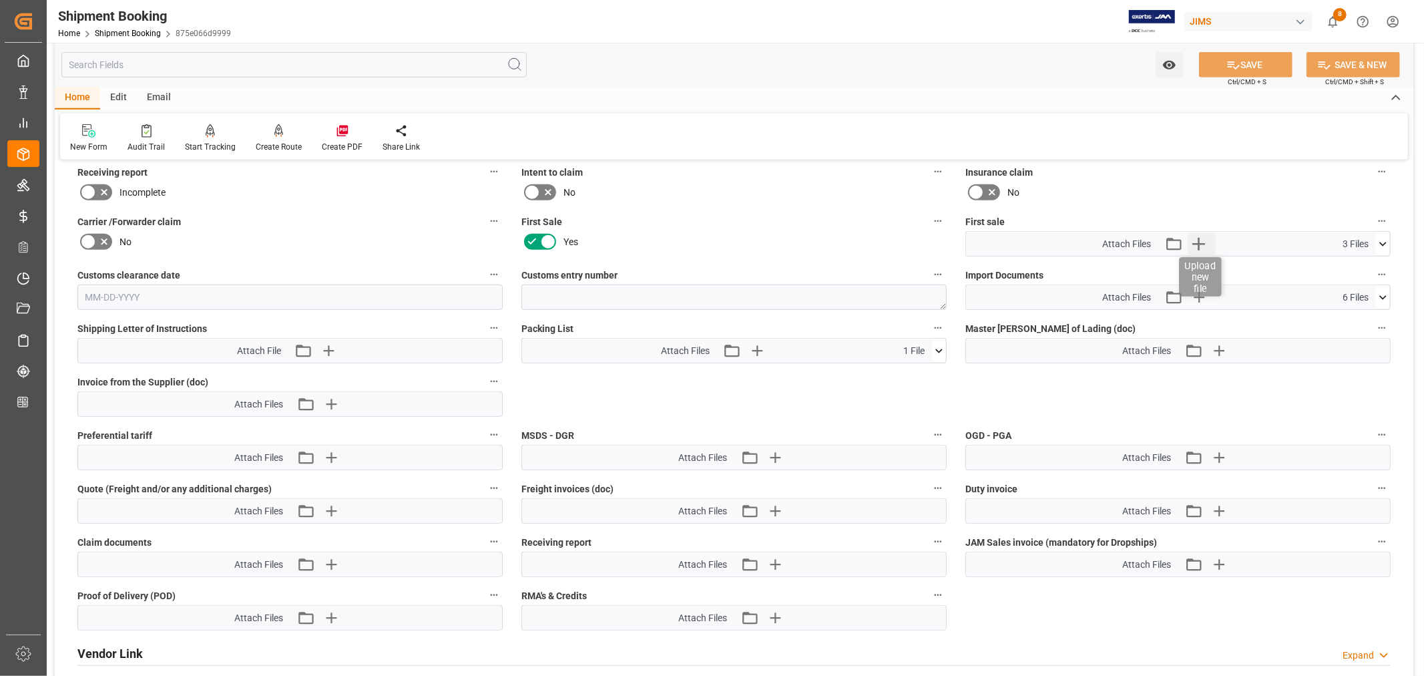
click at [1199, 241] on icon "button" at bounding box center [1198, 244] width 13 height 13
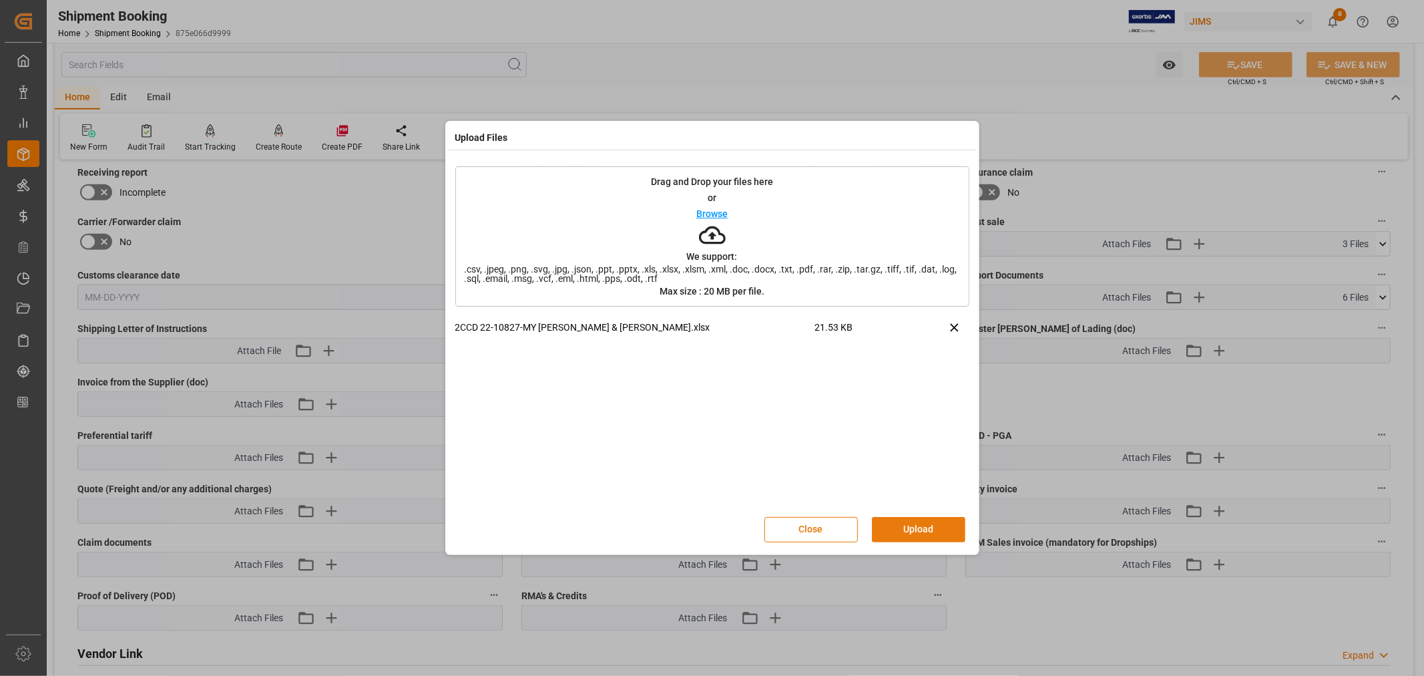
click at [913, 529] on button "Upload" at bounding box center [918, 529] width 93 height 25
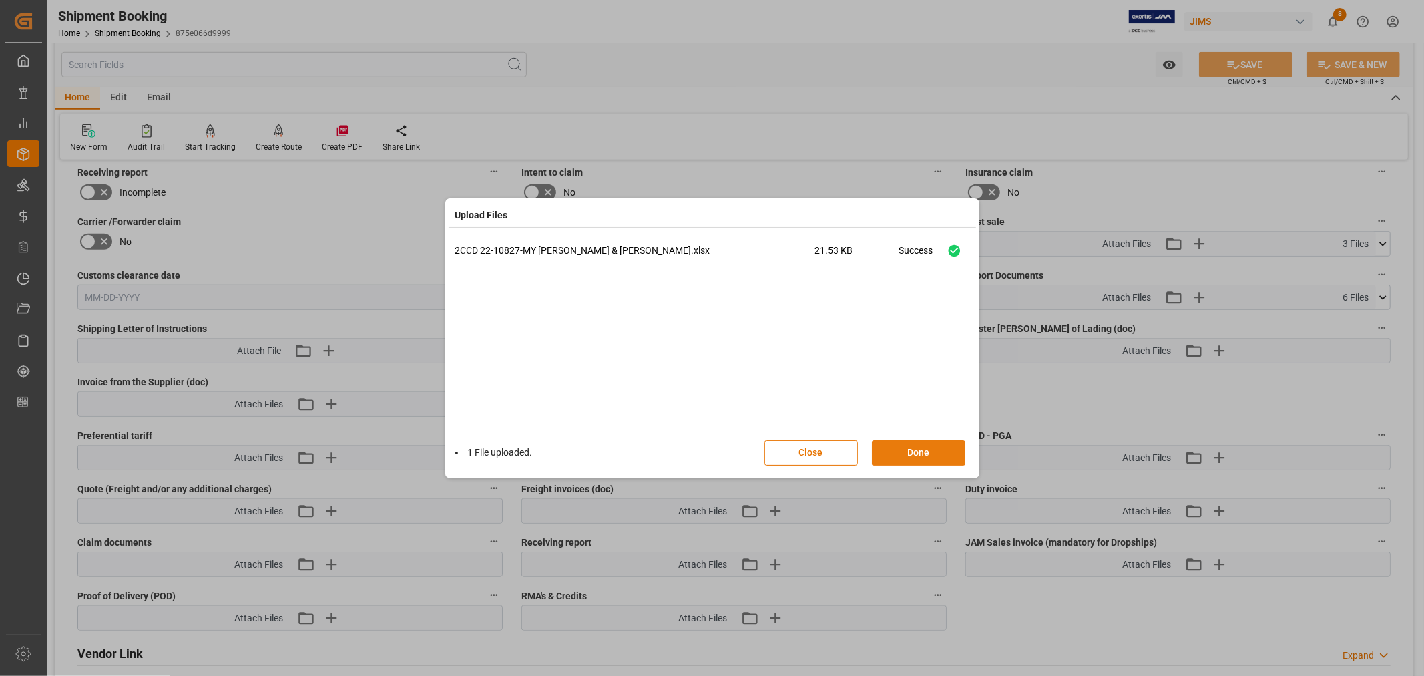
click at [913, 449] on button "Done" at bounding box center [918, 452] width 93 height 25
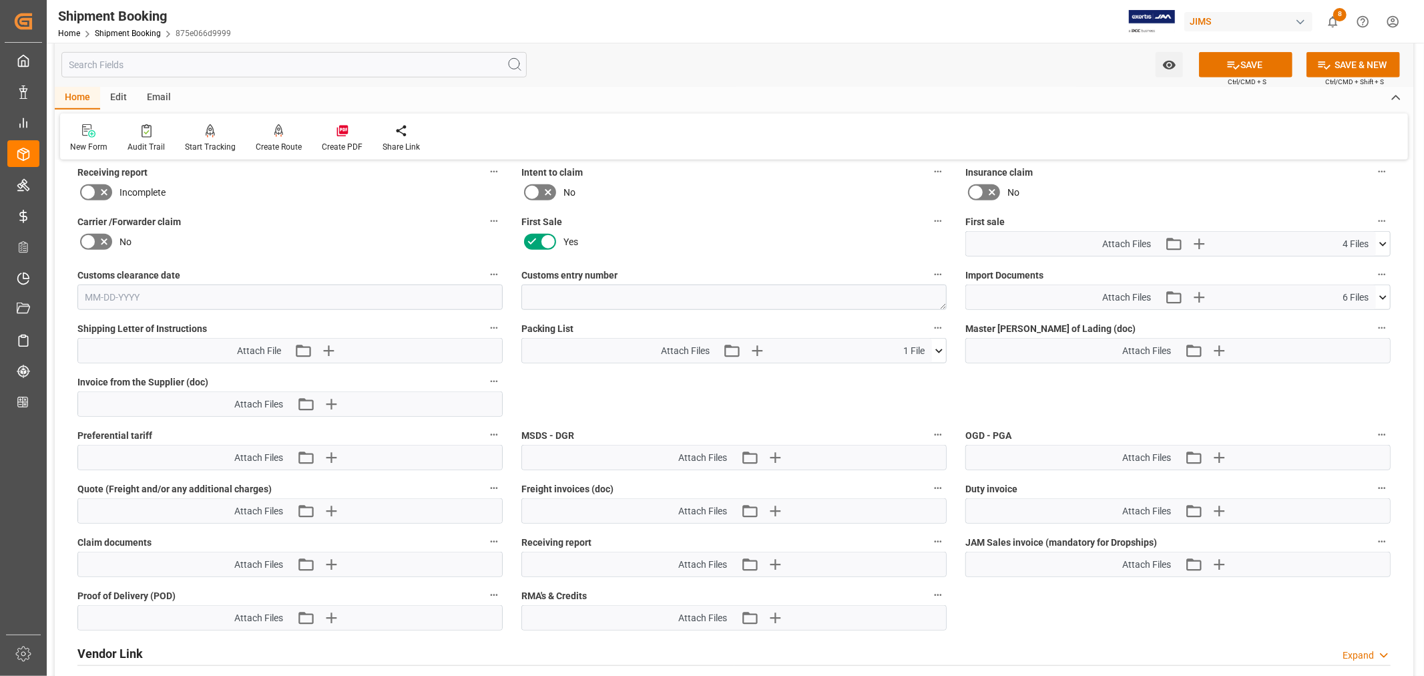
click at [1381, 242] on icon at bounding box center [1383, 244] width 14 height 14
click at [1244, 63] on button "SAVE" at bounding box center [1245, 64] width 93 height 25
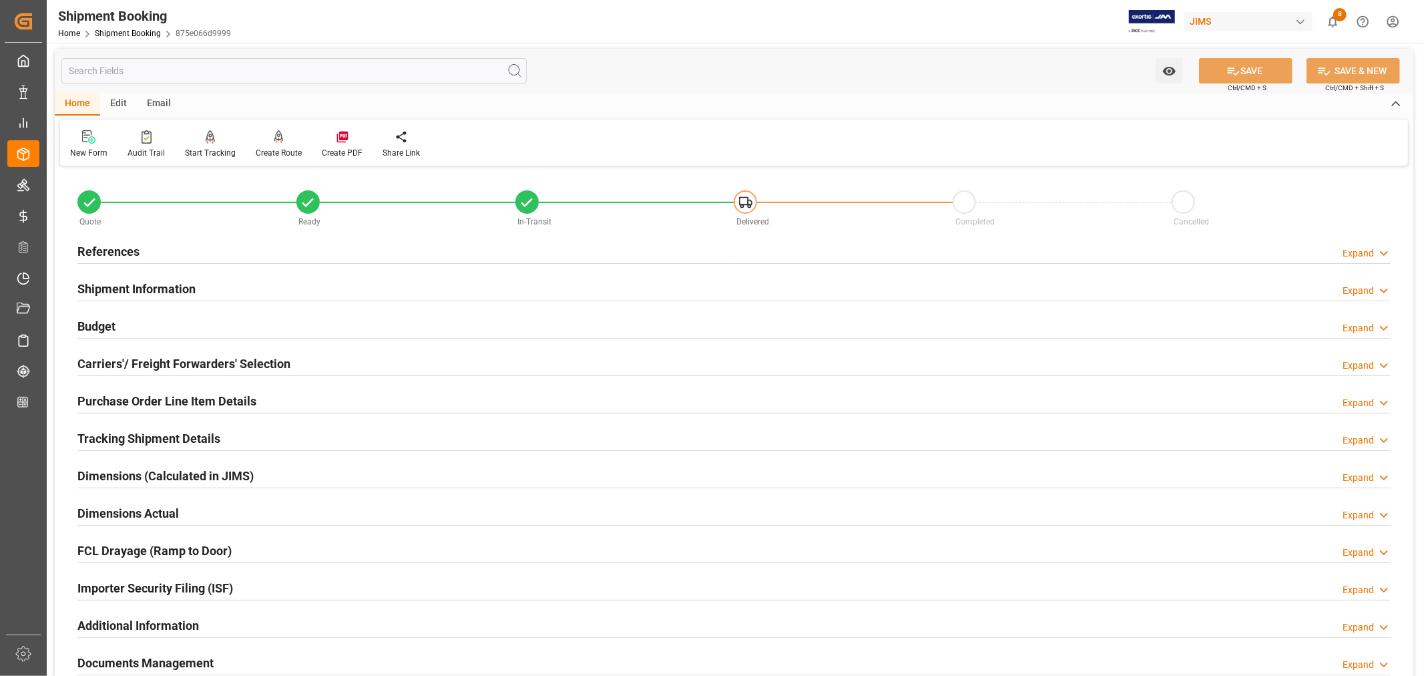
scroll to position [0, 0]
click at [101, 250] on h2 "References" at bounding box center [108, 253] width 62 height 18
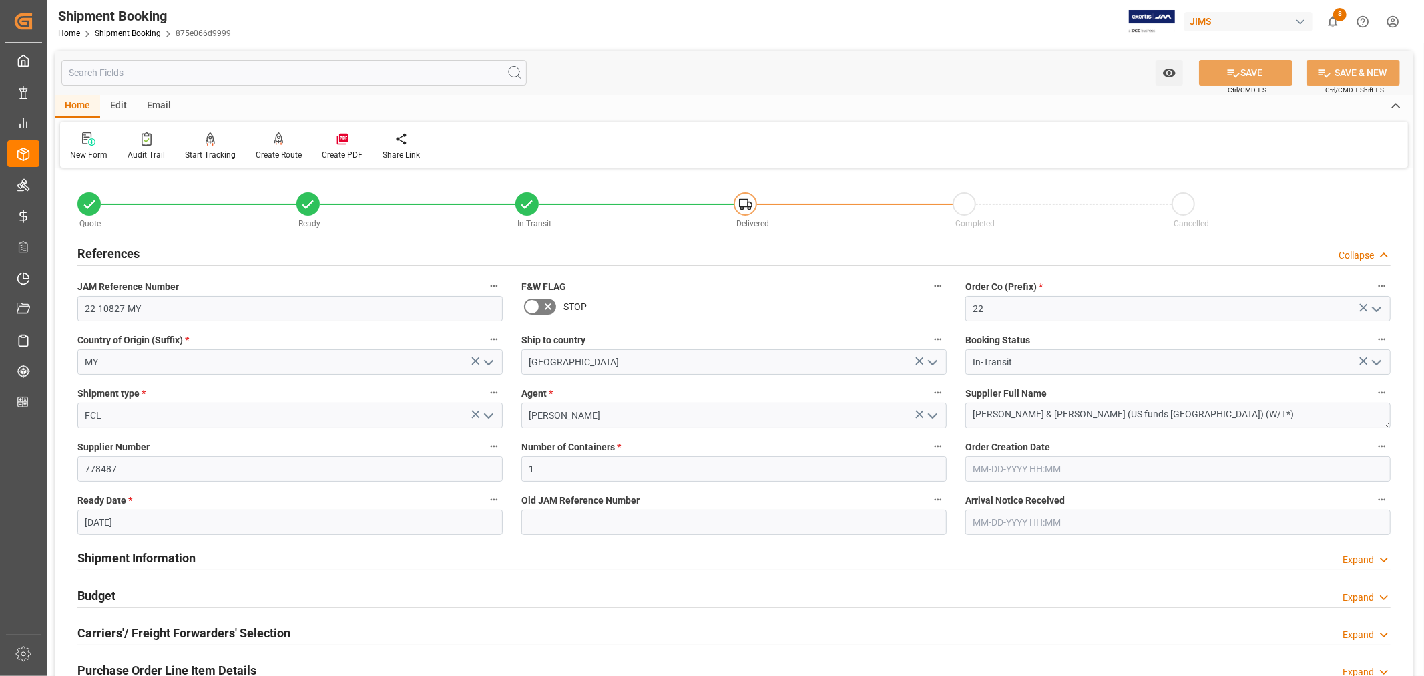
click at [101, 250] on h2 "References" at bounding box center [108, 253] width 62 height 18
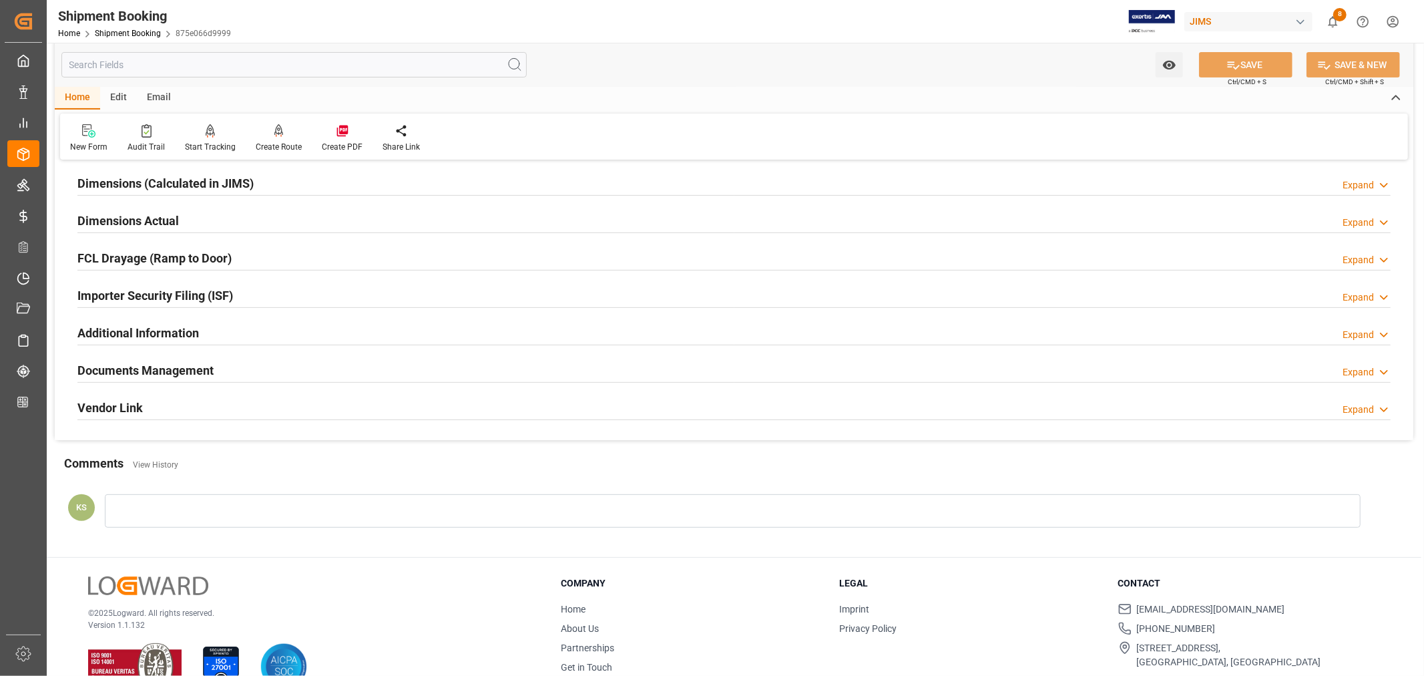
scroll to position [328, 0]
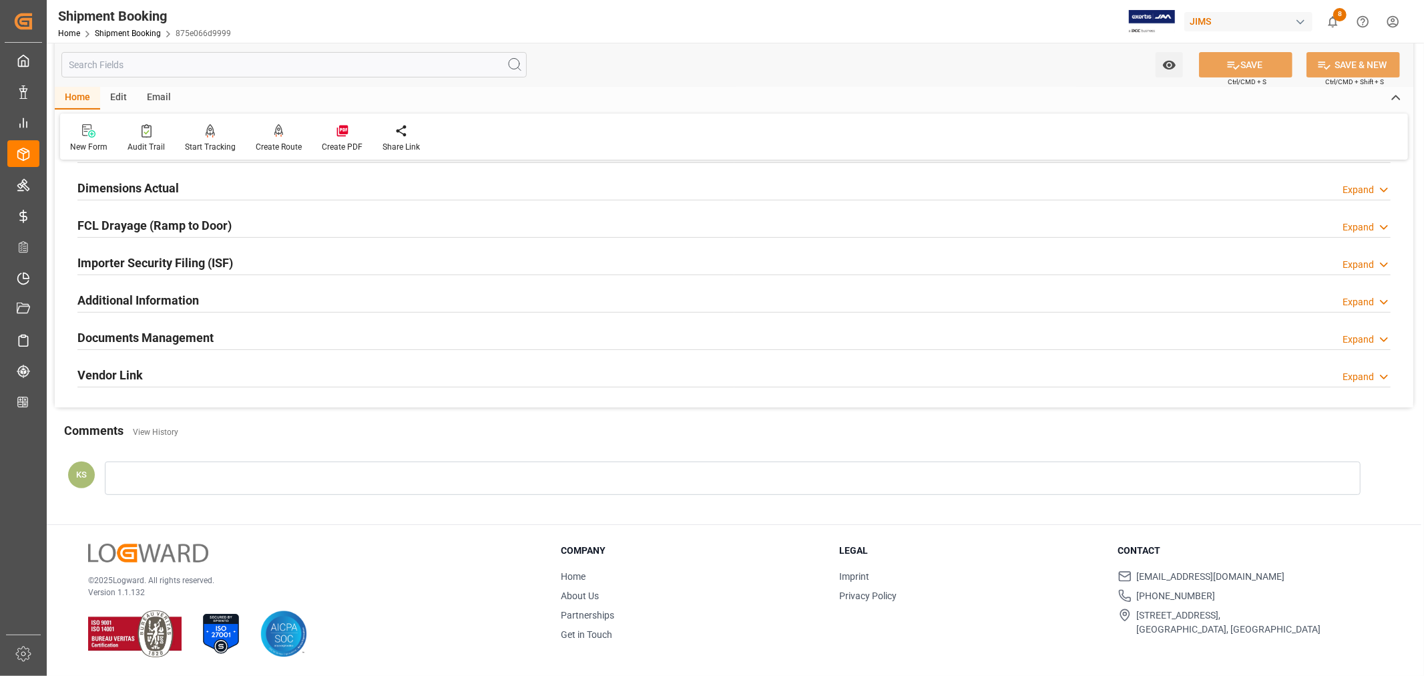
click at [176, 329] on h2 "Documents Management" at bounding box center [145, 337] width 136 height 18
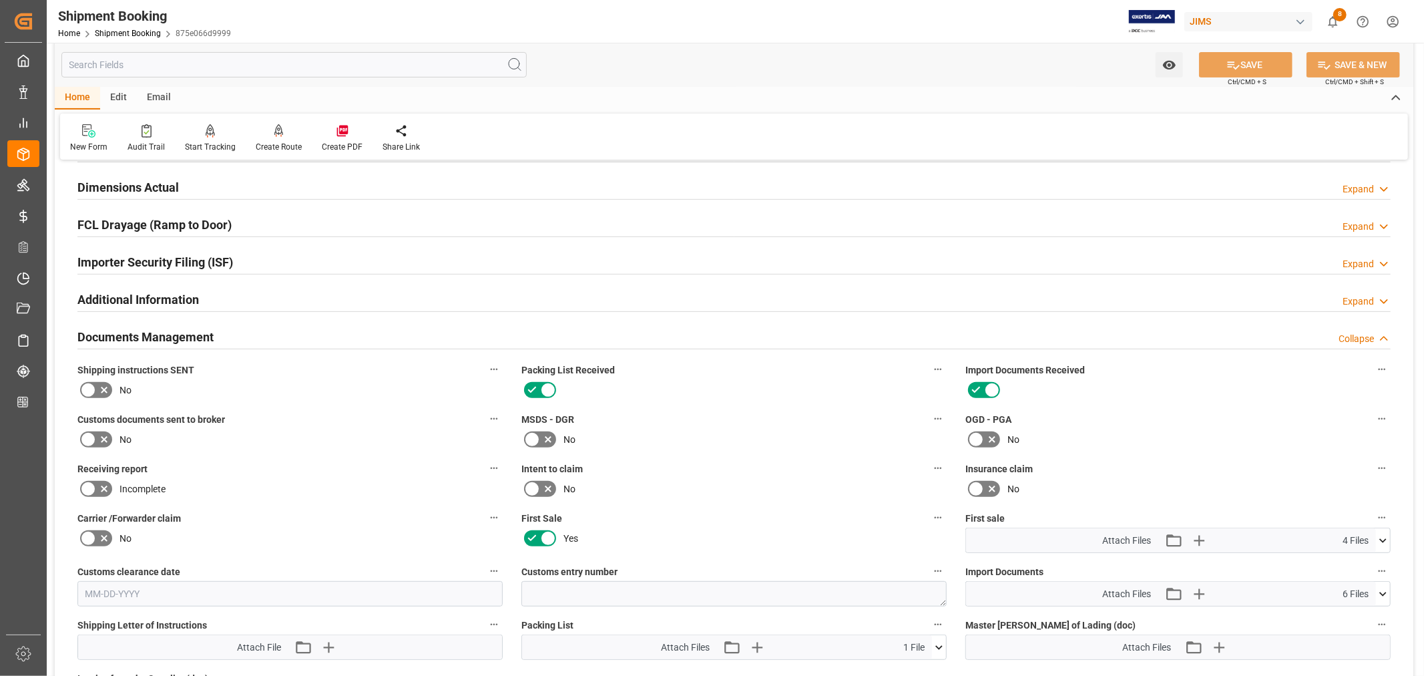
click at [90, 437] on icon at bounding box center [88, 439] width 16 height 16
click at [0, 0] on input "checkbox" at bounding box center [0, 0] width 0 height 0
click at [1243, 64] on button "SAVE" at bounding box center [1245, 64] width 93 height 25
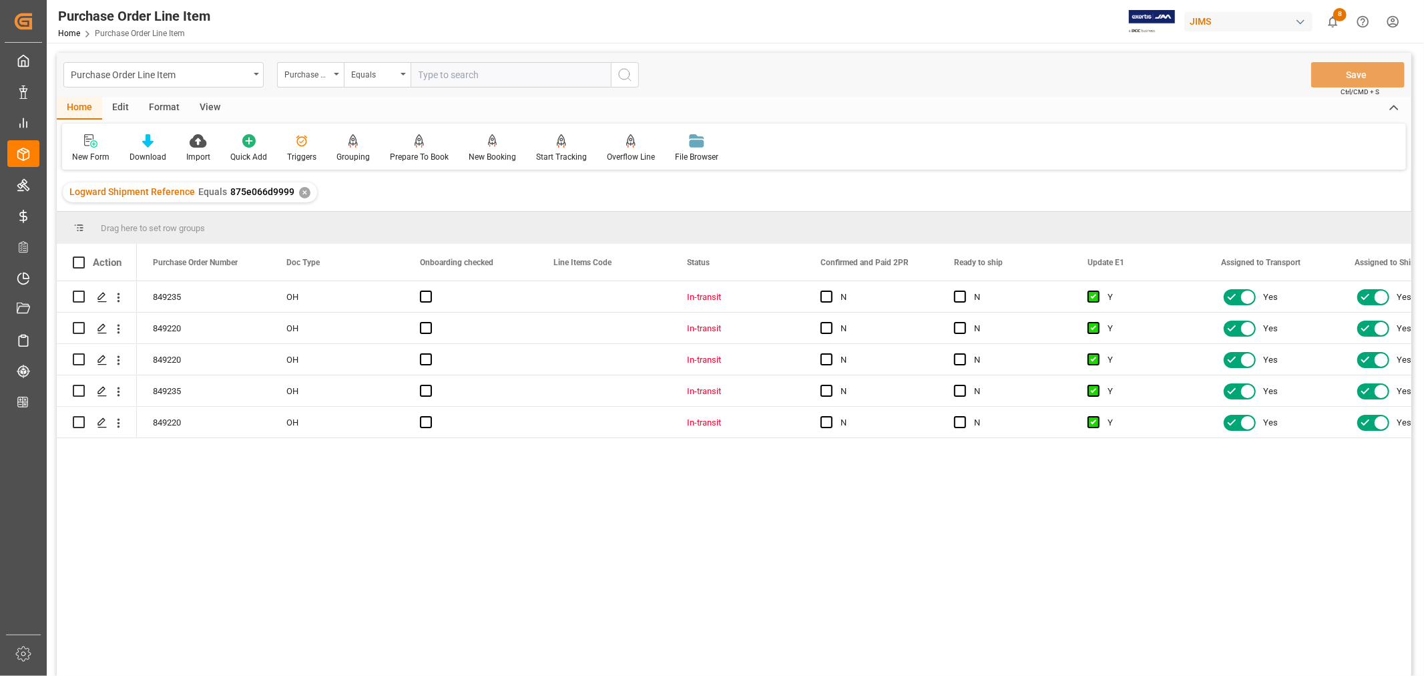
click at [210, 105] on div "View" at bounding box center [210, 108] width 41 height 23
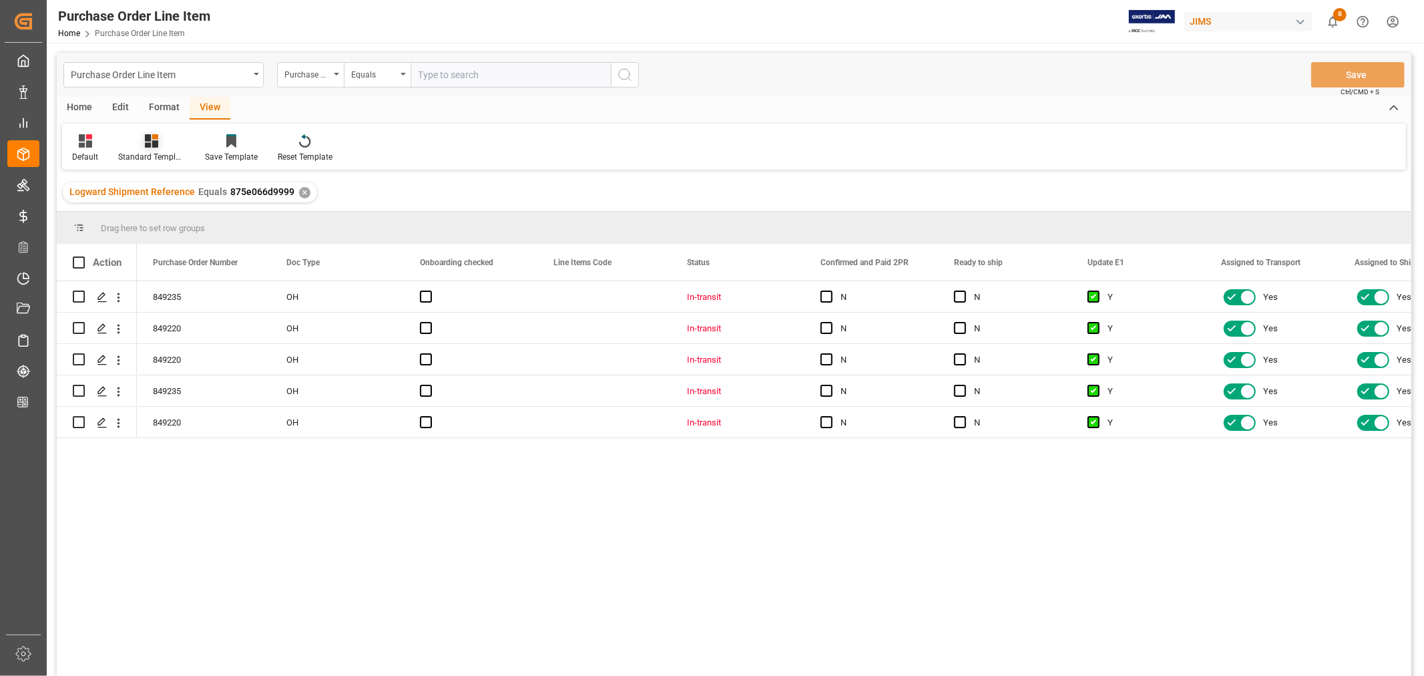
click at [152, 151] on div "Standard Templates" at bounding box center [151, 157] width 67 height 12
click at [152, 214] on div "HS listing [GEOGRAPHIC_DATA]" at bounding box center [187, 216] width 117 height 14
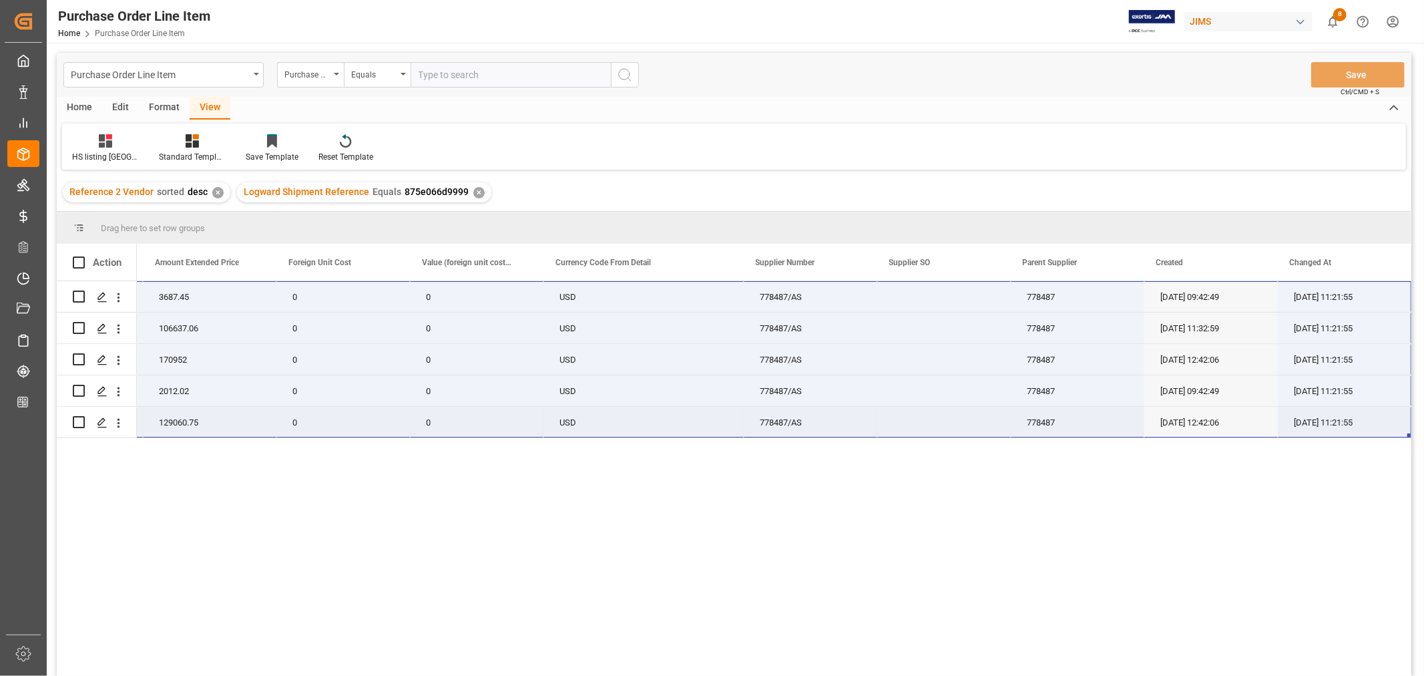
drag, startPoint x: 174, startPoint y: 287, endPoint x: 1355, endPoint y: 431, distance: 1190.4
click at [1355, 431] on div "22-10827-MY 3 1229.15 3687.45 0 0 USD 778487/AS 778487 [DATE] 09:42:49 [DATE] 1…" at bounding box center [243, 359] width 2337 height 157
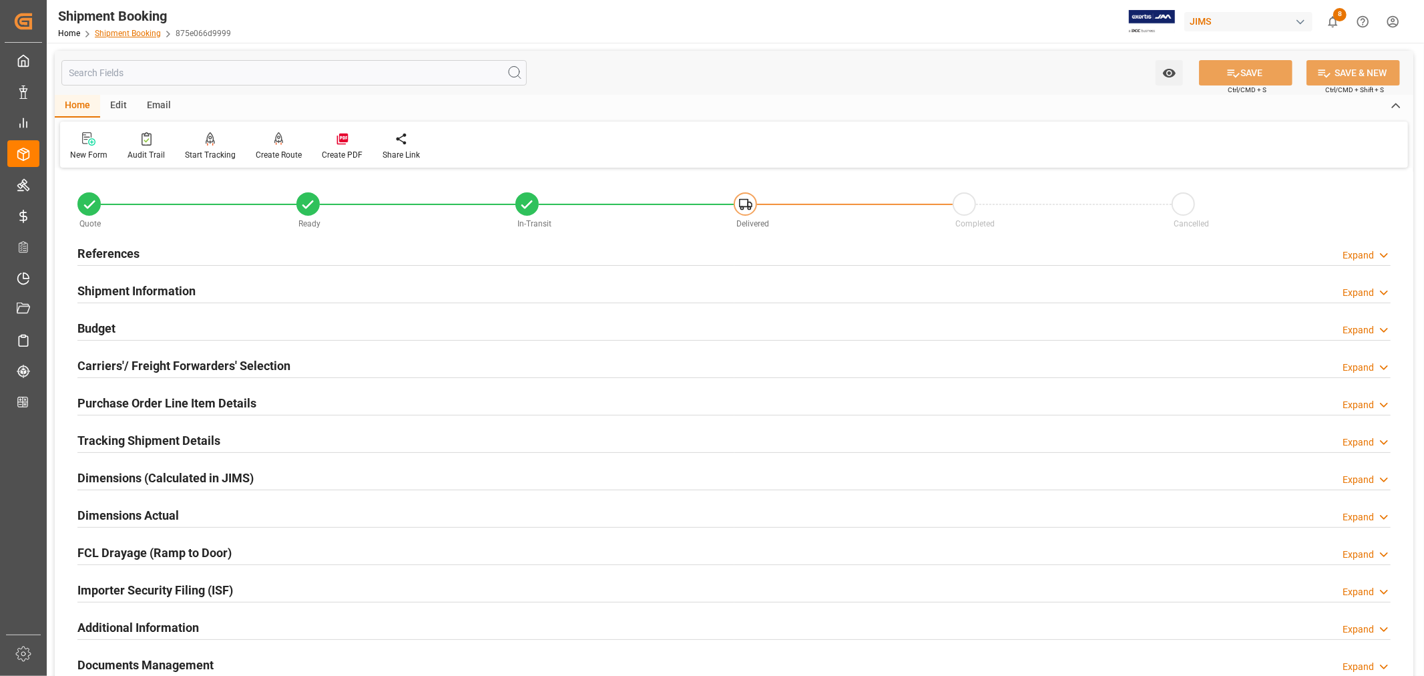
click at [132, 34] on link "Shipment Booking" at bounding box center [128, 33] width 66 height 9
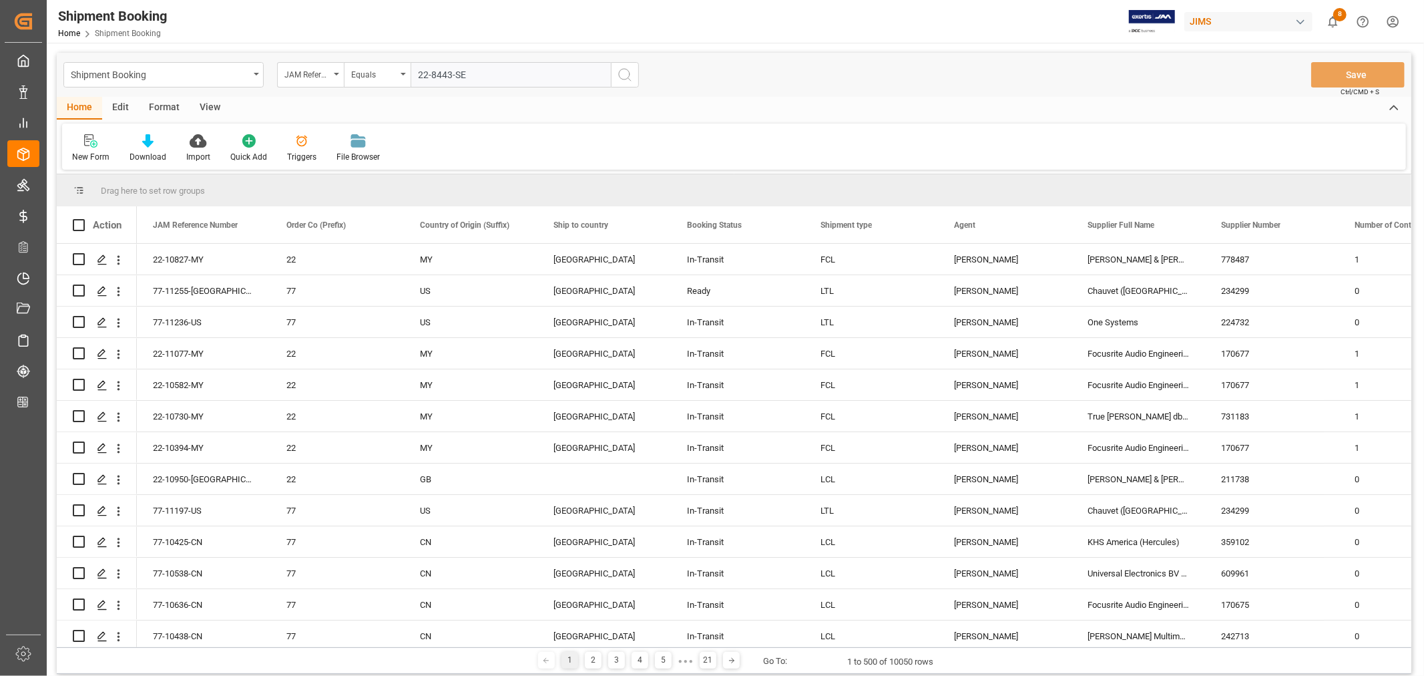
type input "22-8443-SE"
click at [624, 75] on icon "search button" at bounding box center [625, 75] width 16 height 16
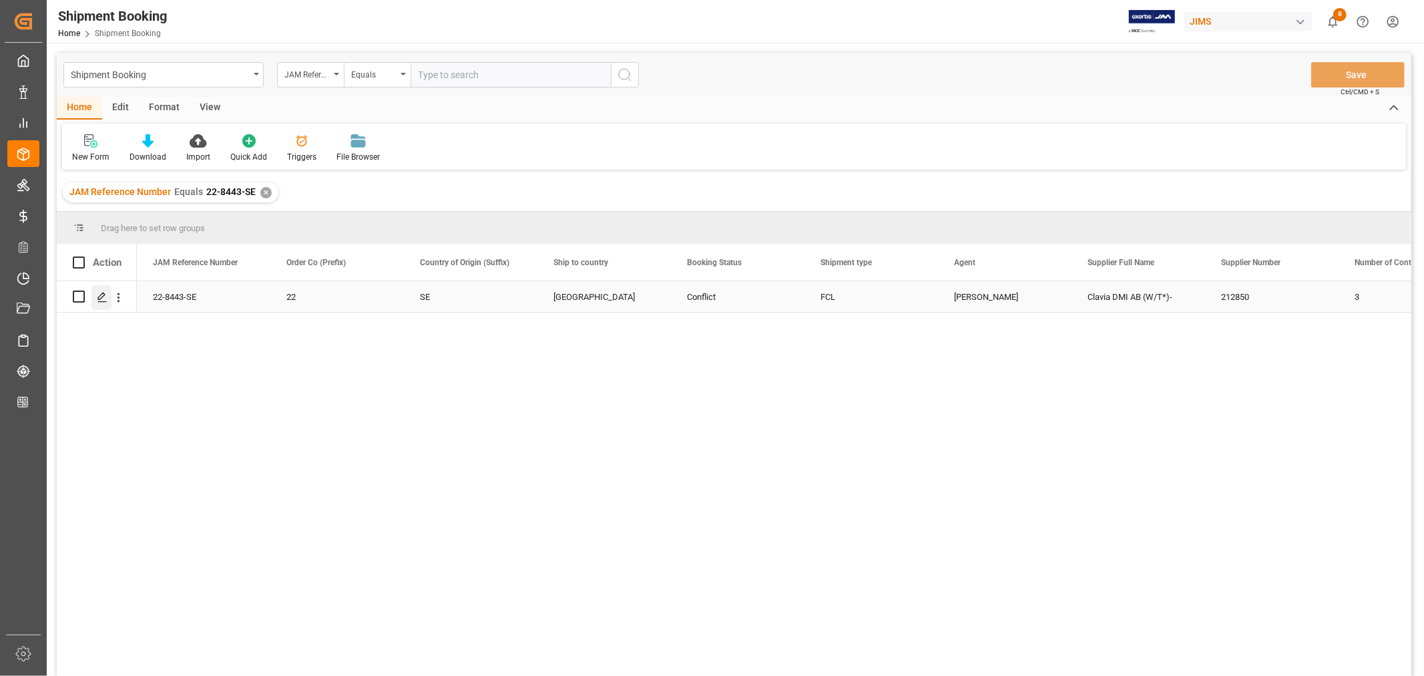
click at [101, 299] on icon "Press SPACE to select this row." at bounding box center [102, 297] width 11 height 11
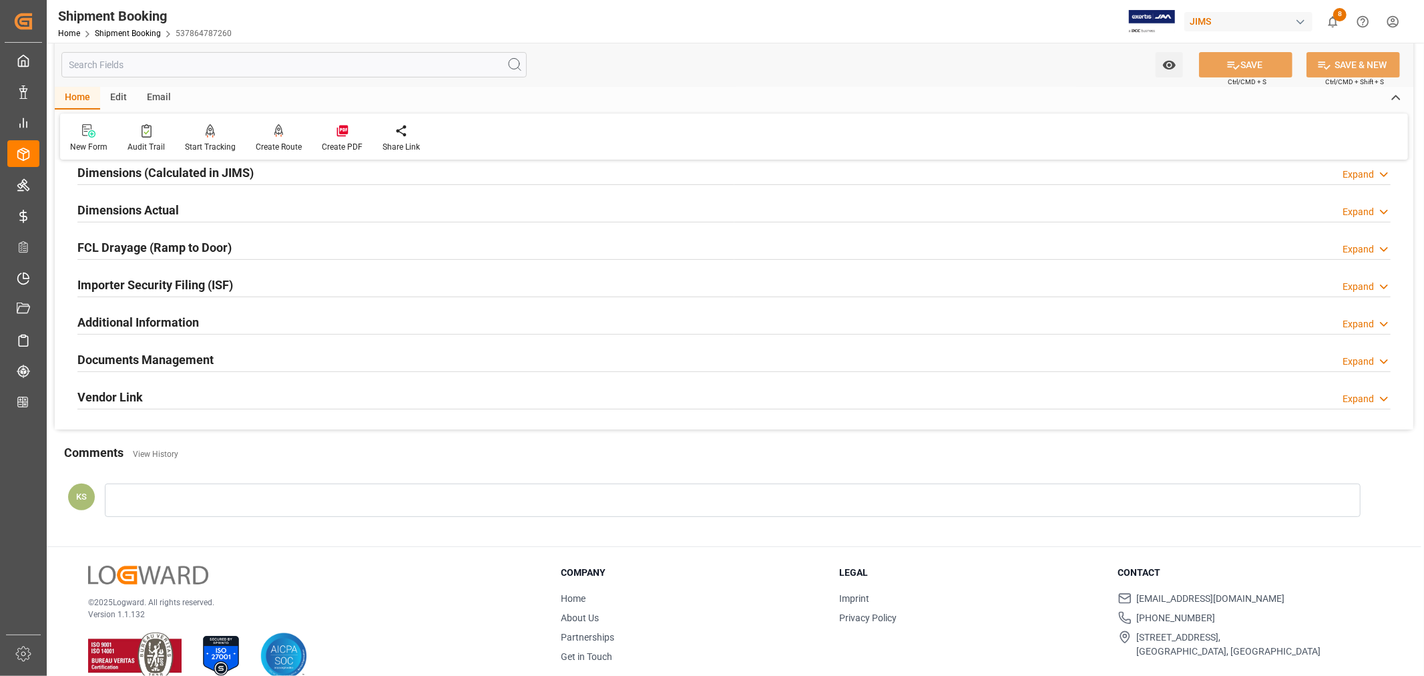
scroll to position [328, 0]
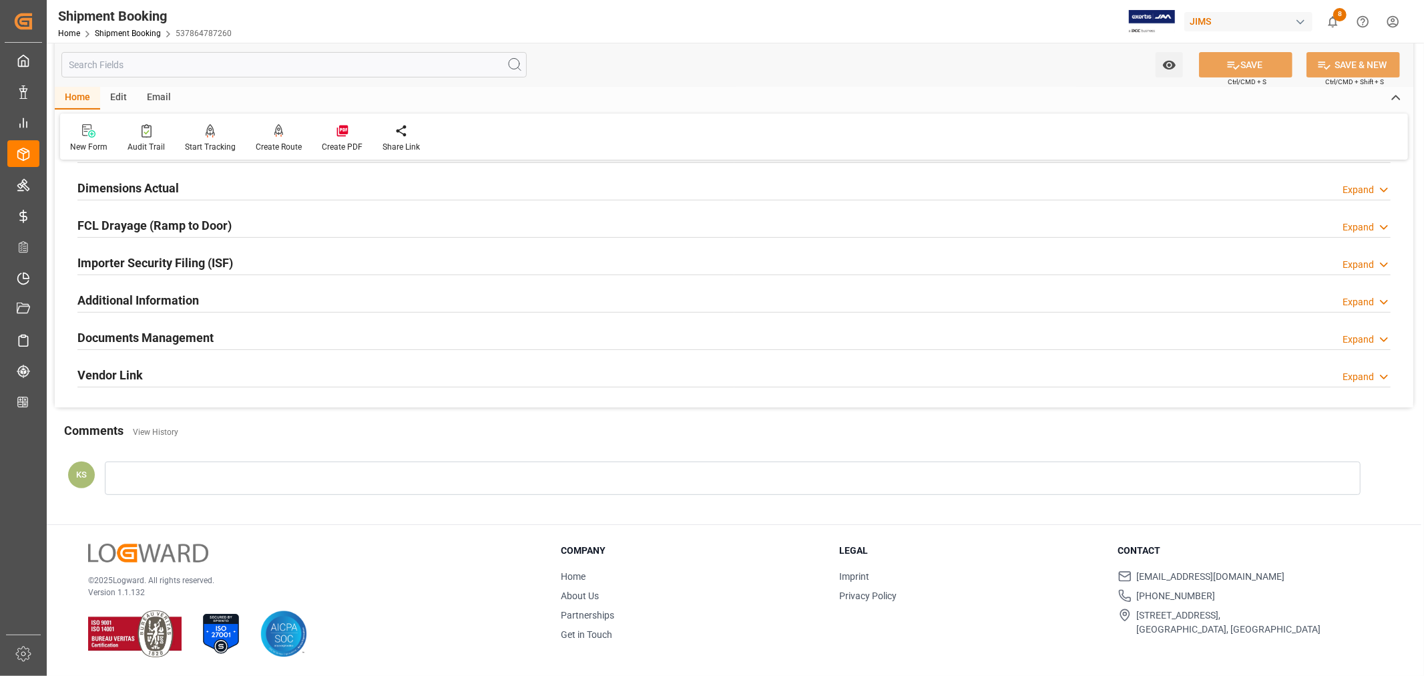
click at [194, 335] on h2 "Documents Management" at bounding box center [145, 337] width 136 height 18
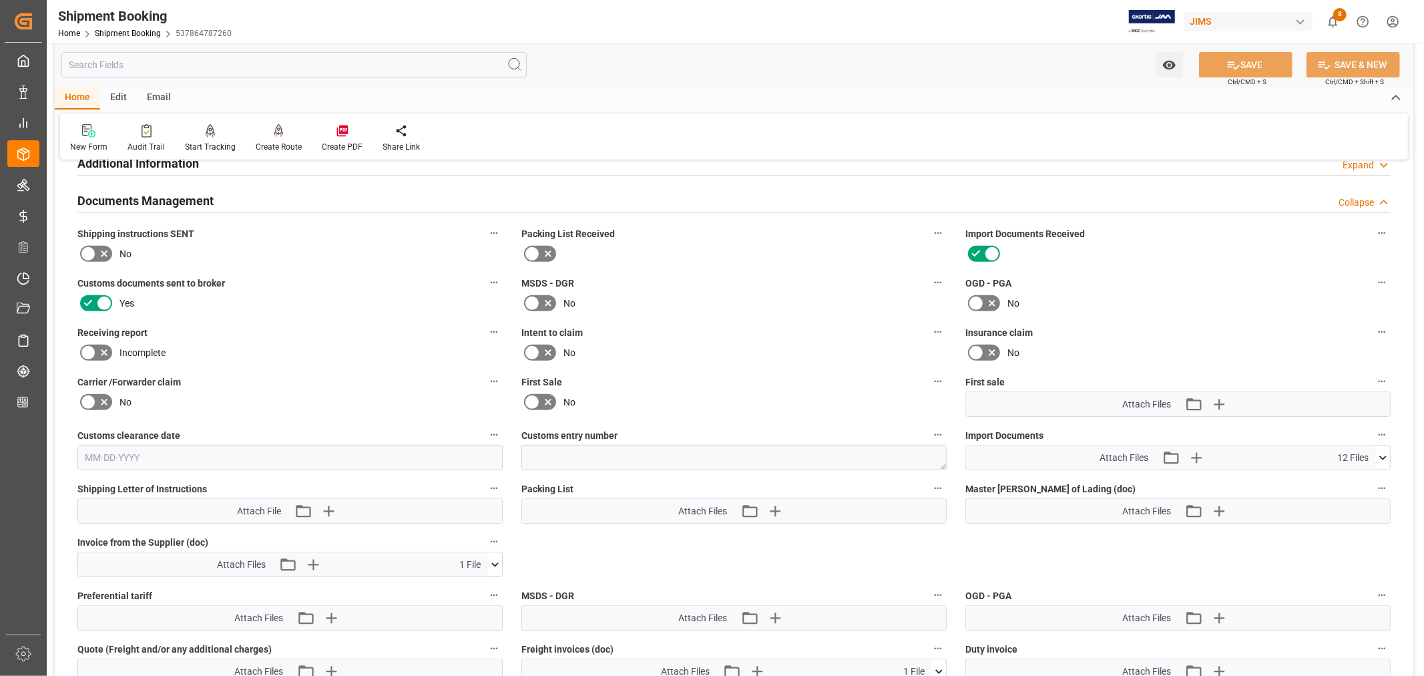
scroll to position [550, 0]
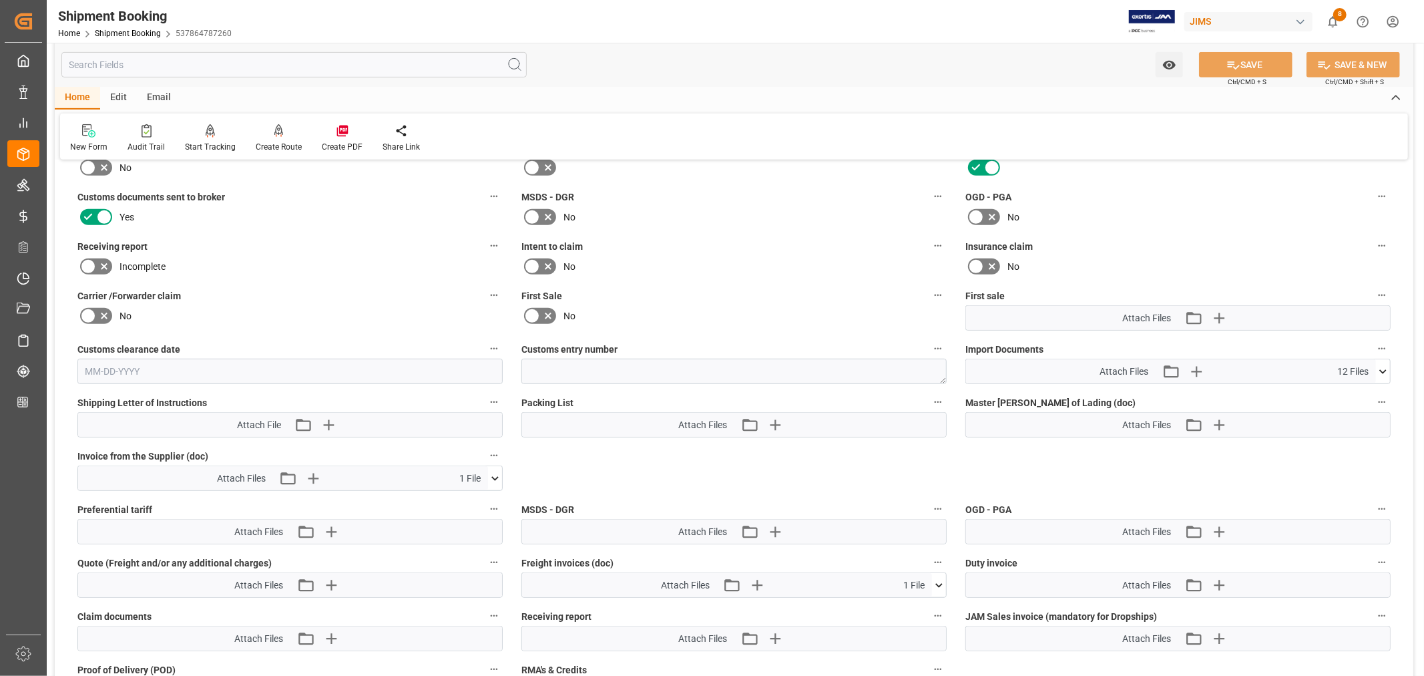
click at [1381, 371] on icon at bounding box center [1383, 372] width 14 height 14
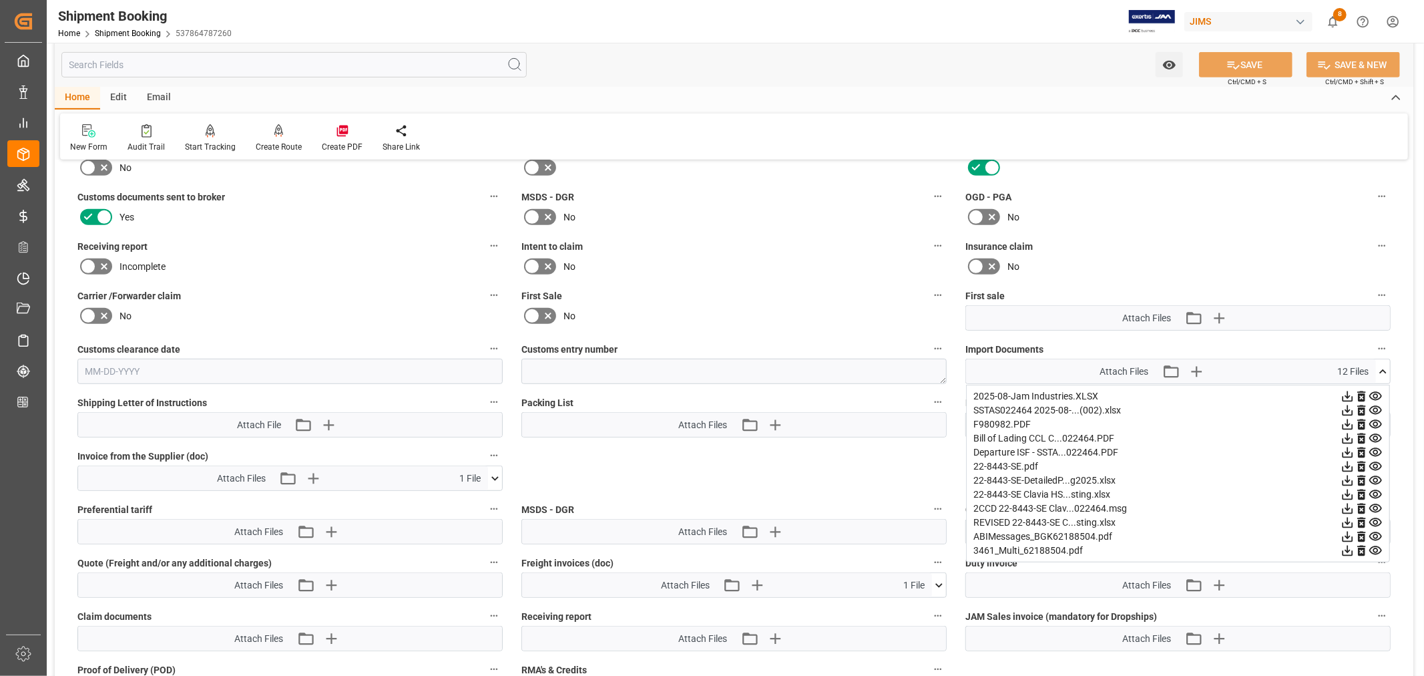
click at [1374, 421] on icon at bounding box center [1376, 424] width 14 height 14
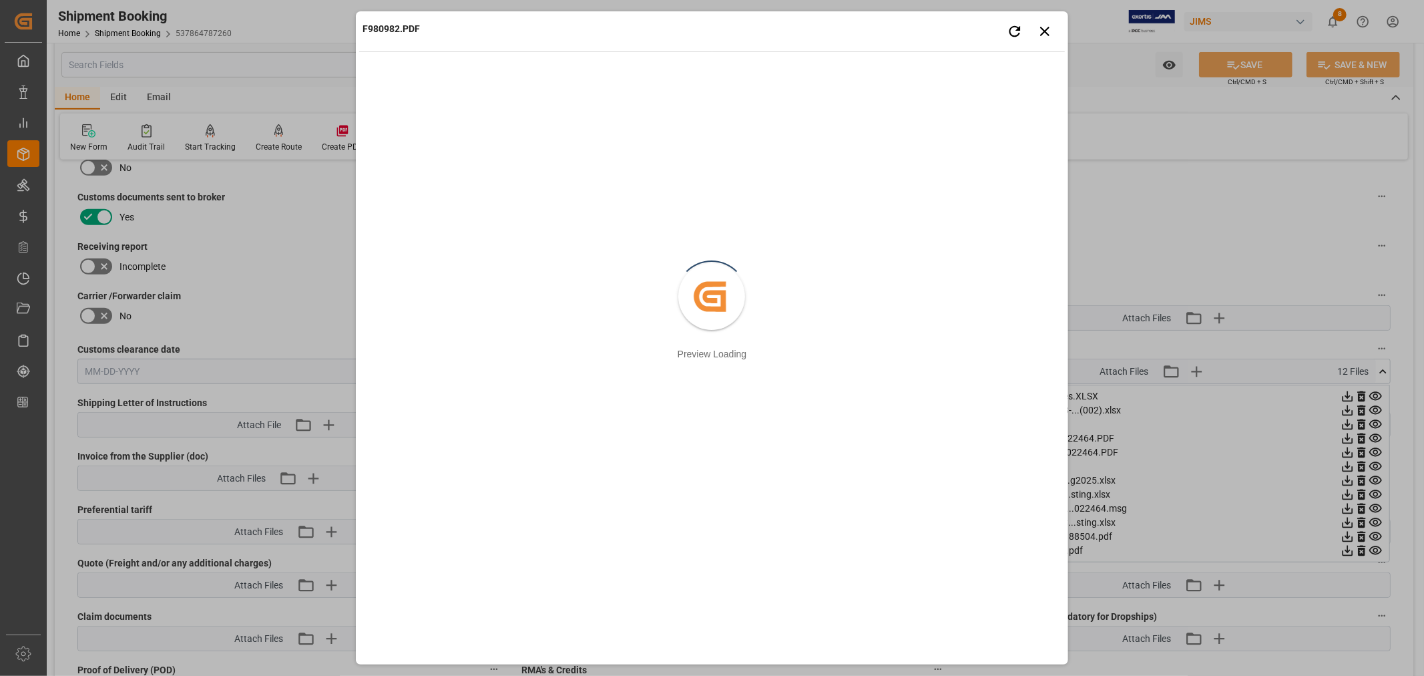
click at [1260, 205] on div "F980982.PDF Retry Close preview Created by potrace 1.15, written by [PERSON_NAM…" at bounding box center [712, 338] width 1424 height 676
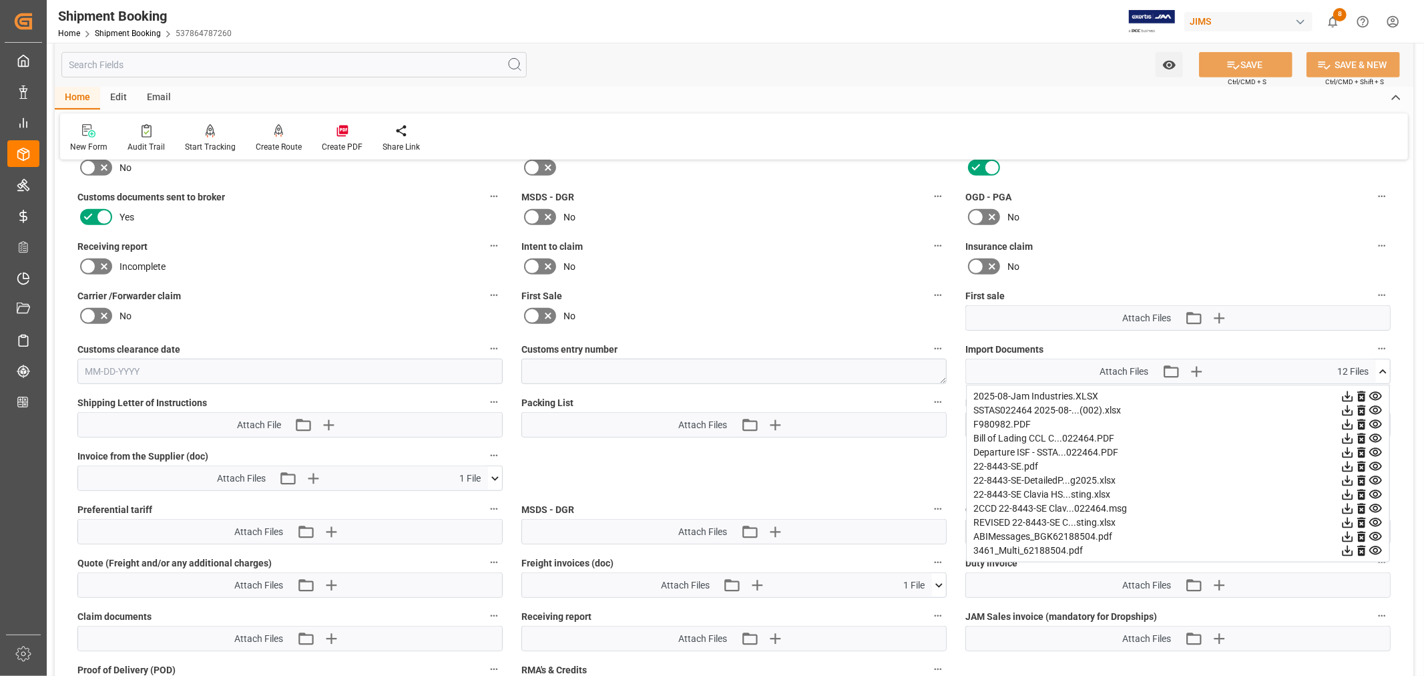
click at [1345, 490] on icon at bounding box center [1348, 494] width 11 height 11
click at [1345, 421] on icon at bounding box center [1348, 424] width 11 height 11
click at [1381, 369] on icon at bounding box center [1383, 372] width 14 height 14
